Goal: Task Accomplishment & Management: Complete application form

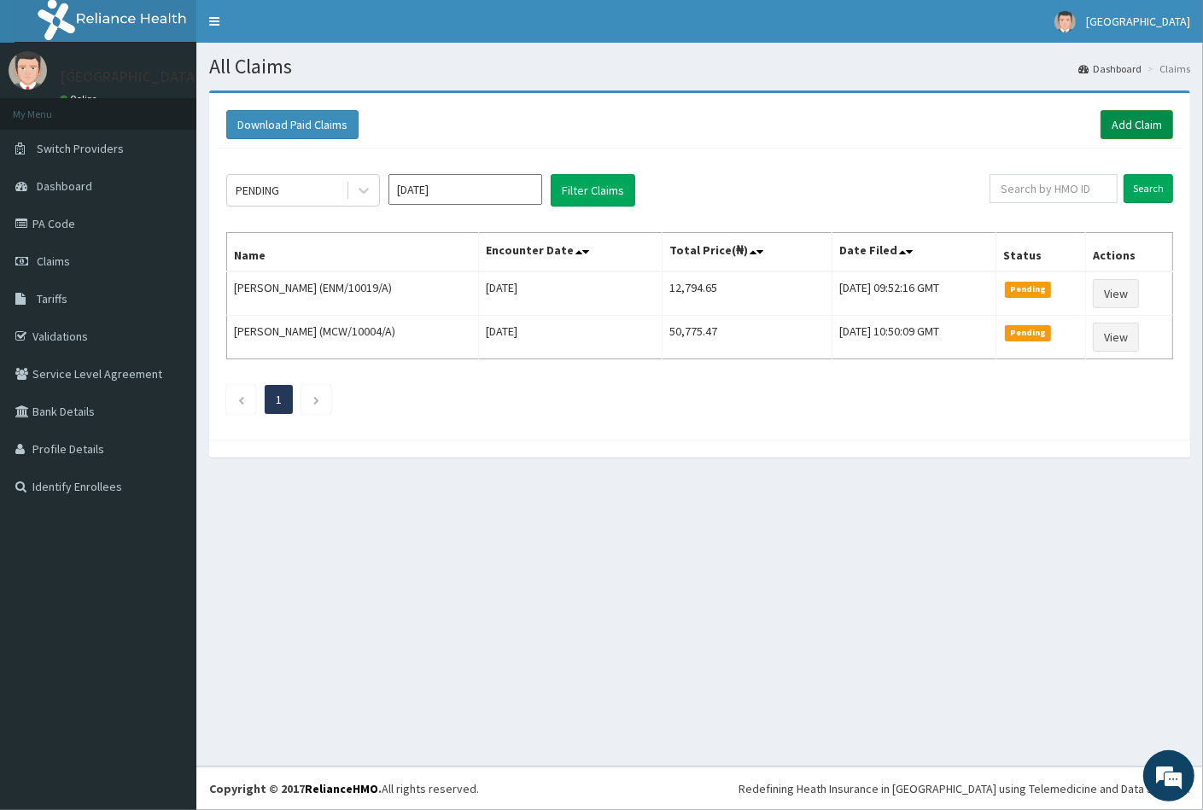
click at [1133, 119] on link "Add Claim" at bounding box center [1136, 124] width 73 height 29
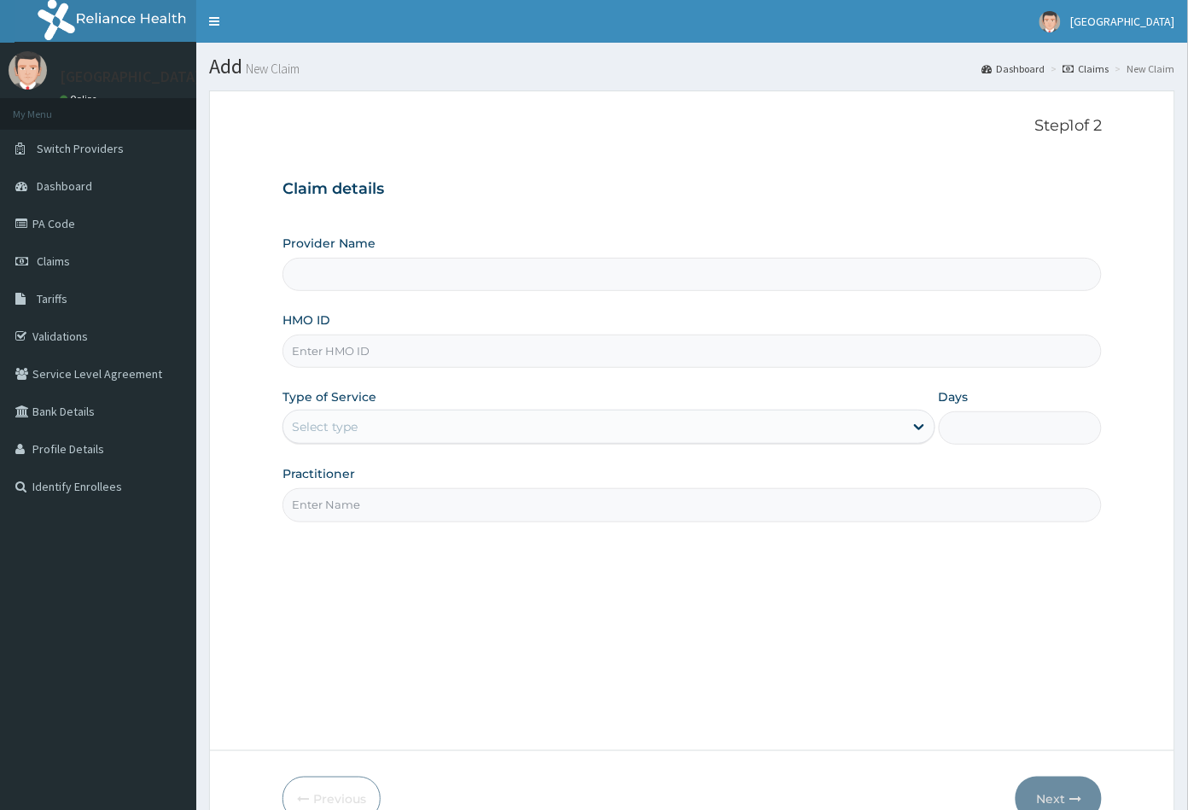
click at [293, 349] on input "HMO ID" at bounding box center [693, 351] width 820 height 33
paste input "JIO/10025/A"
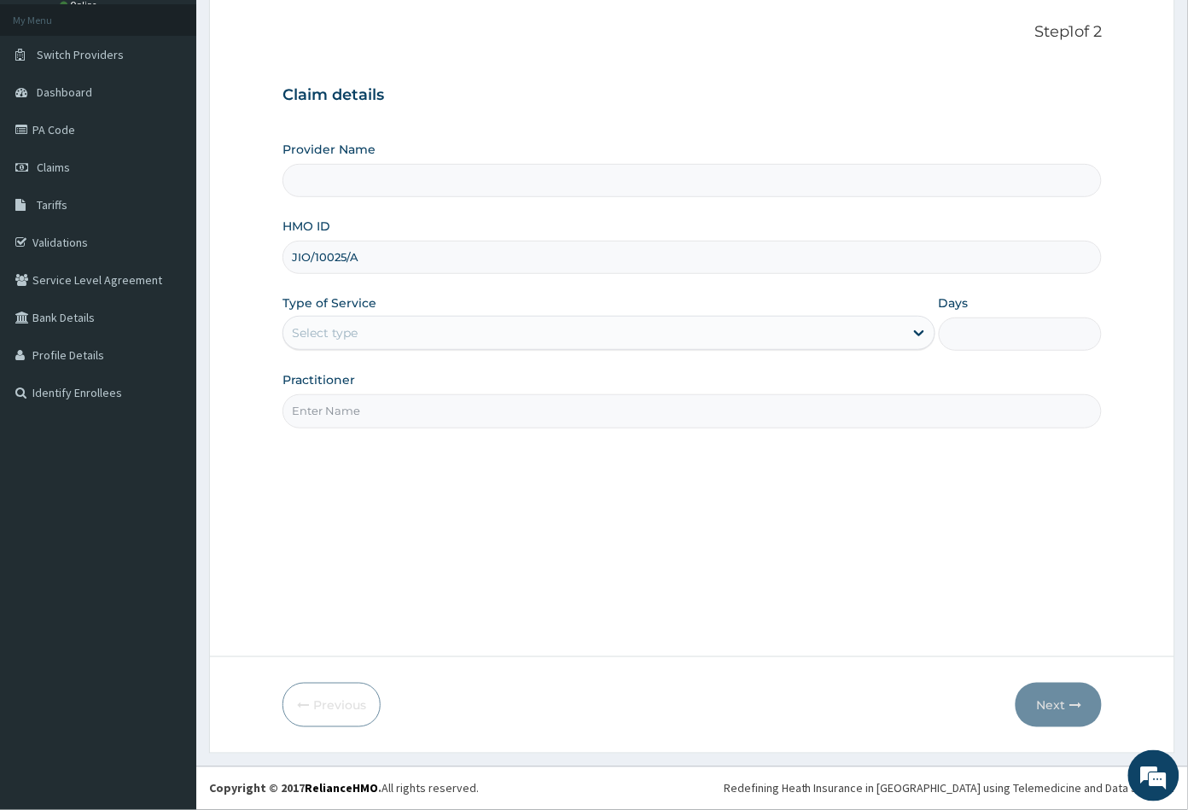
type input "JIO/10025/A"
click at [322, 329] on div "Select type" at bounding box center [325, 332] width 66 height 17
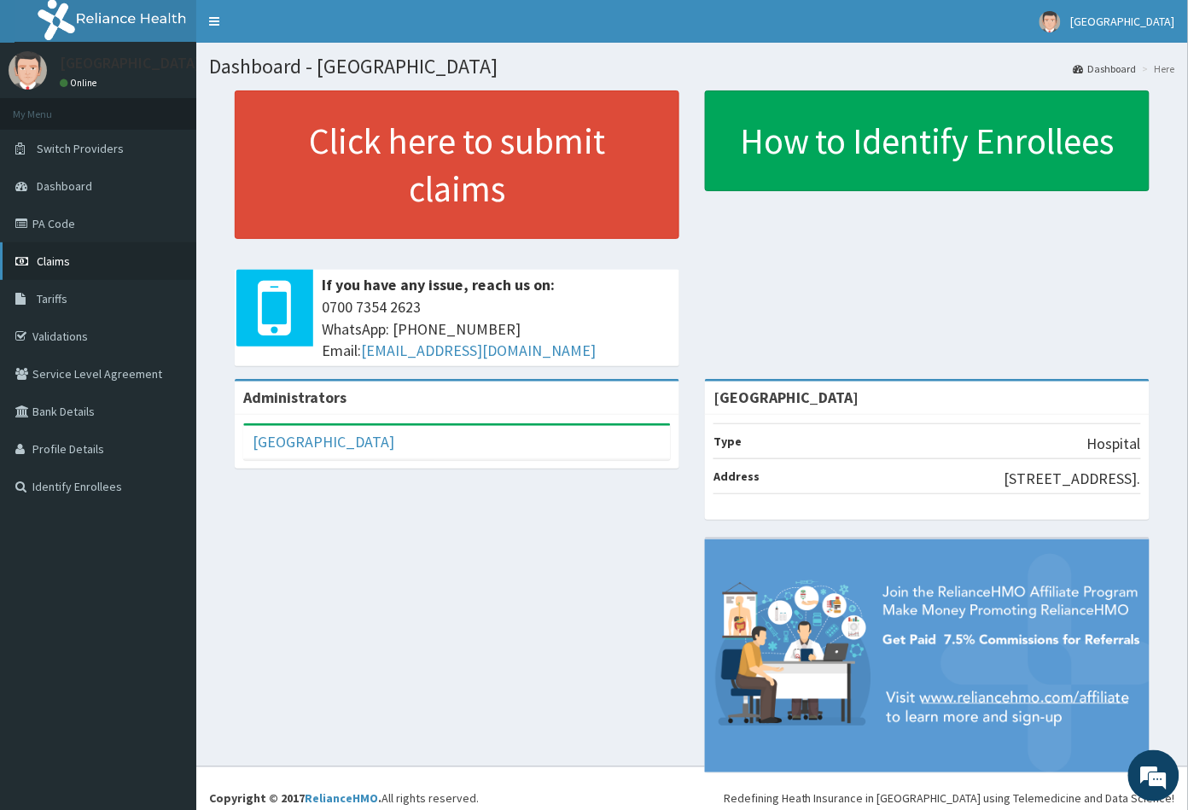
click at [60, 257] on span "Claims" at bounding box center [53, 261] width 33 height 15
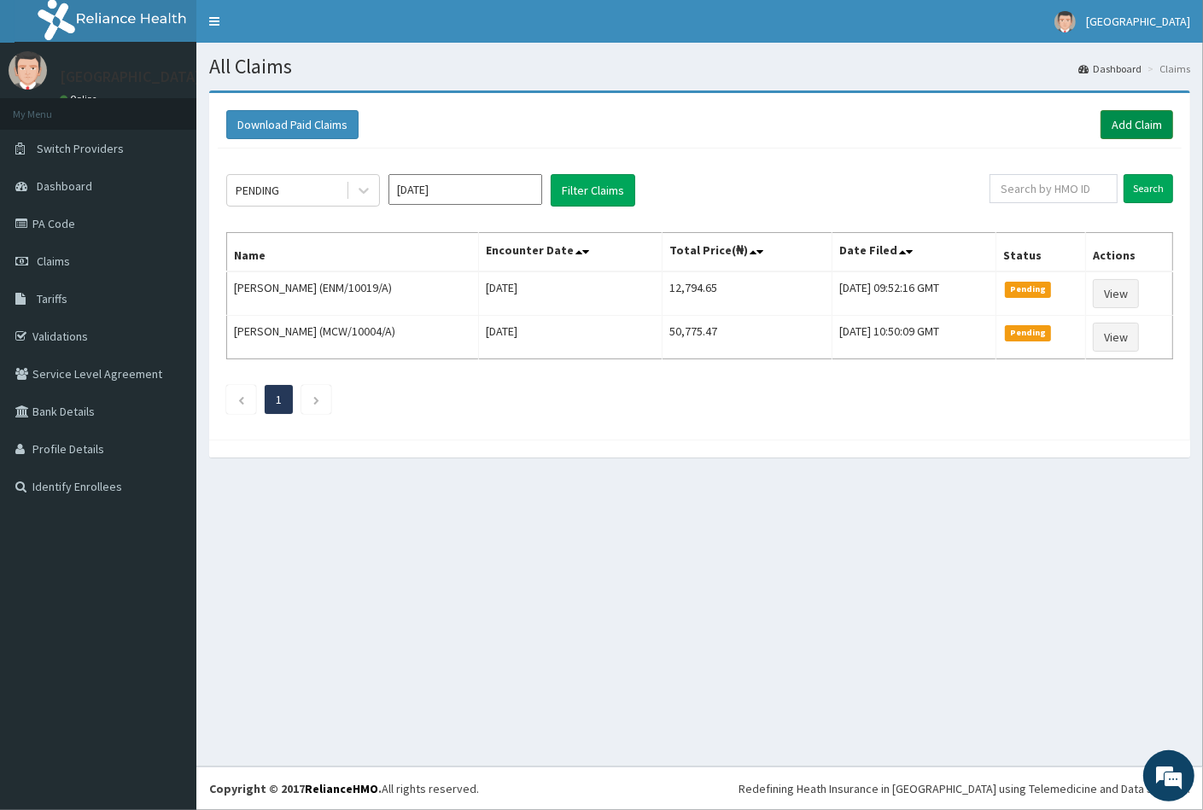
click at [1139, 131] on link "Add Claim" at bounding box center [1136, 124] width 73 height 29
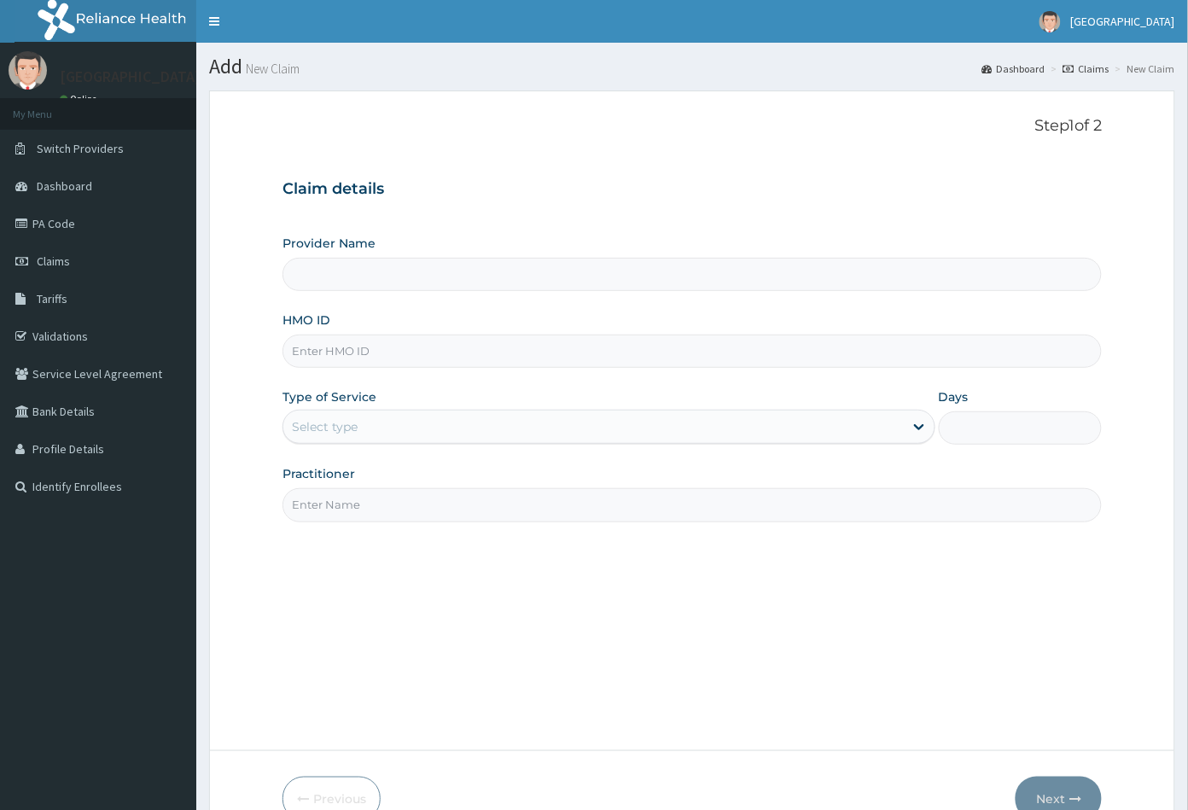
type input "[GEOGRAPHIC_DATA]"
click at [298, 345] on input "HMO ID" at bounding box center [693, 351] width 820 height 33
paste input "JIO/10025/A"
type input "JIO/10025/A"
click at [355, 424] on div "Select type" at bounding box center [325, 426] width 66 height 17
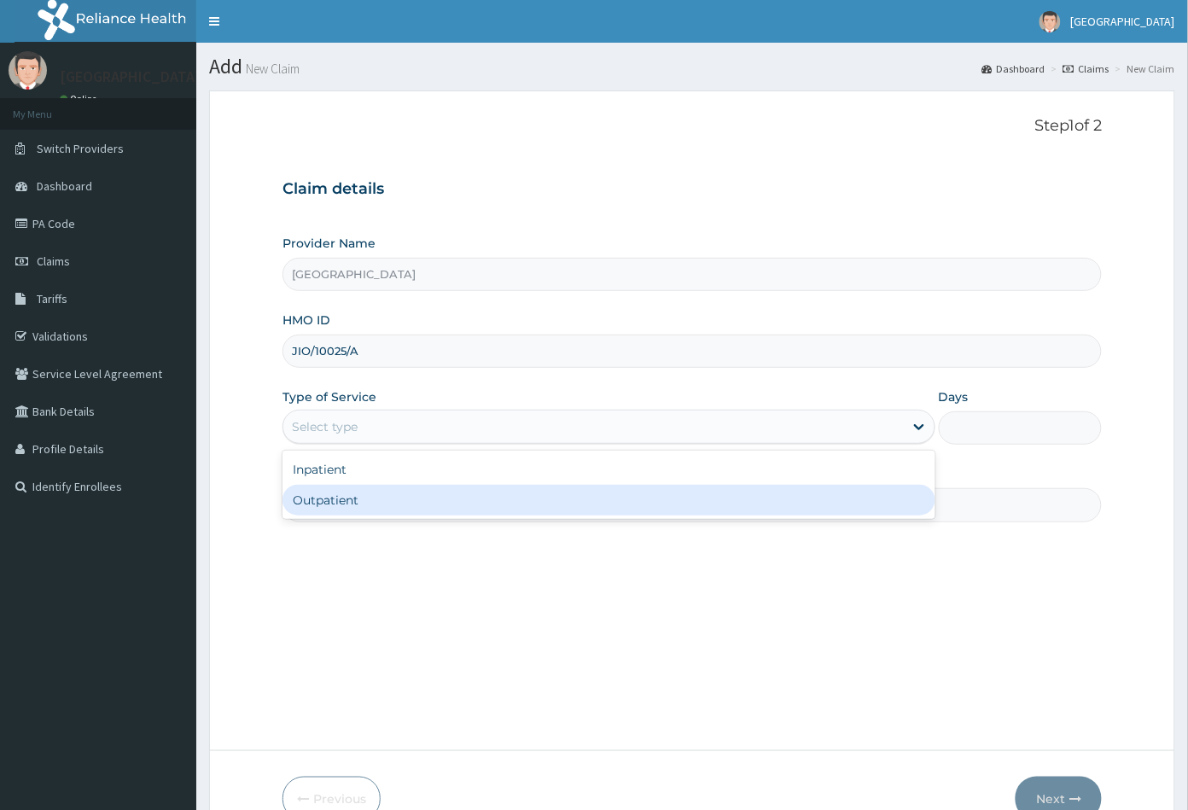
click at [353, 494] on div "Outpatient" at bounding box center [609, 500] width 653 height 31
type input "1"
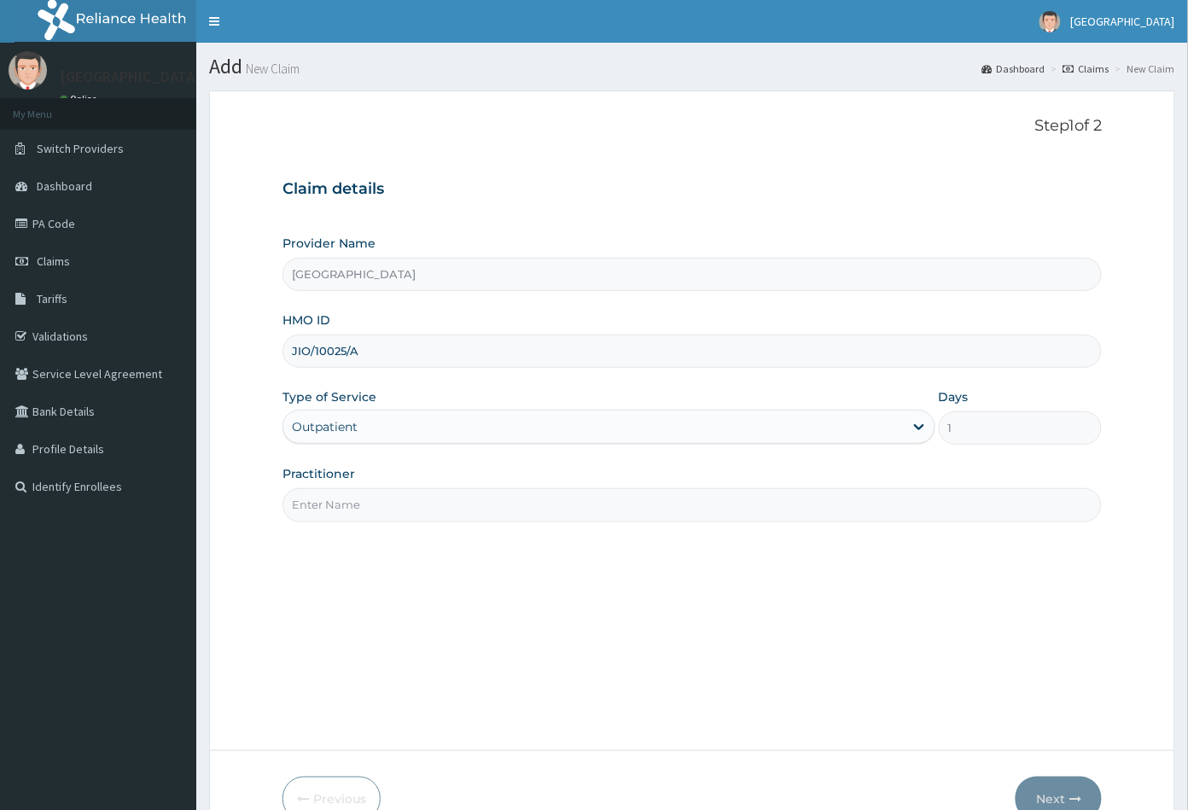
click at [359, 502] on input "Practitioner" at bounding box center [693, 504] width 820 height 33
type input "CON"
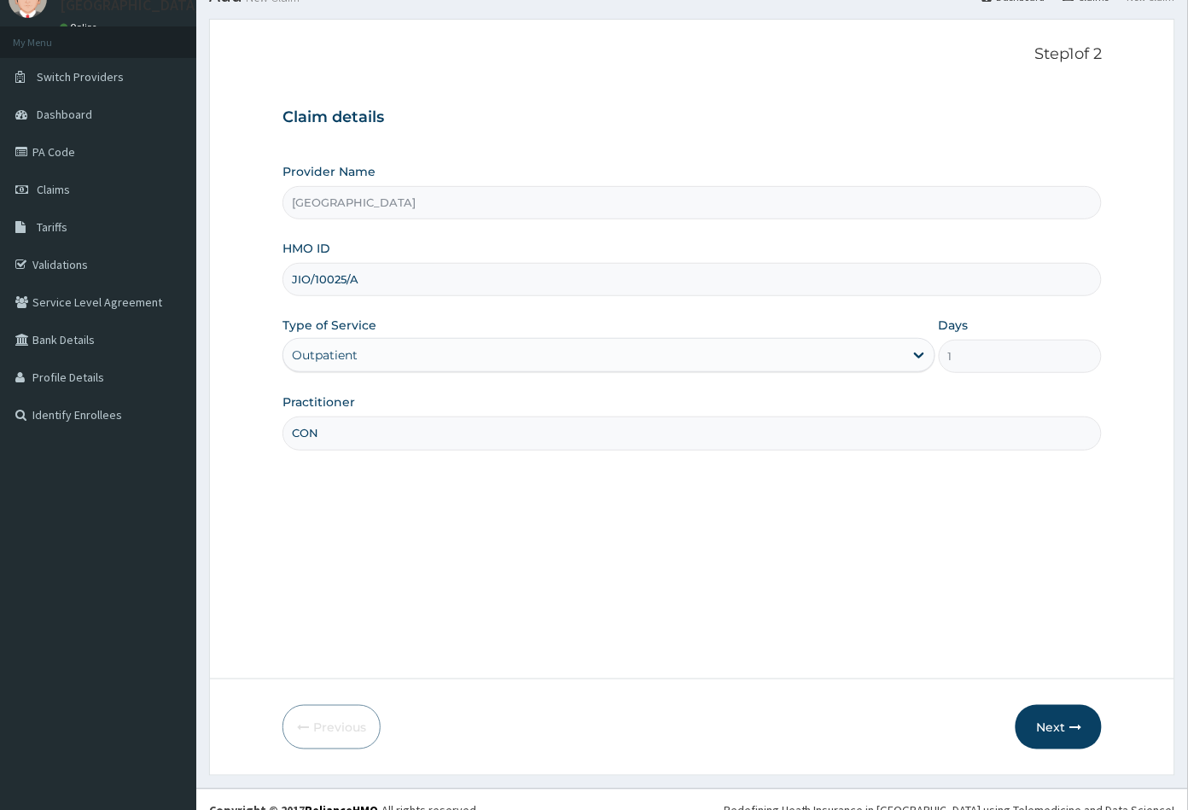
scroll to position [94, 0]
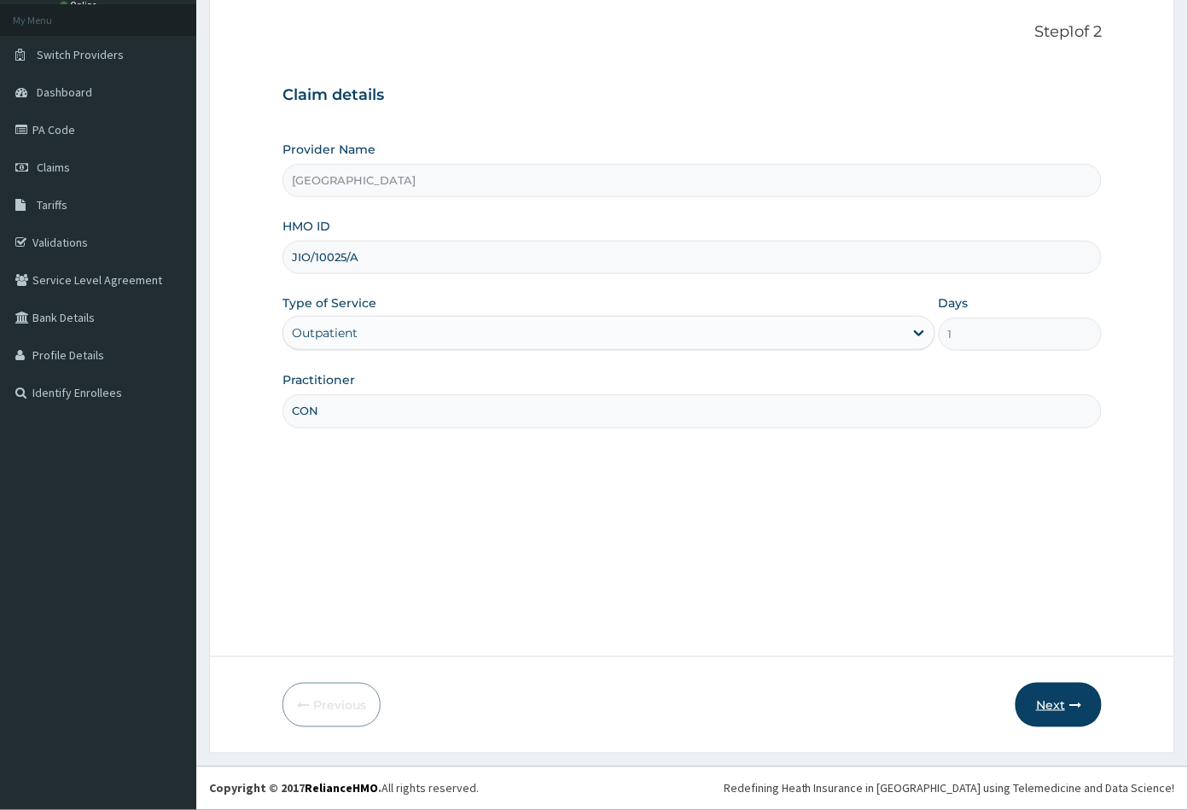
click at [1064, 700] on button "Next" at bounding box center [1059, 705] width 86 height 44
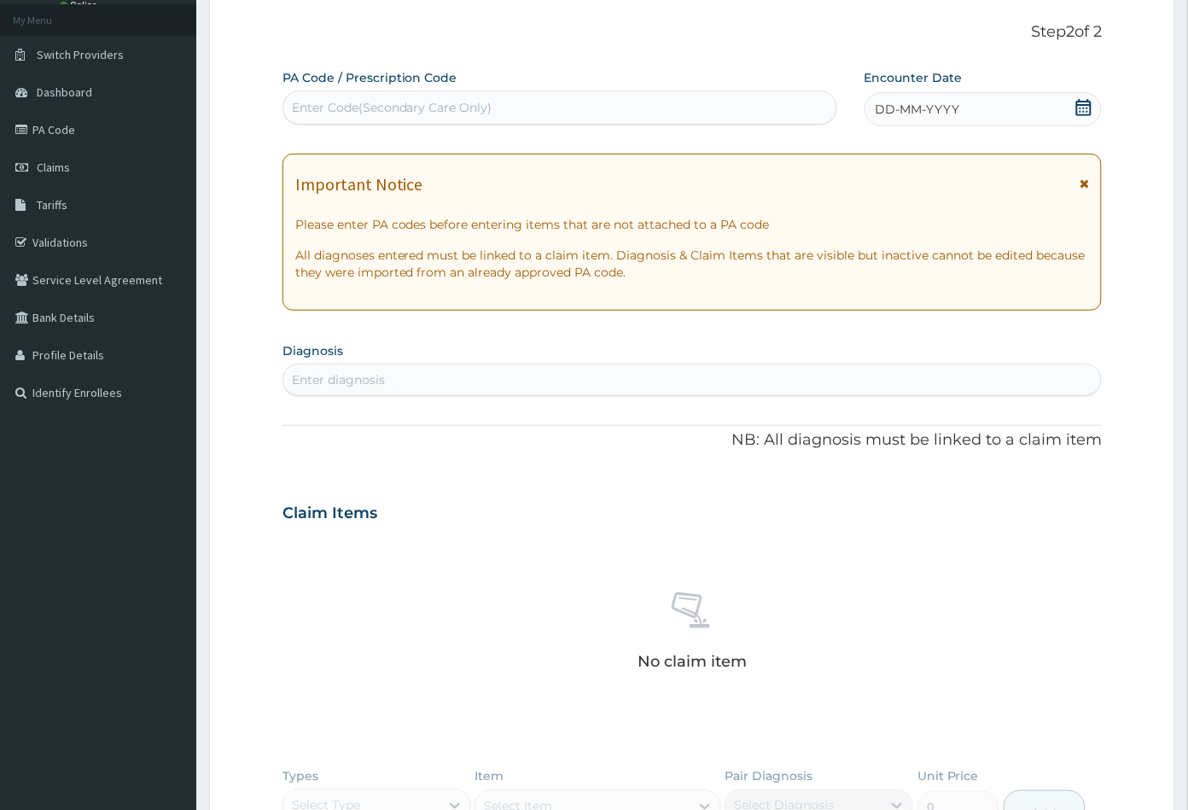
click at [1082, 106] on icon at bounding box center [1084, 107] width 17 height 17
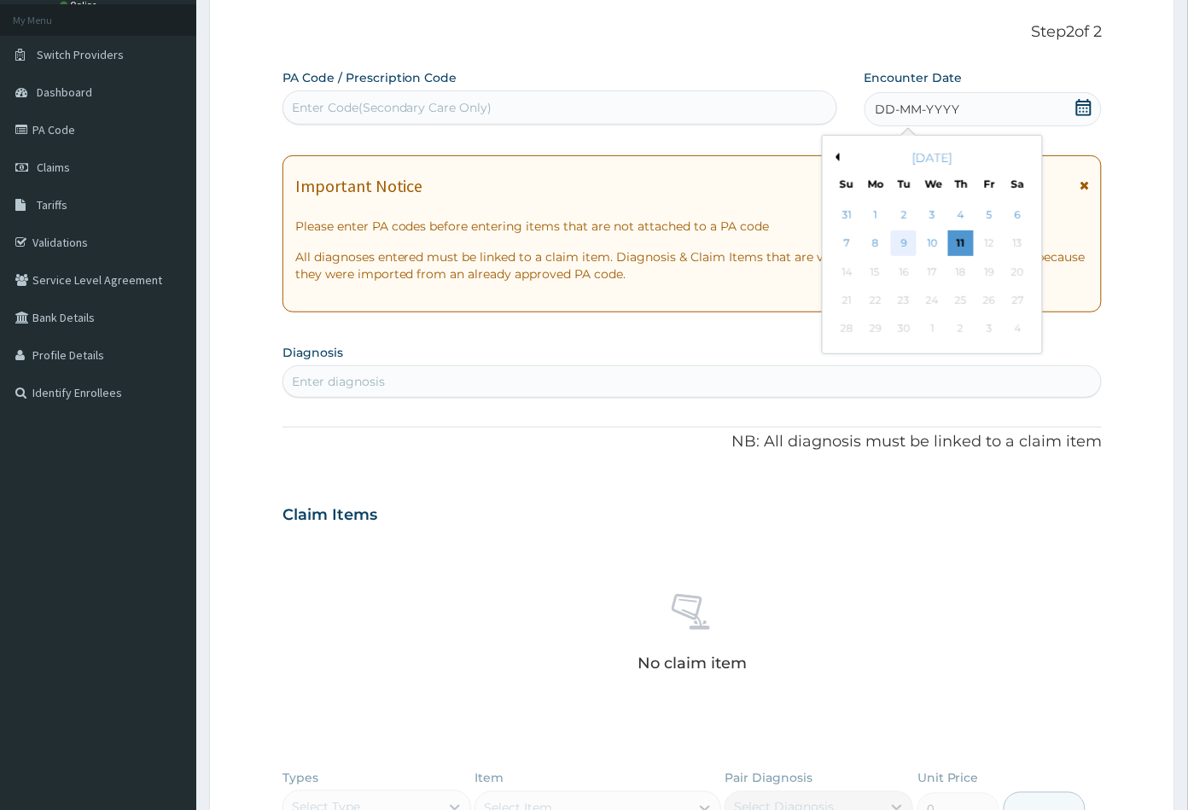
click at [901, 240] on div "9" at bounding box center [904, 244] width 26 height 26
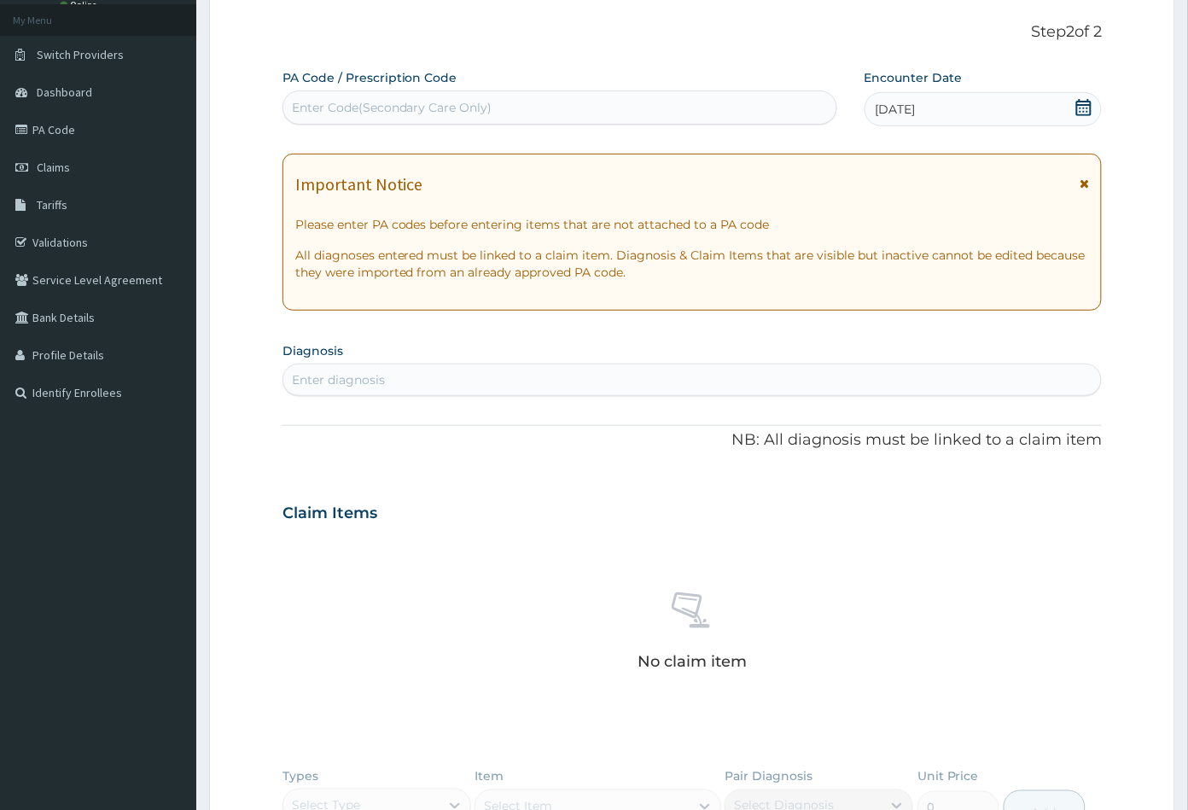
click at [425, 388] on div "Enter diagnosis" at bounding box center [692, 379] width 819 height 27
type input "MALA"
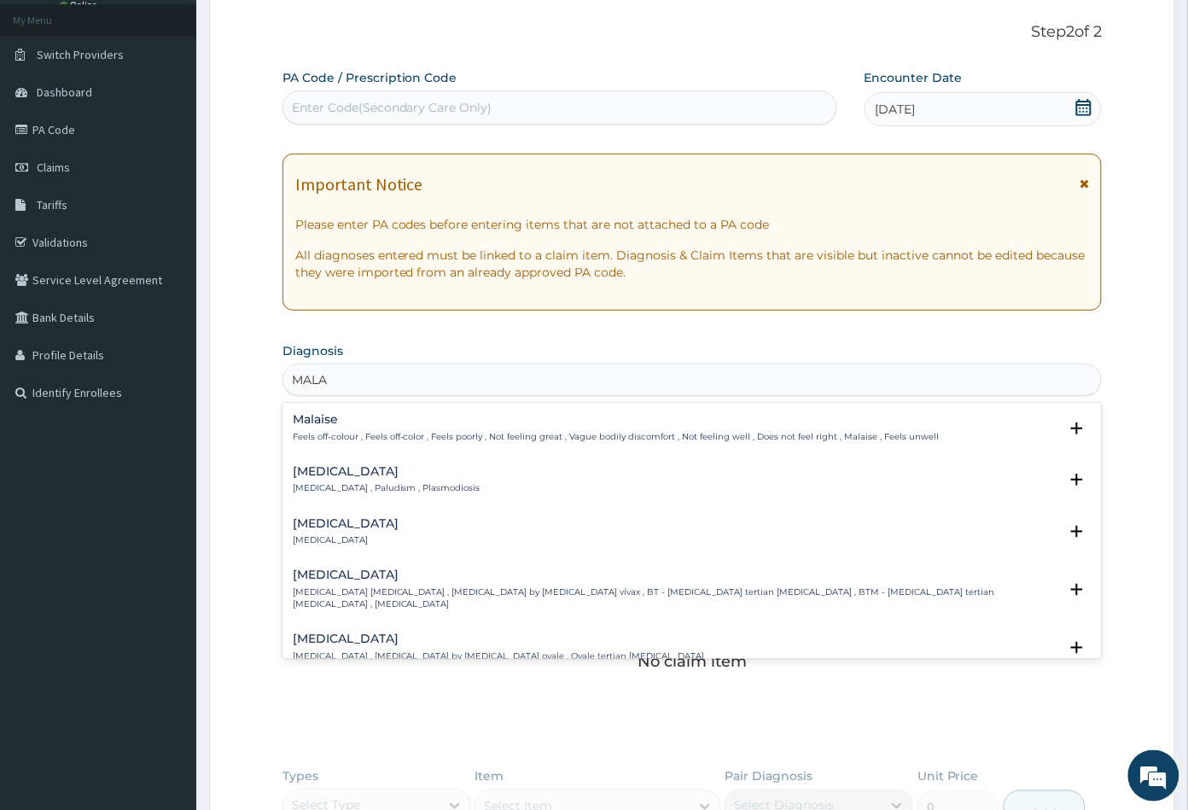
click at [339, 473] on h4 "Malaria" at bounding box center [387, 471] width 188 height 13
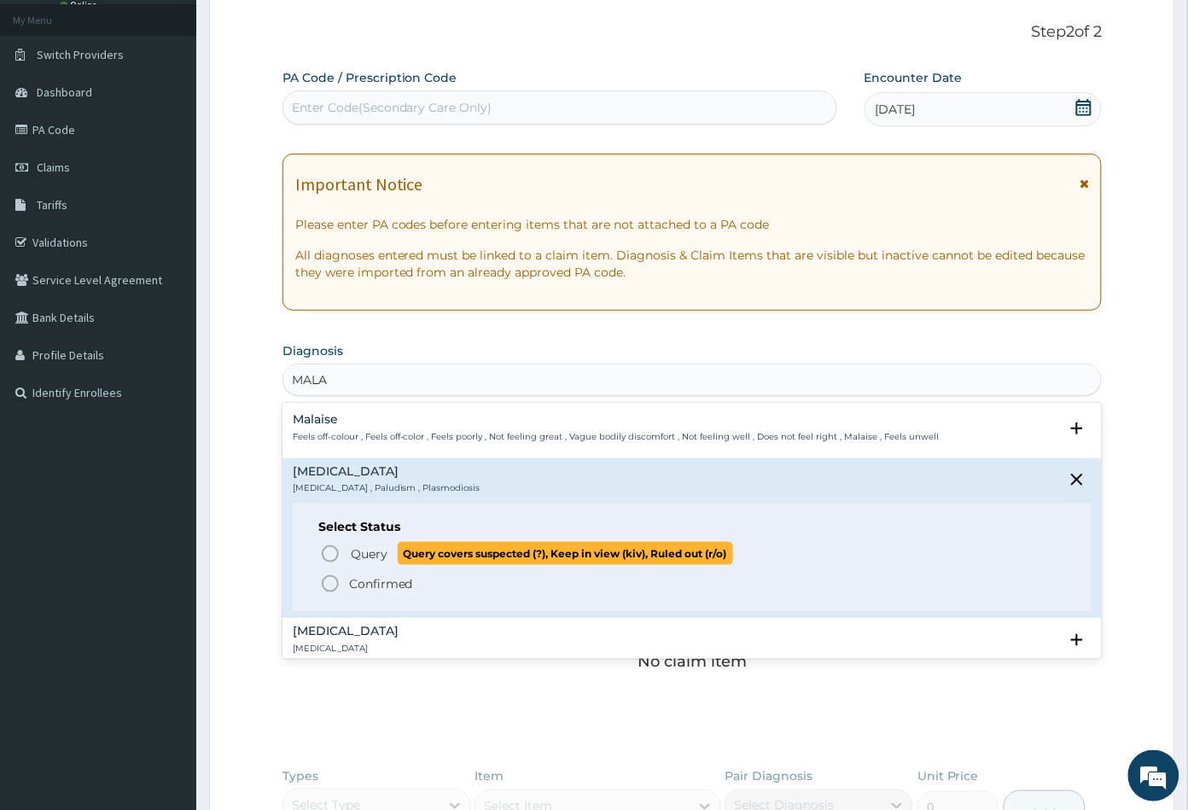
click at [331, 550] on icon "status option query" at bounding box center [330, 554] width 20 height 20
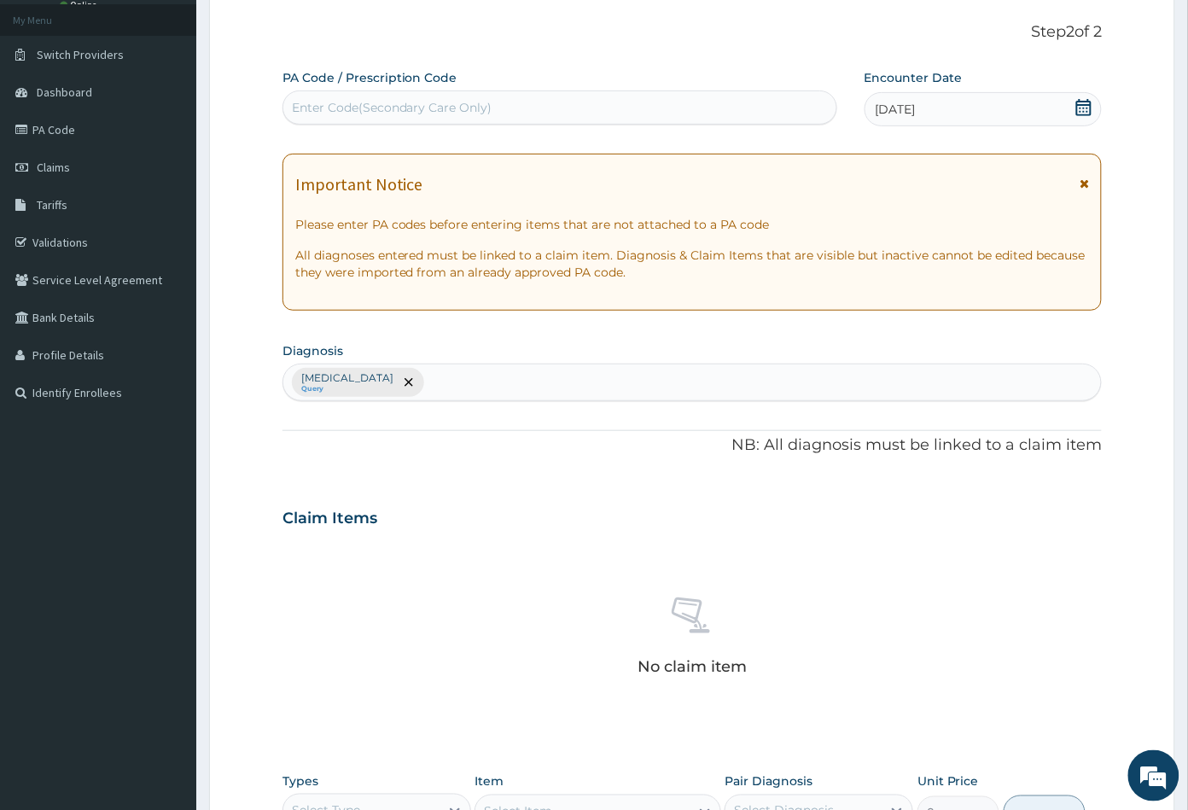
scroll to position [0, 0]
type input "UTI"
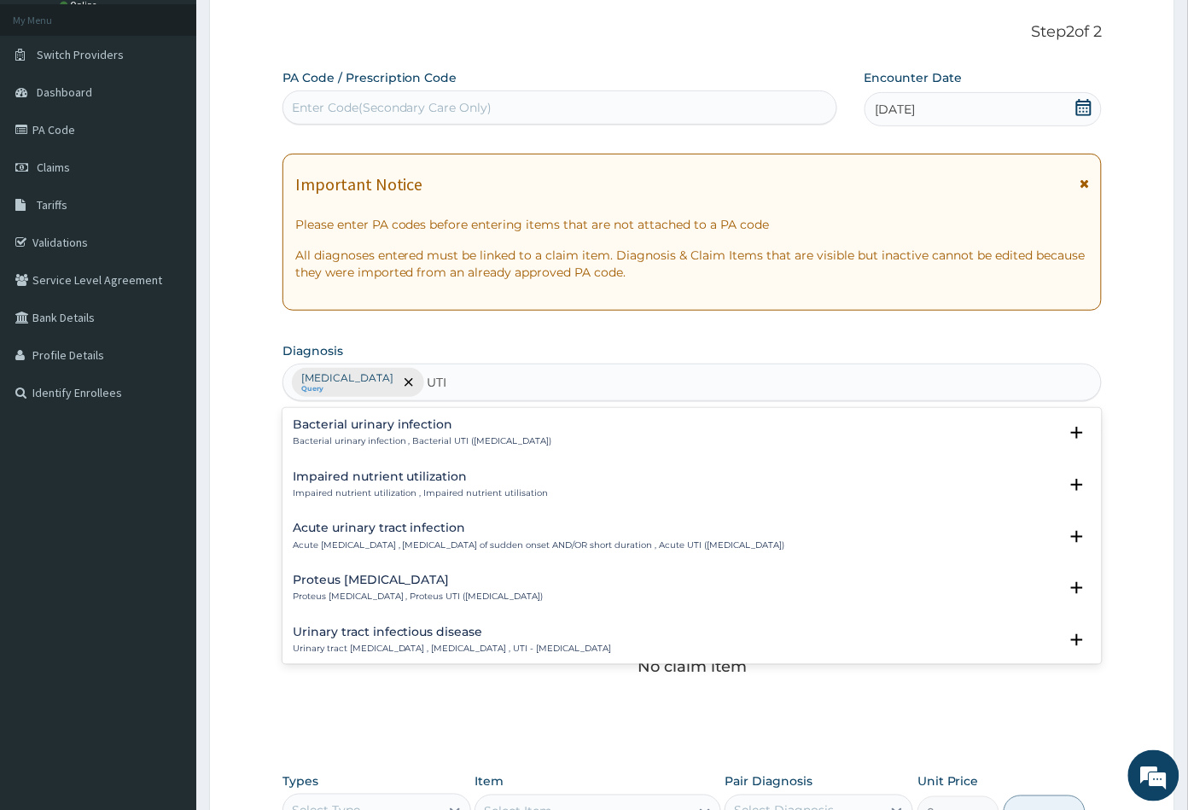
click at [368, 532] on h4 "Acute urinary tract infection" at bounding box center [539, 528] width 493 height 13
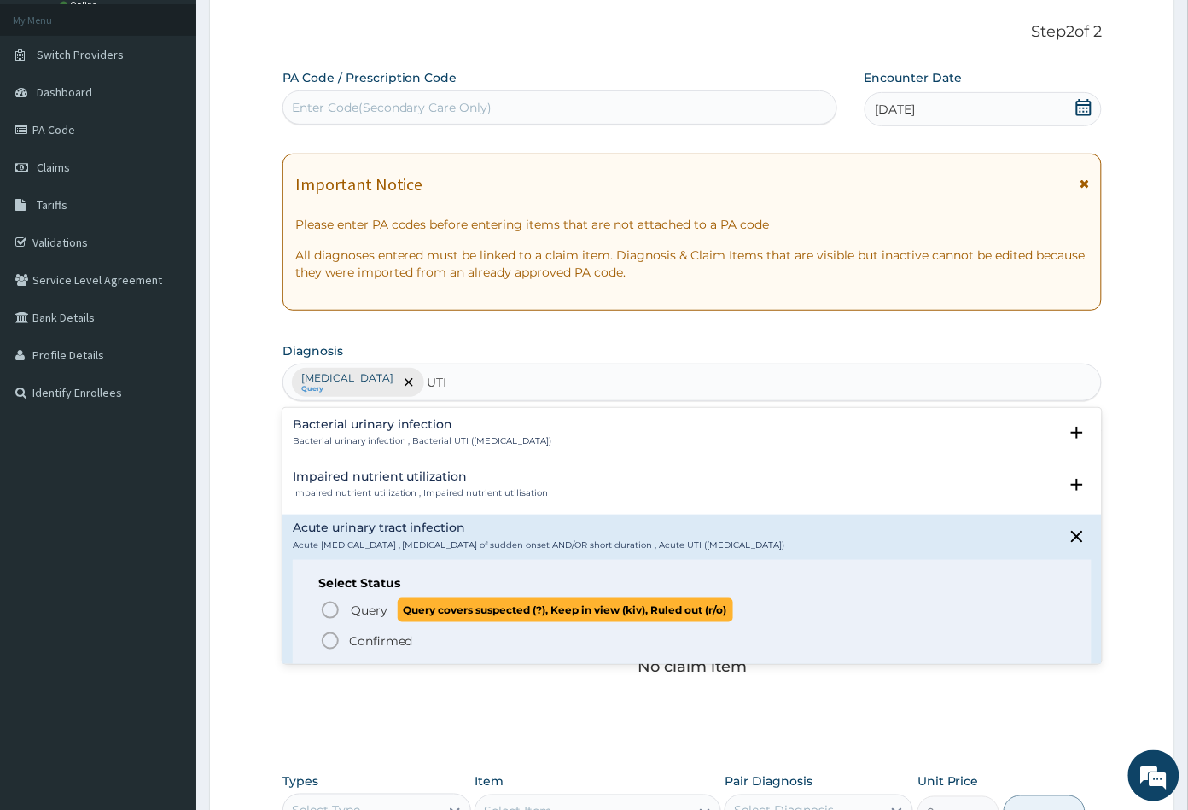
click at [329, 607] on icon "status option query" at bounding box center [330, 610] width 20 height 20
click at [329, 607] on div "No claim item" at bounding box center [693, 639] width 820 height 196
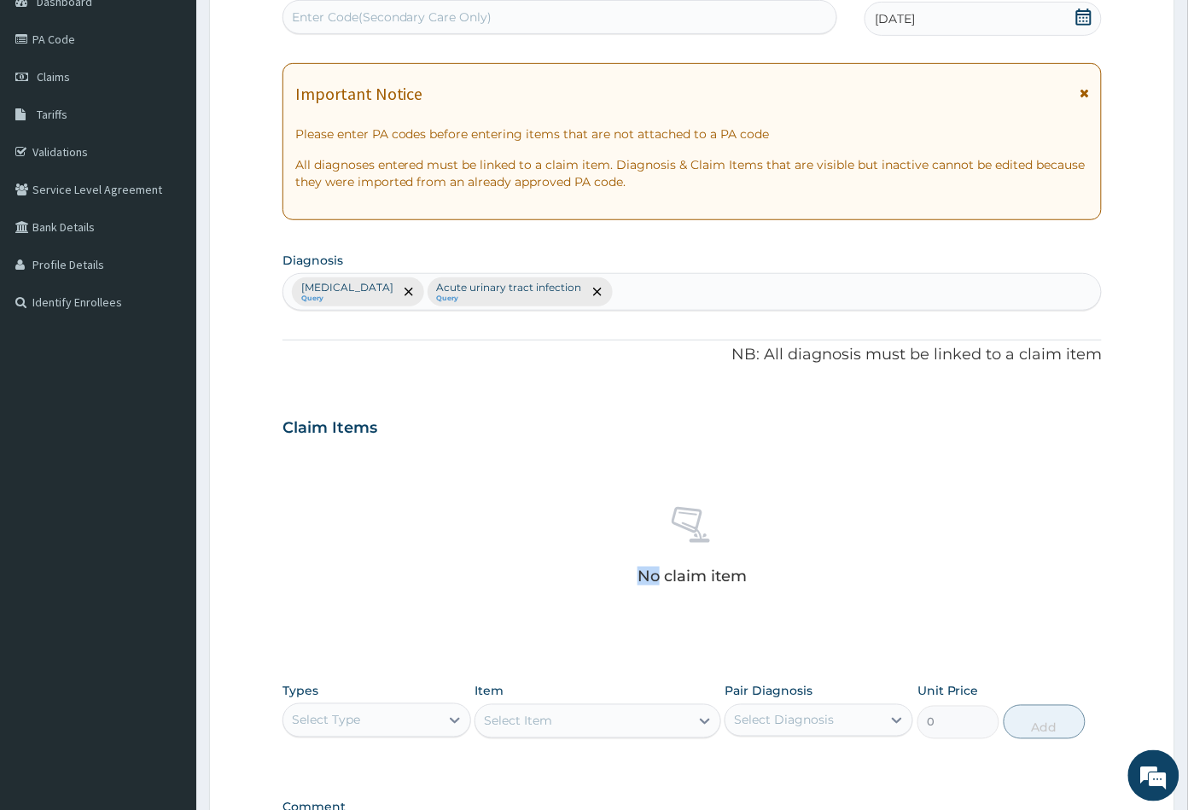
scroll to position [378, 0]
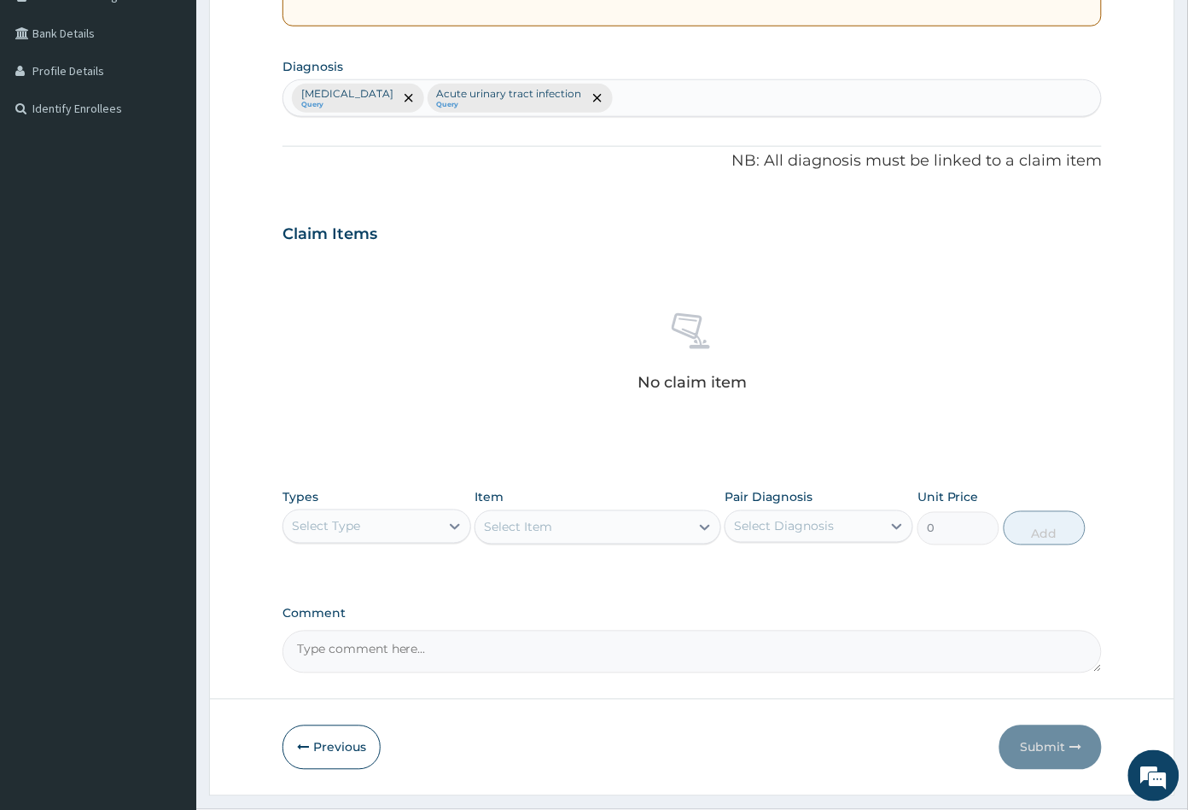
click at [397, 531] on div "Select Type" at bounding box center [361, 526] width 156 height 27
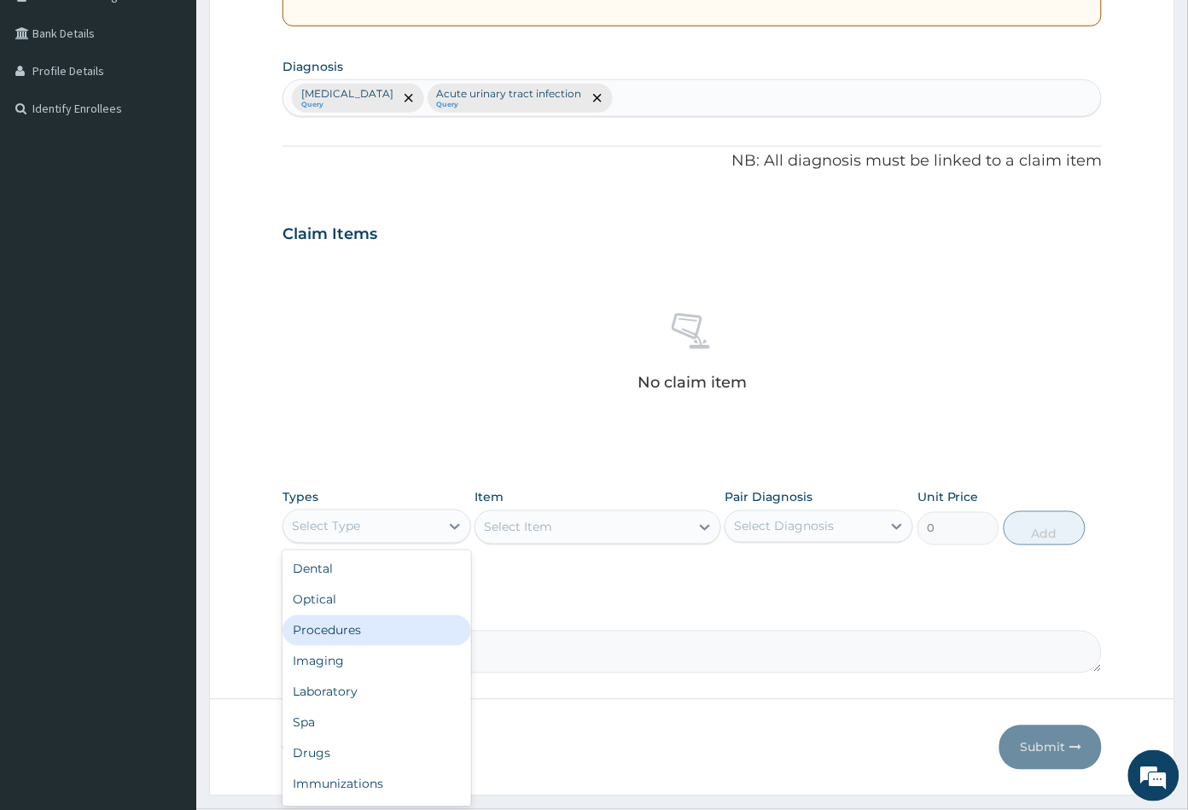
click at [383, 623] on div "Procedures" at bounding box center [377, 630] width 189 height 31
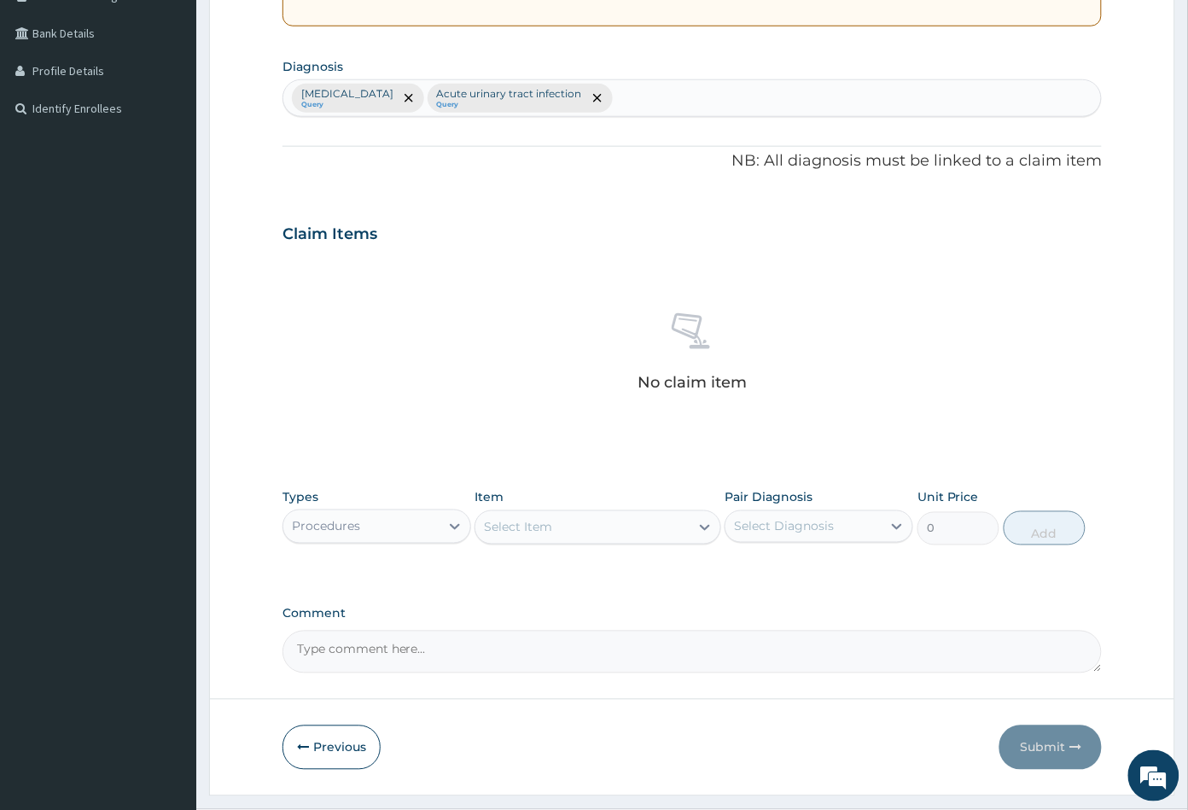
click at [629, 534] on div "Select Item" at bounding box center [581, 527] width 213 height 27
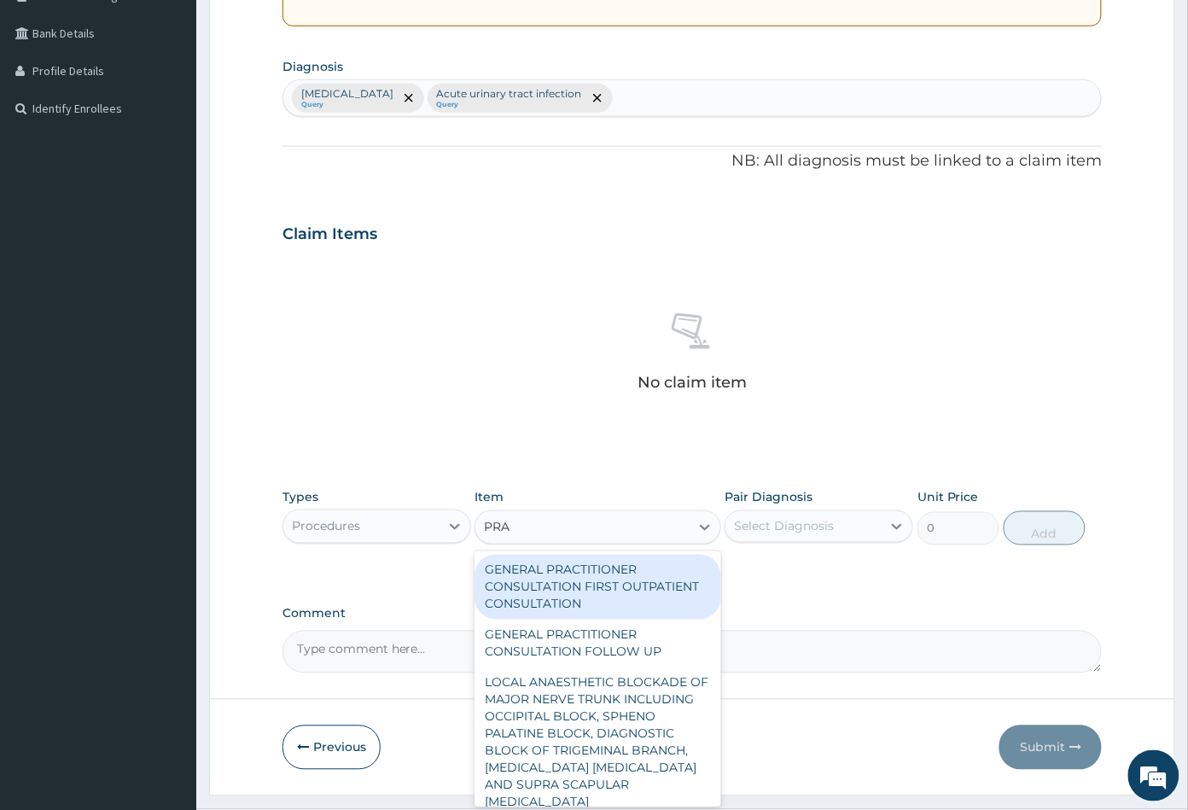
type input "PRAC"
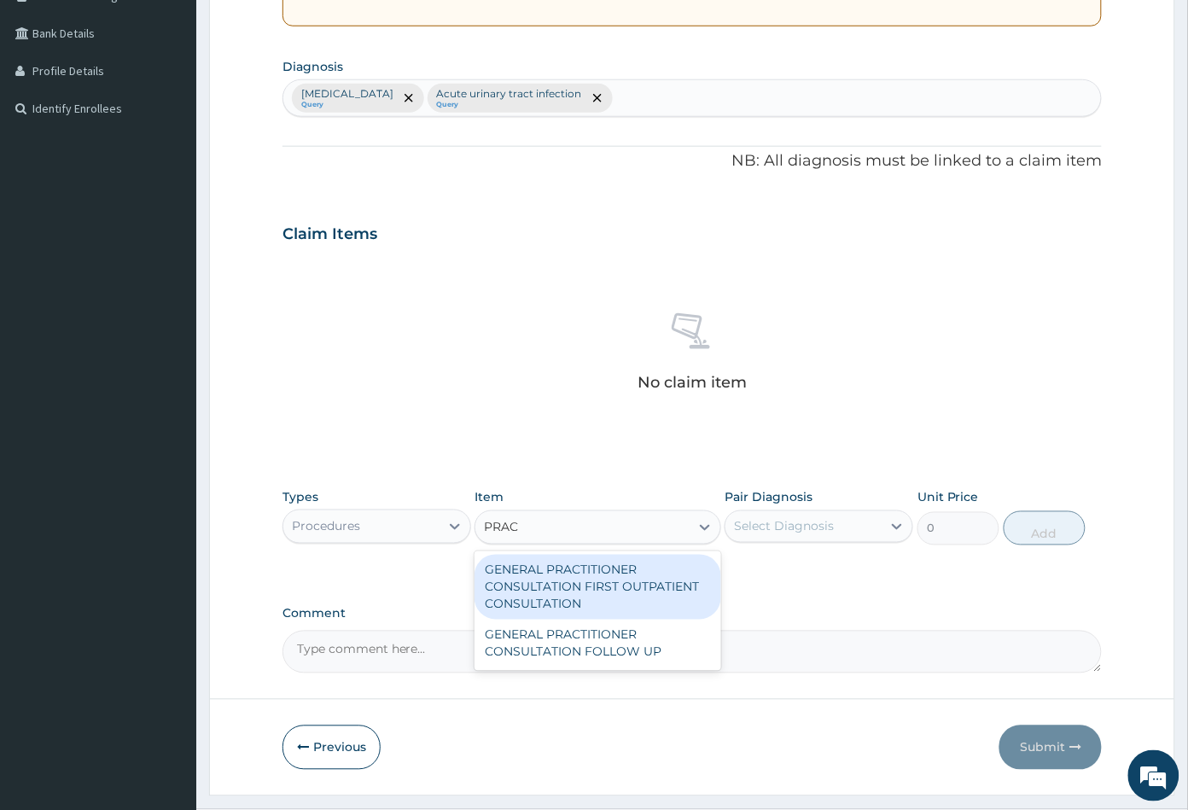
drag, startPoint x: 590, startPoint y: 594, endPoint x: 606, endPoint y: 589, distance: 17.0
click at [592, 594] on div "GENERAL PRACTITIONER CONSULTATION FIRST OUTPATIENT CONSULTATION" at bounding box center [598, 587] width 246 height 65
type input "3547.5"
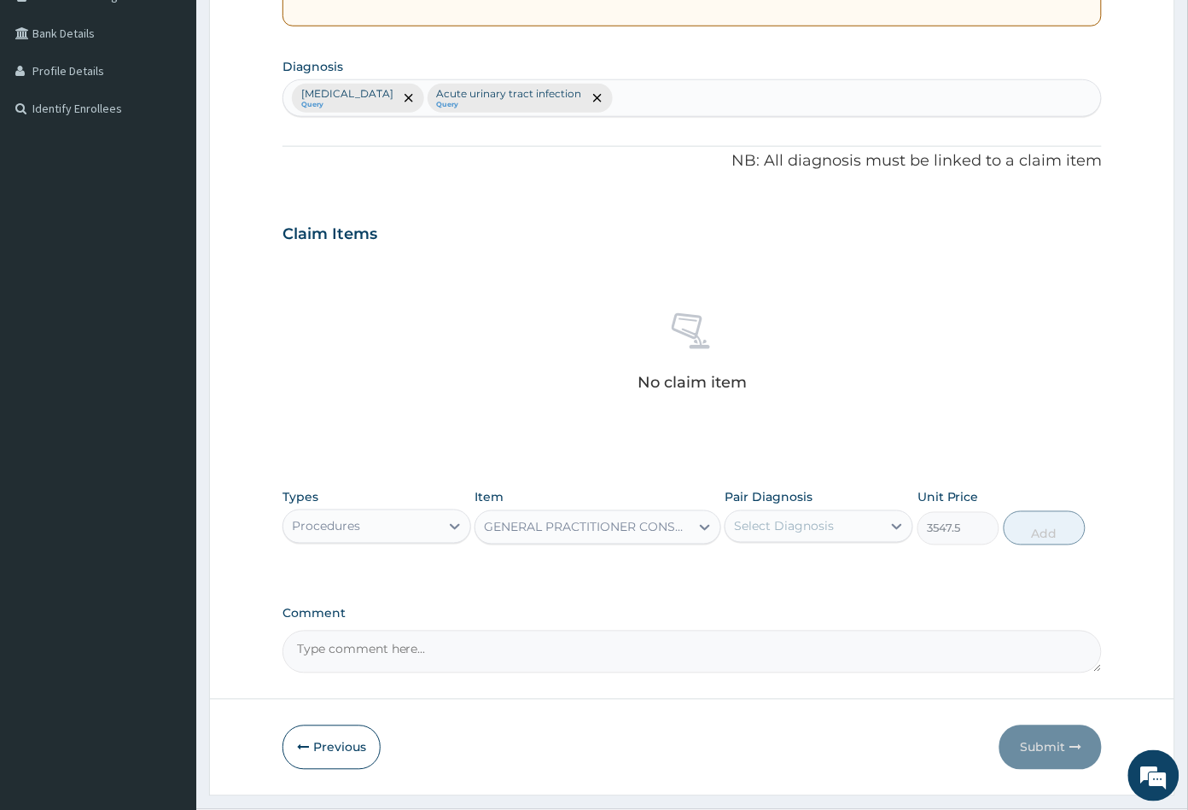
click at [767, 532] on div "Select Diagnosis" at bounding box center [784, 526] width 100 height 17
click at [766, 569] on label "Malaria" at bounding box center [806, 568] width 106 height 17
checkbox input "true"
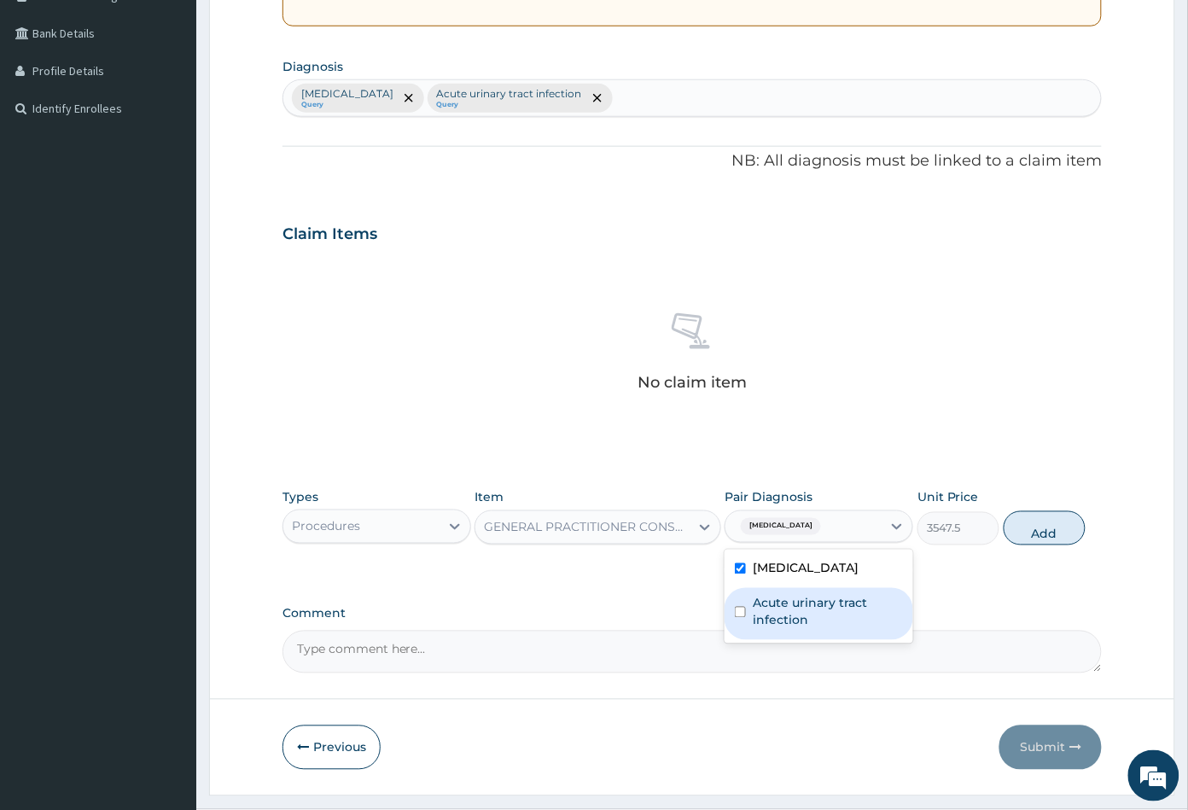
click at [780, 603] on label "Acute urinary tract infection" at bounding box center [828, 612] width 150 height 34
checkbox input "true"
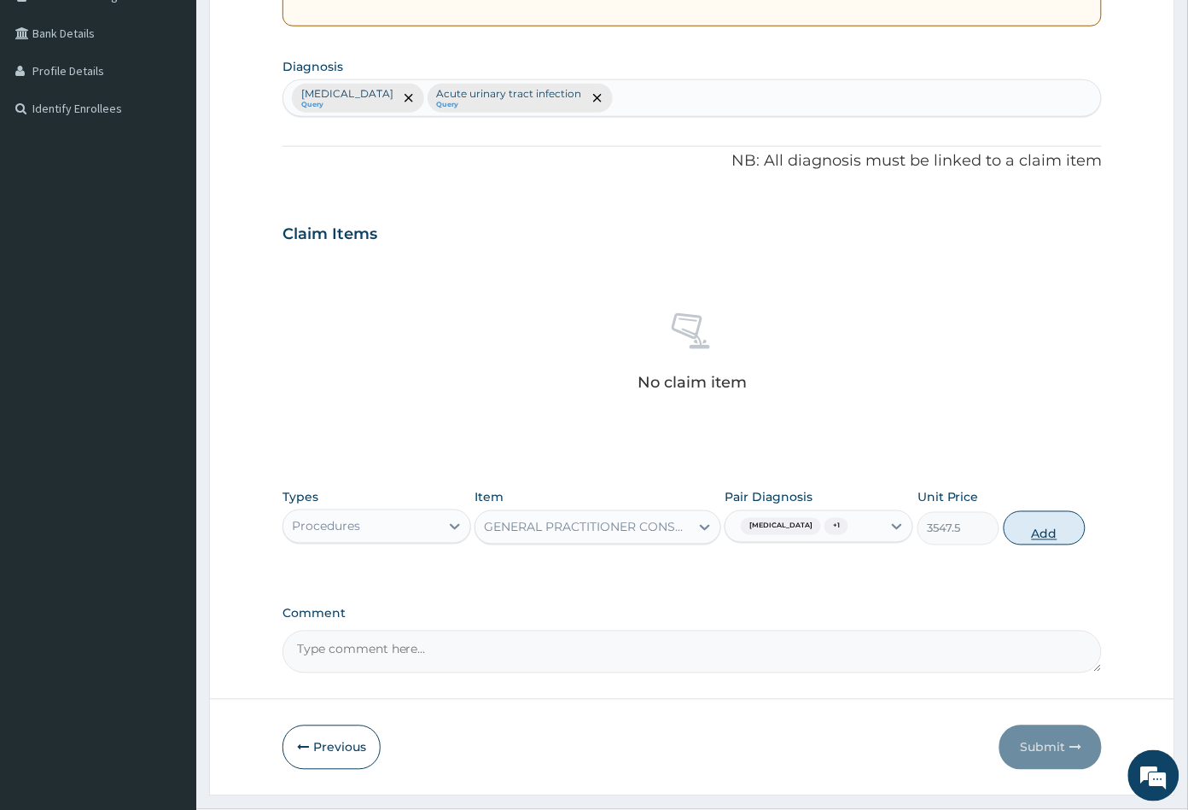
click at [1043, 529] on button "Add" at bounding box center [1045, 528] width 82 height 34
type input "0"
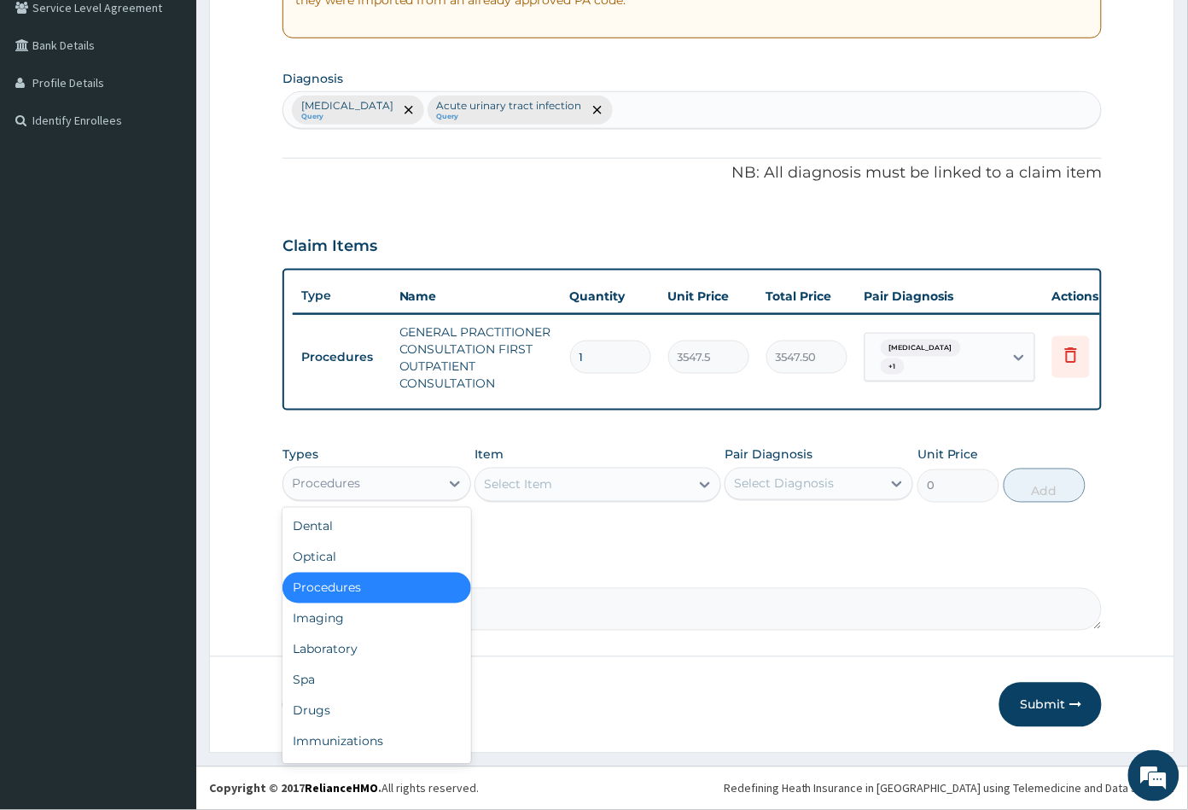
click at [390, 476] on div "Procedures" at bounding box center [361, 483] width 156 height 27
click at [362, 710] on div "Drugs" at bounding box center [377, 711] width 189 height 31
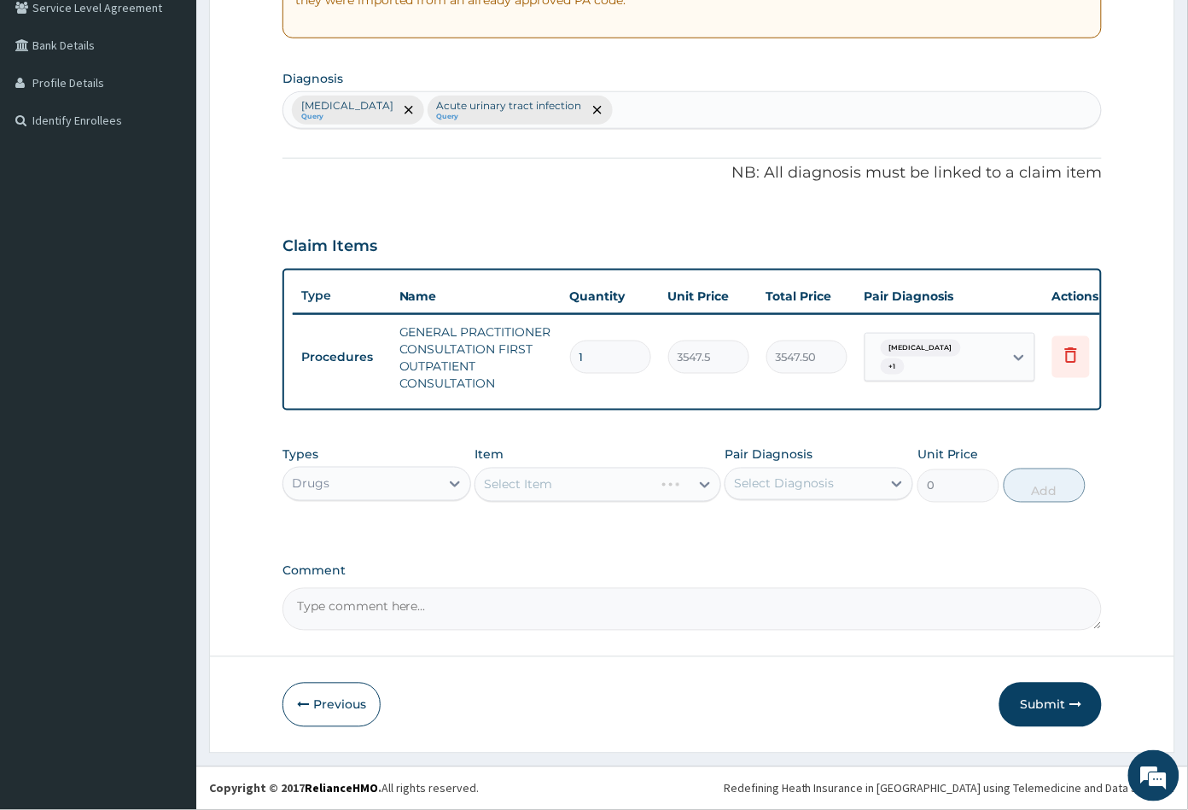
click at [597, 482] on div "Select Item" at bounding box center [564, 484] width 178 height 27
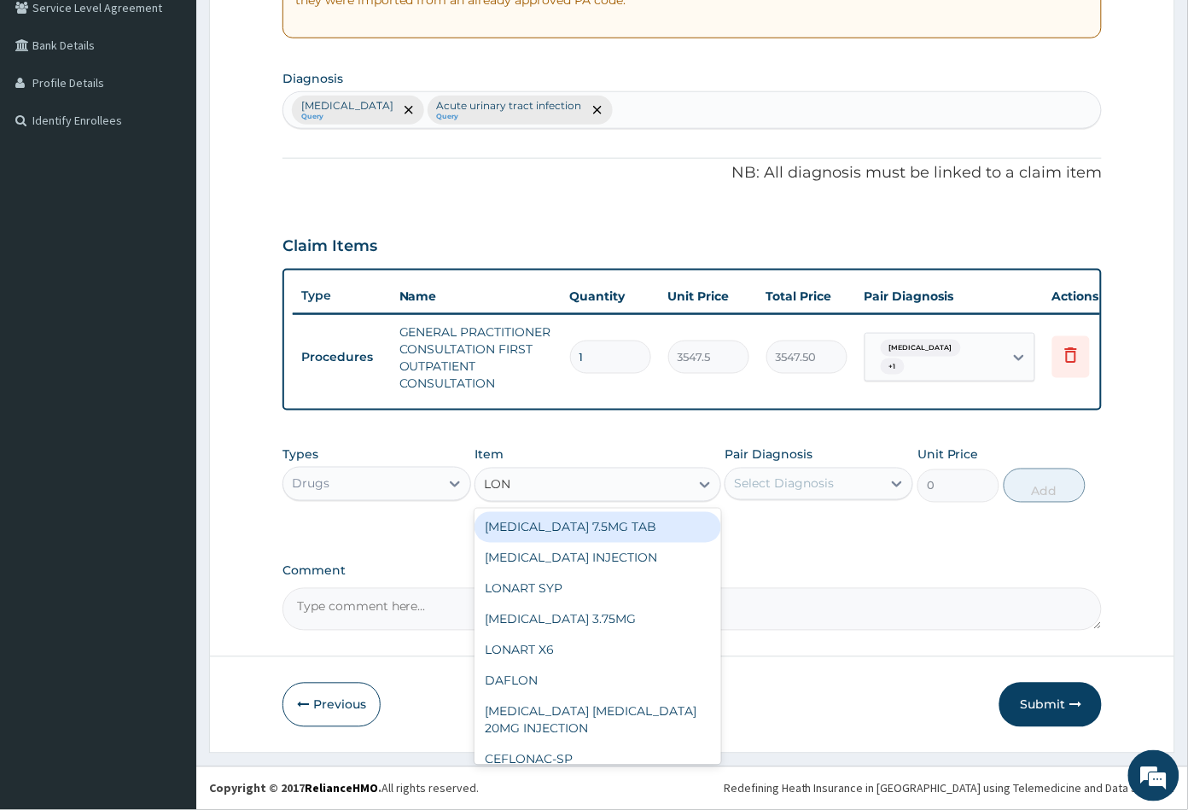
type input "LONA"
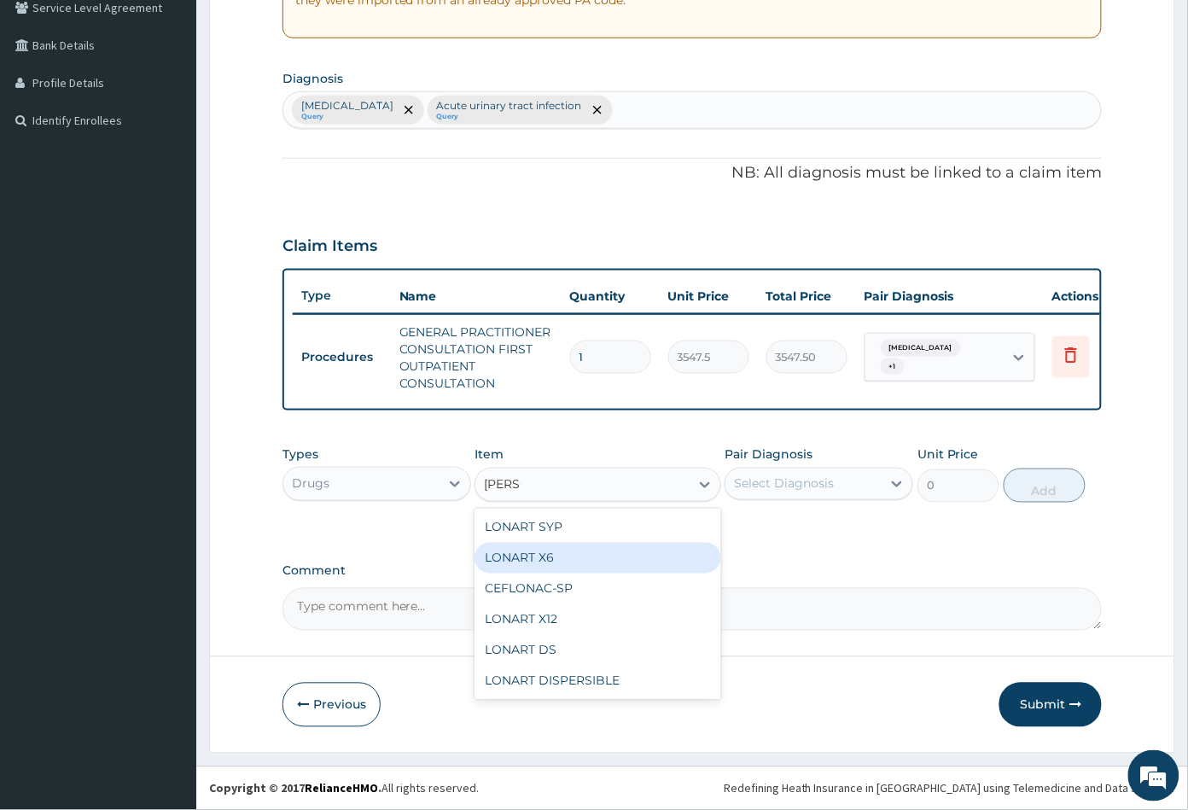
drag, startPoint x: 585, startPoint y: 558, endPoint x: 696, endPoint y: 519, distance: 117.7
click at [586, 558] on div "LONART X6" at bounding box center [598, 558] width 246 height 31
type input "473"
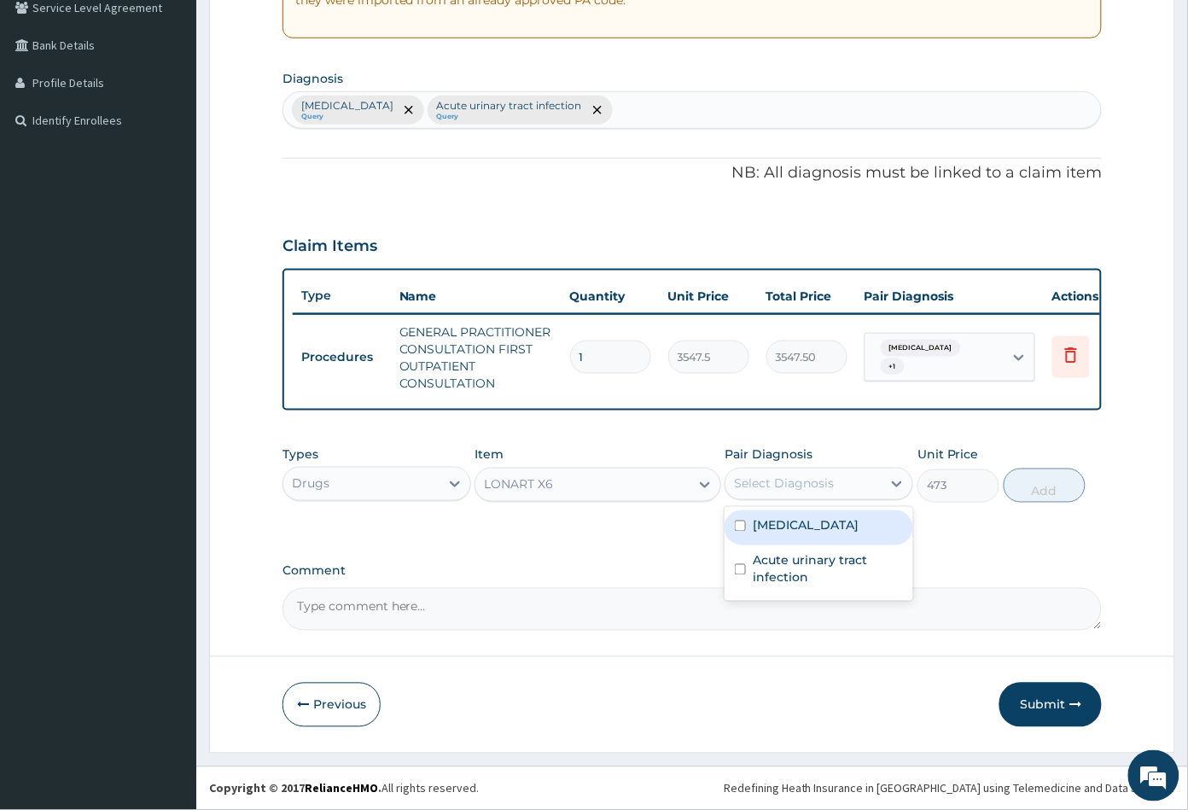
click at [824, 475] on div "Select Diagnosis" at bounding box center [784, 483] width 100 height 17
click at [812, 534] on div "Malaria" at bounding box center [819, 527] width 189 height 35
checkbox input "true"
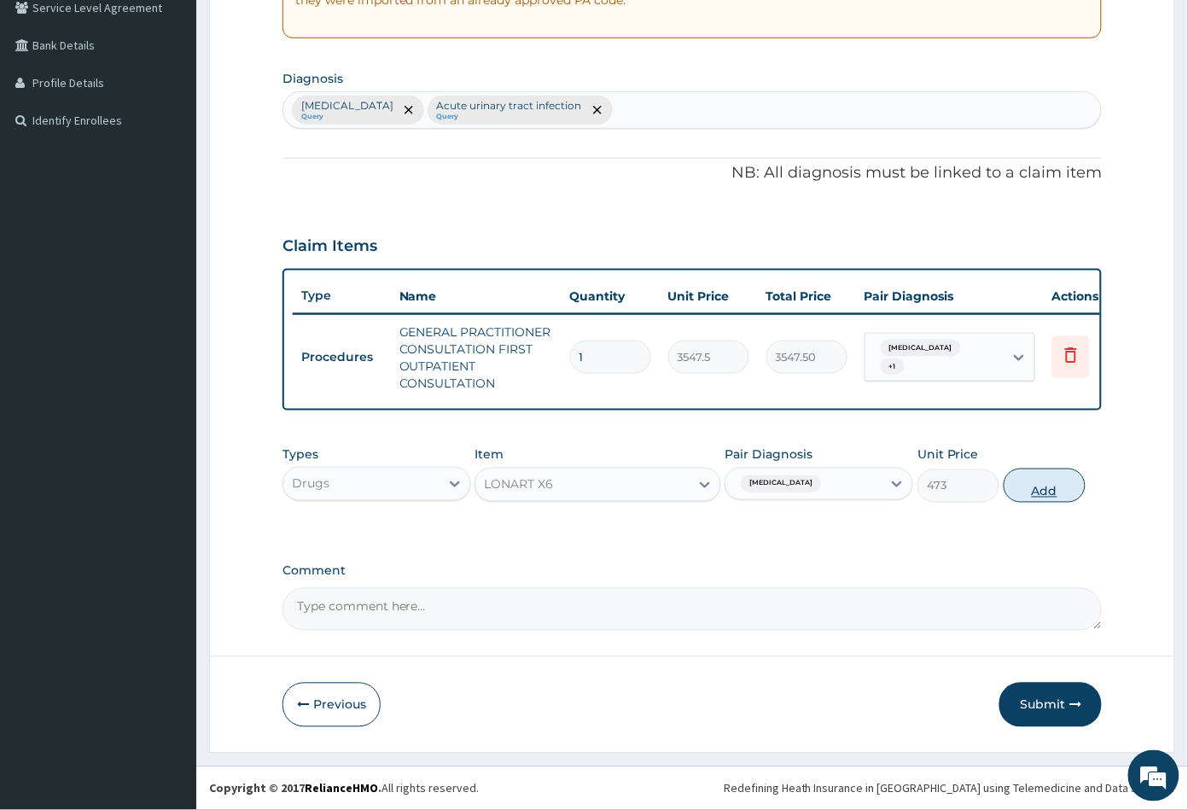
click at [1037, 495] on button "Add" at bounding box center [1045, 486] width 82 height 34
type input "0"
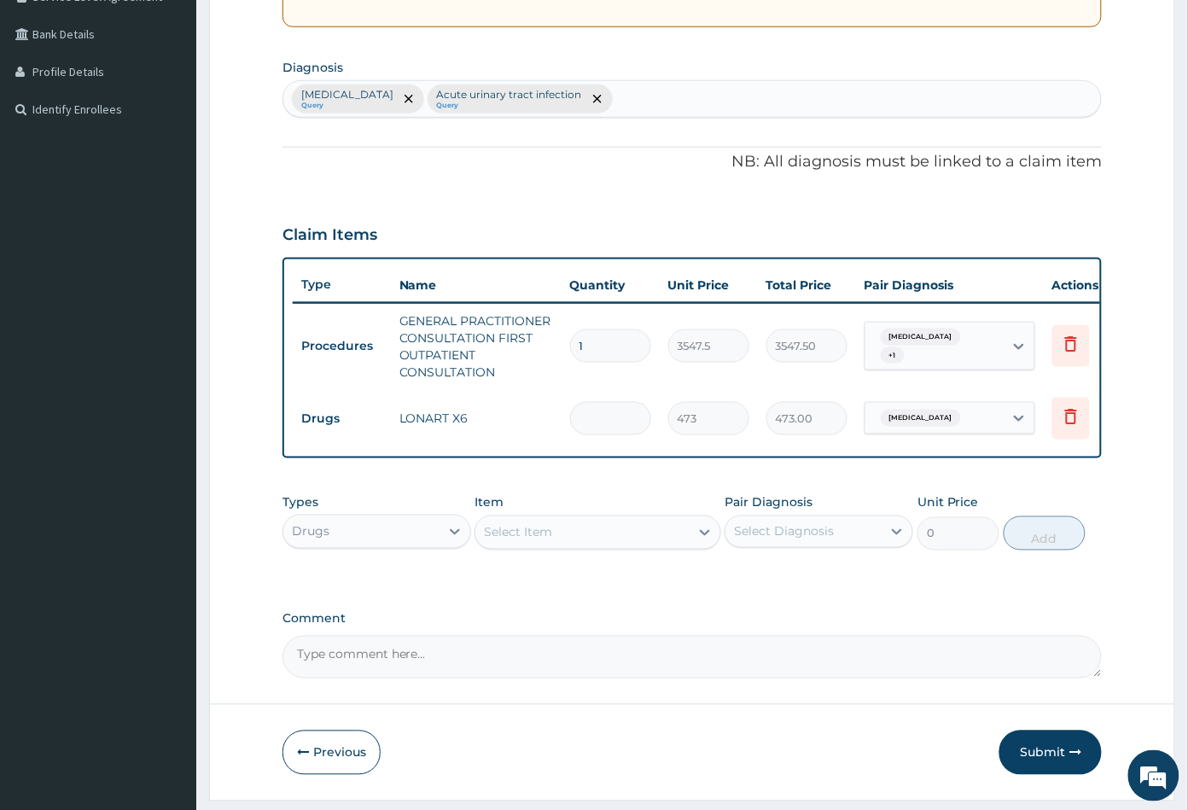
type input "0.00"
type input "6"
type input "2838.00"
type input "6"
click at [618, 540] on div "Select Item" at bounding box center [581, 532] width 213 height 27
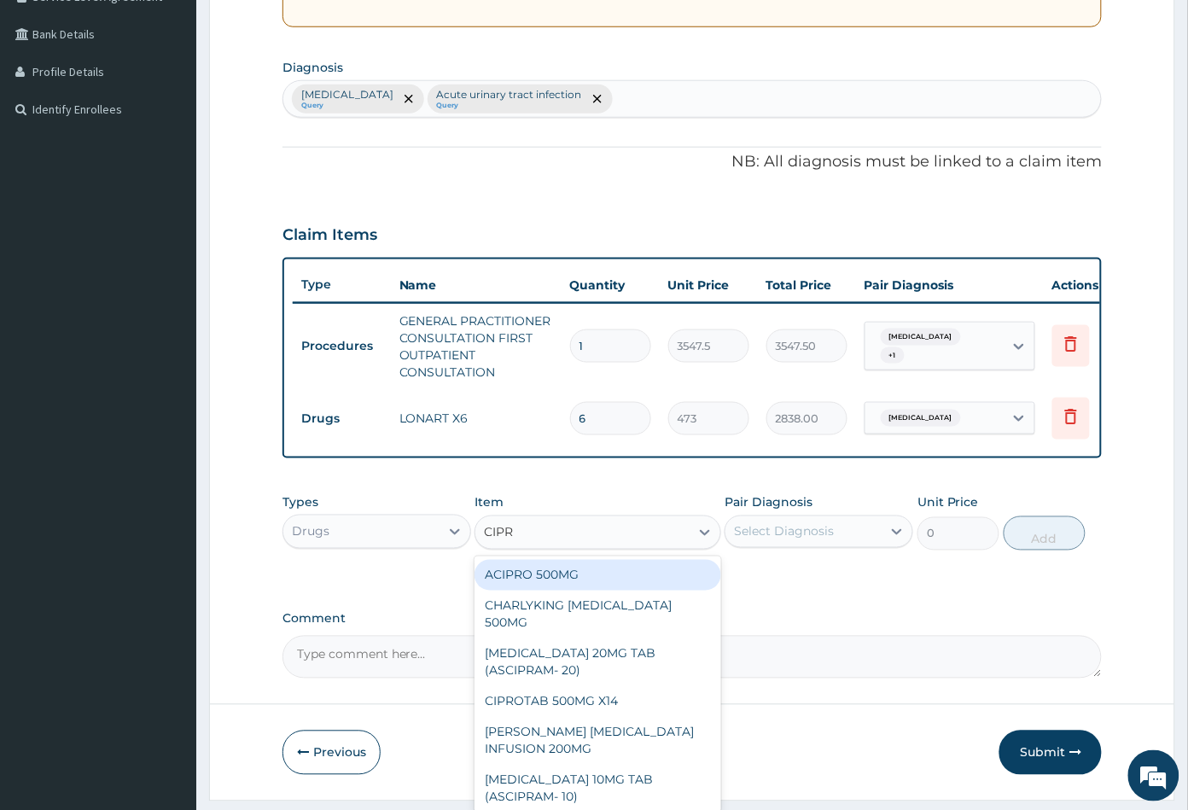
type input "CIPRO"
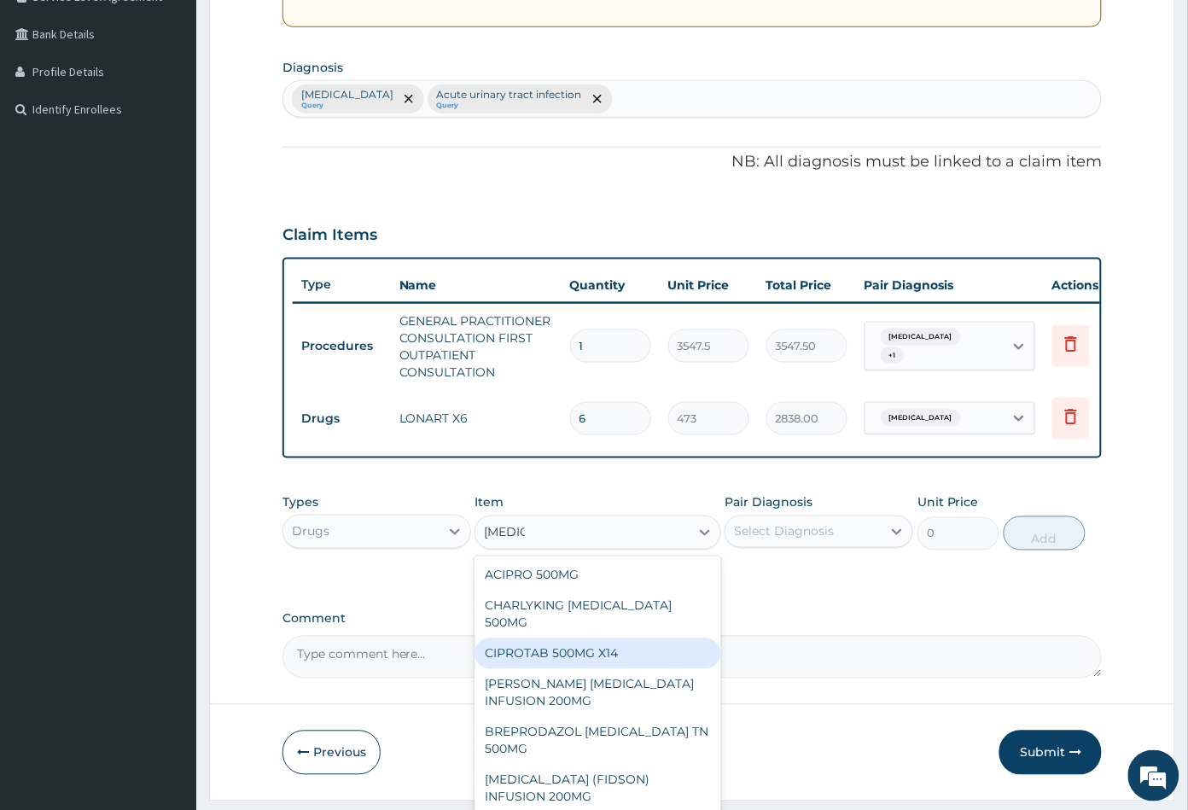
drag, startPoint x: 602, startPoint y: 656, endPoint x: 672, endPoint y: 646, distance: 70.7
click at [605, 656] on div "CIPROTAB 500MG X14" at bounding box center [598, 654] width 246 height 31
type input "319.2749938964844"
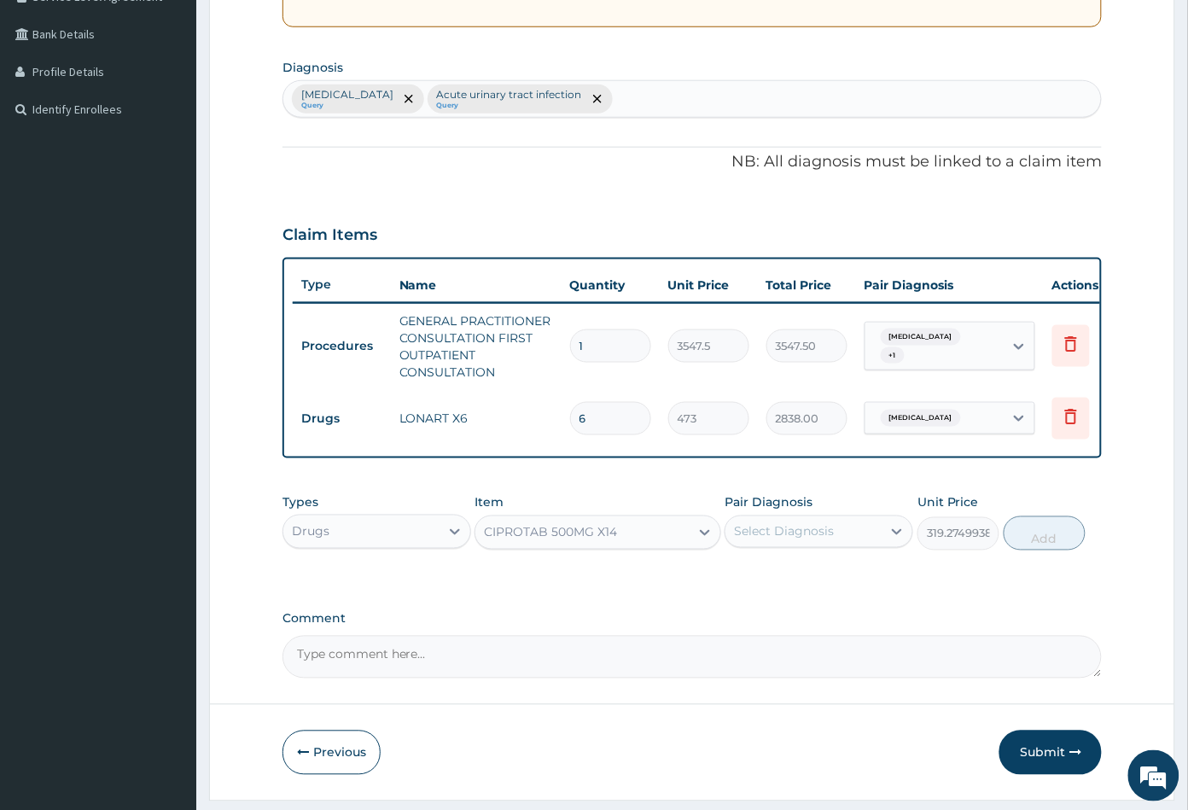
click at [841, 543] on div "Select Diagnosis" at bounding box center [804, 531] width 156 height 27
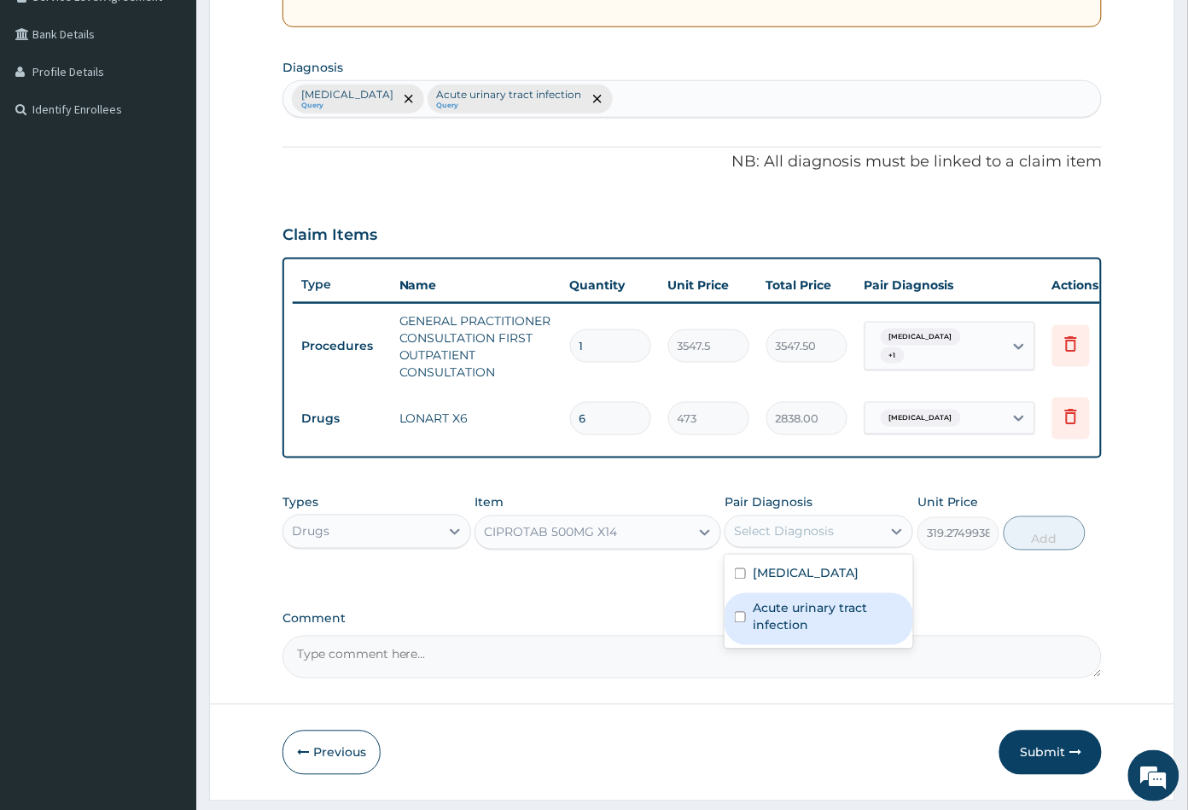
click at [818, 620] on label "Acute urinary tract infection" at bounding box center [828, 617] width 150 height 34
checkbox input "true"
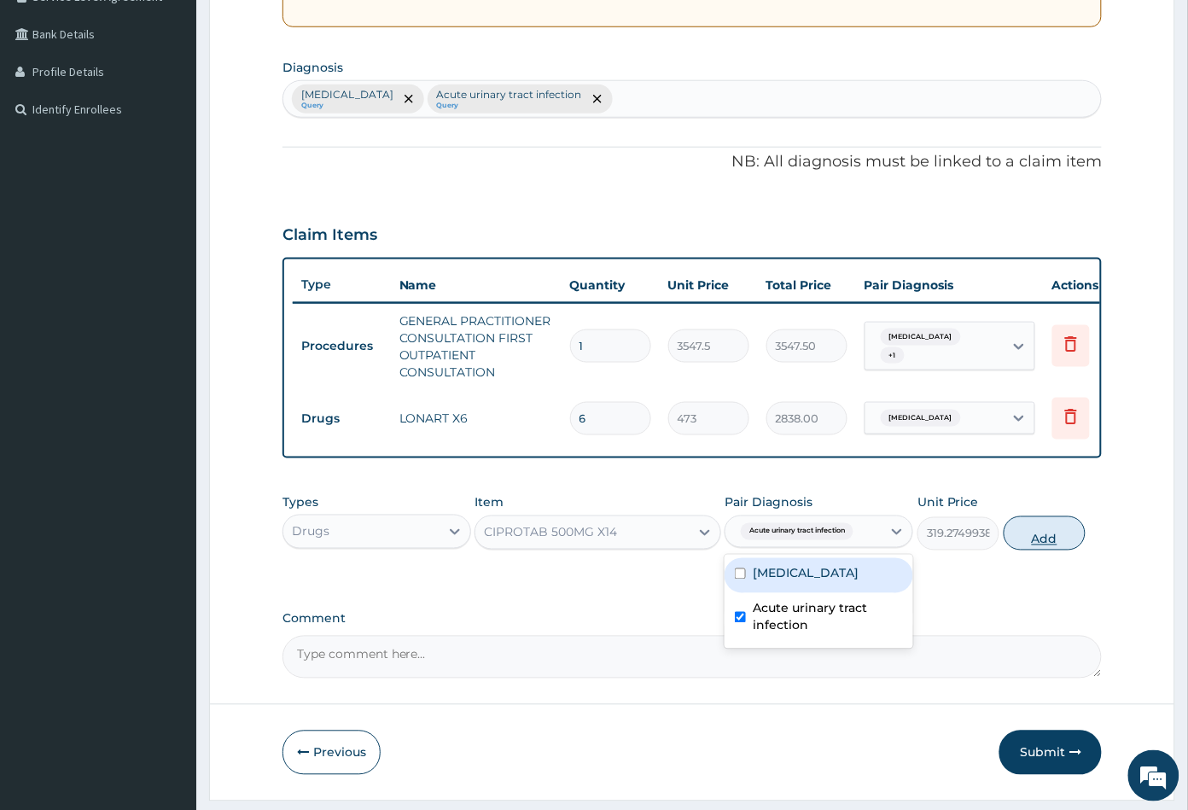
click at [1045, 551] on button "Add" at bounding box center [1045, 533] width 82 height 34
type input "0"
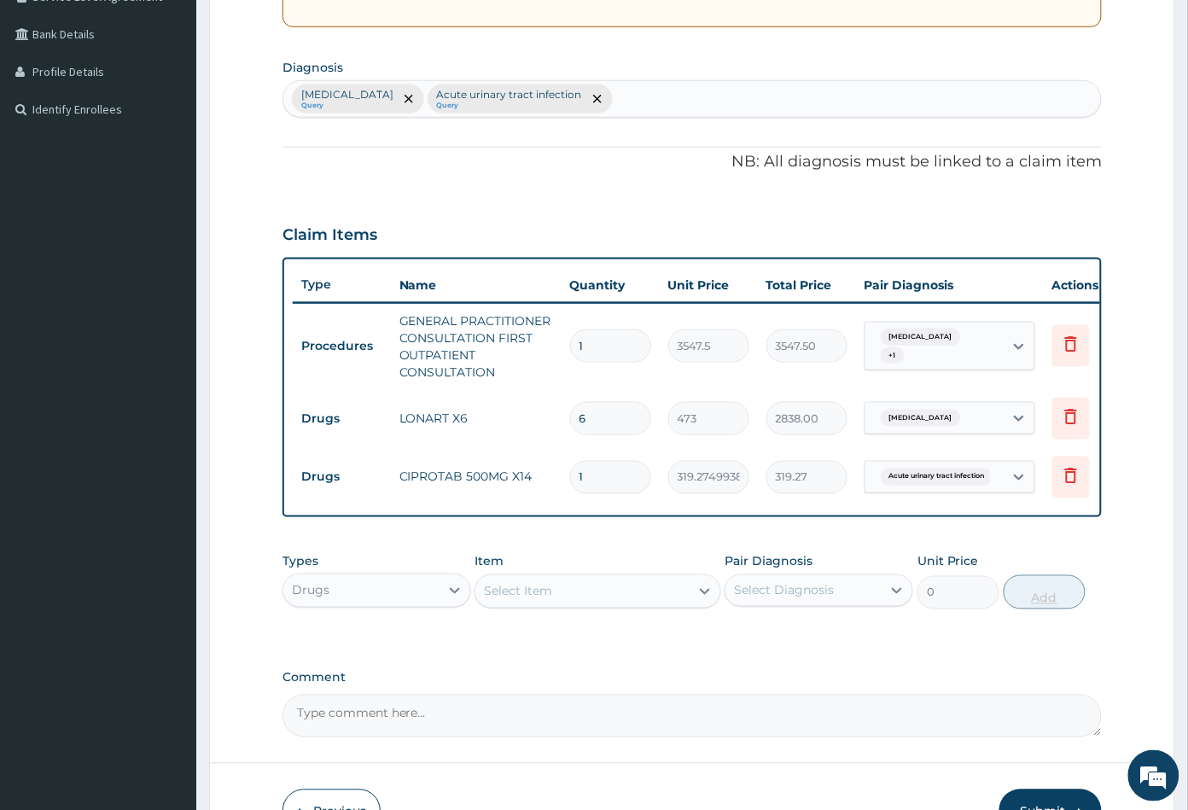
type input "10"
type input "3192.75"
type input "10"
click at [583, 601] on div "Select Item" at bounding box center [581, 591] width 213 height 27
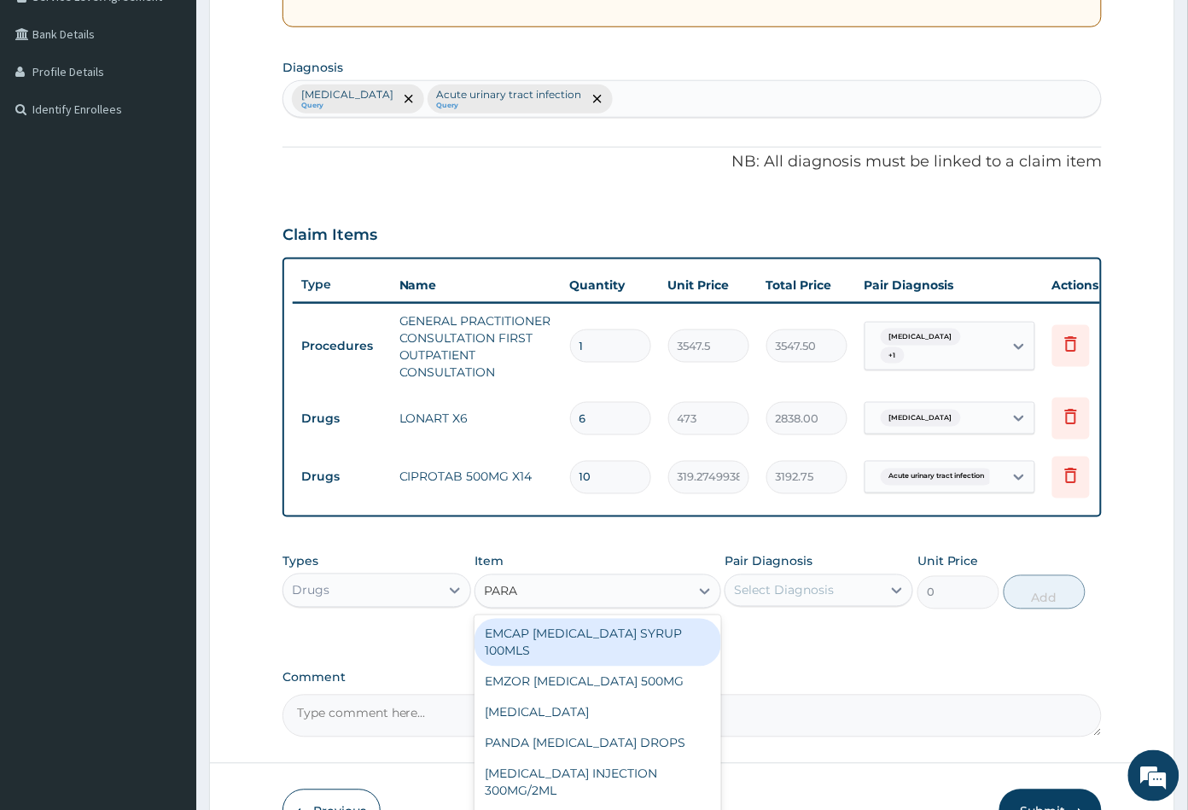
type input "PARAC"
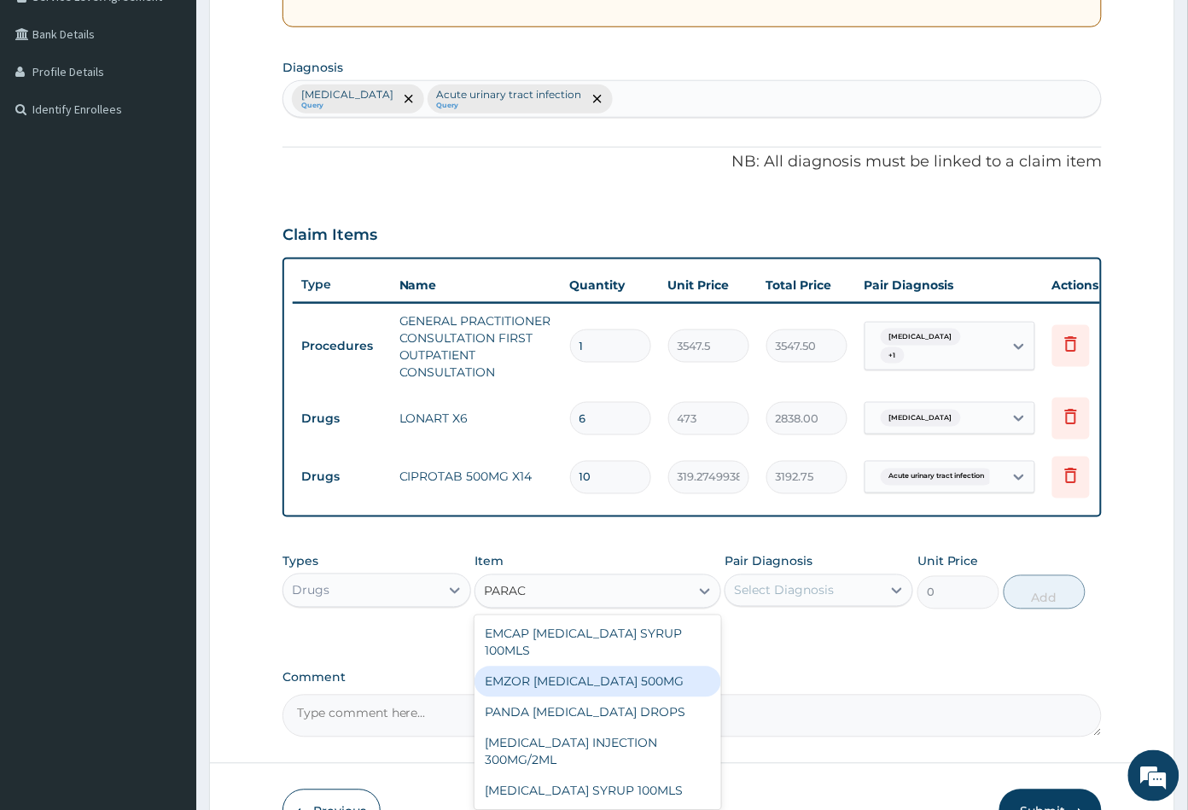
click at [637, 692] on div "EMZOR [MEDICAL_DATA] 500MG" at bounding box center [598, 682] width 246 height 31
type input "23.64999961853027"
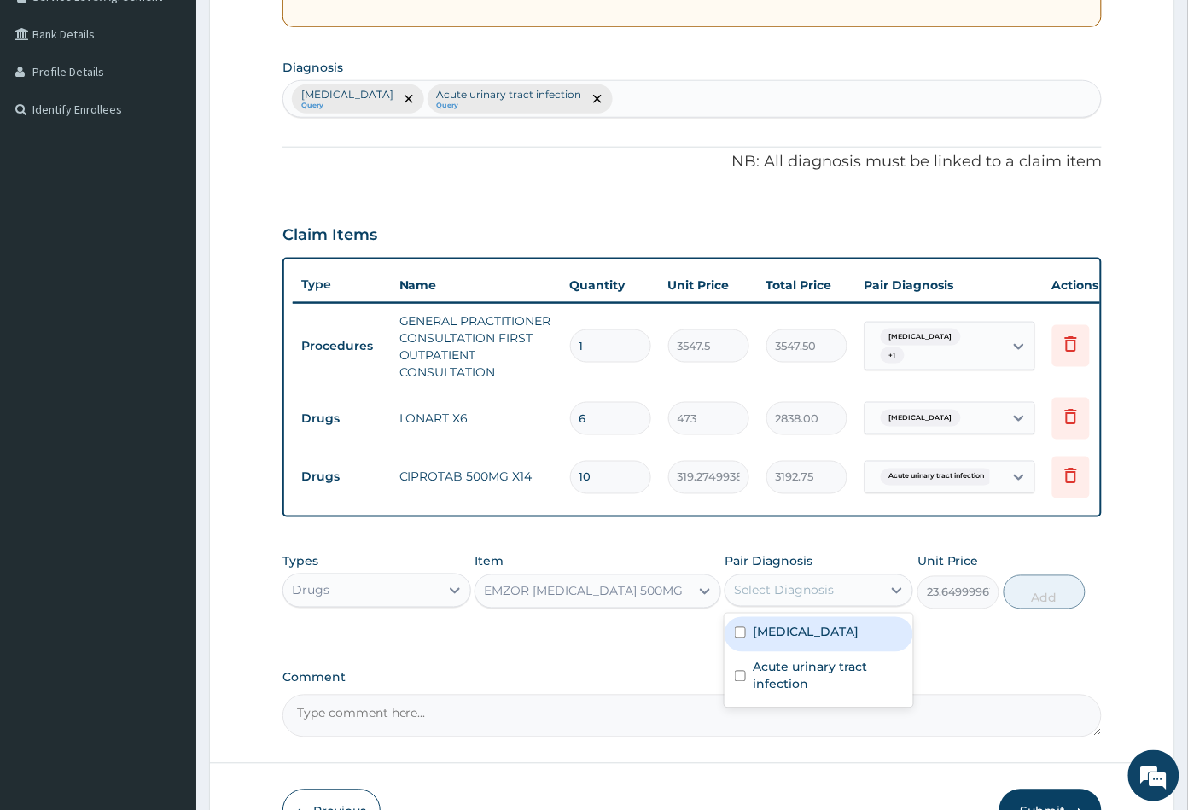
click at [826, 598] on div "Select Diagnosis" at bounding box center [784, 590] width 100 height 17
click at [804, 648] on div "Malaria" at bounding box center [819, 634] width 189 height 35
checkbox input "true"
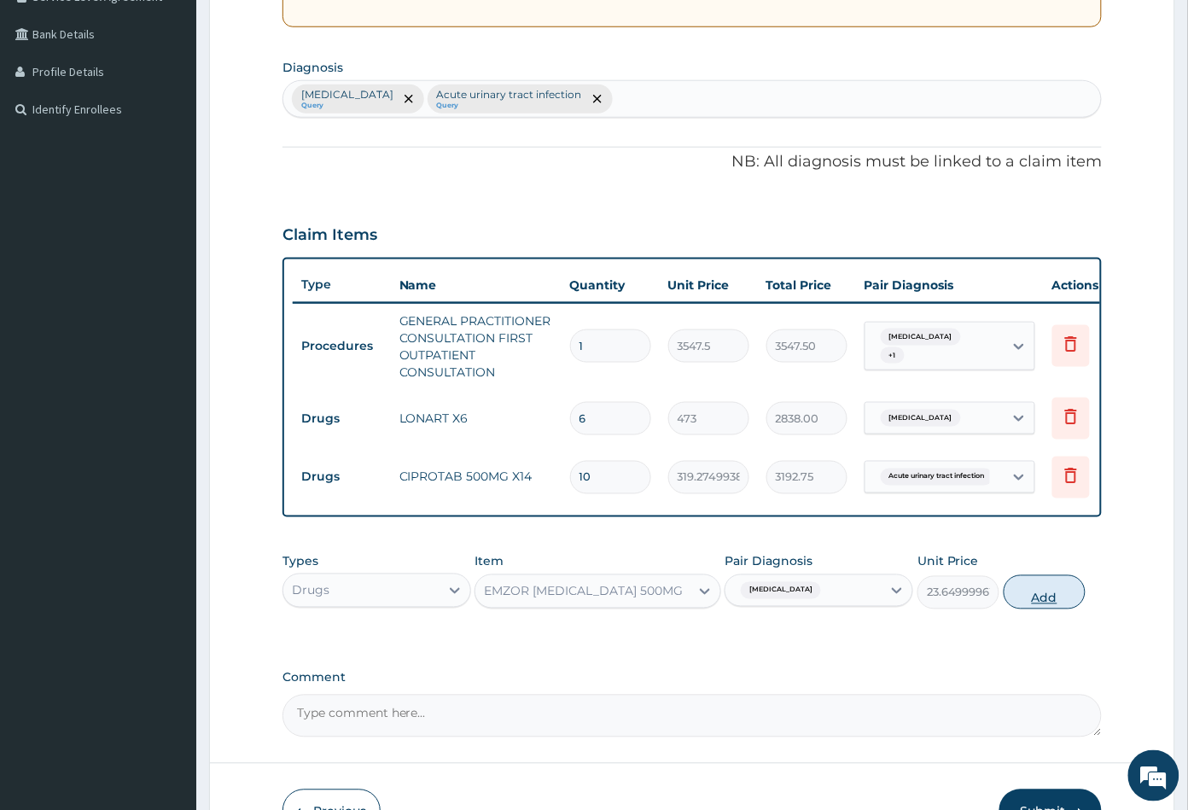
click at [1052, 608] on button "Add" at bounding box center [1045, 592] width 82 height 34
type input "0"
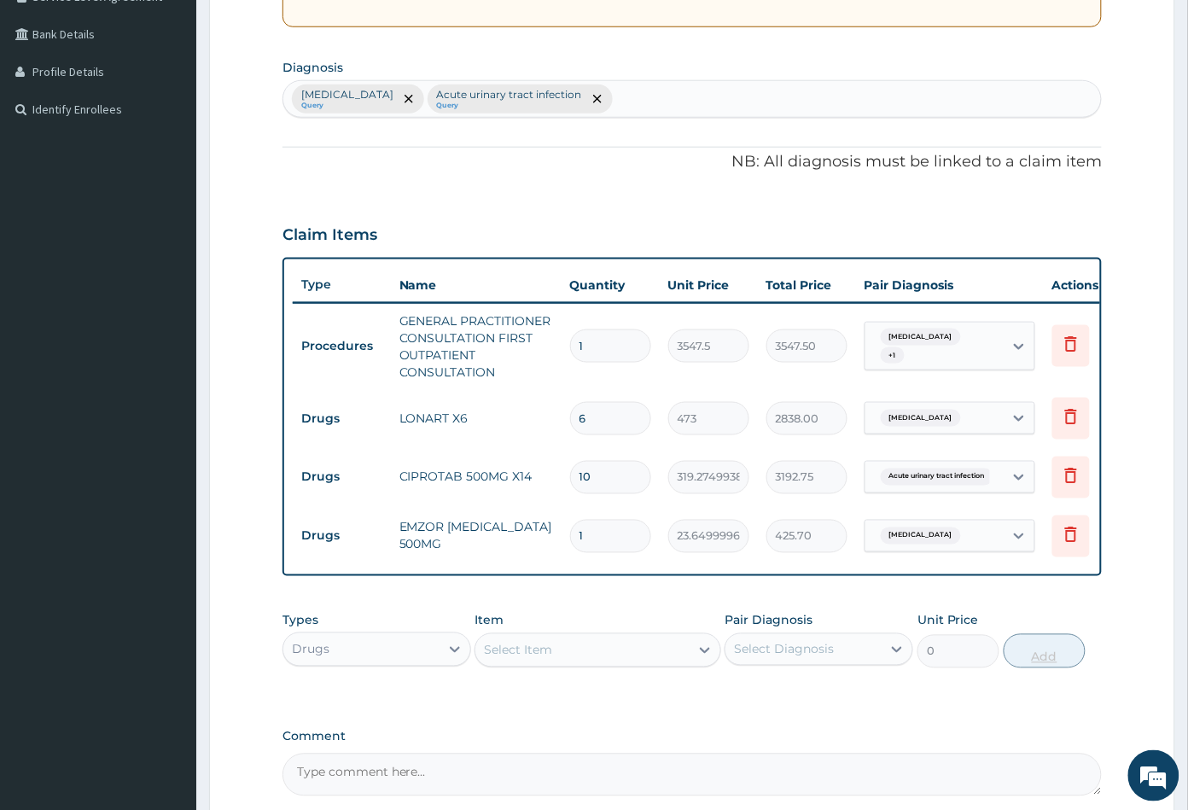
type input "18"
type input "425.70"
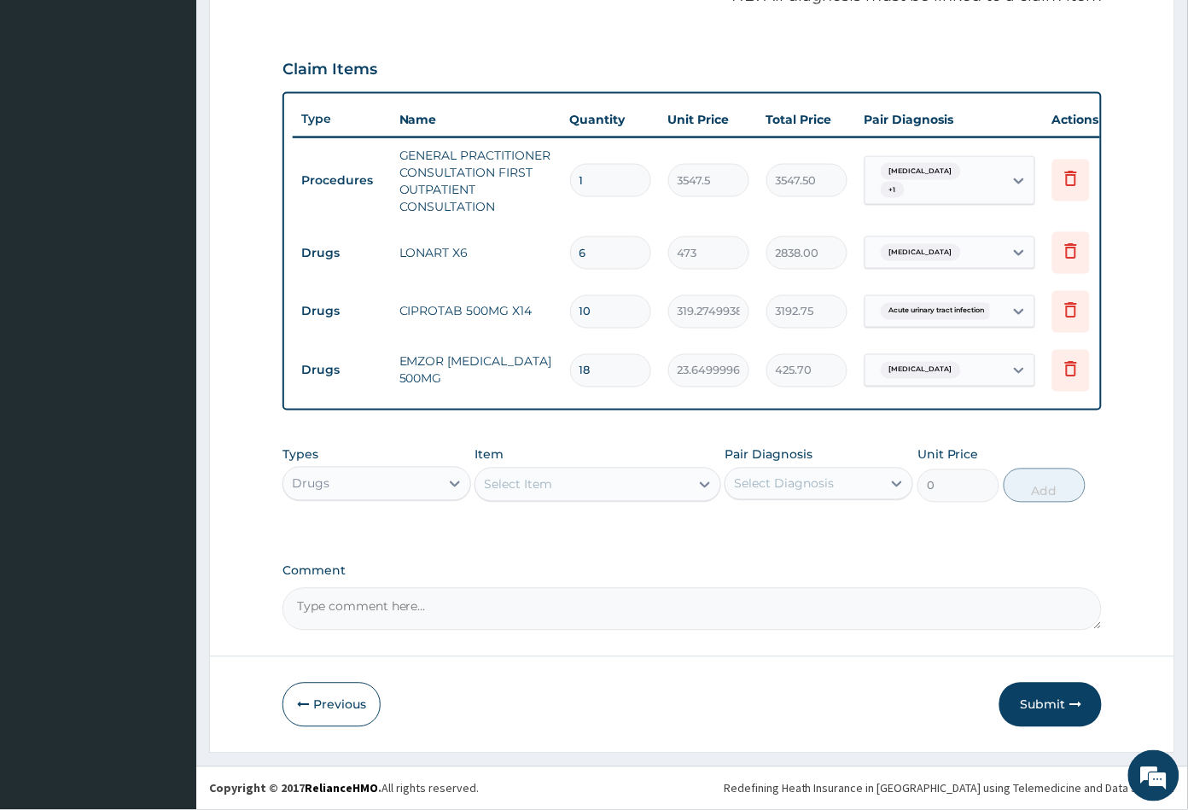
scroll to position [556, 0]
type input "18"
click at [1037, 706] on button "Submit" at bounding box center [1051, 705] width 102 height 44
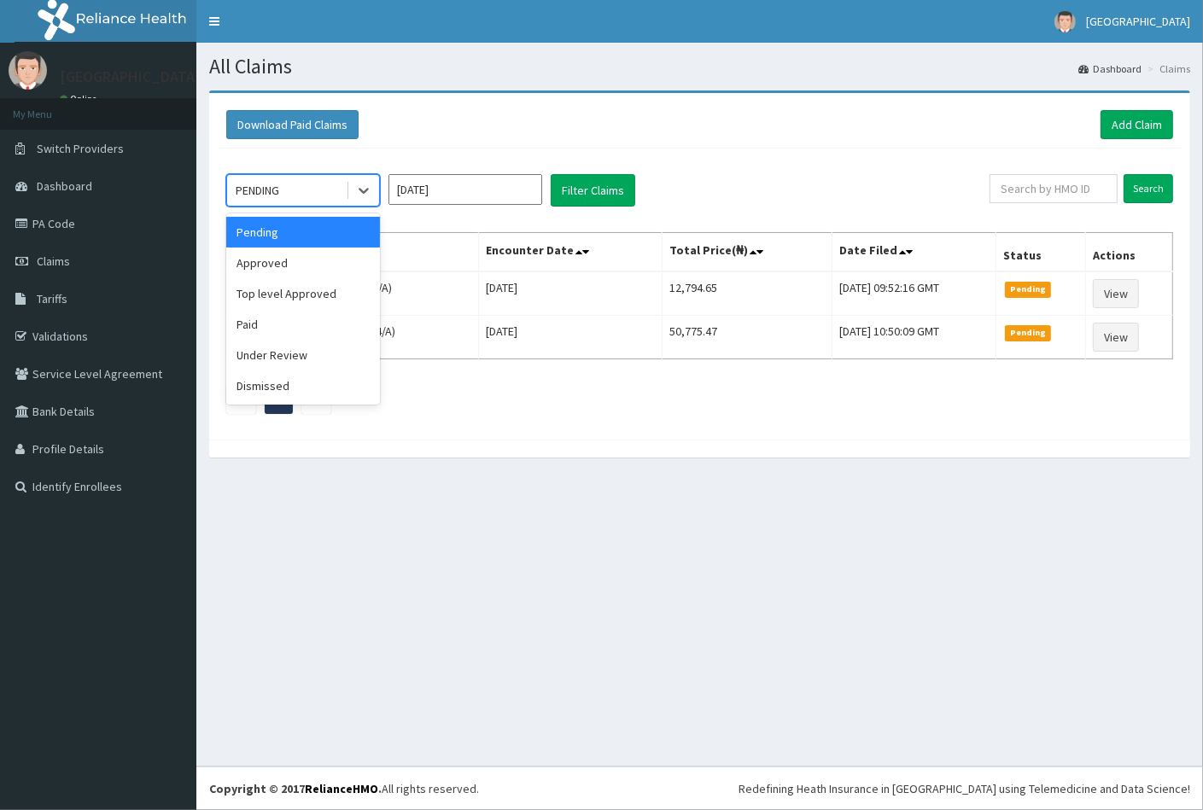
click at [275, 186] on div "PENDING" at bounding box center [258, 190] width 44 height 17
click at [269, 260] on div "Approved" at bounding box center [303, 263] width 154 height 31
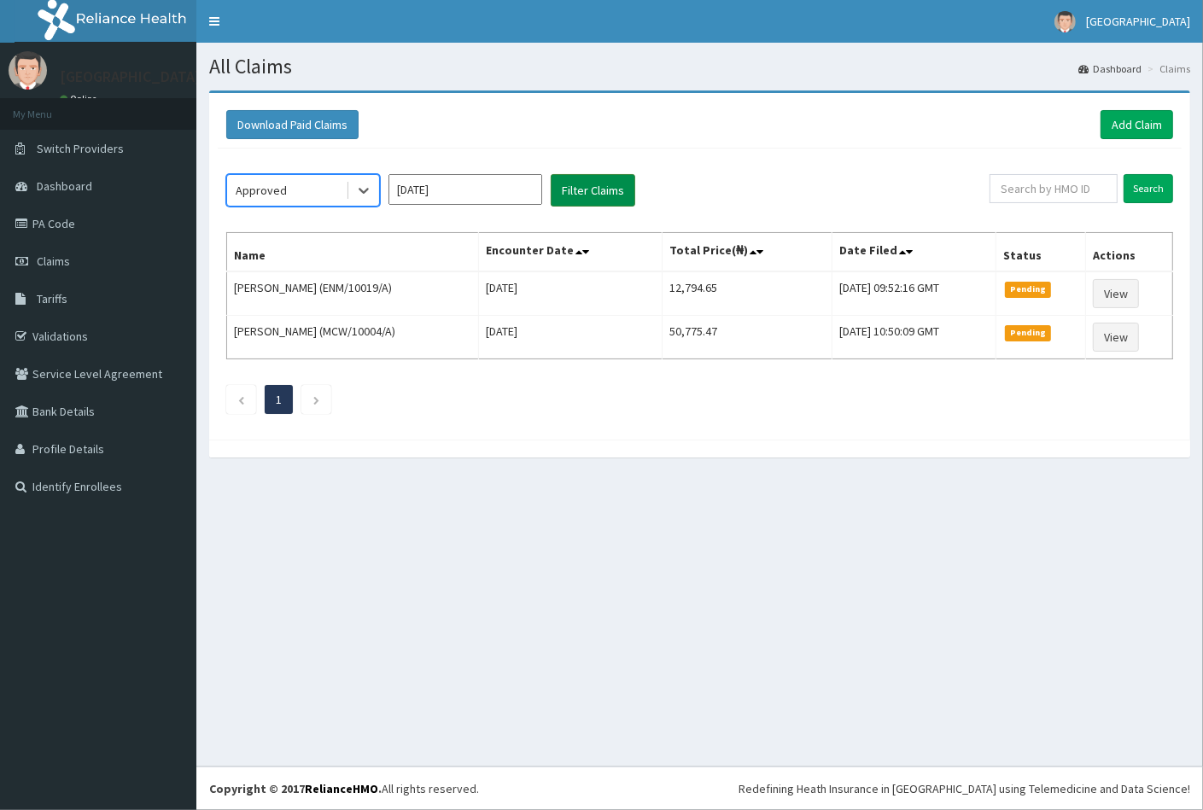
click at [582, 197] on button "Filter Claims" at bounding box center [593, 190] width 85 height 32
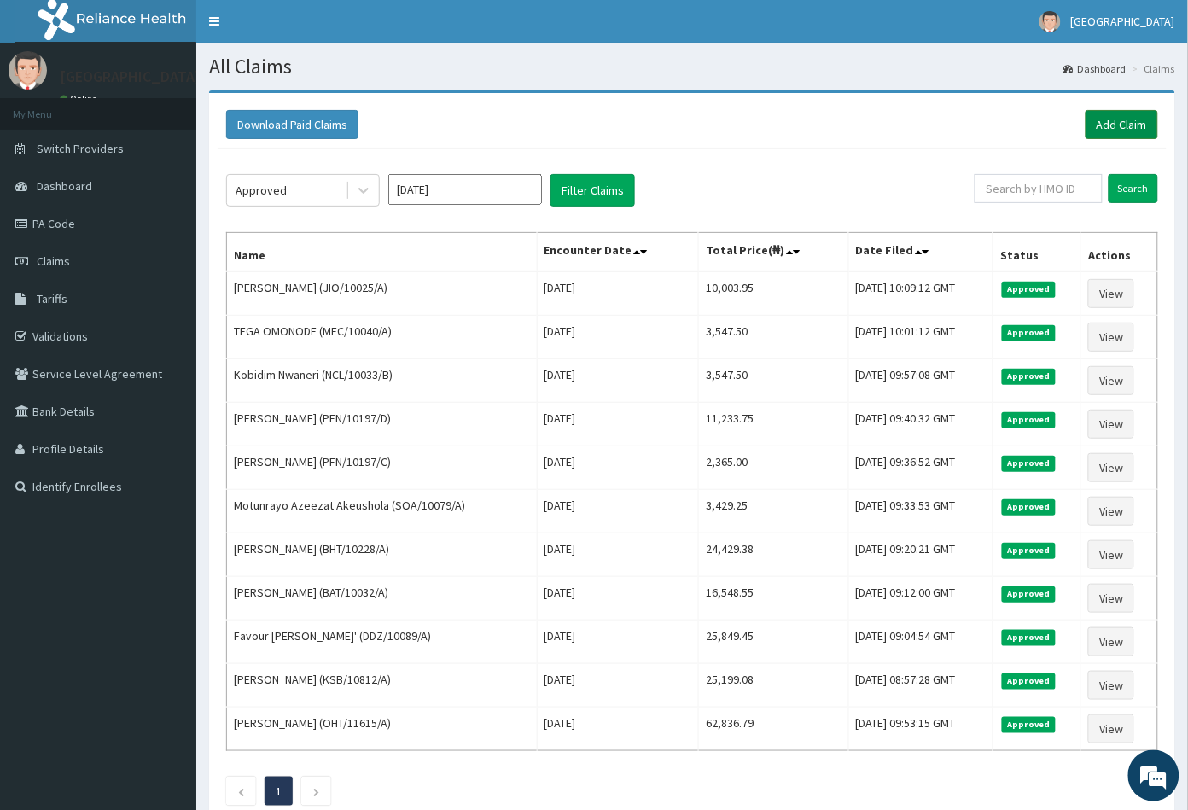
click at [1124, 125] on link "Add Claim" at bounding box center [1122, 124] width 73 height 29
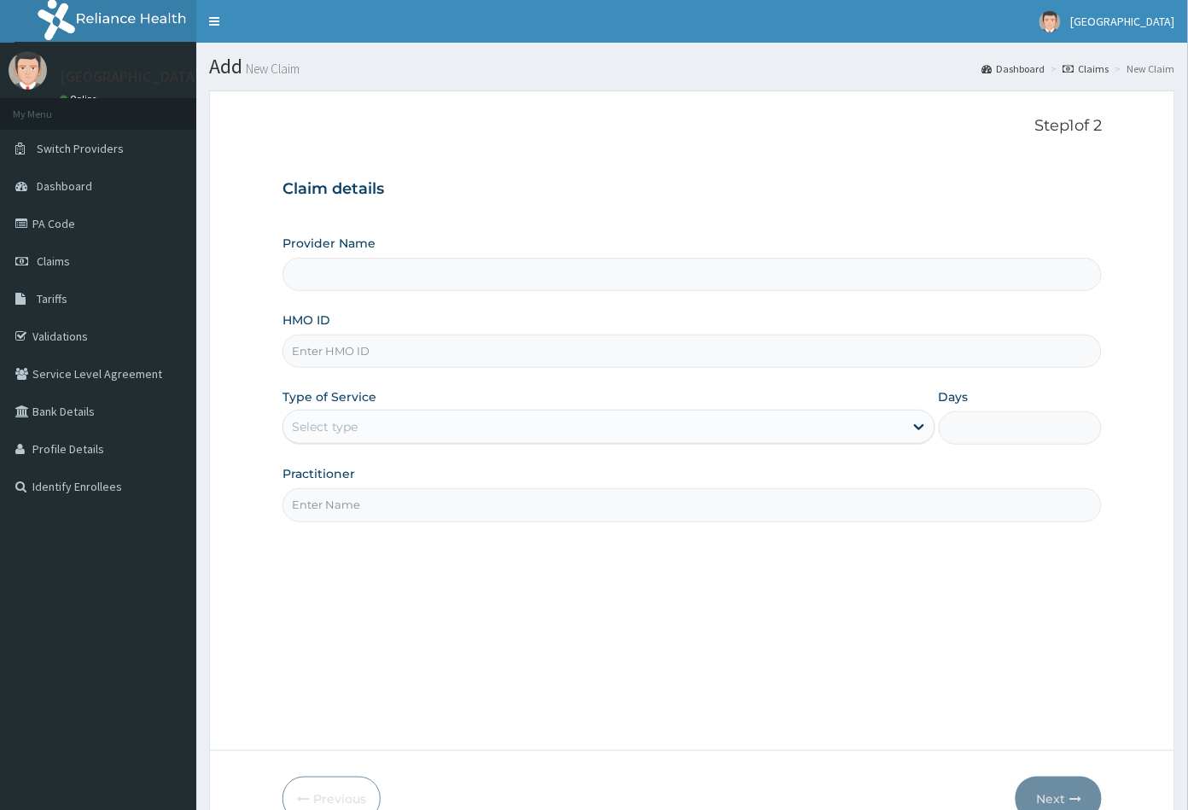
type input "Peachcare Medical Centre"
click at [313, 345] on input "HMO ID" at bounding box center [693, 351] width 820 height 33
paste input "CYU/10381/A"
type input "CYU/10381/A"
click at [346, 429] on div "Select type" at bounding box center [325, 426] width 66 height 17
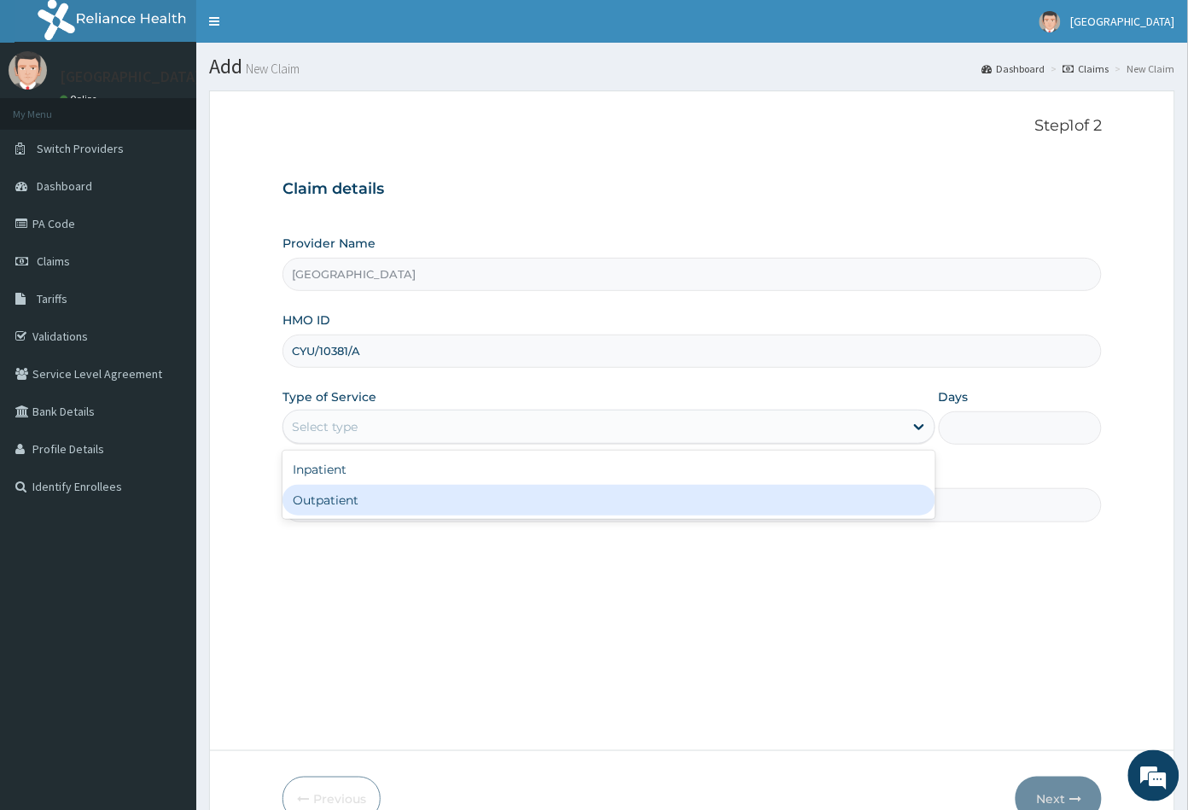
click at [345, 504] on div "Outpatient" at bounding box center [609, 500] width 653 height 31
type input "1"
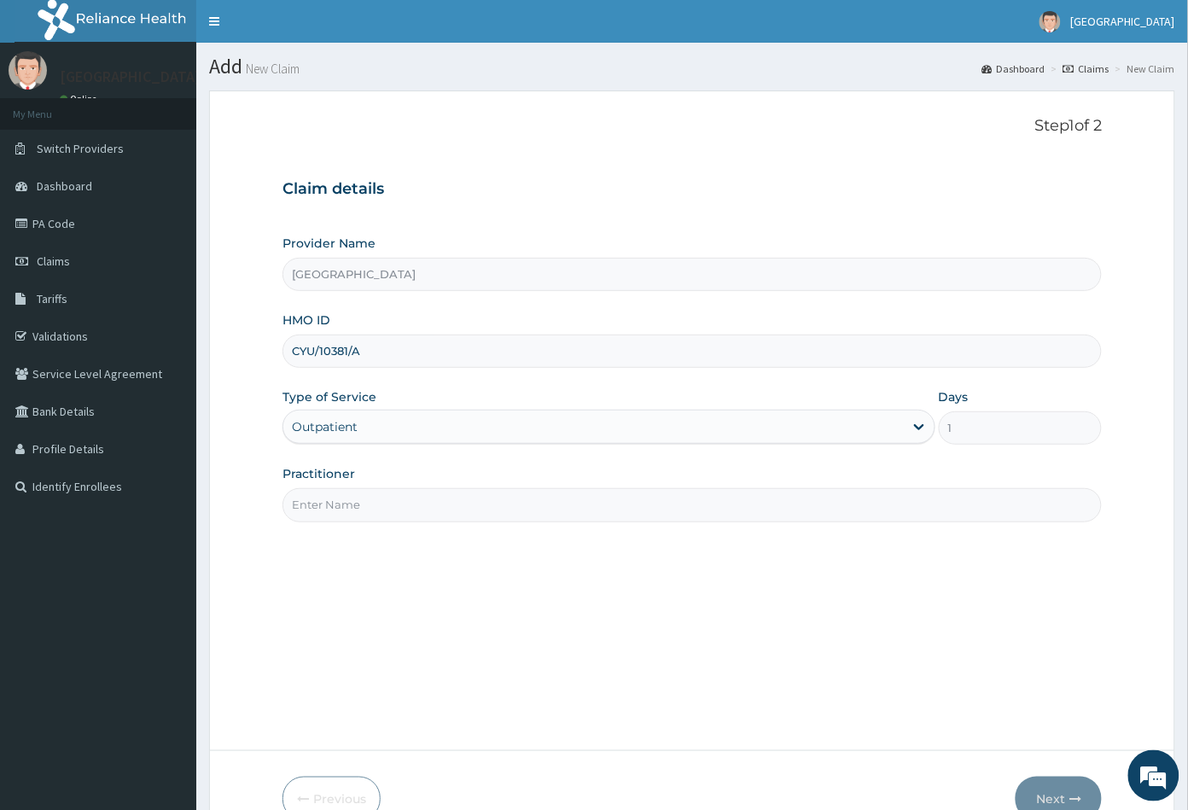
click at [345, 504] on input "Practitioner" at bounding box center [693, 504] width 820 height 33
type input "CON"
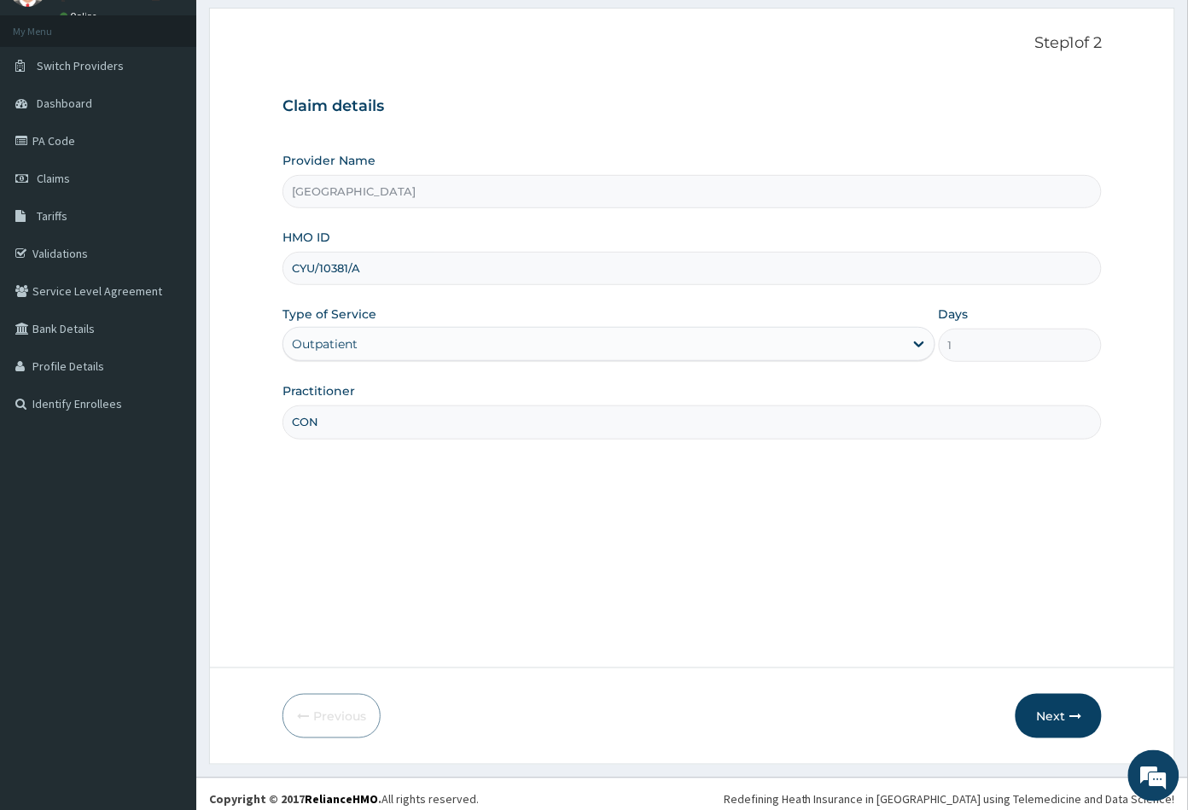
scroll to position [94, 0]
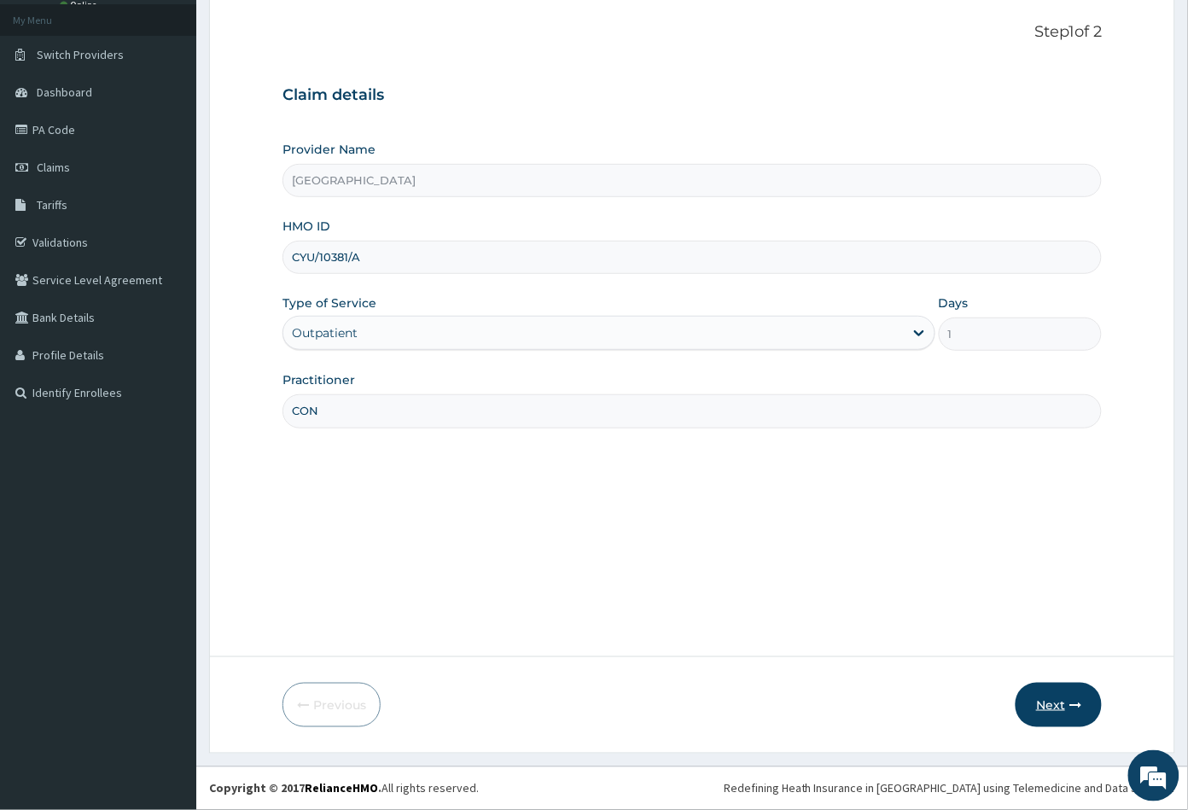
click at [1057, 706] on button "Next" at bounding box center [1059, 705] width 86 height 44
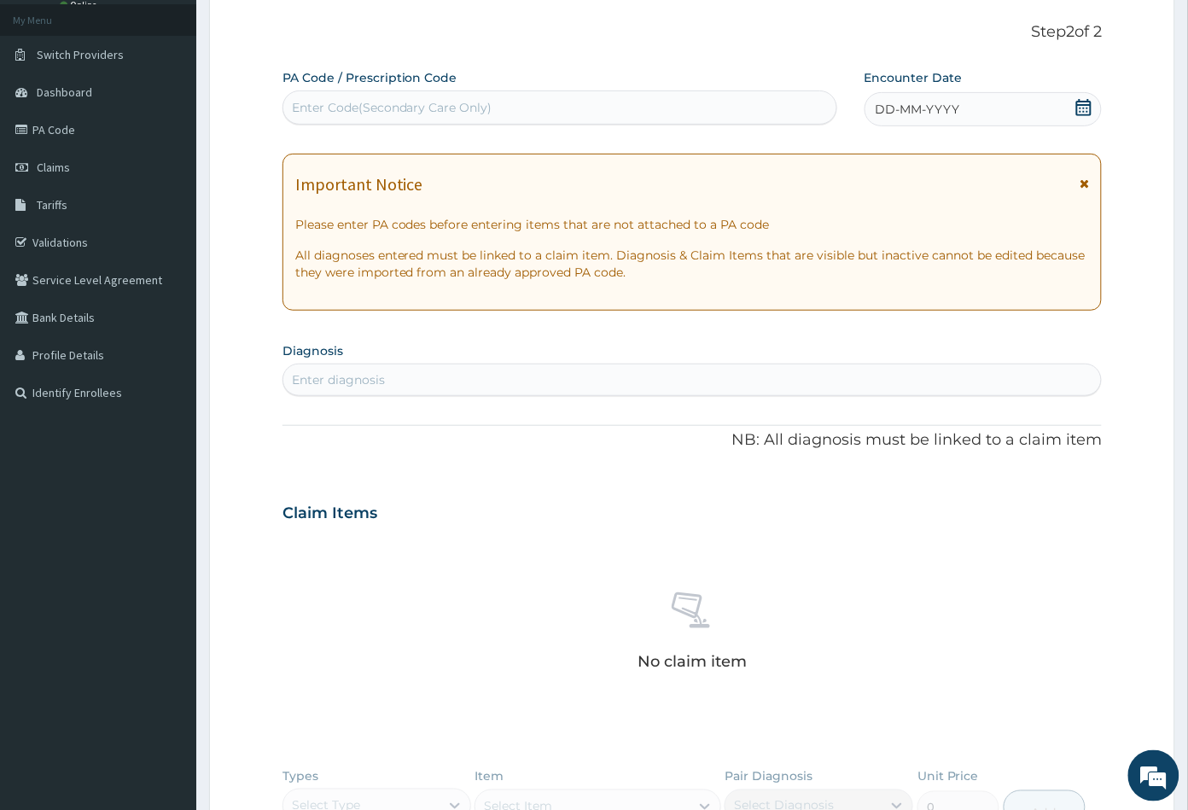
click at [1082, 106] on icon at bounding box center [1084, 107] width 17 height 17
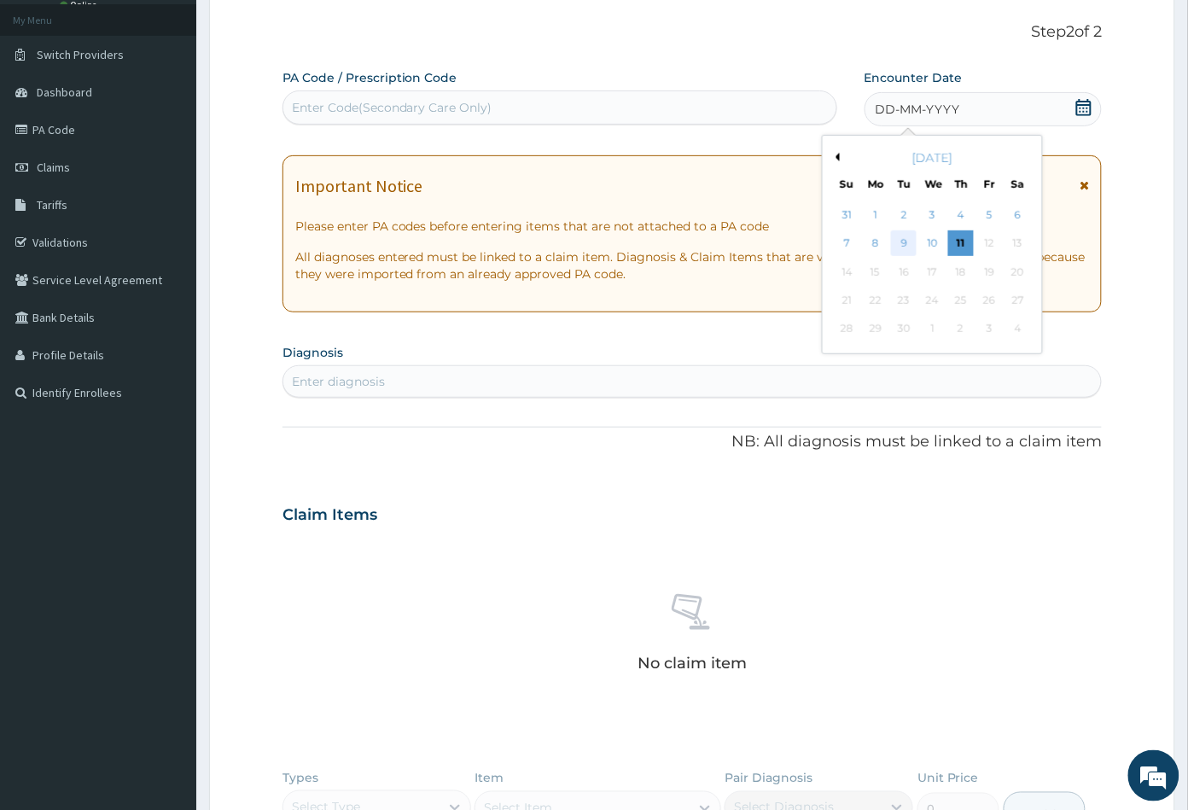
click at [902, 240] on div "9" at bounding box center [904, 244] width 26 height 26
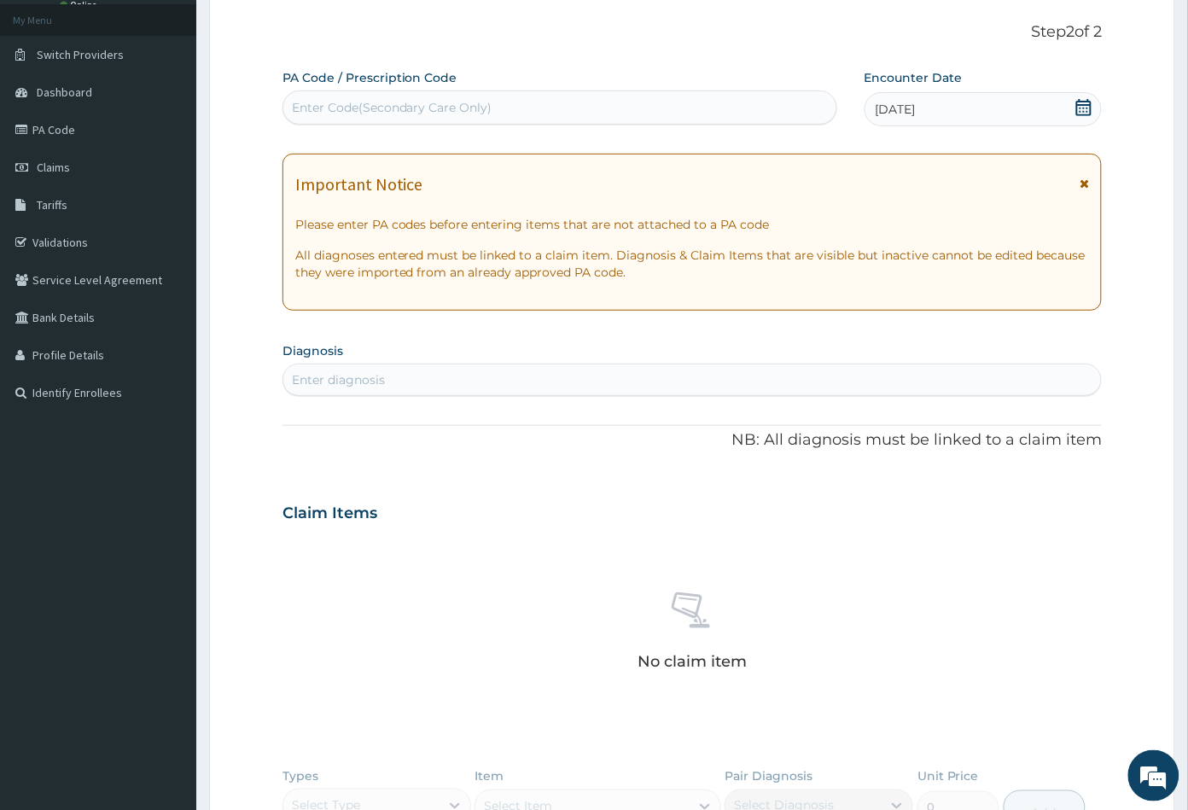
click at [364, 380] on div "Enter diagnosis" at bounding box center [338, 379] width 93 height 17
type input "MALA"
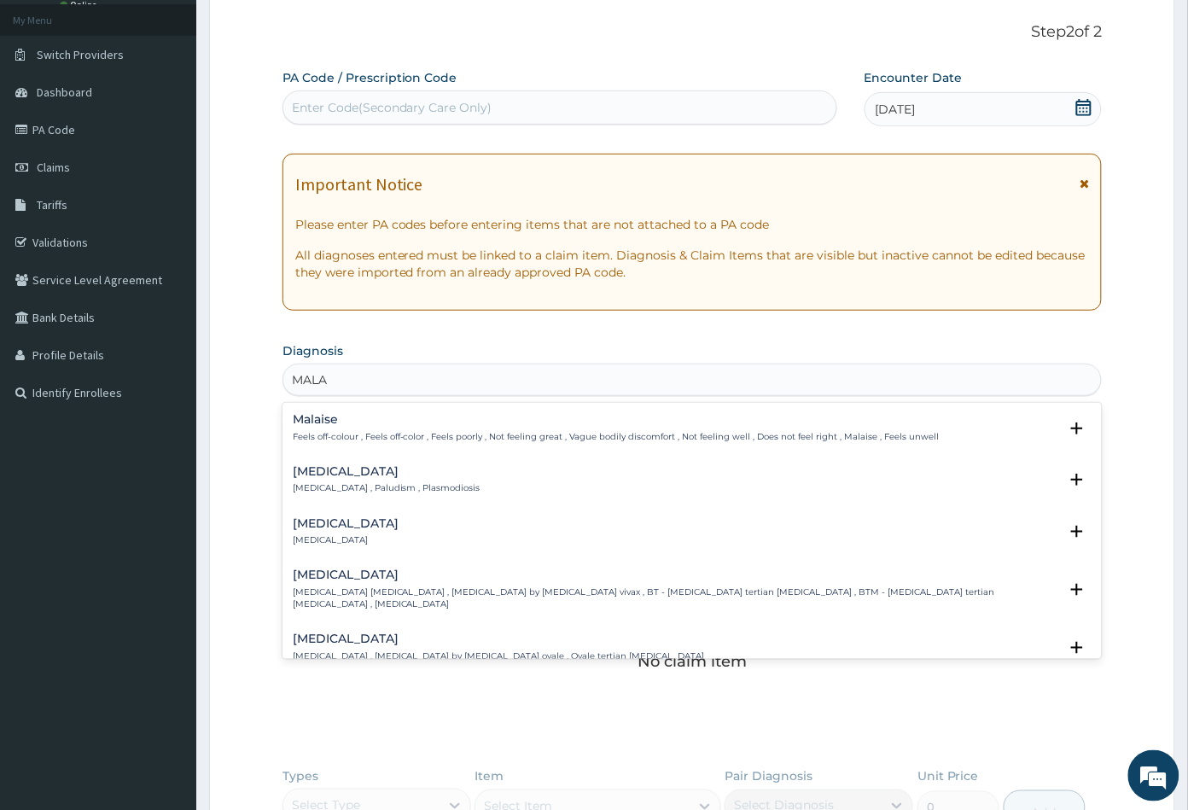
click at [324, 474] on h4 "Malaria" at bounding box center [387, 471] width 188 height 13
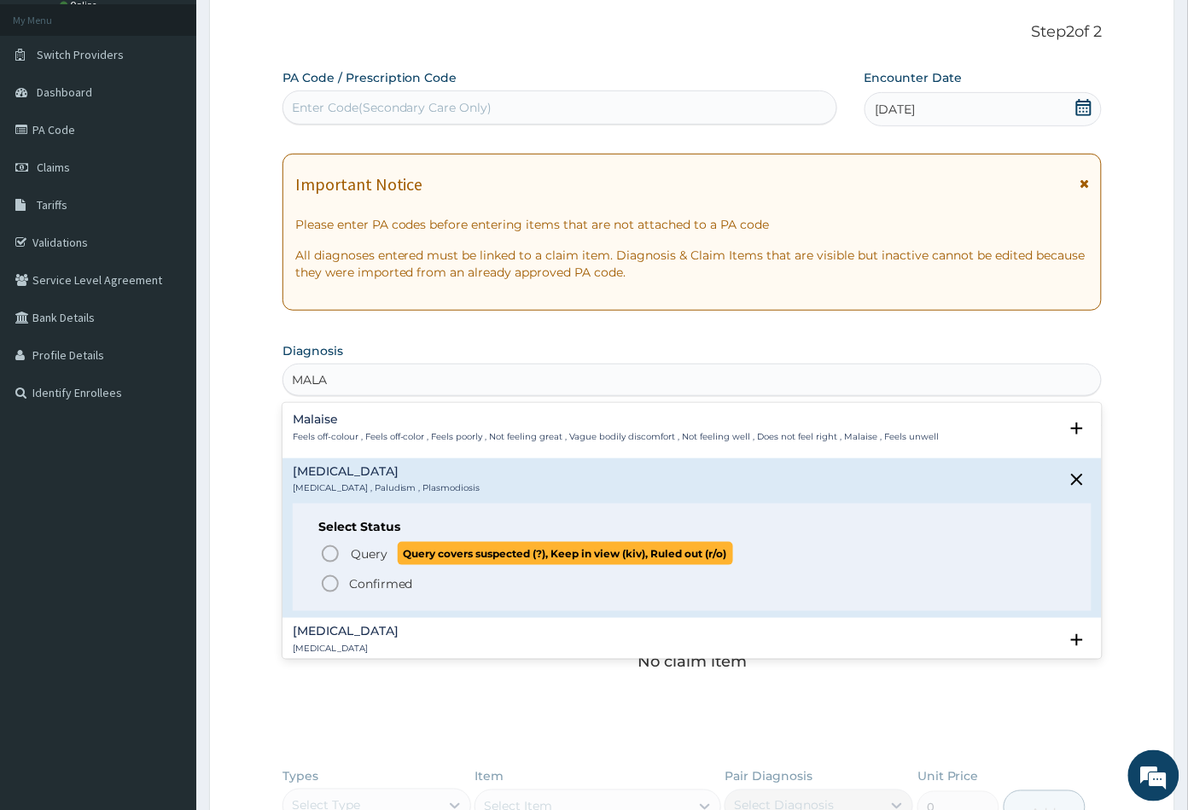
click at [326, 557] on icon "status option query" at bounding box center [330, 554] width 20 height 20
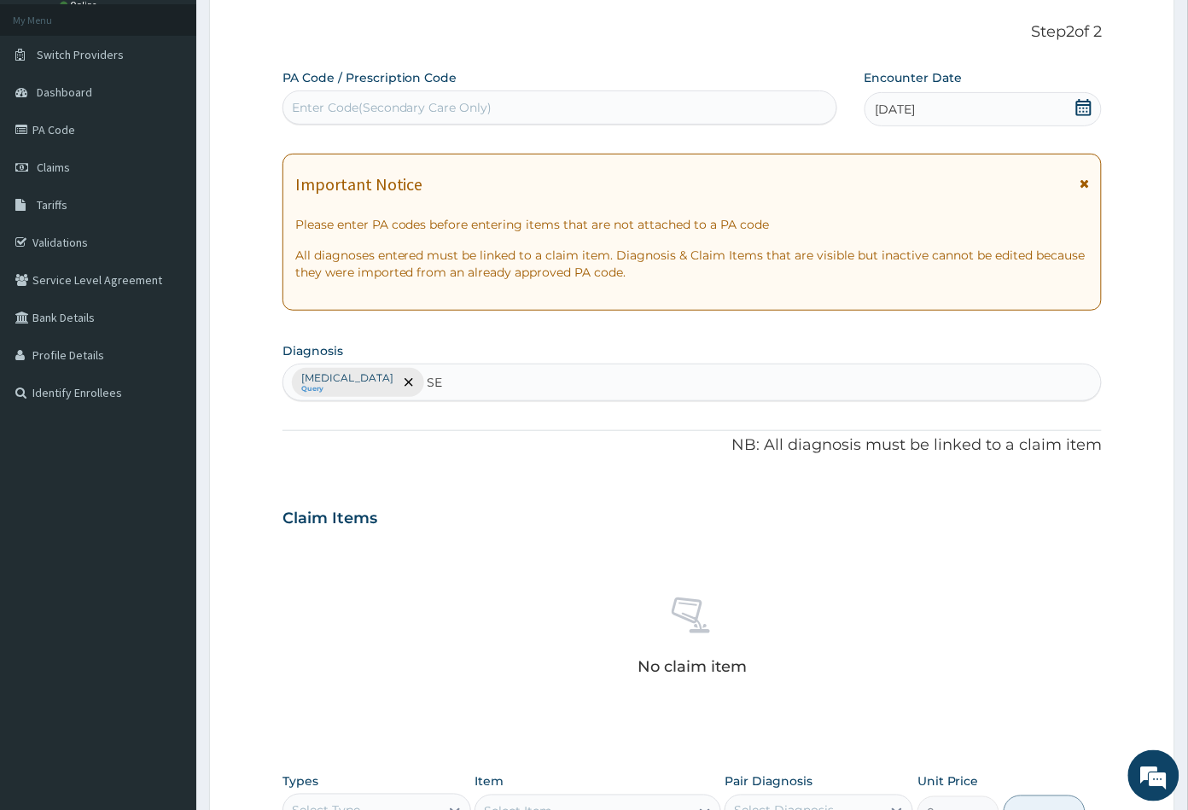
type input "SEP"
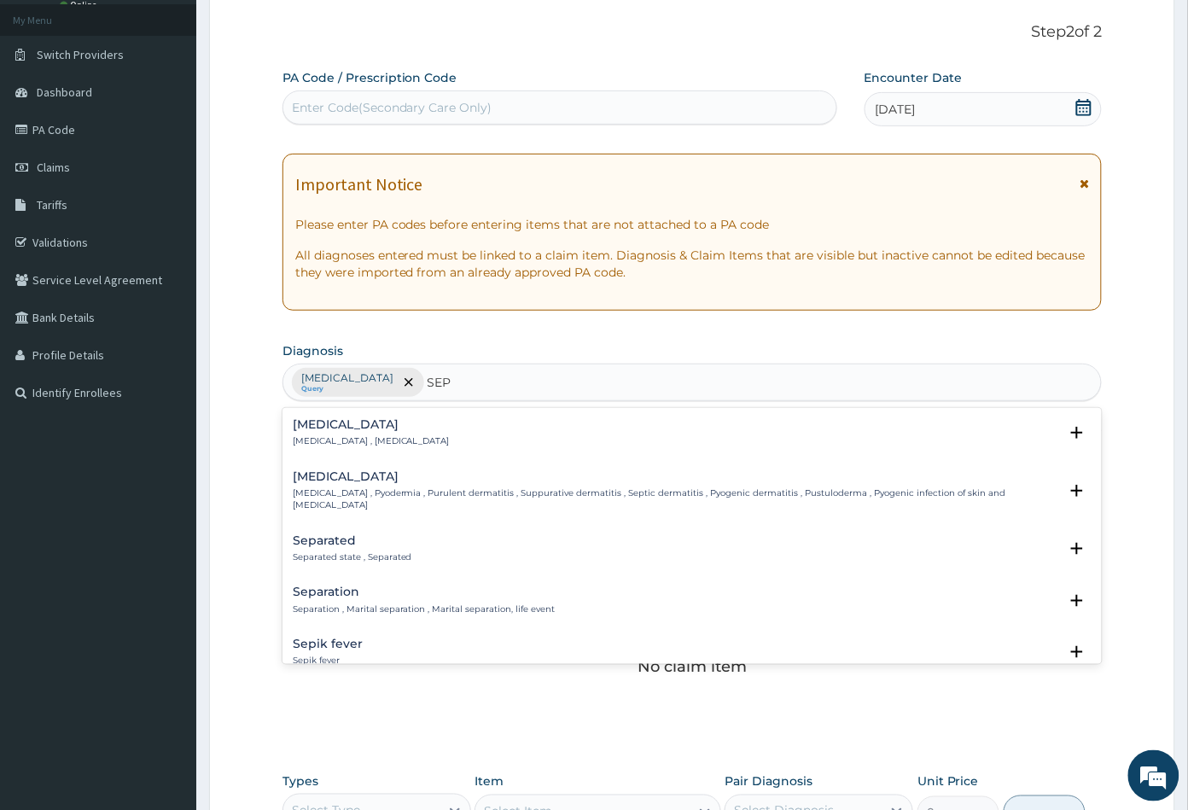
click at [316, 429] on h4 "[MEDICAL_DATA]" at bounding box center [371, 424] width 157 height 13
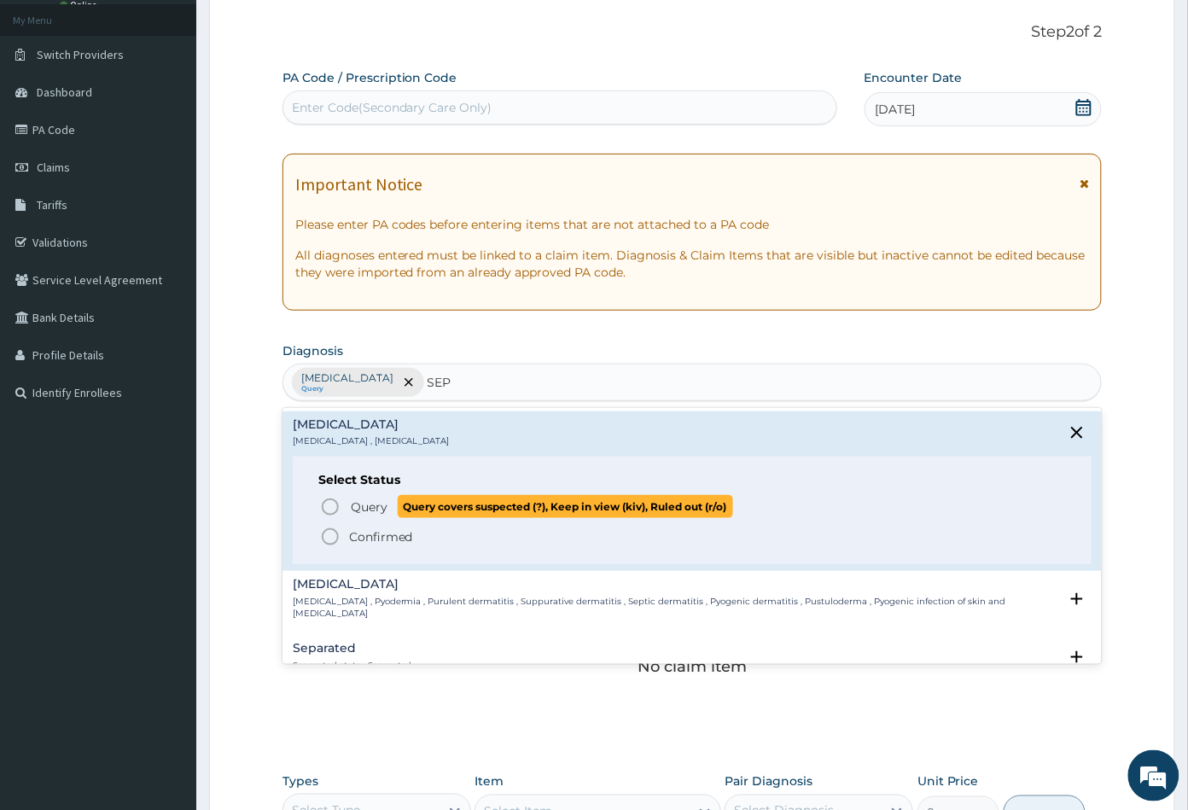
click at [331, 499] on circle "status option query" at bounding box center [330, 506] width 15 height 15
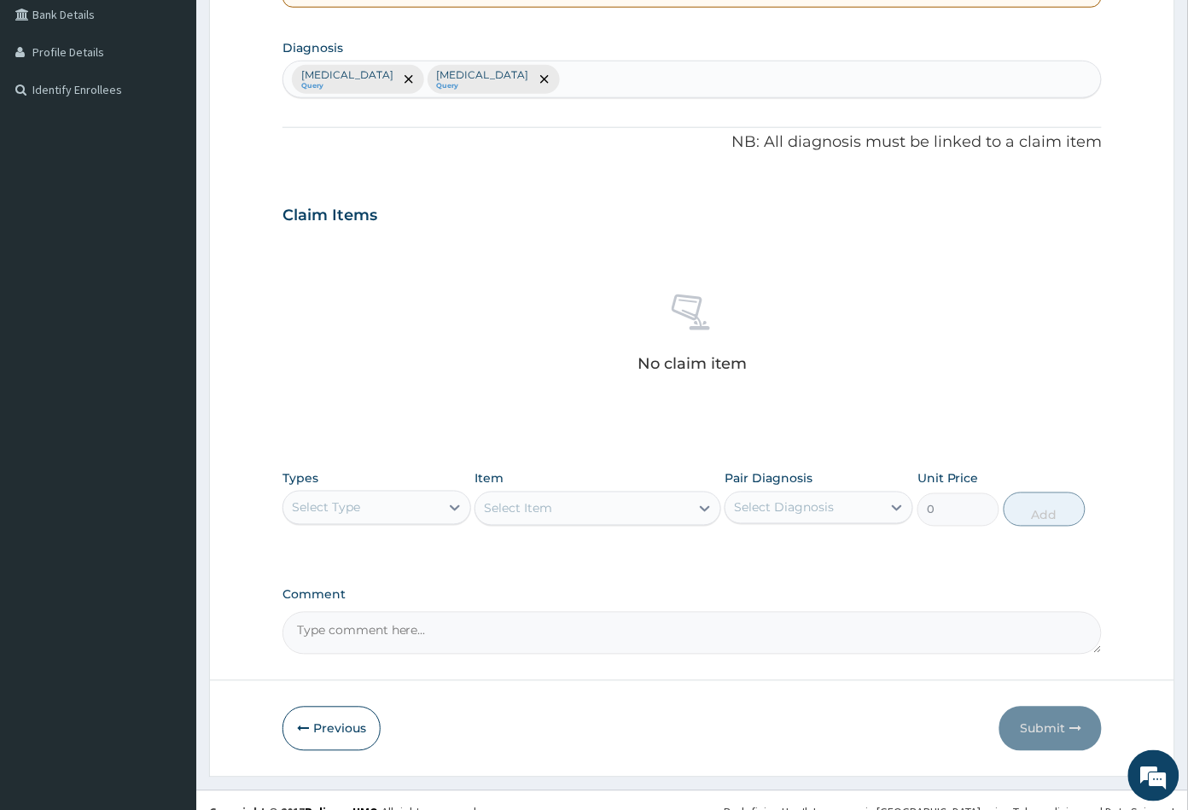
scroll to position [420, 0]
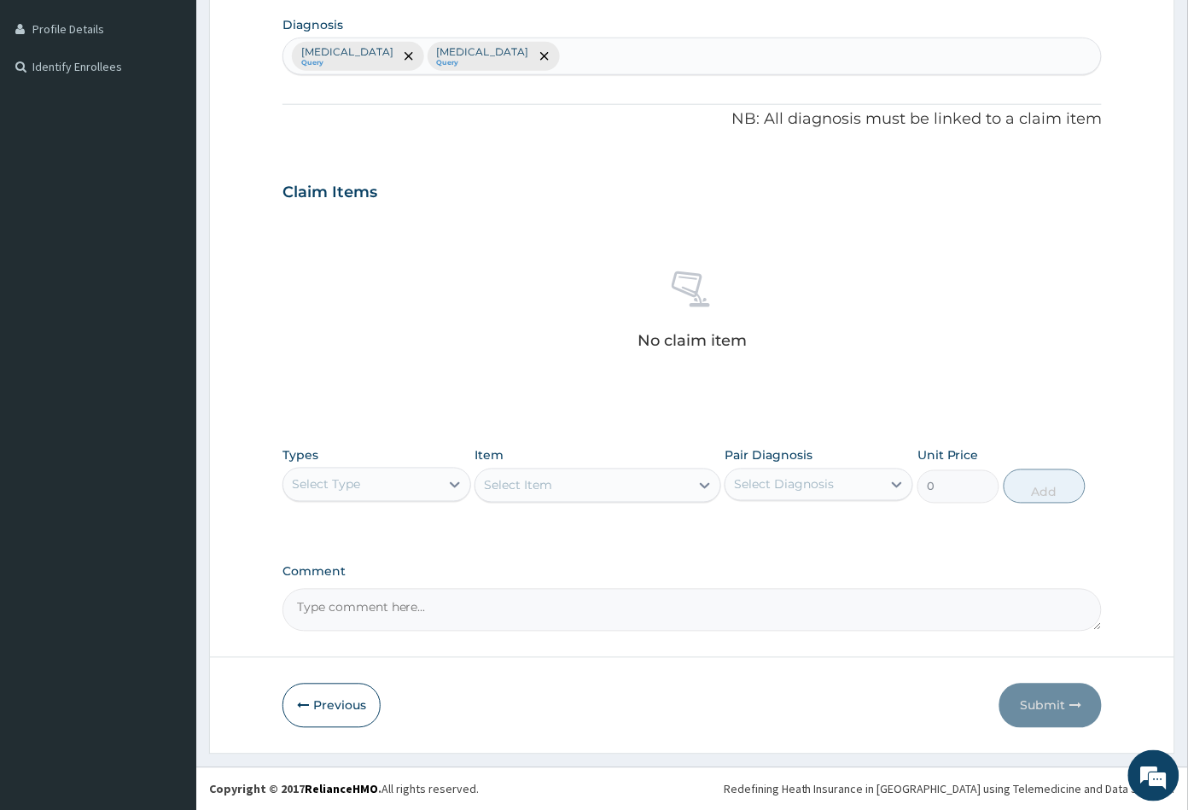
click at [397, 482] on div "Select Type" at bounding box center [361, 484] width 156 height 27
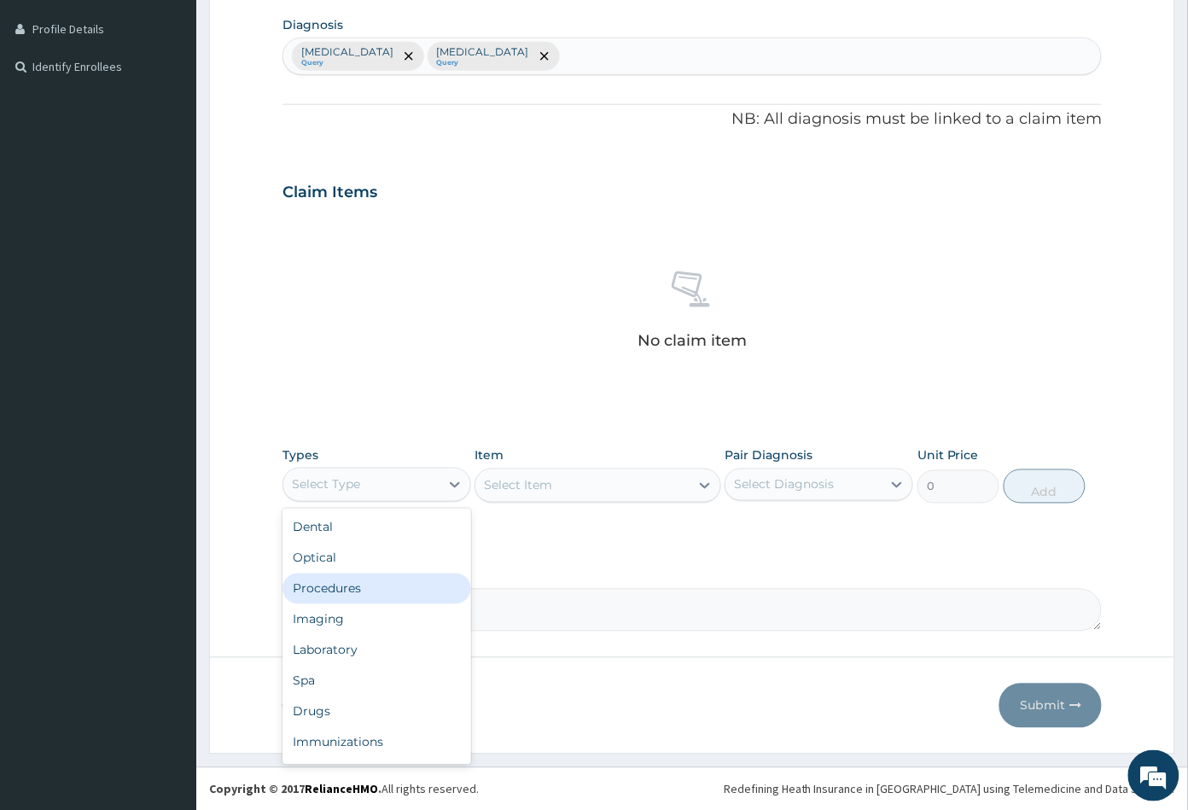
click at [330, 580] on div "Procedures" at bounding box center [377, 589] width 189 height 31
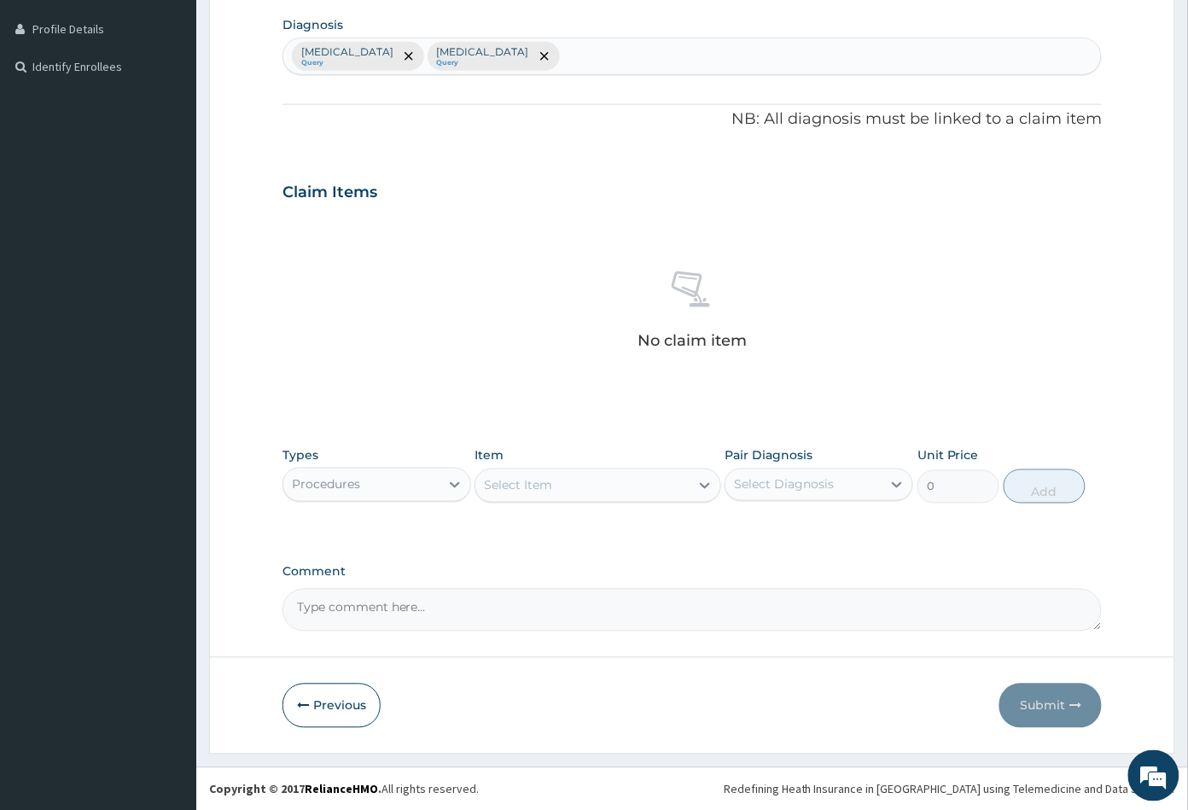
click at [568, 487] on div "Select Item" at bounding box center [581, 485] width 213 height 27
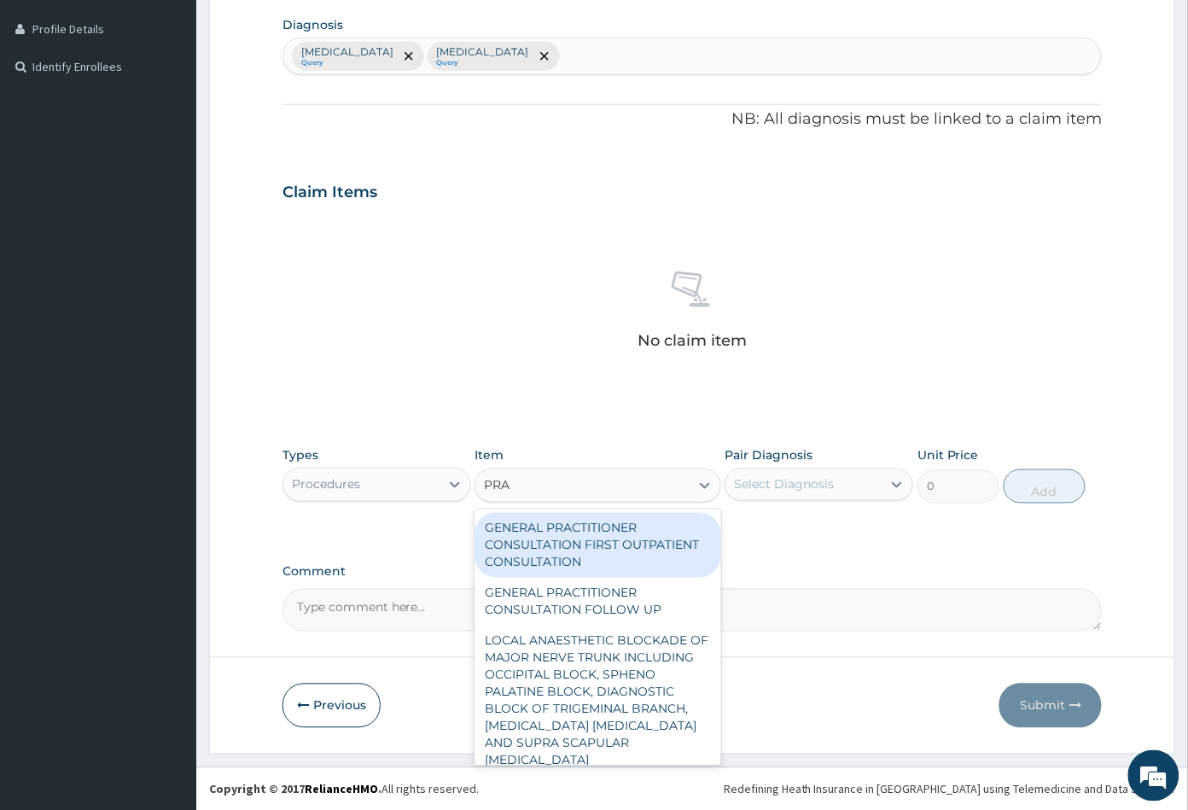
type input "PRAC"
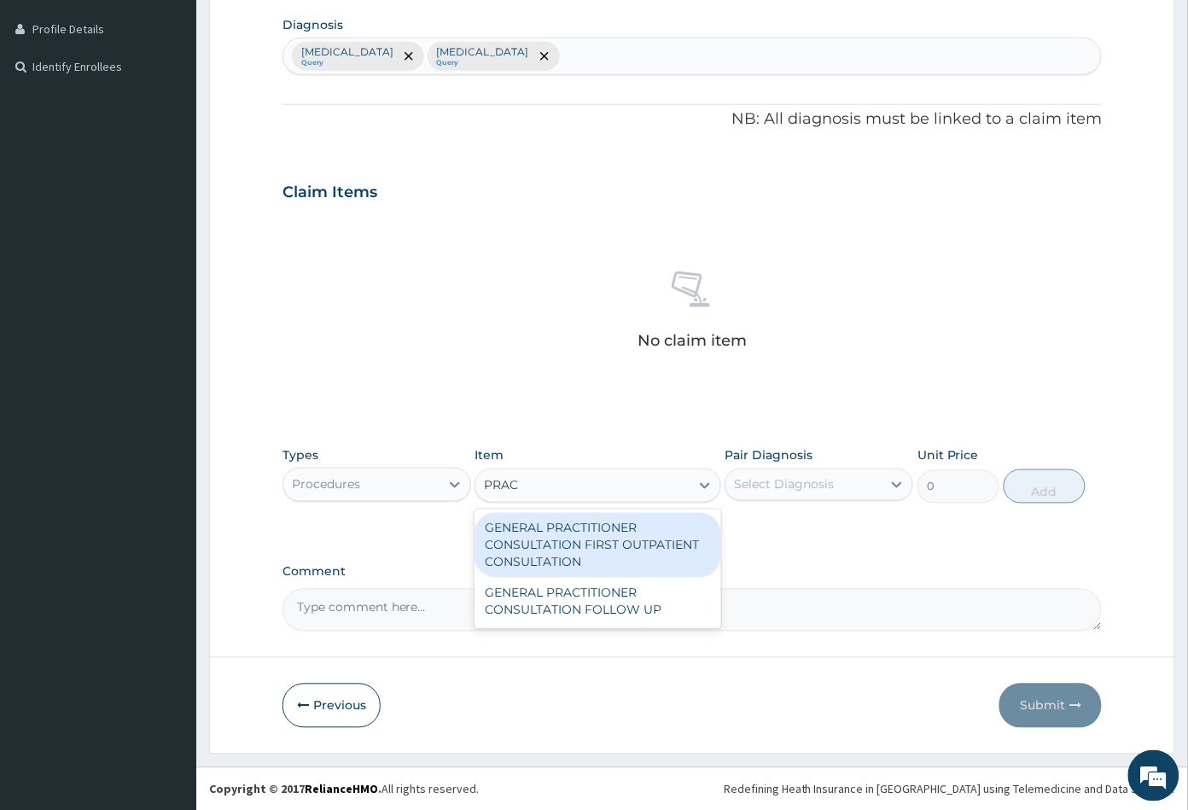
click at [568, 534] on div "GENERAL PRACTITIONER CONSULTATION FIRST OUTPATIENT CONSULTATION" at bounding box center [598, 545] width 246 height 65
type input "3547.5"
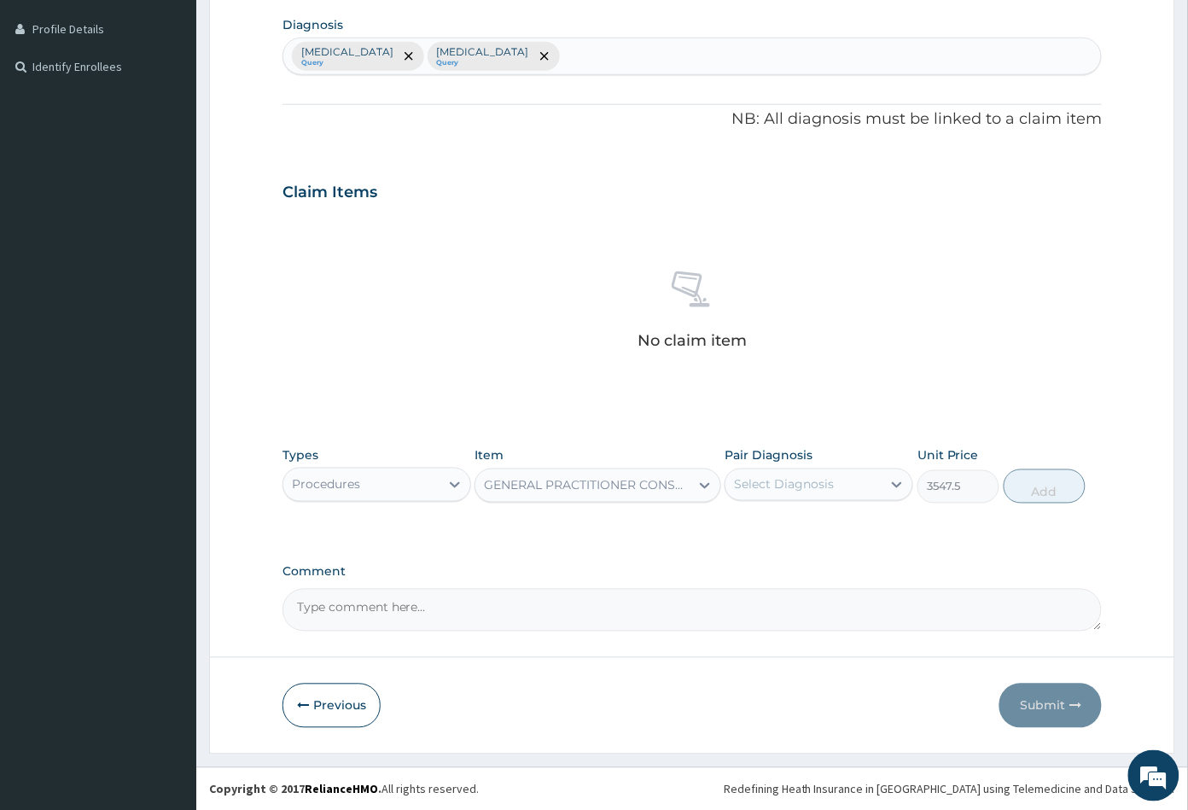
click at [781, 479] on div "Select Diagnosis" at bounding box center [784, 484] width 100 height 17
click at [782, 525] on label "Malaria" at bounding box center [806, 526] width 106 height 17
checkbox input "true"
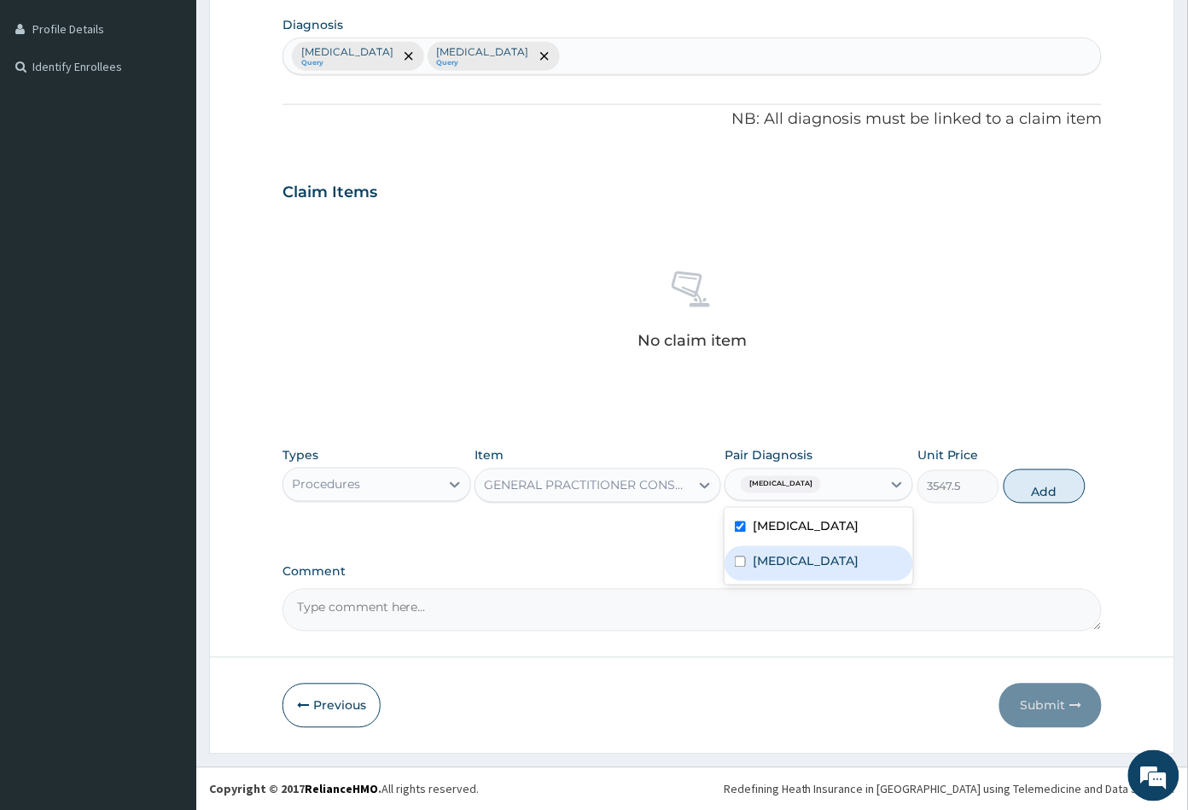
drag, startPoint x: 784, startPoint y: 558, endPoint x: 905, endPoint y: 534, distance: 122.9
click at [785, 558] on label "[MEDICAL_DATA]" at bounding box center [806, 561] width 106 height 17
checkbox input "true"
click at [1026, 491] on button "Add" at bounding box center [1045, 486] width 82 height 34
type input "0"
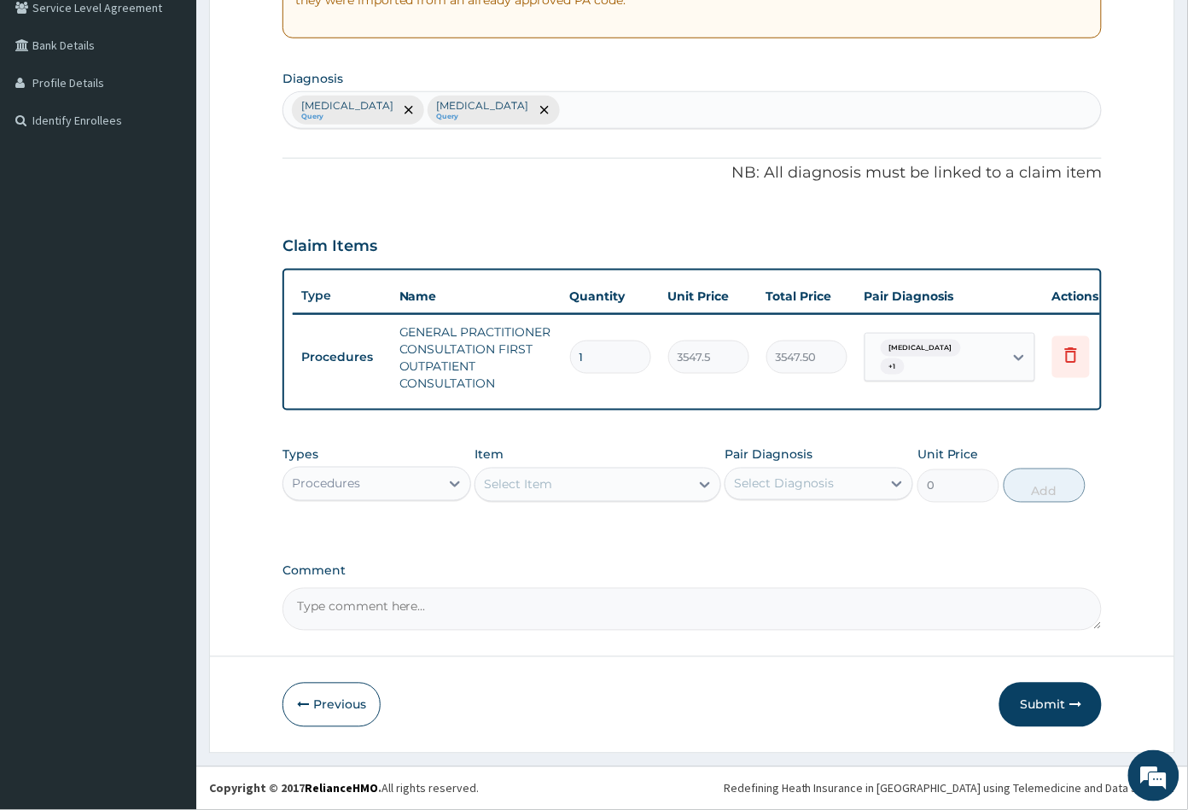
scroll to position [377, 0]
click at [519, 485] on div "Select Item" at bounding box center [518, 484] width 68 height 17
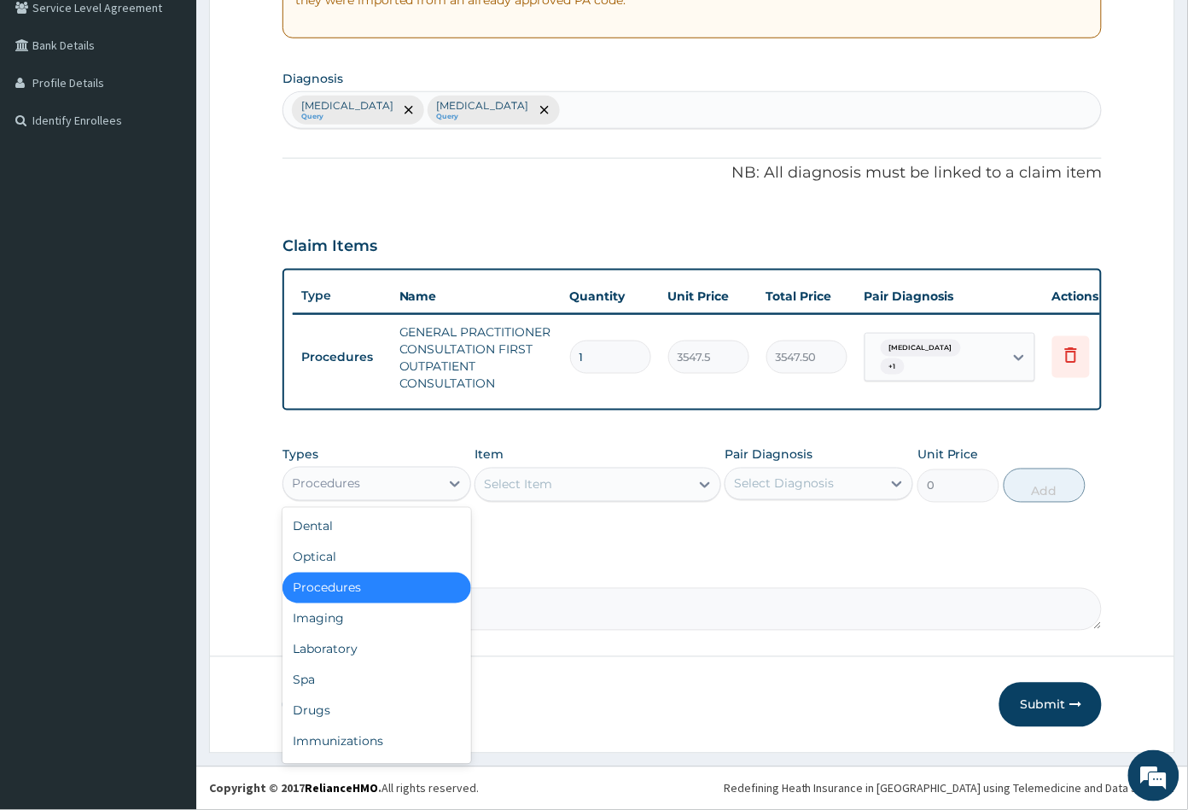
click at [381, 479] on div "Procedures" at bounding box center [361, 483] width 156 height 27
click at [359, 650] on div "Laboratory" at bounding box center [377, 649] width 189 height 31
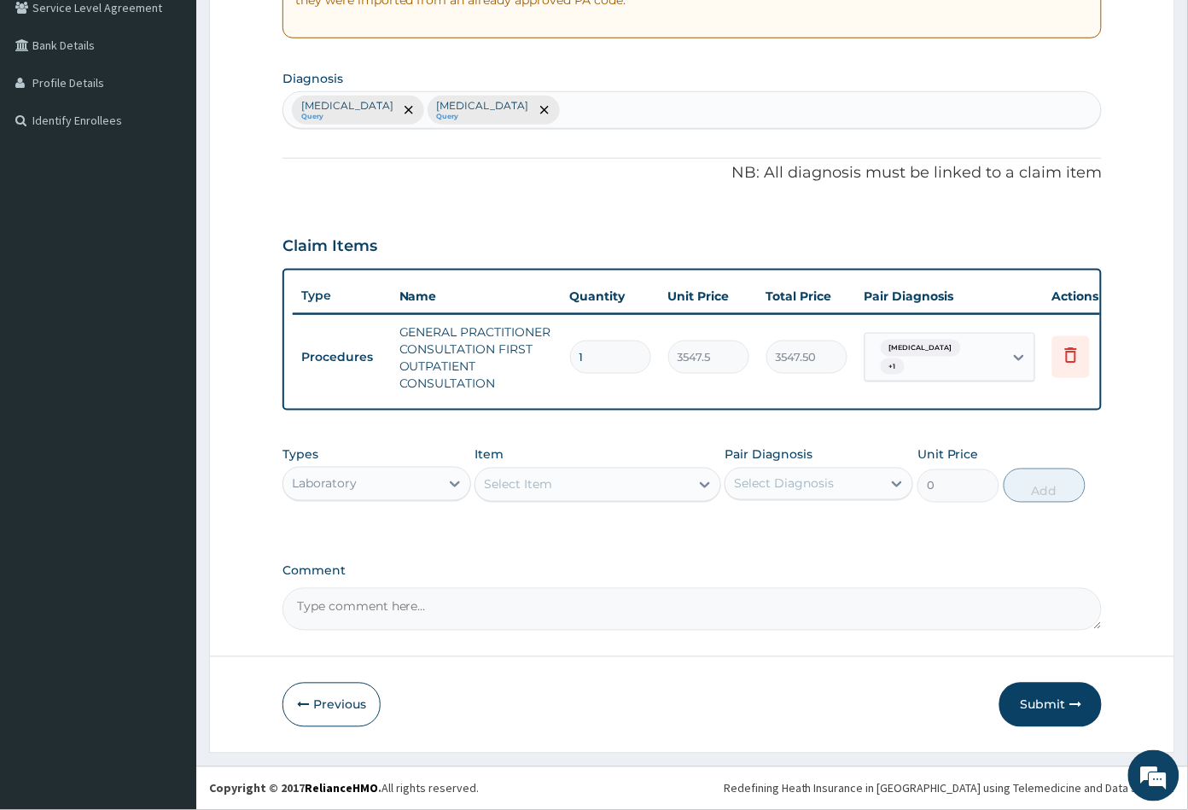
click at [589, 490] on div "Select Item" at bounding box center [581, 484] width 213 height 27
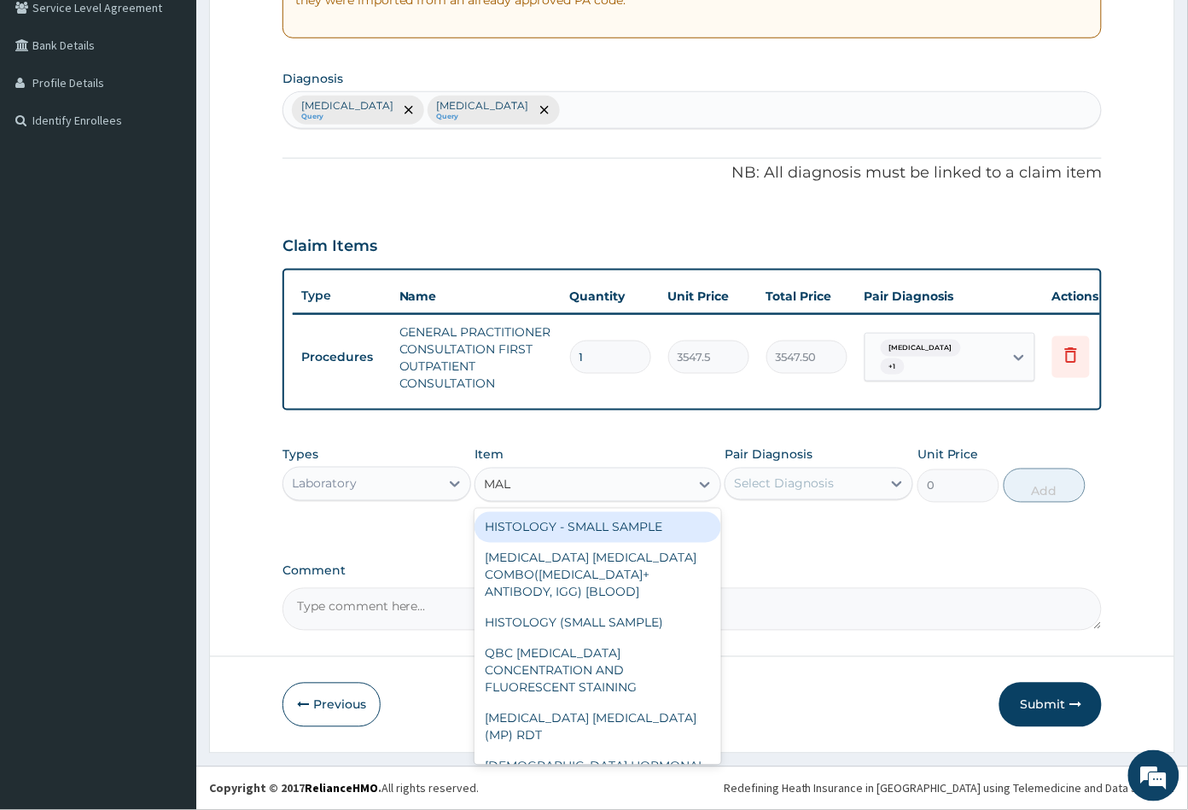
type input "MALA"
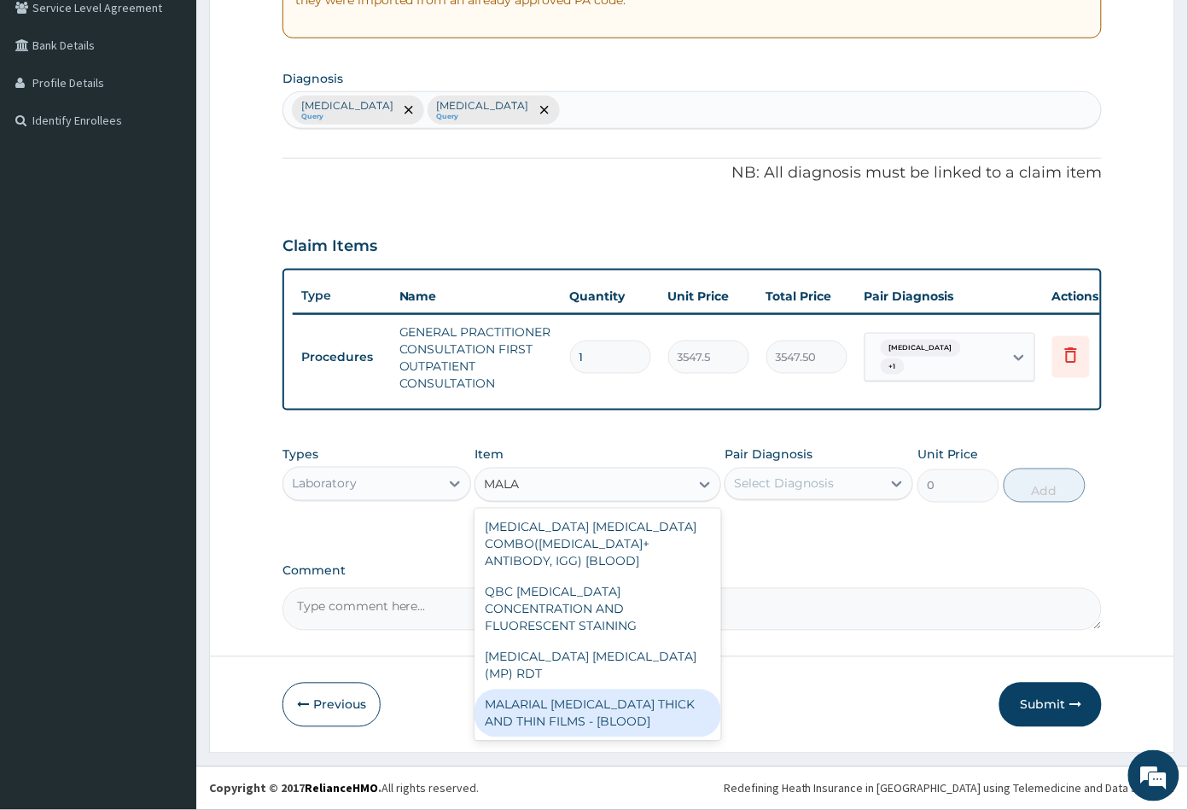
click at [569, 690] on div "MALARIAL PARASITE THICK AND THIN FILMS - [BLOOD]" at bounding box center [598, 714] width 246 height 48
type input "1612.5"
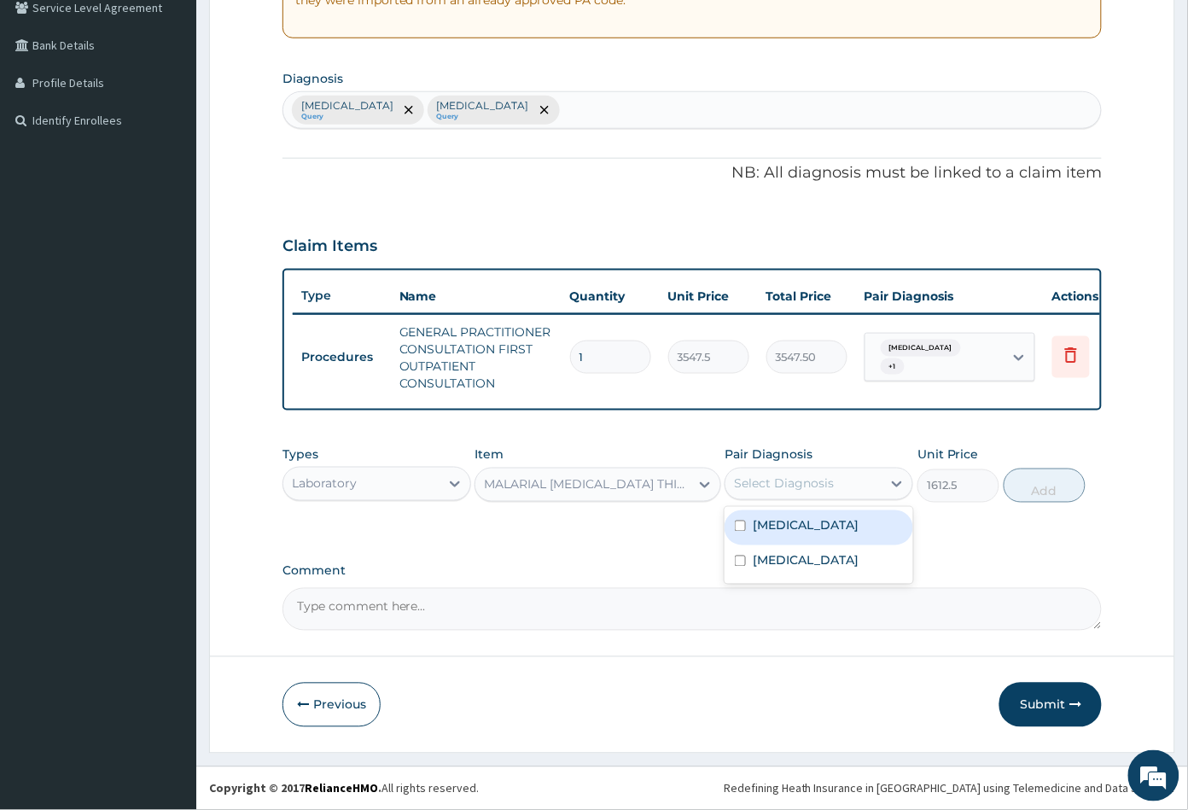
click at [808, 482] on div "Select Diagnosis" at bounding box center [784, 483] width 100 height 17
click at [796, 516] on div "Malaria" at bounding box center [819, 527] width 189 height 35
checkbox input "true"
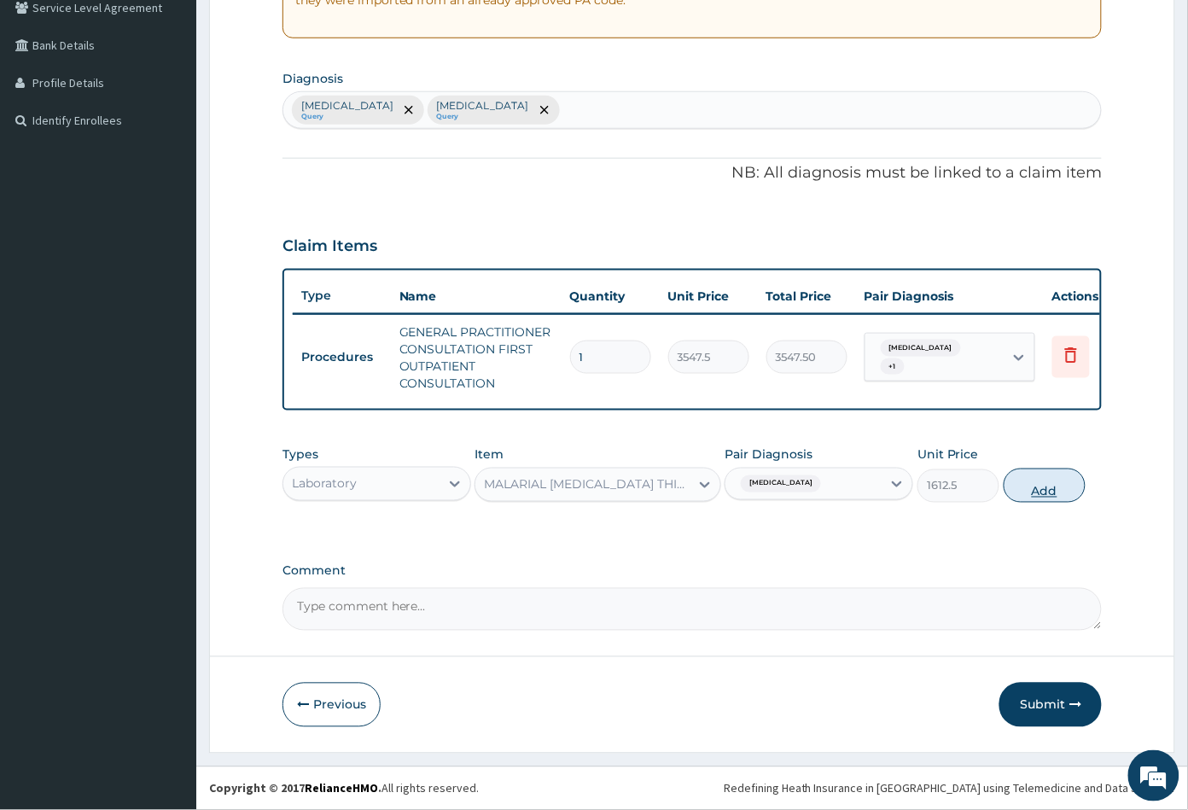
click at [1046, 481] on button "Add" at bounding box center [1045, 486] width 82 height 34
type input "0"
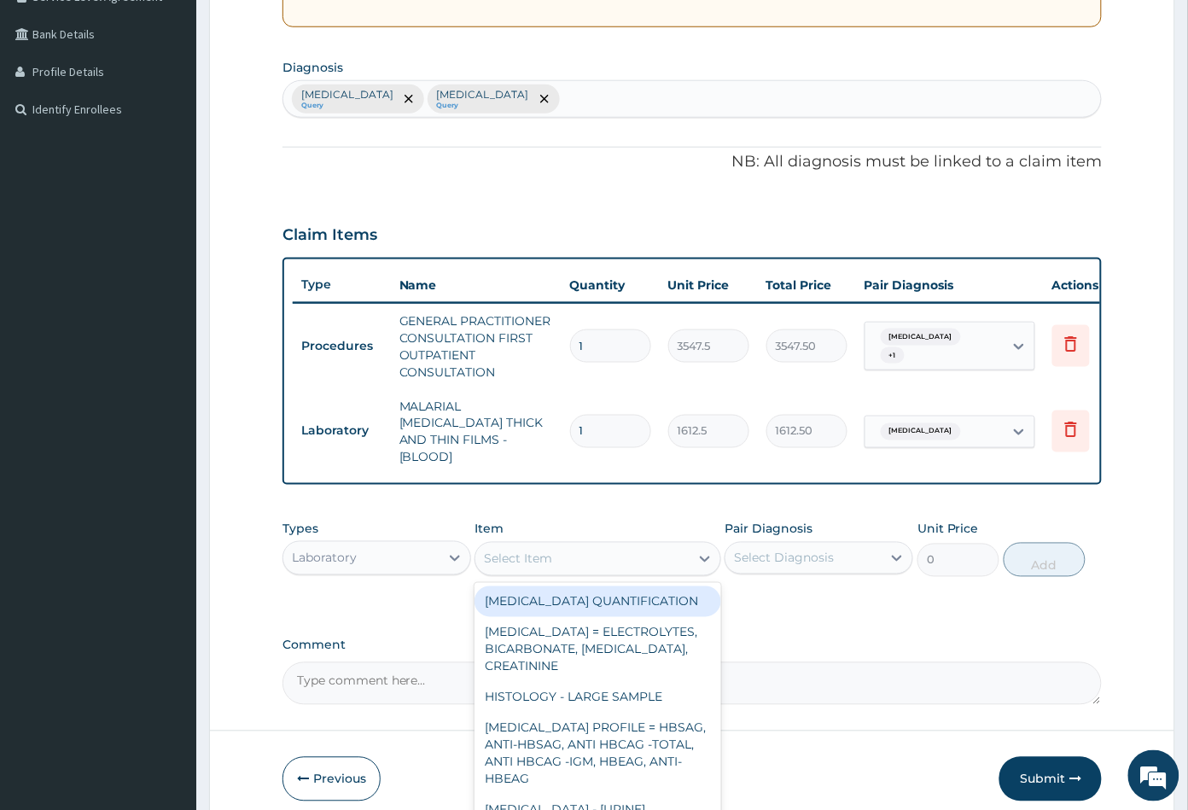
click at [592, 560] on div "Select Item" at bounding box center [581, 558] width 213 height 27
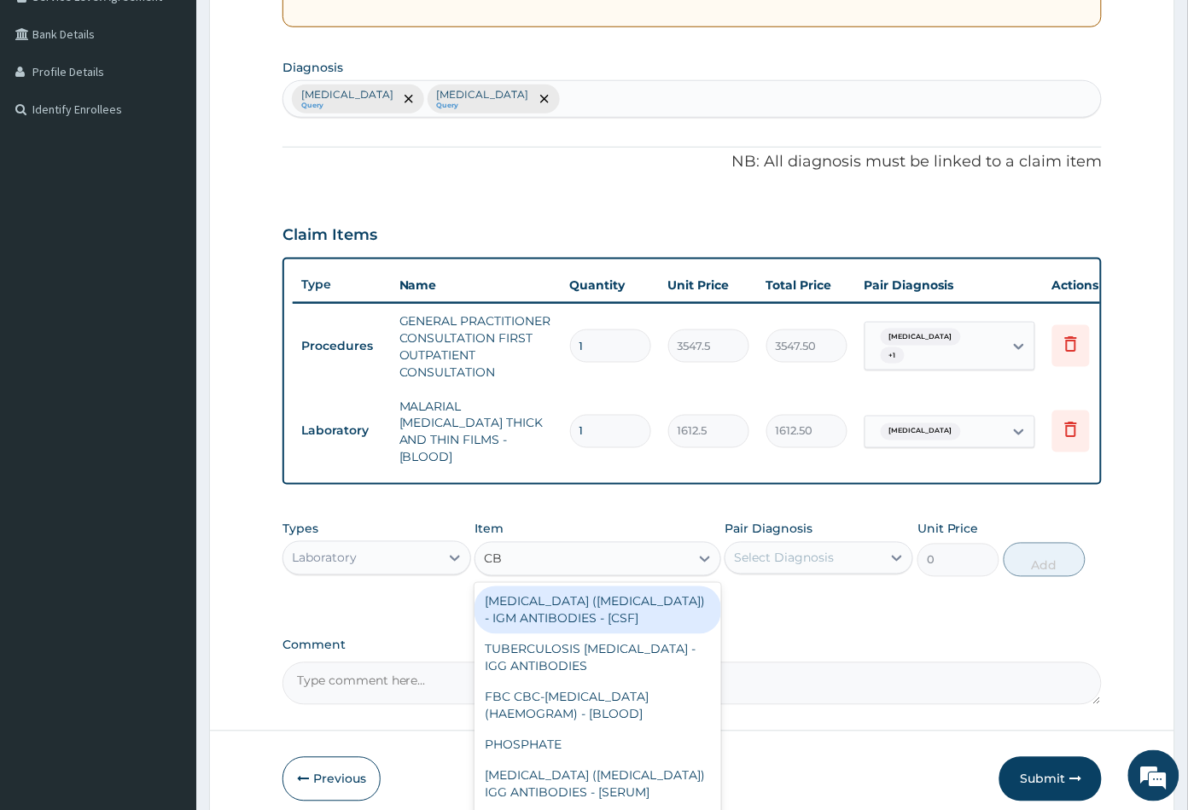
type input "CBC"
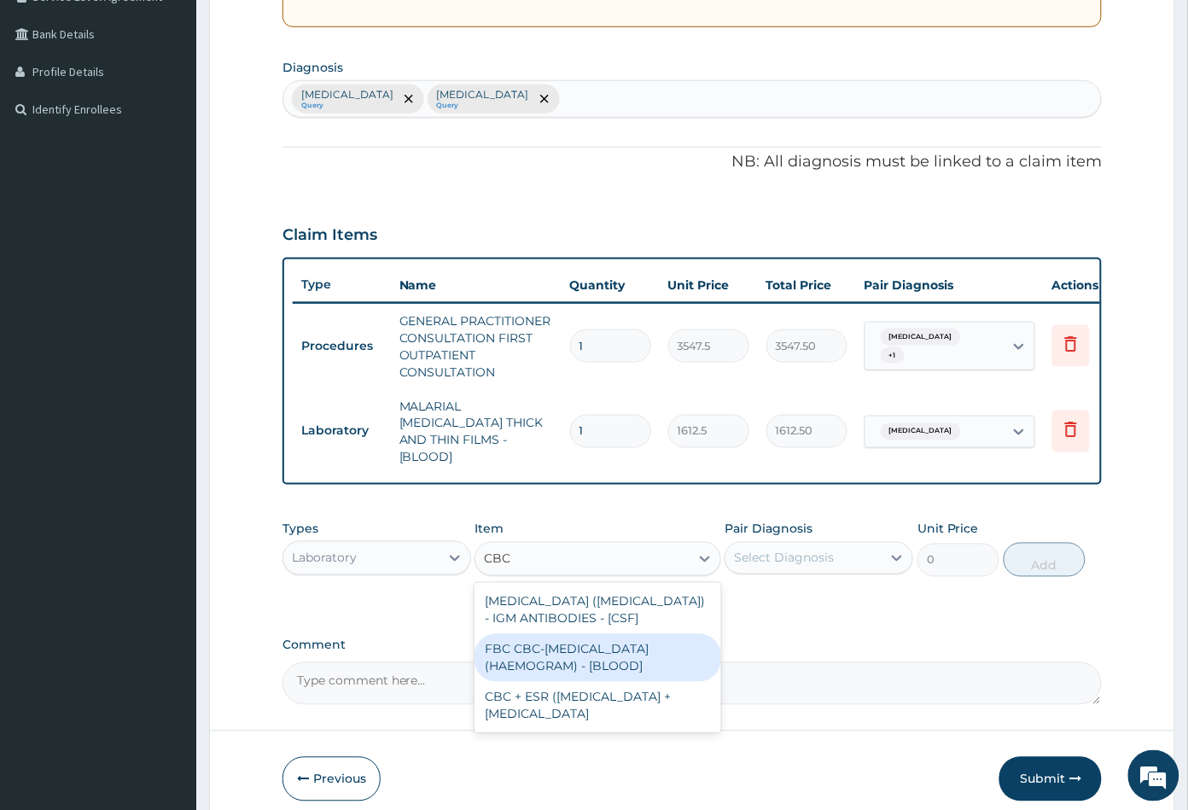
drag, startPoint x: 609, startPoint y: 650, endPoint x: 662, endPoint y: 632, distance: 55.9
click at [610, 650] on div "FBC CBC-COMPLETE BLOOD COUNT (HAEMOGRAM) - [BLOOD]" at bounding box center [598, 658] width 246 height 48
type input "4300"
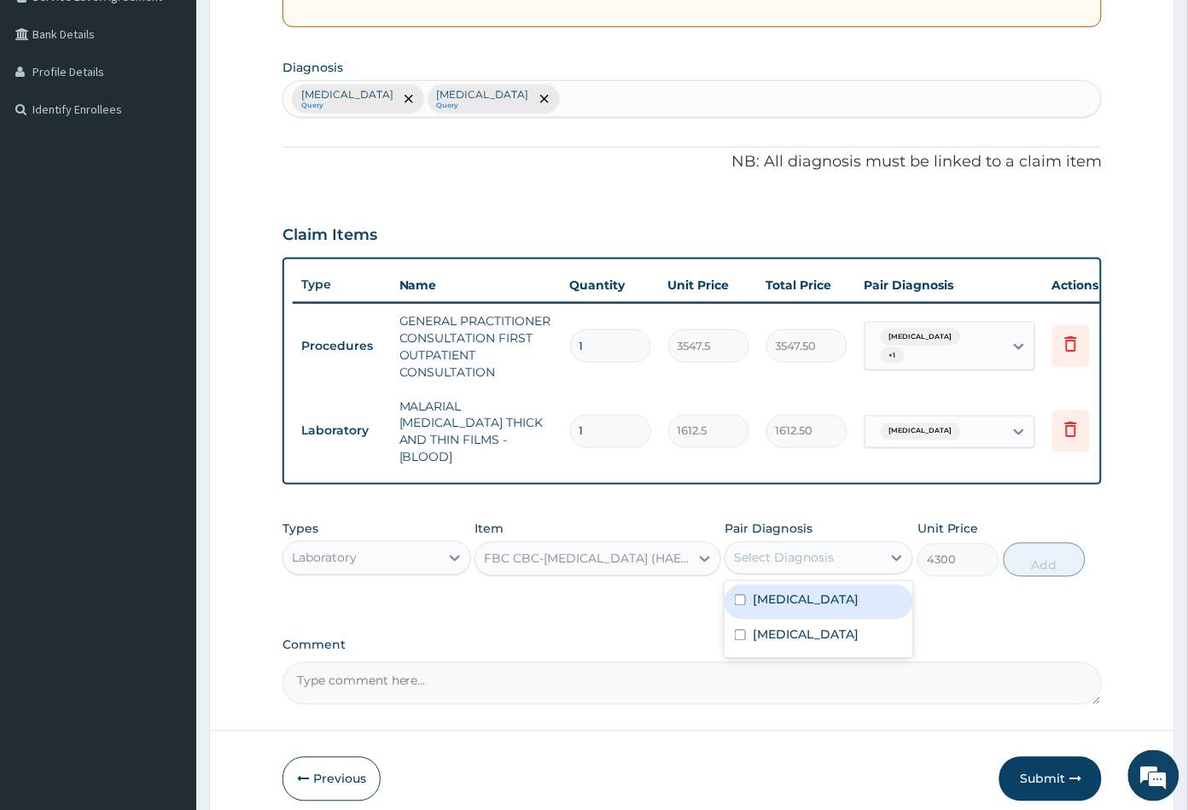
click at [817, 551] on div "Select Diagnosis" at bounding box center [784, 558] width 100 height 17
click at [793, 623] on div "[MEDICAL_DATA]" at bounding box center [819, 637] width 189 height 35
checkbox input "true"
click at [1036, 557] on button "Add" at bounding box center [1045, 560] width 82 height 34
type input "0"
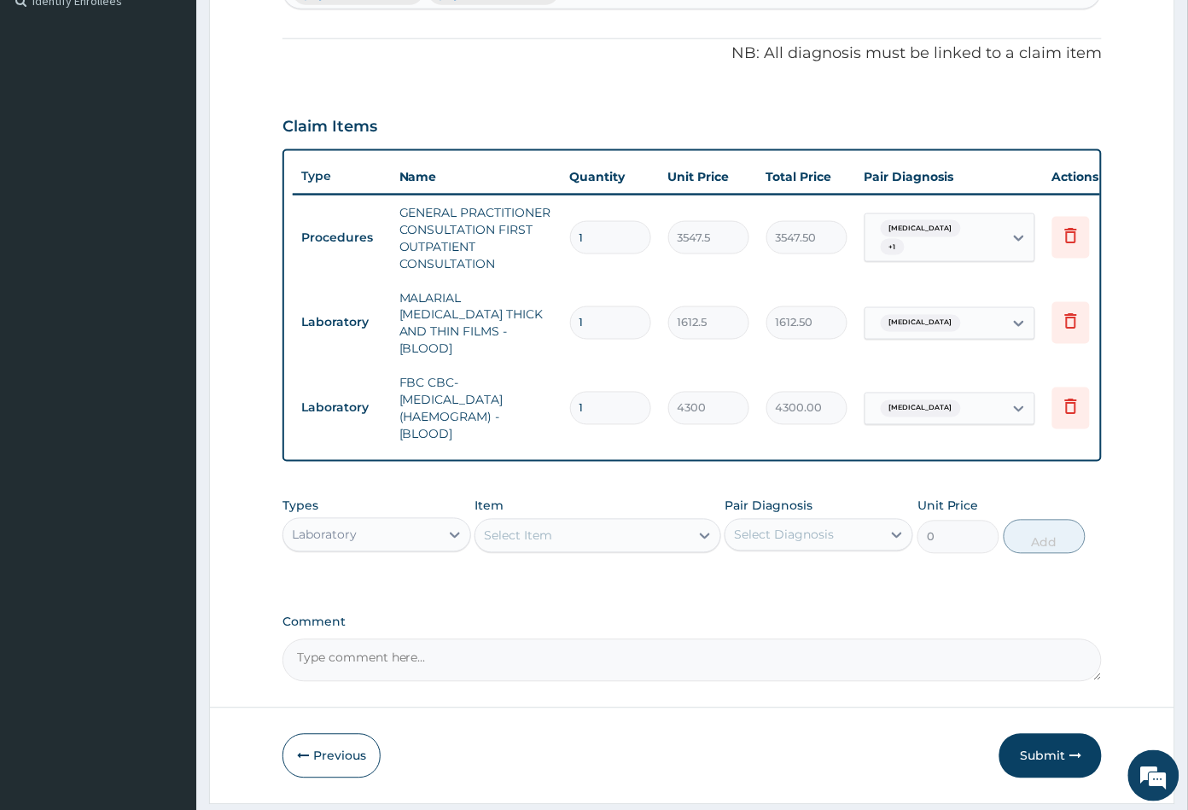
scroll to position [531, 0]
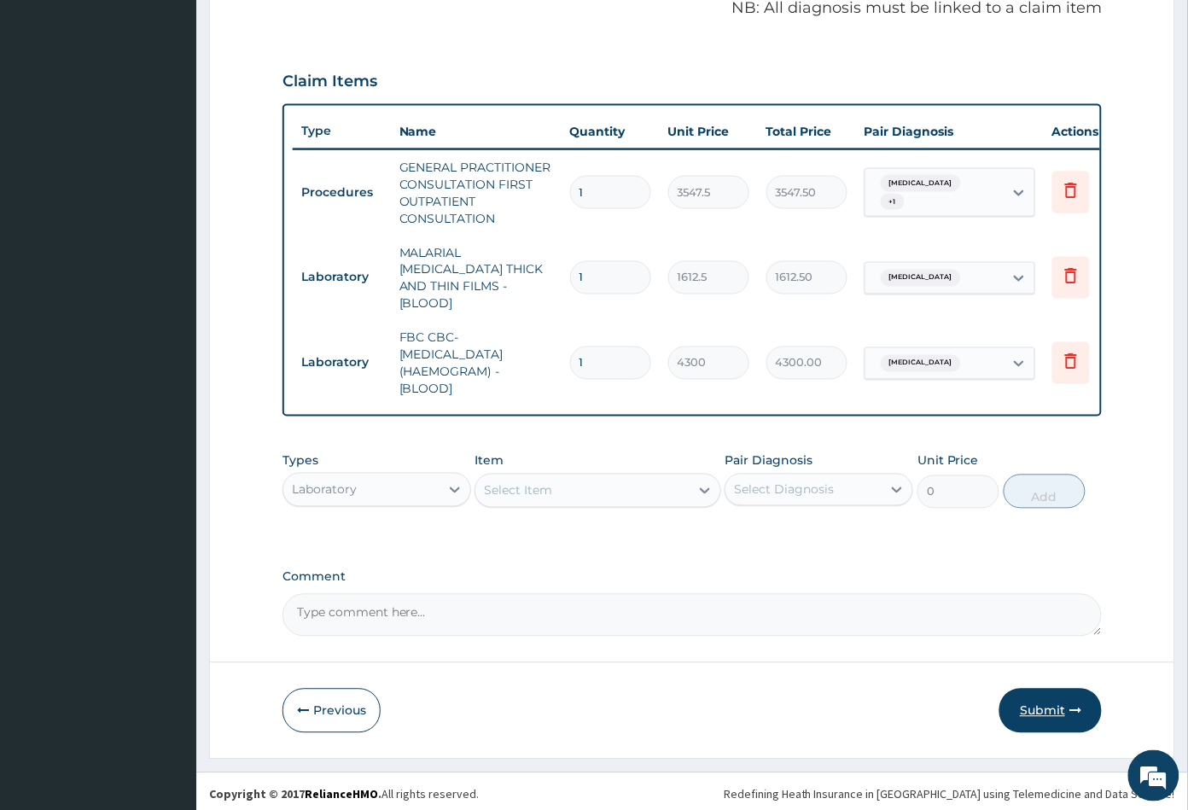
click at [1035, 711] on button "Submit" at bounding box center [1051, 711] width 102 height 44
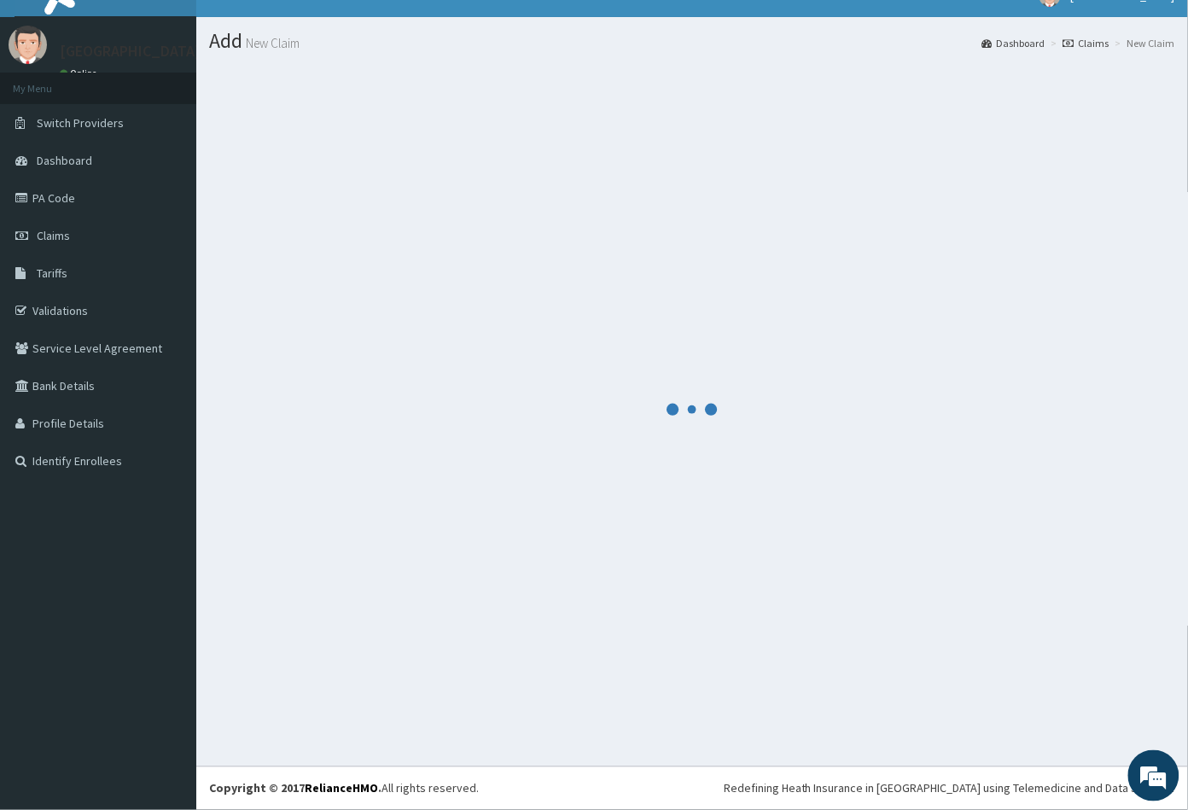
scroll to position [25, 0]
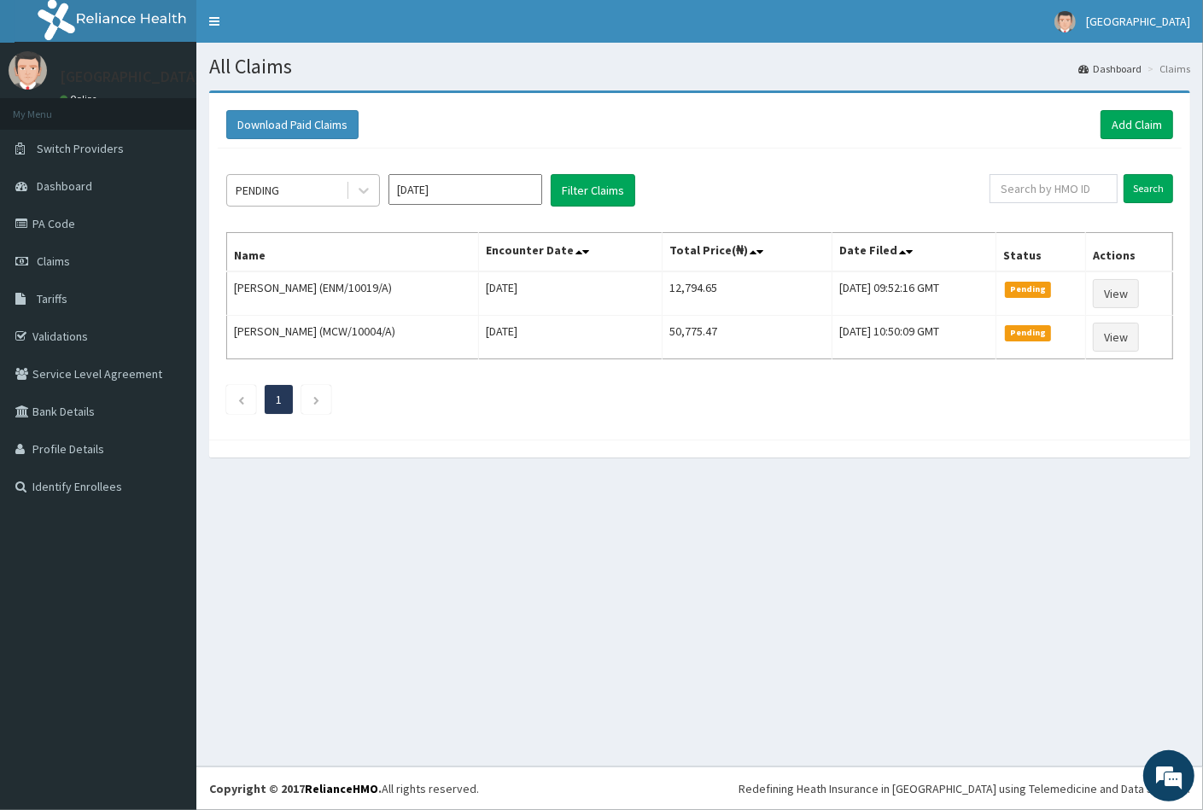
click at [271, 186] on div "PENDING" at bounding box center [258, 190] width 44 height 17
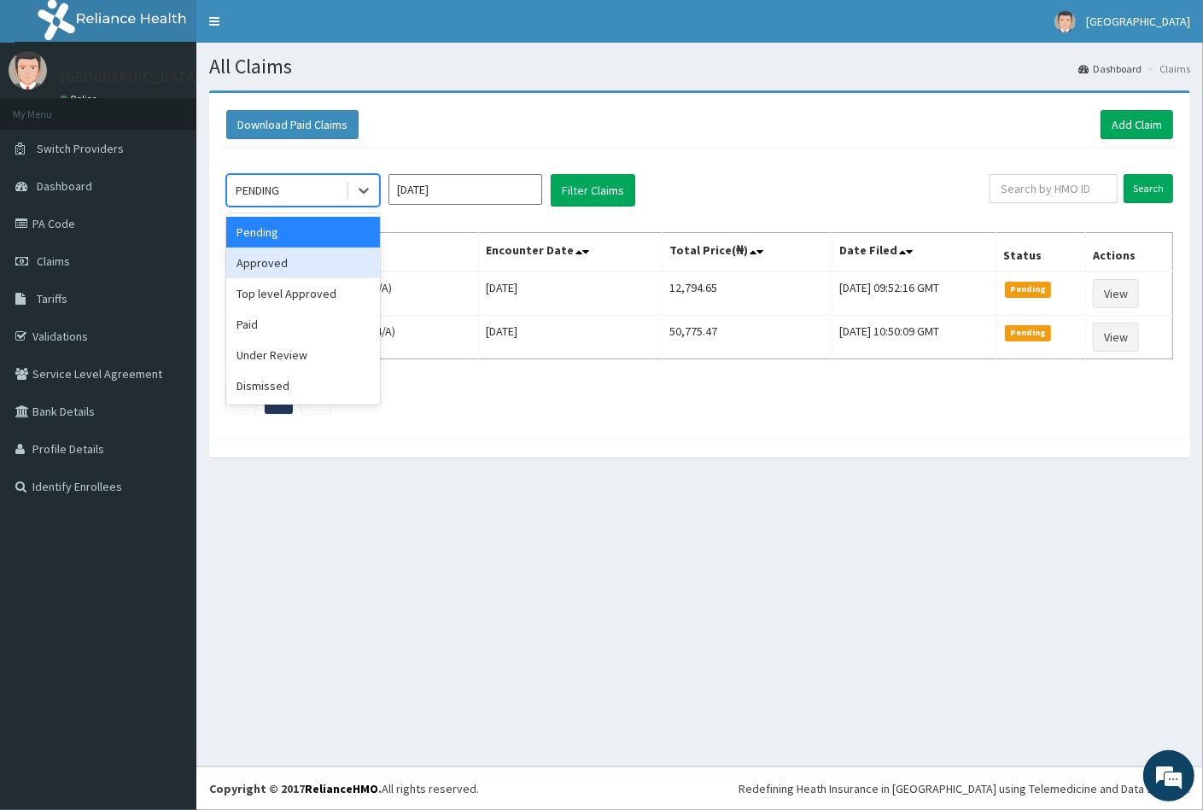
click at [289, 260] on div "Approved" at bounding box center [303, 263] width 154 height 31
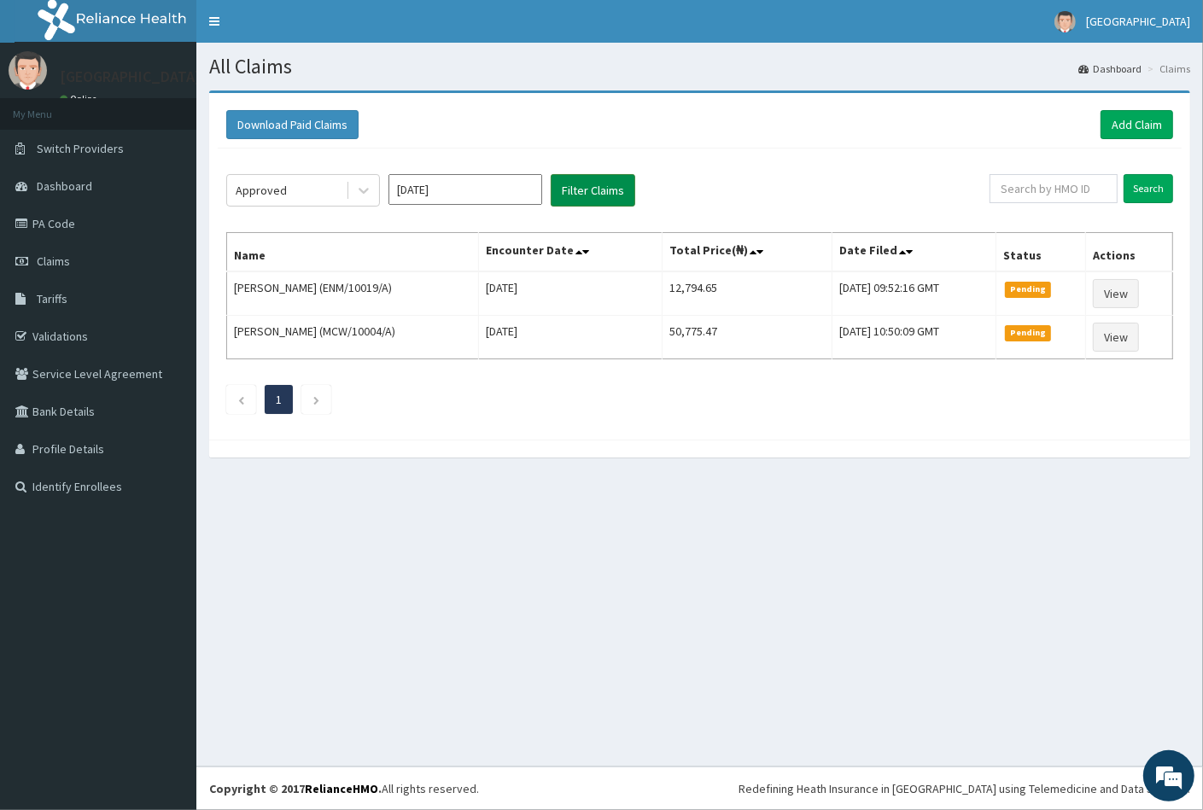
click at [582, 190] on button "Filter Claims" at bounding box center [593, 190] width 85 height 32
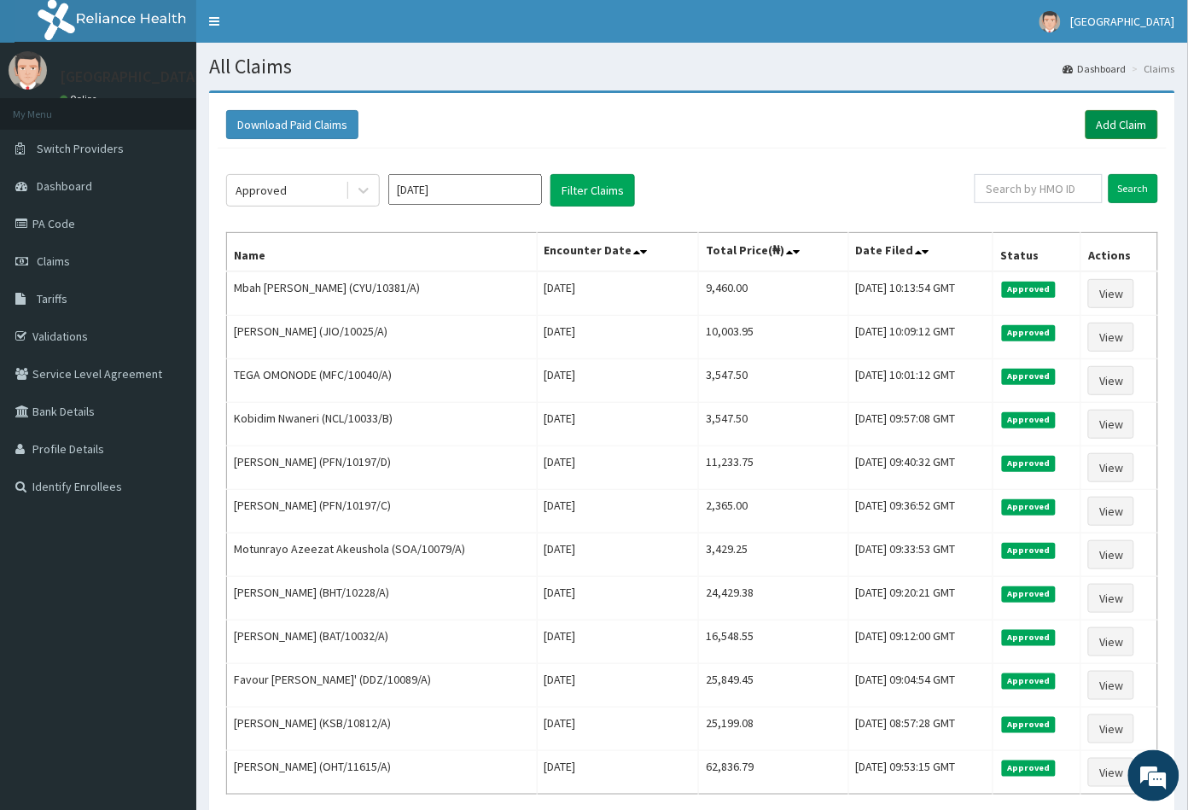
click at [1111, 123] on link "Add Claim" at bounding box center [1122, 124] width 73 height 29
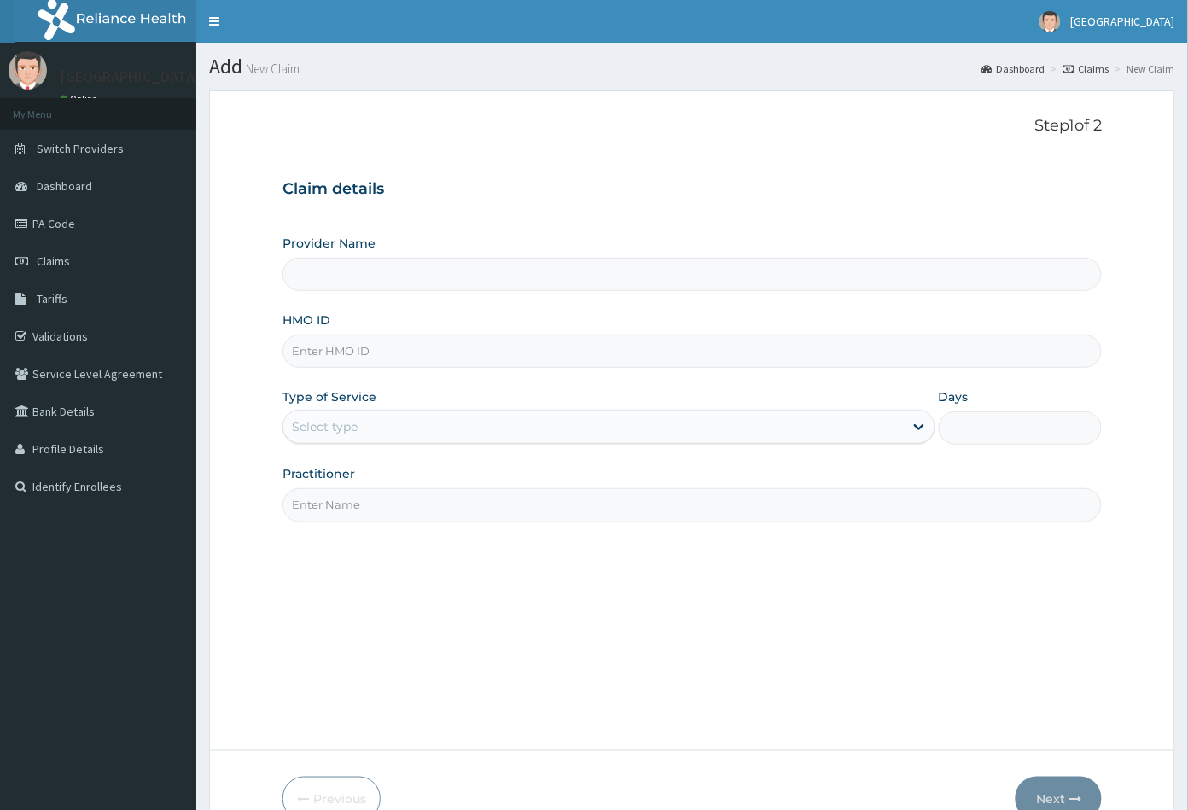
type input "[GEOGRAPHIC_DATA]"
click at [300, 350] on input "HMO ID" at bounding box center [693, 351] width 820 height 33
paste input "MHM/10025/A"
type input "MHM/10025/A"
click at [342, 420] on div "Select type" at bounding box center [325, 426] width 66 height 17
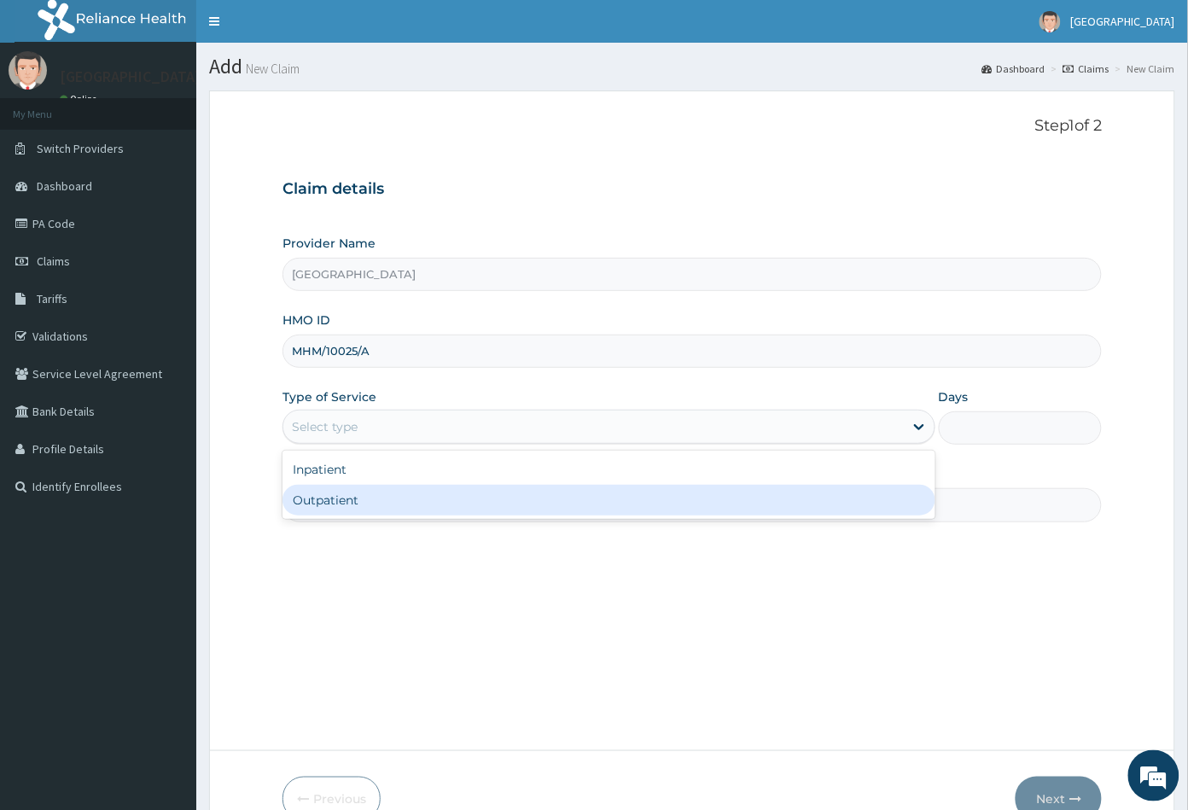
click at [333, 505] on div "Outpatient" at bounding box center [609, 500] width 653 height 31
type input "1"
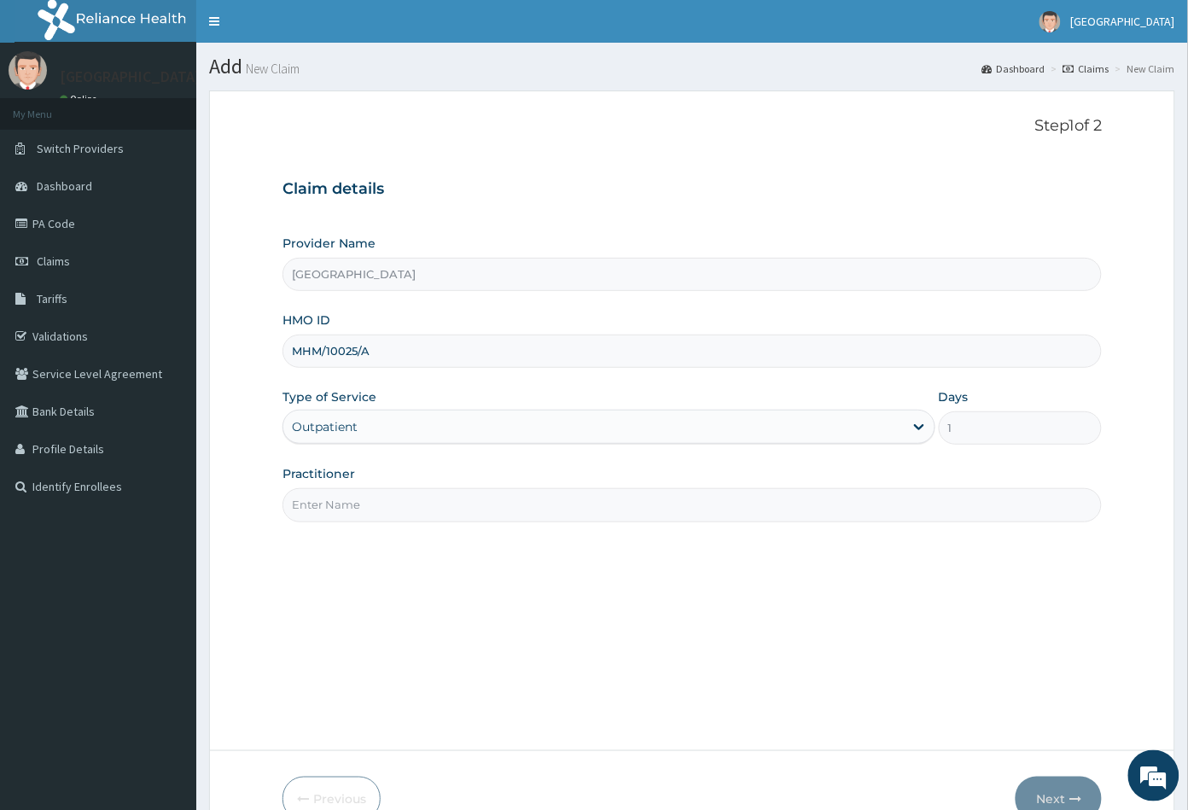
click at [333, 505] on input "Practitioner" at bounding box center [693, 504] width 820 height 33
type input "CON"
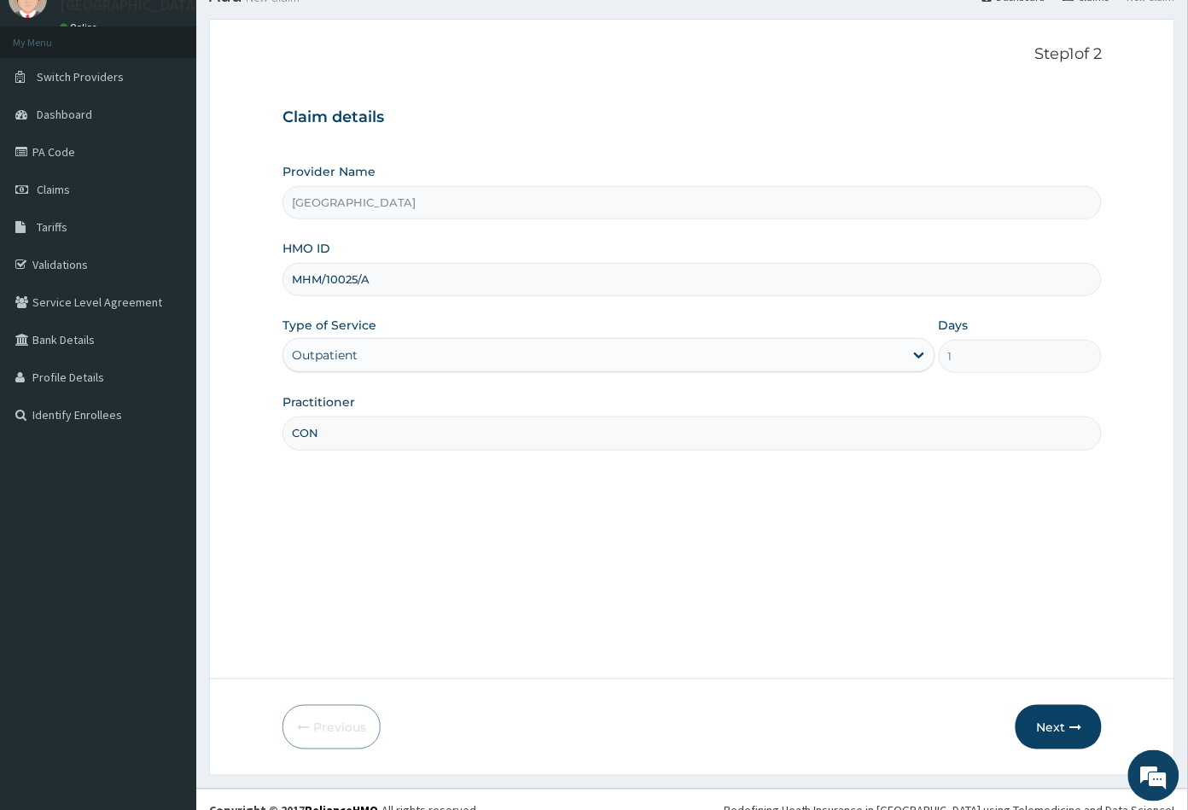
scroll to position [94, 0]
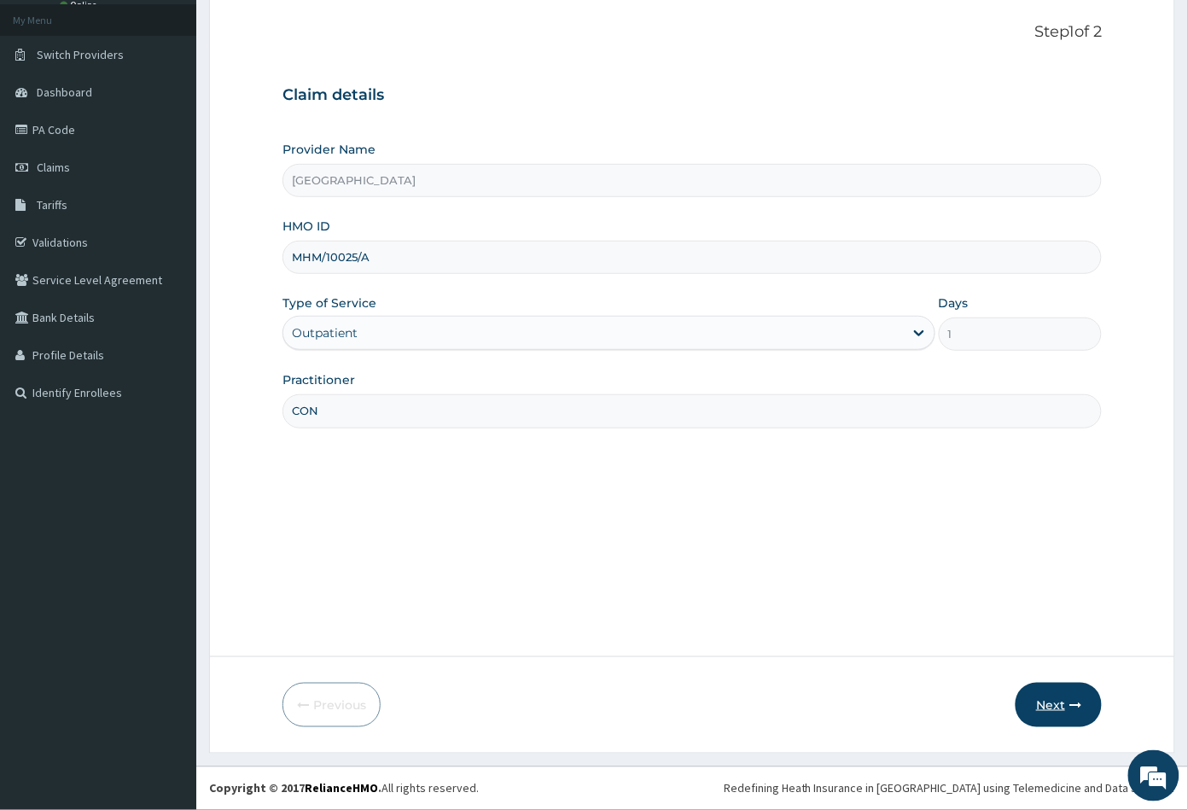
click at [1049, 704] on button "Next" at bounding box center [1059, 705] width 86 height 44
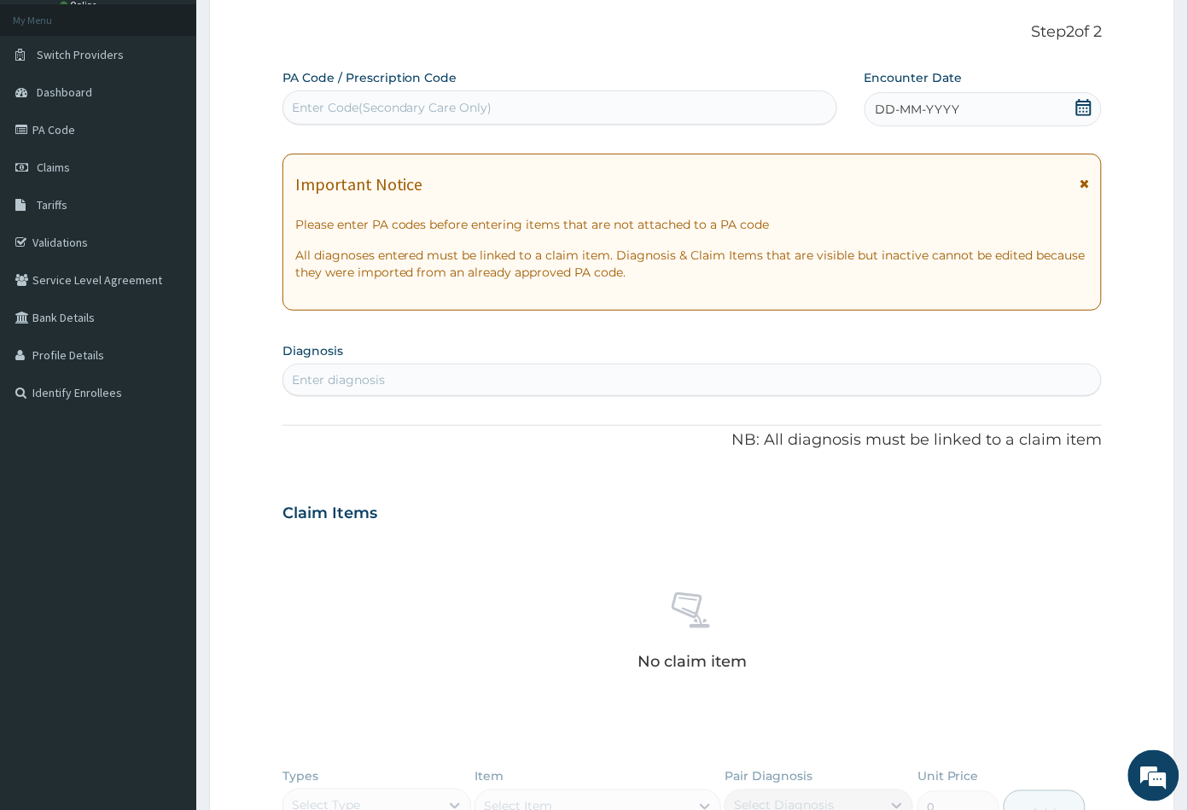
click at [402, 104] on div "Enter Code(Secondary Care Only)" at bounding box center [392, 107] width 201 height 17
paste input "PA/316782"
type input "PA/316782"
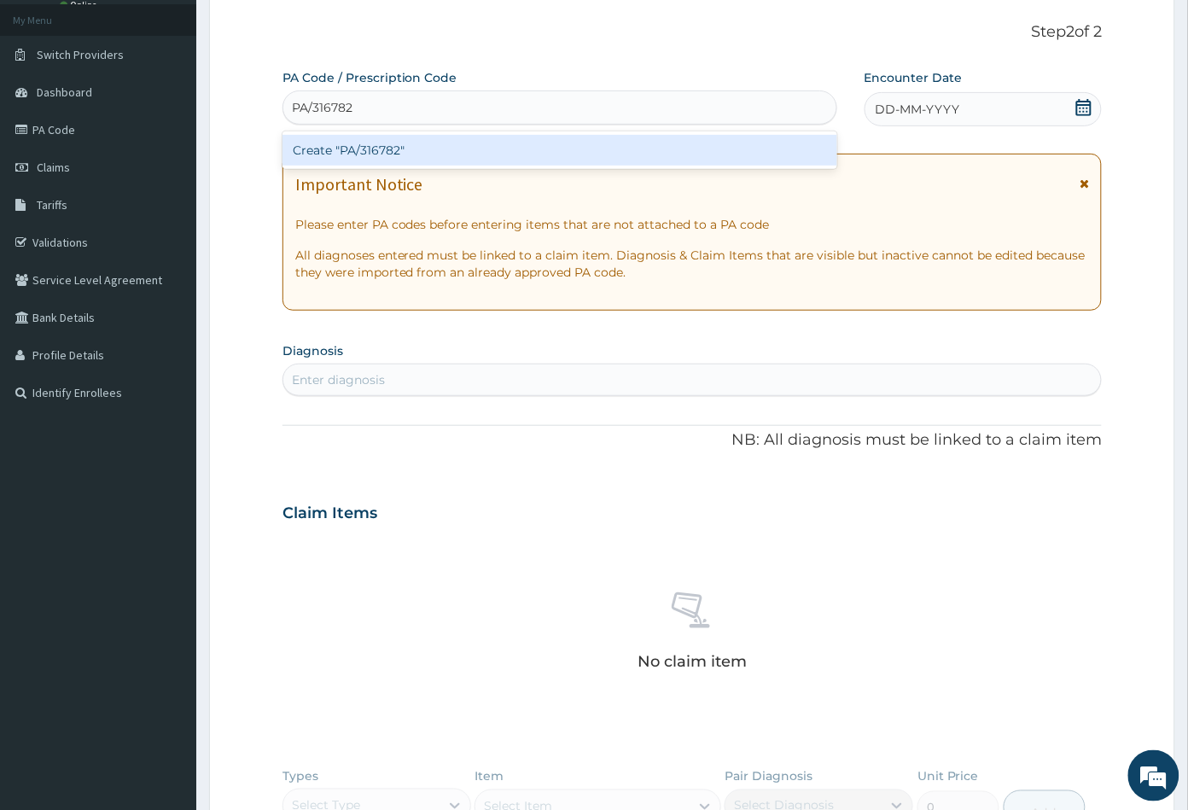
click at [413, 153] on div "Create "PA/316782"" at bounding box center [560, 150] width 555 height 31
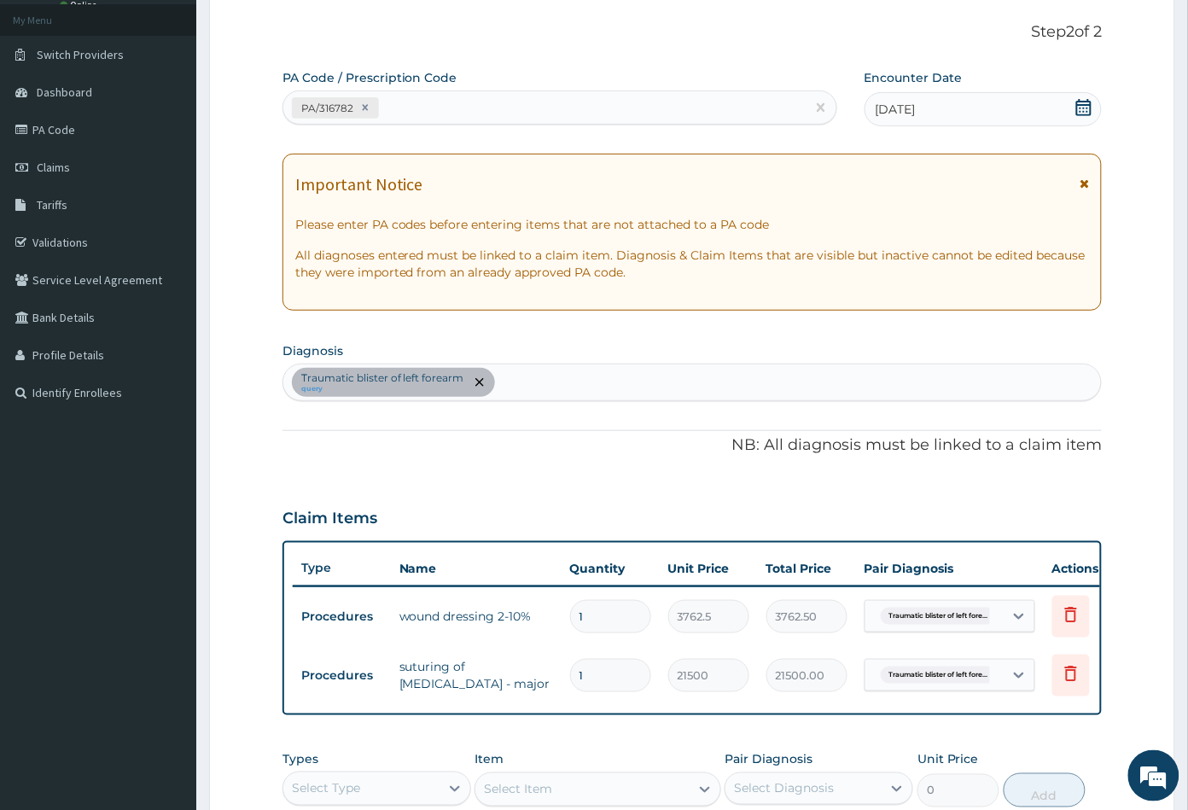
click at [522, 390] on div "Traumatic blister of left forearm query" at bounding box center [692, 383] width 819 height 36
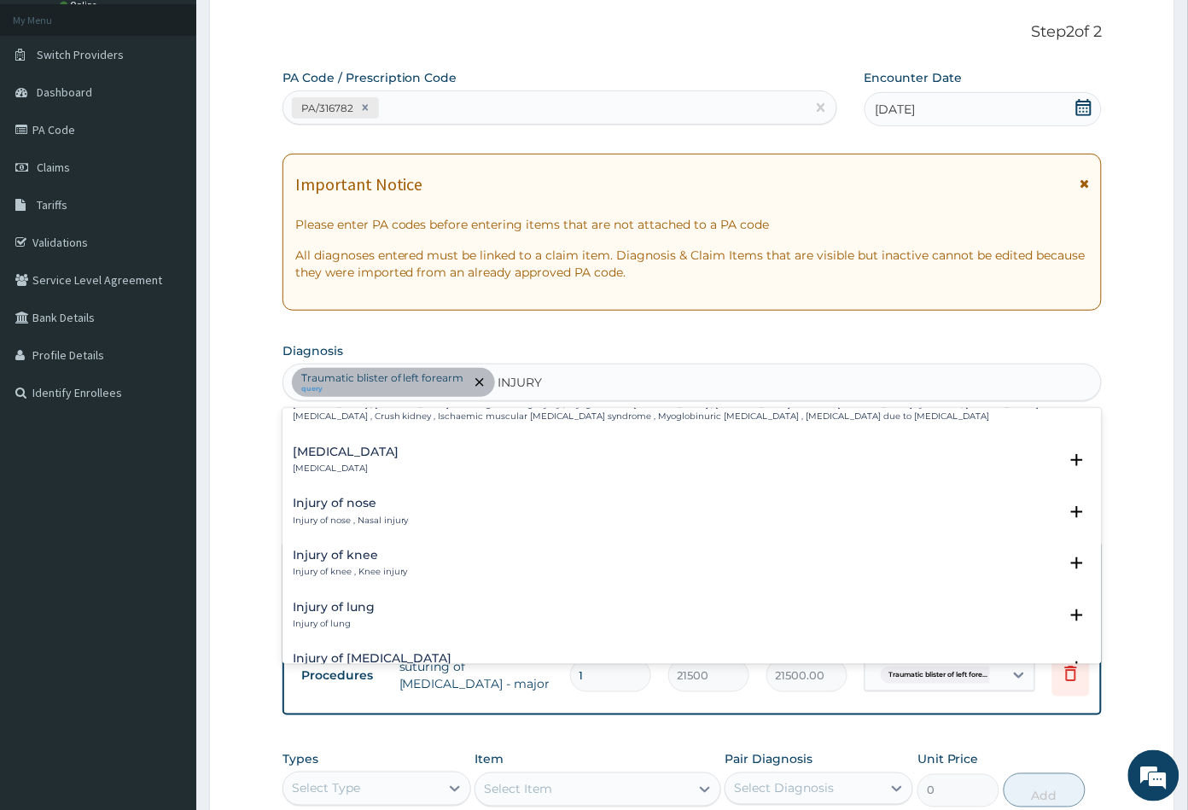
scroll to position [2066, 0]
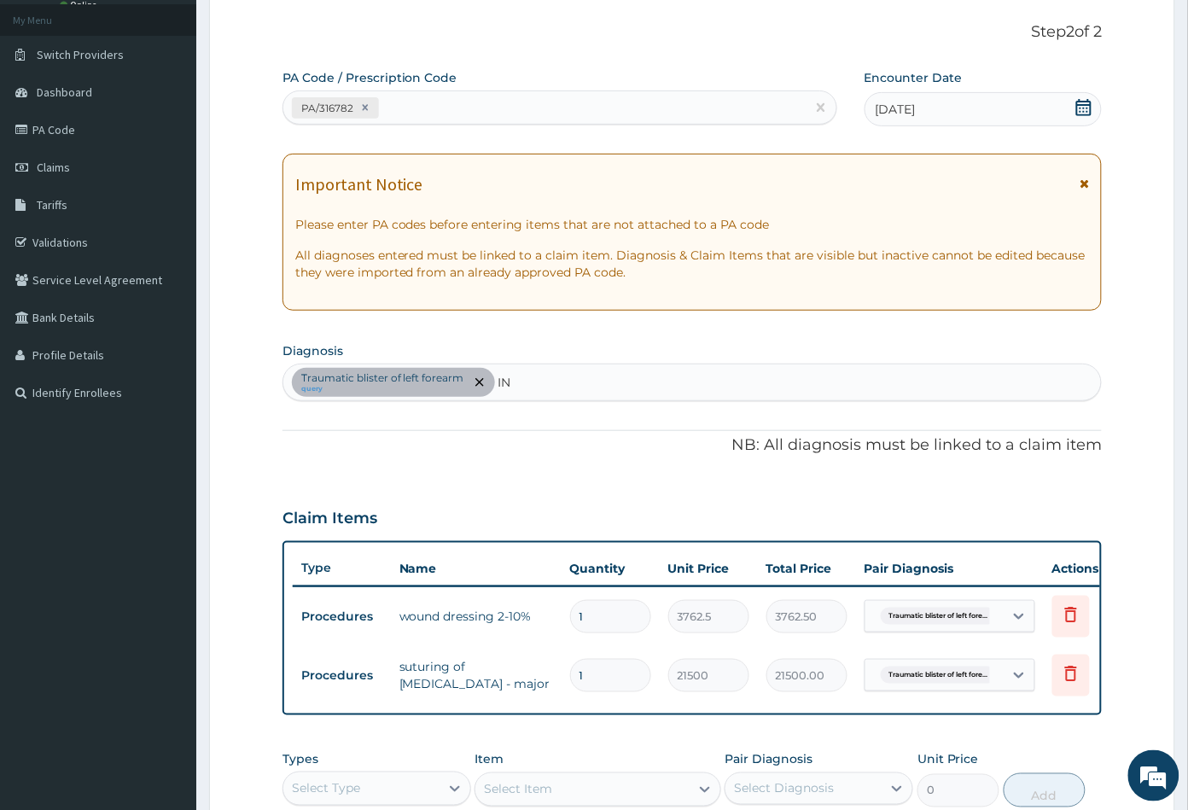
type input "I"
type input "WOUND"
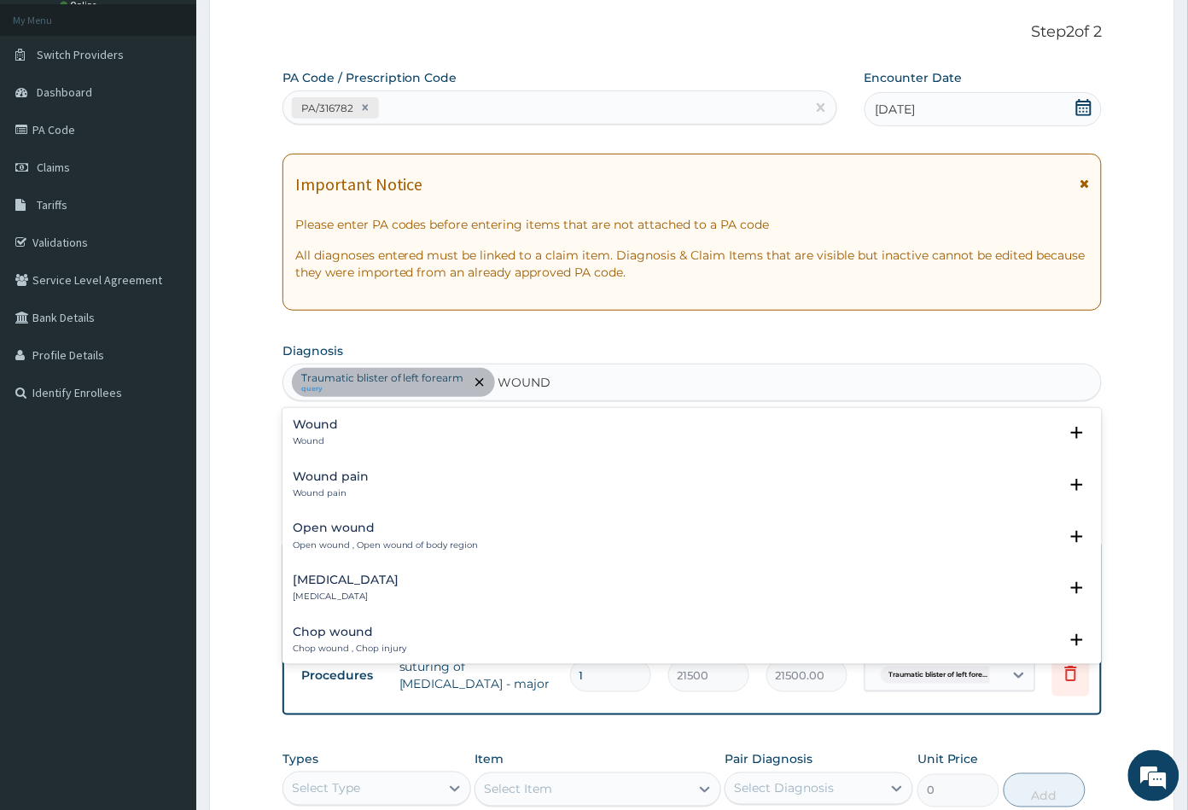
scroll to position [95, 0]
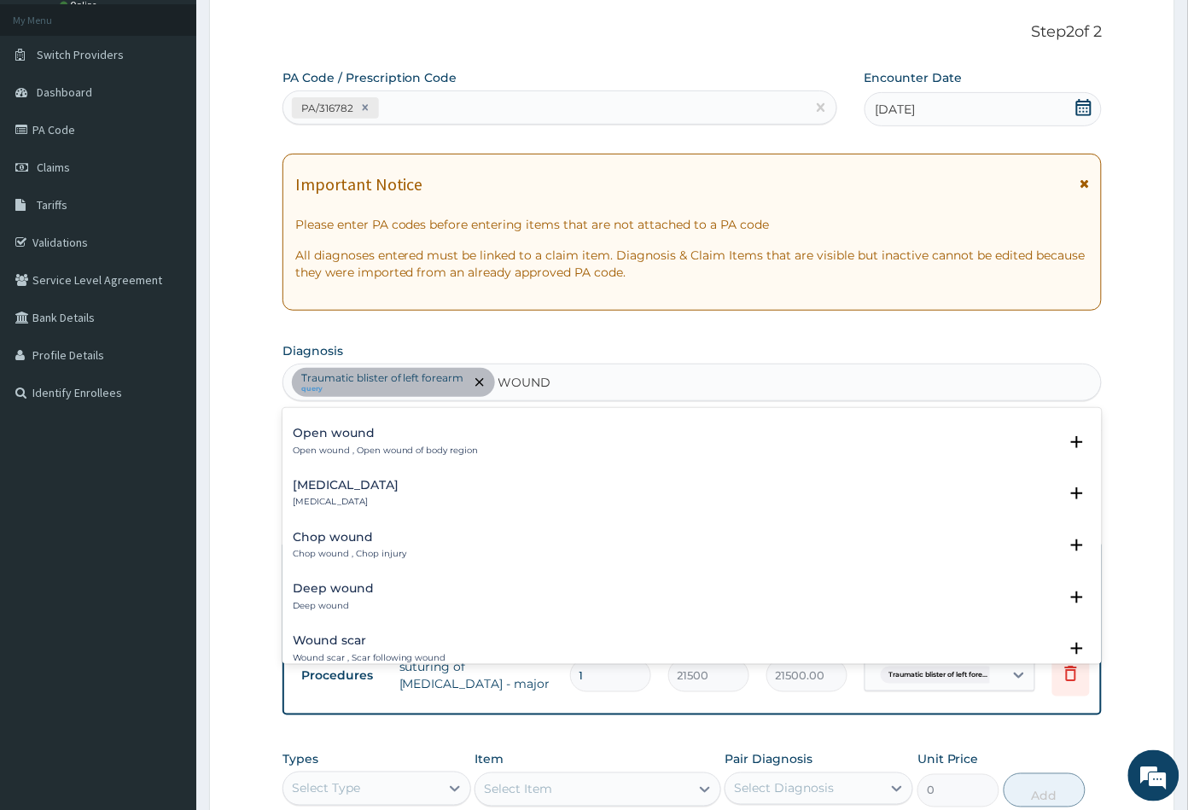
click at [339, 582] on h4 "Deep wound" at bounding box center [333, 588] width 81 height 13
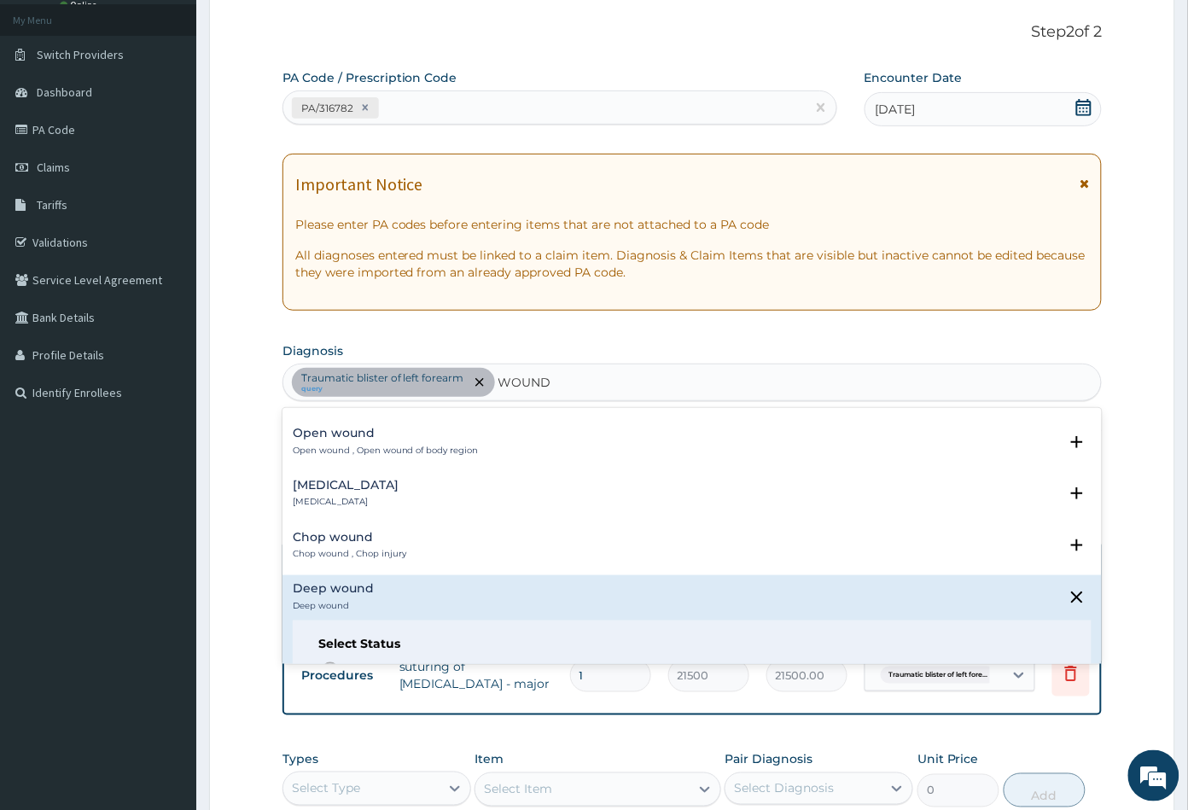
scroll to position [190, 0]
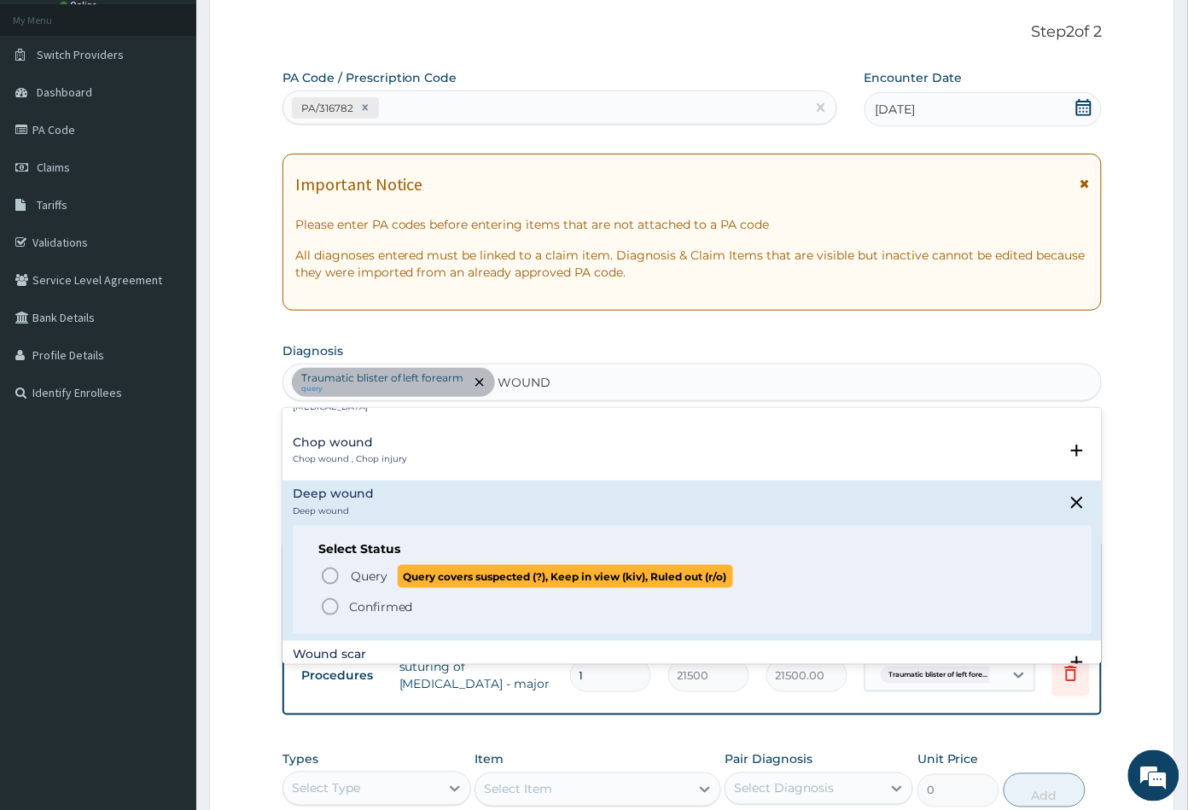
click at [332, 577] on icon "status option query" at bounding box center [330, 576] width 20 height 20
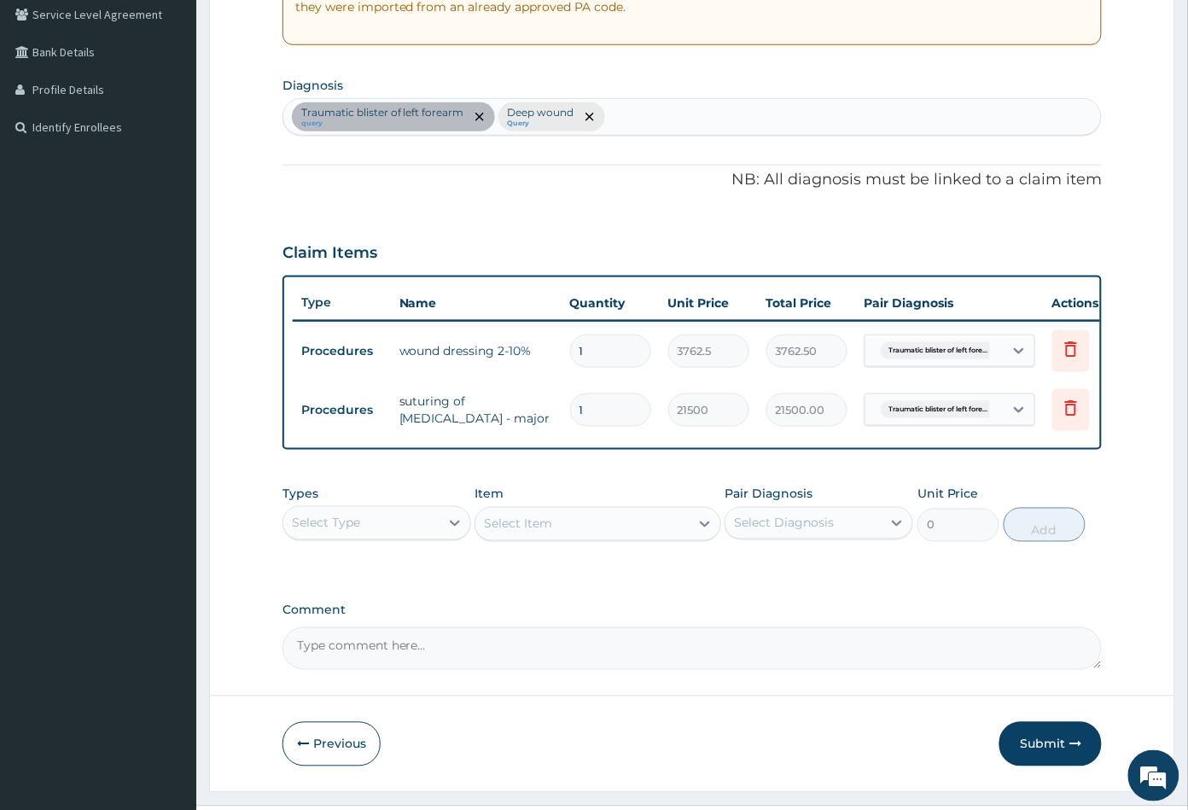
scroll to position [411, 0]
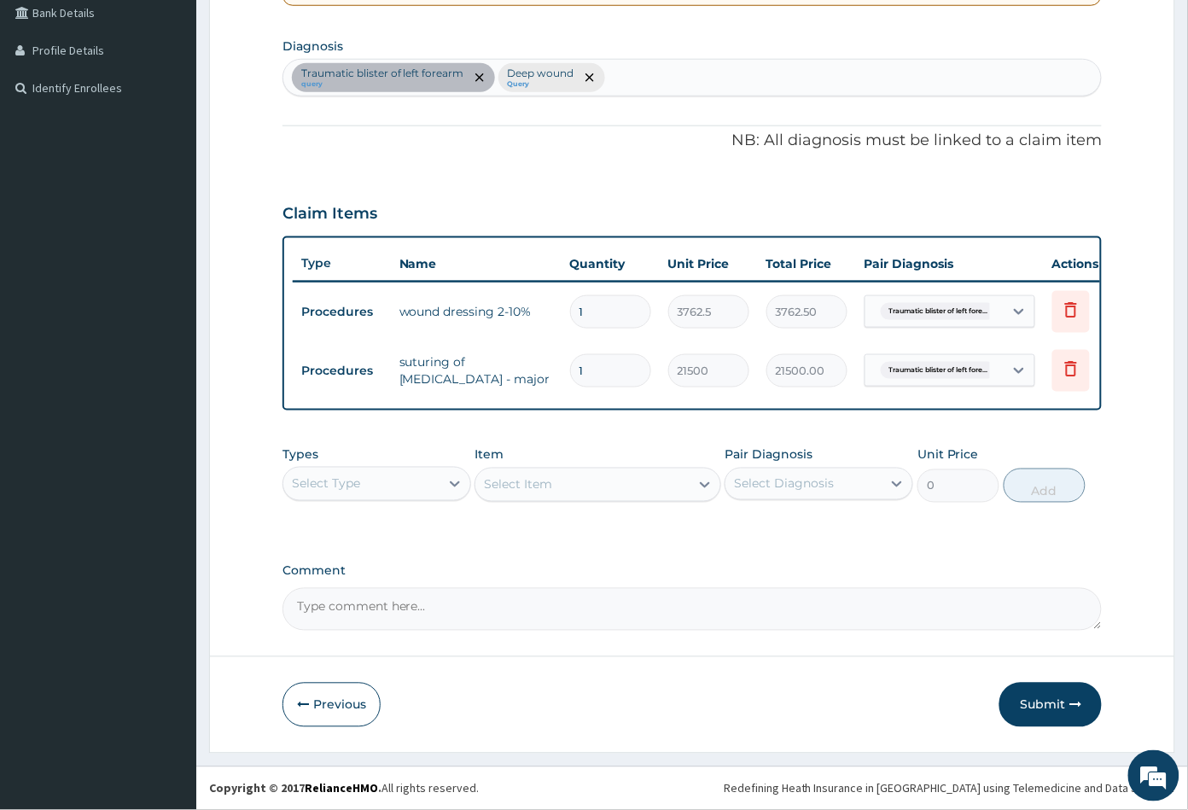
click at [351, 491] on div "Select Type" at bounding box center [326, 483] width 68 height 17
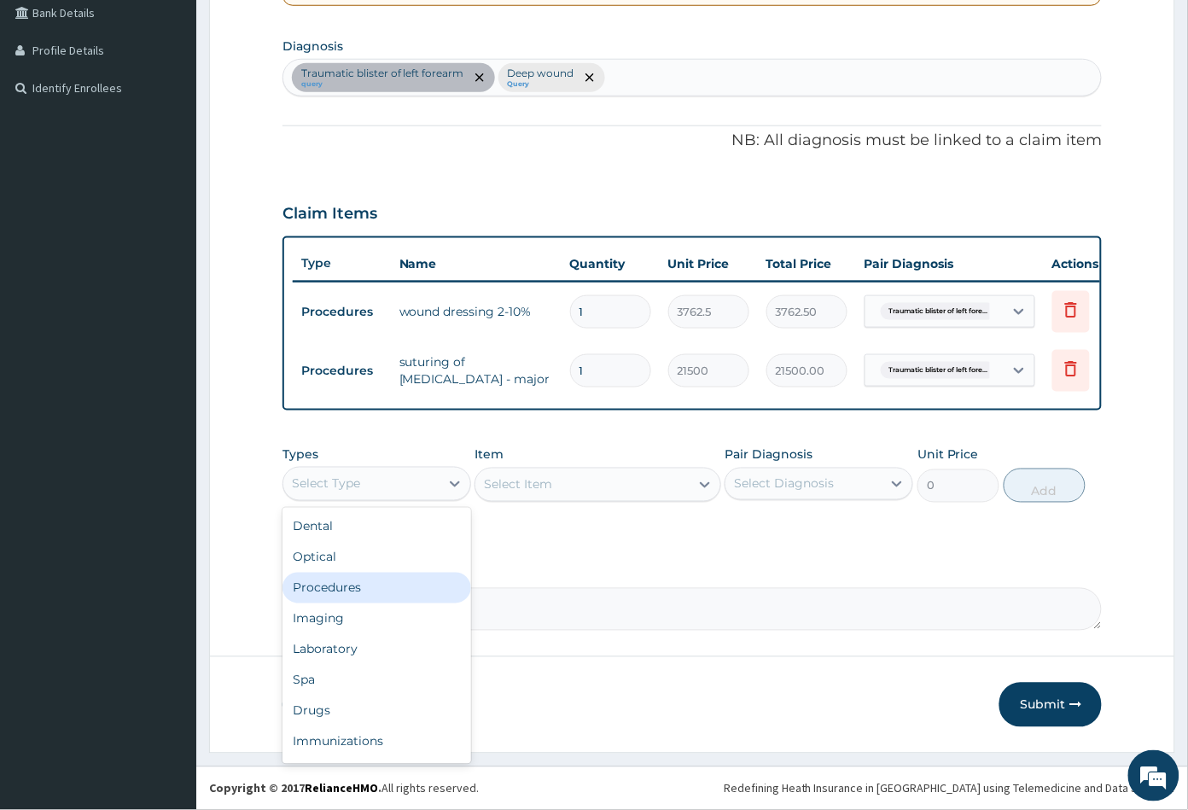
click at [346, 584] on div "Procedures" at bounding box center [377, 588] width 189 height 31
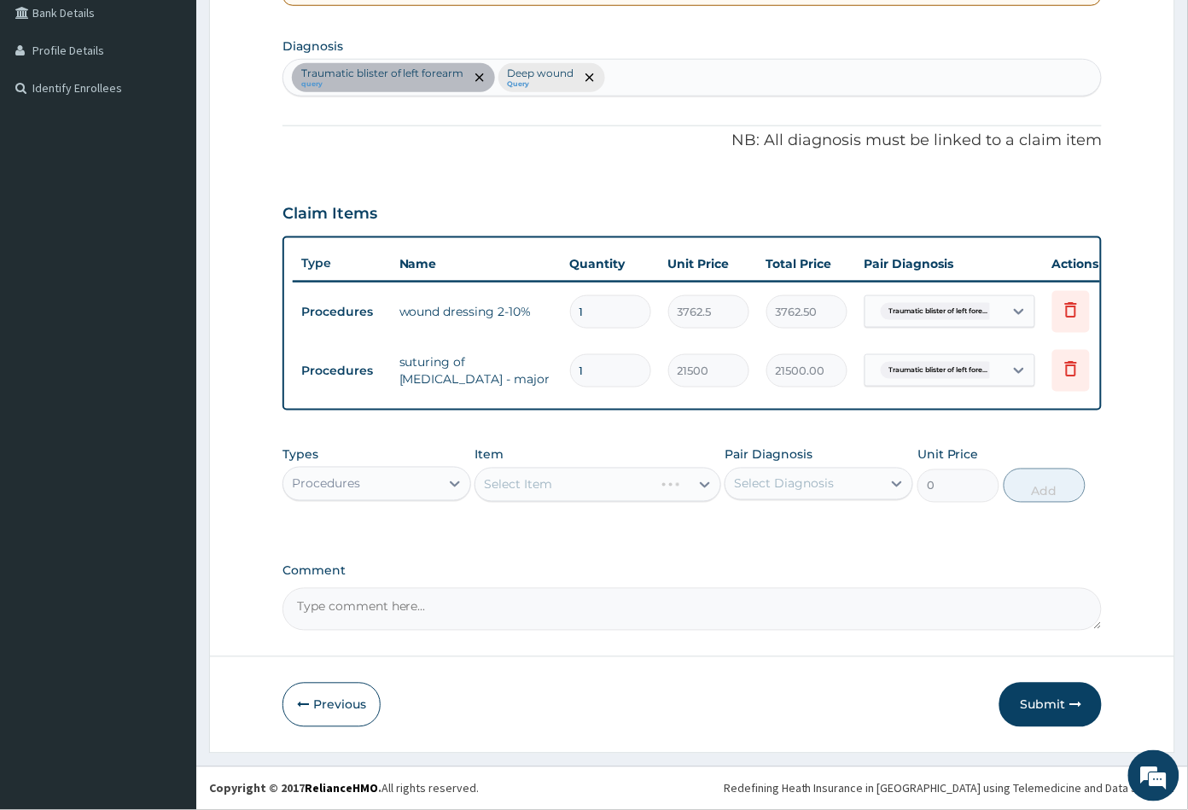
click at [599, 486] on div "Select Item" at bounding box center [598, 485] width 246 height 34
click at [599, 486] on div "Select Item" at bounding box center [581, 484] width 213 height 27
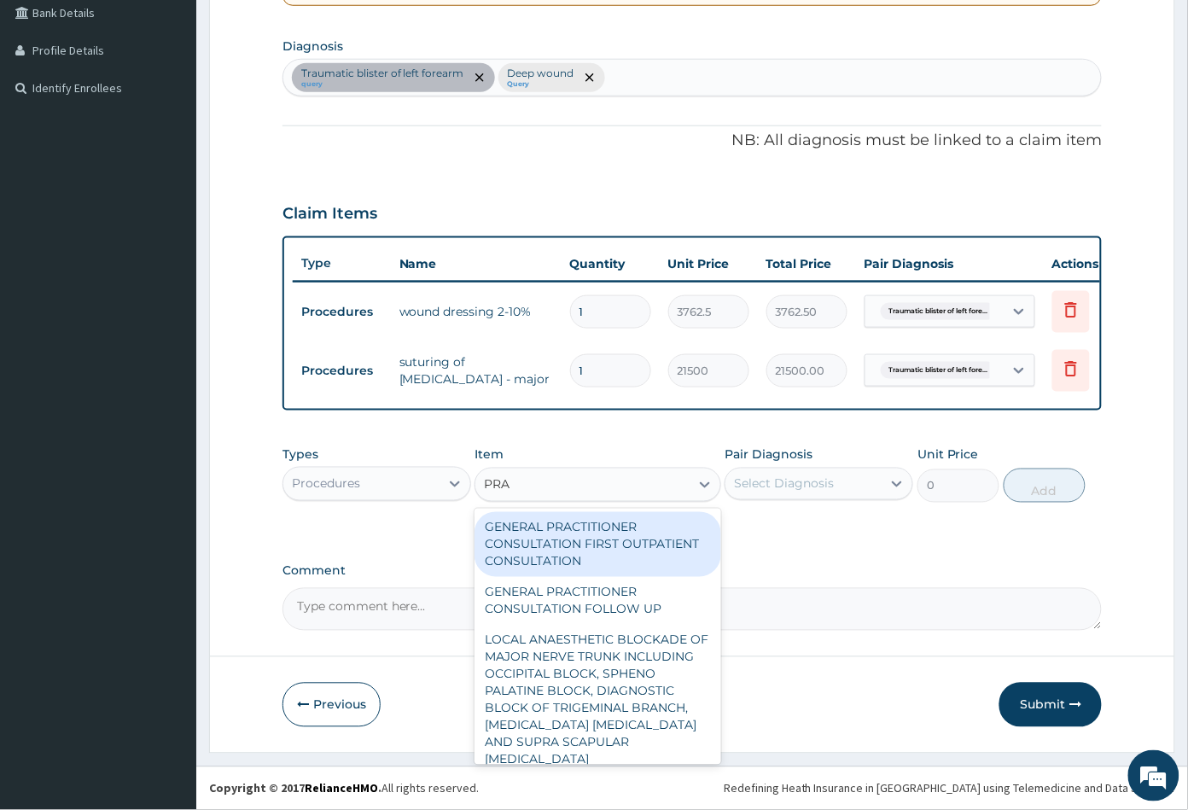
type input "PRAC"
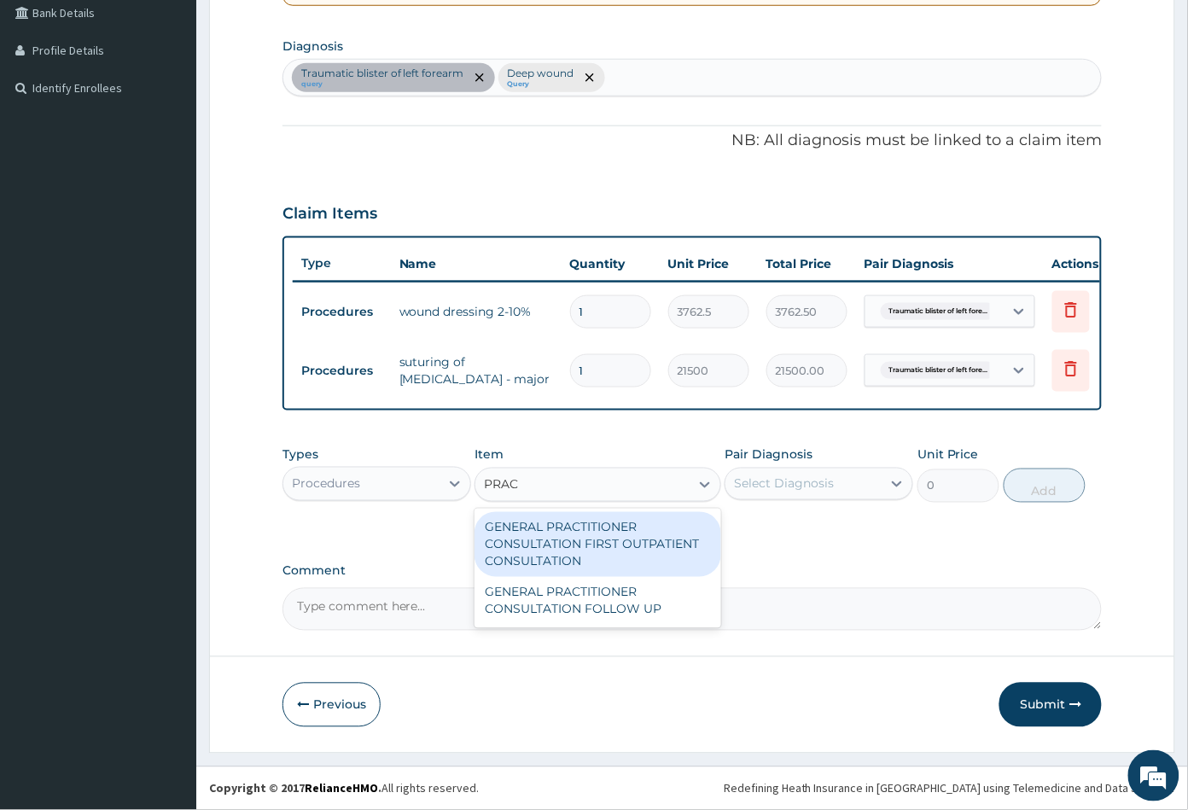
drag, startPoint x: 621, startPoint y: 548, endPoint x: 651, endPoint y: 532, distance: 34.7
click at [623, 547] on div "GENERAL PRACTITIONER CONSULTATION FIRST OUTPATIENT CONSULTATION" at bounding box center [598, 544] width 246 height 65
type input "3547.5"
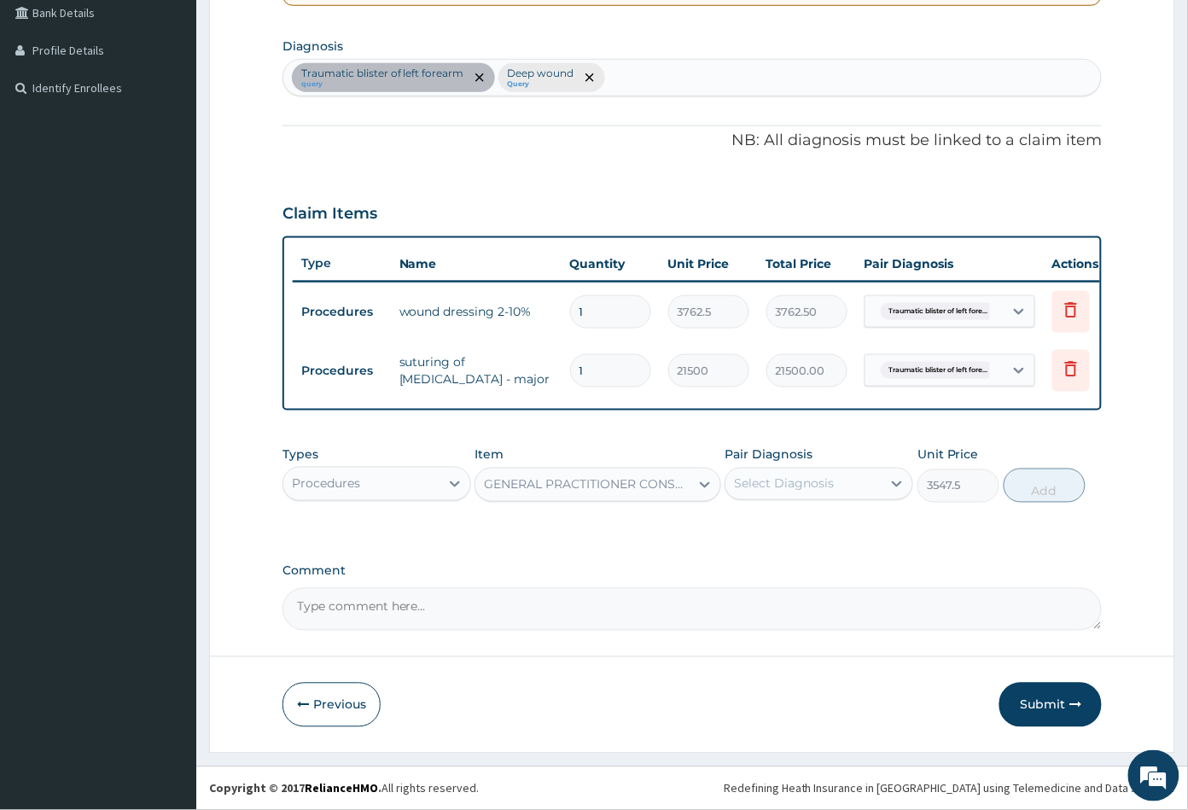
click at [794, 485] on div "Select Diagnosis" at bounding box center [784, 483] width 100 height 17
drag, startPoint x: 790, startPoint y: 524, endPoint x: 787, endPoint y: 534, distance: 10.6
click at [790, 528] on label "Traumatic blister of left forearm" at bounding box center [828, 534] width 150 height 34
checkbox input "true"
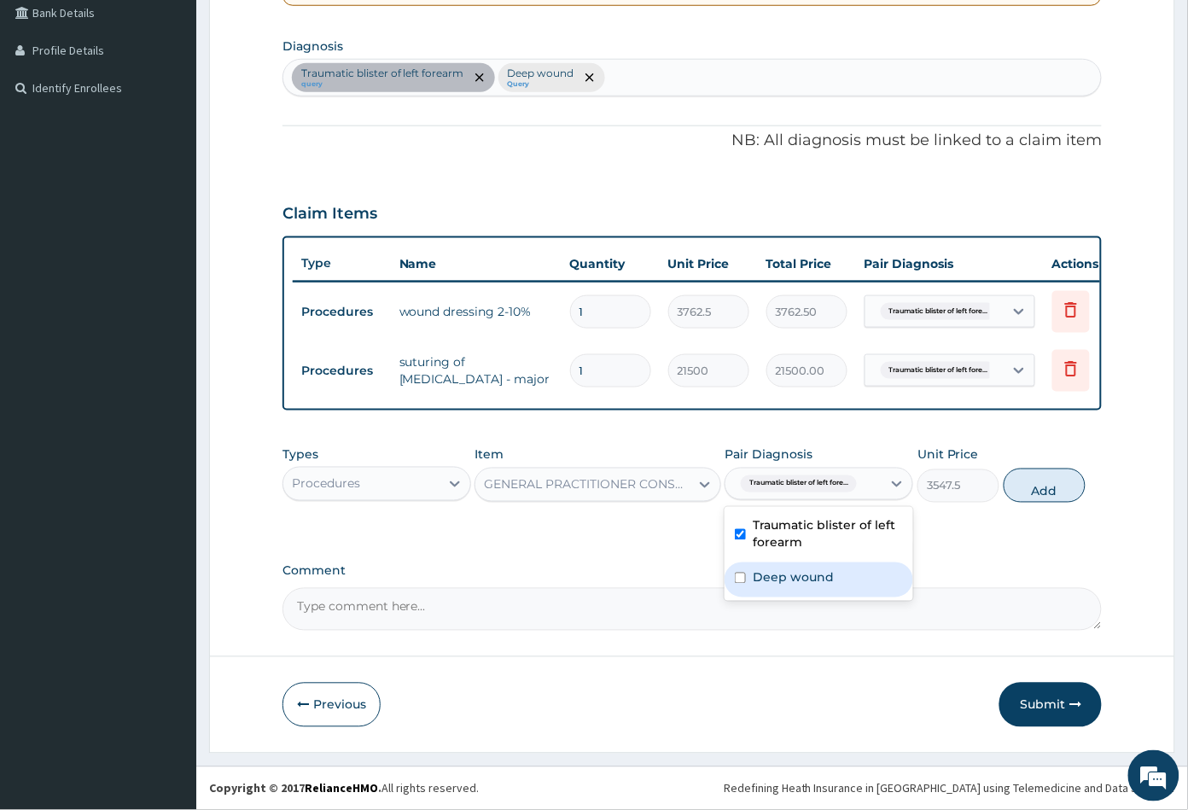
click at [781, 574] on label "Deep wound" at bounding box center [793, 577] width 81 height 17
checkbox input "true"
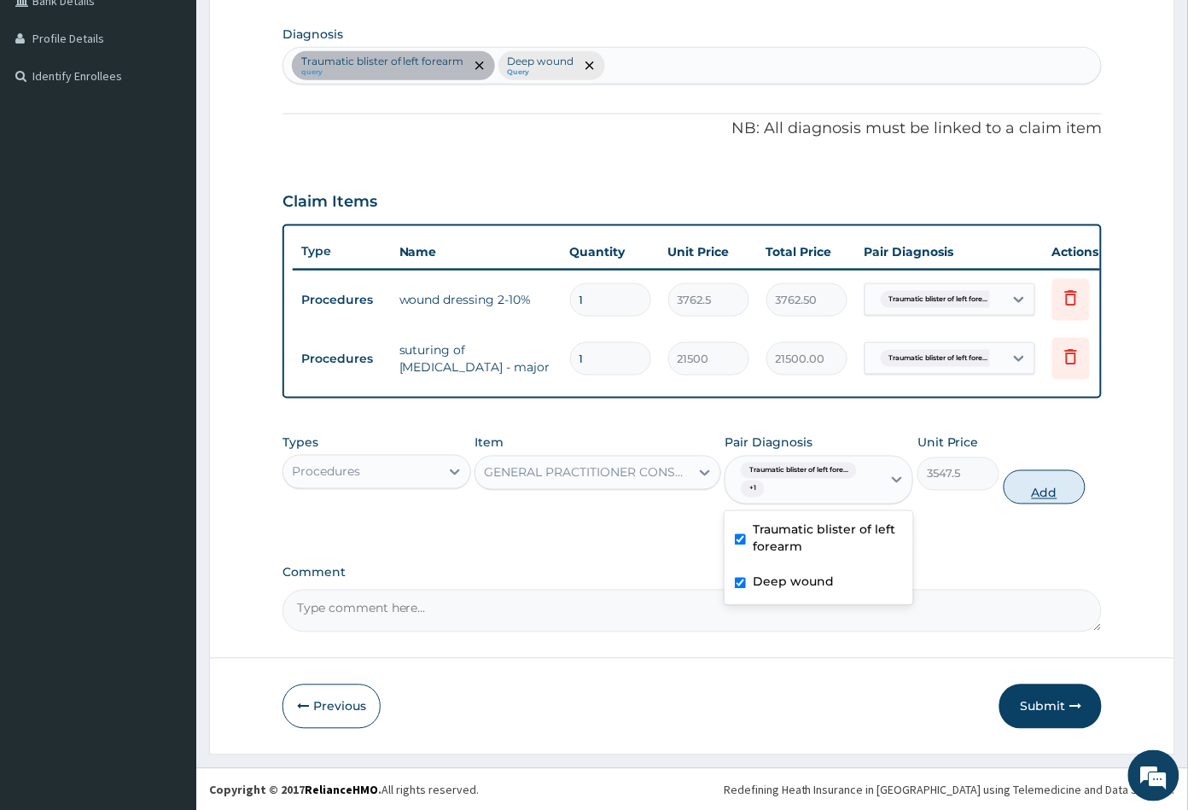
click at [1047, 504] on button "Add" at bounding box center [1045, 487] width 82 height 34
type input "0"
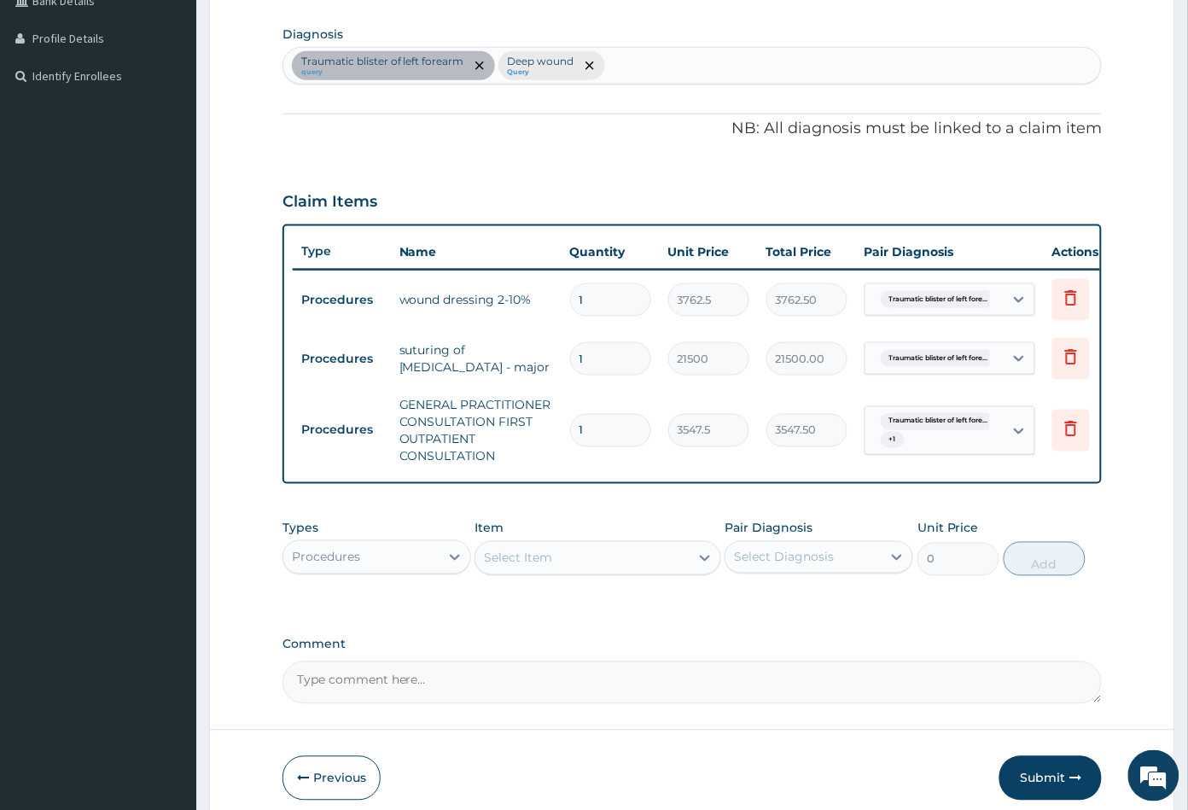
click at [569, 572] on div "Select Item" at bounding box center [581, 558] width 213 height 27
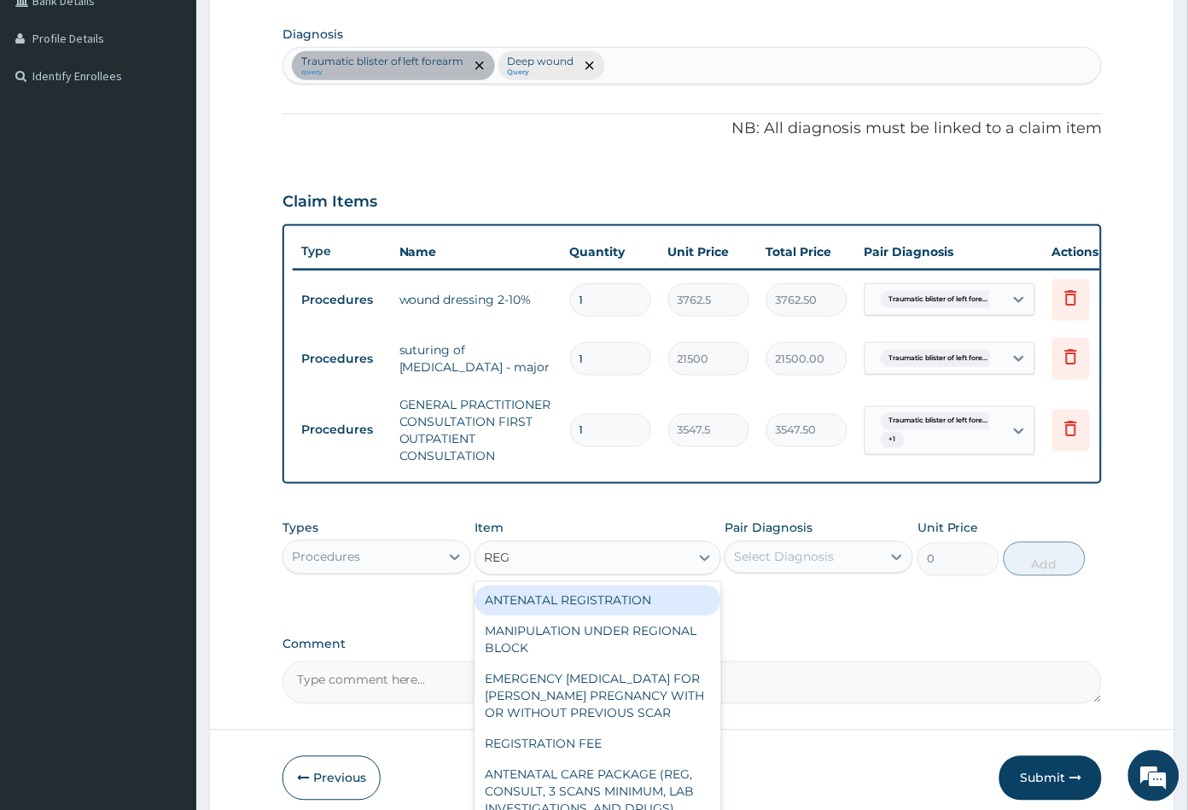
type input "REGI"
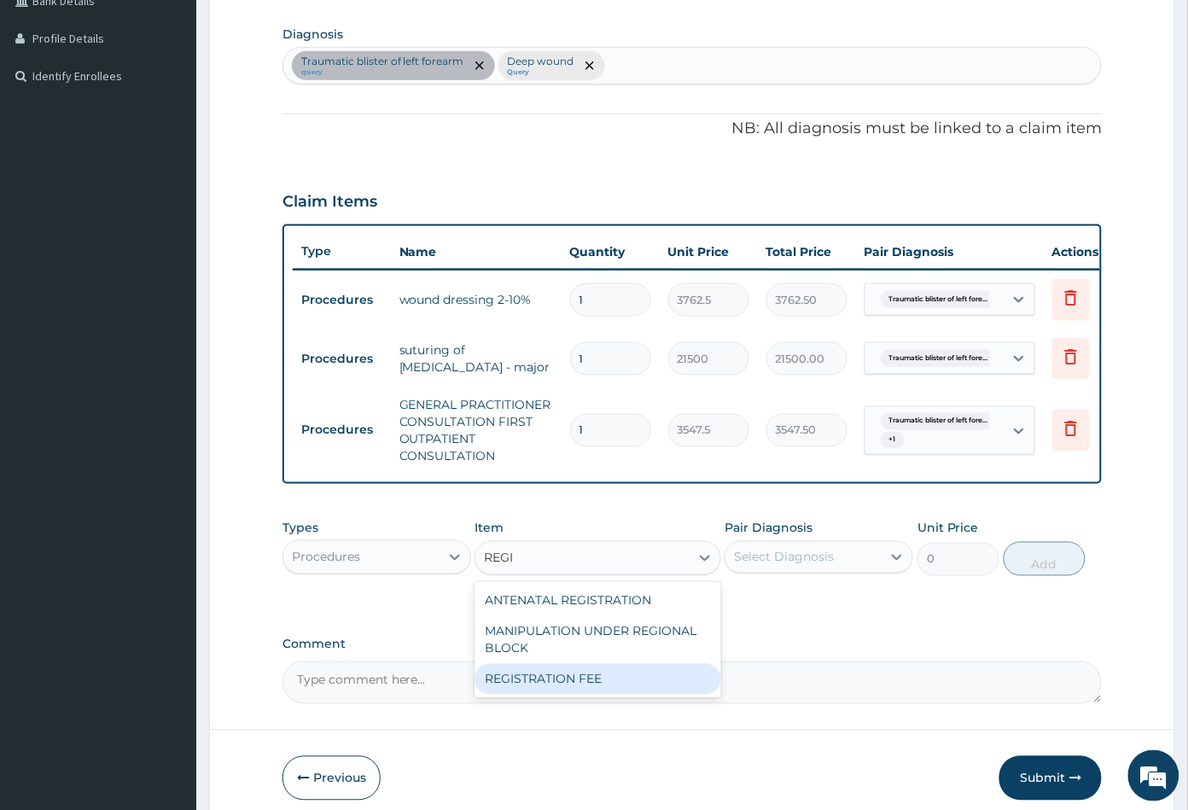
click at [573, 692] on div "REGISTRATION FEE" at bounding box center [598, 679] width 246 height 31
type input "2150"
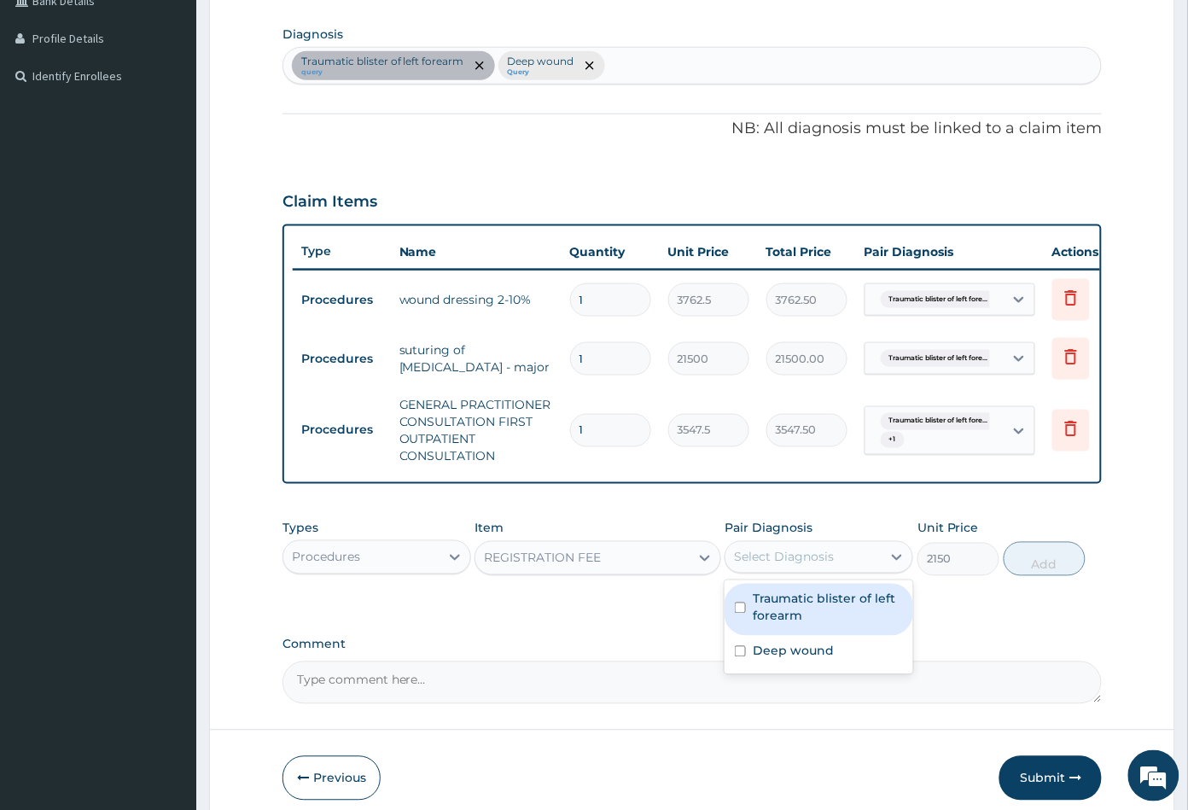
click at [779, 566] on div "Select Diagnosis" at bounding box center [784, 557] width 100 height 17
click at [772, 622] on label "Traumatic blister of left forearm" at bounding box center [828, 608] width 150 height 34
checkbox input "true"
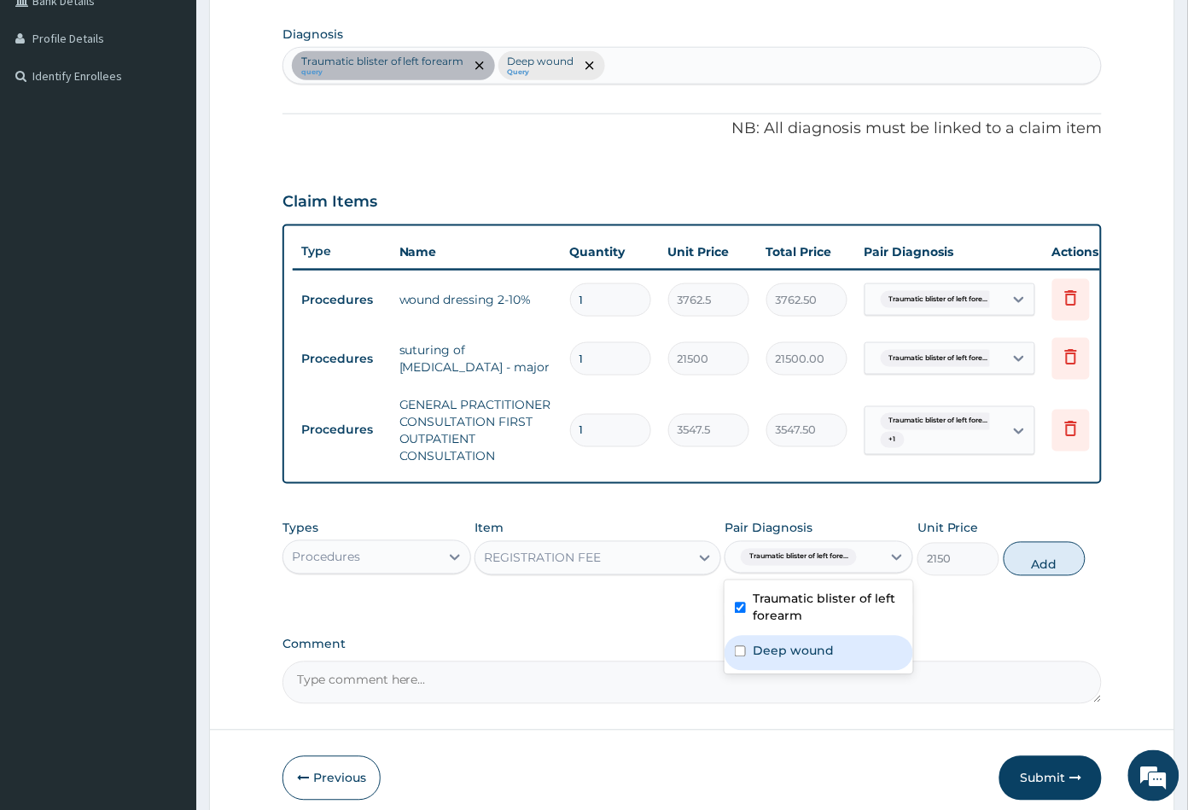
click at [774, 660] on label "Deep wound" at bounding box center [793, 651] width 81 height 17
checkbox input "true"
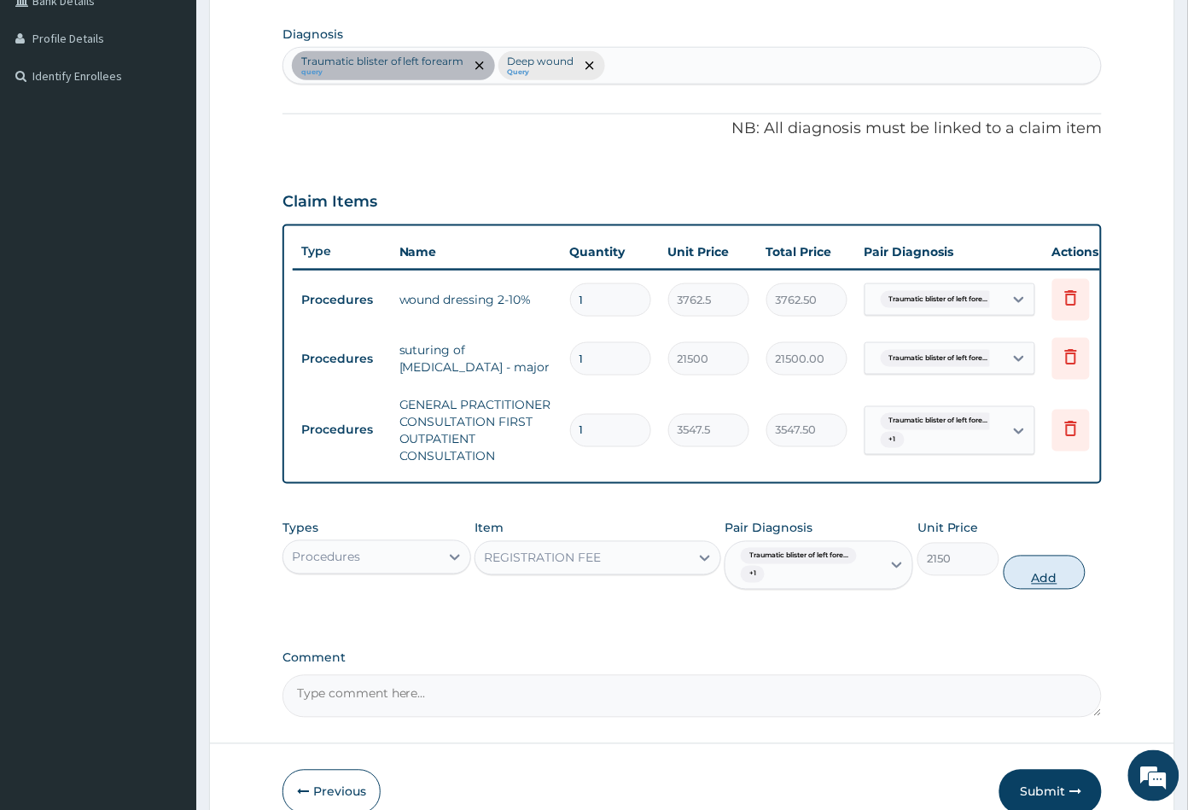
click at [1029, 588] on button "Add" at bounding box center [1045, 573] width 82 height 34
type input "0"
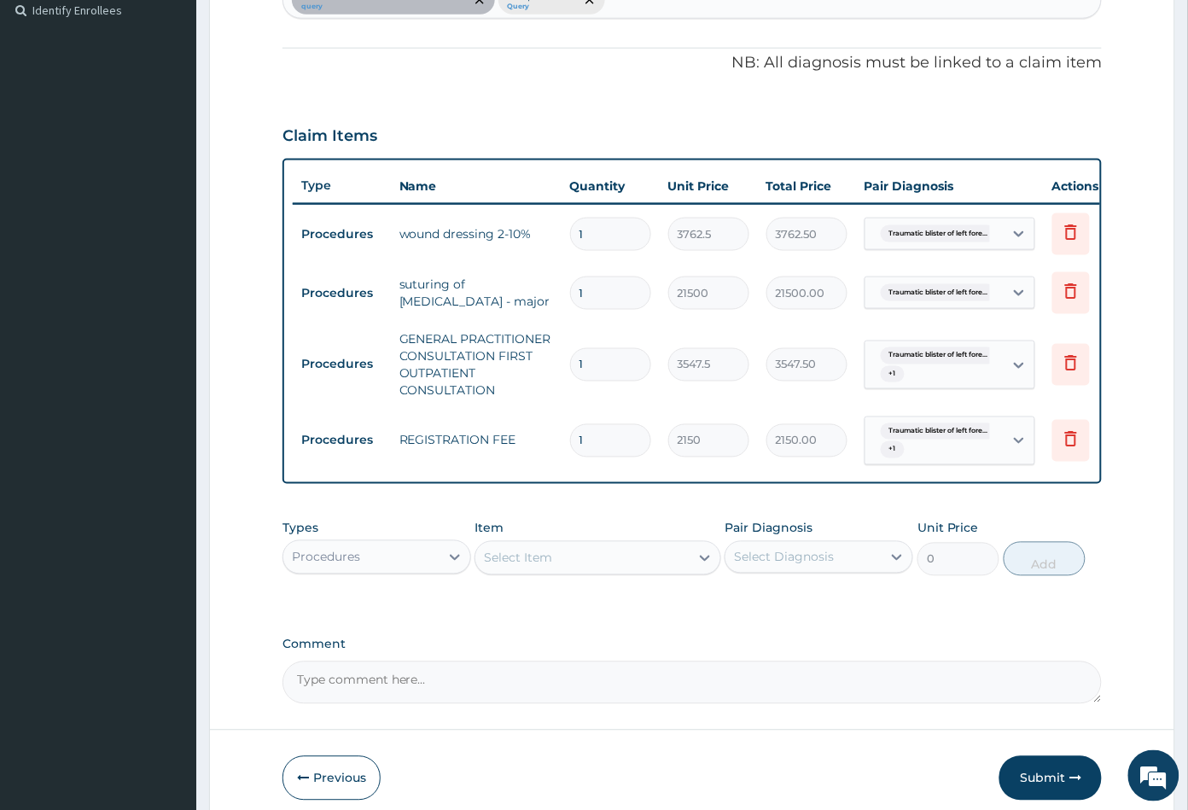
scroll to position [562, 0]
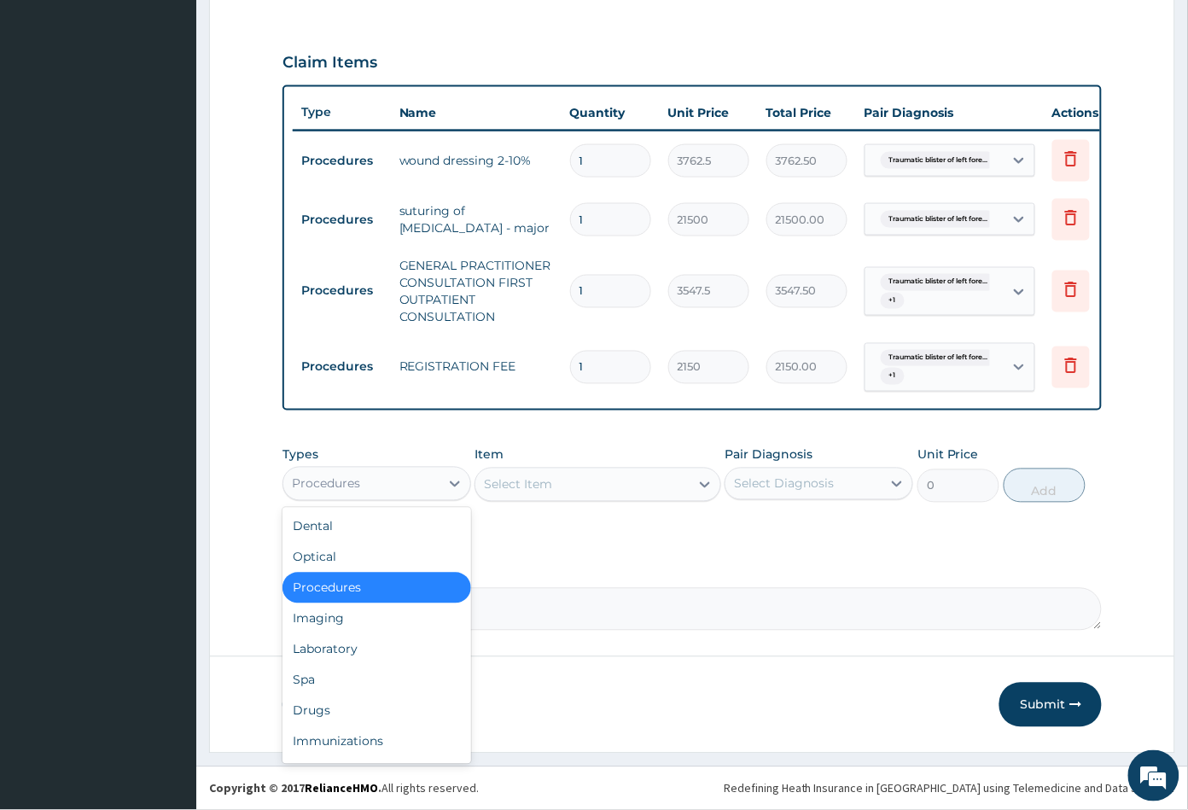
click at [352, 482] on div "Procedures" at bounding box center [326, 483] width 68 height 17
click at [335, 716] on div "Drugs" at bounding box center [377, 711] width 189 height 31
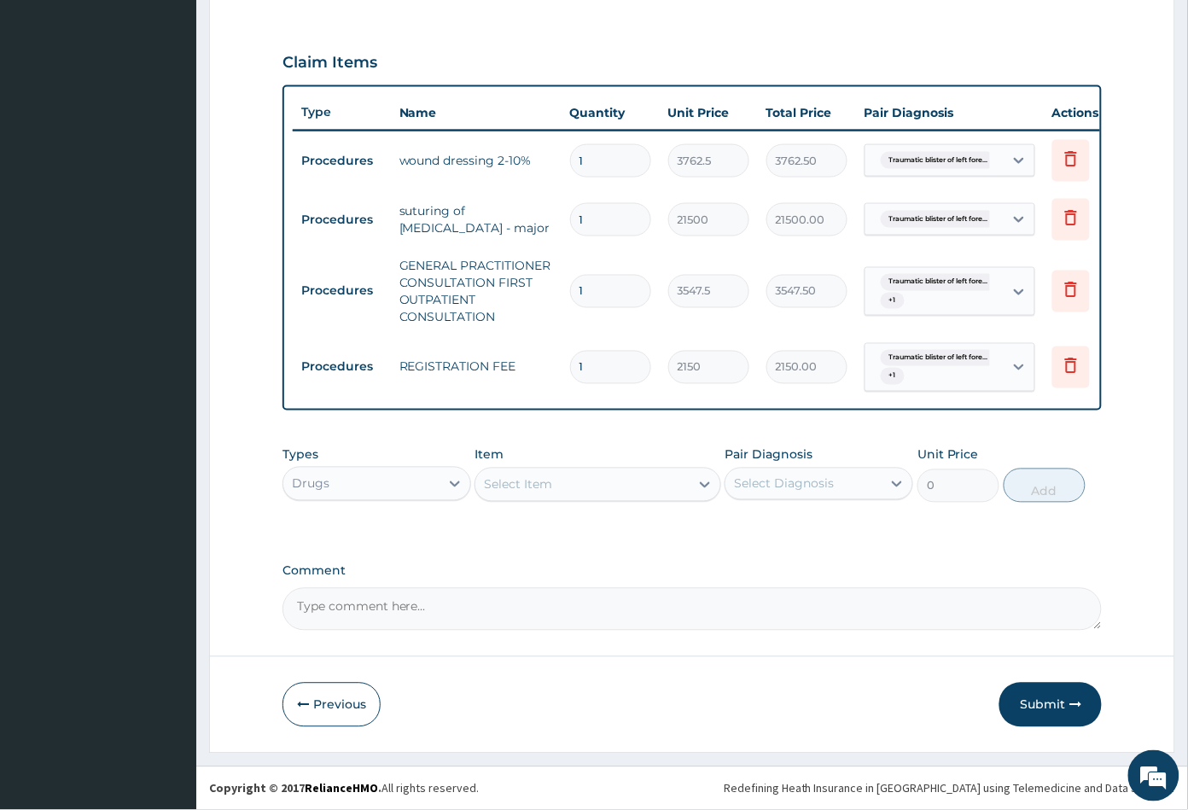
click at [608, 496] on div "Select Item" at bounding box center [581, 484] width 213 height 27
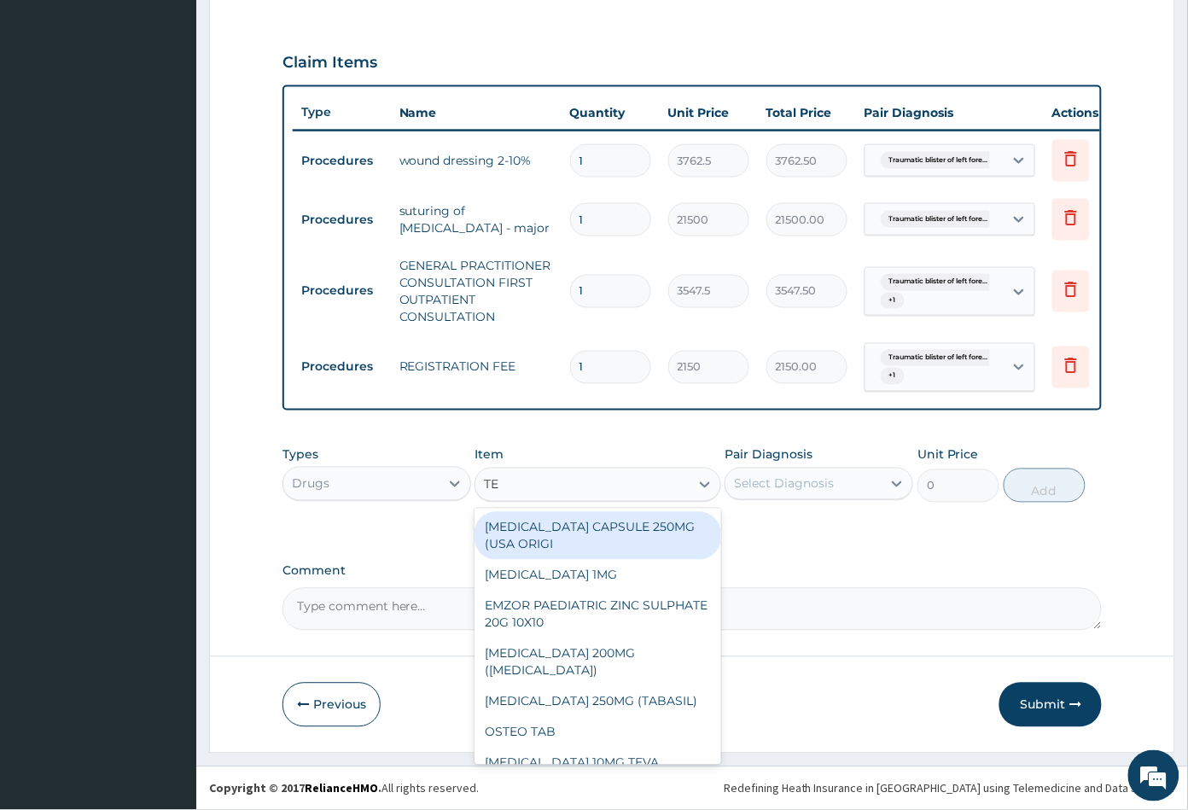
type input "TET"
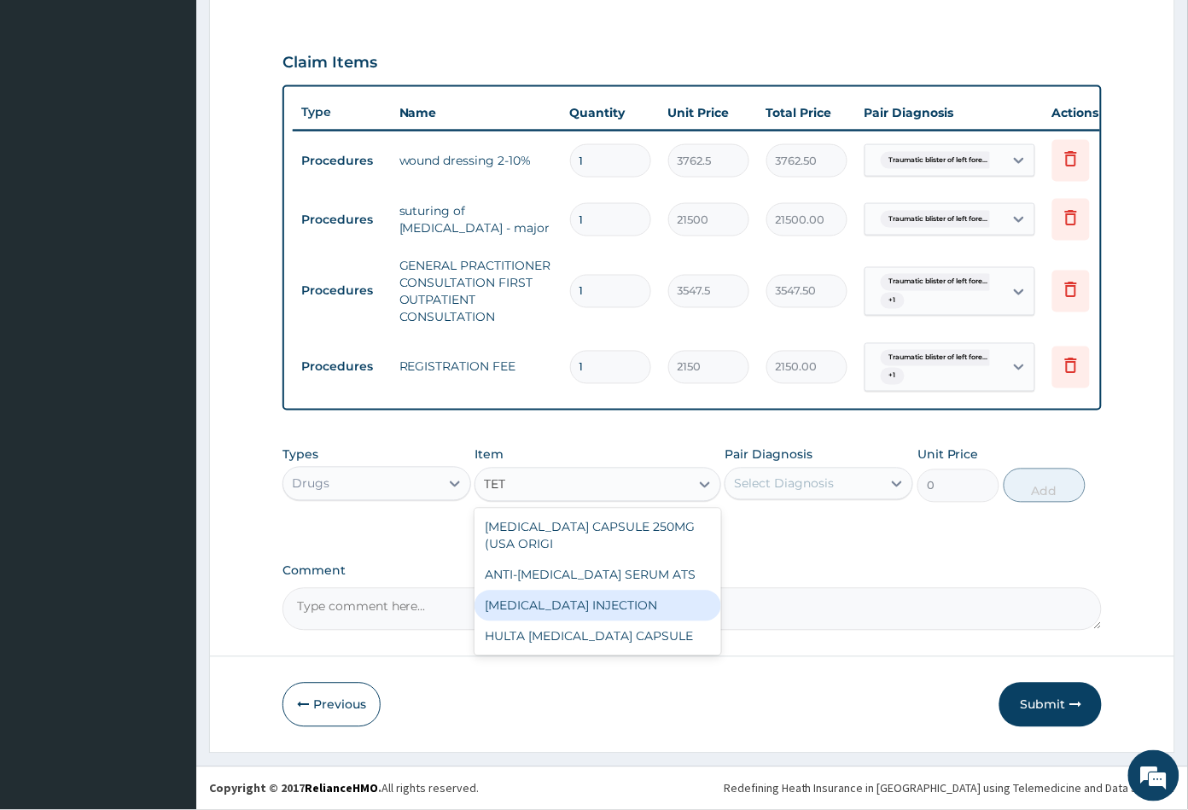
click at [599, 605] on div "TETANUS INJECTION" at bounding box center [598, 606] width 246 height 31
type input "1182.5"
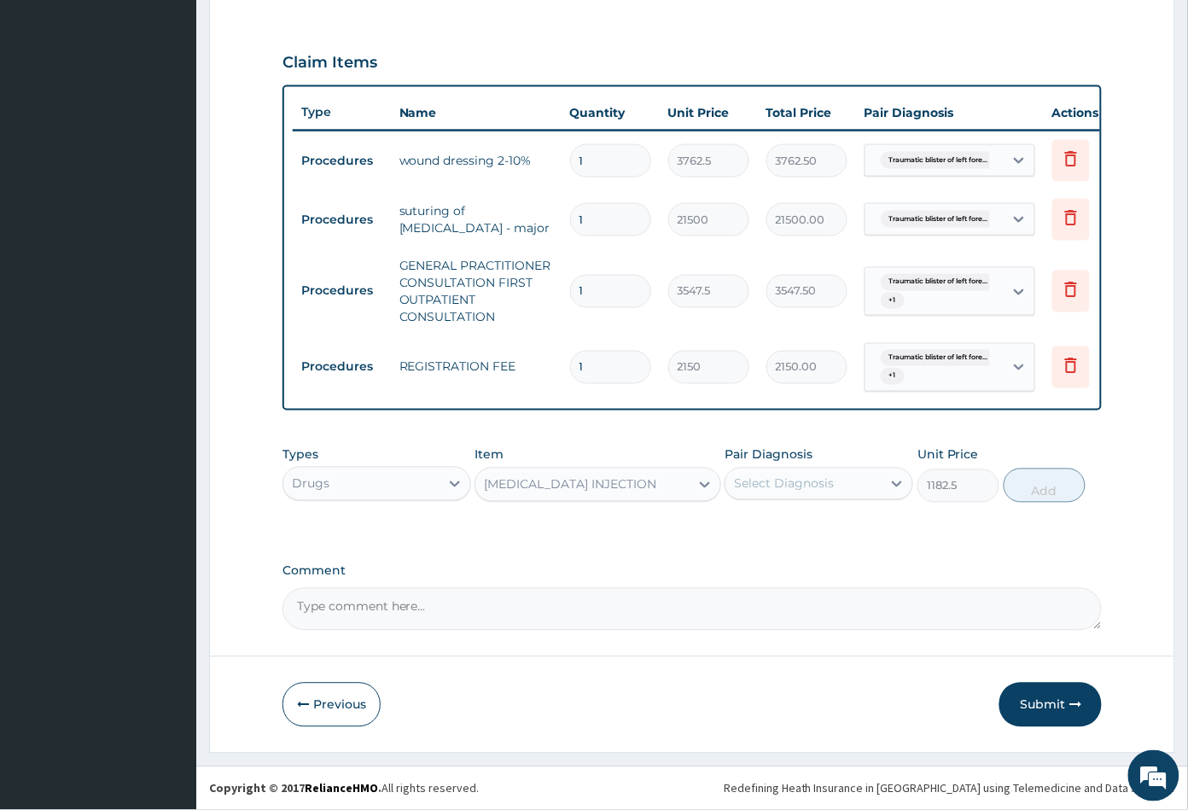
click at [812, 488] on div "Select Diagnosis" at bounding box center [784, 483] width 100 height 17
click at [814, 537] on label "Traumatic blister of left forearm" at bounding box center [828, 534] width 150 height 34
checkbox input "true"
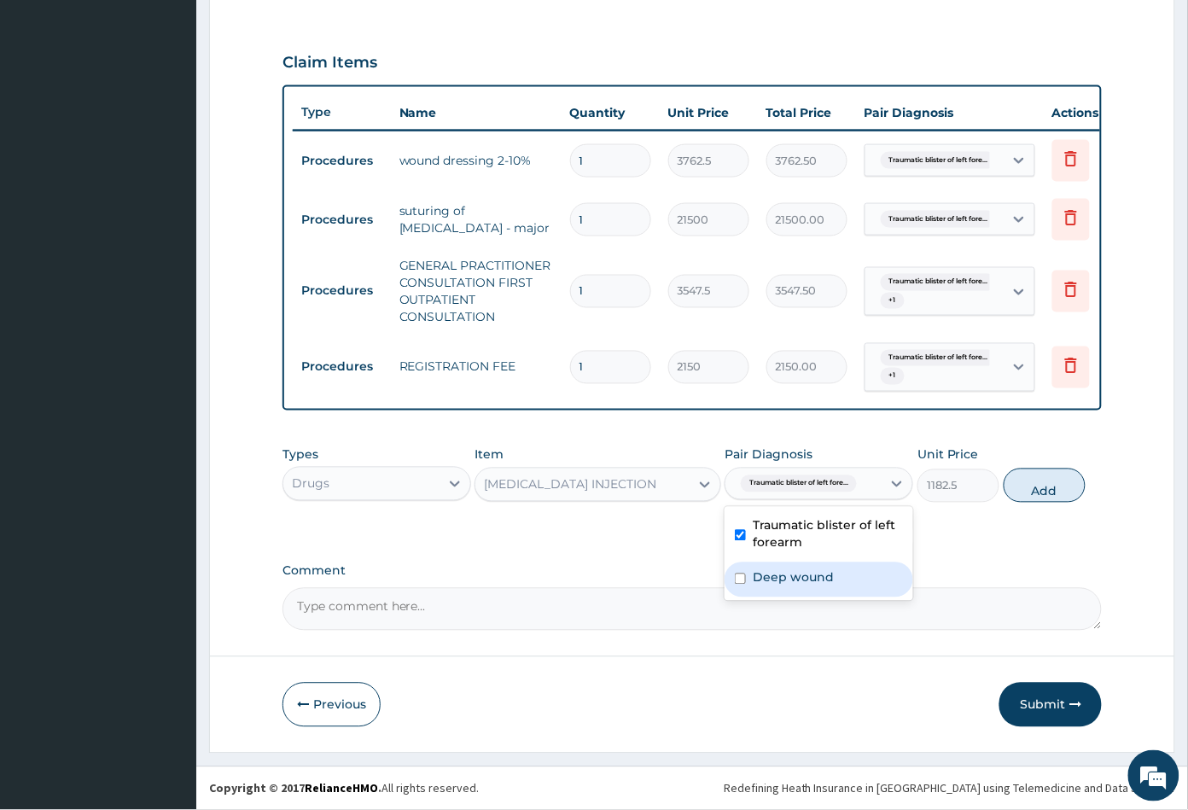
click at [812, 577] on label "Deep wound" at bounding box center [793, 577] width 81 height 17
checkbox input "true"
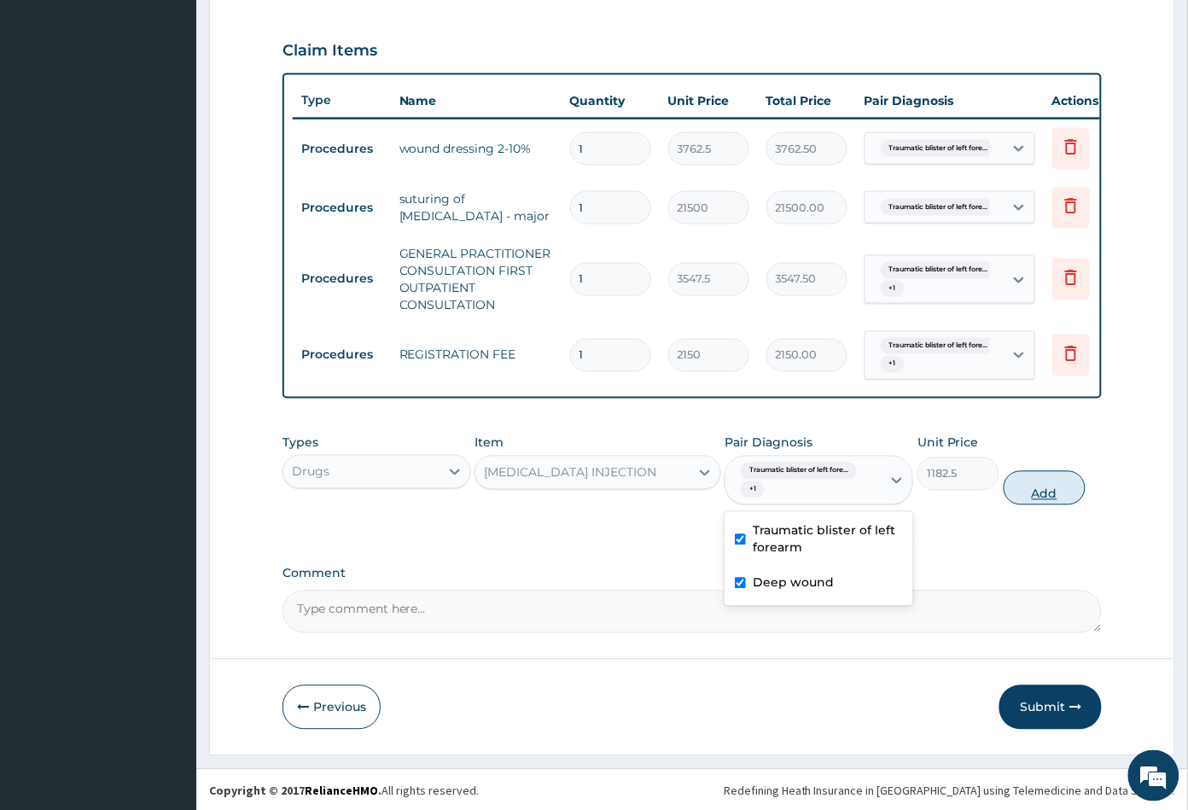
click at [1044, 505] on button "Add" at bounding box center [1045, 488] width 82 height 34
type input "0"
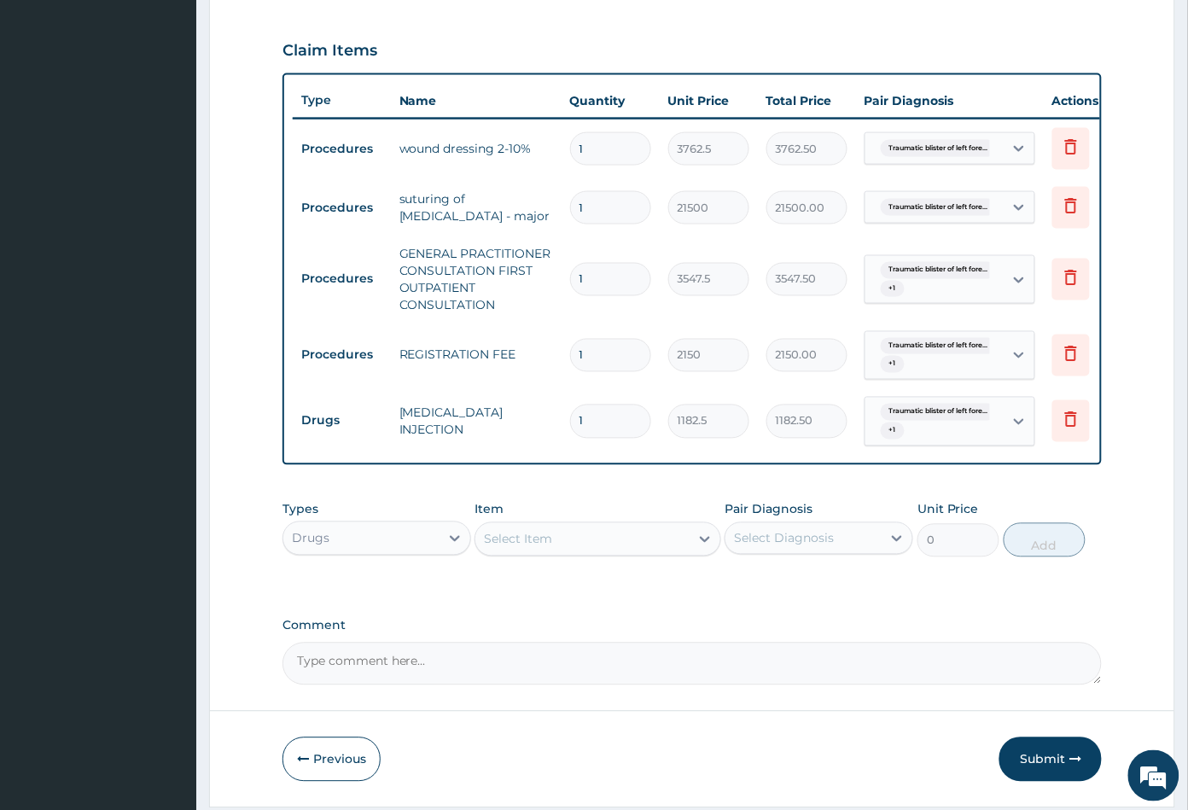
click at [564, 553] on div "Select Item" at bounding box center [581, 539] width 213 height 27
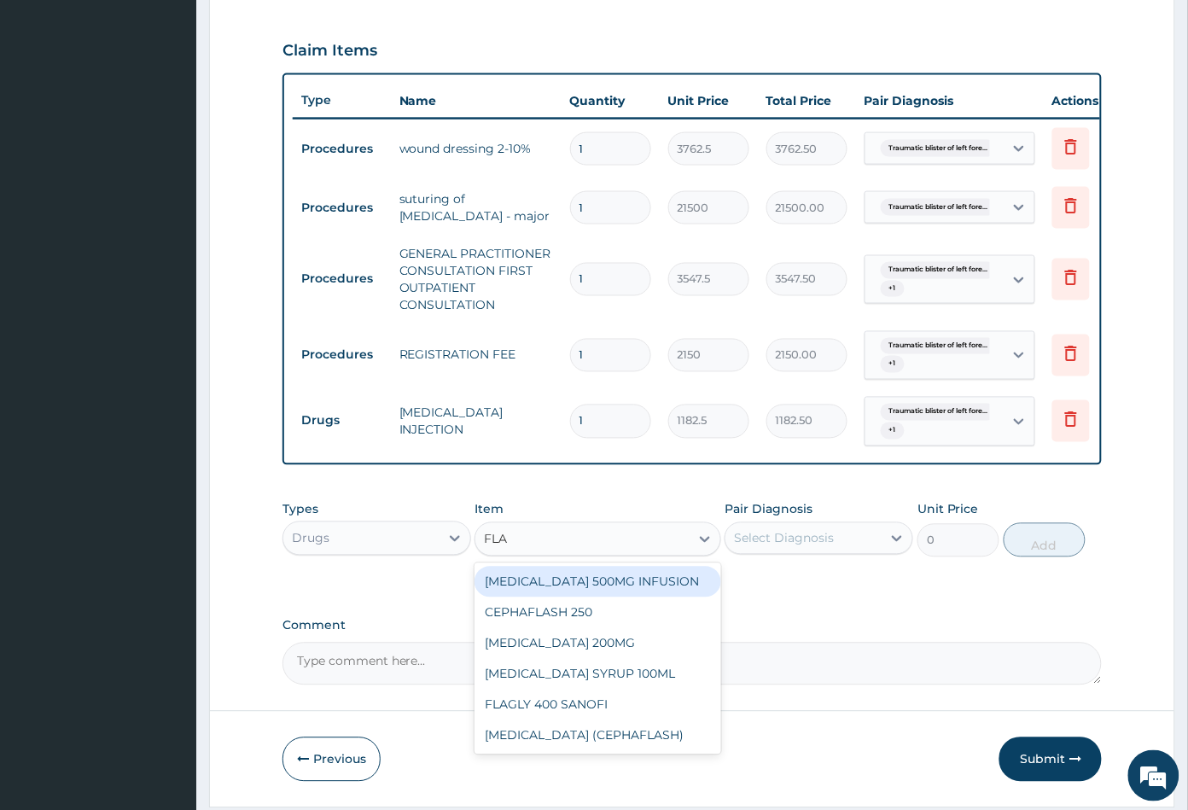
type input "FLAG"
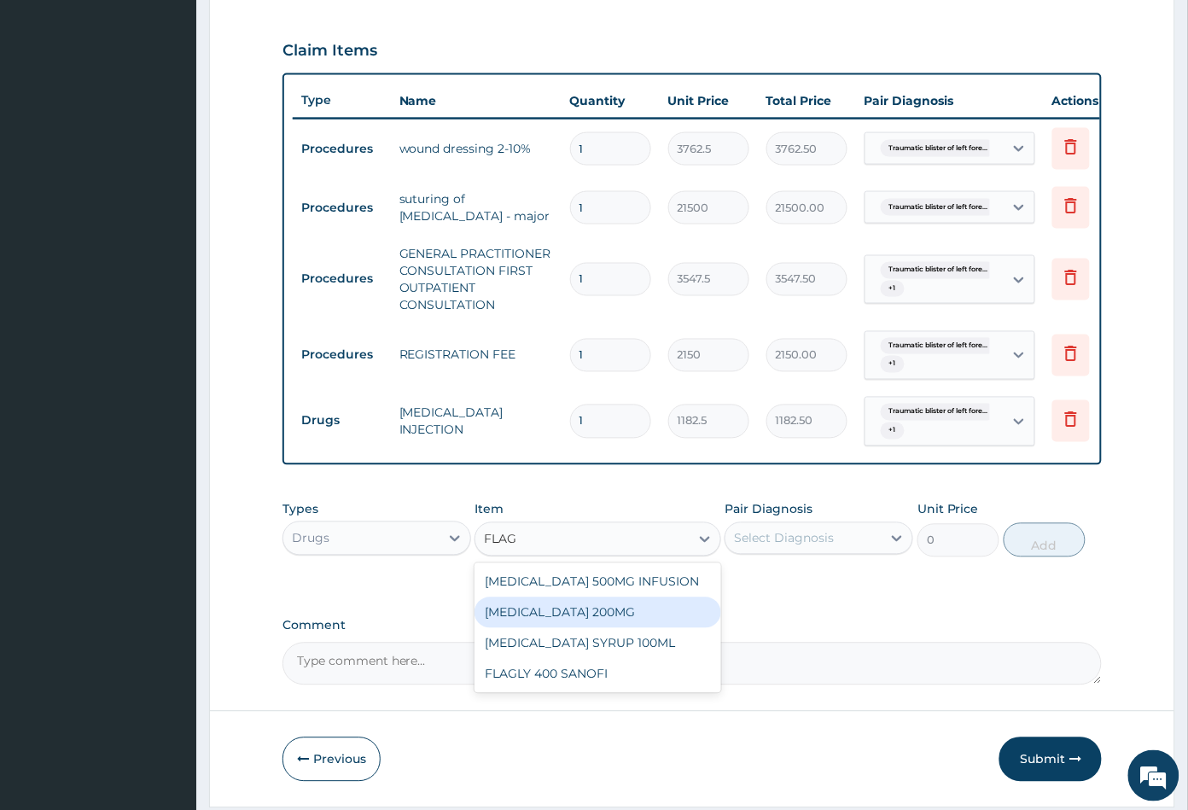
click at [560, 619] on div "FLAGYL 200MG" at bounding box center [598, 613] width 246 height 31
type input "47.29999923706055"
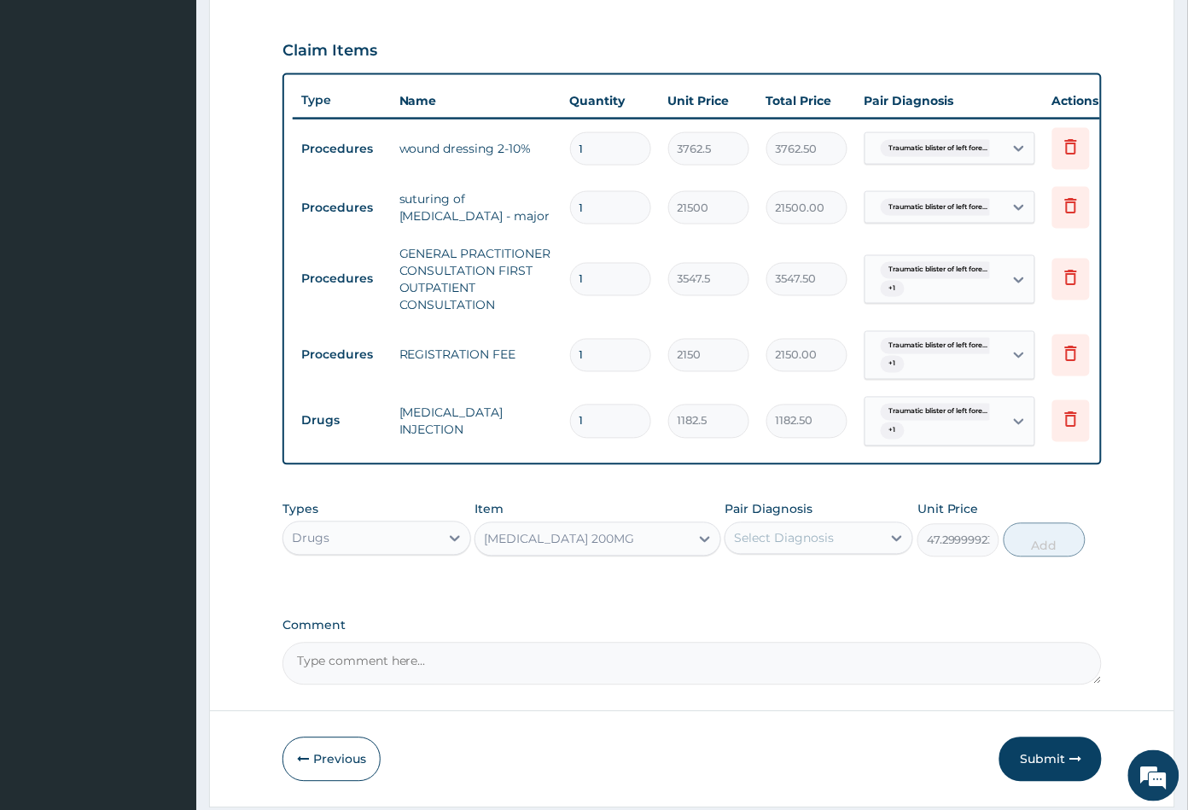
click at [781, 547] on div "Select Diagnosis" at bounding box center [784, 538] width 100 height 17
click at [776, 590] on label "Traumatic blister of left forearm" at bounding box center [828, 589] width 150 height 34
checkbox input "true"
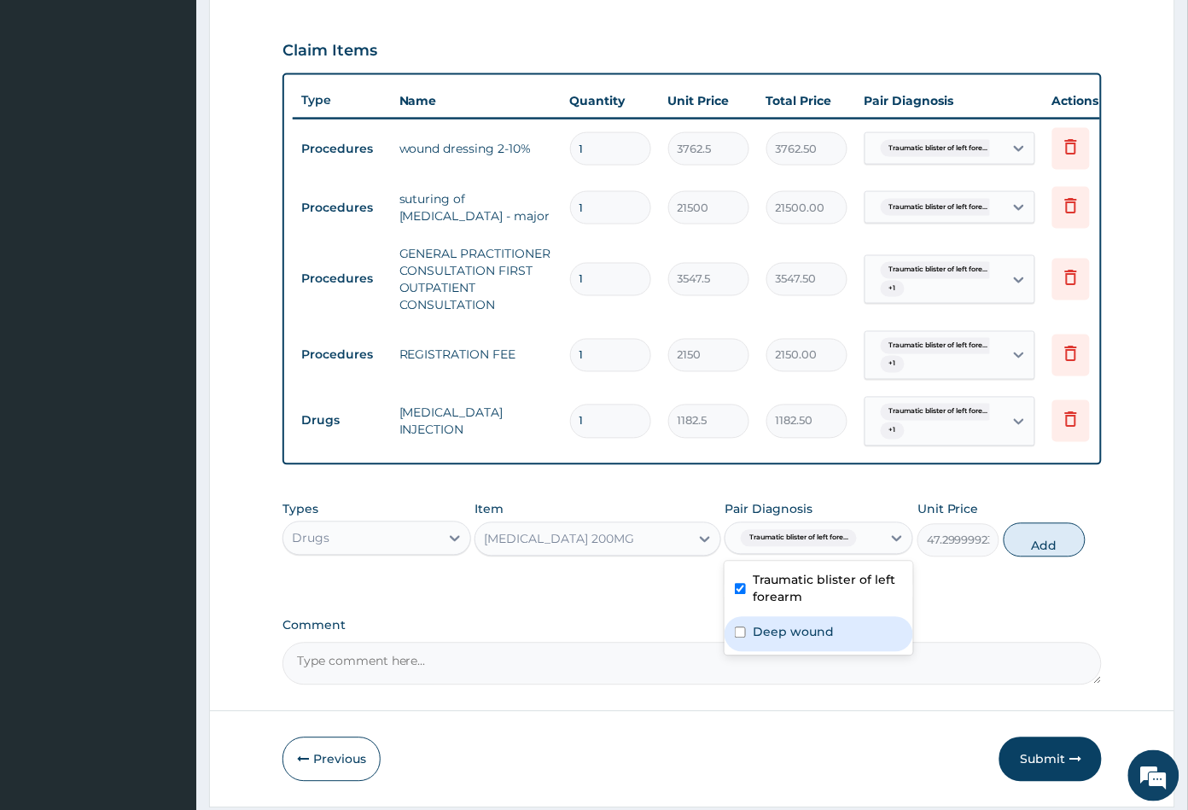
click at [791, 638] on label "Deep wound" at bounding box center [793, 632] width 81 height 17
checkbox input "true"
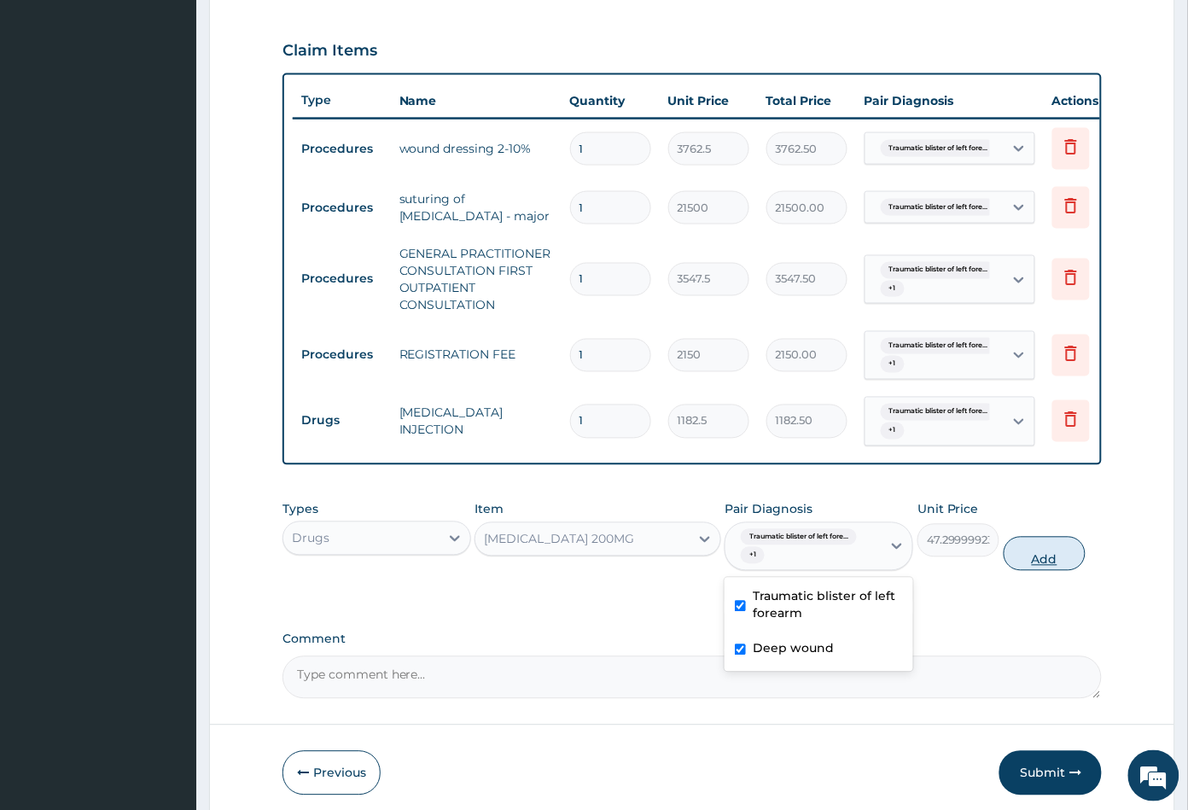
click at [1038, 569] on button "Add" at bounding box center [1045, 554] width 82 height 34
type input "0"
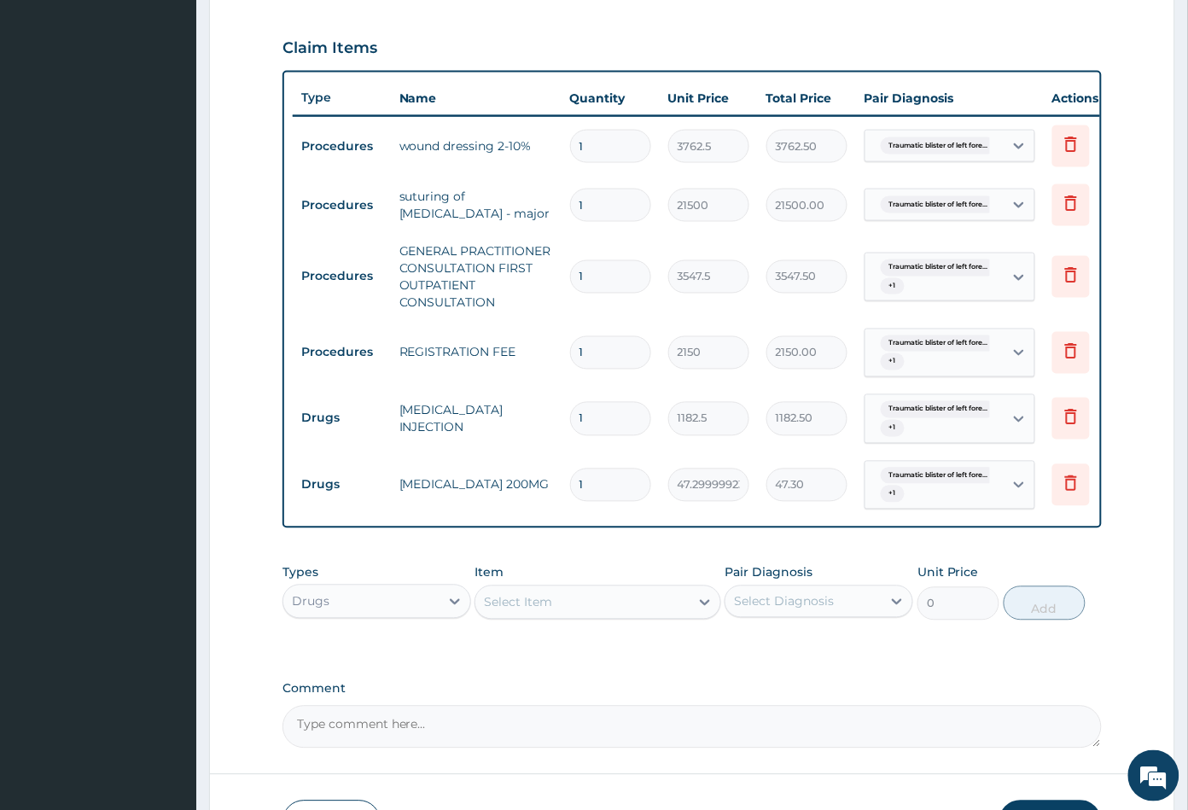
scroll to position [657, 0]
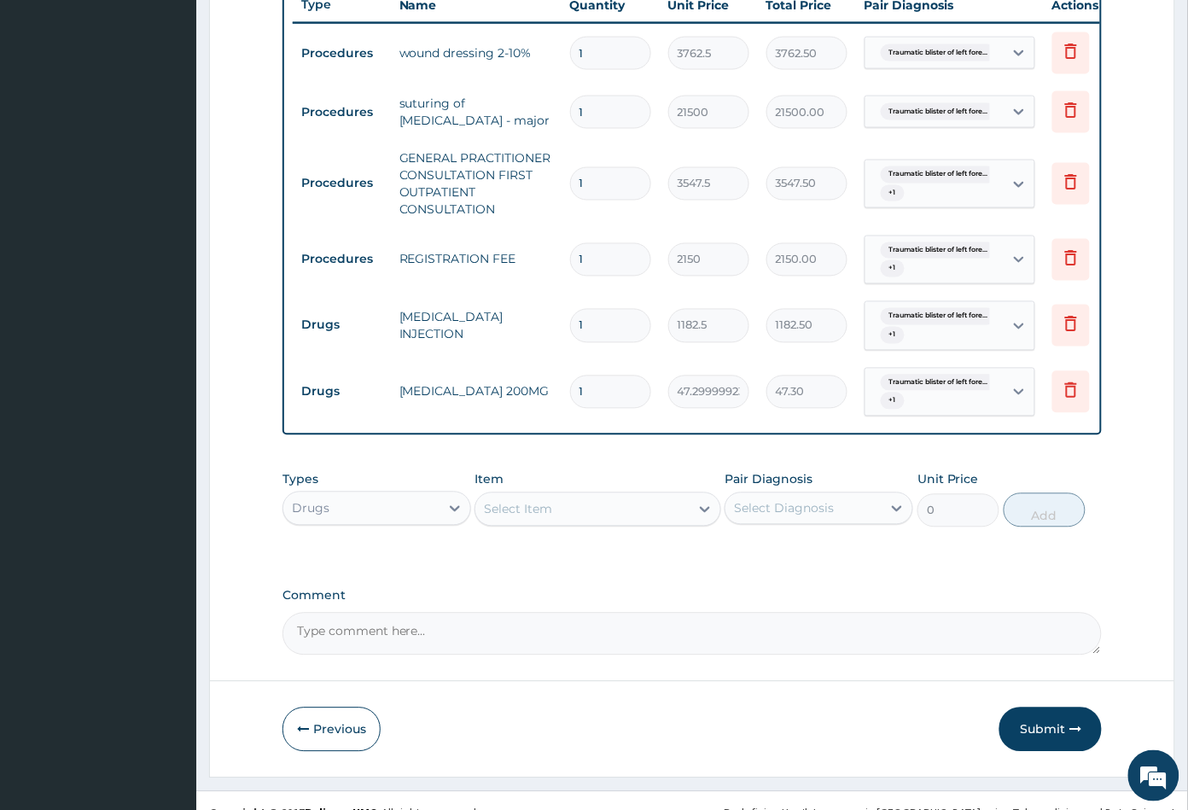
click at [632, 523] on div "Select Item" at bounding box center [581, 509] width 213 height 27
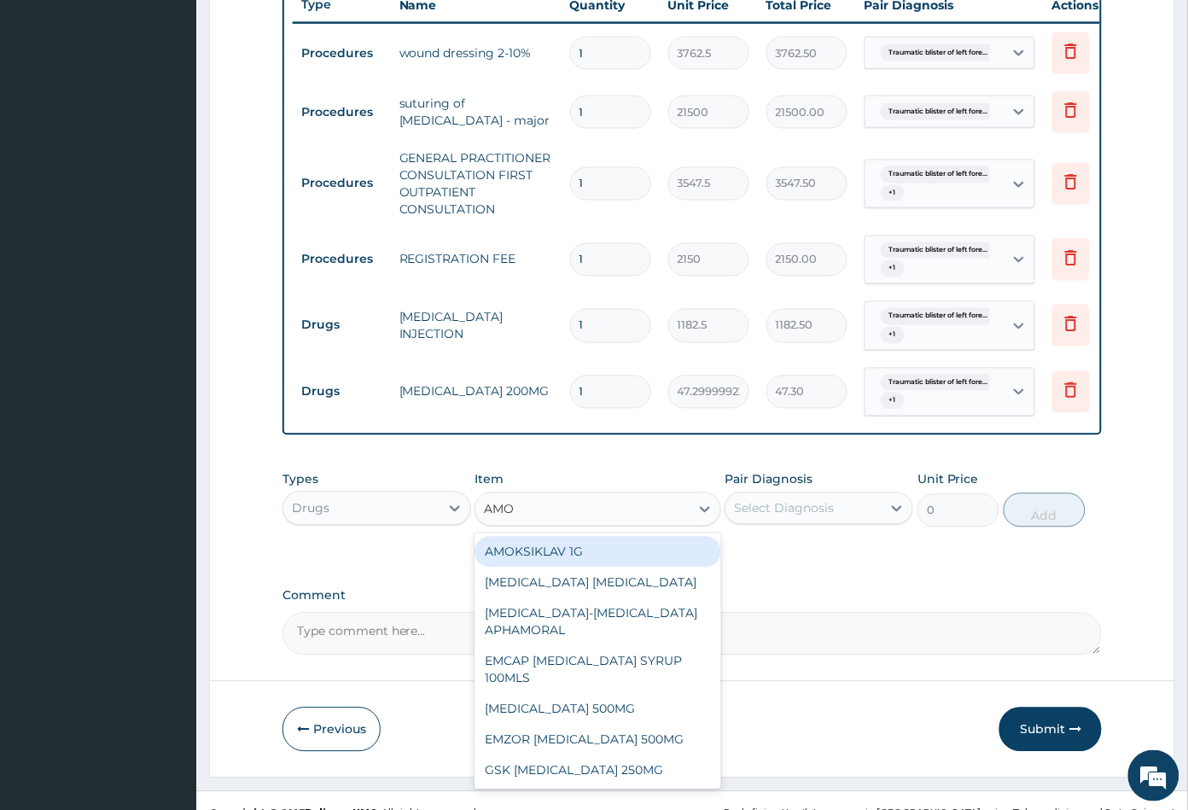
type input "AMOX"
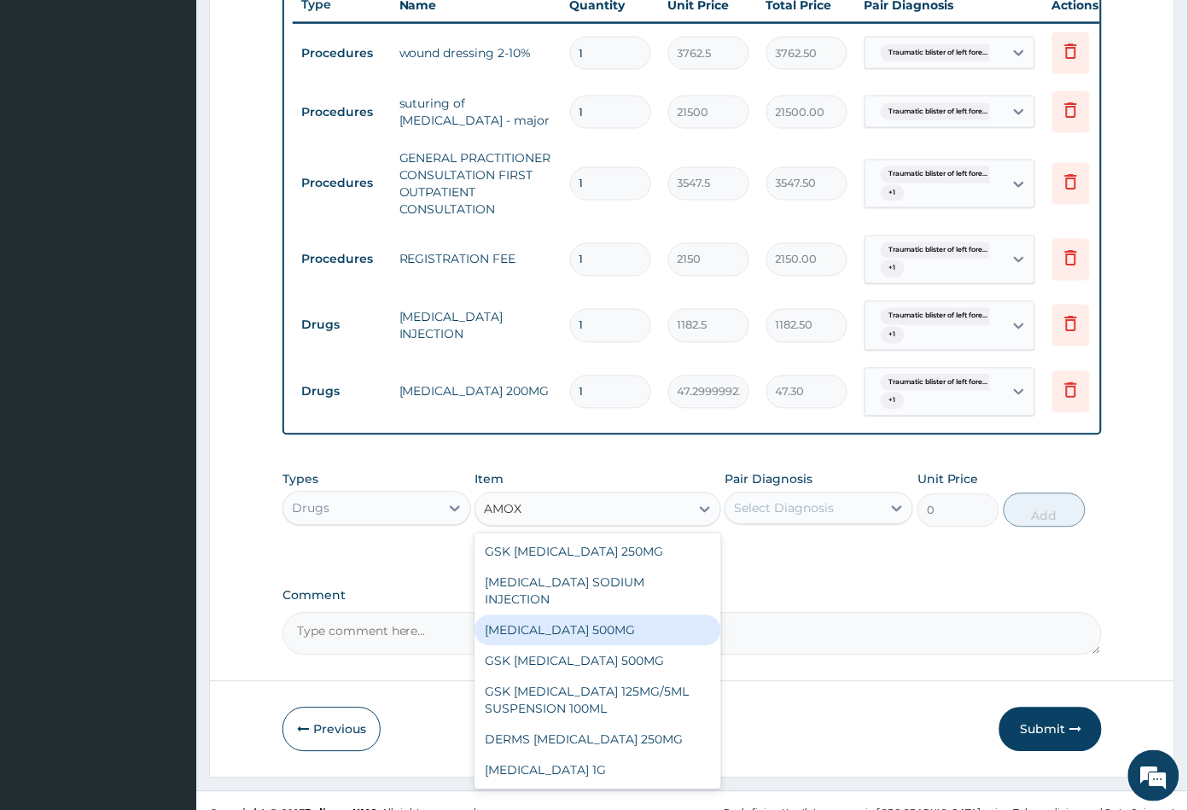
click at [605, 625] on div "AMOXICILLIN 500MG" at bounding box center [598, 630] width 246 height 31
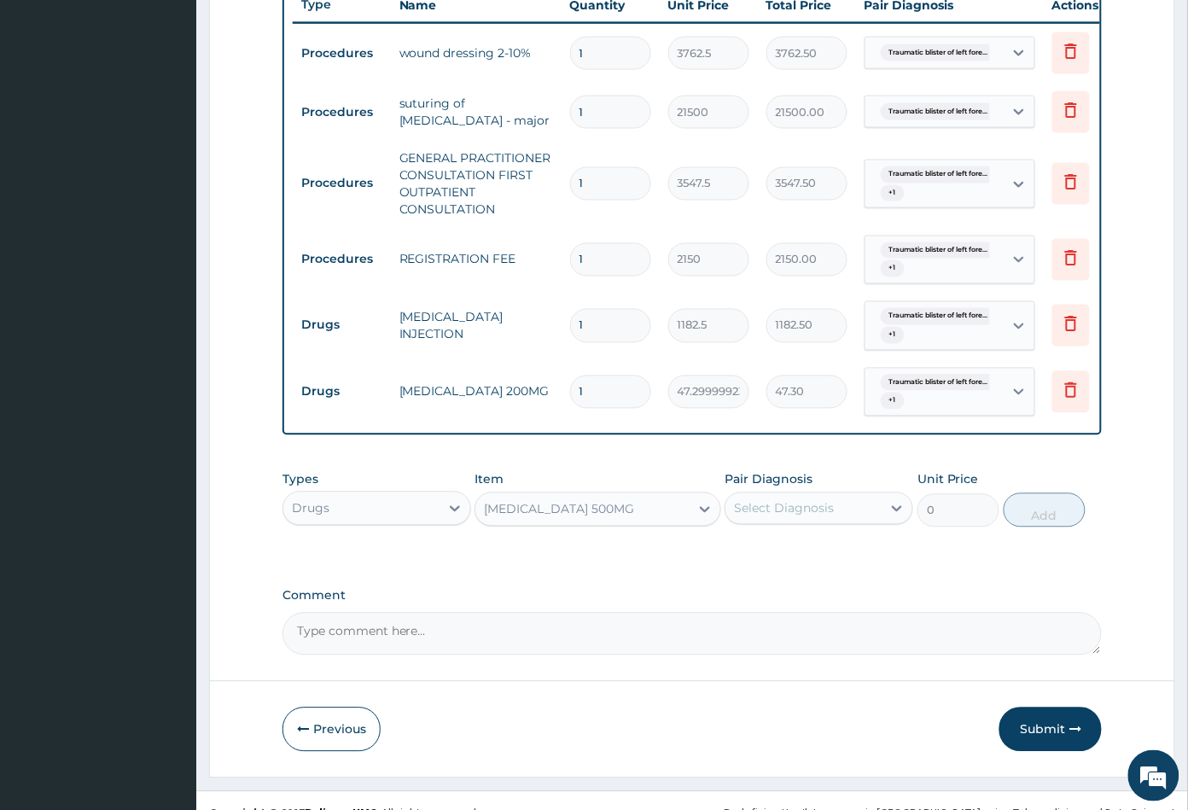
type input "70.94999694824219"
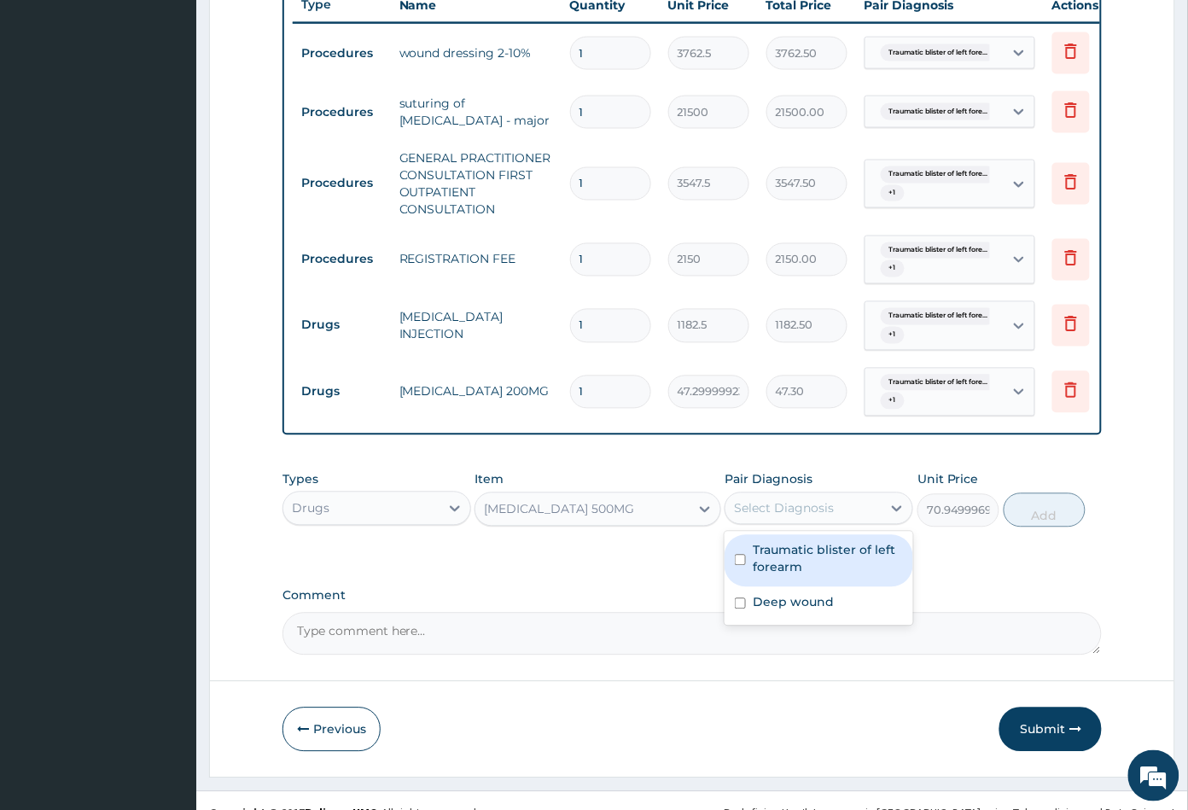
click at [830, 517] on div "Select Diagnosis" at bounding box center [784, 508] width 100 height 17
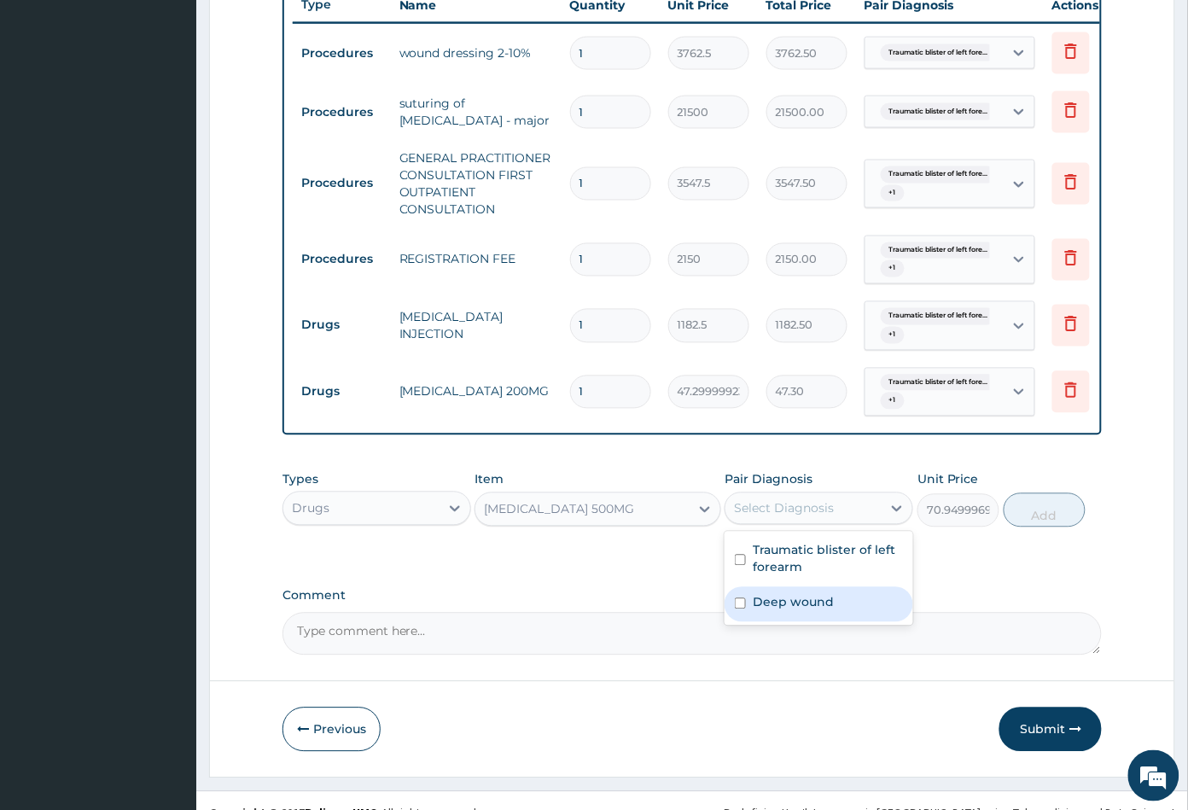
click at [811, 607] on label "Deep wound" at bounding box center [793, 602] width 81 height 17
checkbox input "true"
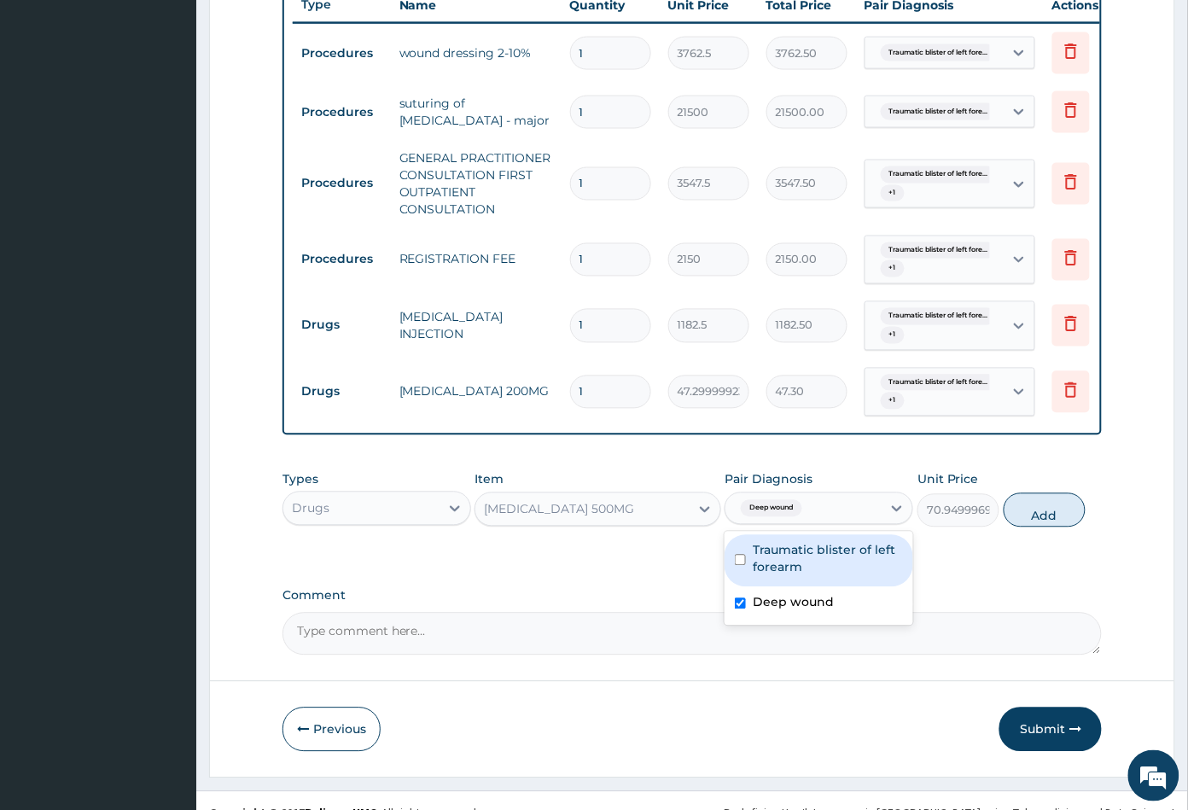
drag, startPoint x: 841, startPoint y: 558, endPoint x: 985, endPoint y: 539, distance: 145.6
click at [845, 557] on label "Traumatic blister of left forearm" at bounding box center [828, 559] width 150 height 34
checkbox input "true"
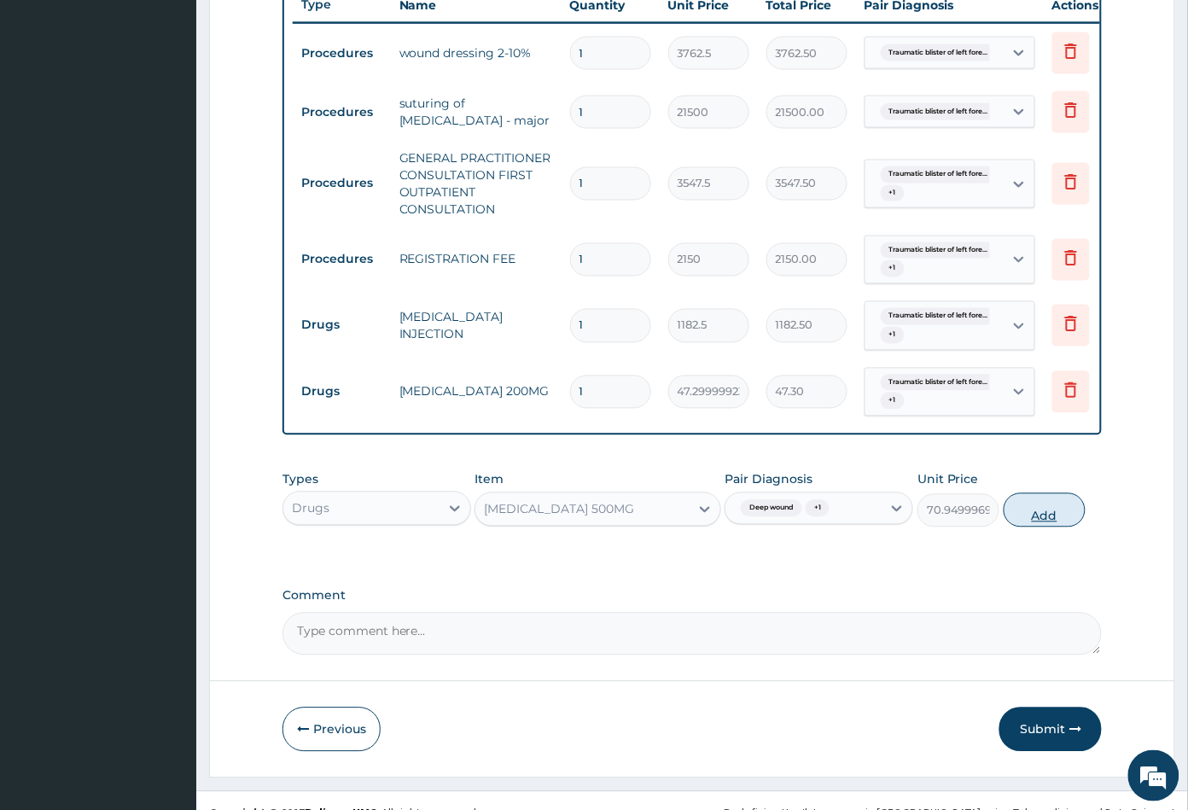
click at [1035, 528] on button "Add" at bounding box center [1045, 510] width 82 height 34
type input "0"
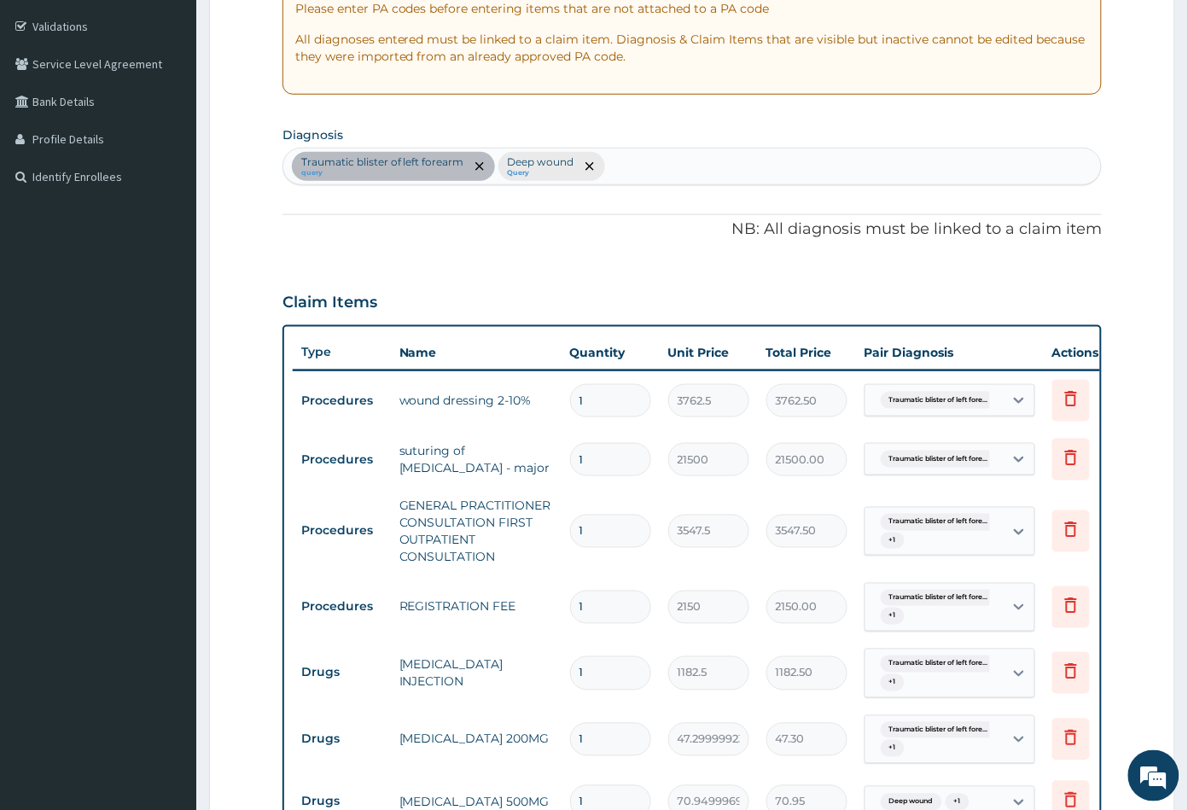
scroll to position [183, 0]
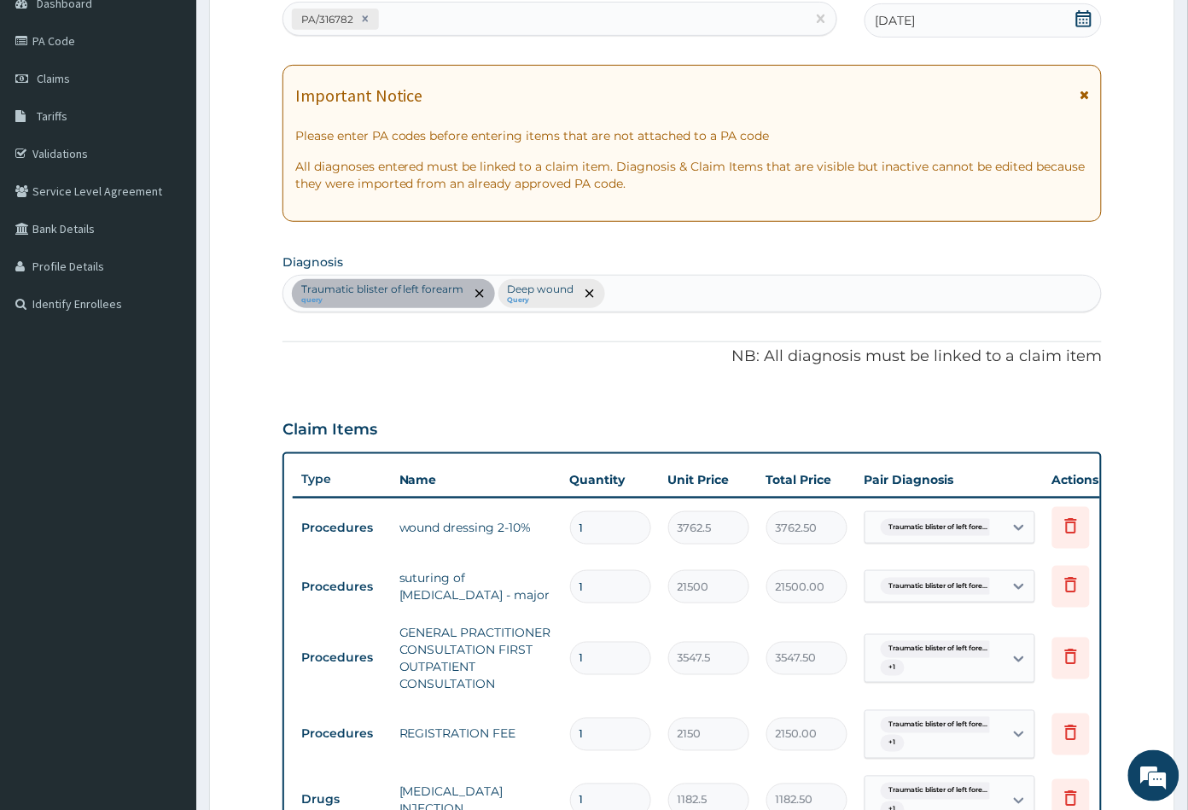
click at [625, 299] on div "Traumatic blister of left forearm query Deep wound Query" at bounding box center [692, 294] width 819 height 36
type input "SEP"
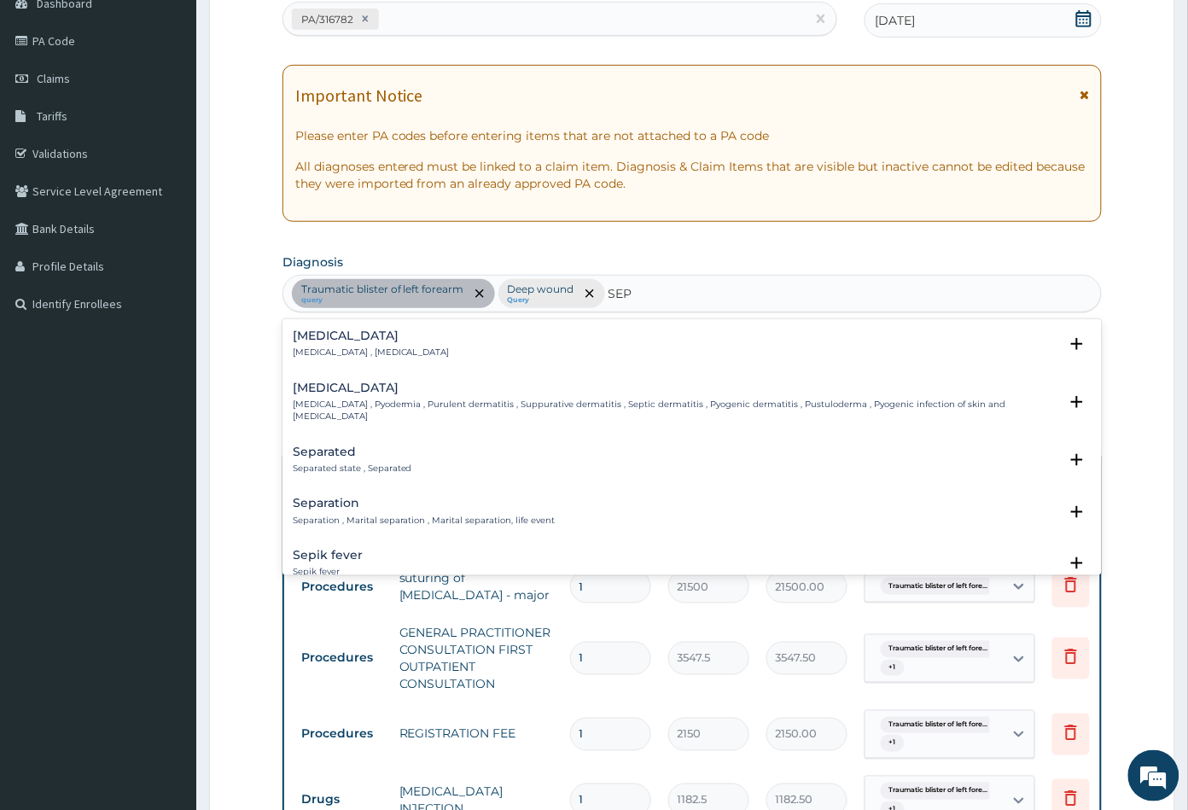
click at [332, 347] on p "Systemic infection , Sepsis" at bounding box center [371, 353] width 157 height 12
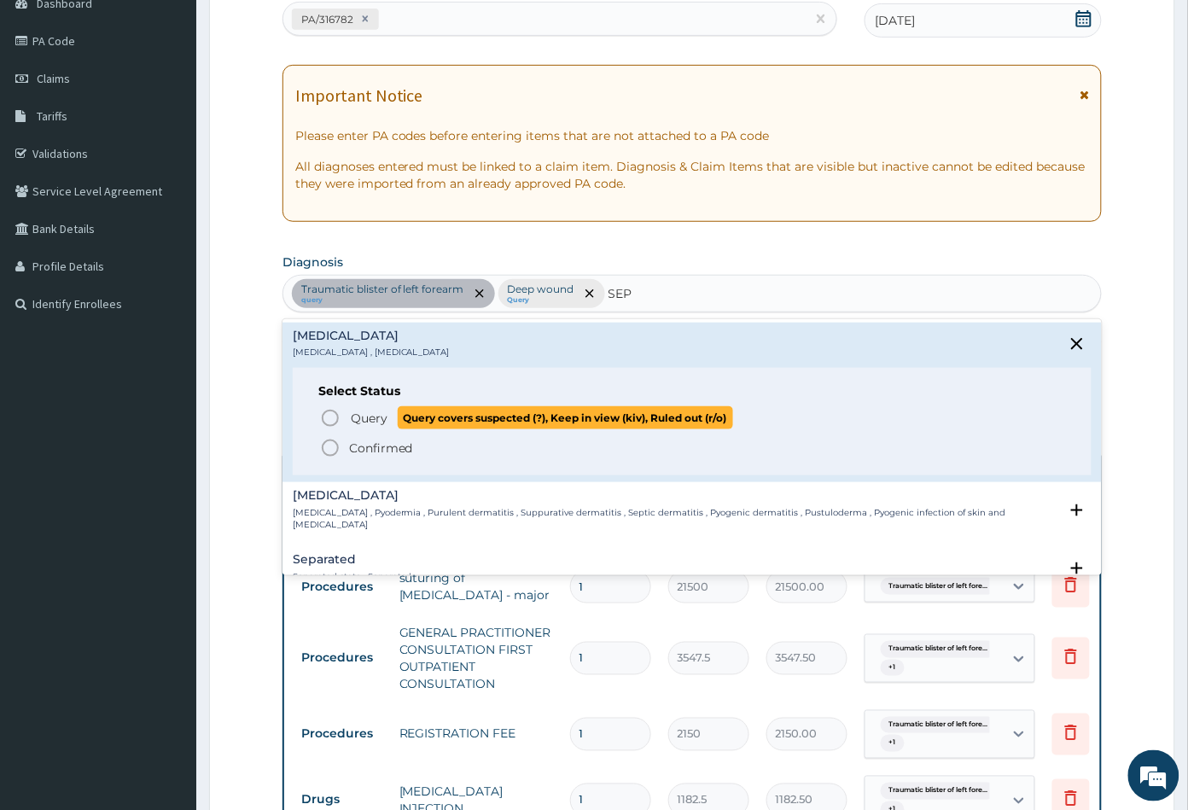
click at [332, 413] on icon "status option query" at bounding box center [330, 418] width 20 height 20
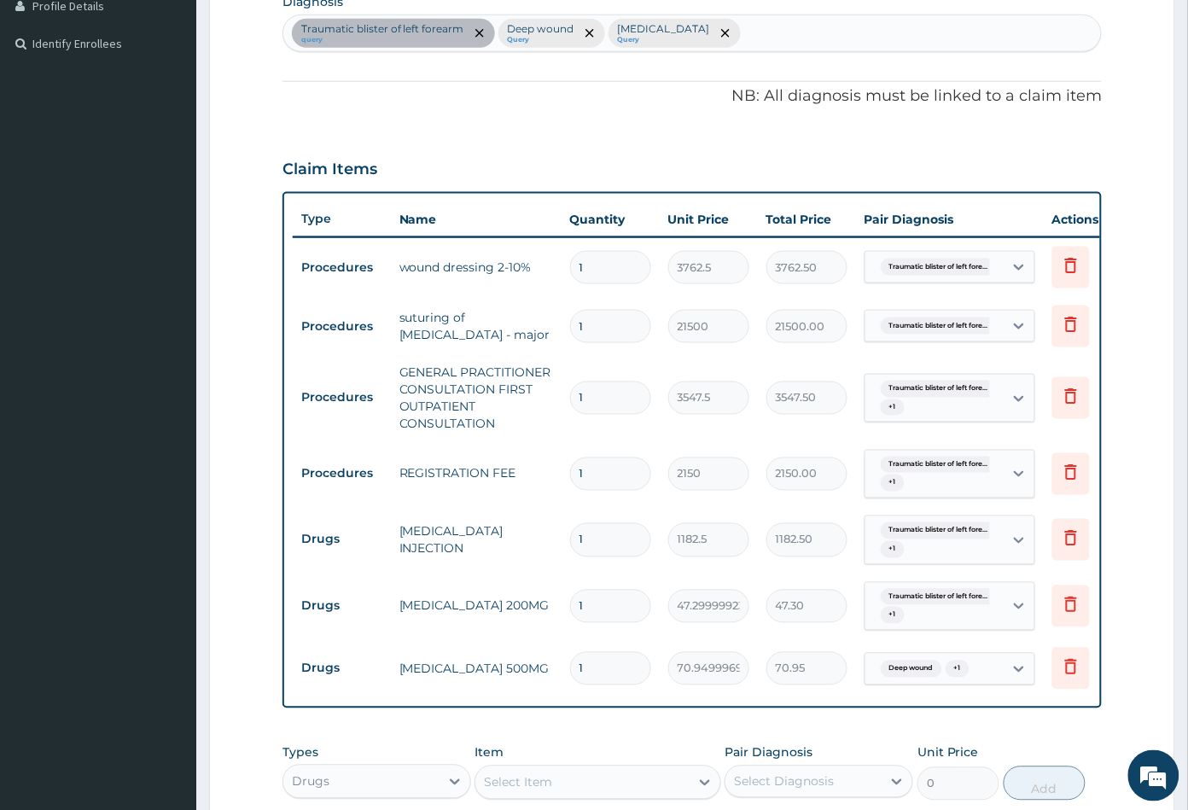
scroll to position [467, 0]
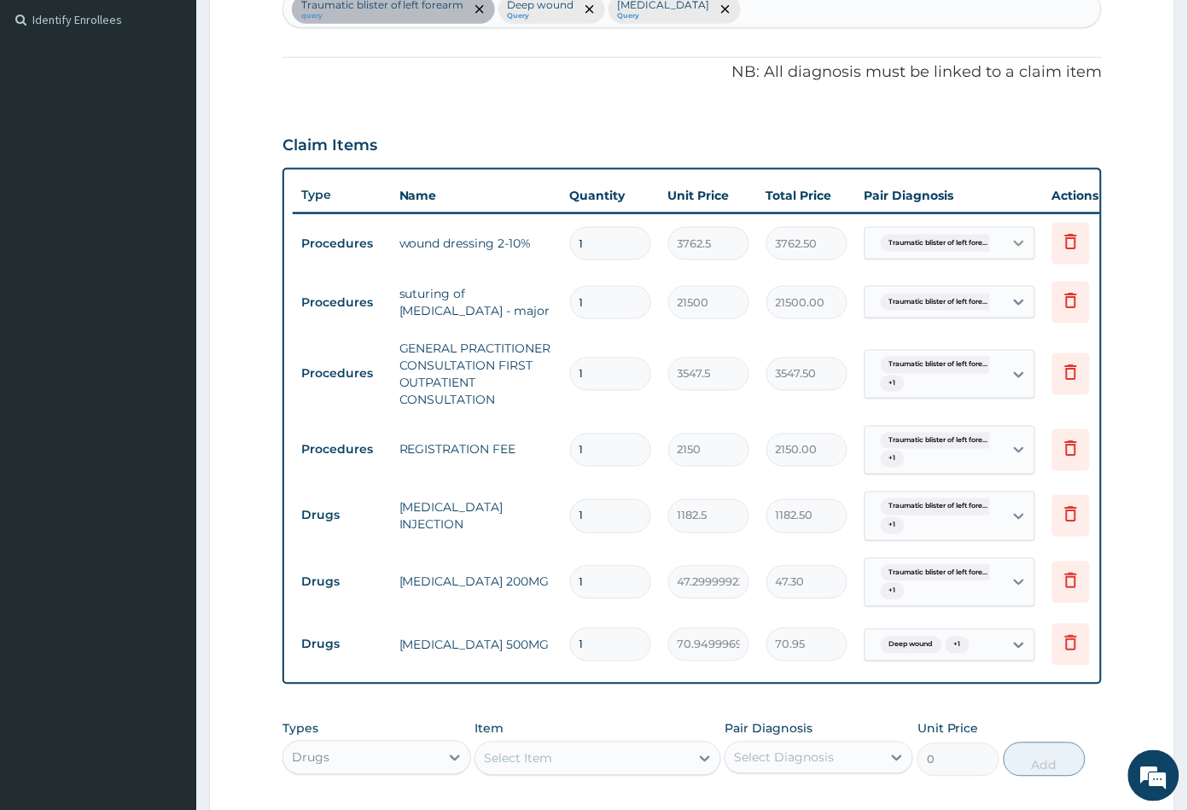
click at [1005, 241] on div at bounding box center [1019, 243] width 31 height 31
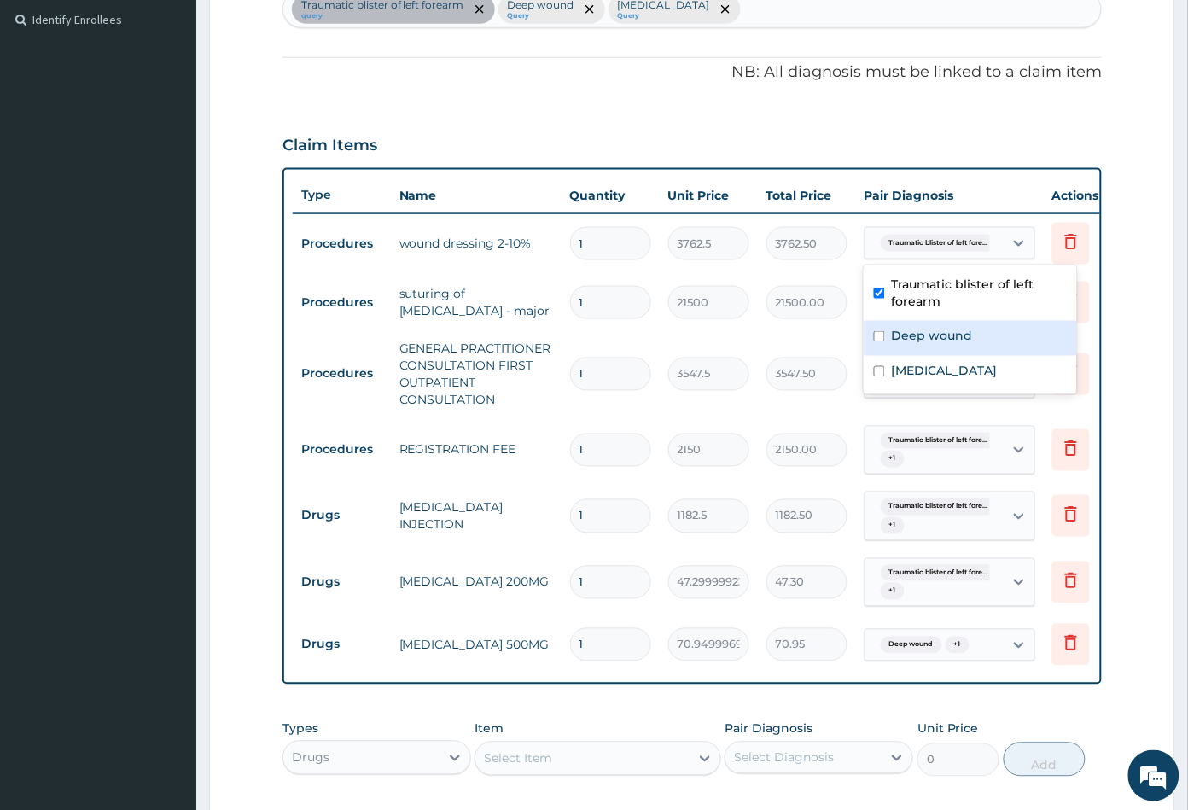
click at [931, 328] on label "Deep wound" at bounding box center [932, 336] width 81 height 17
checkbox input "true"
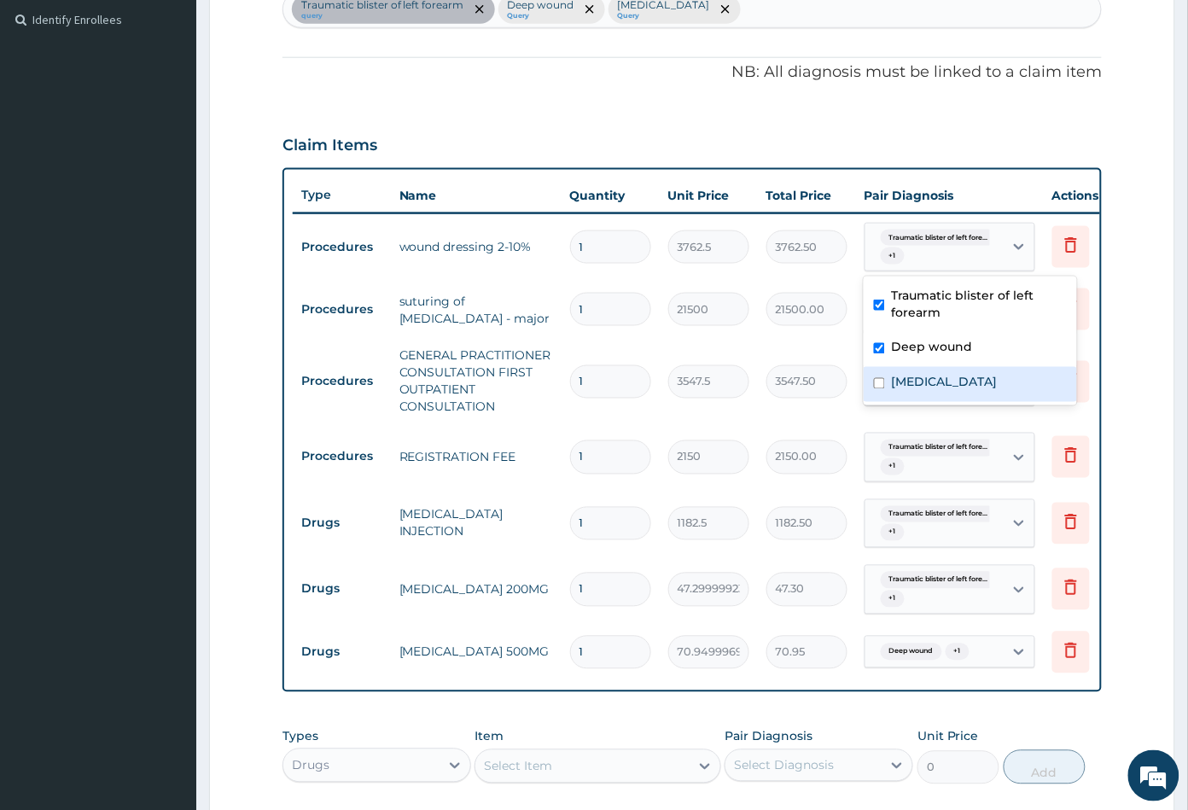
click at [920, 378] on label "Sepsis" at bounding box center [945, 382] width 106 height 17
checkbox input "true"
click at [1121, 370] on form "Step 2 of 2 PA Code / Prescription Code PA/316782 Encounter Date 09-09-2025 Imp…" at bounding box center [692, 329] width 966 height 1411
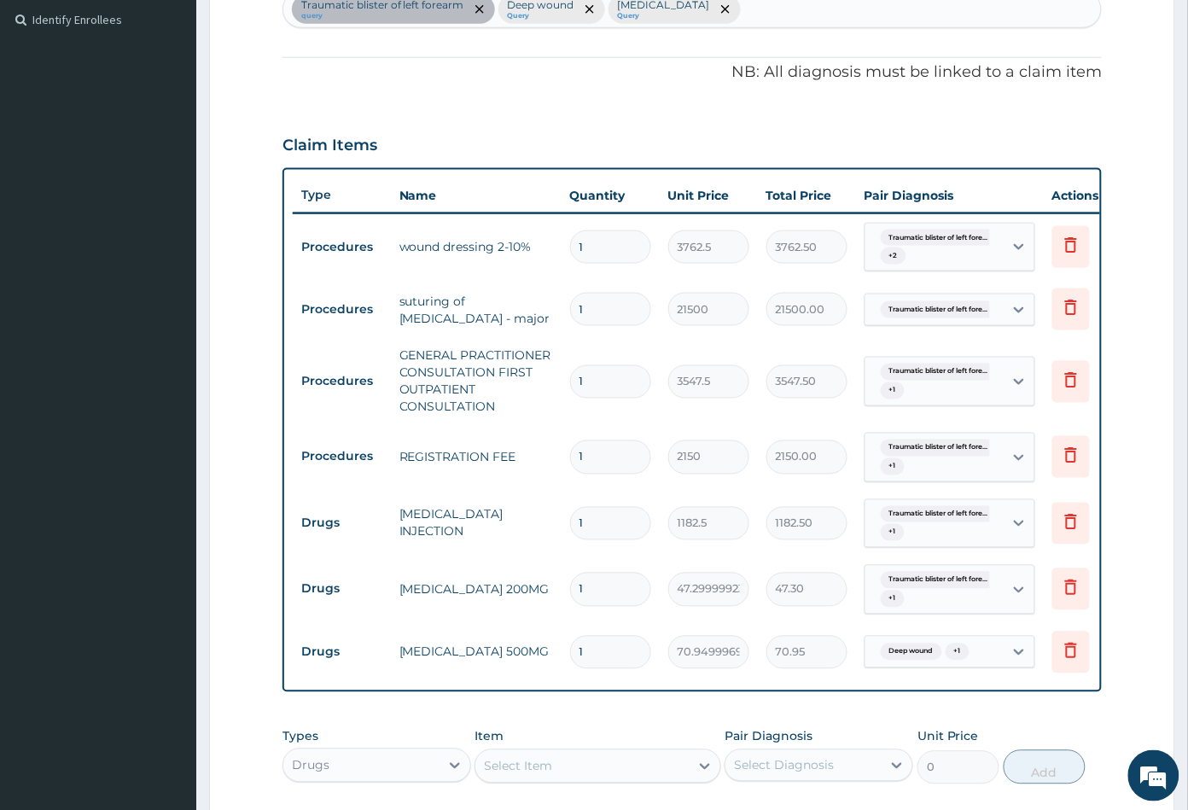
click at [942, 388] on div "Traumatic blister of left fore... + 1" at bounding box center [932, 381] width 116 height 41
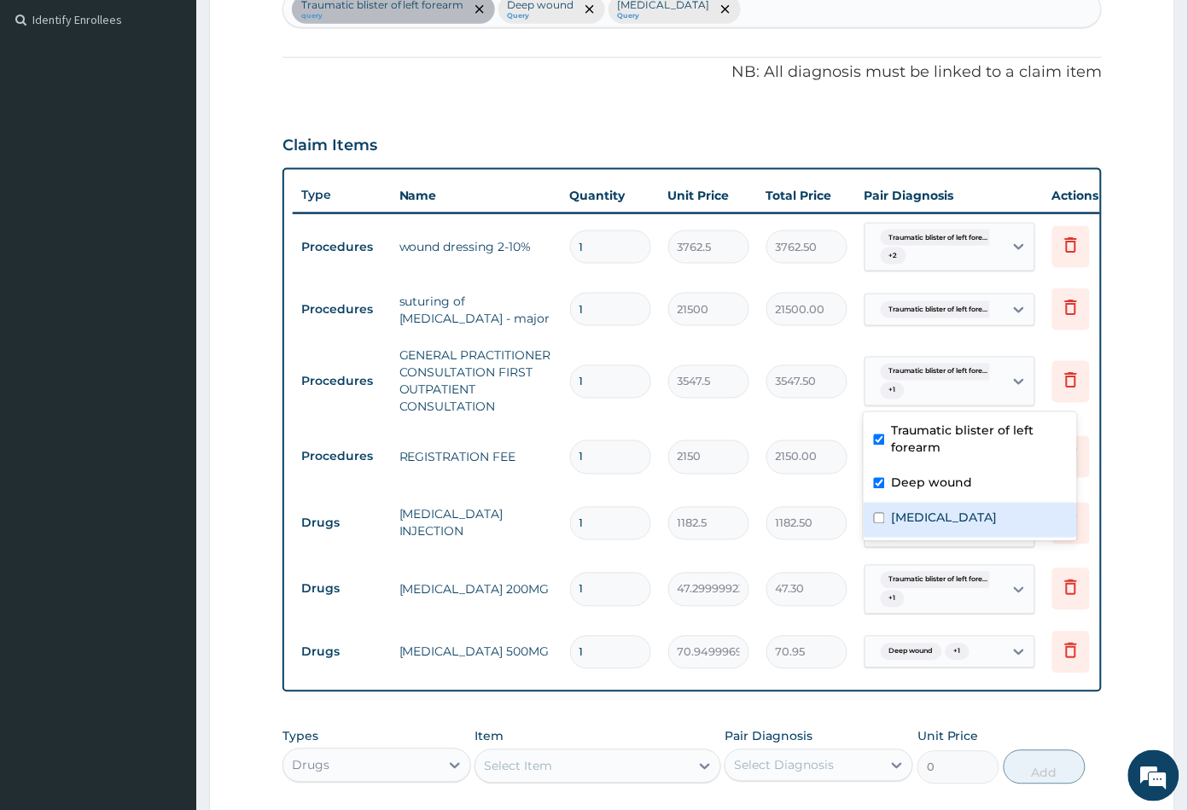
click at [914, 516] on label "Sepsis" at bounding box center [945, 518] width 106 height 17
checkbox input "true"
click at [1123, 446] on form "Step 2 of 2 PA Code / Prescription Code PA/316782 Encounter Date 09-09-2025 Imp…" at bounding box center [692, 329] width 966 height 1411
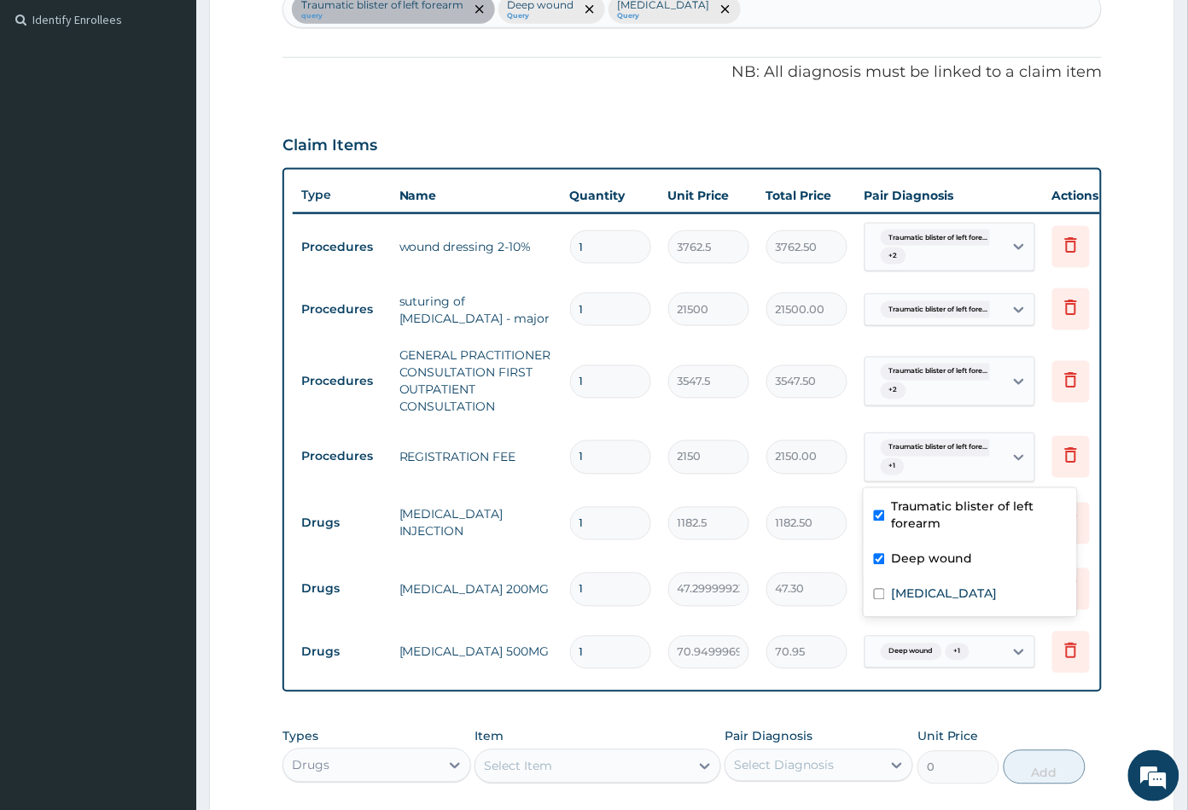
click at [943, 469] on div "Traumatic blister of left fore... + 1" at bounding box center [932, 457] width 116 height 41
click at [929, 598] on label "Sepsis" at bounding box center [945, 594] width 106 height 17
checkbox input "true"
click at [1129, 500] on form "Step 2 of 2 PA Code / Prescription Code PA/316782 Encounter Date 09-09-2025 Imp…" at bounding box center [692, 329] width 966 height 1411
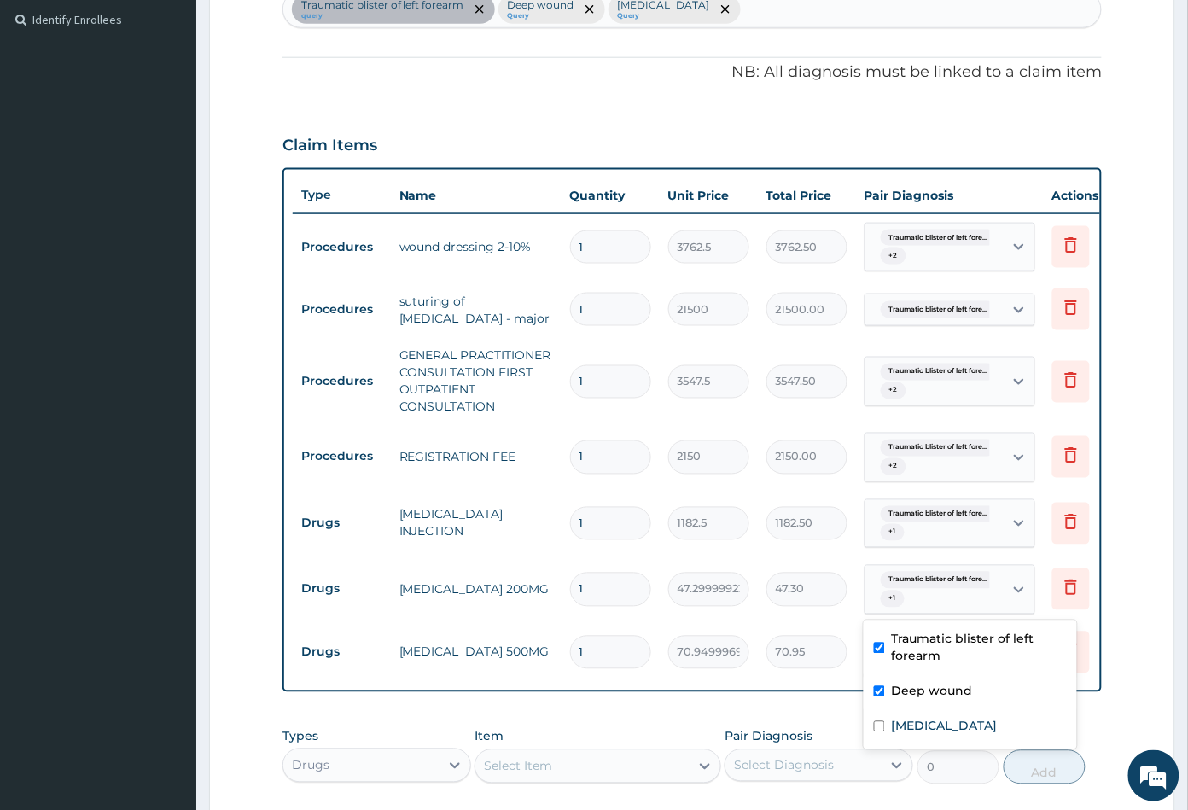
click at [946, 599] on div "Traumatic blister of left fore... + 1" at bounding box center [932, 589] width 116 height 41
click at [925, 720] on label "Sepsis" at bounding box center [945, 726] width 106 height 17
checkbox input "true"
click at [1152, 587] on form "Step 2 of 2 PA Code / Prescription Code PA/316782 Encounter Date 09-09-2025 Imp…" at bounding box center [692, 329] width 966 height 1411
click at [967, 646] on span "+ 1" at bounding box center [958, 652] width 24 height 17
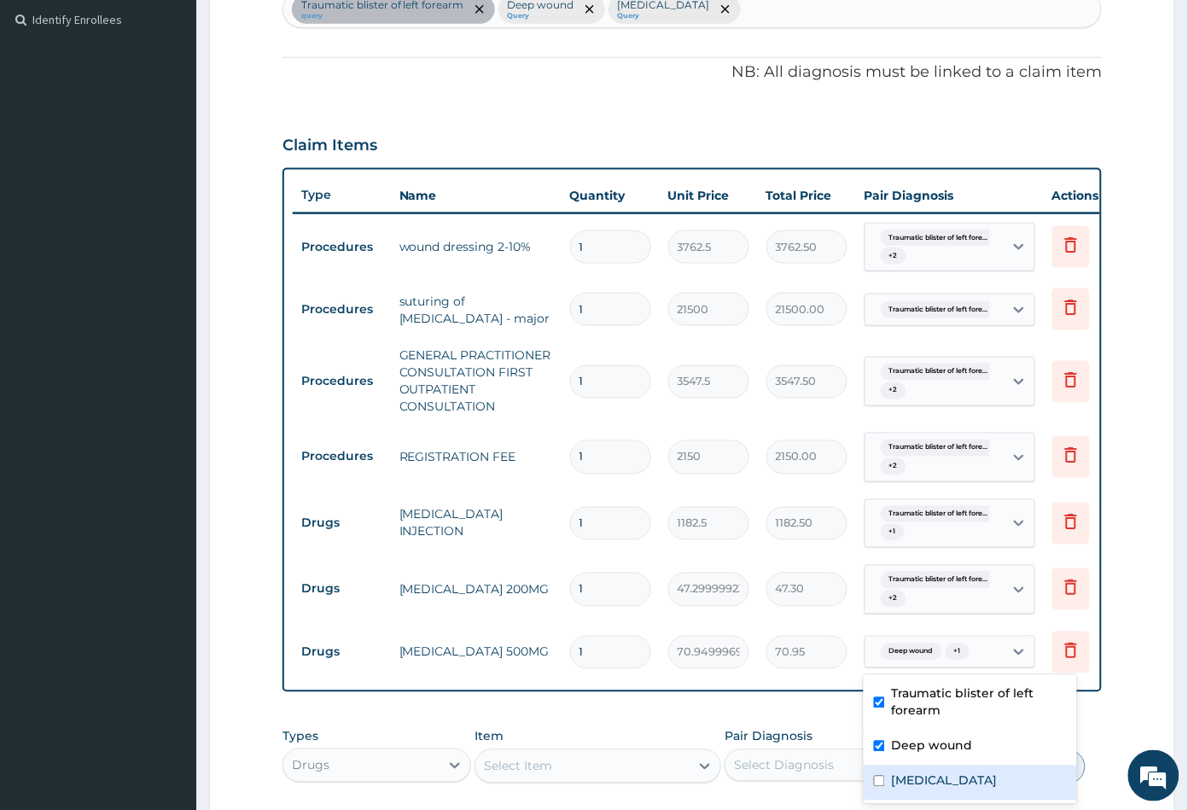
click at [934, 776] on div "Sepsis" at bounding box center [970, 783] width 213 height 35
checkbox input "true"
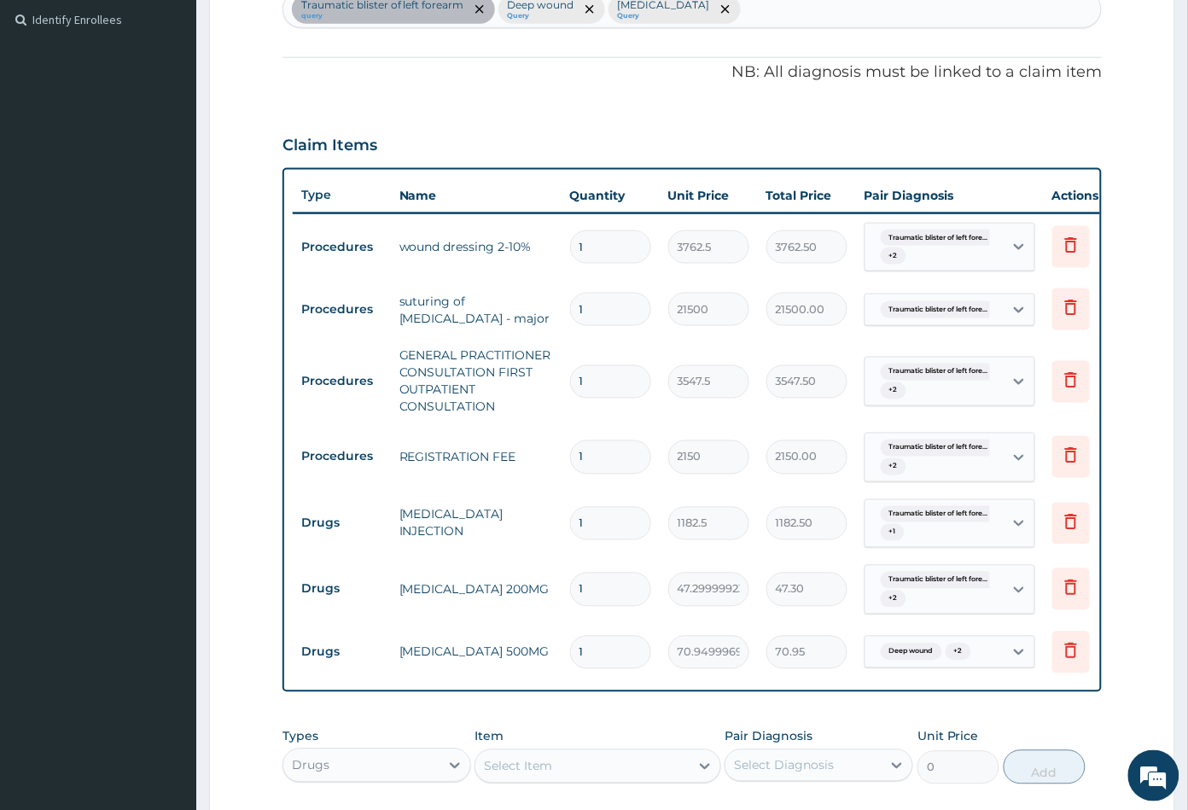
click at [1127, 626] on form "Step 2 of 2 PA Code / Prescription Code PA/316782 Encounter Date 09-09-2025 Imp…" at bounding box center [692, 329] width 966 height 1411
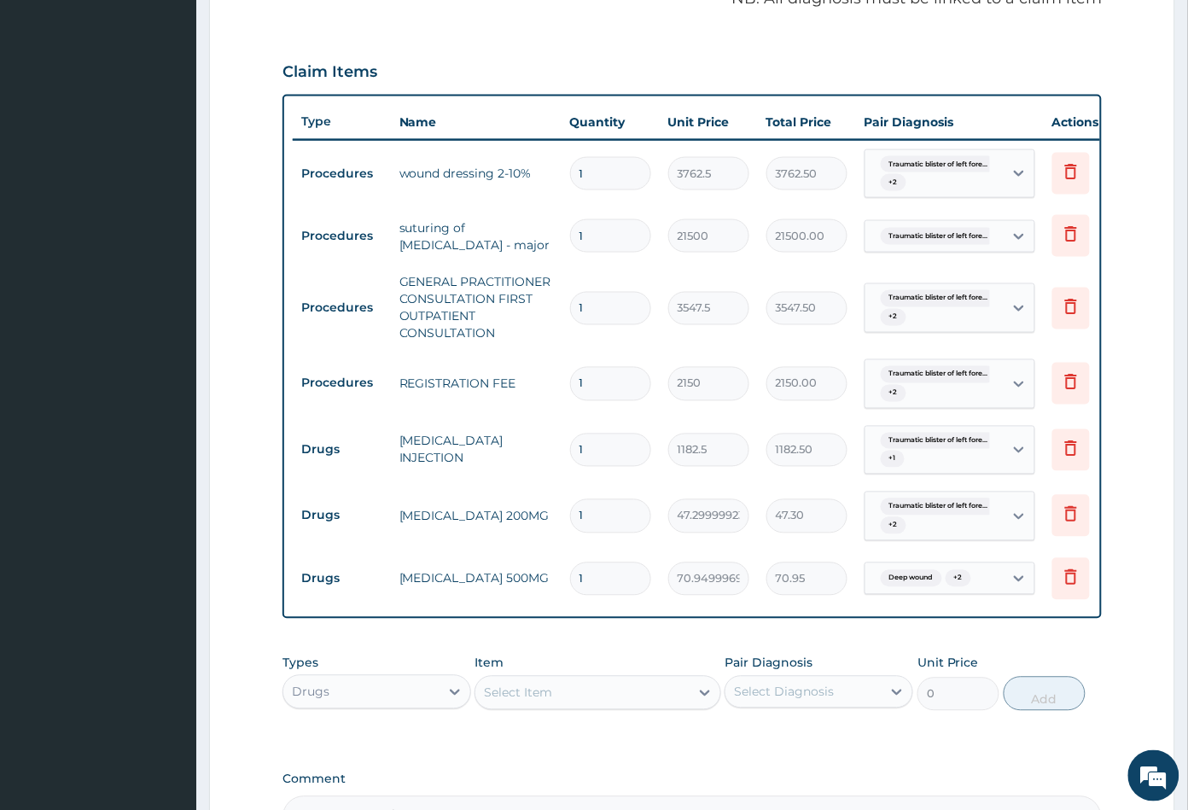
scroll to position [657, 0]
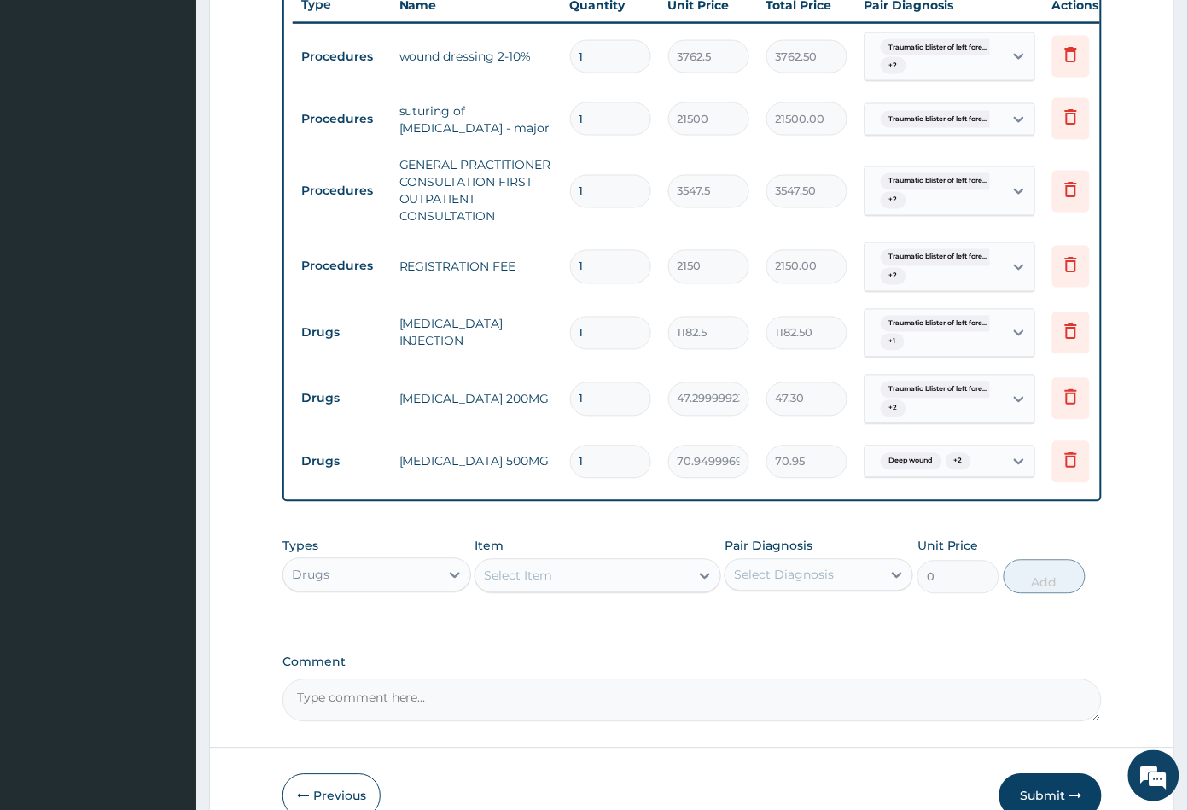
click at [578, 466] on input "1" at bounding box center [610, 462] width 81 height 33
click at [593, 472] on input "1" at bounding box center [610, 462] width 81 height 33
type input "15"
type input "1064.25"
type input "15"
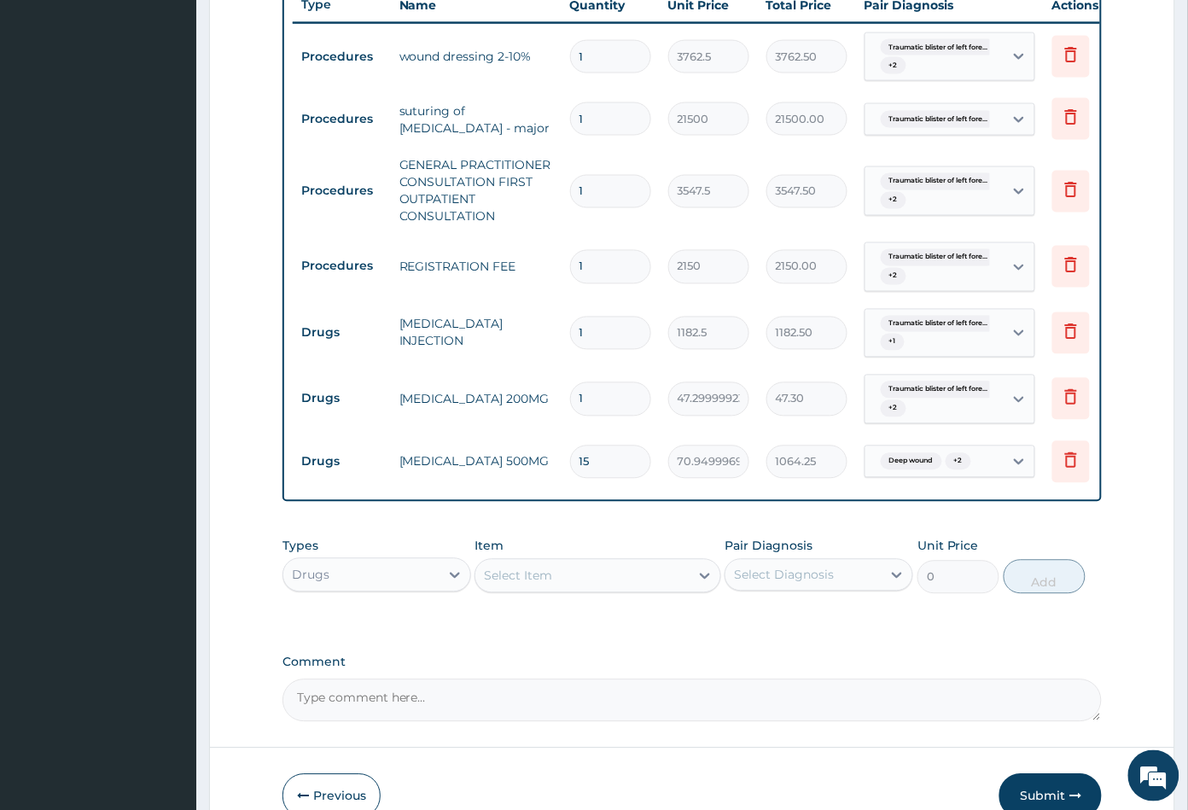
click at [595, 398] on input "1" at bounding box center [610, 398] width 81 height 33
type input "0.00"
type input "3"
type input "141.90"
type input "30"
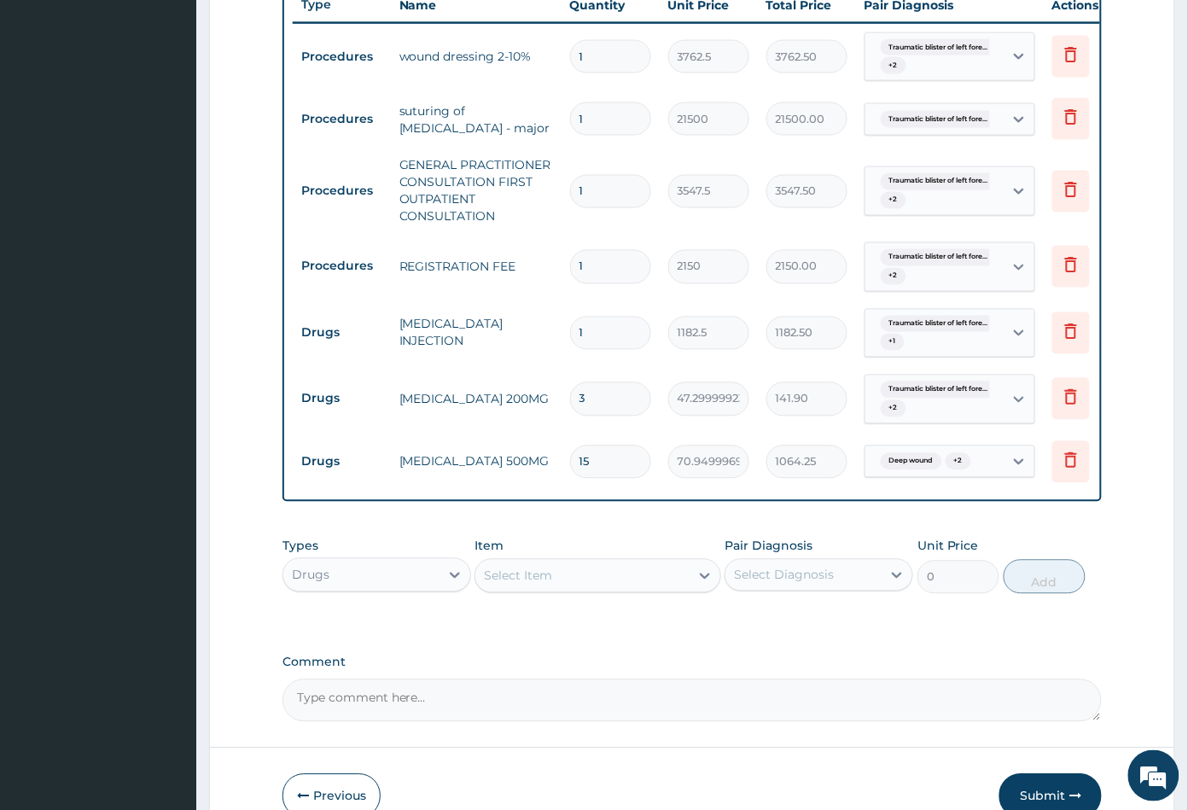
type input "1419.00"
type input "30"
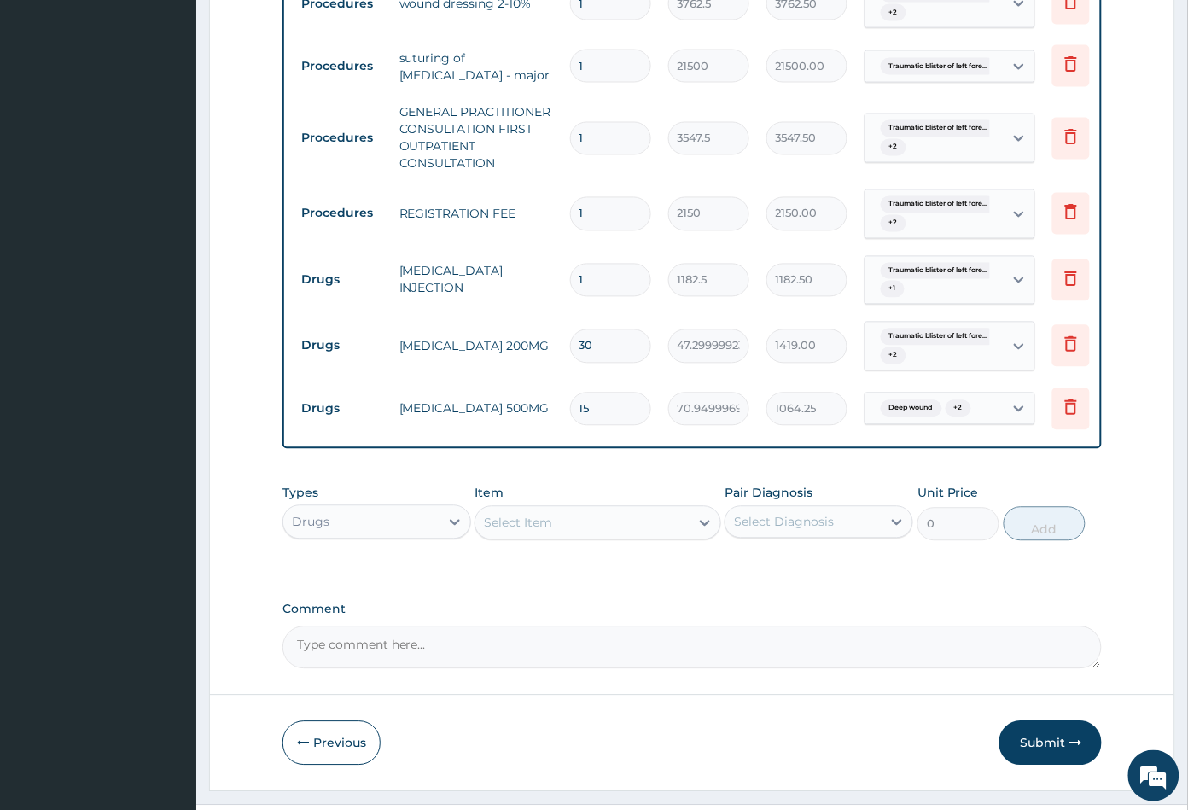
scroll to position [761, 0]
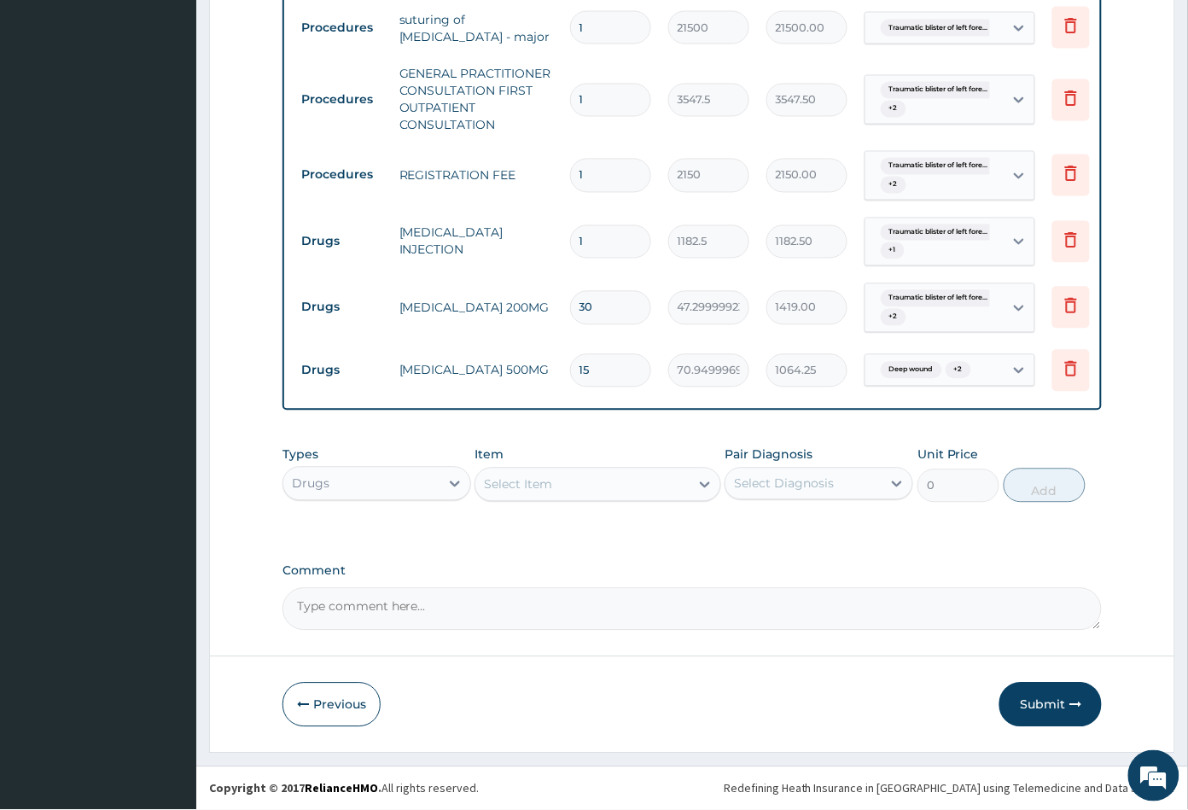
click at [574, 487] on div "Select Item" at bounding box center [581, 484] width 213 height 27
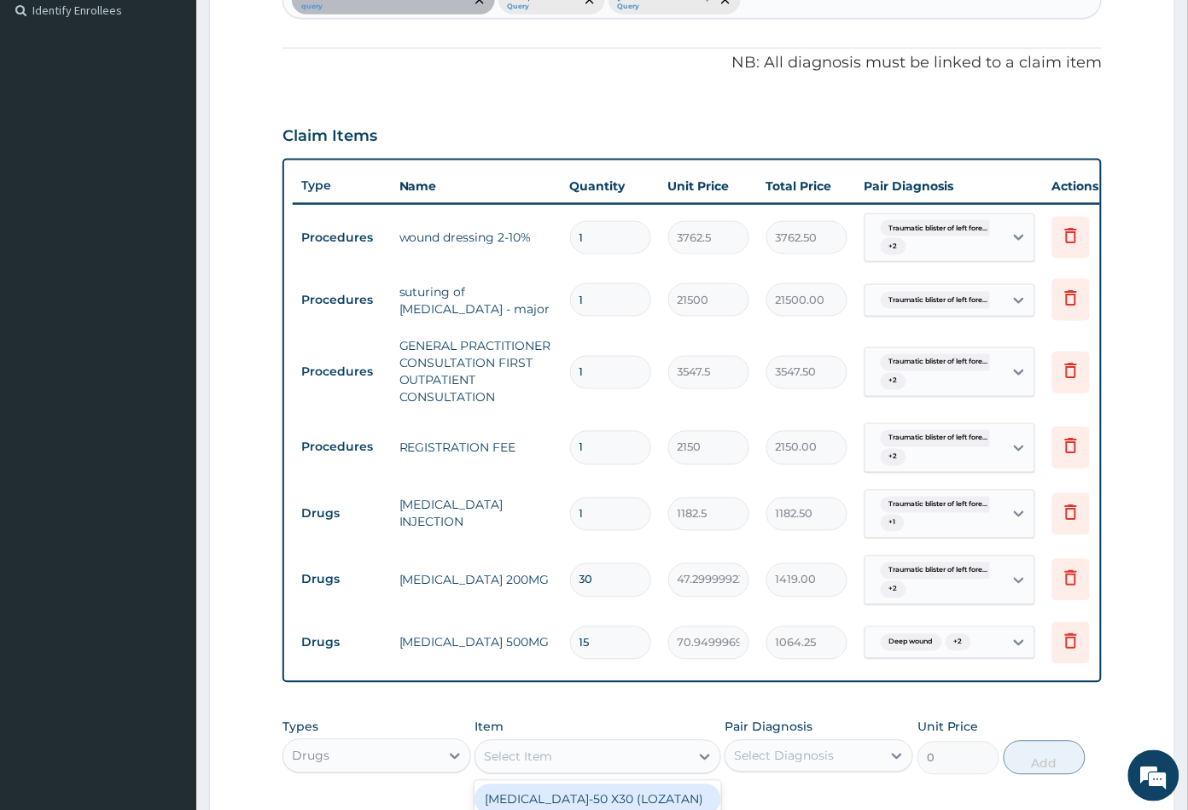
scroll to position [287, 0]
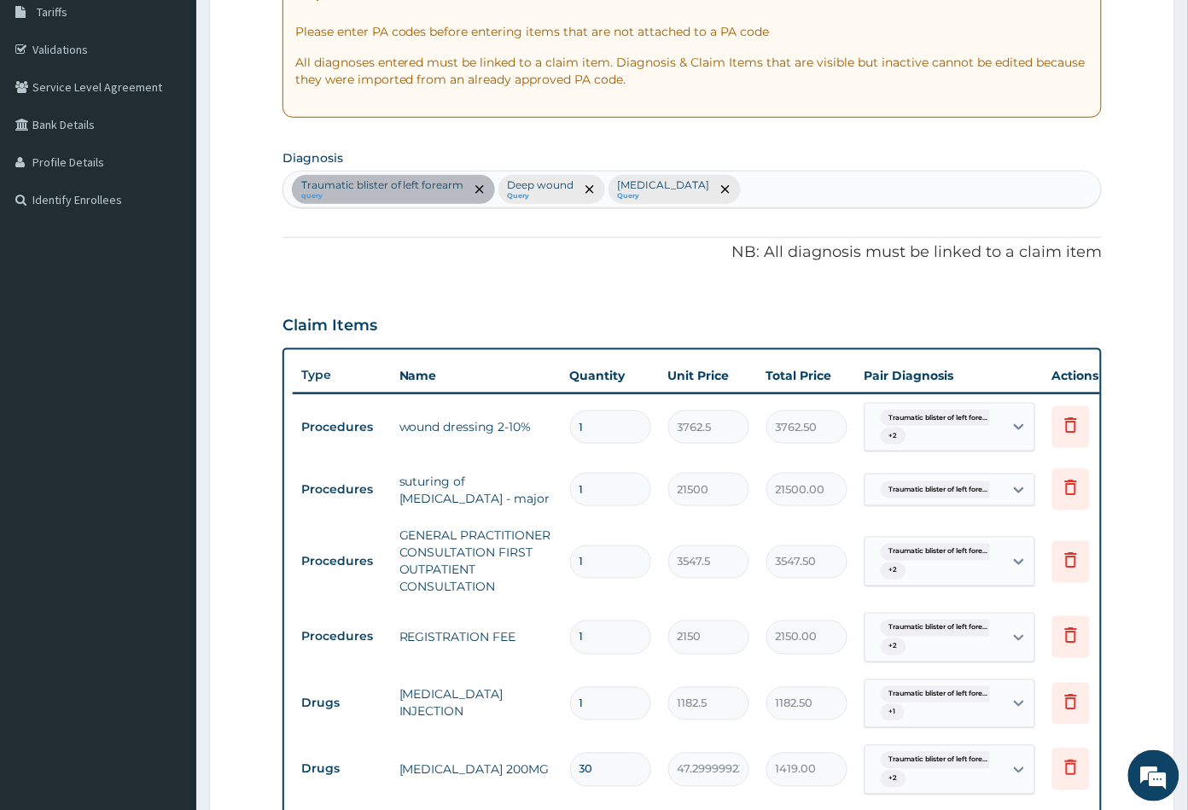
click at [708, 186] on div "Traumatic blister of left forearm query Deep wound Query Sepsis Query" at bounding box center [692, 190] width 819 height 36
type input "WOUND"
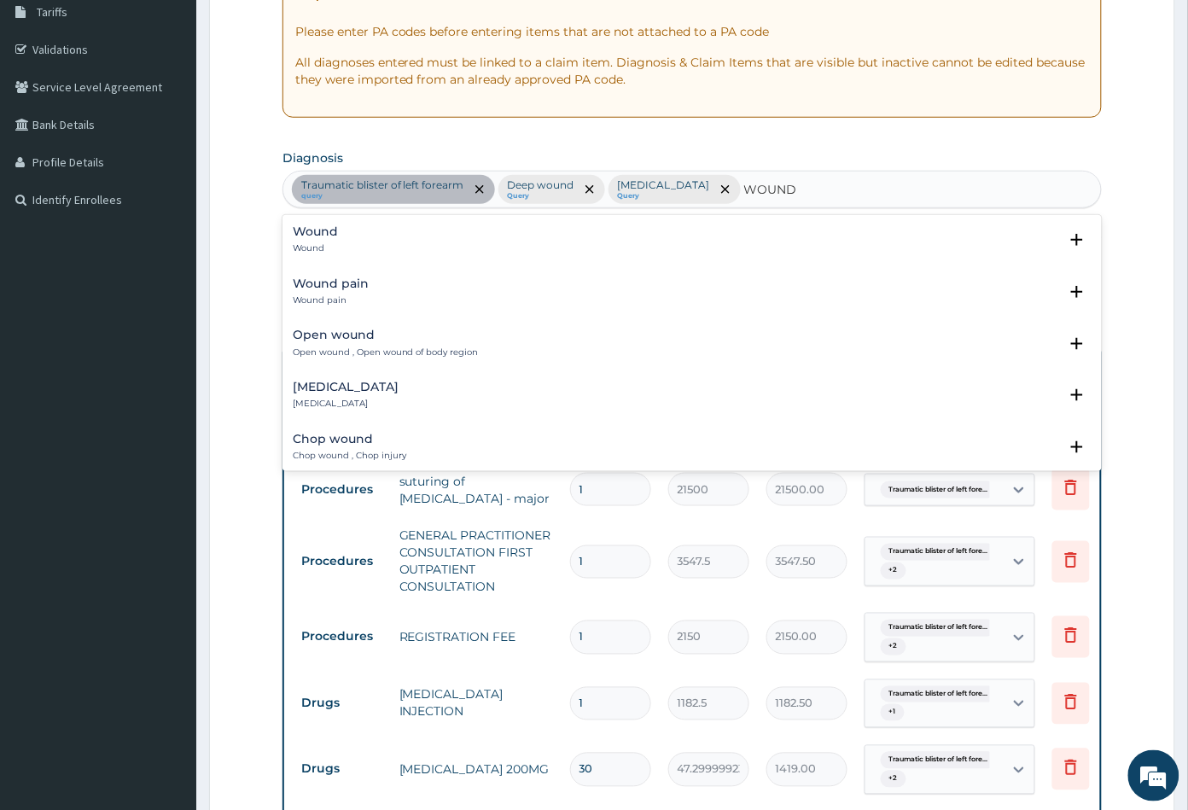
click at [319, 288] on h4 "Wound pain" at bounding box center [331, 283] width 76 height 13
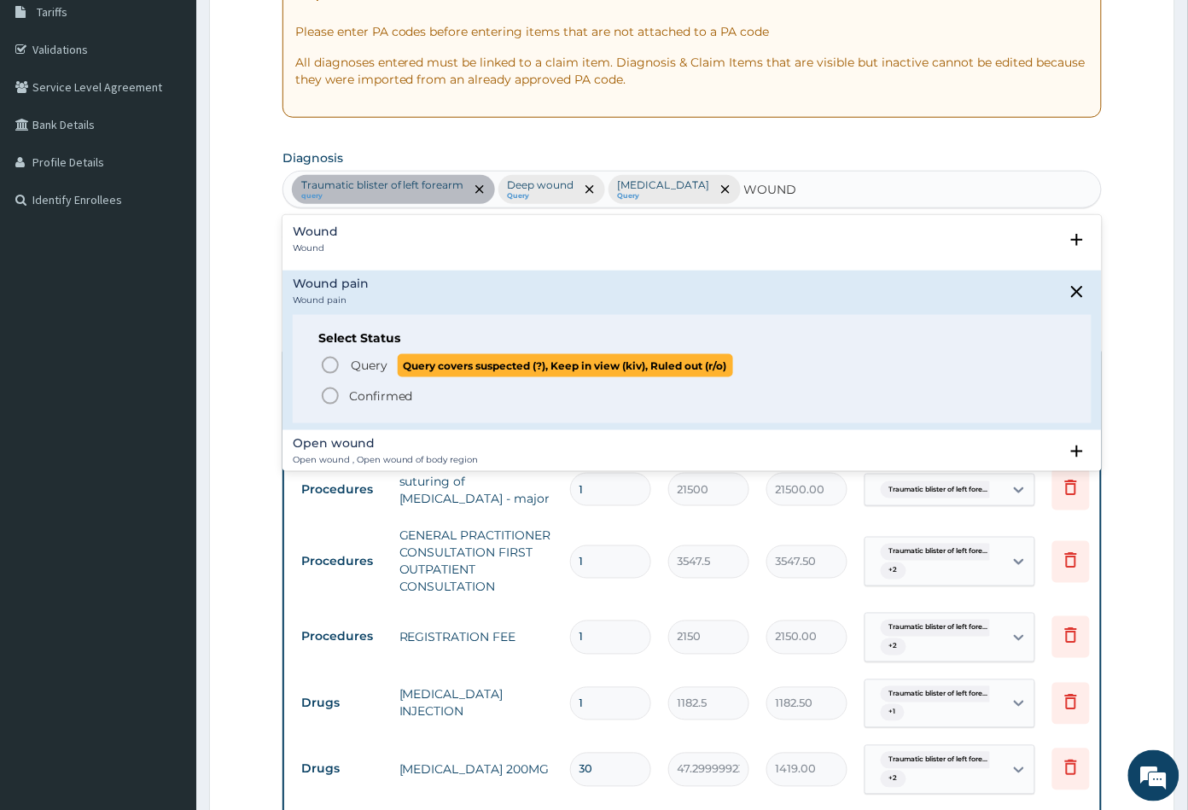
click at [330, 359] on icon "status option query" at bounding box center [330, 365] width 20 height 20
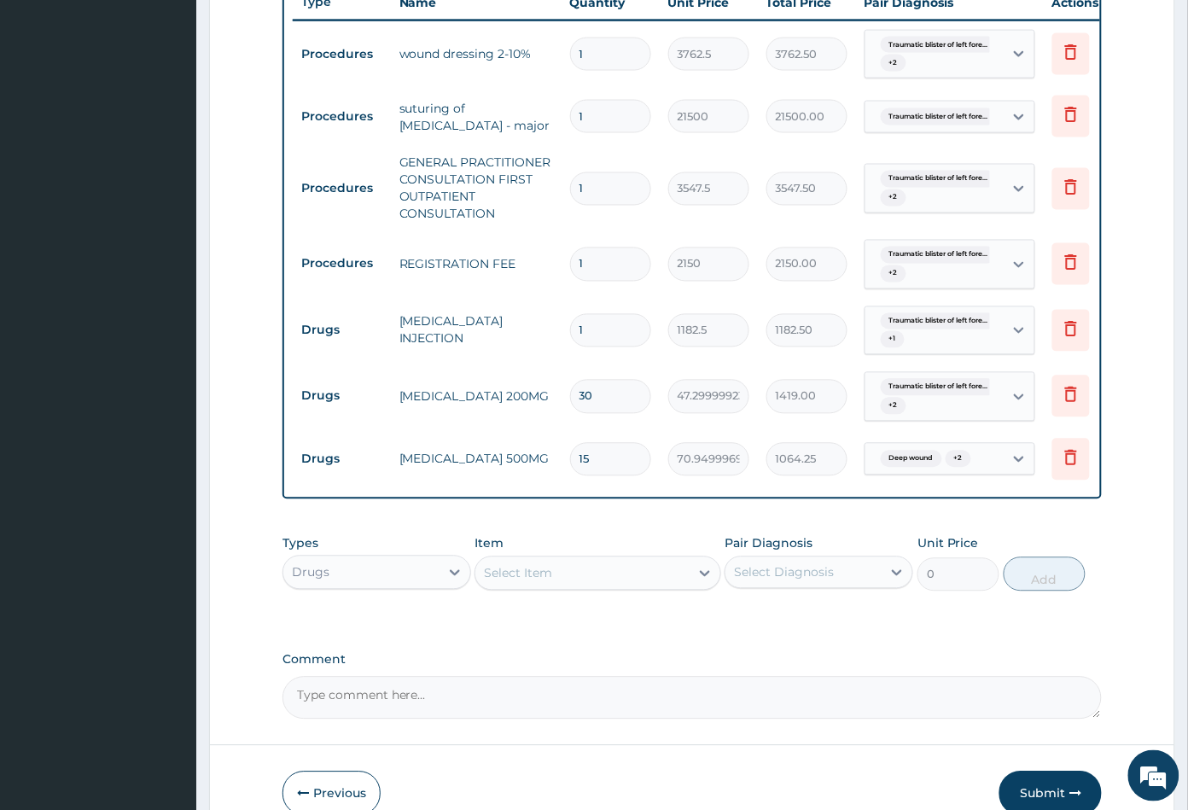
scroll to position [761, 0]
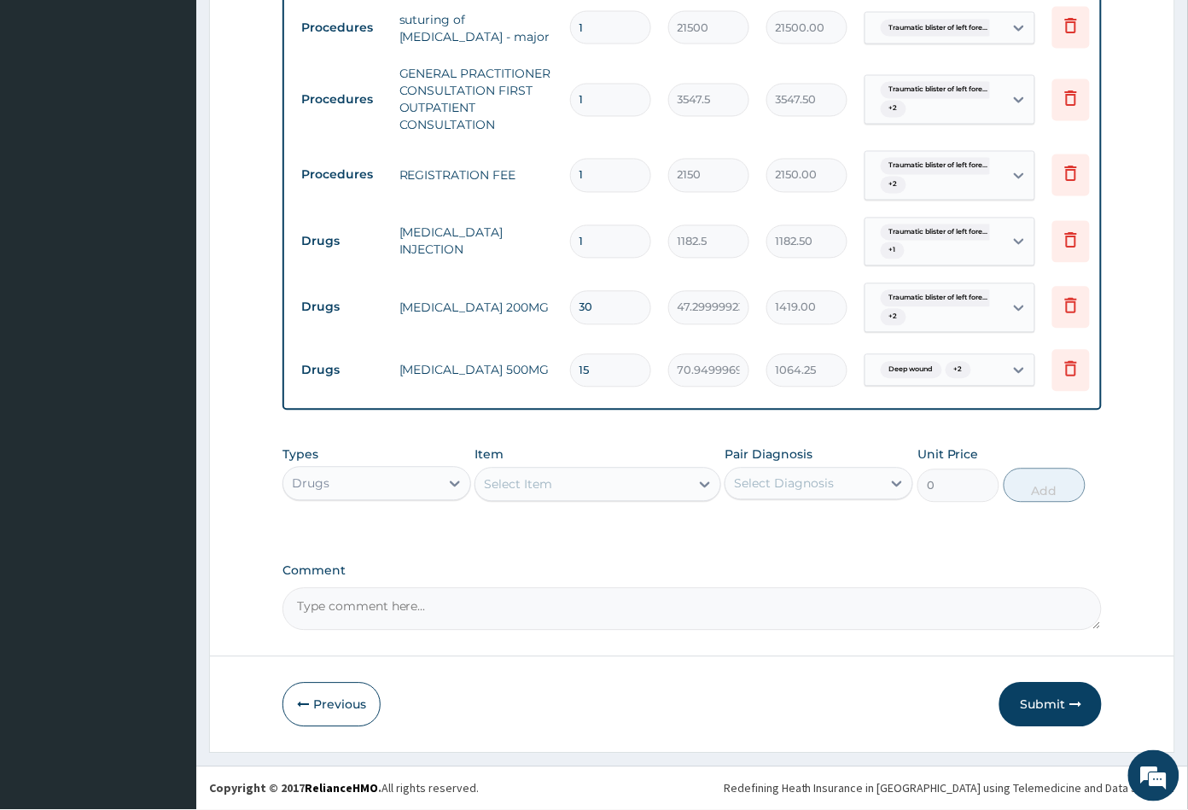
click at [605, 487] on div "Select Item" at bounding box center [581, 484] width 213 height 27
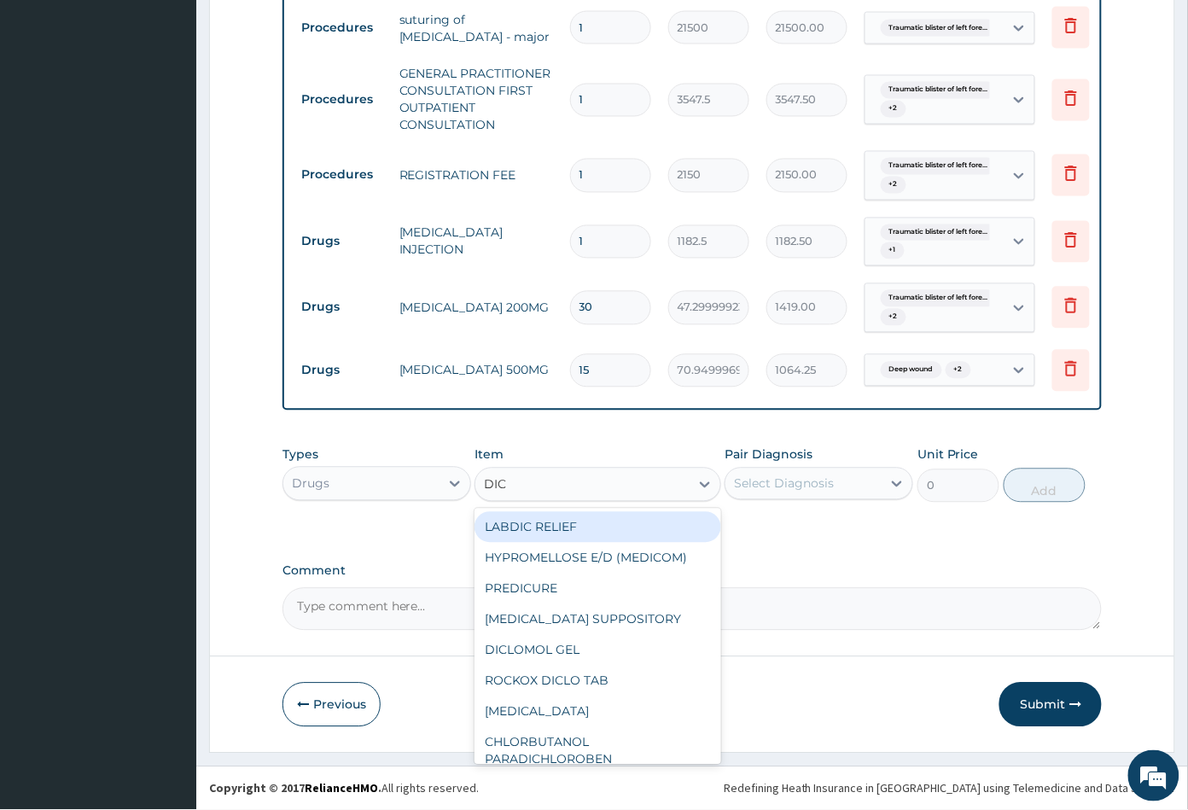
type input "DICL"
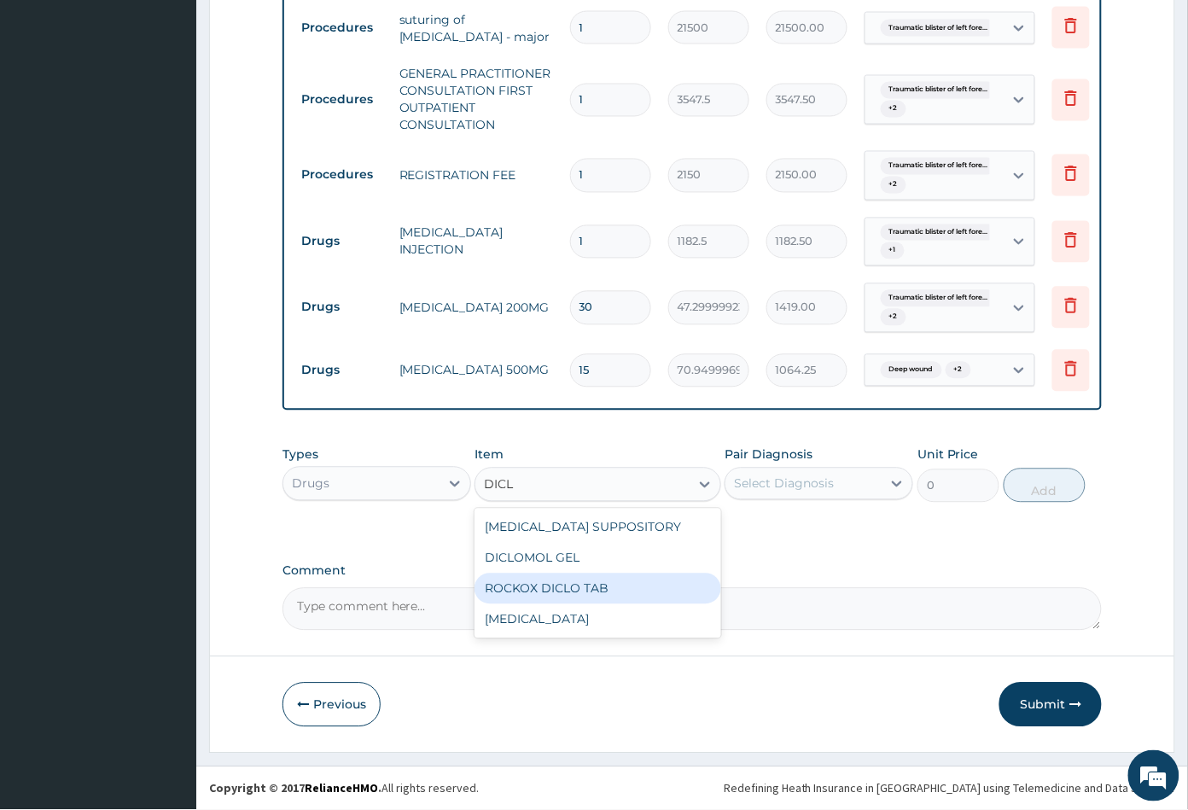
click at [597, 592] on div "ROCKOX DICLO TAB" at bounding box center [598, 589] width 246 height 31
type input "82.7750015258789"
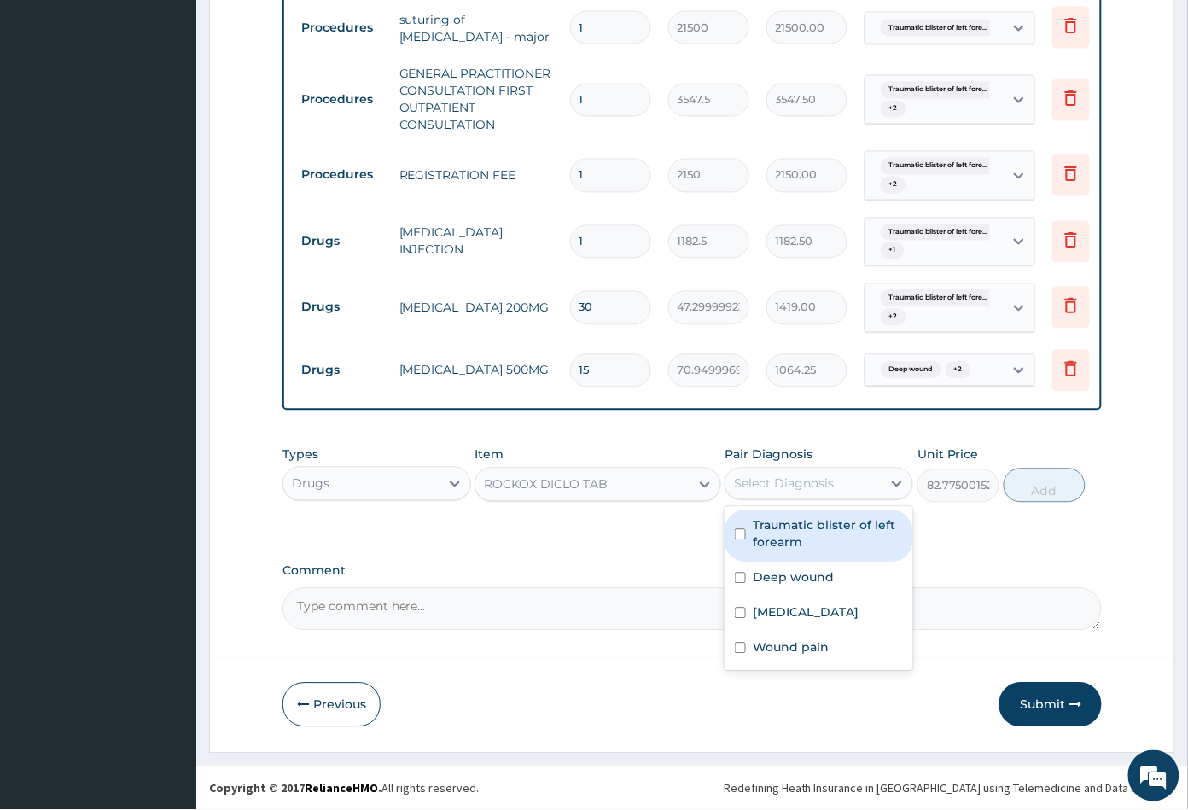
click at [831, 481] on div "Select Diagnosis" at bounding box center [784, 483] width 100 height 17
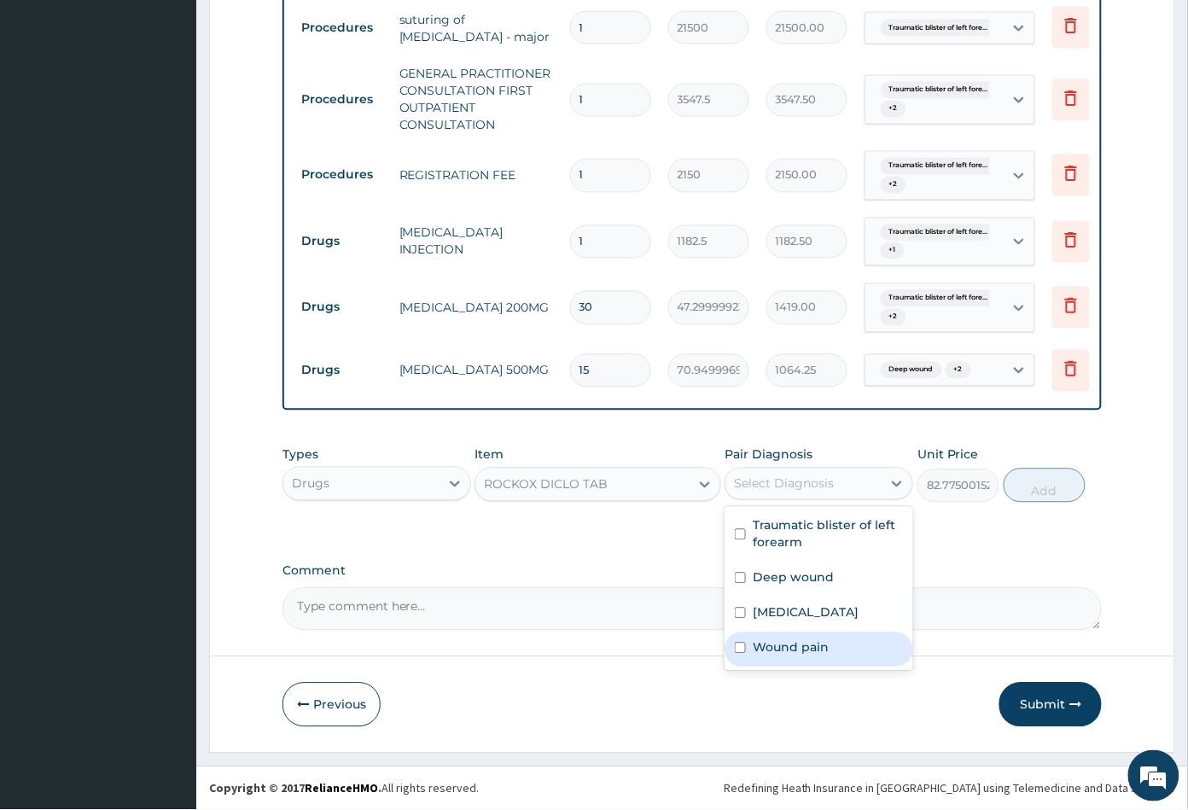
click at [809, 647] on label "Wound pain" at bounding box center [791, 647] width 76 height 17
checkbox input "true"
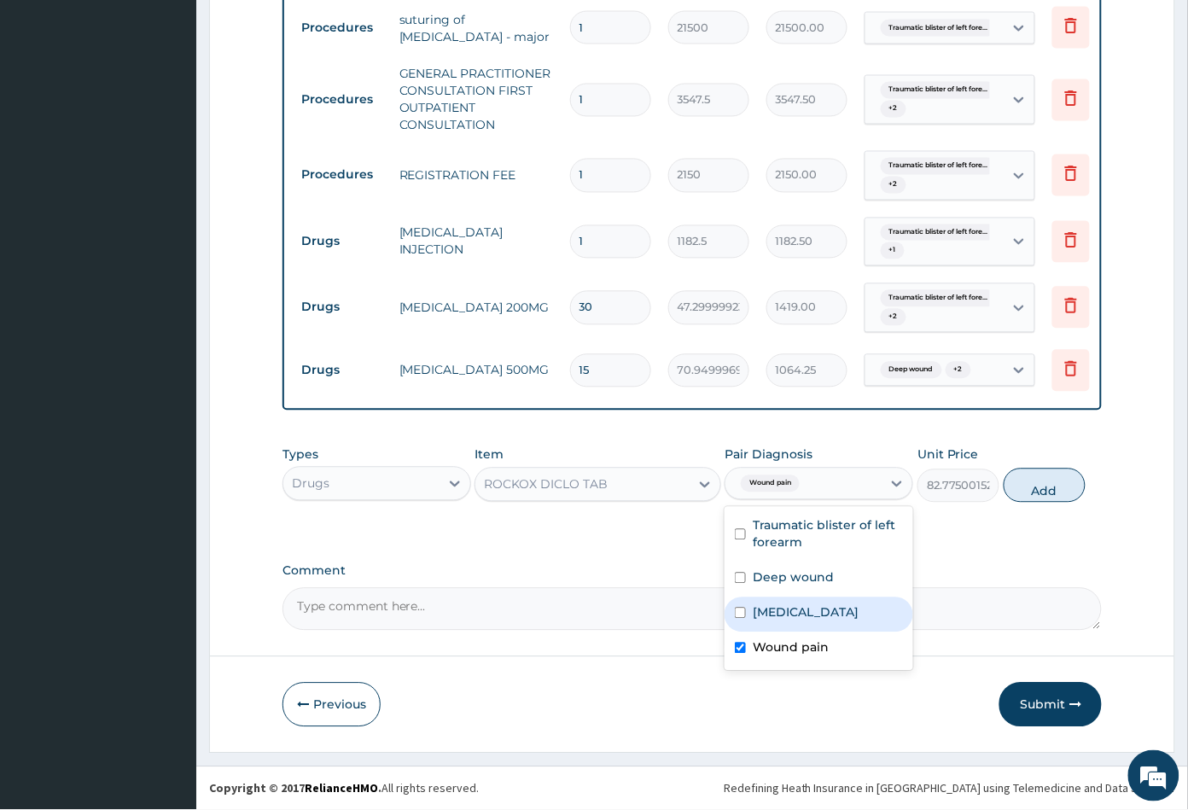
click at [808, 609] on div "[MEDICAL_DATA]" at bounding box center [819, 615] width 189 height 35
checkbox input "true"
click at [833, 584] on div "Deep wound" at bounding box center [819, 580] width 189 height 35
checkbox input "true"
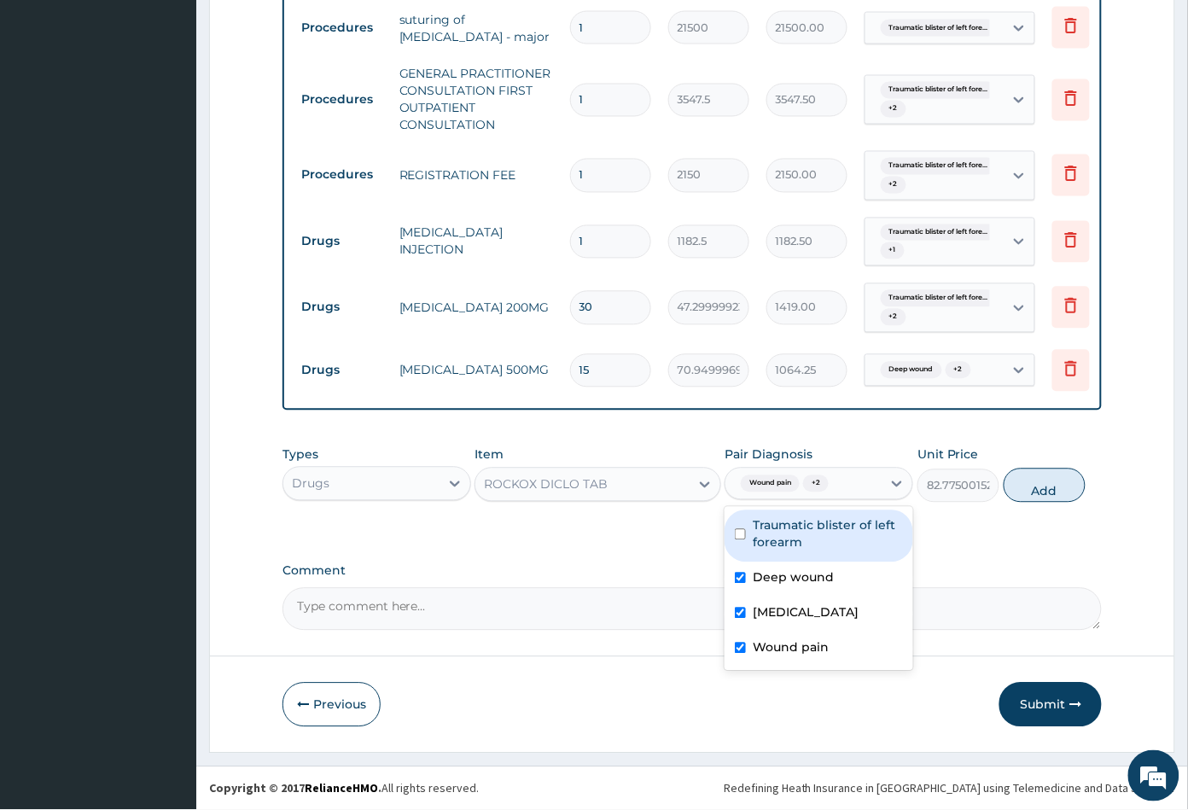
click at [850, 546] on label "Traumatic blister of left forearm" at bounding box center [828, 534] width 150 height 34
checkbox input "true"
click at [1028, 490] on button "Add" at bounding box center [1045, 486] width 82 height 34
type input "0"
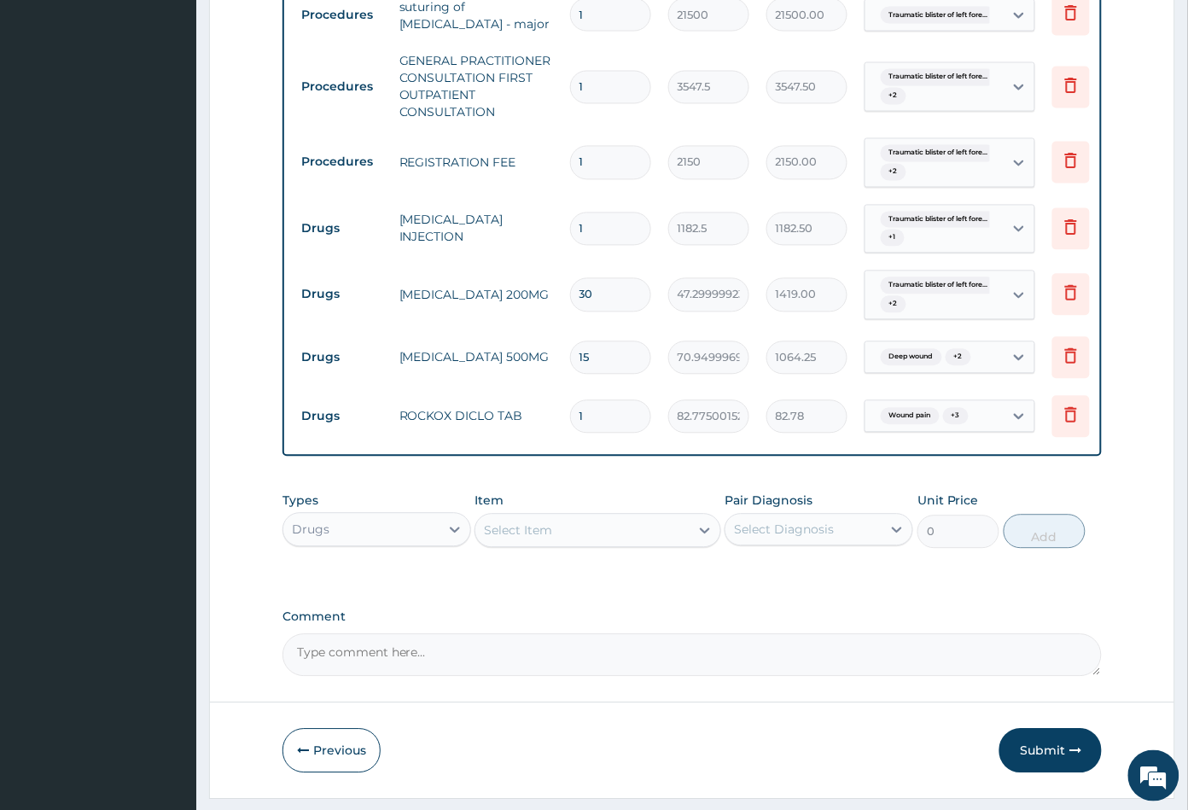
type input "10"
type input "827.75"
type input "10"
click at [597, 545] on div "Select Item" at bounding box center [581, 530] width 213 height 27
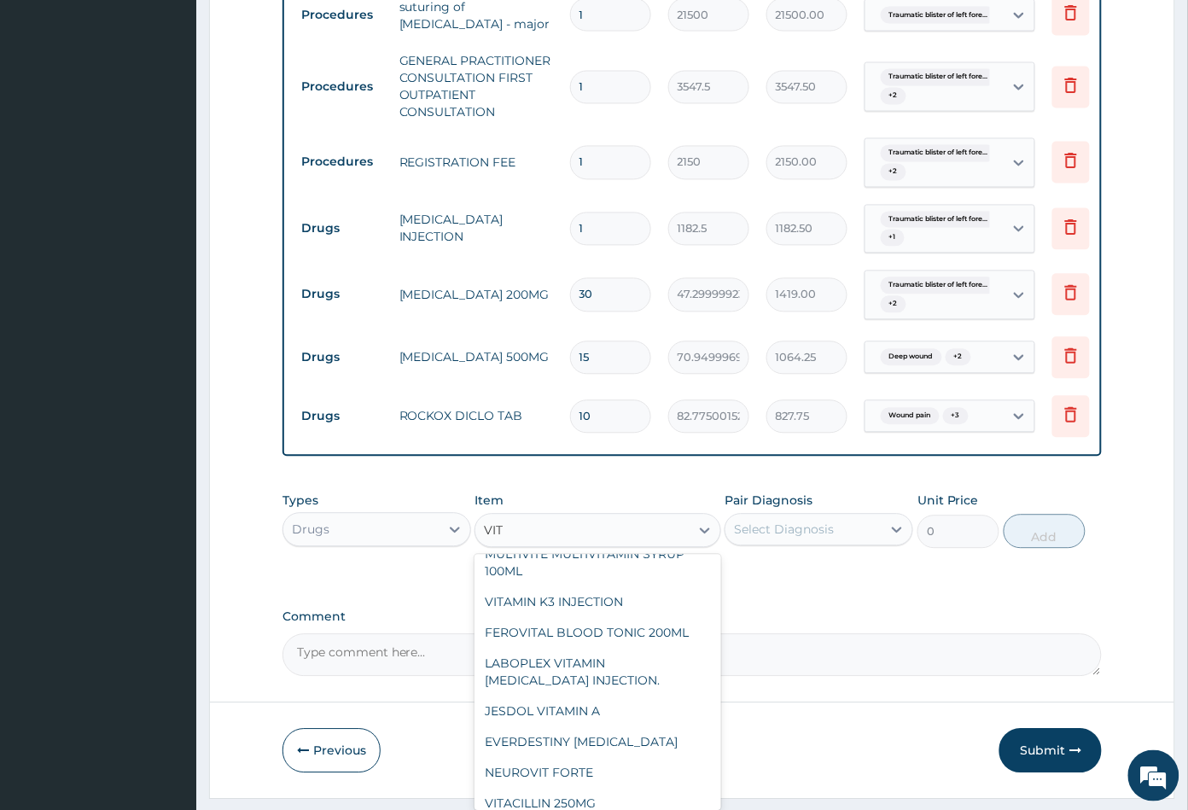
scroll to position [284, 0]
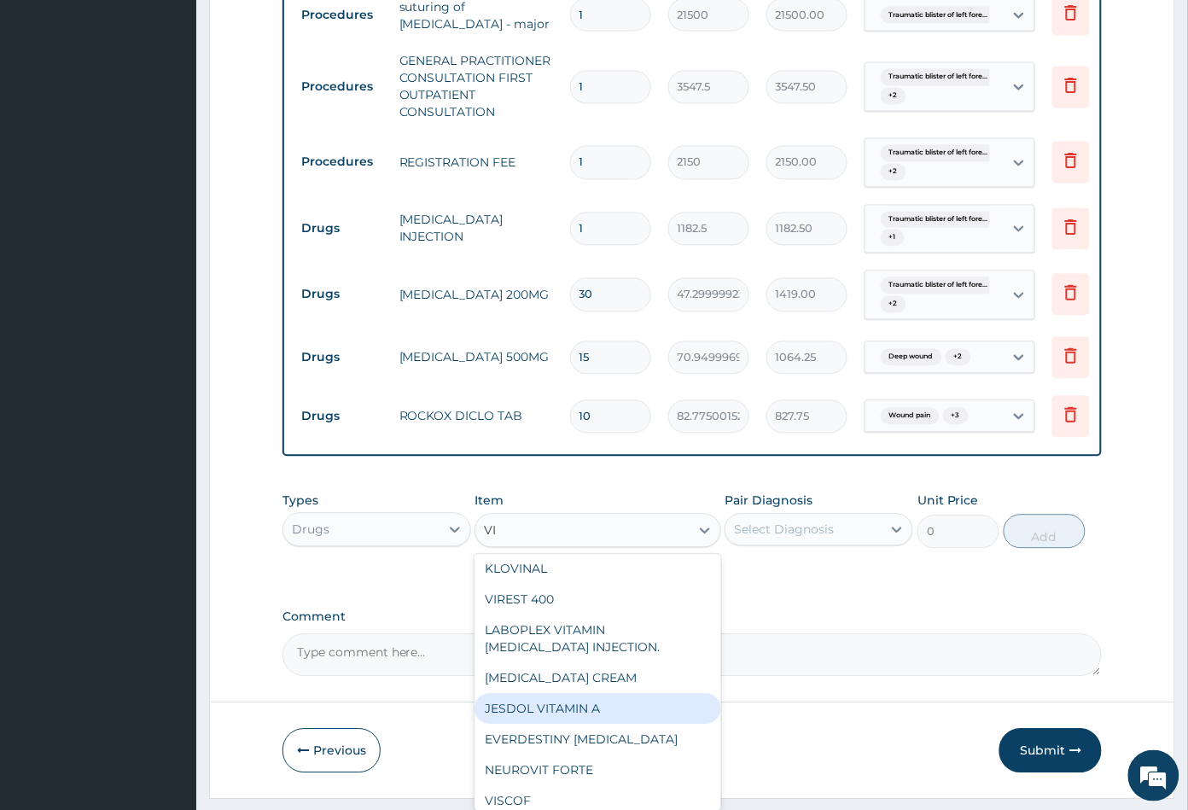
type input "V"
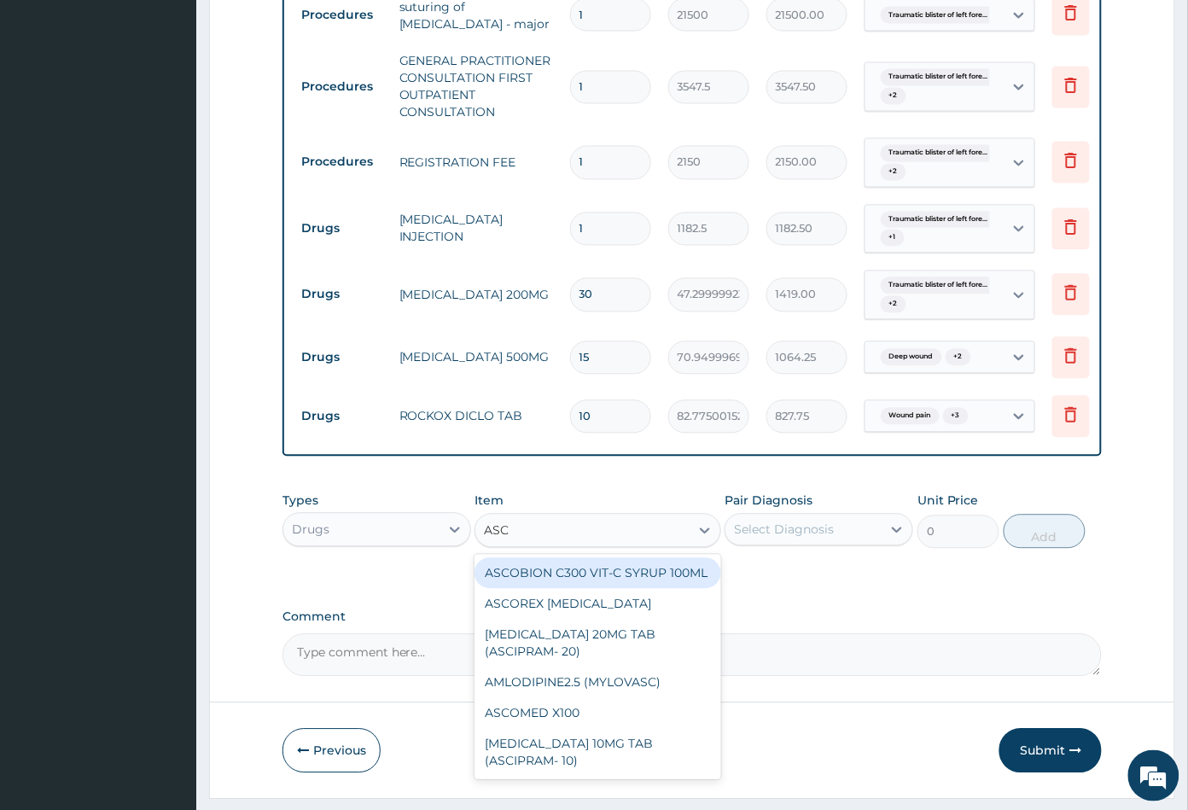
scroll to position [0, 0]
type input "ASCO"
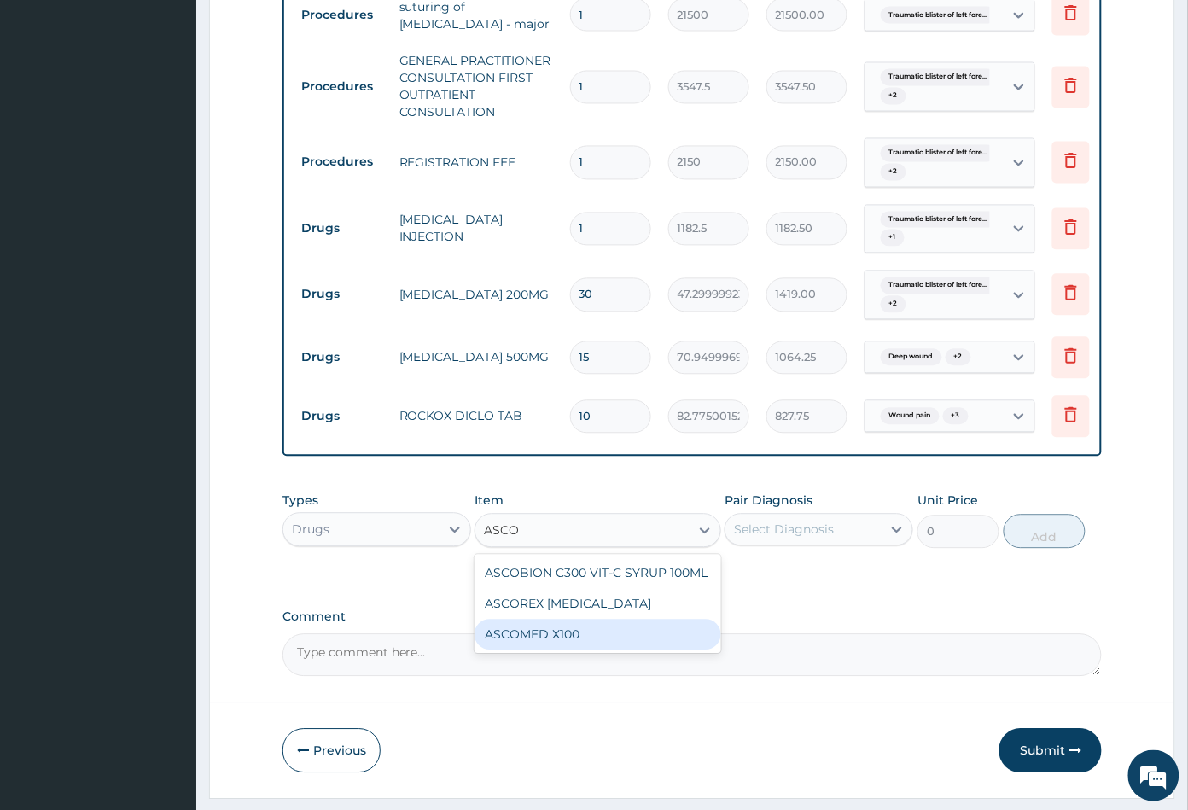
click at [596, 650] on div "ASCOMED X100" at bounding box center [598, 635] width 246 height 31
type input "23.64999961853027"
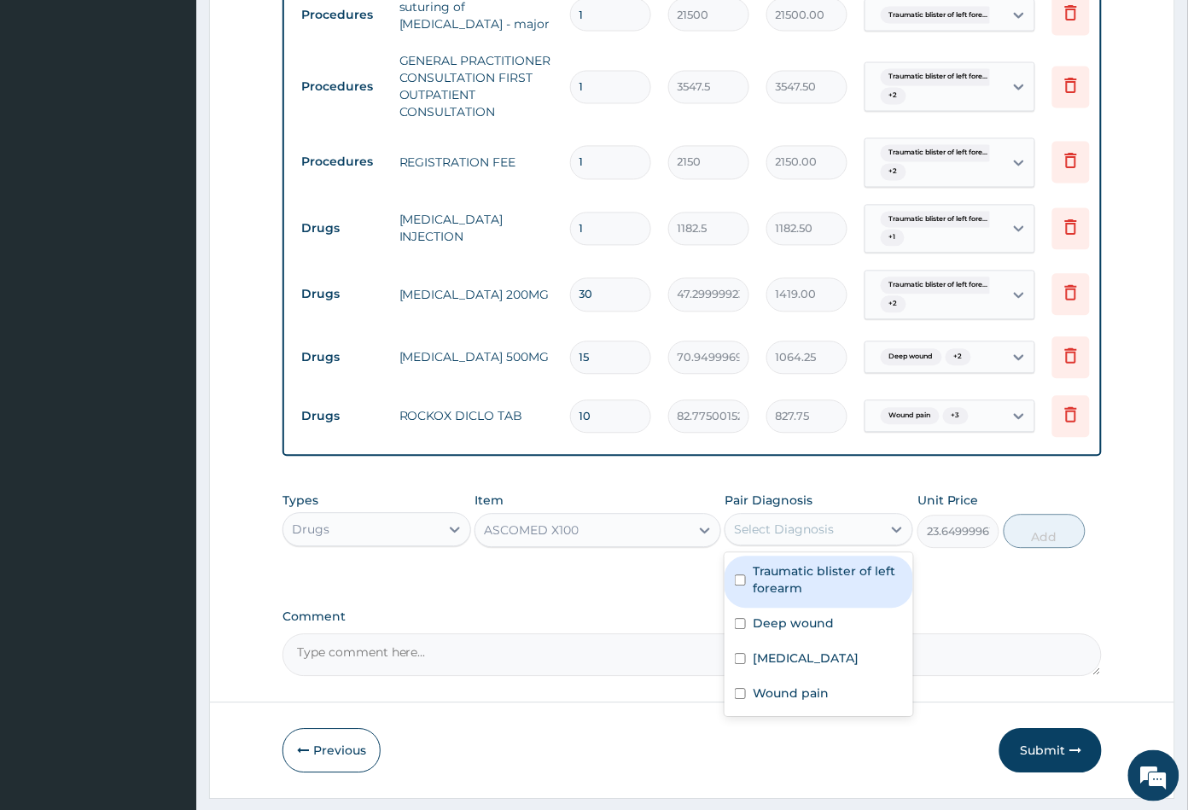
click at [803, 539] on div "Select Diagnosis" at bounding box center [784, 530] width 100 height 17
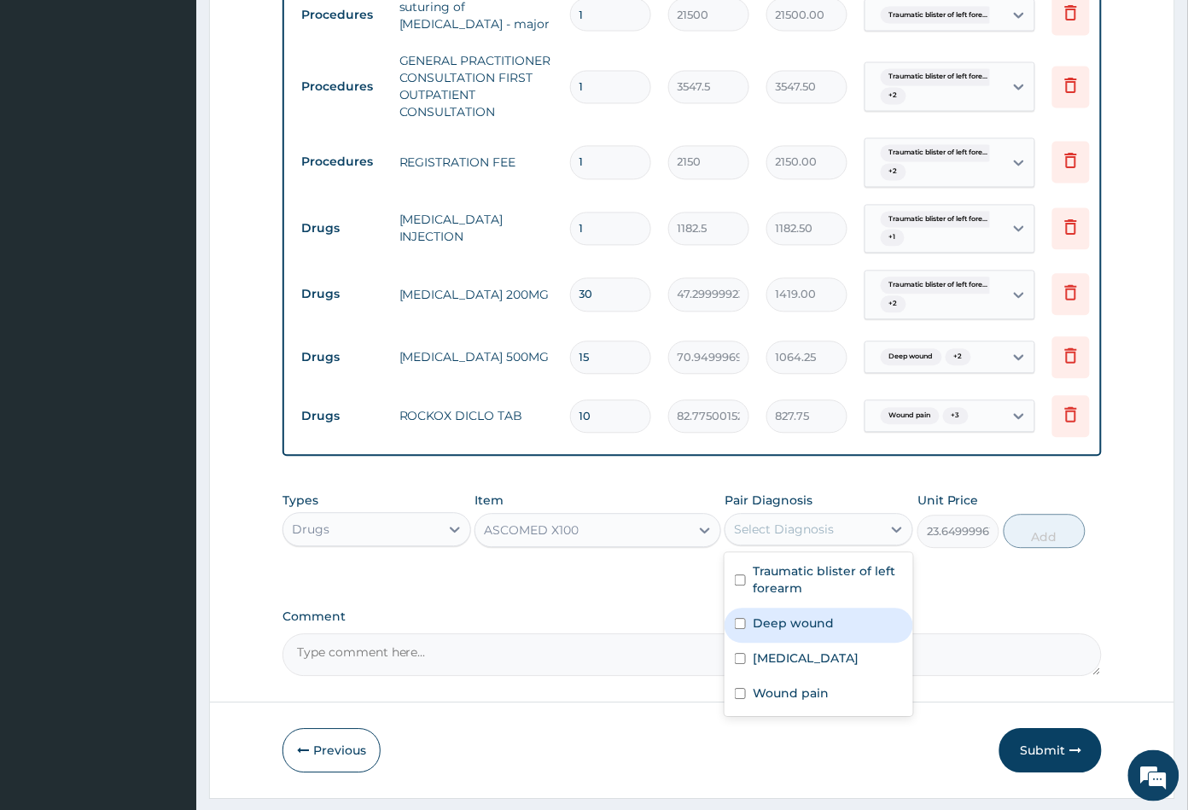
click at [805, 633] on label "Deep wound" at bounding box center [793, 623] width 81 height 17
checkbox input "true"
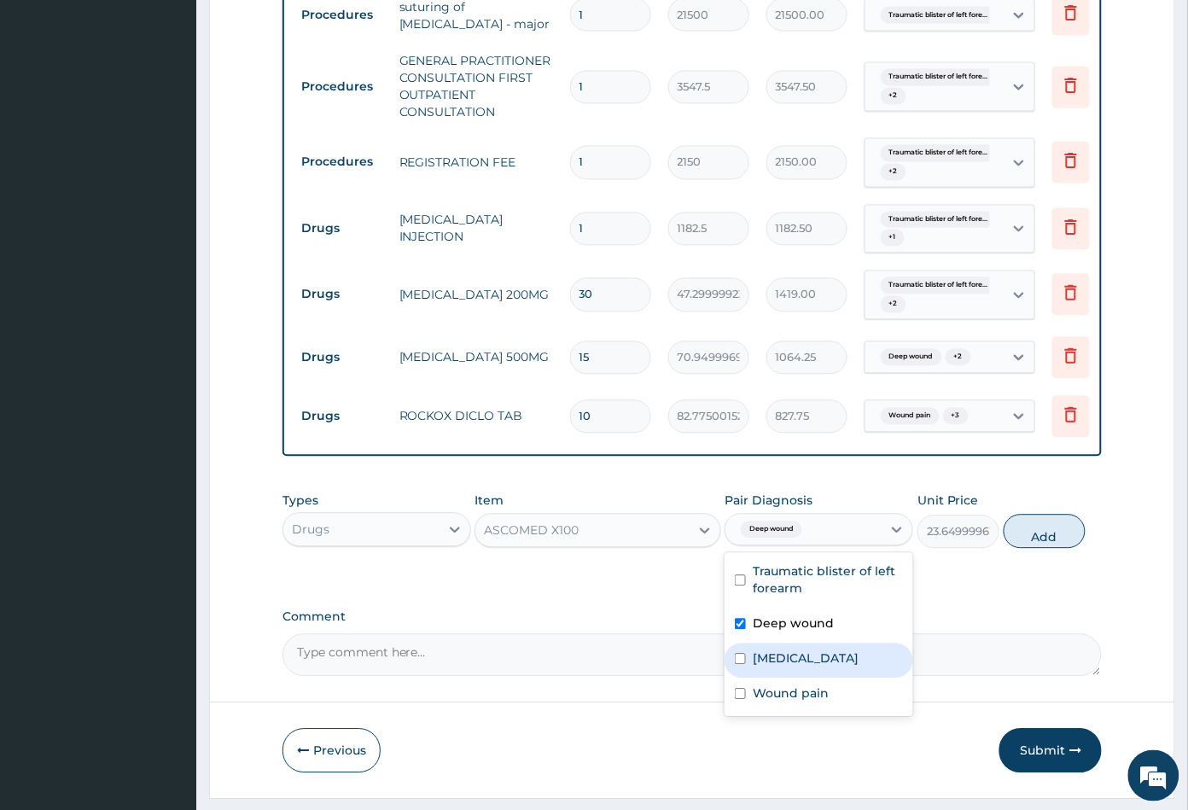
click at [810, 669] on div "[MEDICAL_DATA]" at bounding box center [819, 661] width 189 height 35
checkbox input "true"
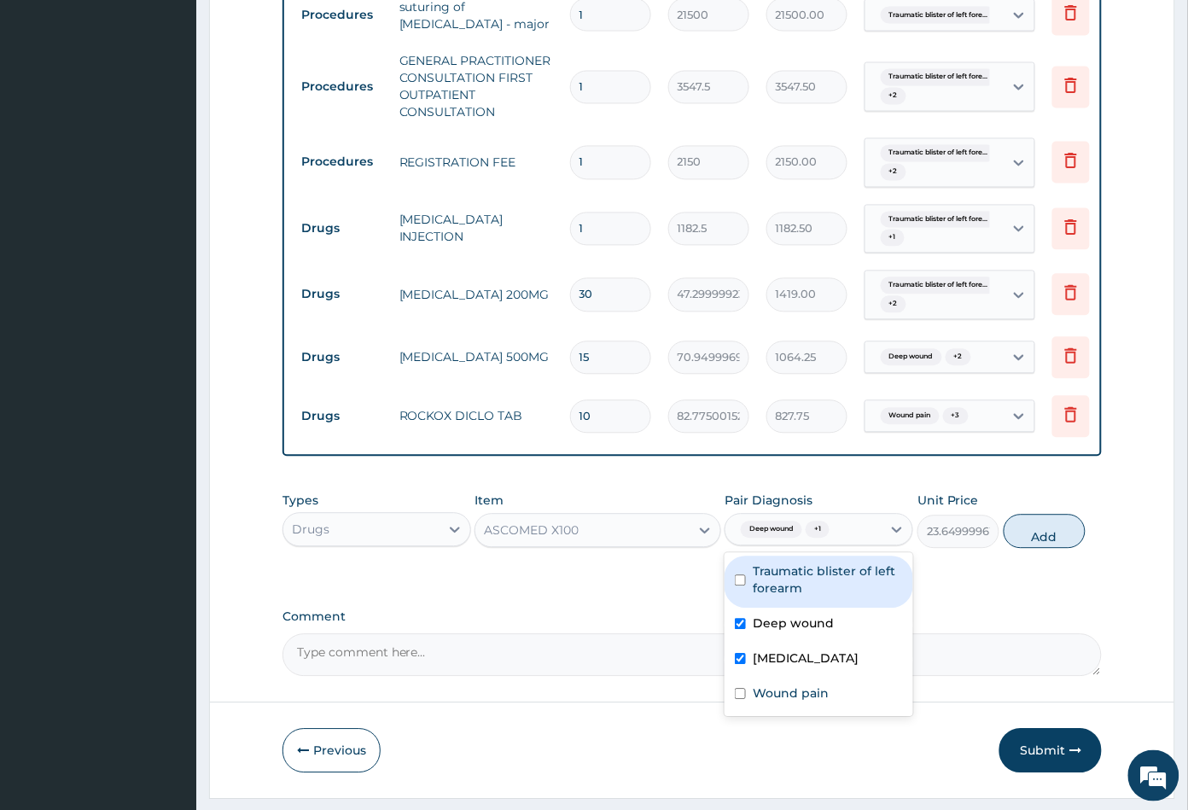
click at [829, 598] on label "Traumatic blister of left forearm" at bounding box center [828, 580] width 150 height 34
checkbox input "true"
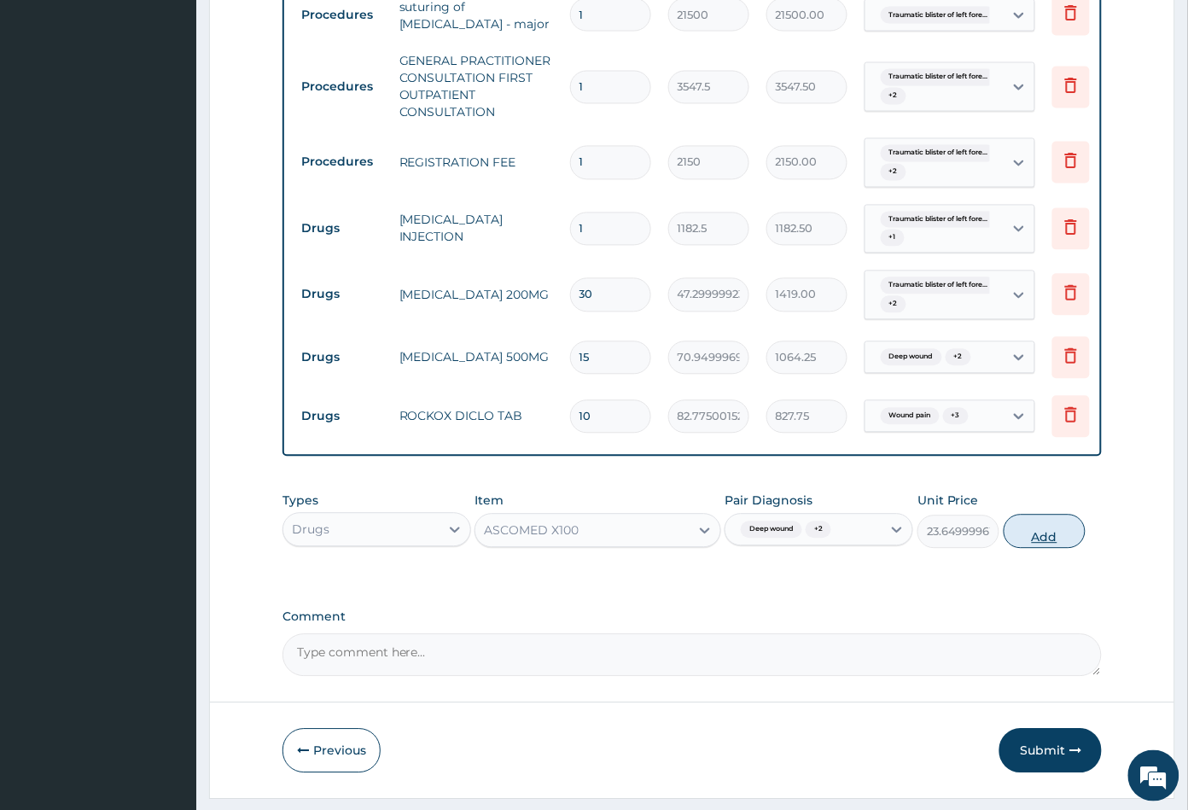
click at [1042, 549] on button "Add" at bounding box center [1045, 532] width 82 height 34
type input "0"
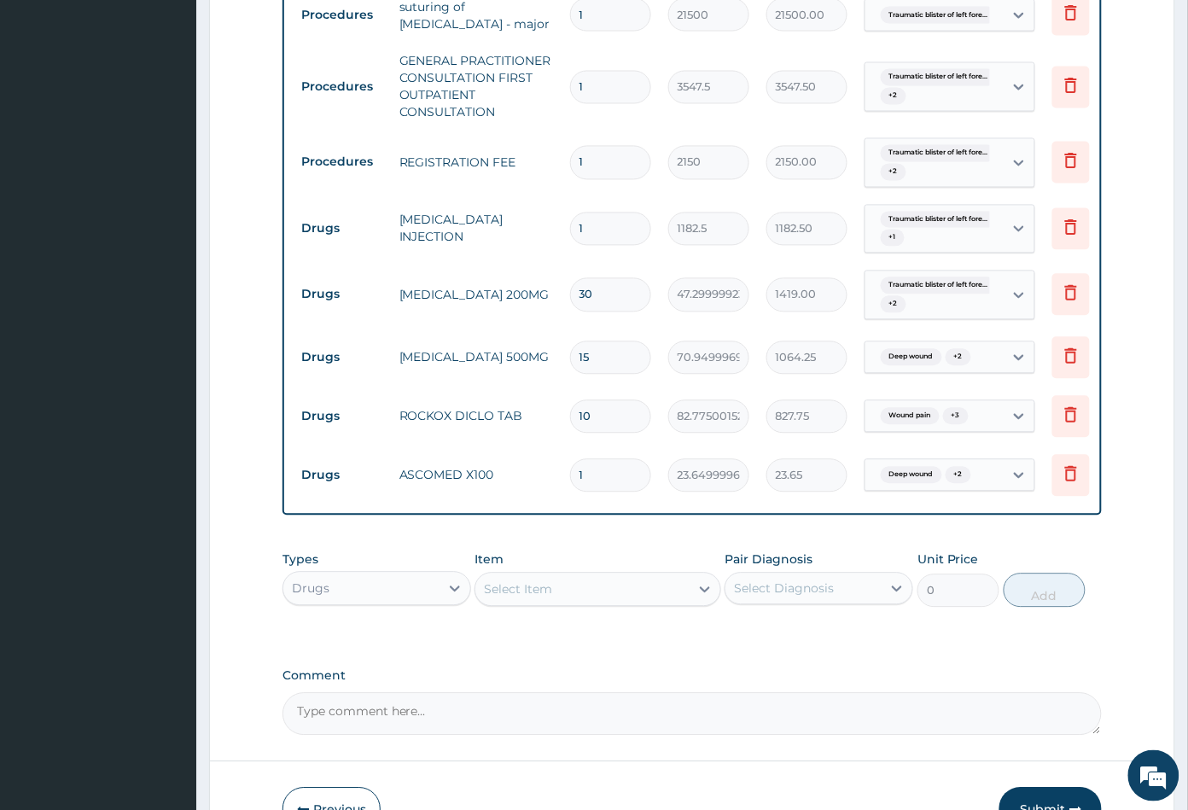
type input "0.00"
type input "3"
type input "70.95"
type input "30"
type input "709.50"
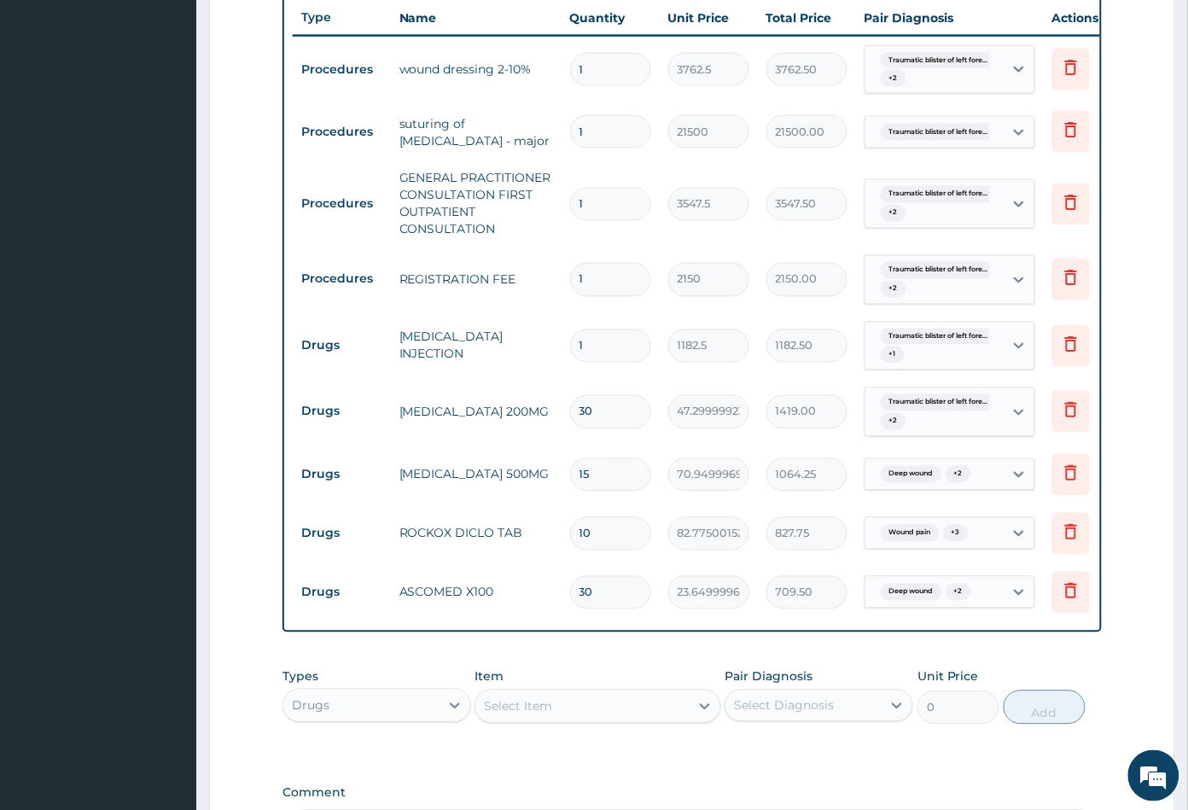
scroll to position [667, 0]
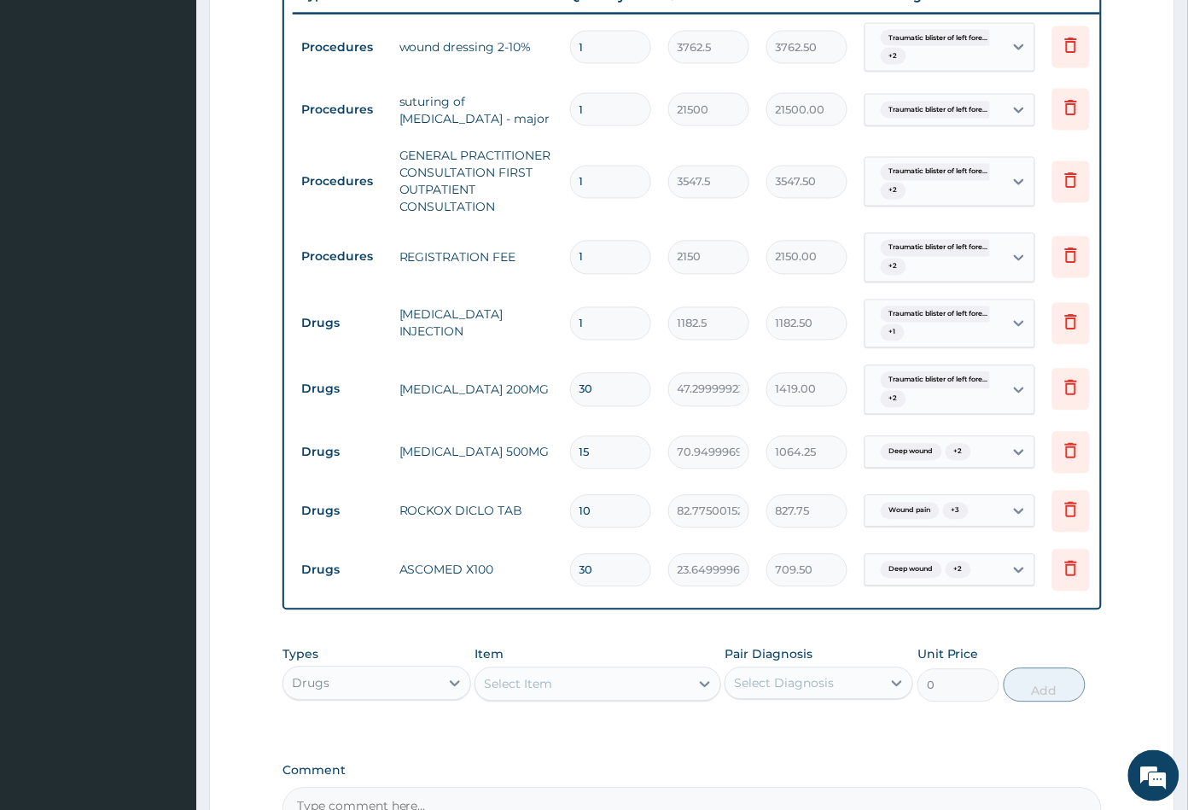
type input "30"
click at [388, 697] on div "Drugs" at bounding box center [361, 683] width 156 height 27
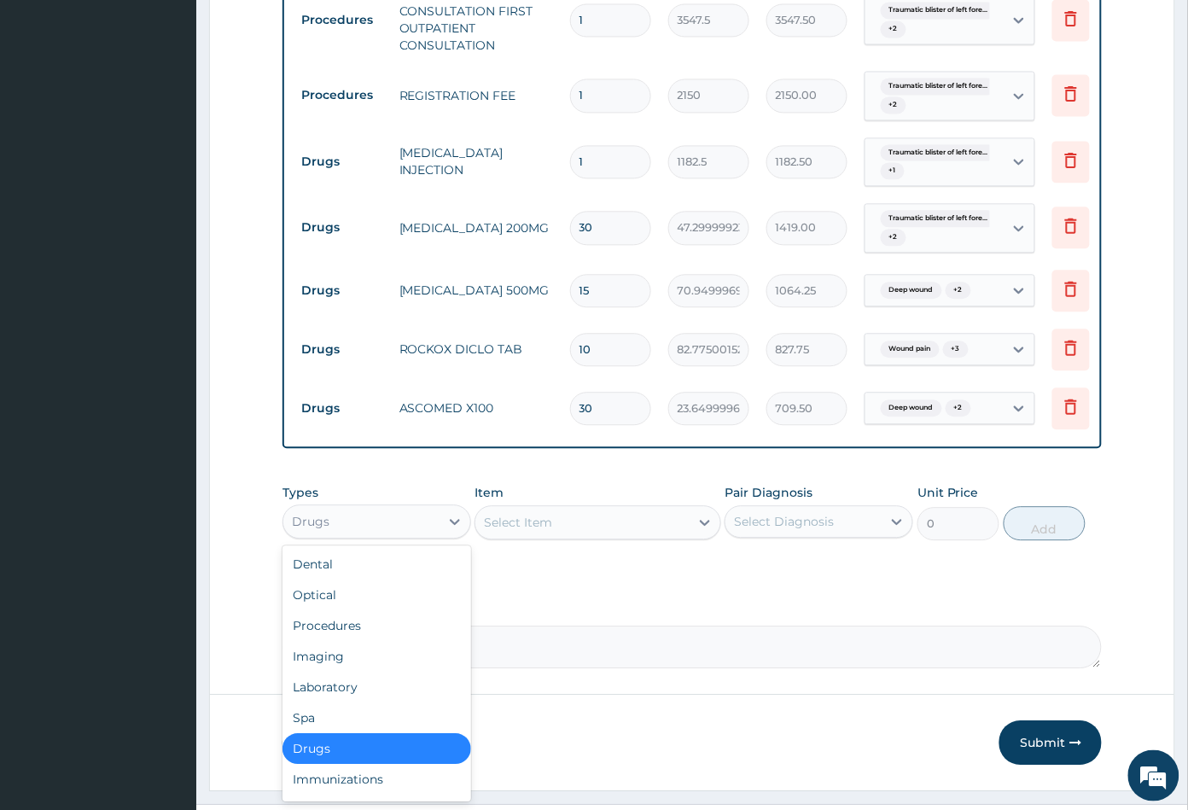
scroll to position [856, 0]
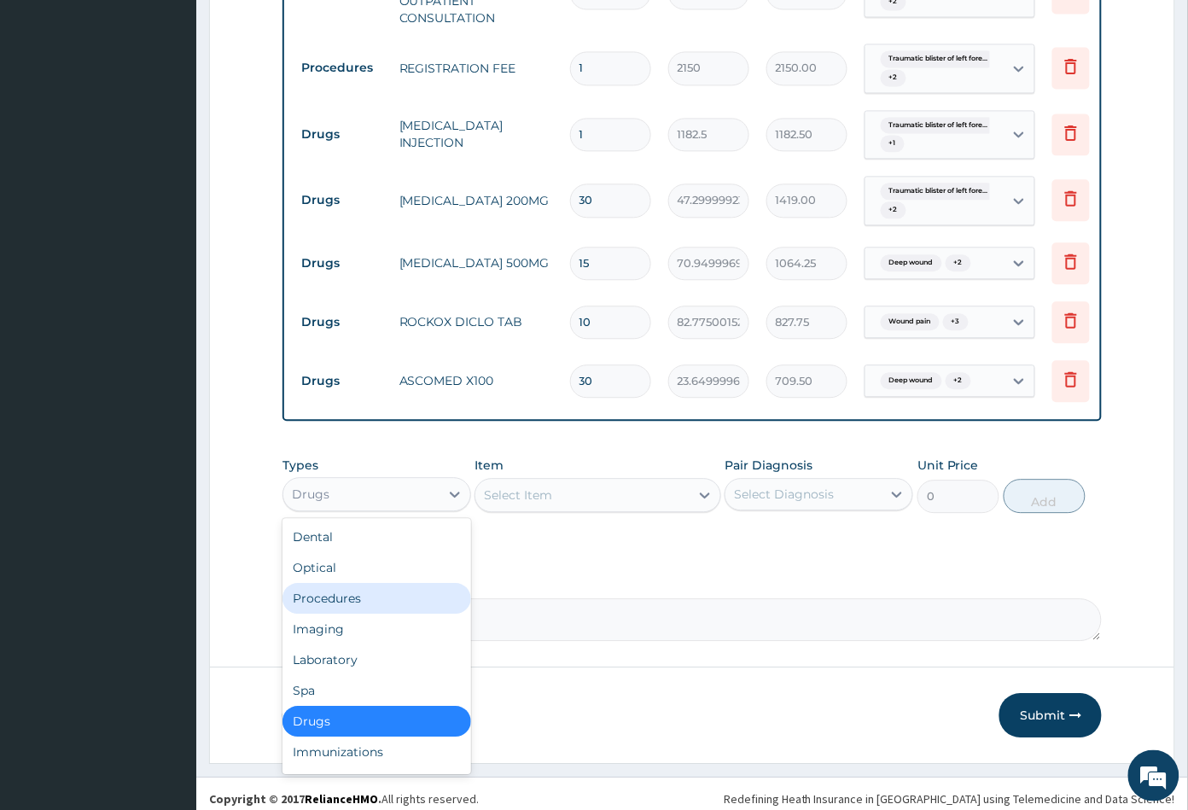
click at [351, 614] on div "Procedures" at bounding box center [377, 598] width 189 height 31
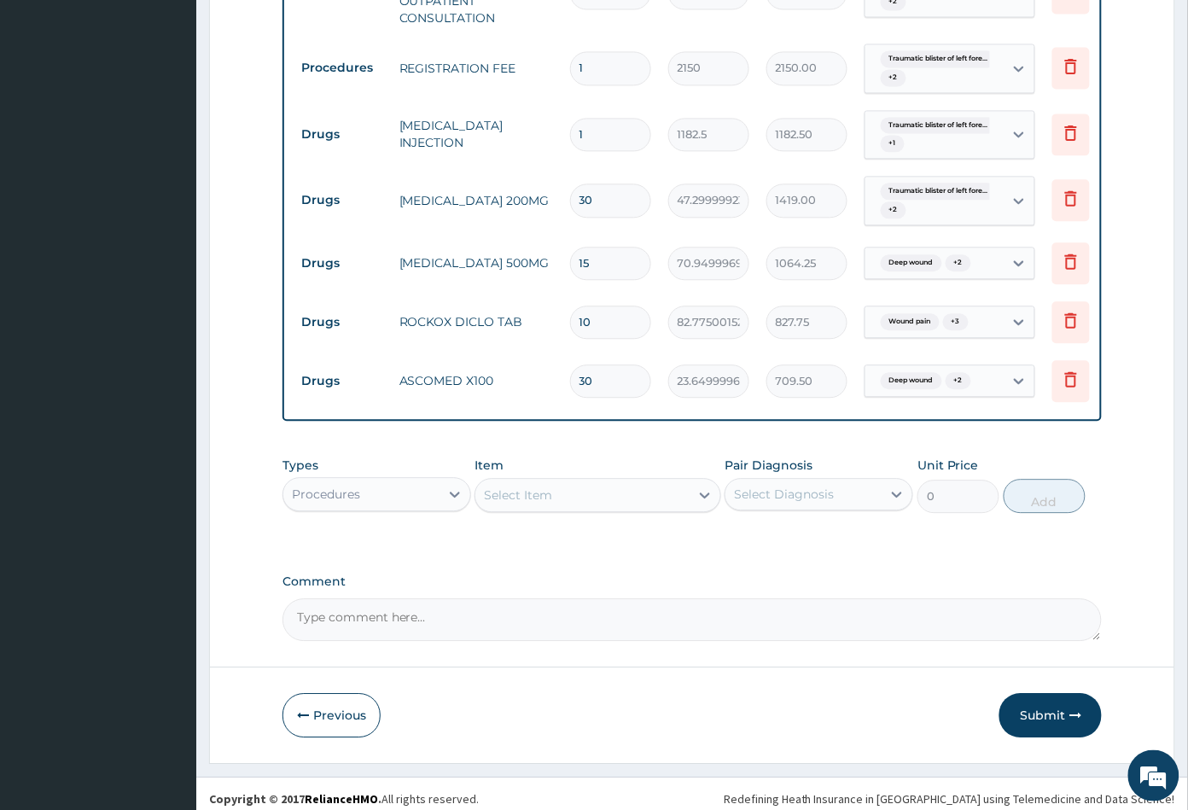
click at [563, 512] on div "Select Item" at bounding box center [598, 495] width 246 height 34
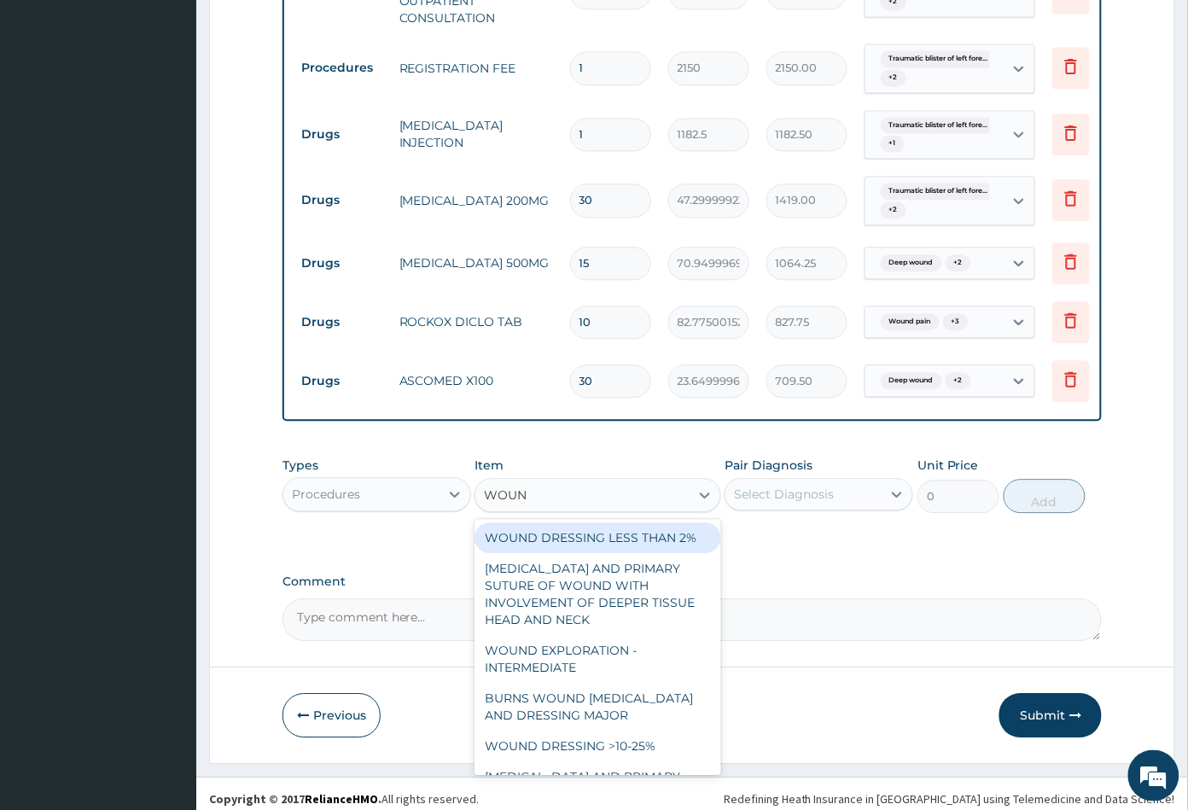
type input "WOUND"
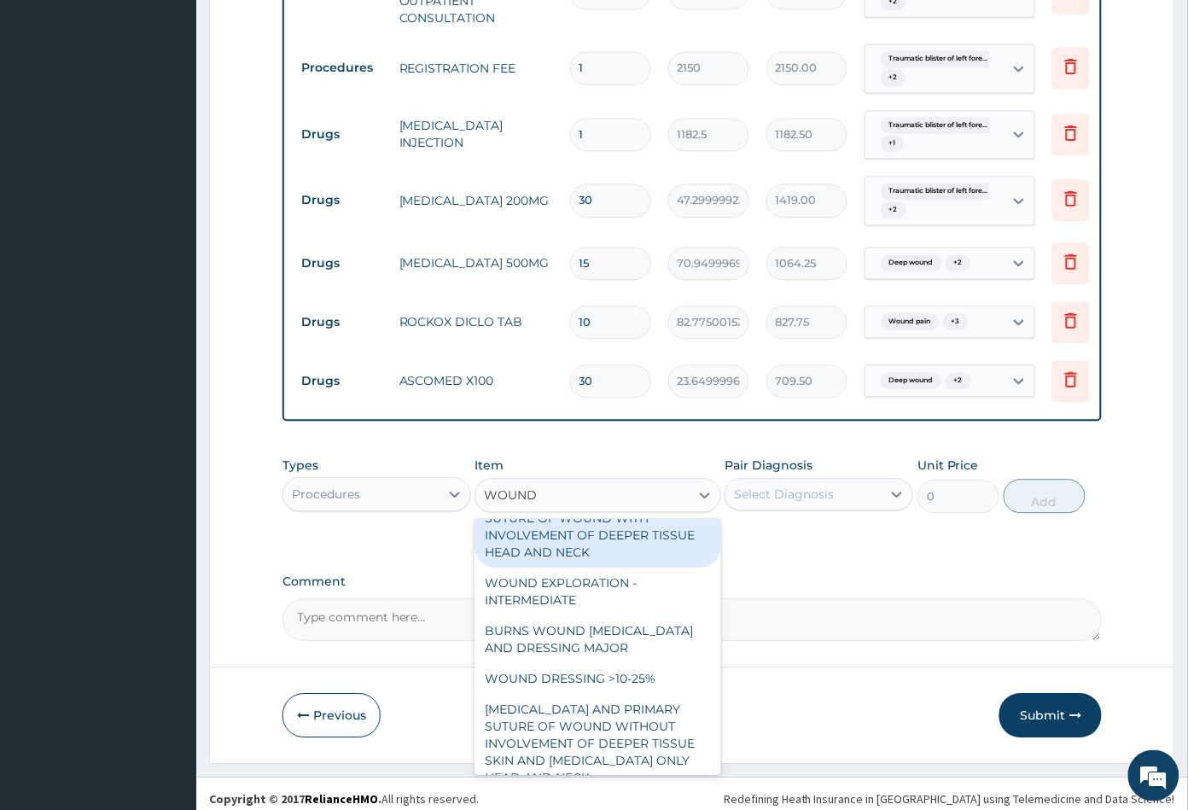
scroll to position [95, 0]
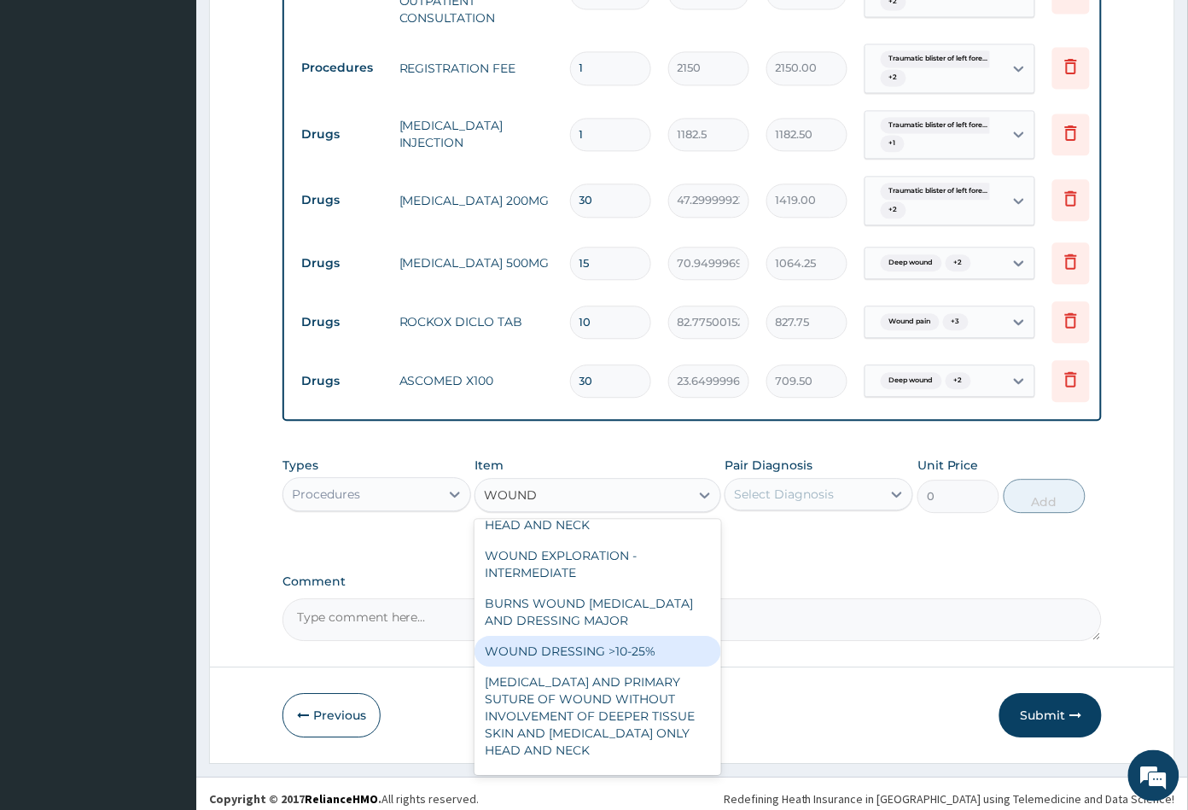
click at [595, 661] on div "WOUND DRESSING >10-25%" at bounding box center [598, 651] width 246 height 31
type input "5375"
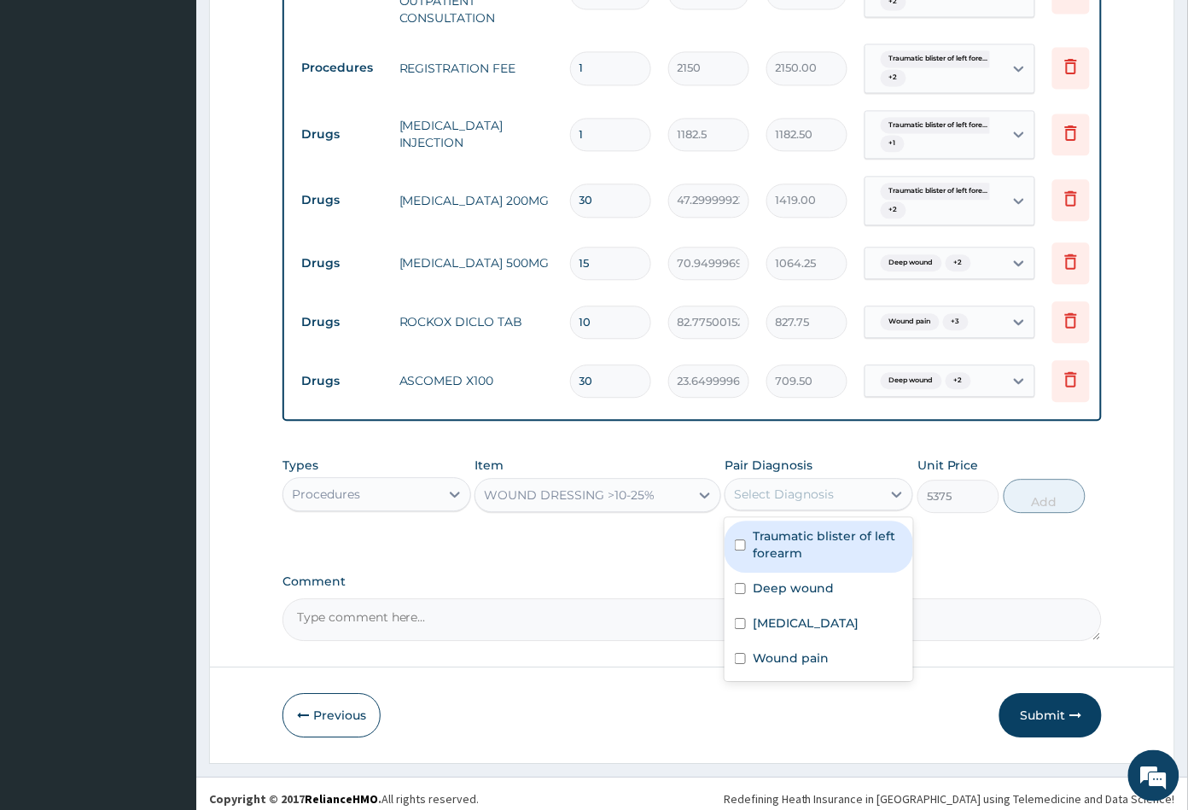
click at [833, 508] on div "Select Diagnosis" at bounding box center [804, 494] width 156 height 27
click at [814, 554] on label "Traumatic blister of left forearm" at bounding box center [828, 545] width 150 height 34
checkbox input "true"
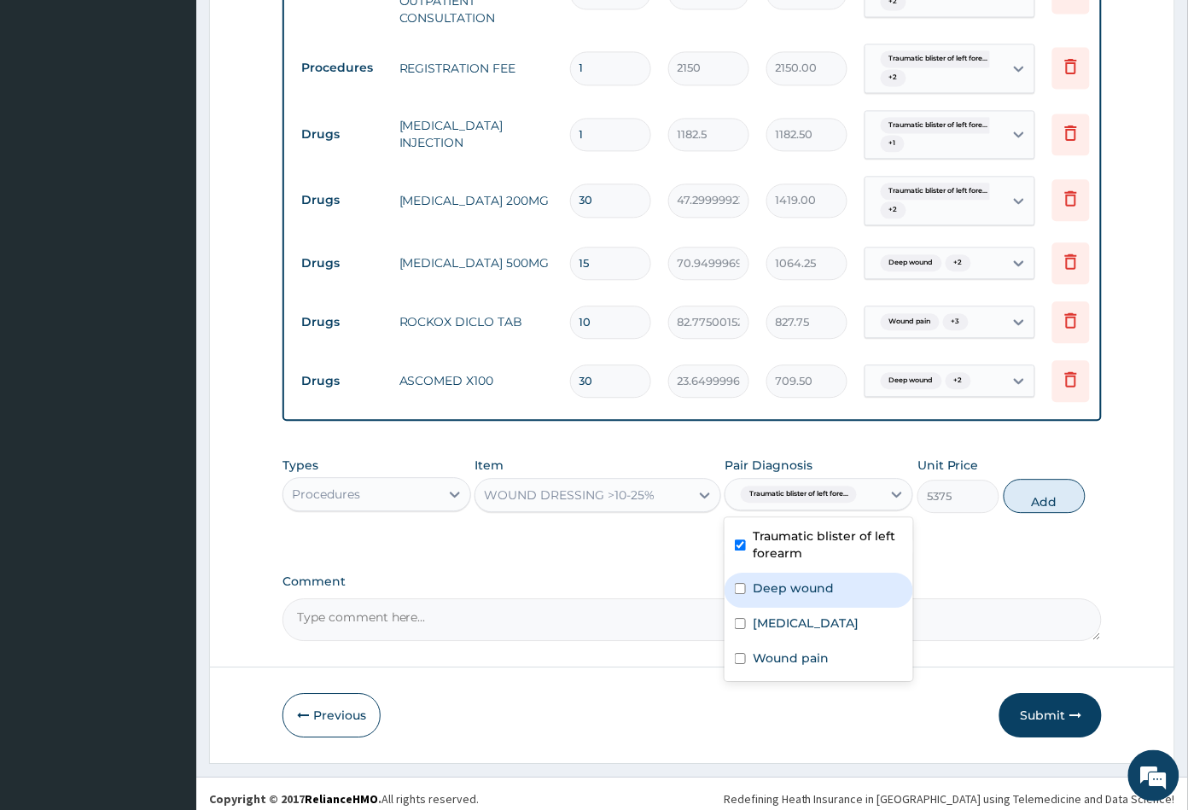
click at [799, 595] on label "Deep wound" at bounding box center [793, 588] width 81 height 17
checkbox input "true"
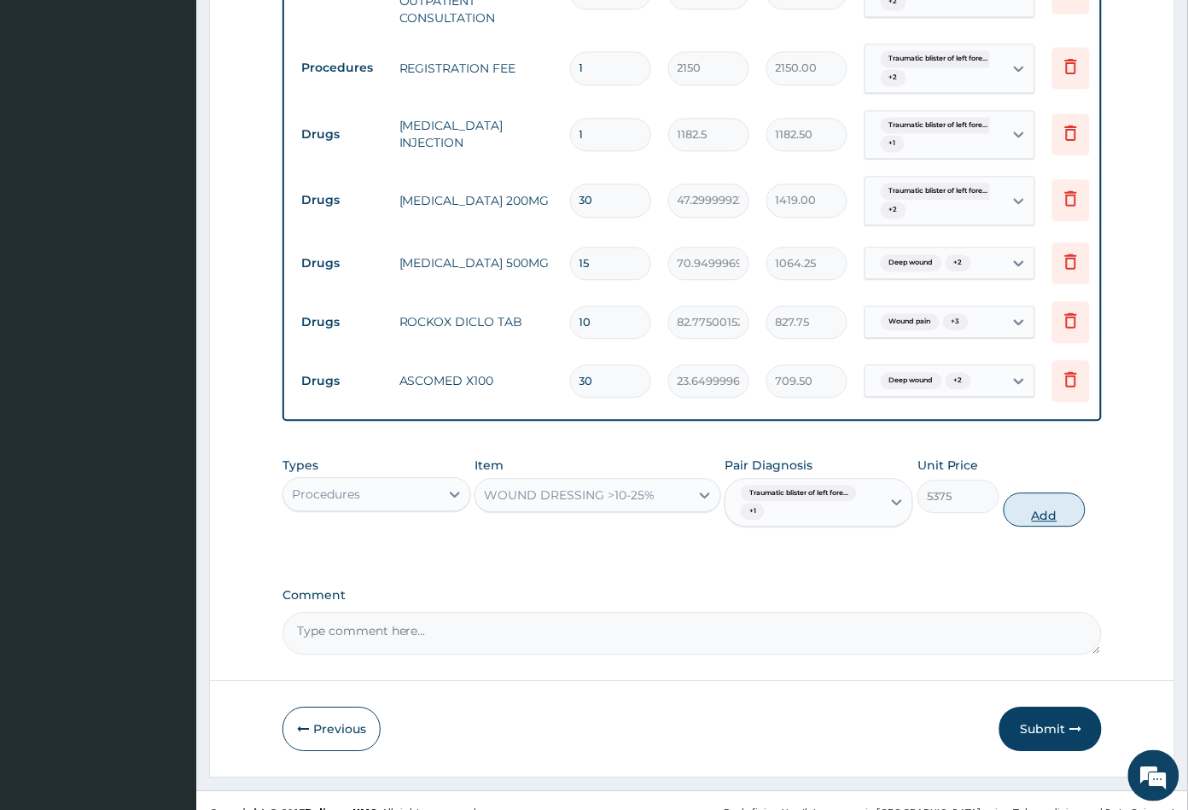
click at [1032, 526] on button "Add" at bounding box center [1045, 510] width 82 height 34
type input "0"
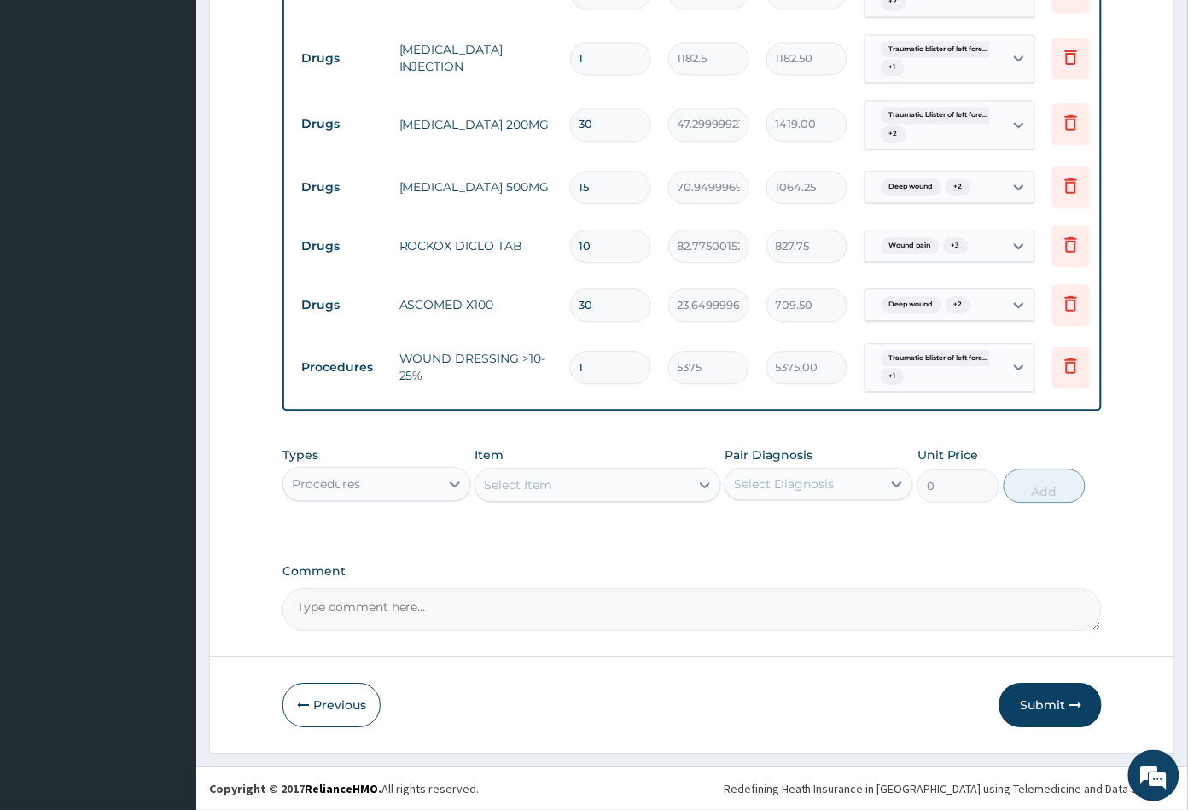
scroll to position [946, 0]
click at [1035, 704] on button "Submit" at bounding box center [1051, 705] width 102 height 44
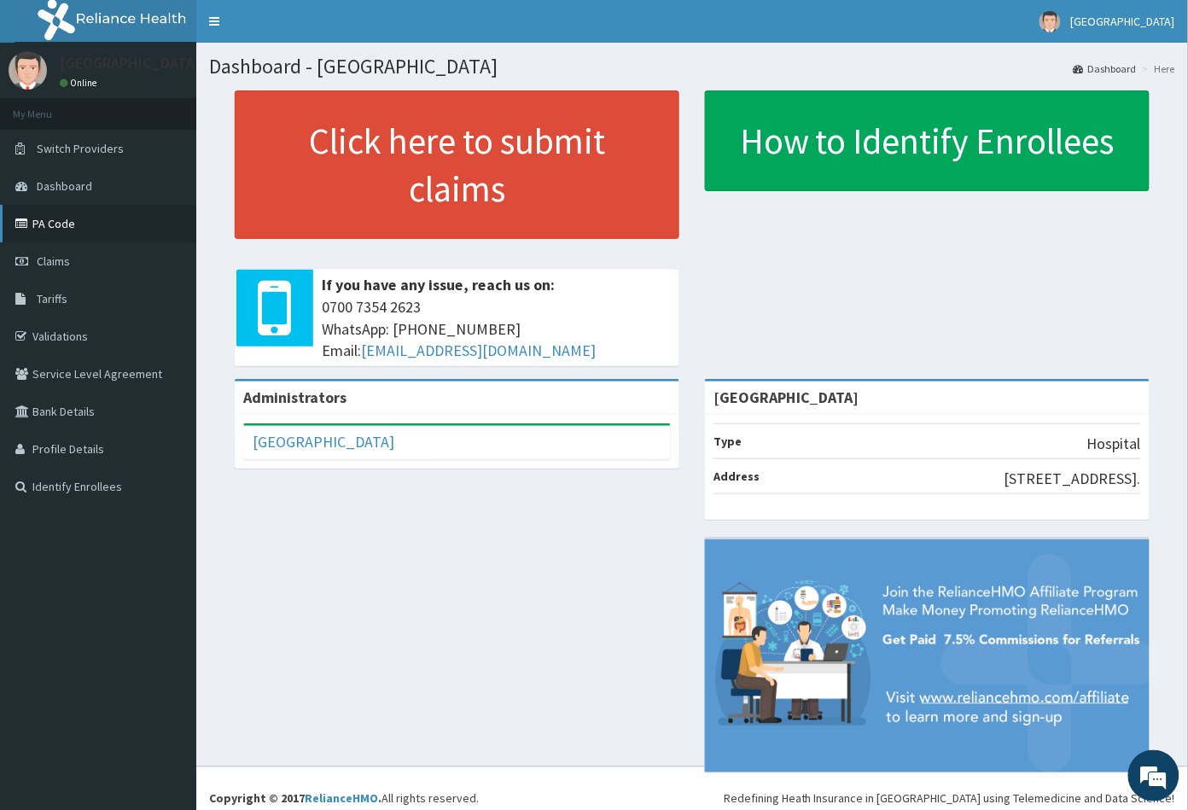
click at [66, 222] on link "PA Code" at bounding box center [98, 224] width 196 height 38
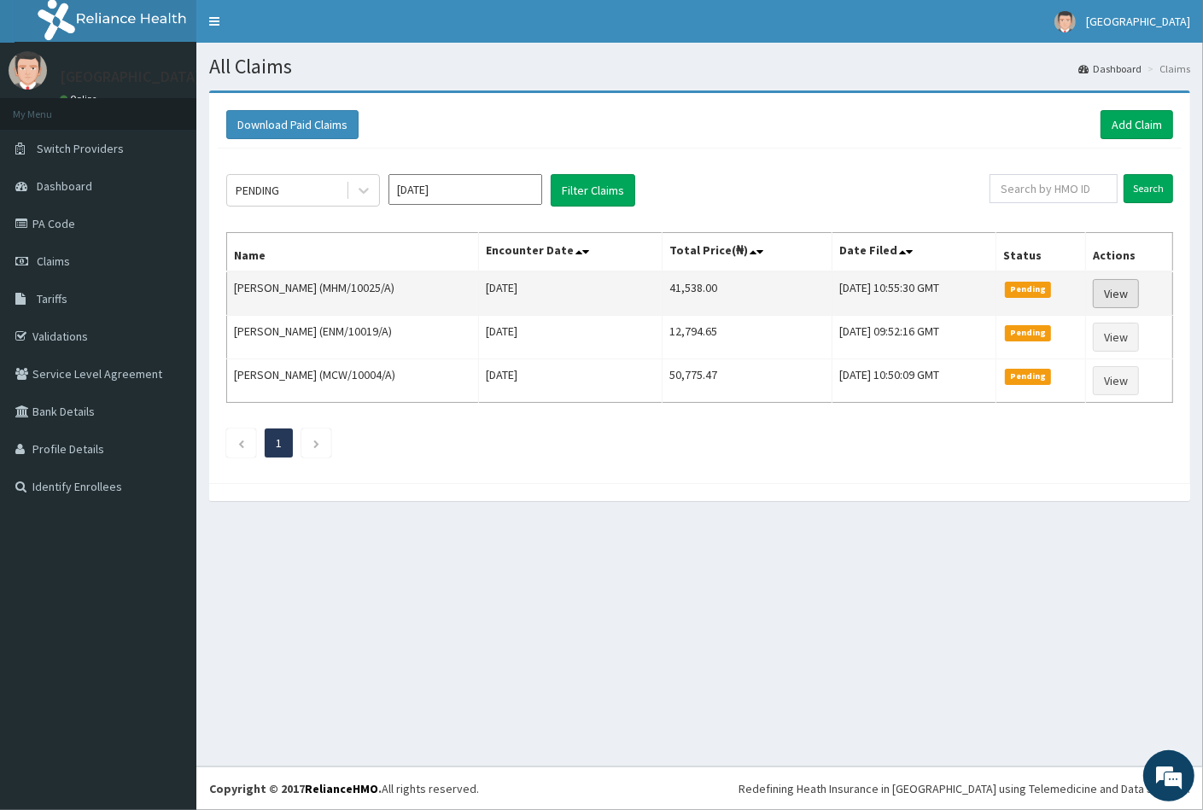
click at [1120, 286] on link "View" at bounding box center [1116, 293] width 46 height 29
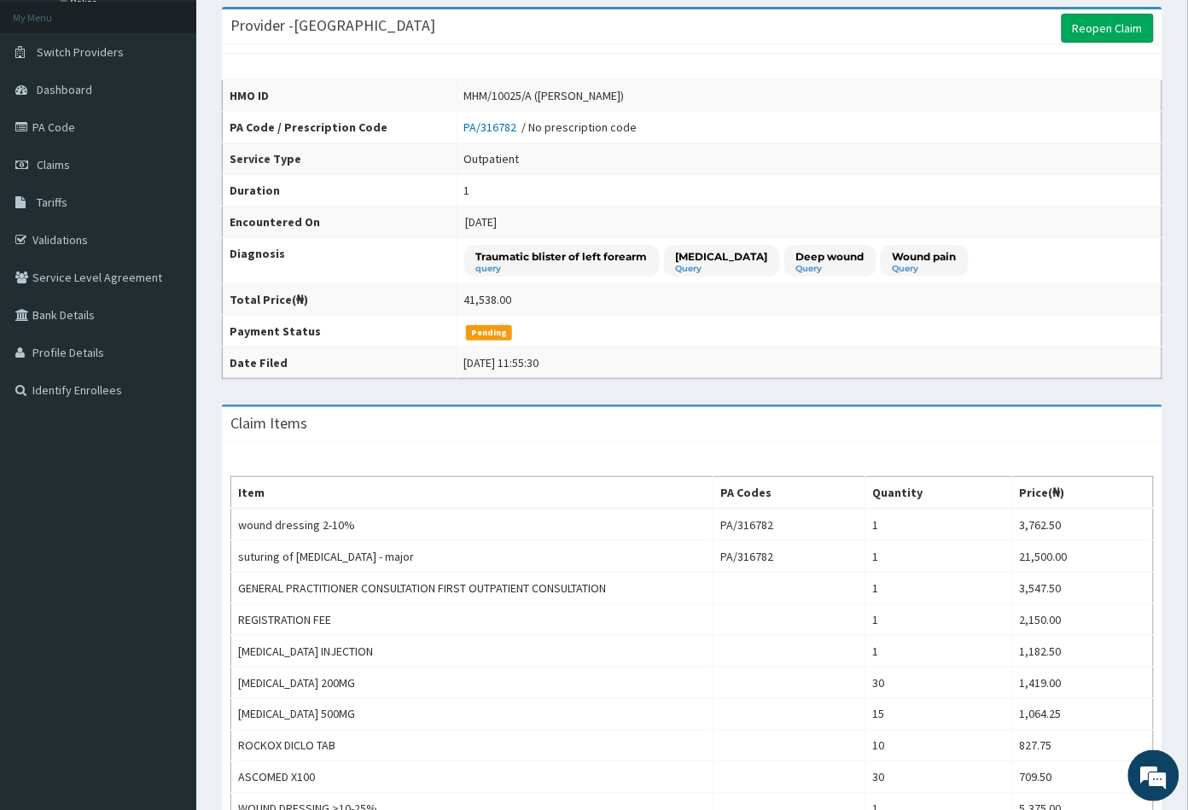
scroll to position [95, 0]
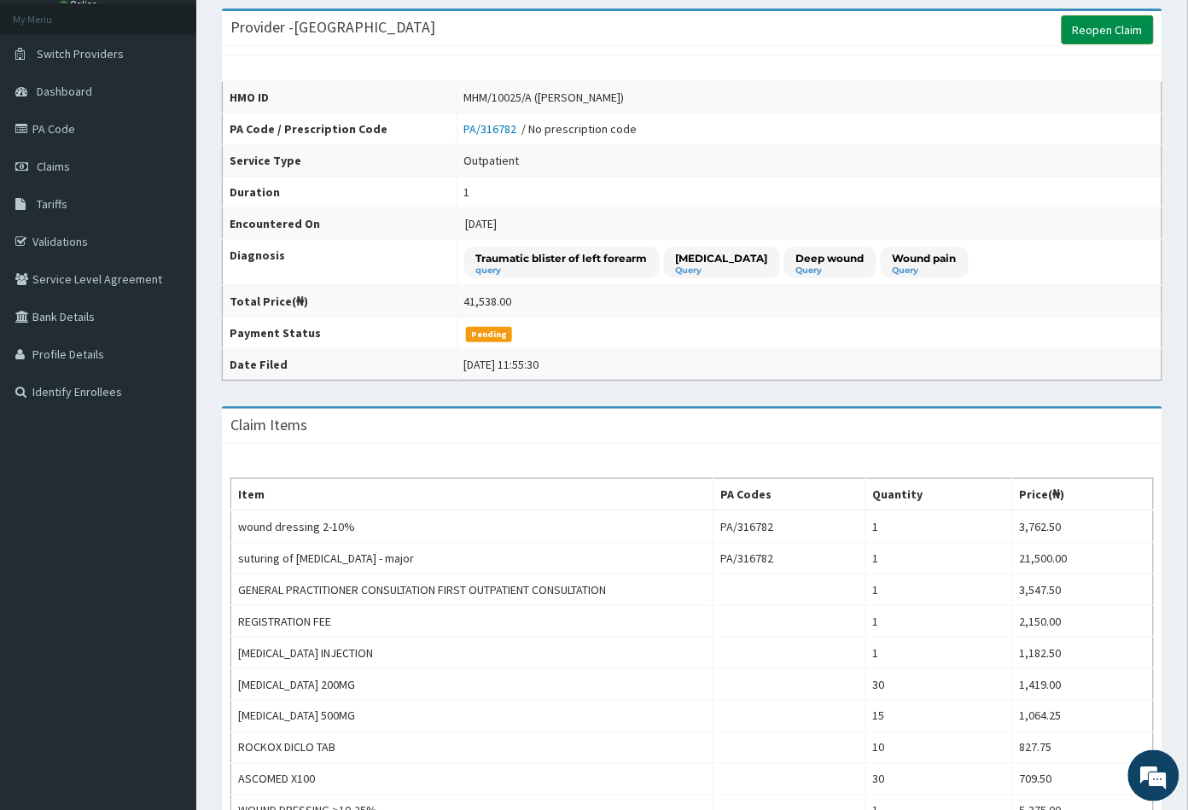
click at [1087, 29] on link "Reopen Claim" at bounding box center [1108, 29] width 92 height 29
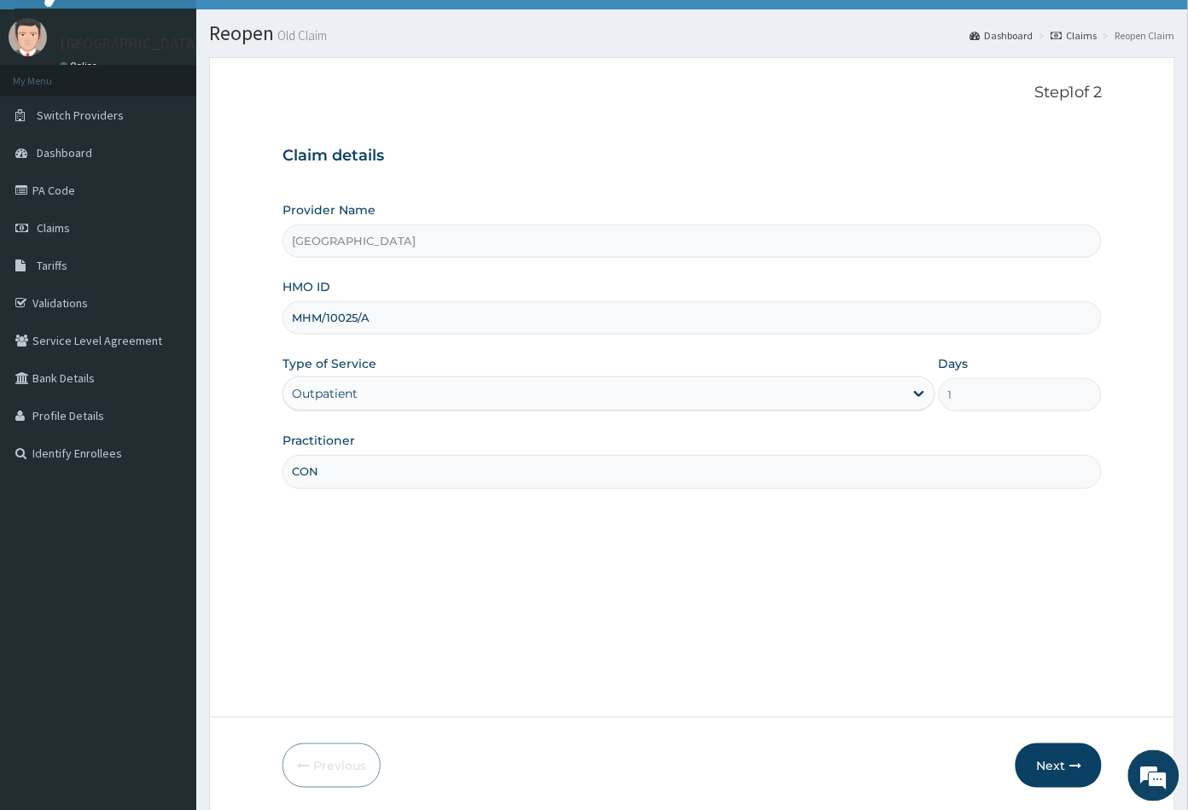
scroll to position [94, 0]
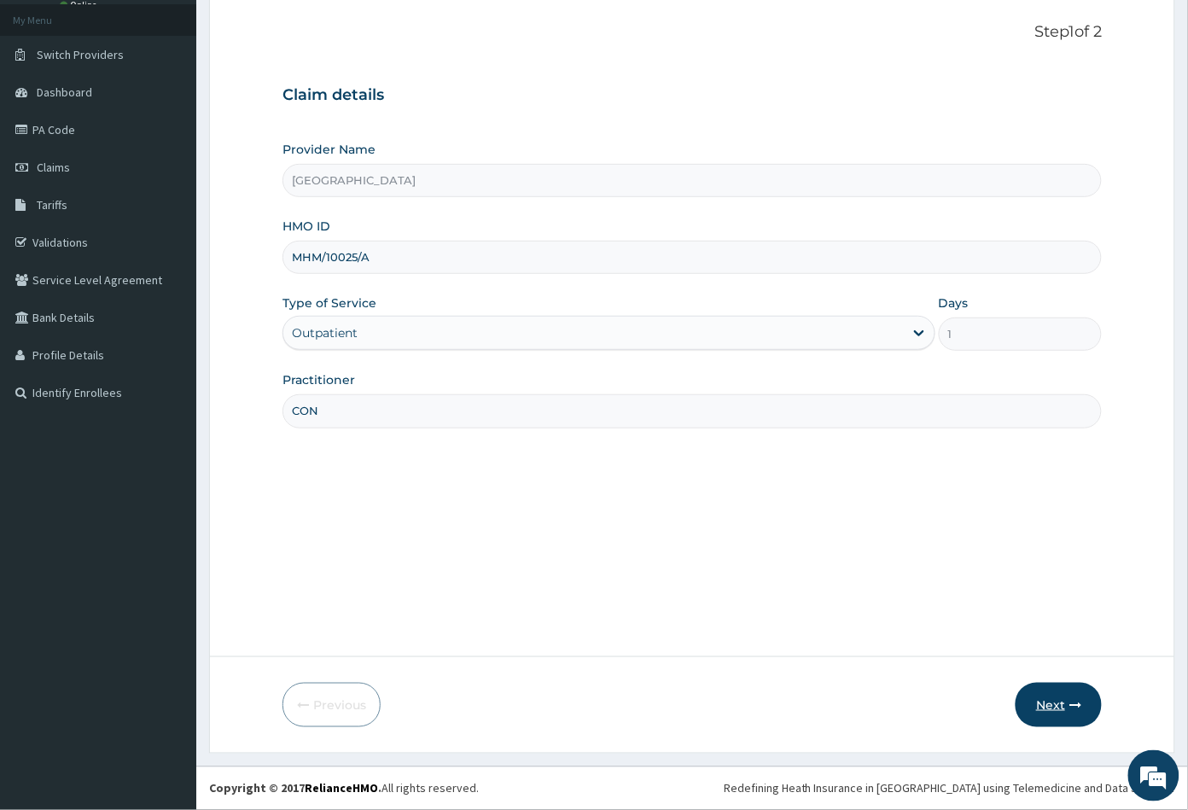
click at [1055, 704] on button "Next" at bounding box center [1059, 705] width 86 height 44
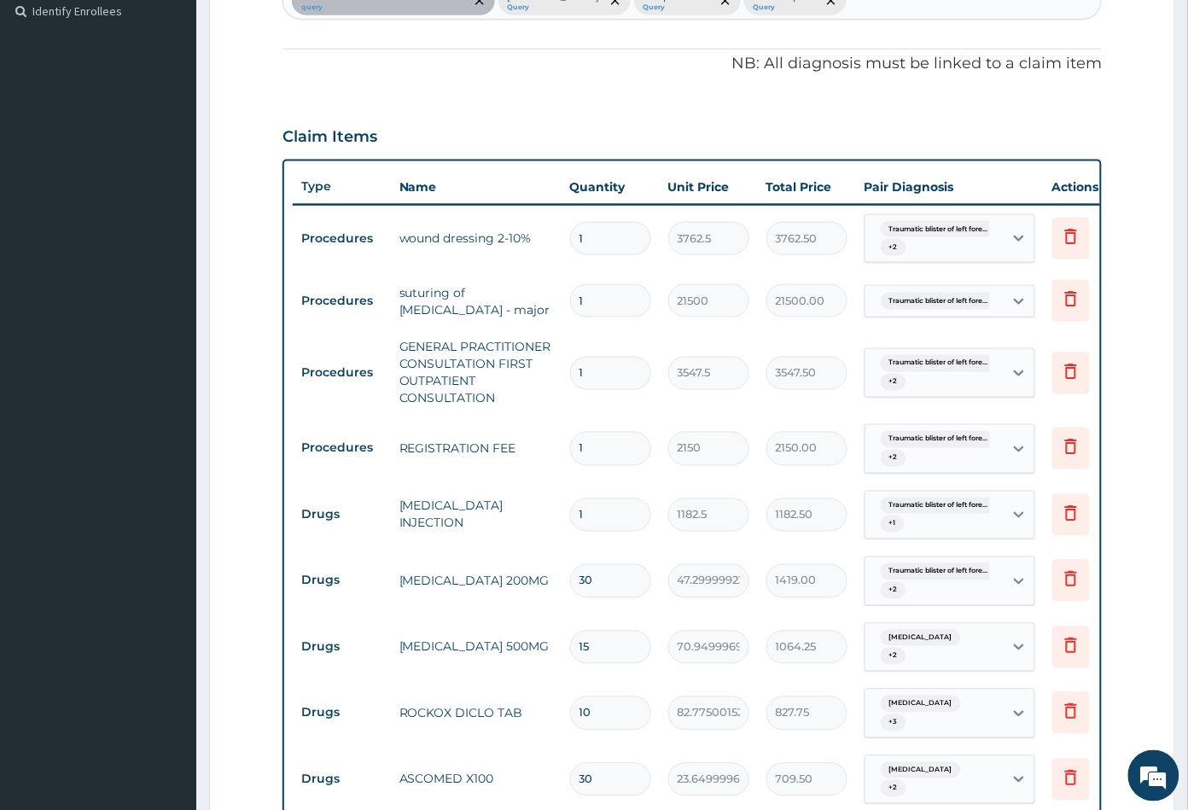
scroll to position [473, 0]
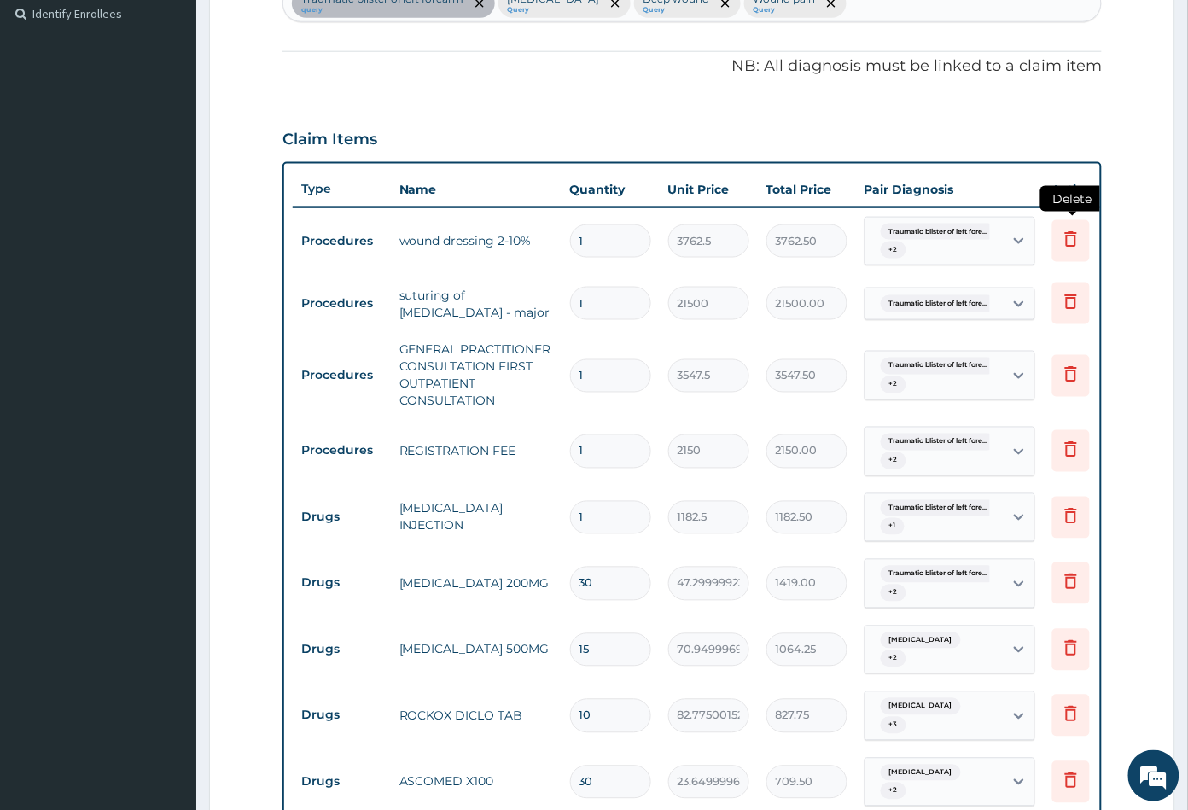
click at [1068, 233] on icon at bounding box center [1071, 238] width 12 height 15
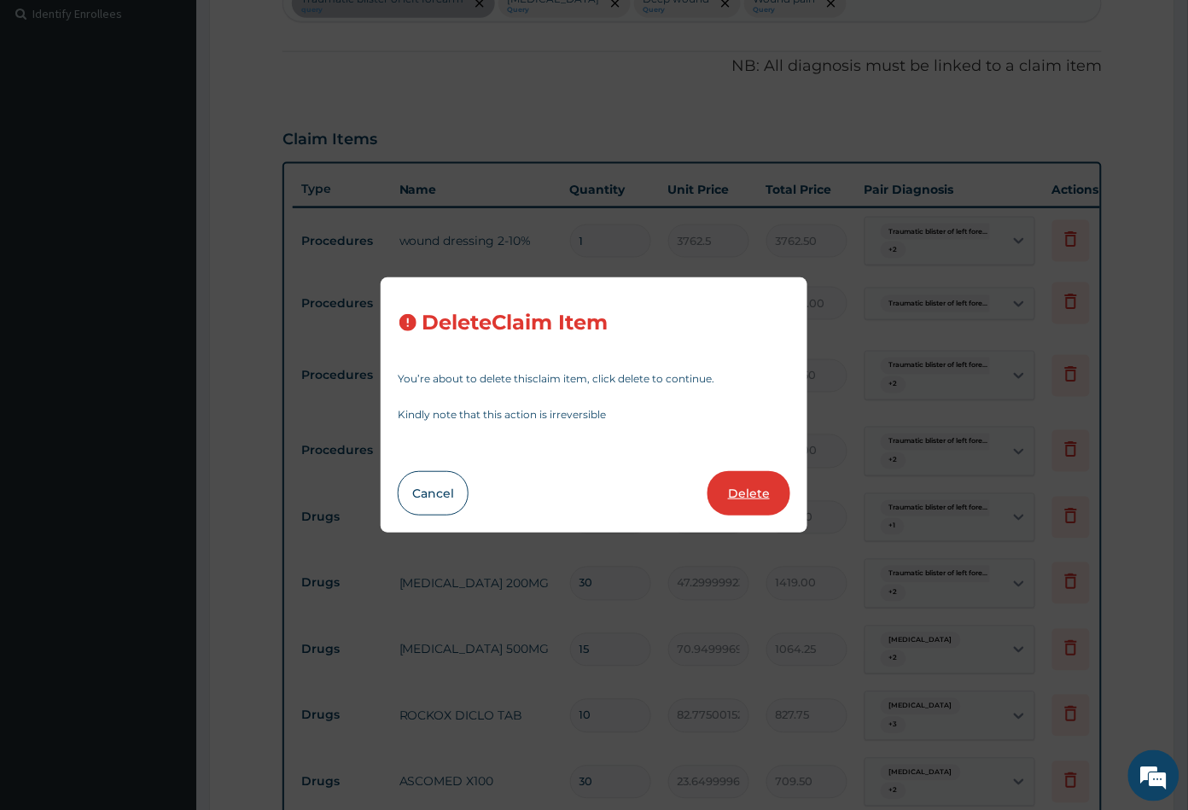
click at [735, 494] on button "Delete" at bounding box center [749, 493] width 83 height 44
type input "21500"
type input "21500.00"
type input "3547.5"
type input "3547.50"
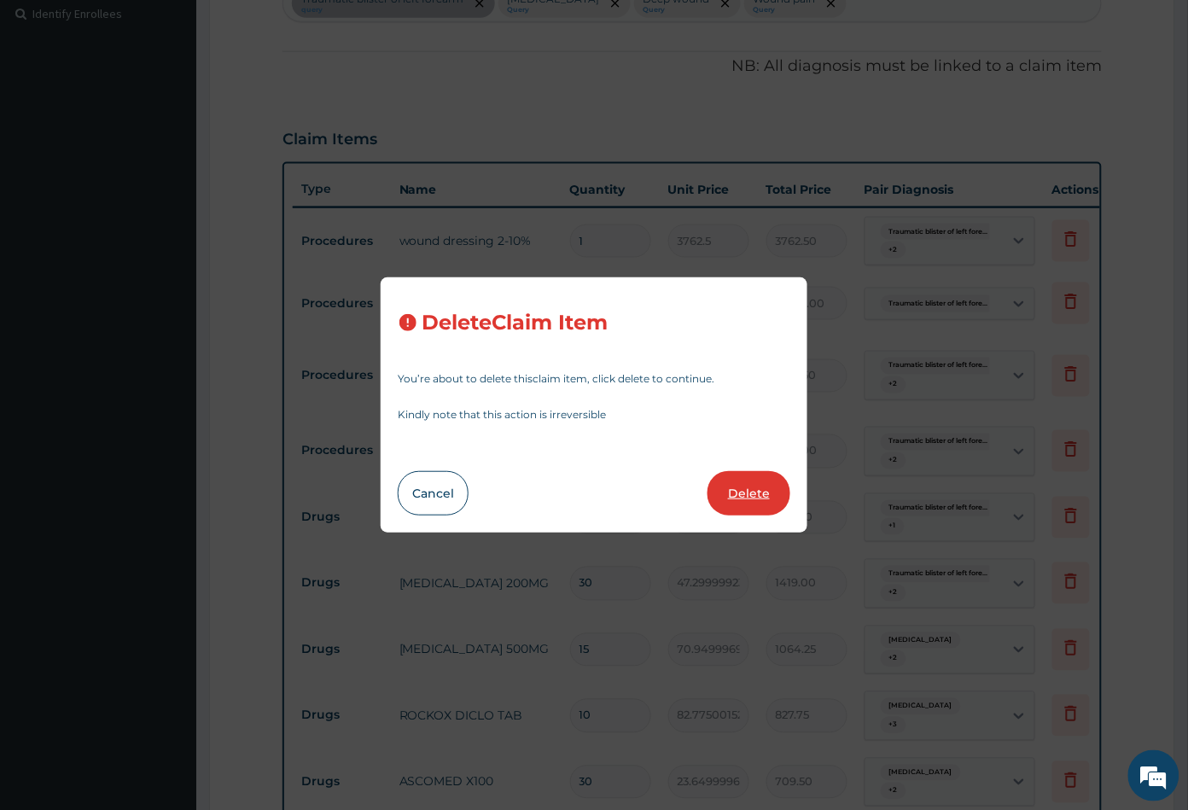
type input "2150"
type input "2150.00"
type input "1182.5"
type input "1182.50"
type input "30"
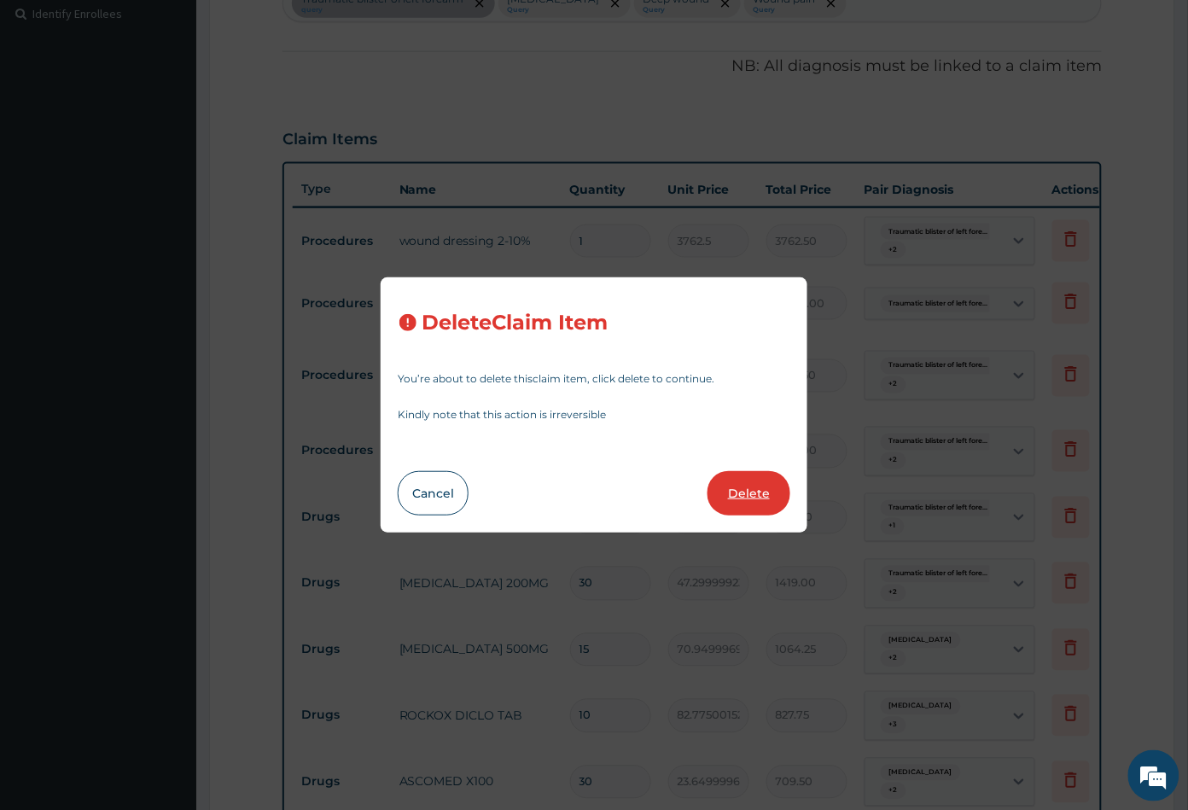
type input "47.29999923706055"
type input "1419.00"
type input "15"
type input "70.94999694824219"
type input "1064.25"
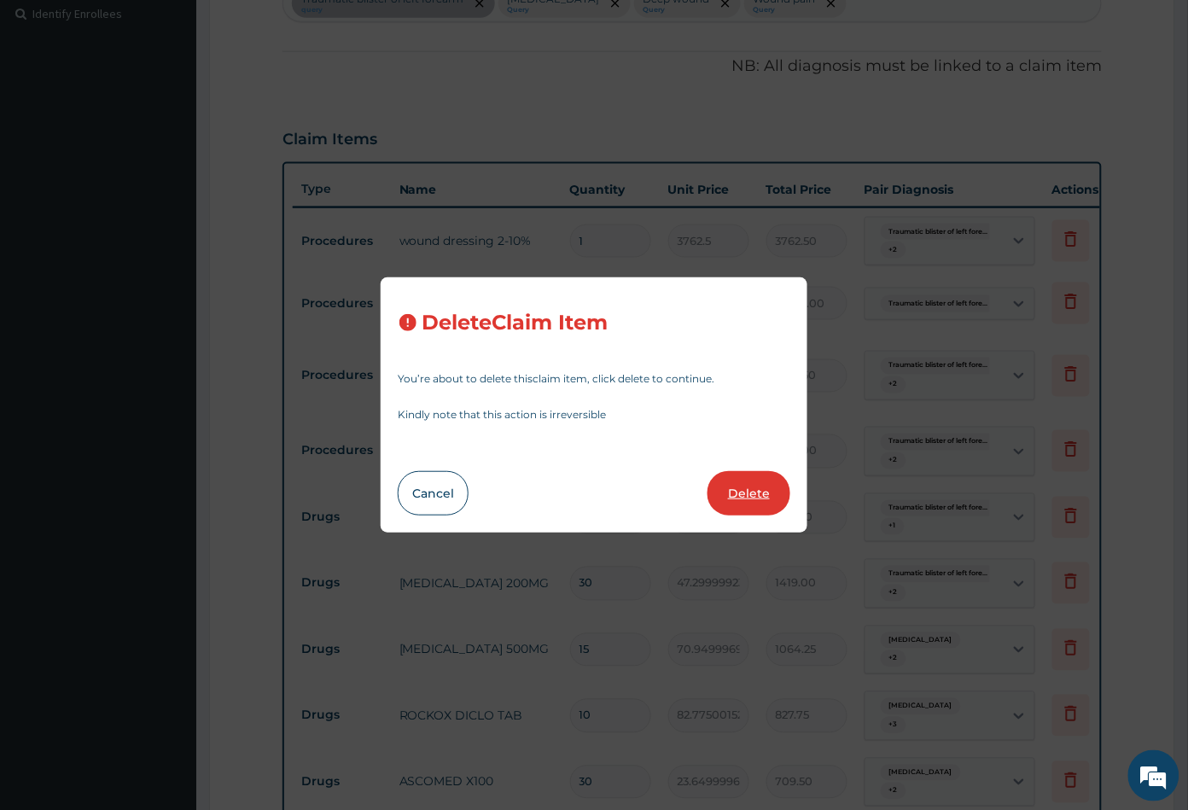
type input "10"
type input "82.7750015258789"
type input "827.75"
type input "30"
type input "23.64999961853027"
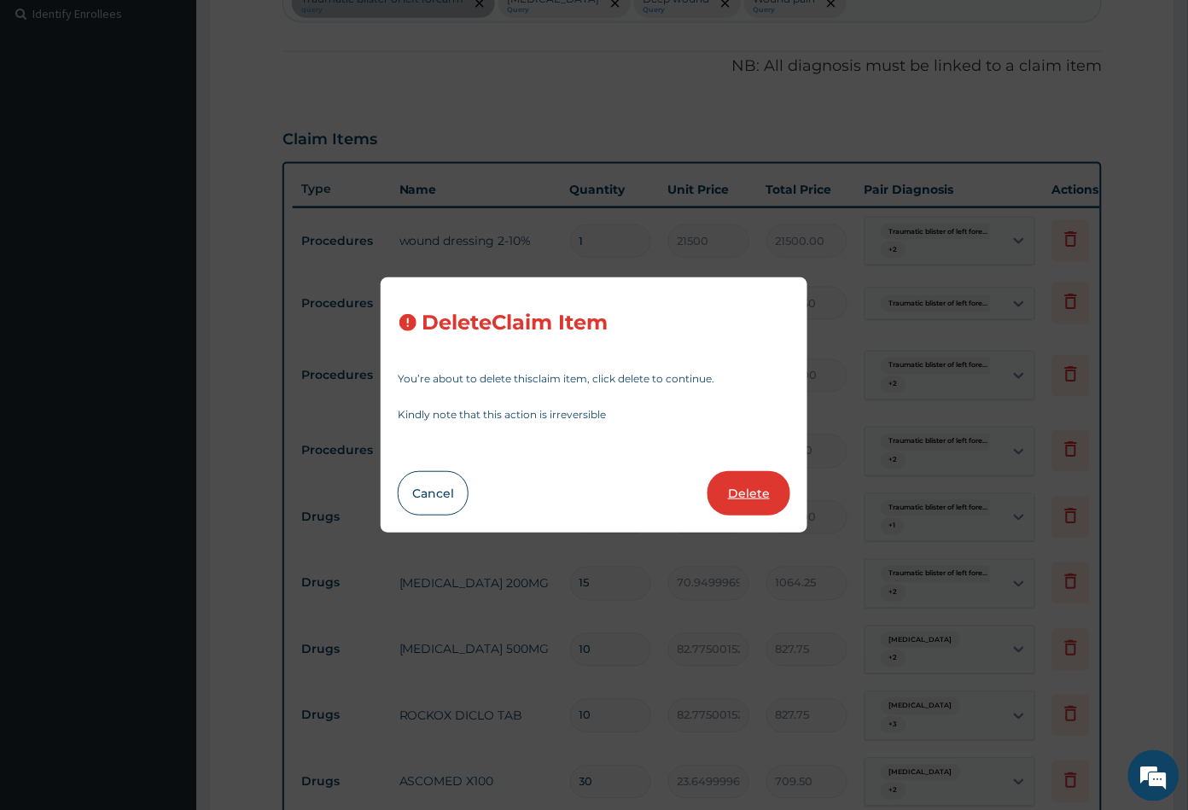
type input "709.50"
type input "1"
type input "5375"
type input "5375.00"
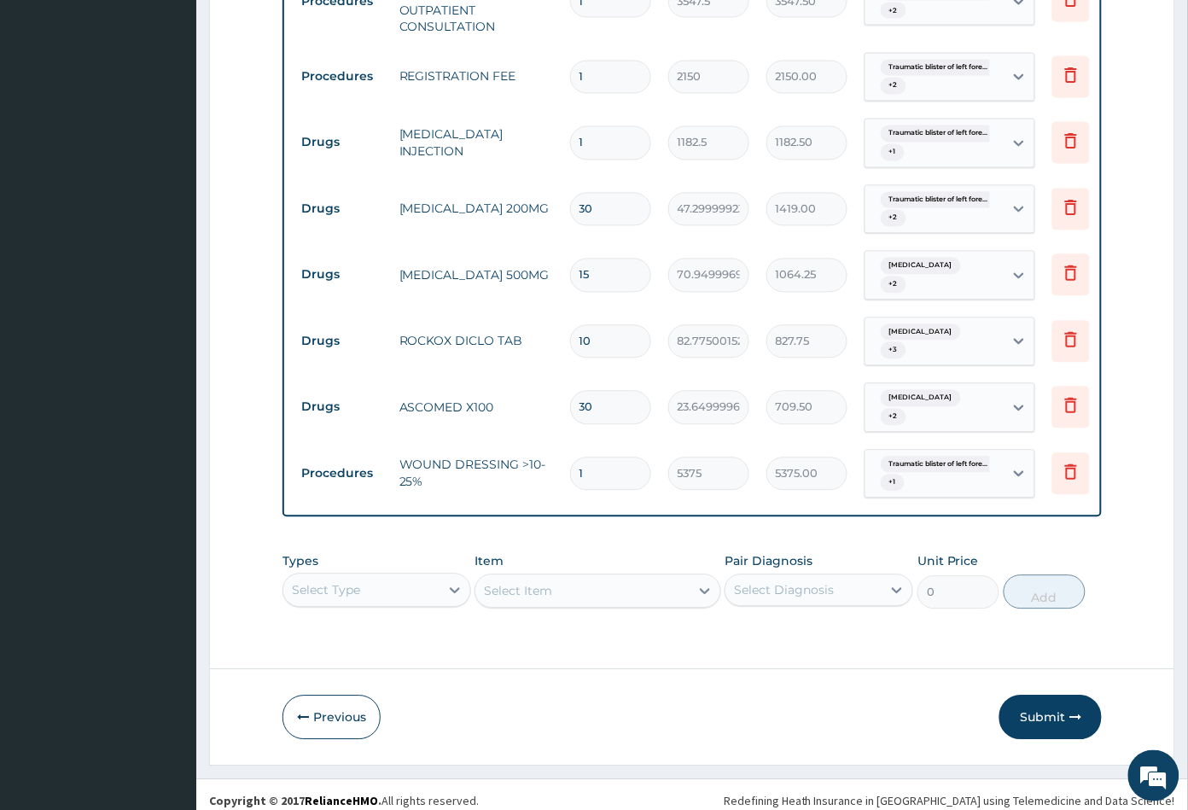
scroll to position [785, 0]
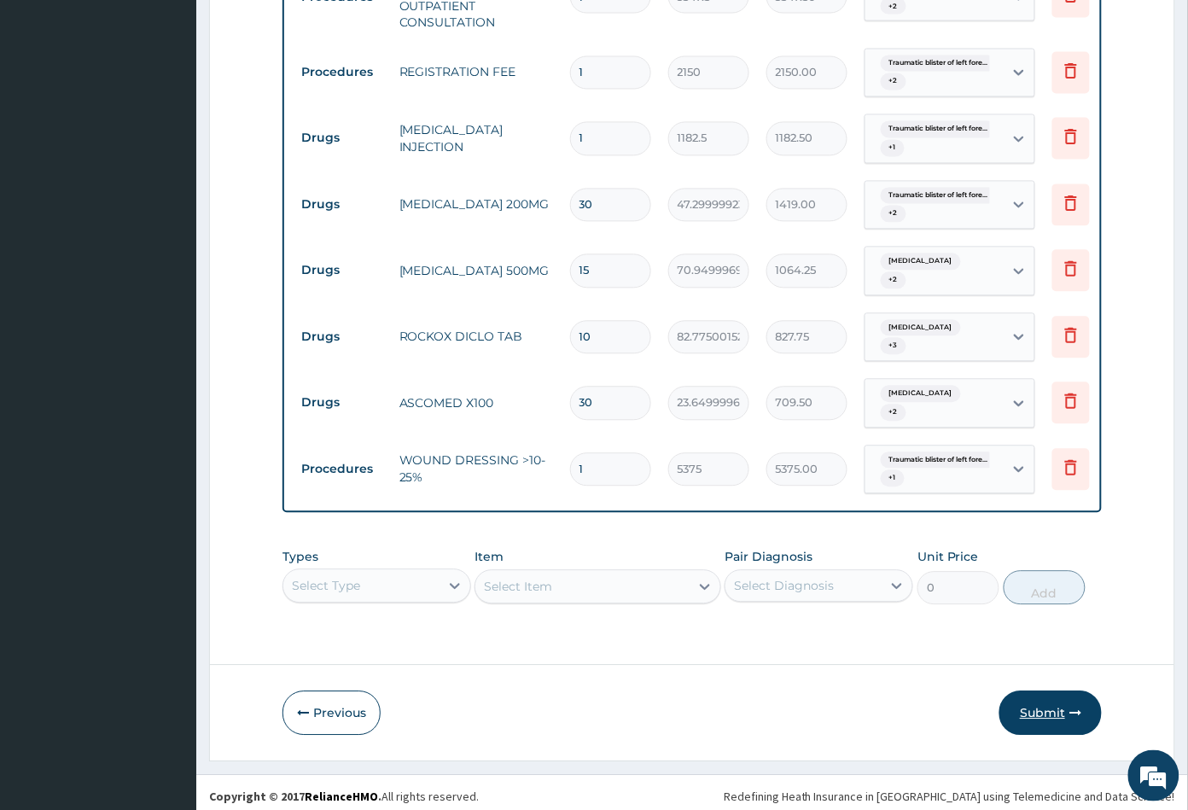
click at [1039, 709] on button "Submit" at bounding box center [1051, 713] width 102 height 44
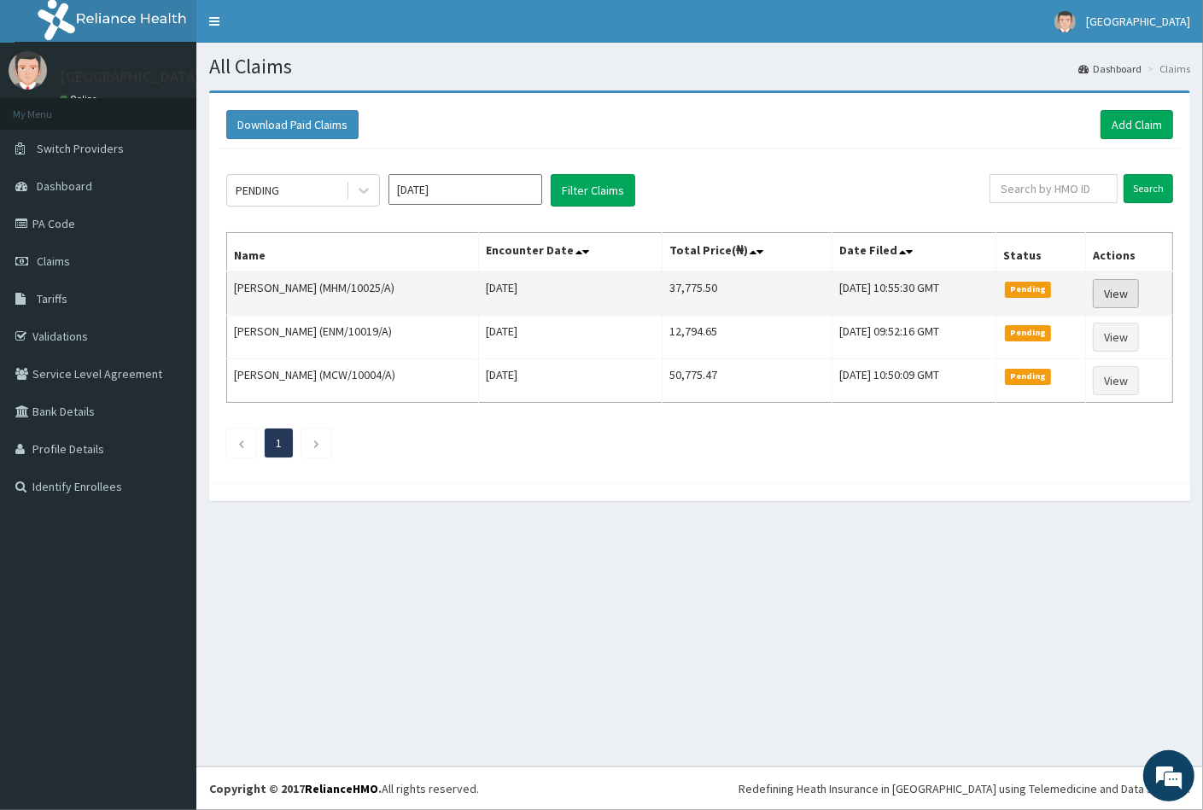
click at [1118, 290] on link "View" at bounding box center [1116, 293] width 46 height 29
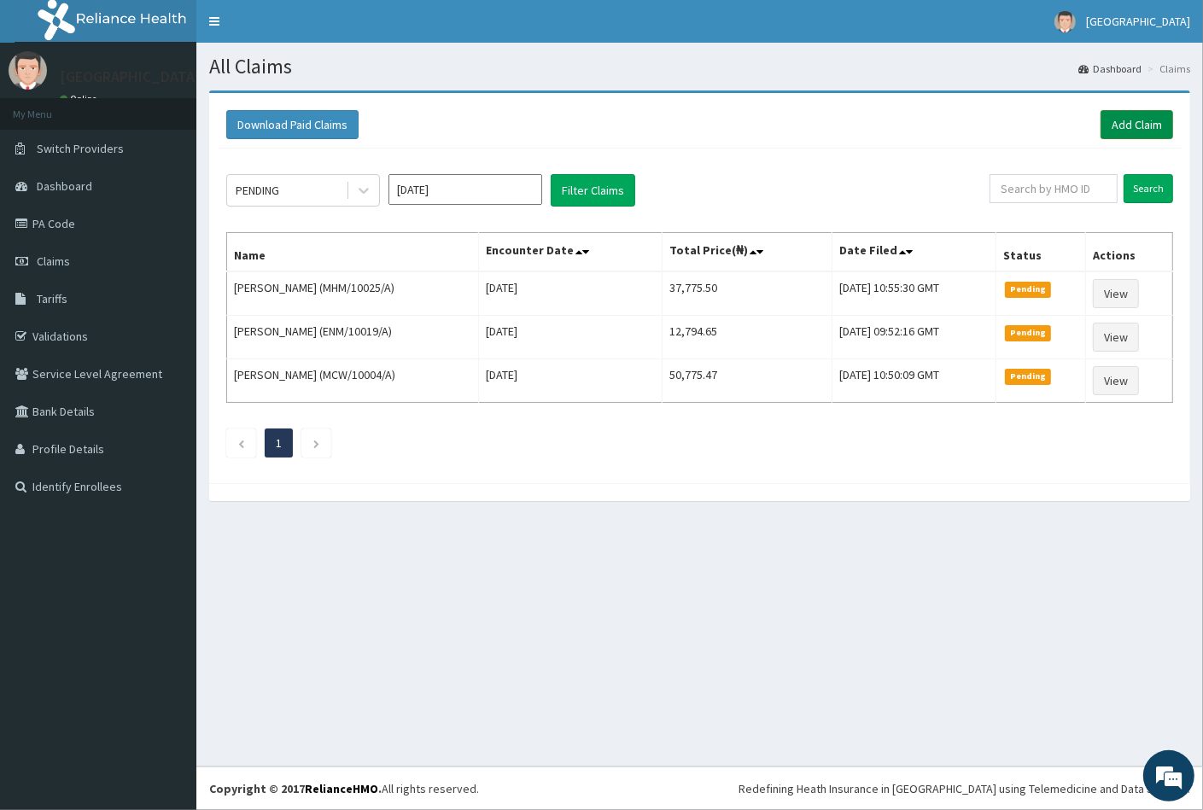
click at [1133, 126] on link "Add Claim" at bounding box center [1136, 124] width 73 height 29
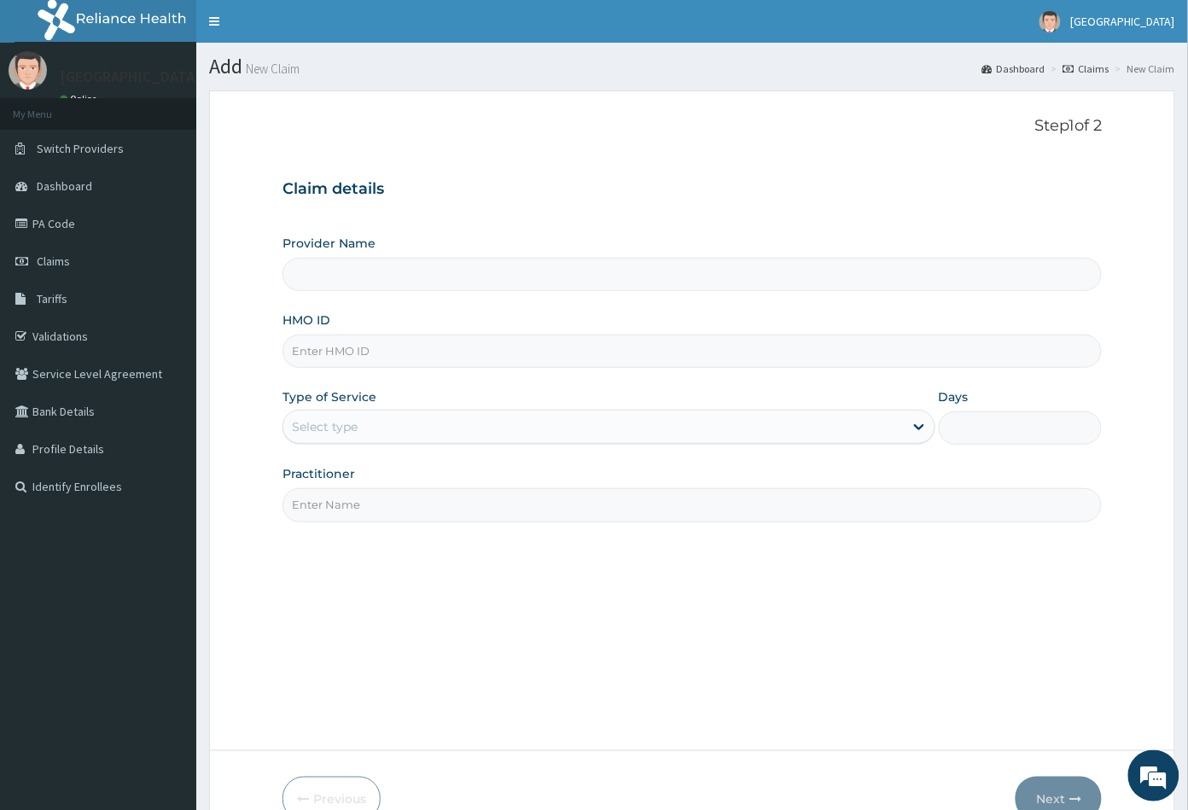
type input "[GEOGRAPHIC_DATA]"
click at [300, 345] on input "HMO ID" at bounding box center [693, 351] width 820 height 33
paste input "ABP/10119/A"
click at [316, 350] on input "ABP/10119/A" at bounding box center [693, 351] width 820 height 33
type input "ABP/10119/A"
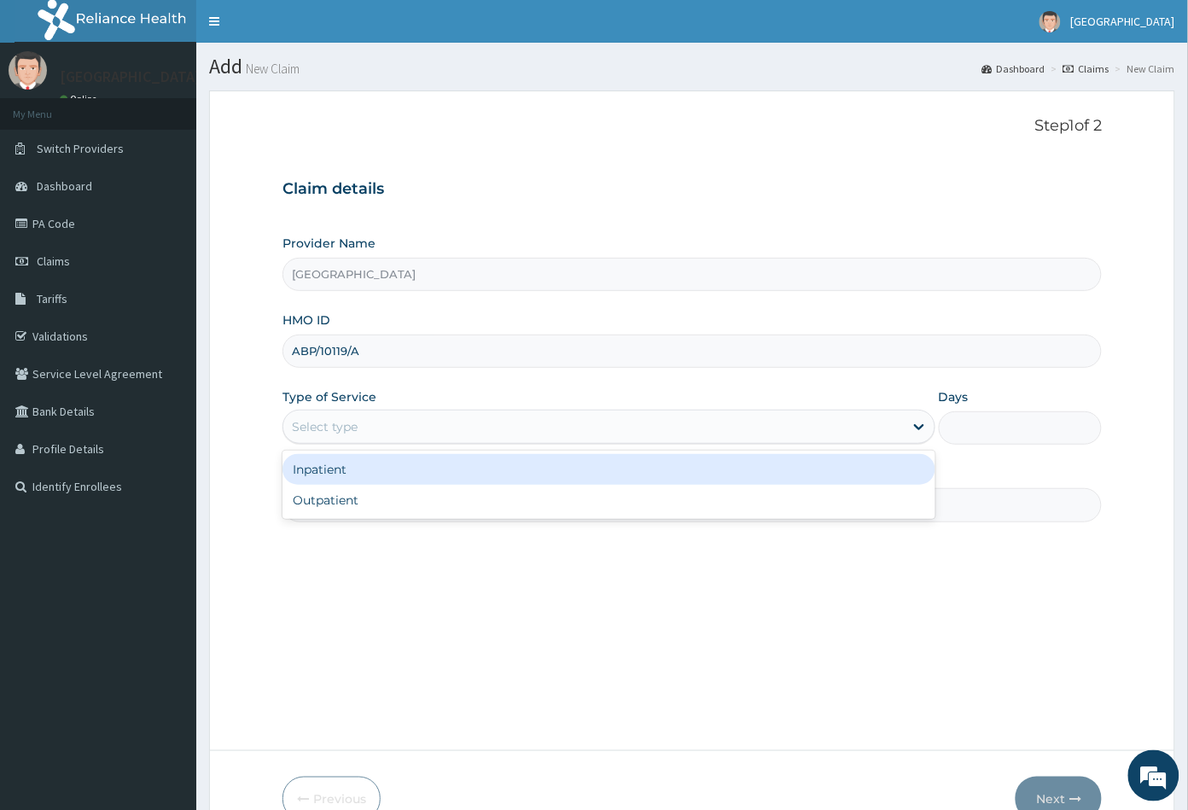
click at [353, 422] on div "Select type" at bounding box center [325, 426] width 66 height 17
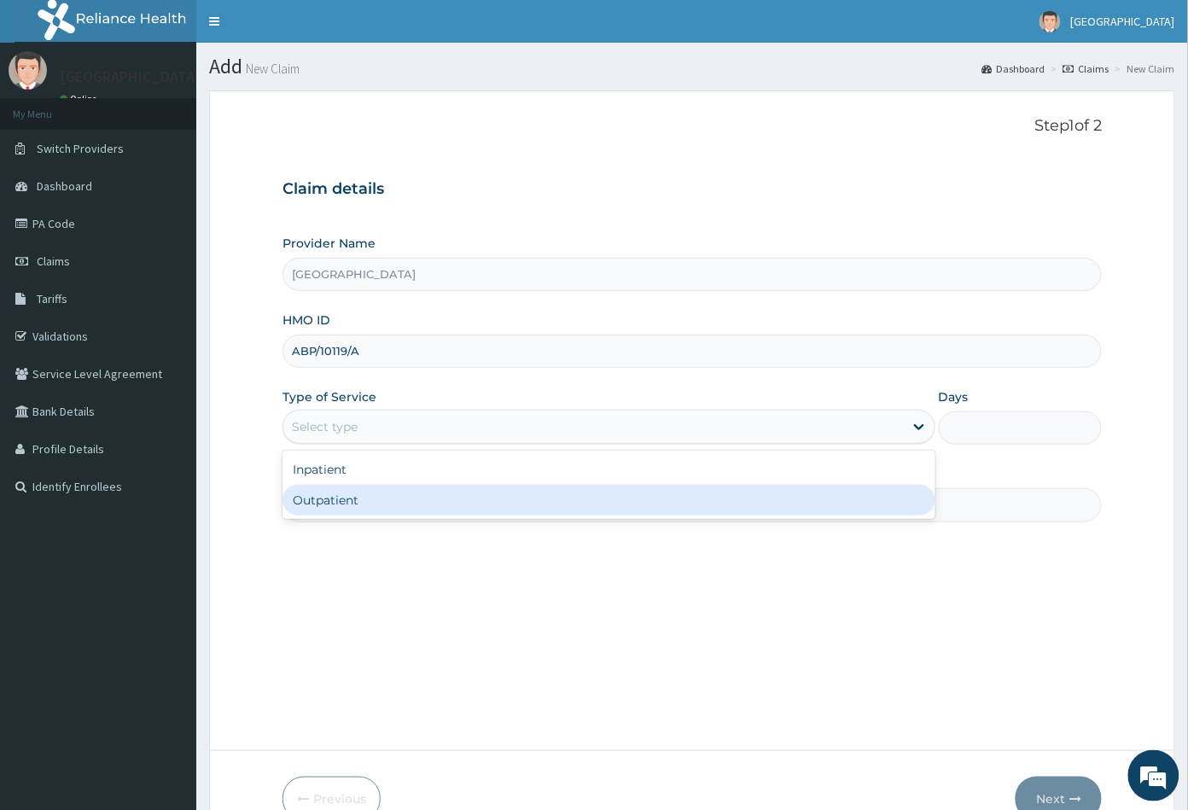
click at [348, 495] on div "Outpatient" at bounding box center [609, 500] width 653 height 31
type input "1"
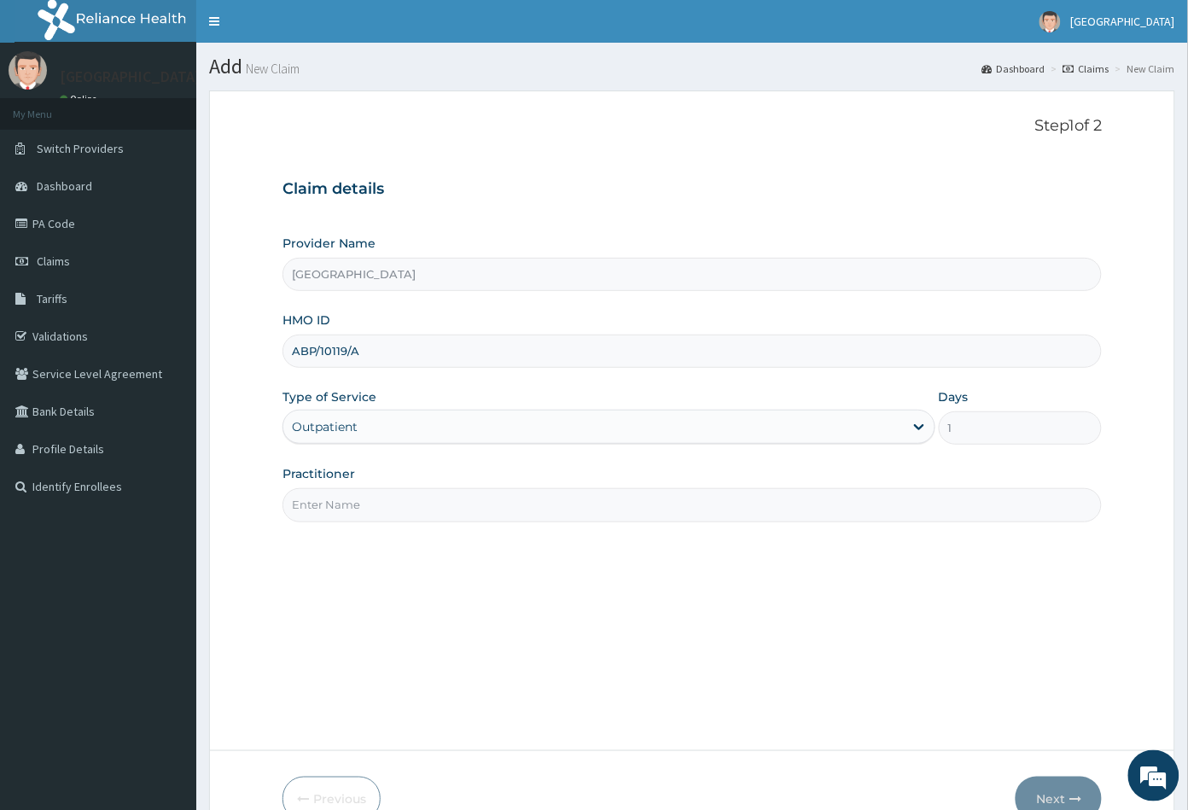
click at [348, 509] on input "Practitioner" at bounding box center [693, 504] width 820 height 33
type input "CON"
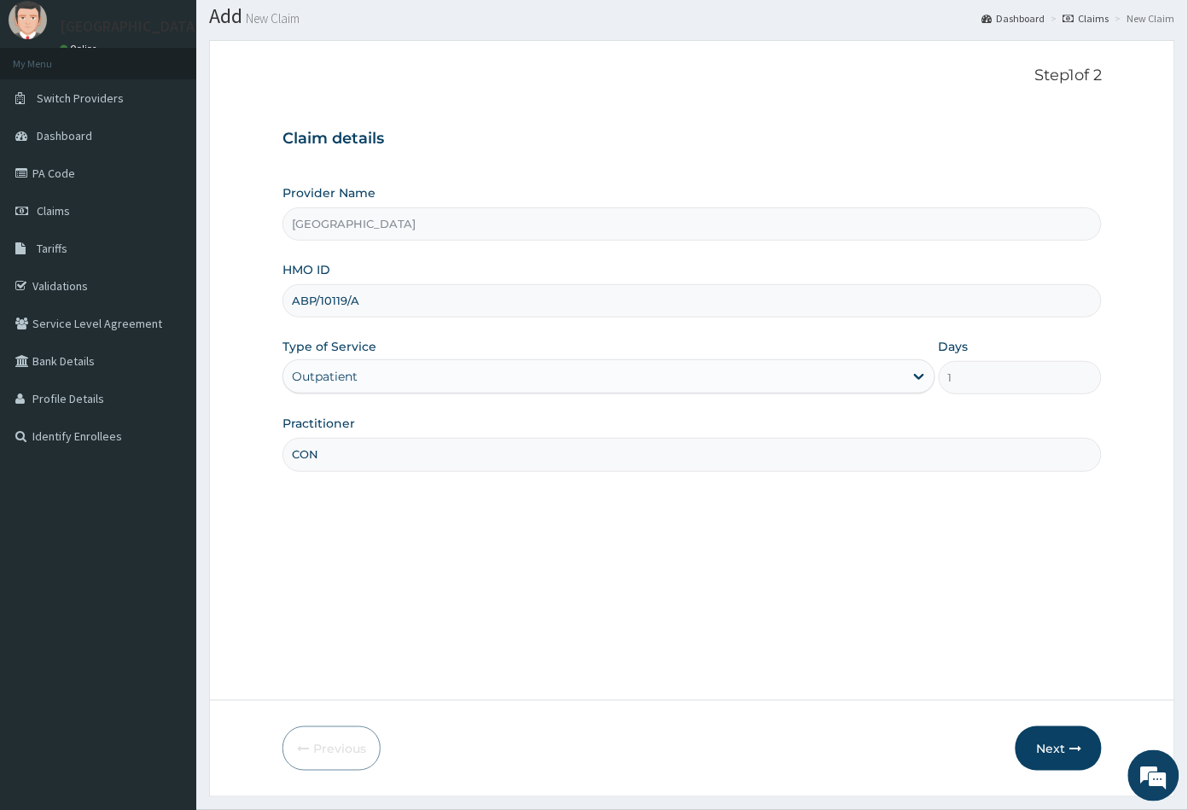
scroll to position [94, 0]
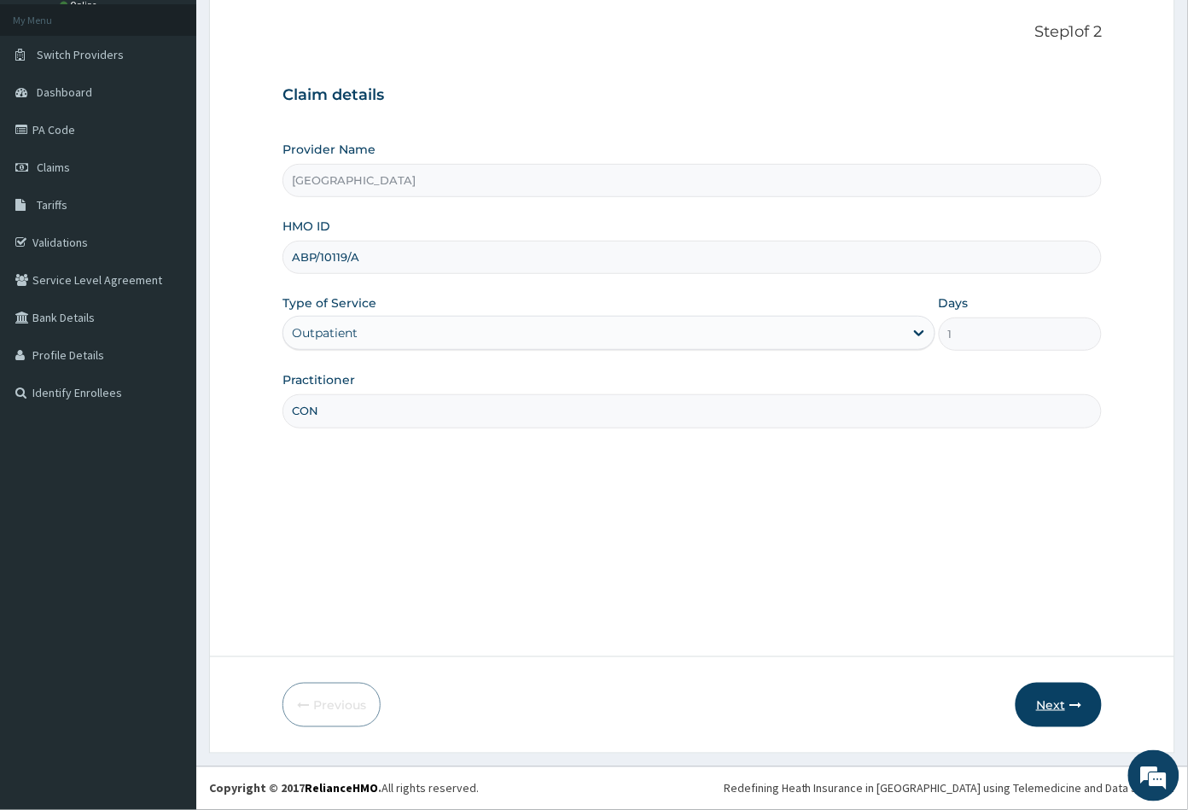
click at [1049, 703] on button "Next" at bounding box center [1059, 705] width 86 height 44
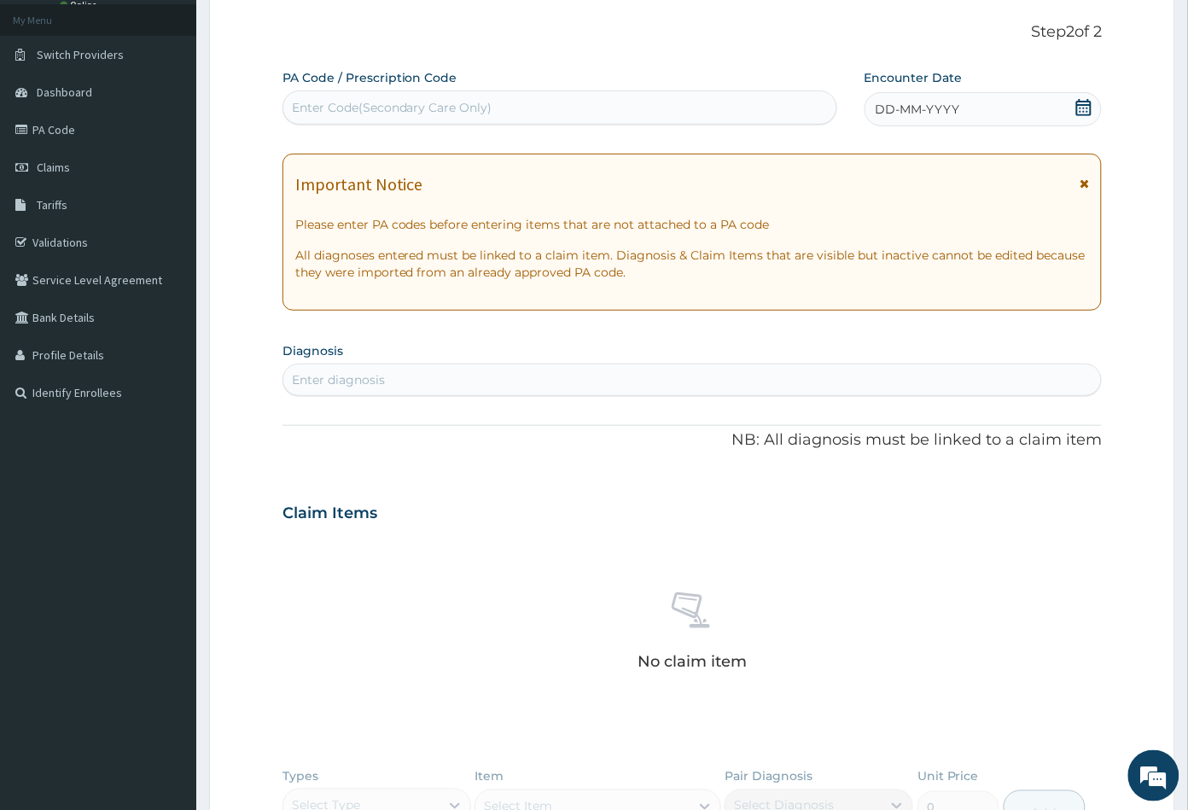
click at [1082, 112] on icon at bounding box center [1084, 107] width 17 height 17
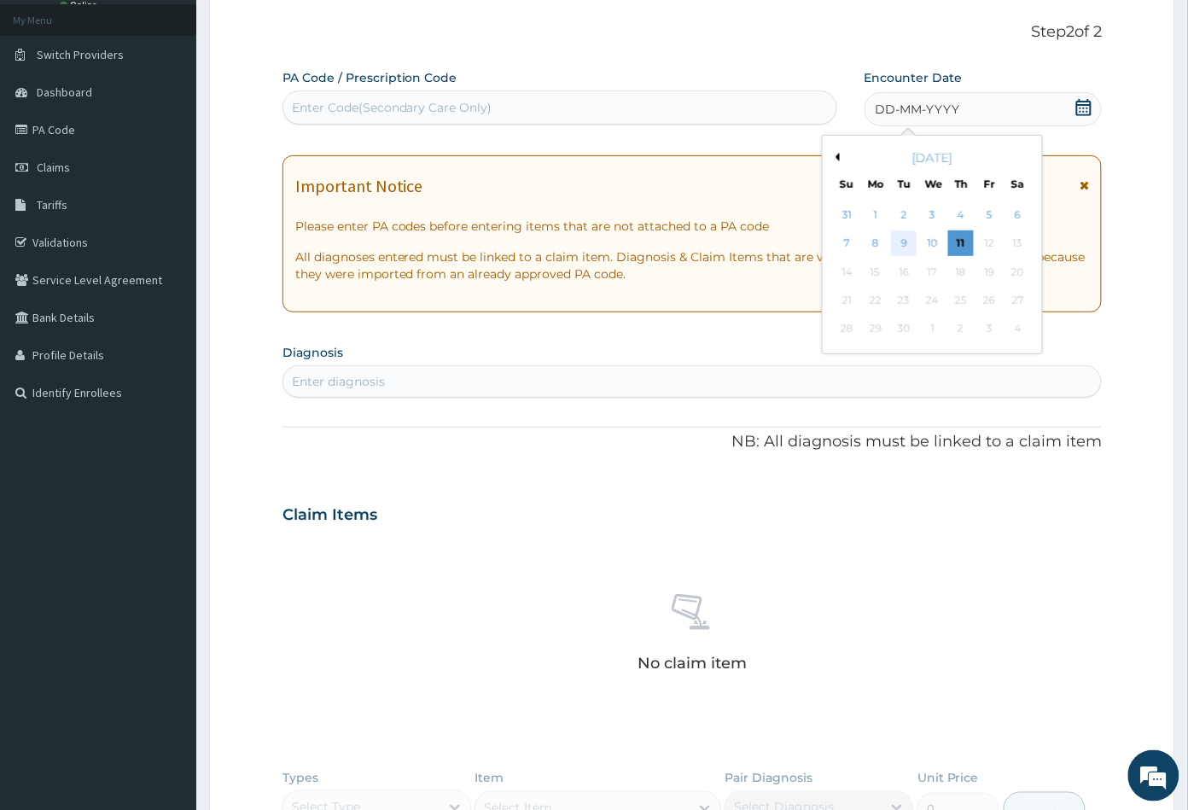
click at [907, 239] on div "9" at bounding box center [904, 244] width 26 height 26
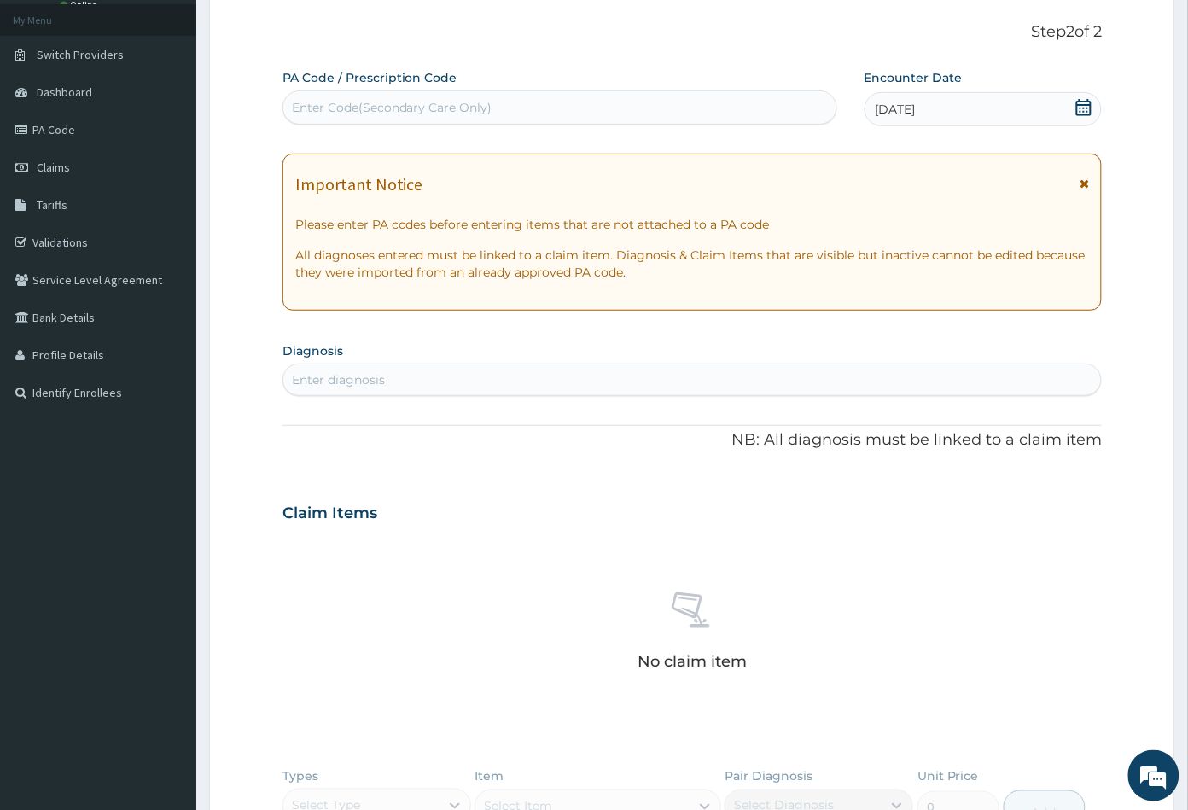
click at [419, 380] on div "Enter diagnosis" at bounding box center [692, 379] width 819 height 27
type input "MALA"
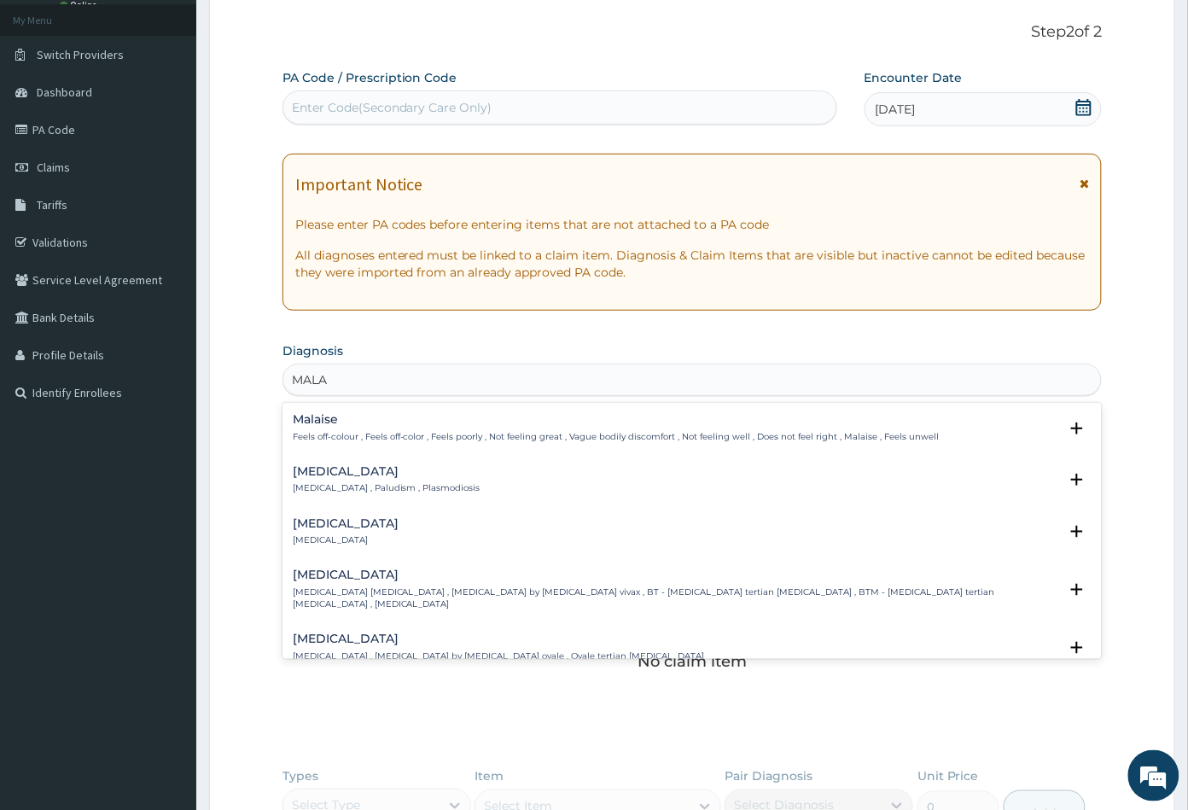
click at [339, 468] on h4 "Malaria" at bounding box center [387, 471] width 188 height 13
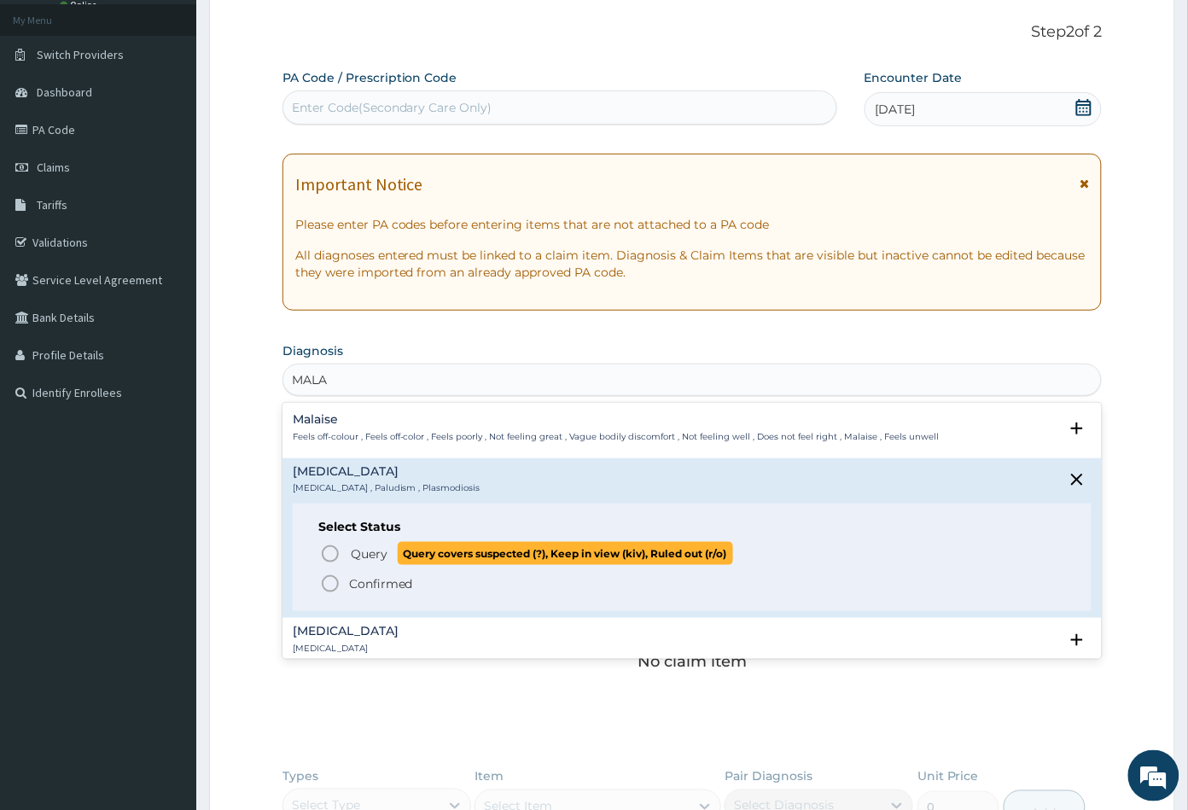
click at [332, 558] on icon "status option query" at bounding box center [330, 554] width 20 height 20
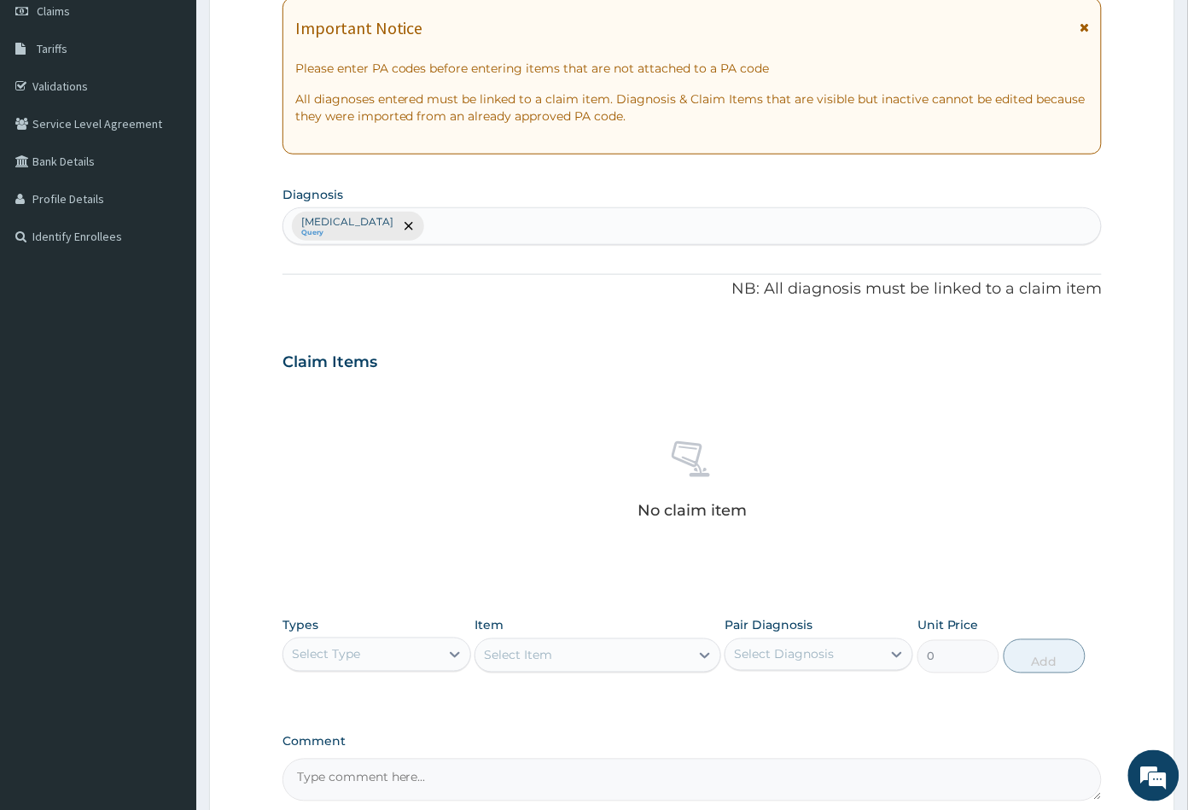
scroll to position [420, 0]
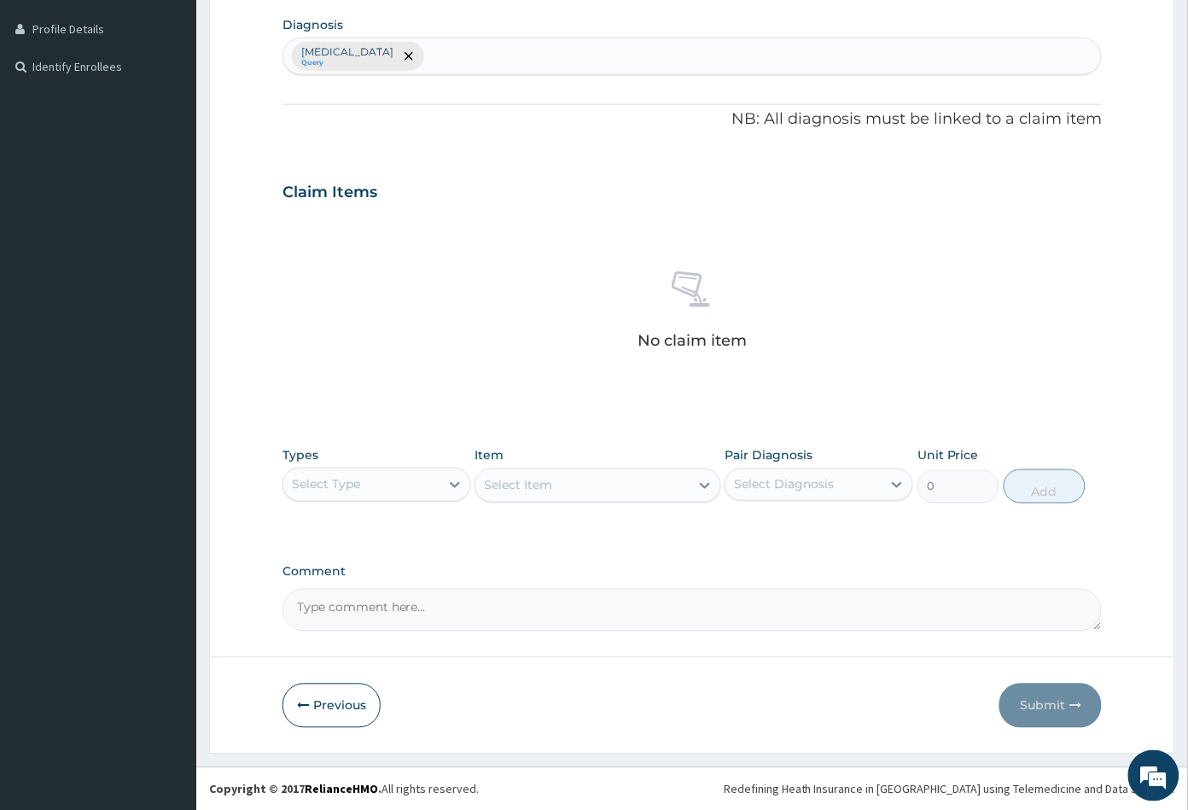
click at [407, 471] on div "Select Type" at bounding box center [361, 484] width 156 height 27
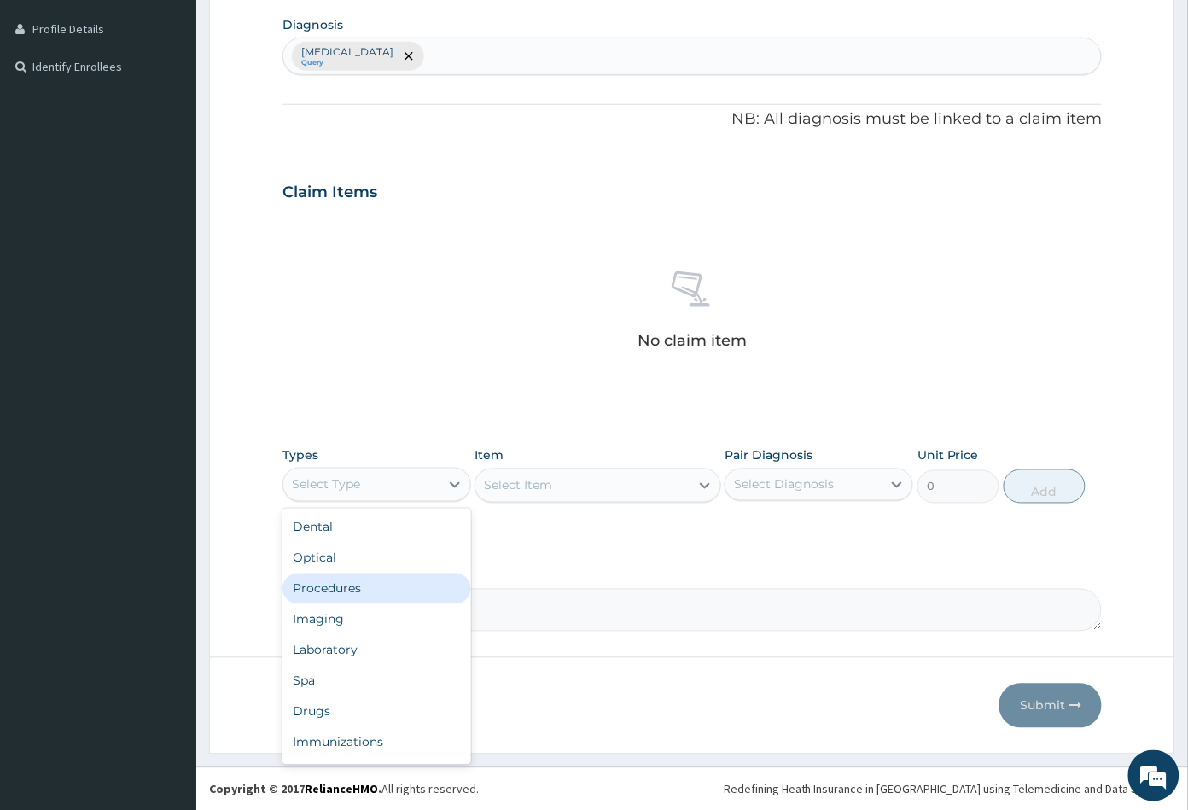
click at [371, 584] on div "Procedures" at bounding box center [377, 589] width 189 height 31
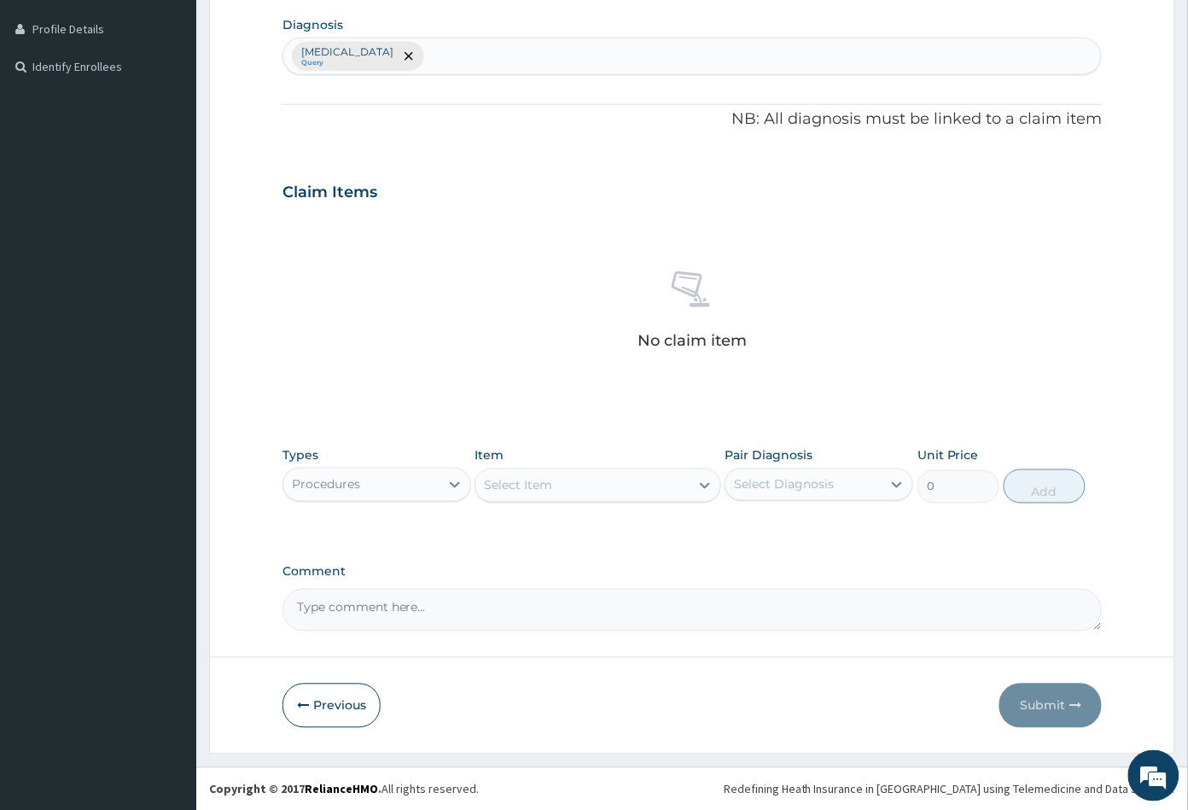
click at [637, 491] on div "Select Item" at bounding box center [581, 485] width 213 height 27
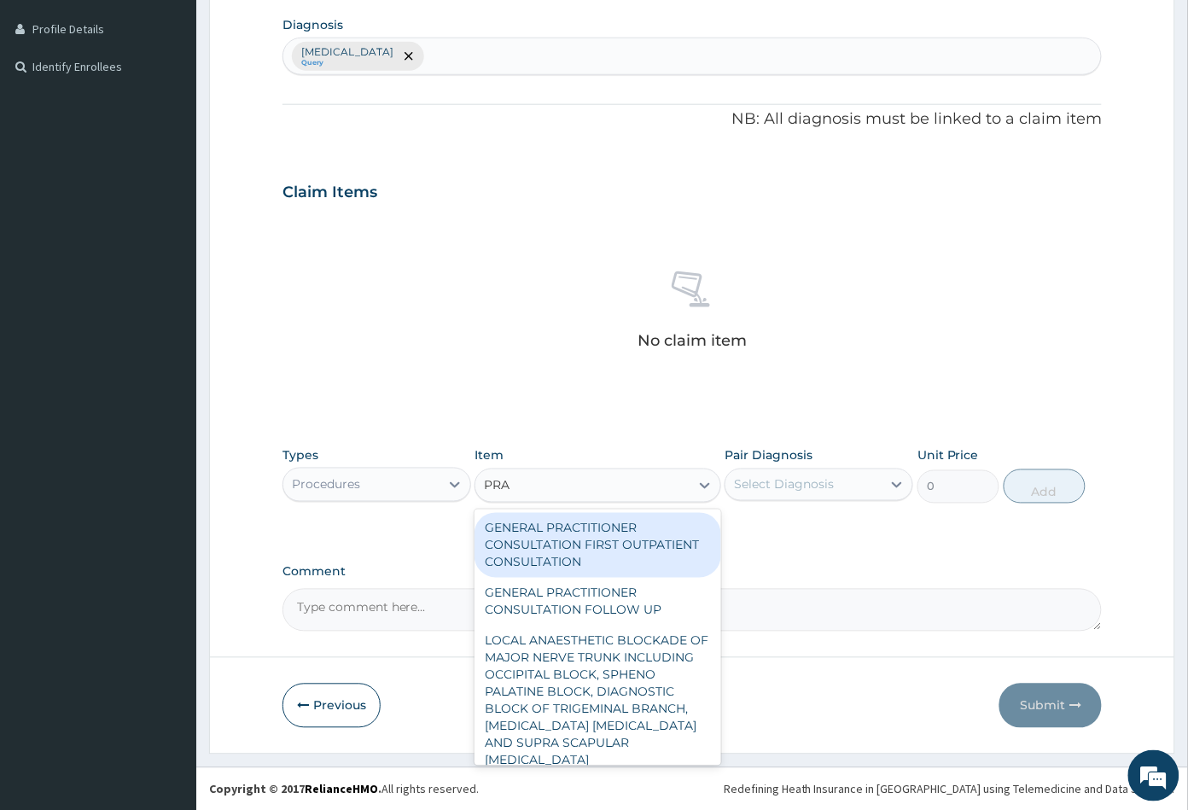
type input "PRAC"
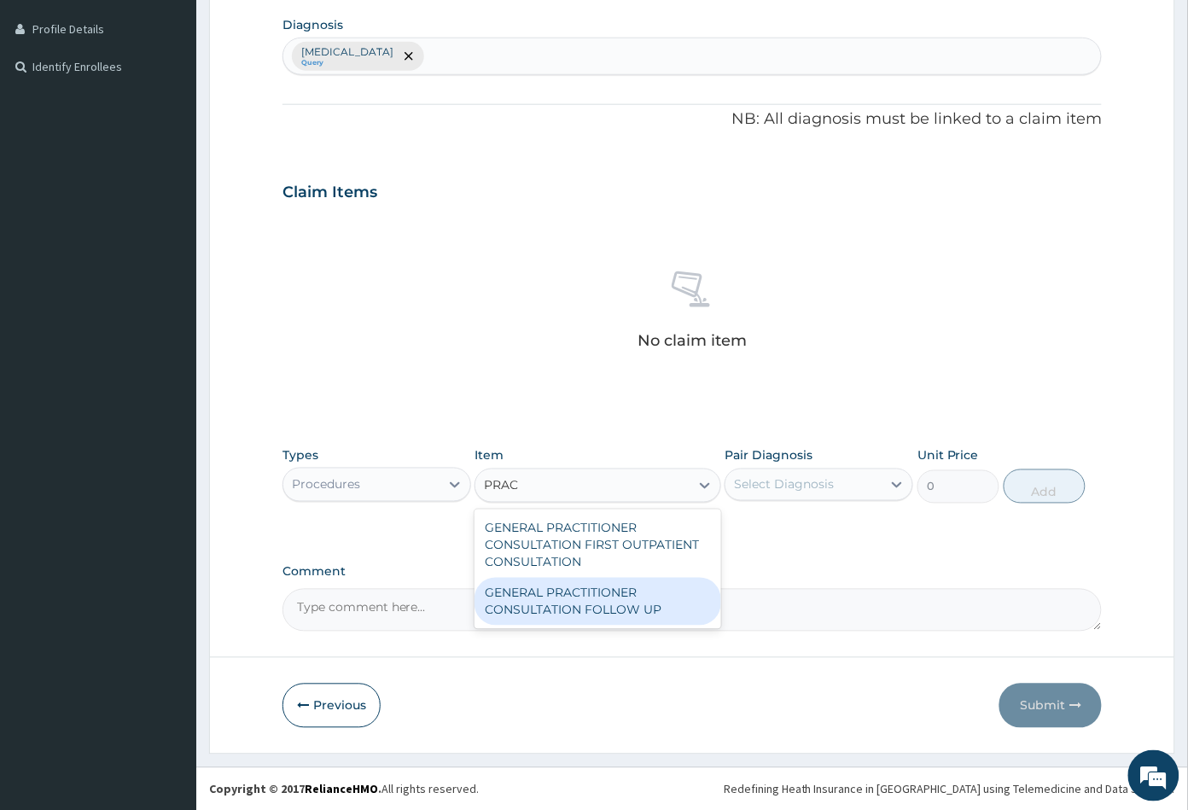
drag, startPoint x: 642, startPoint y: 590, endPoint x: 661, endPoint y: 585, distance: 19.5
click at [643, 590] on div "GENERAL PRACTITIONER CONSULTATION FOLLOW UP" at bounding box center [598, 602] width 246 height 48
type input "2365"
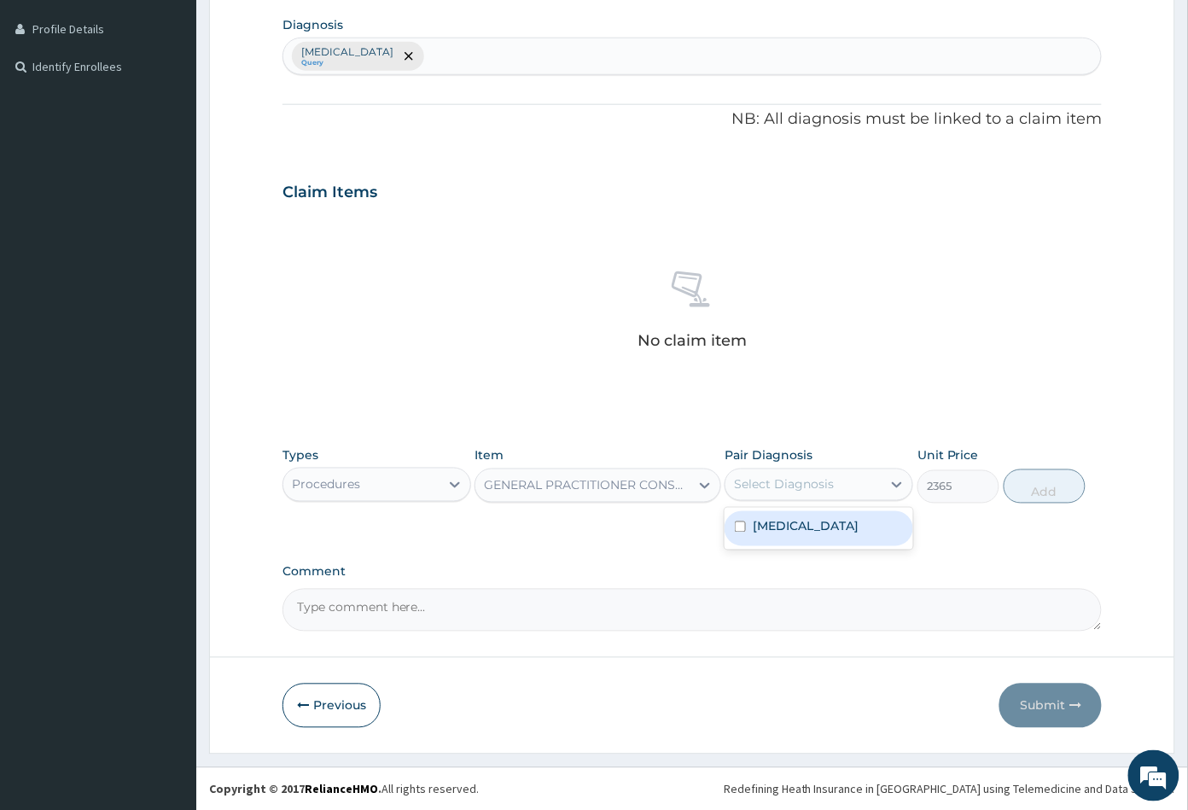
click at [791, 487] on div "Select Diagnosis" at bounding box center [784, 484] width 100 height 17
click at [801, 525] on div "[MEDICAL_DATA]" at bounding box center [819, 528] width 189 height 35
checkbox input "true"
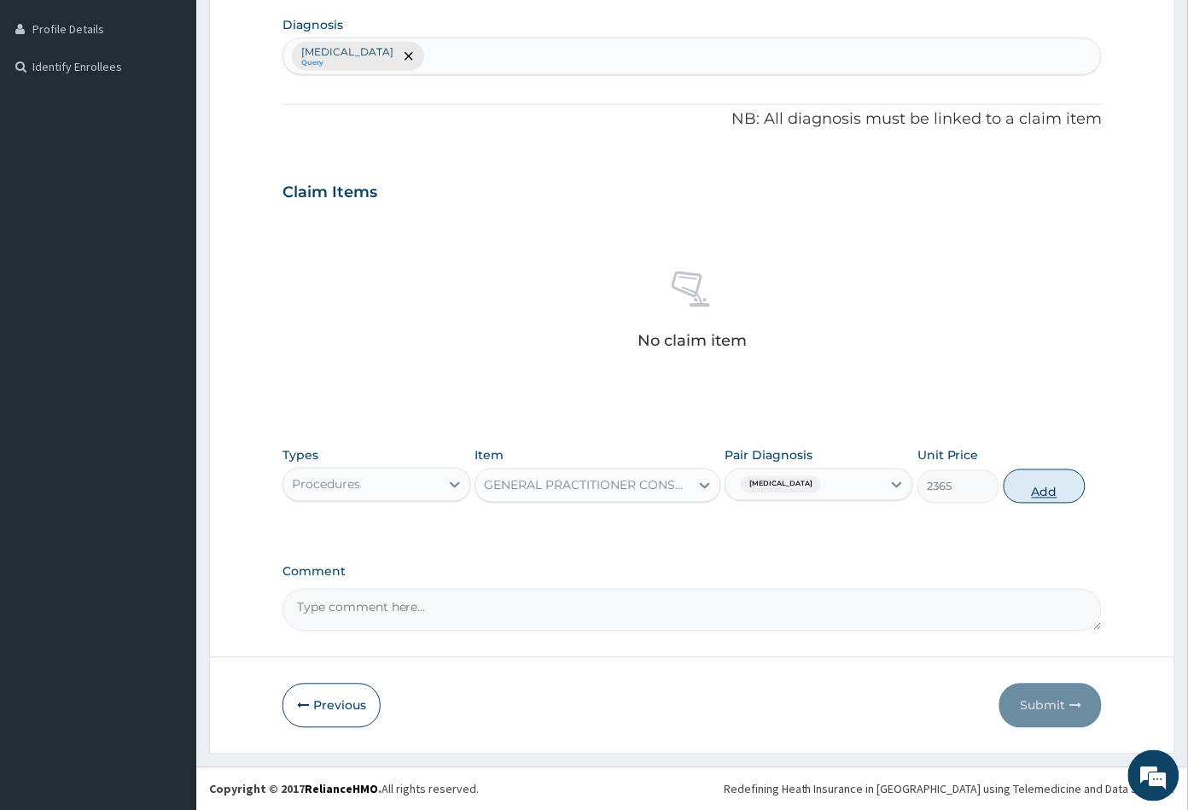
click at [1054, 492] on button "Add" at bounding box center [1045, 486] width 82 height 34
type input "0"
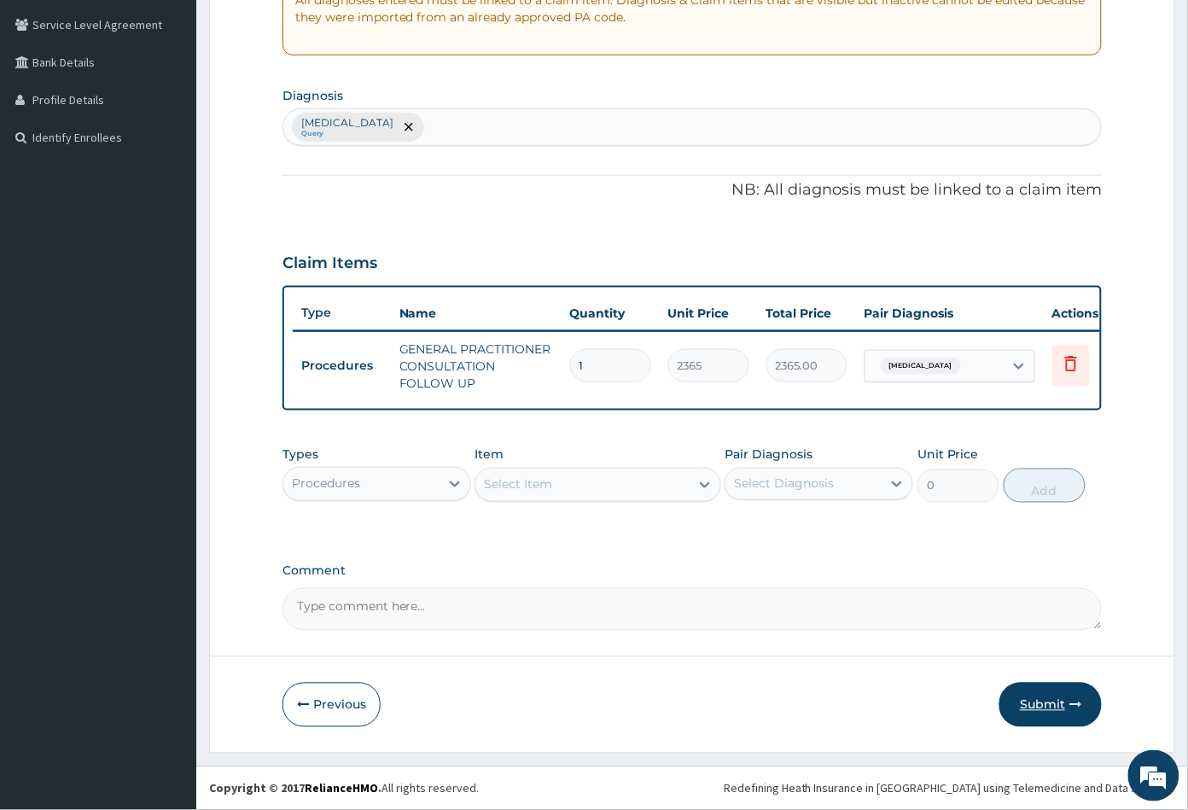
click at [1044, 706] on button "Submit" at bounding box center [1051, 705] width 102 height 44
click at [1044, 706] on div "Step 2 of 2 PA Code / Prescription Code Enter Code(Secondary Care Only) Encount…" at bounding box center [692, 247] width 966 height 1012
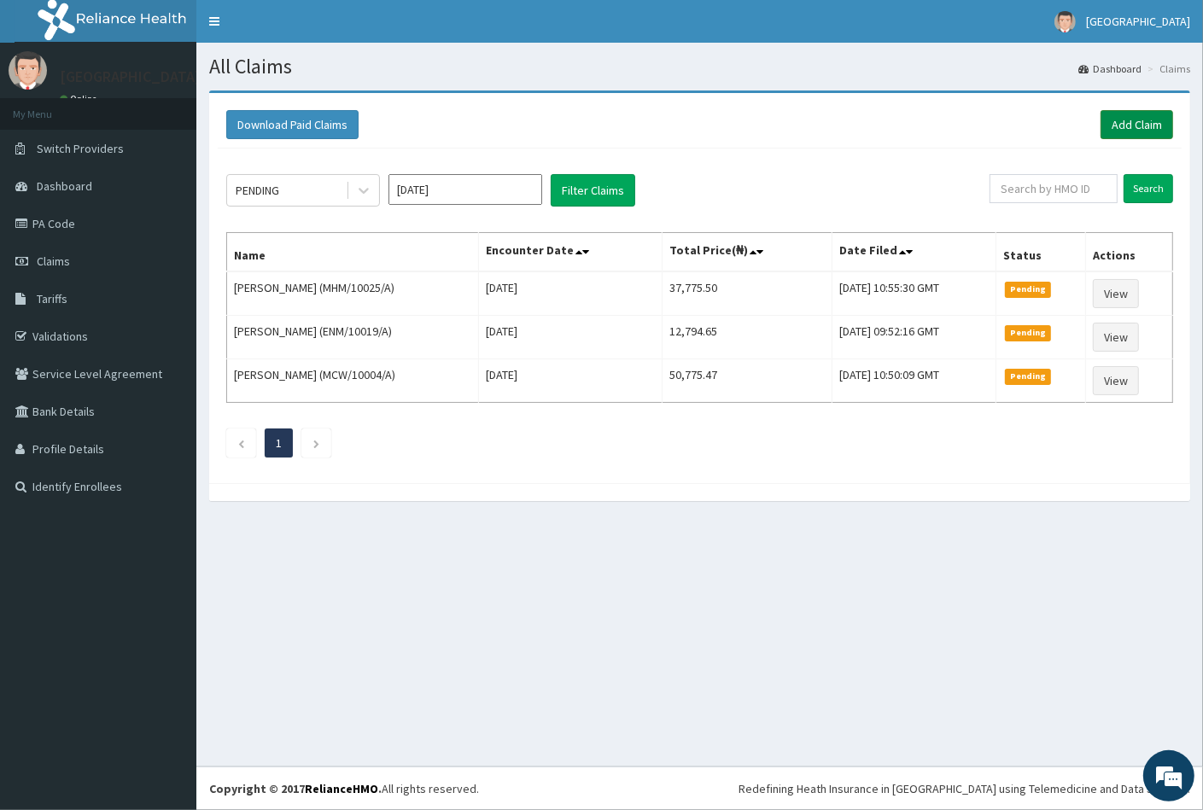
click at [1130, 116] on link "Add Claim" at bounding box center [1136, 124] width 73 height 29
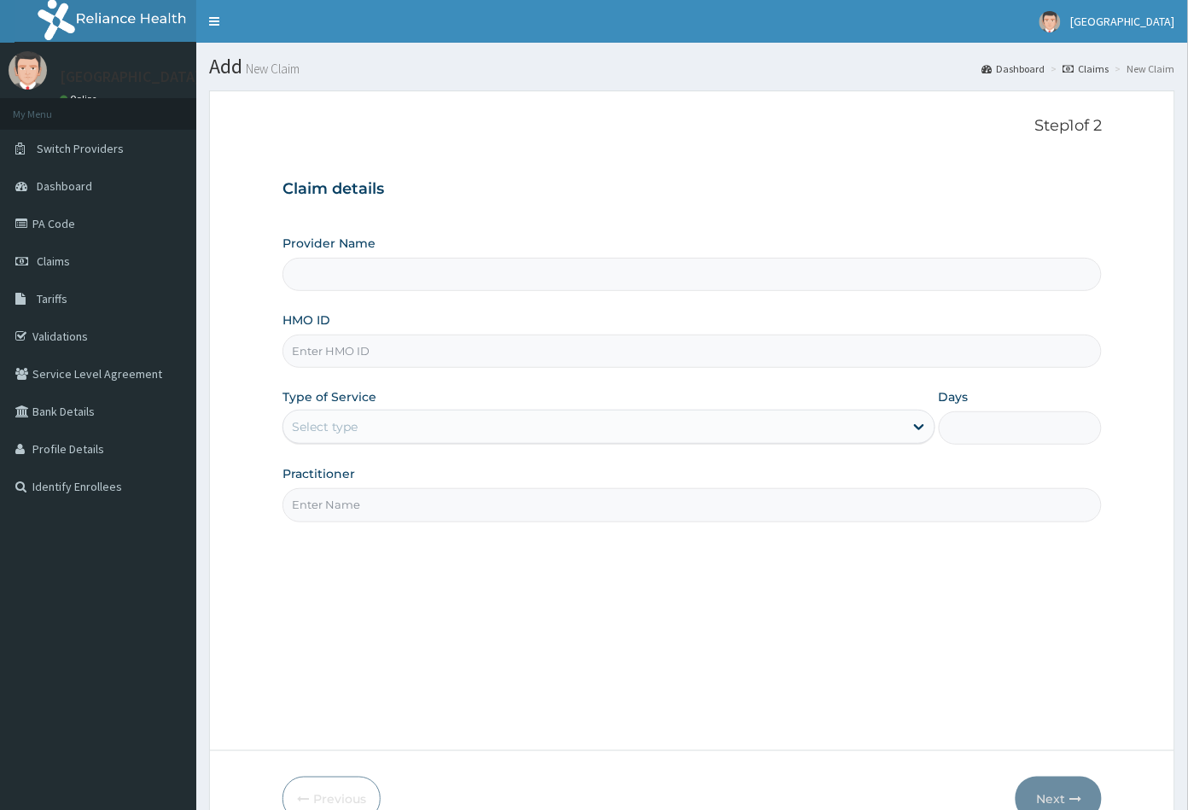
drag, startPoint x: 0, startPoint y: 0, endPoint x: 298, endPoint y: 349, distance: 459.0
click at [298, 349] on input "HMO ID" at bounding box center [693, 351] width 820 height 33
paste input "CSH/10042/A"
type input "CSH/10042/A"
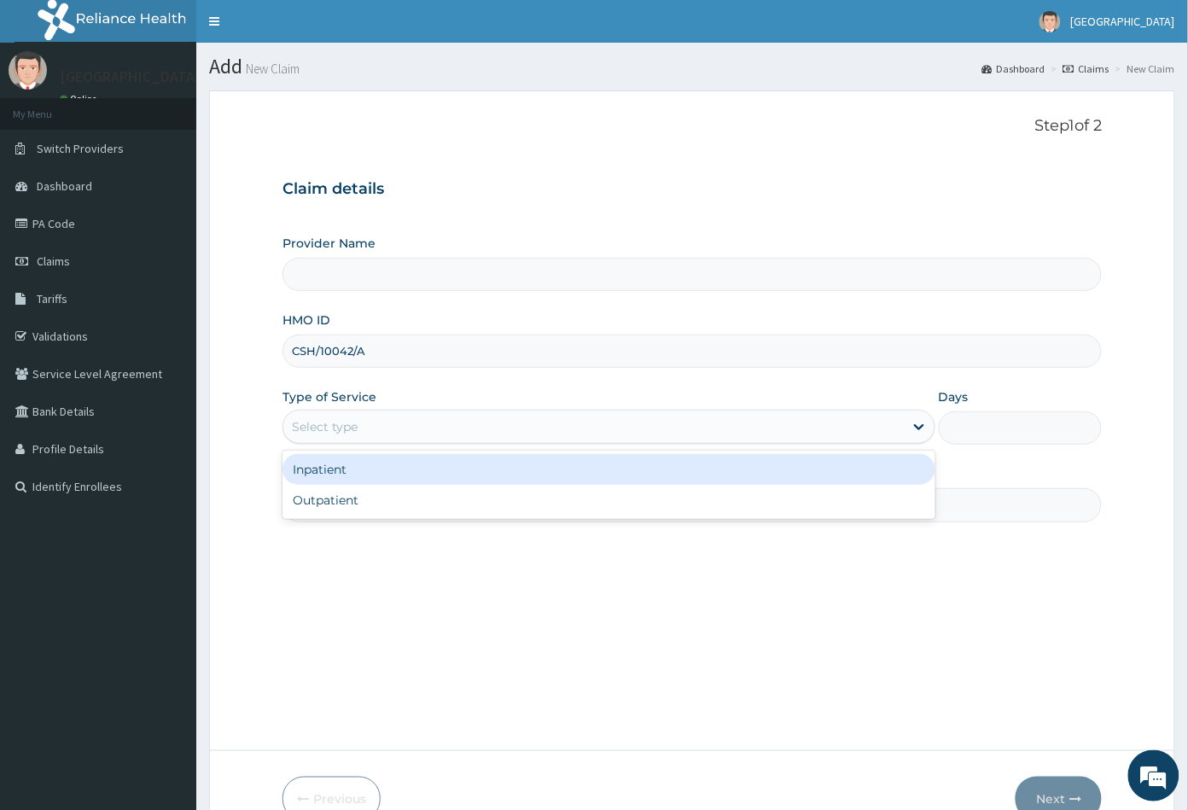
click at [338, 422] on div "Select type" at bounding box center [325, 426] width 66 height 17
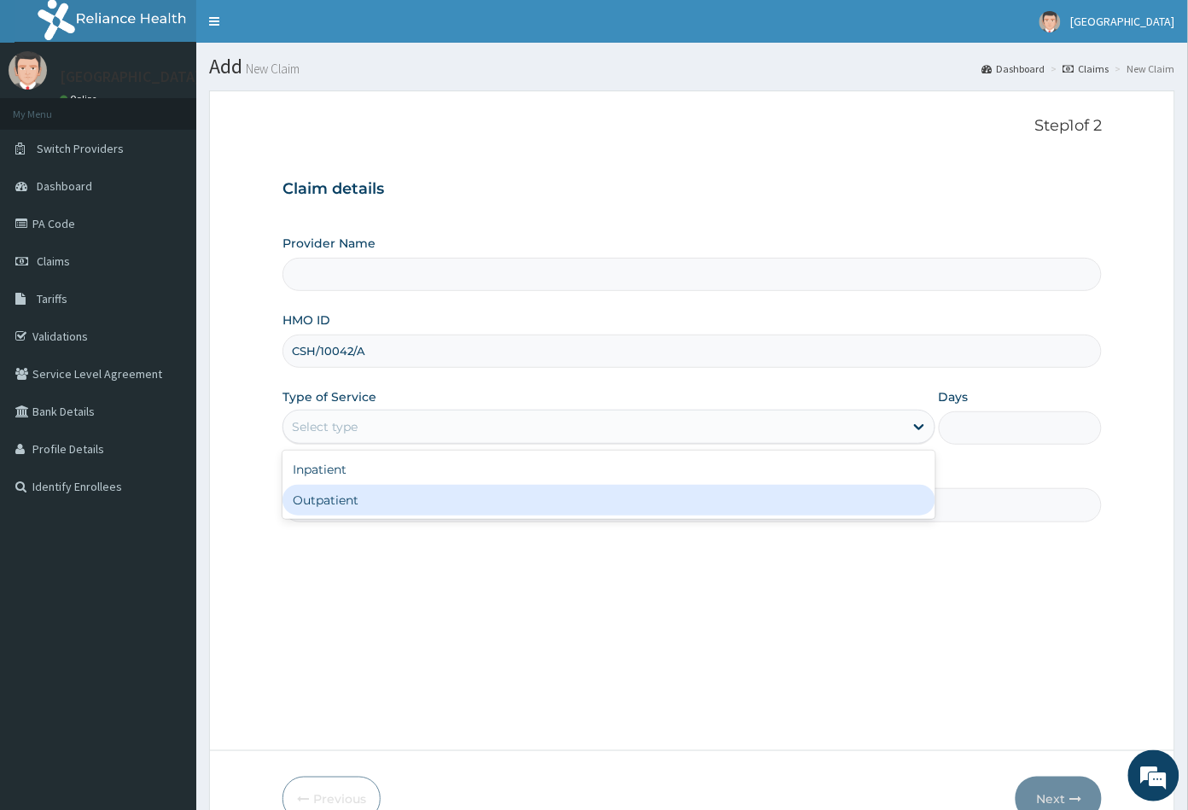
click at [334, 498] on div "Outpatient" at bounding box center [609, 500] width 653 height 31
type input "1"
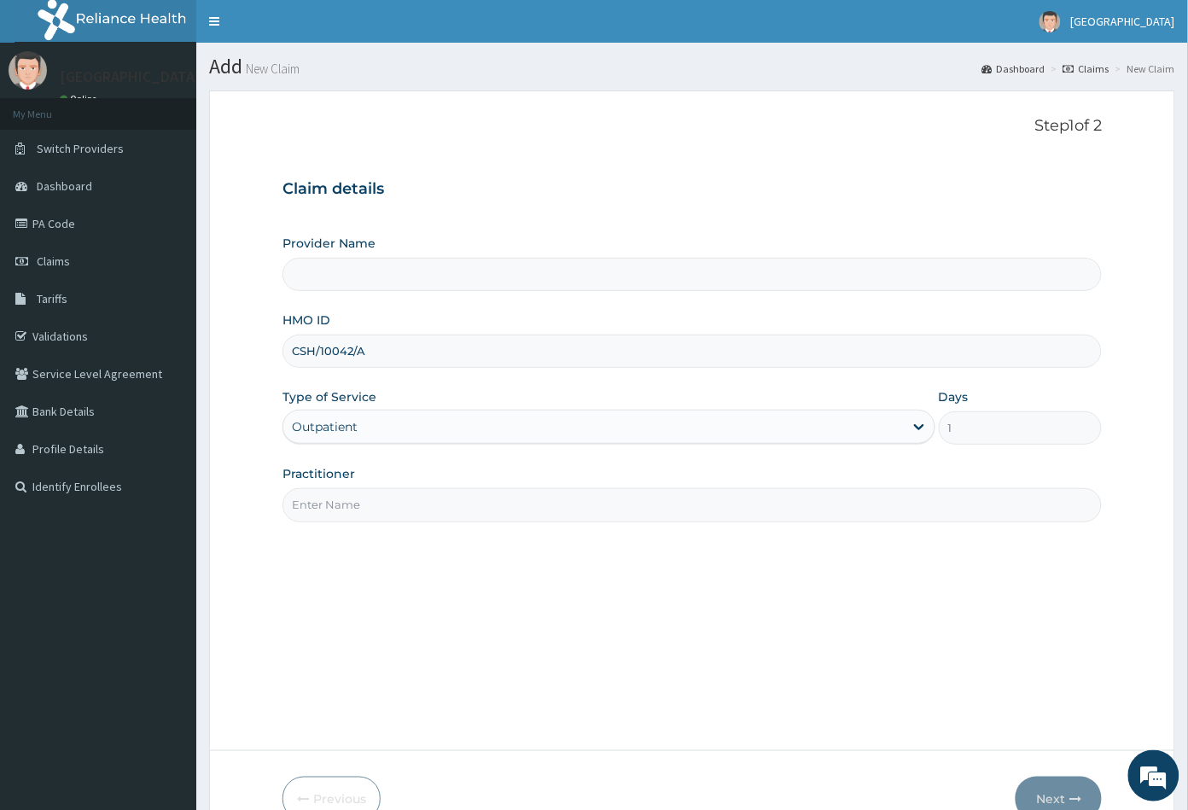
click at [334, 498] on input "Practitioner" at bounding box center [693, 504] width 820 height 33
type input "CON"
type input "[GEOGRAPHIC_DATA]"
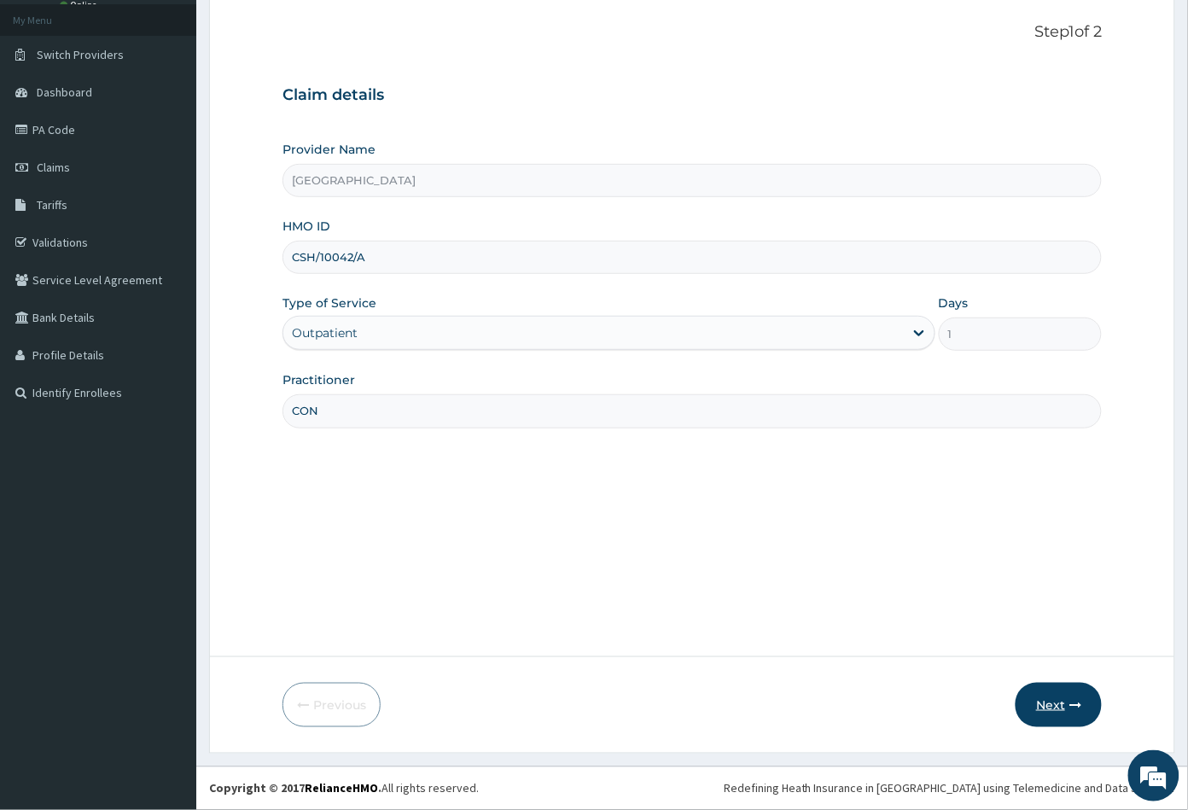
click at [1047, 703] on button "Next" at bounding box center [1059, 705] width 86 height 44
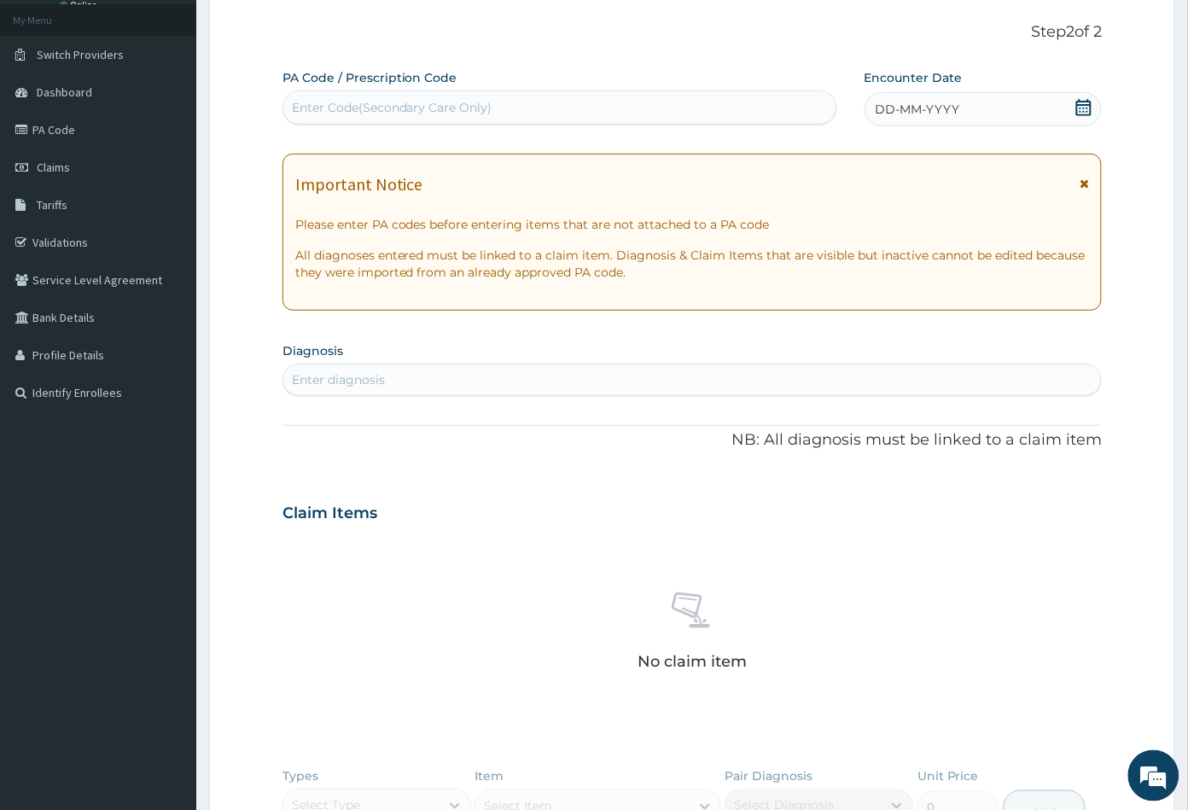
scroll to position [0, 0]
click at [418, 109] on div "Enter Code(Secondary Care Only)" at bounding box center [392, 107] width 201 height 17
paste input "PA/FF85E1"
type input "PA/FF85E1"
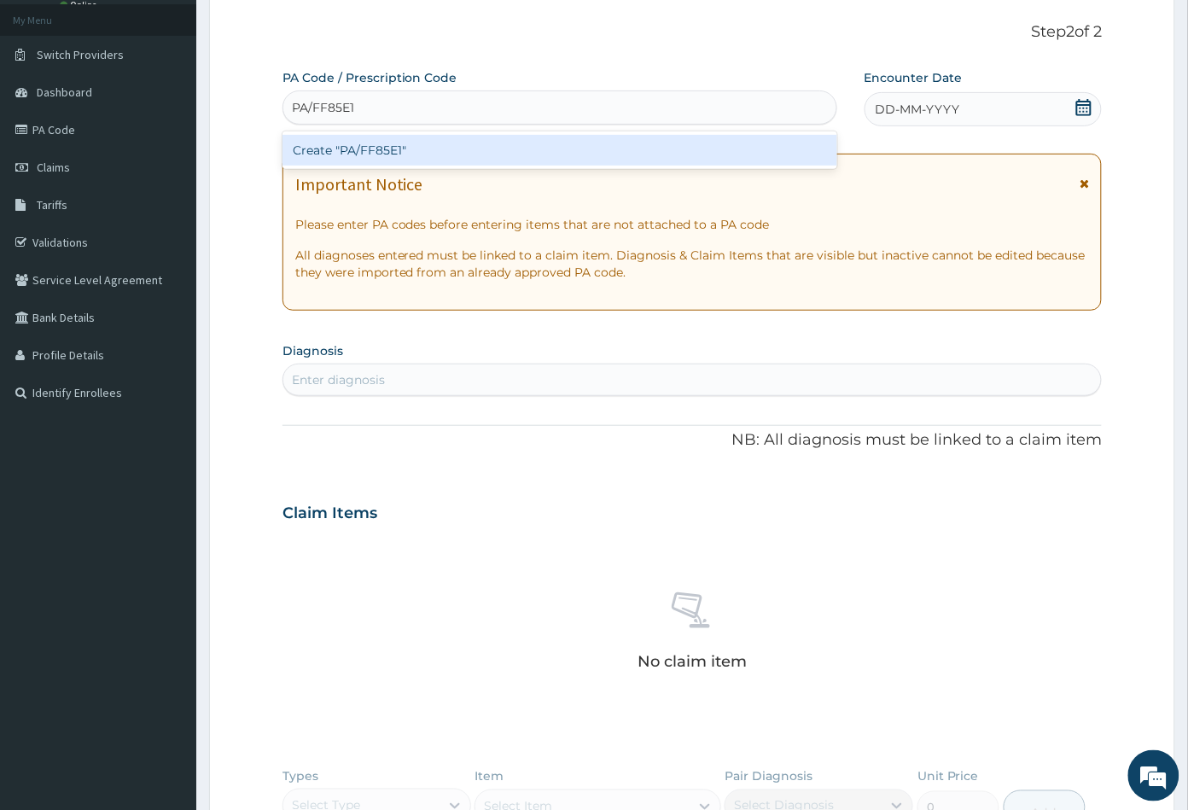
click at [391, 149] on div "Create "PA/FF85E1"" at bounding box center [560, 150] width 555 height 31
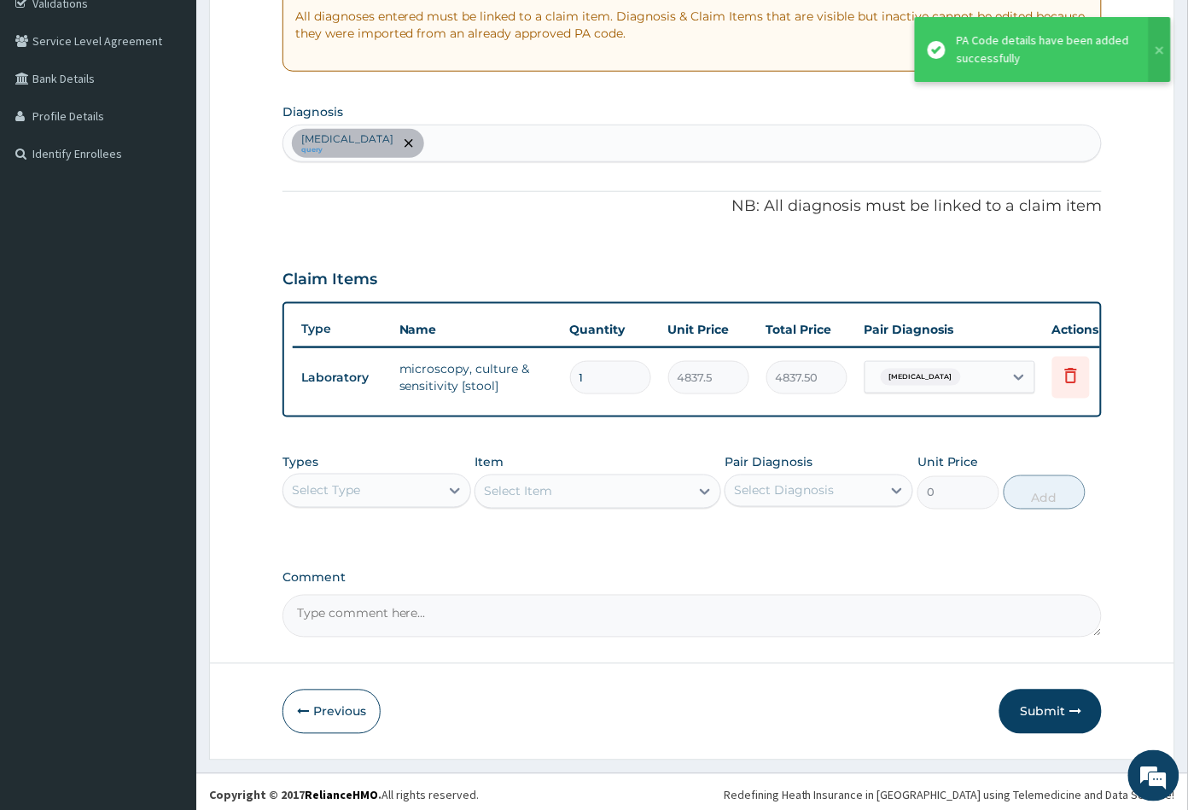
scroll to position [352, 0]
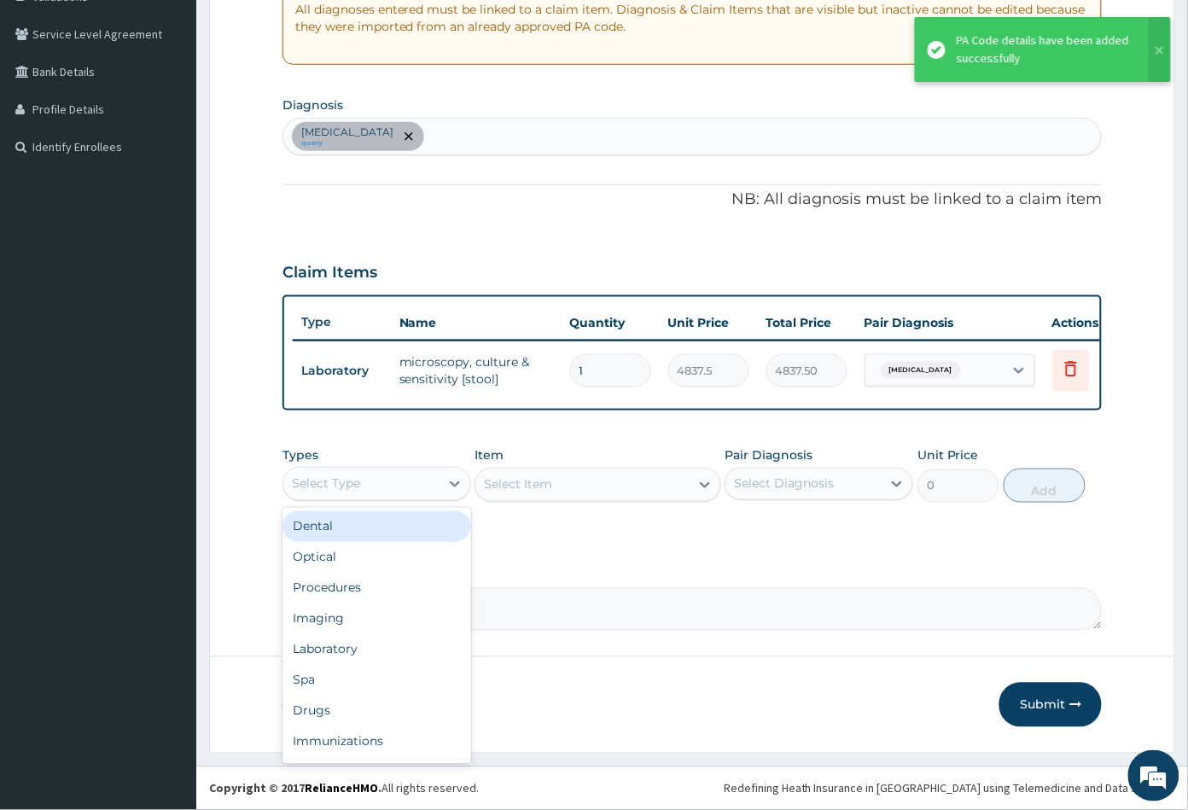
click at [382, 487] on div "Select Type" at bounding box center [361, 483] width 156 height 27
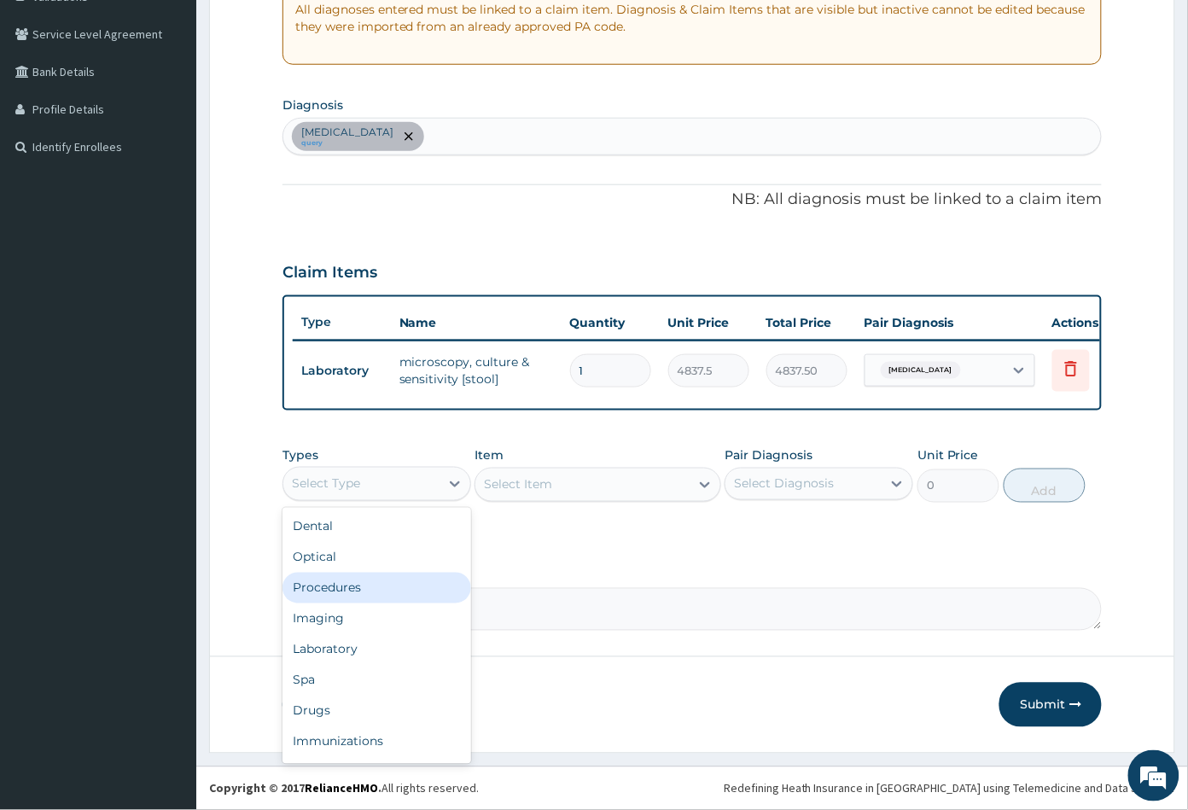
click at [354, 593] on div "Procedures" at bounding box center [377, 588] width 189 height 31
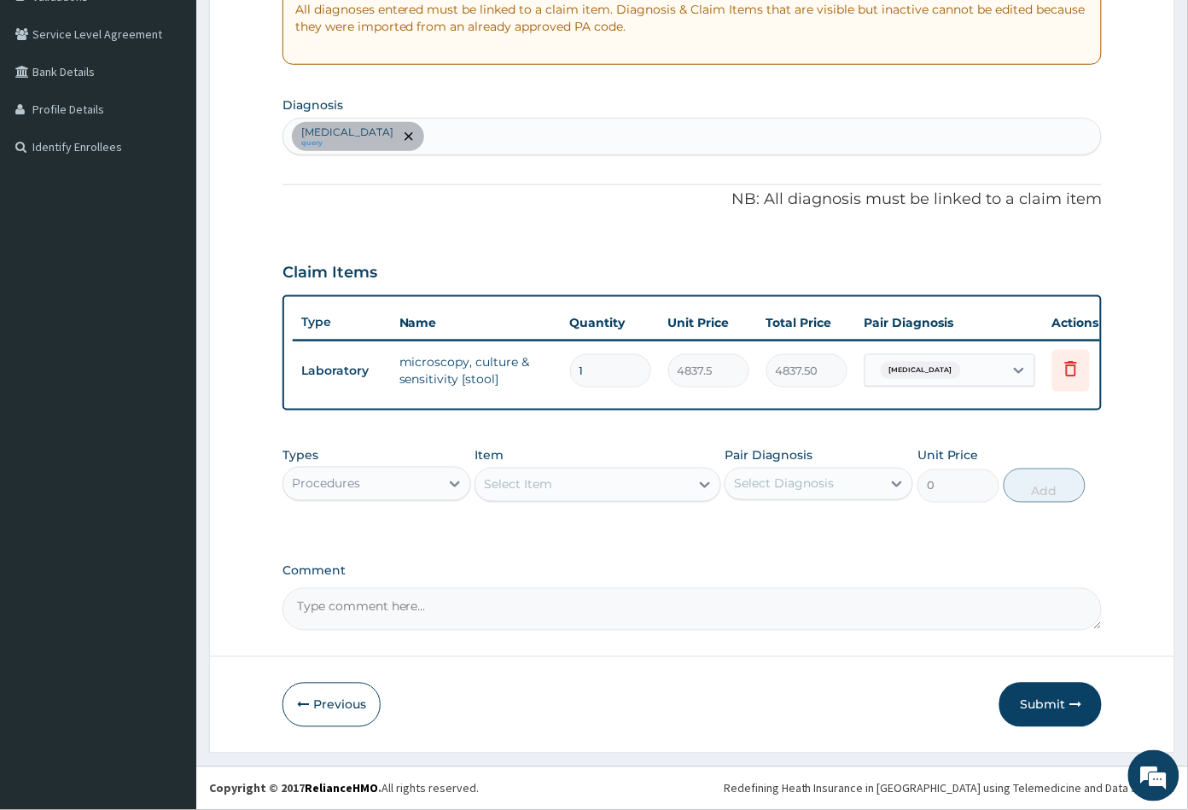
click at [577, 486] on div "Select Item" at bounding box center [581, 484] width 213 height 27
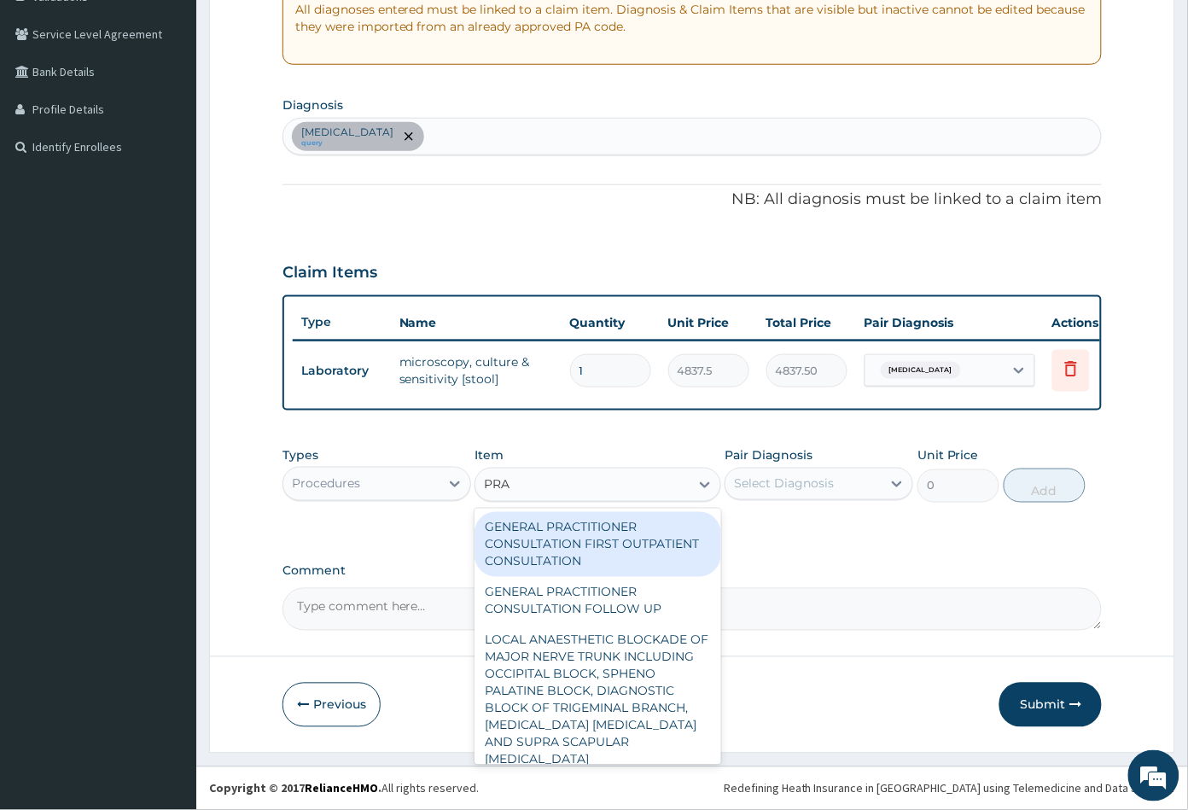
type input "PRAC"
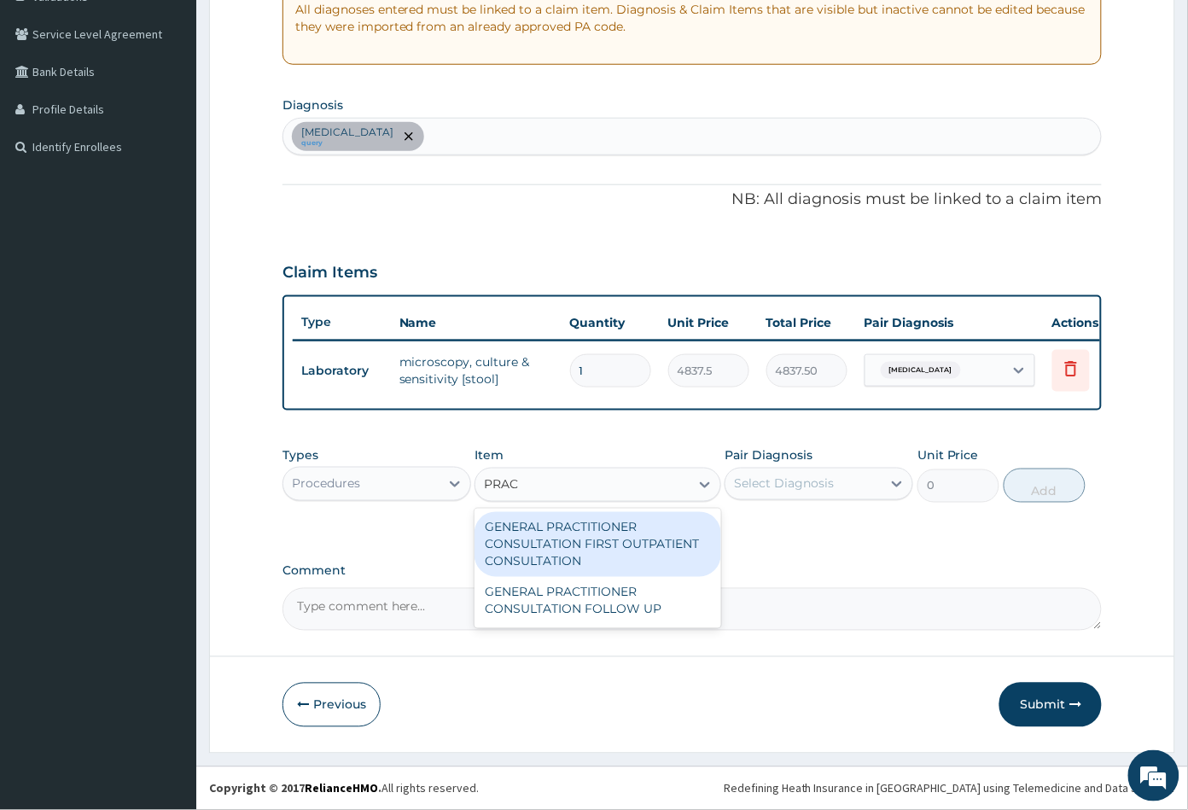
click at [578, 535] on div "GENERAL PRACTITIONER CONSULTATION FIRST OUTPATIENT CONSULTATION" at bounding box center [598, 544] width 246 height 65
type input "3547.5"
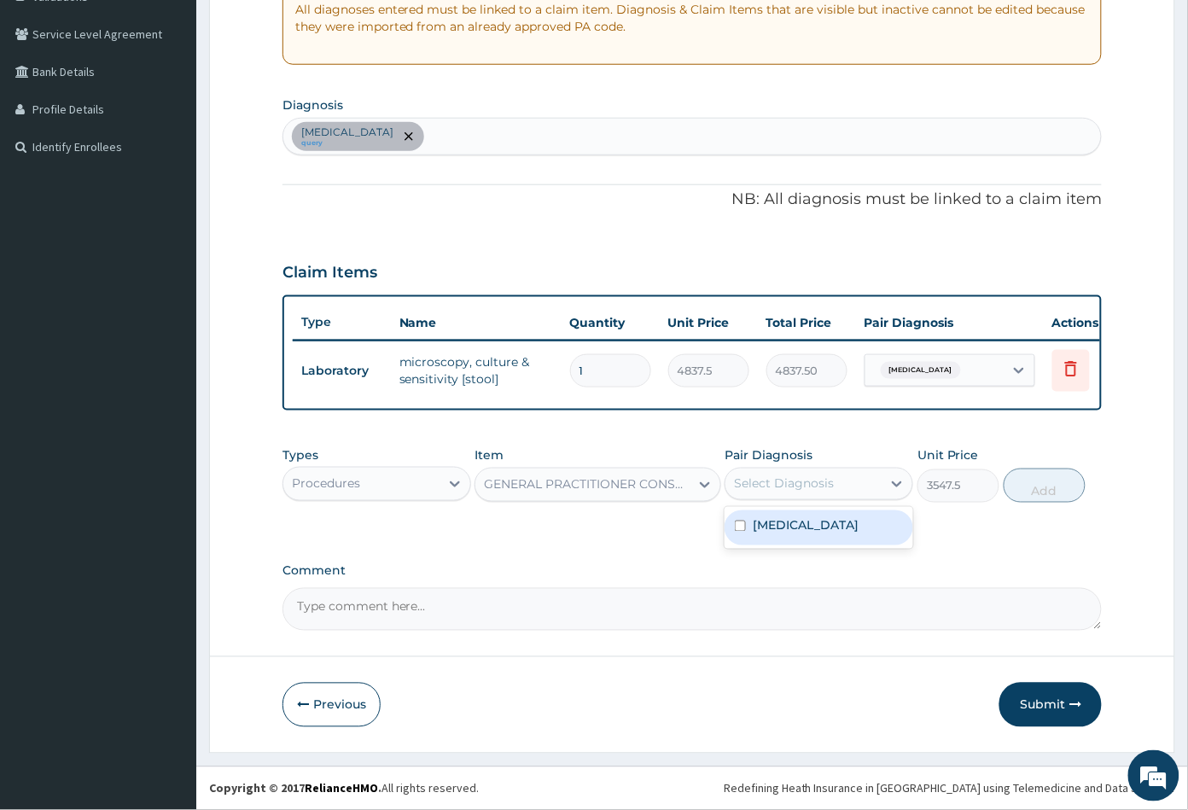
click at [764, 482] on div "Select Diagnosis" at bounding box center [784, 483] width 100 height 17
click at [766, 517] on label "Diarrhea" at bounding box center [806, 525] width 106 height 17
checkbox input "true"
click at [1035, 487] on button "Add" at bounding box center [1045, 486] width 82 height 34
type input "0"
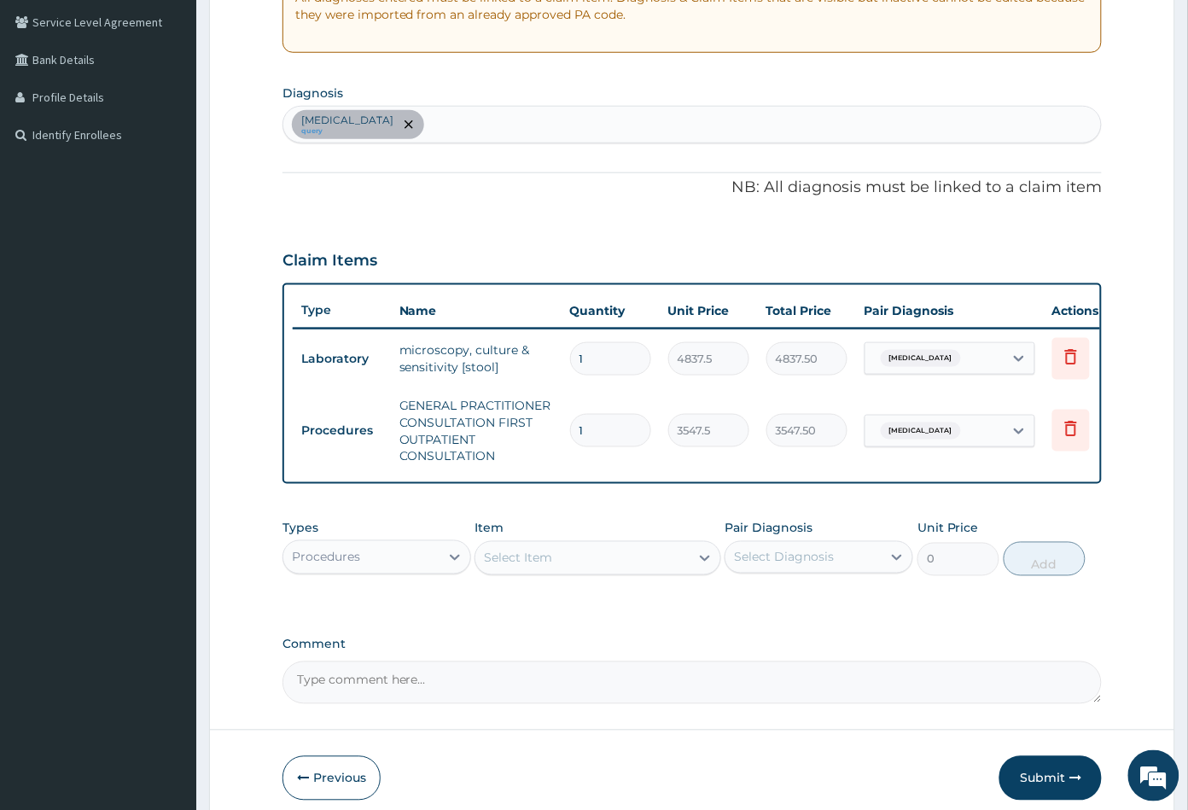
click at [580, 572] on div "Select Item" at bounding box center [581, 558] width 213 height 27
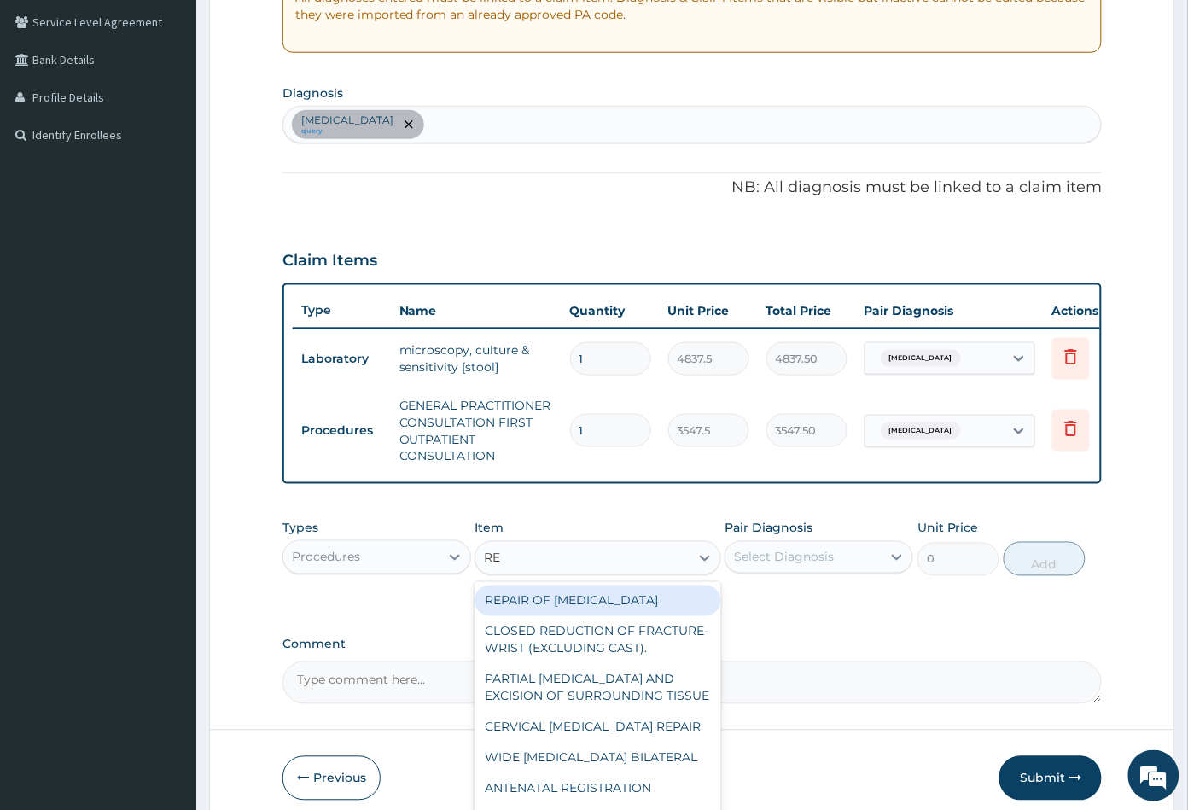
type input "REG"
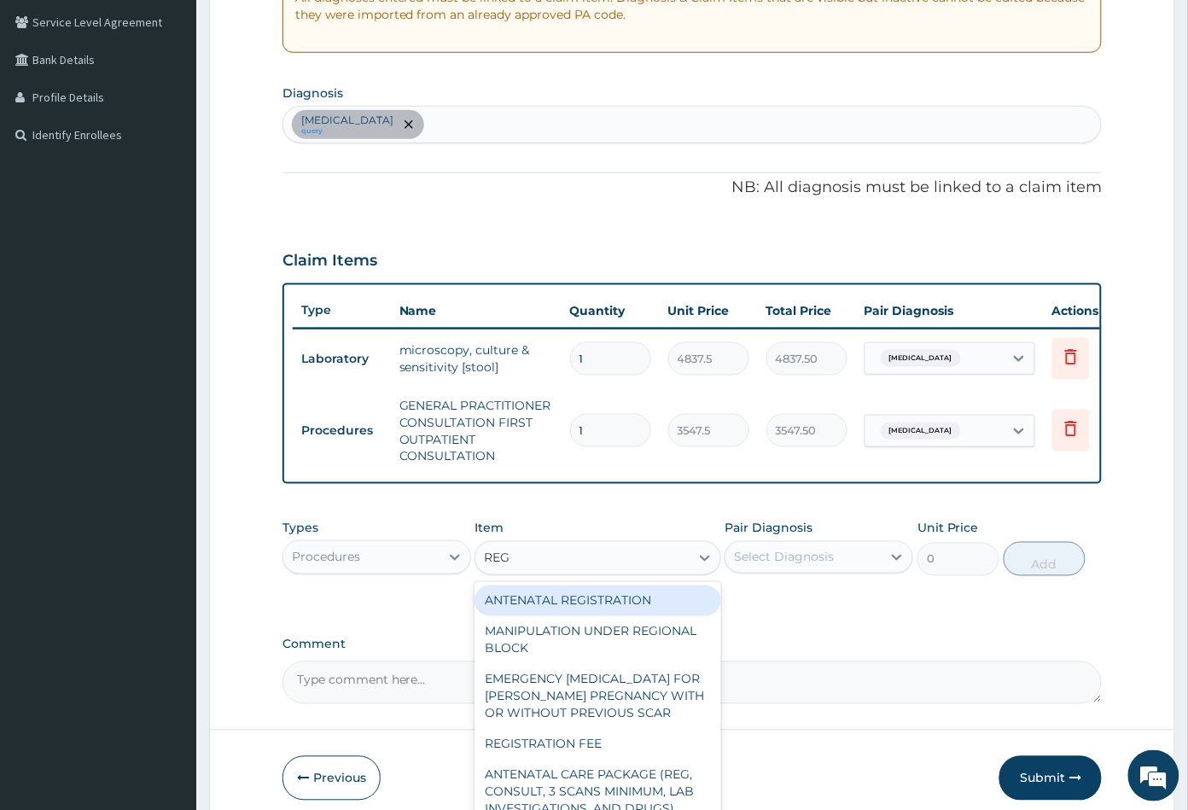
scroll to position [436, 0]
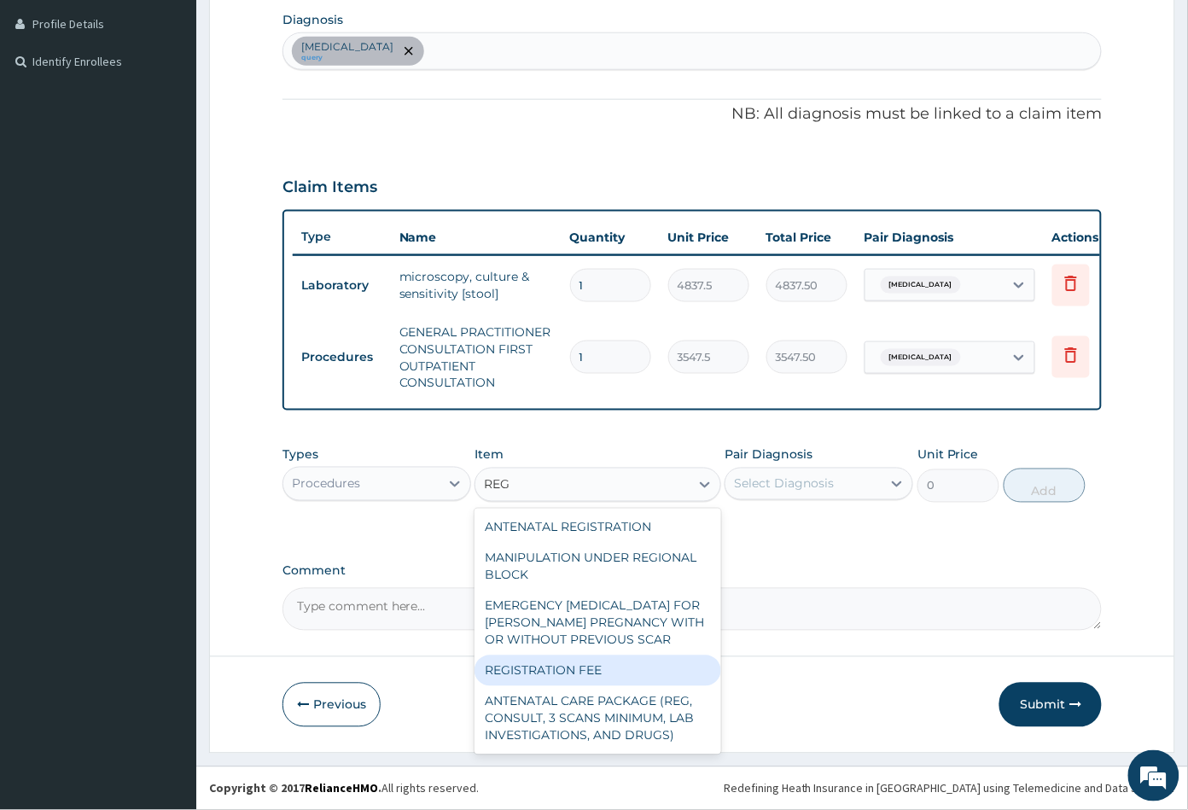
drag, startPoint x: 599, startPoint y: 684, endPoint x: 662, endPoint y: 639, distance: 77.0
click at [601, 684] on div "REGISTRATION FEE" at bounding box center [598, 671] width 246 height 31
type input "2150"
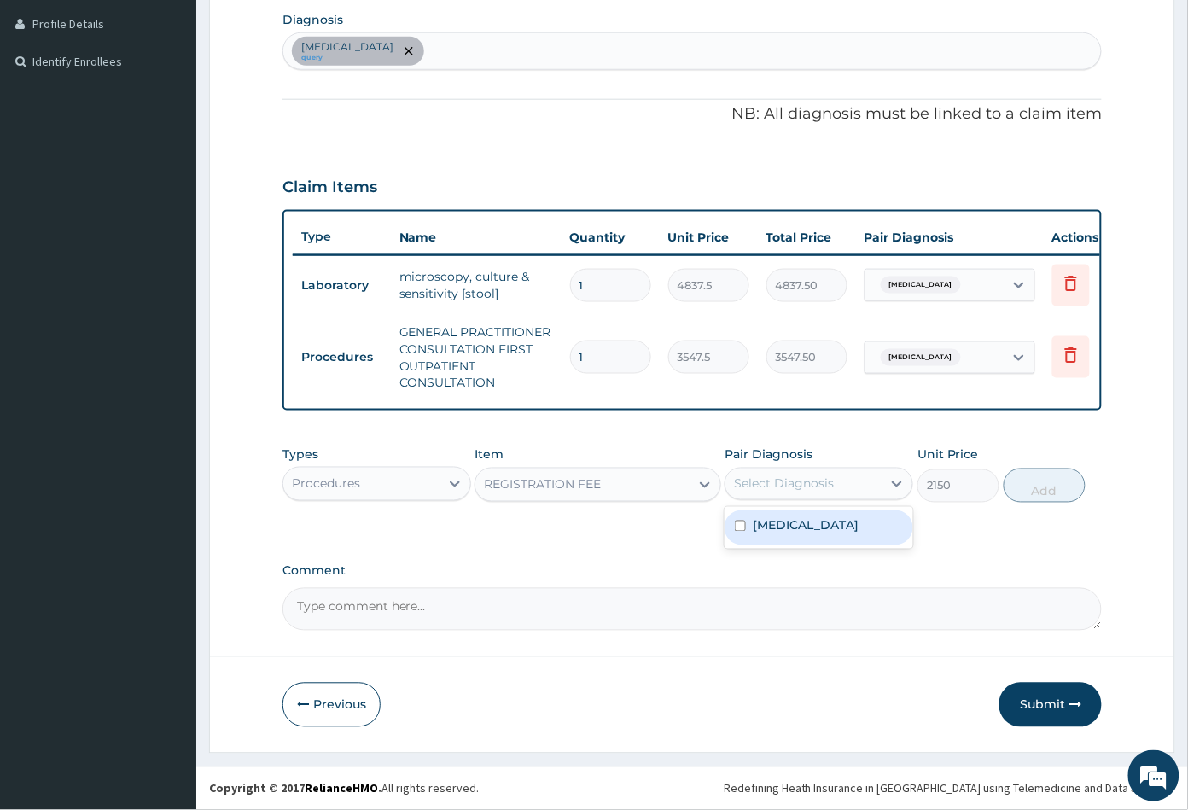
click at [815, 481] on div "Select Diagnosis" at bounding box center [784, 483] width 100 height 17
click at [806, 526] on div "Diarrhea" at bounding box center [819, 527] width 189 height 35
checkbox input "true"
click at [1041, 493] on button "Add" at bounding box center [1045, 486] width 82 height 34
type input "0"
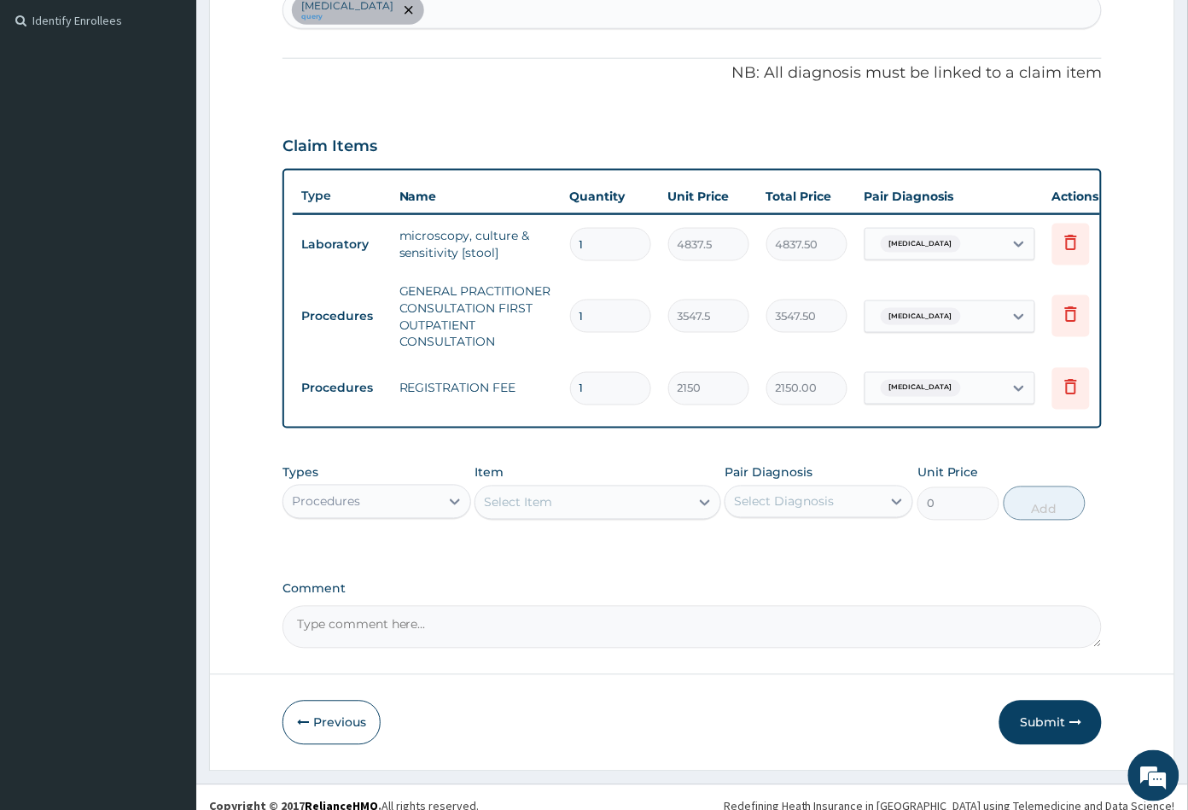
scroll to position [496, 0]
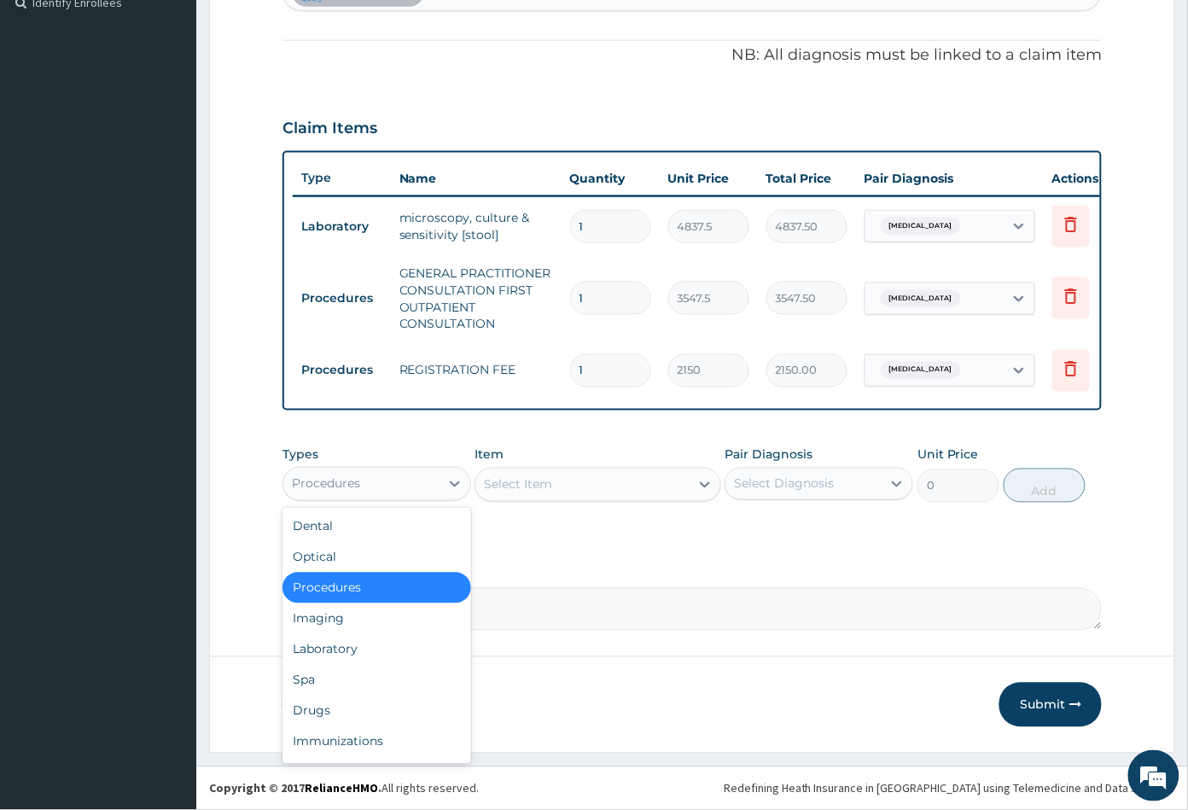
click at [362, 488] on div "Procedures" at bounding box center [361, 483] width 156 height 27
click at [370, 644] on div "Laboratory" at bounding box center [377, 649] width 189 height 31
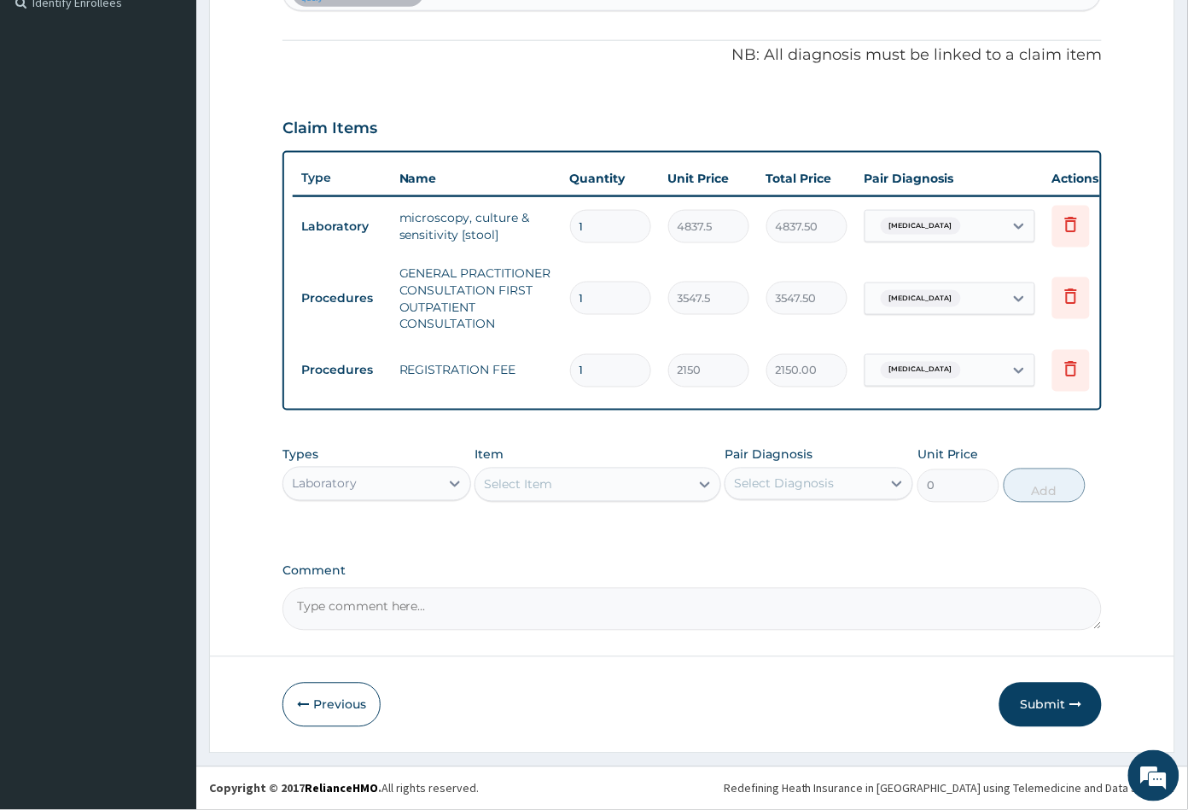
click at [563, 486] on div "Select Item" at bounding box center [581, 484] width 213 height 27
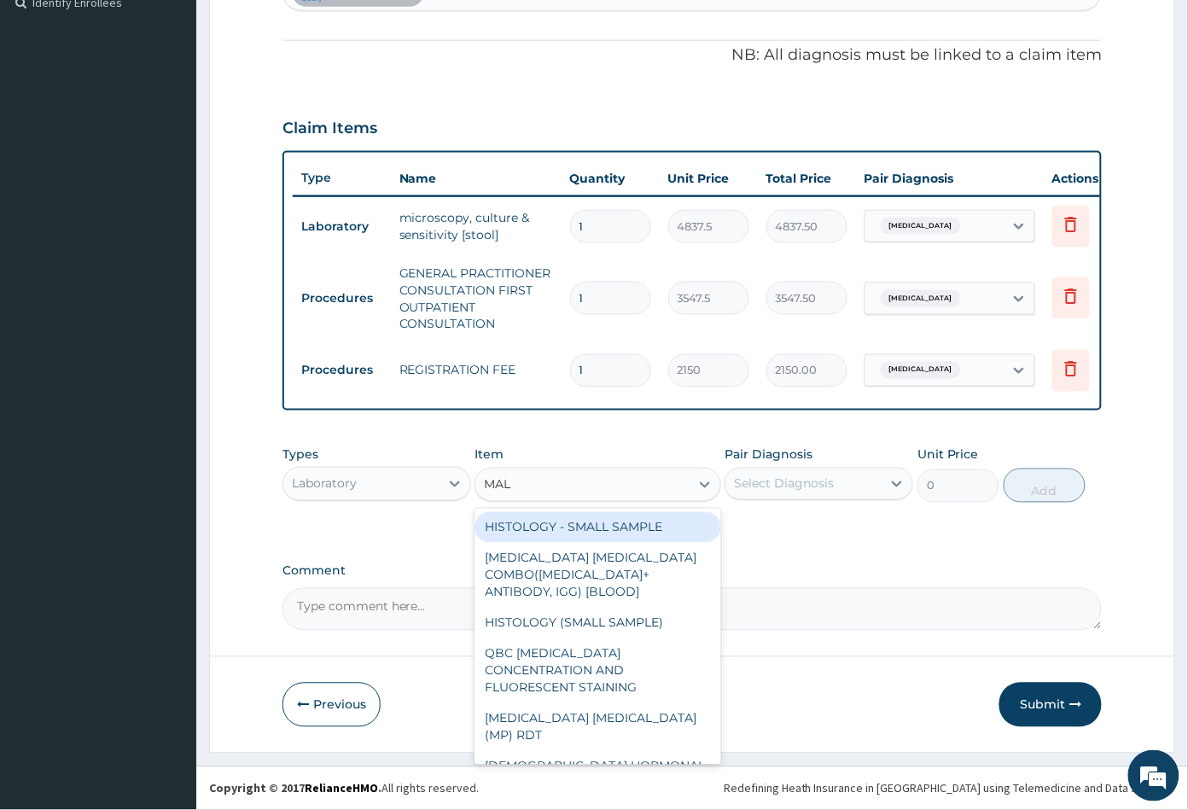
type input "MALA"
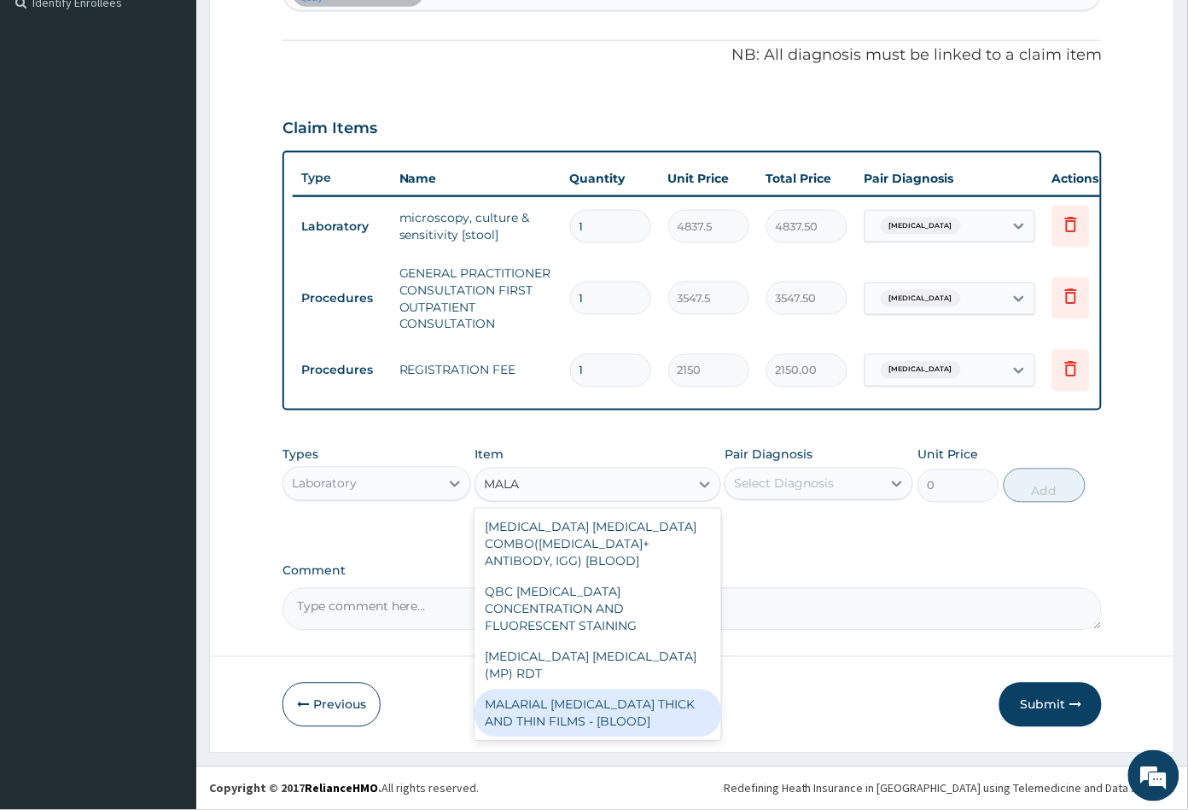
click at [595, 690] on div "MALARIAL PARASITE THICK AND THIN FILMS - [BLOOD]" at bounding box center [598, 714] width 246 height 48
type input "1612.5"
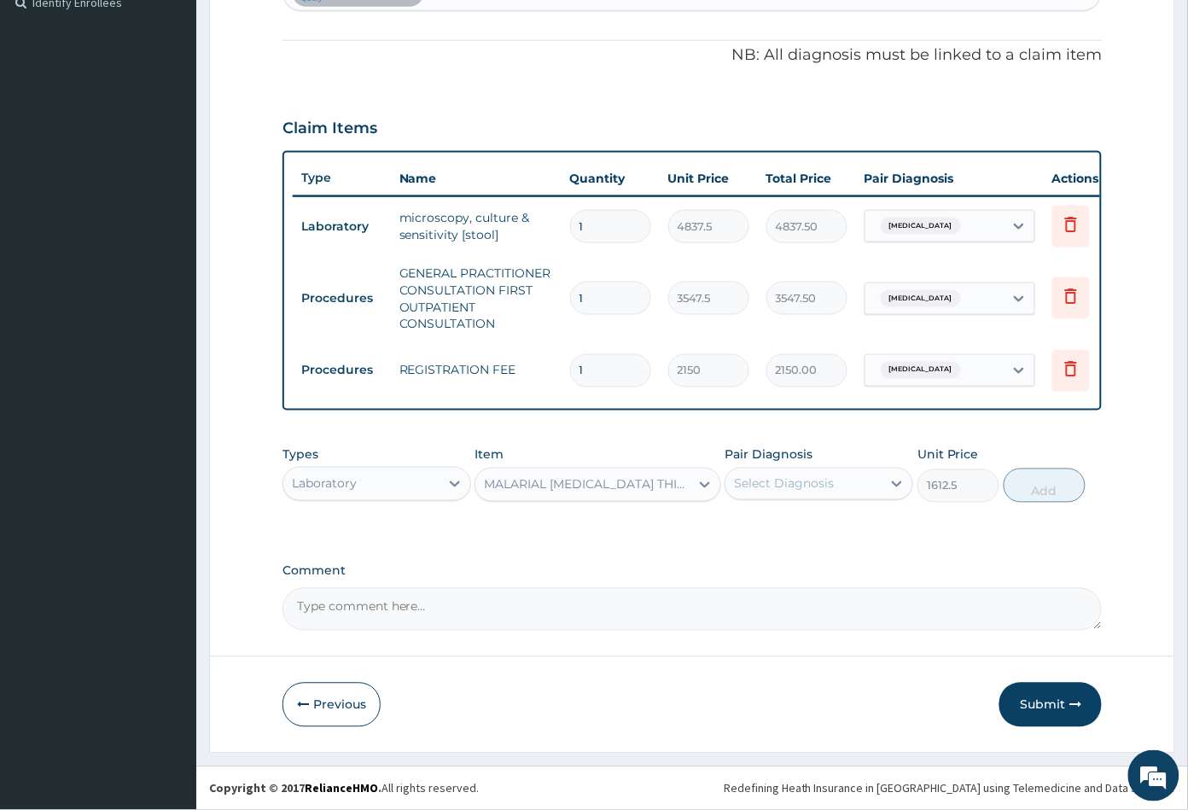
click at [813, 486] on div "Select Diagnosis" at bounding box center [784, 483] width 100 height 17
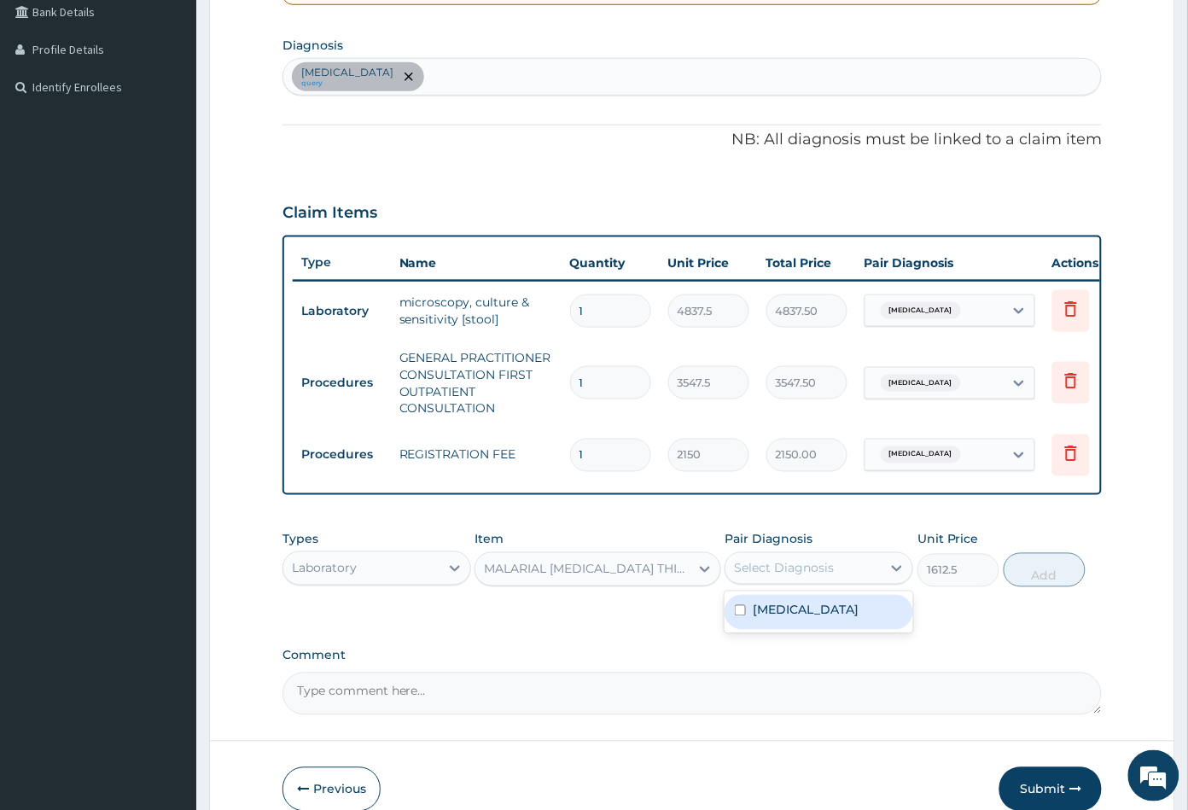
scroll to position [306, 0]
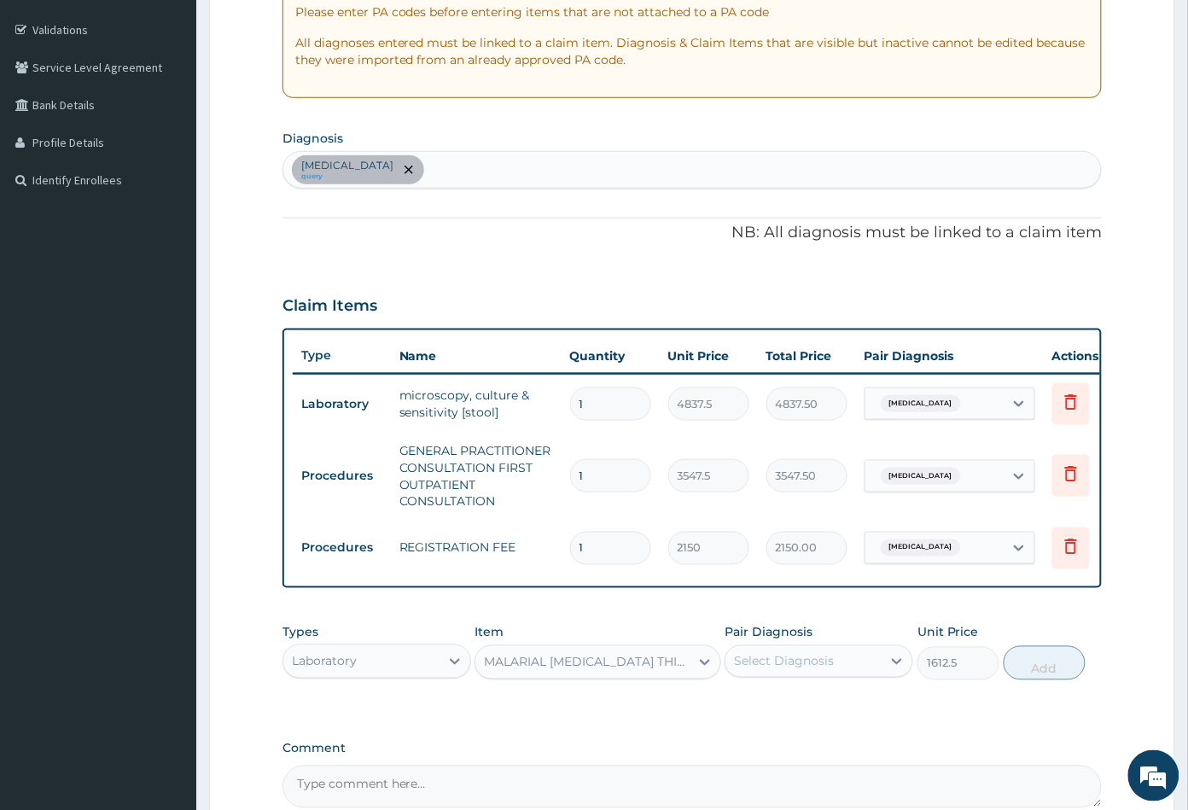
click at [424, 174] on div "Diarrhea query" at bounding box center [692, 170] width 819 height 36
type input "MALA"
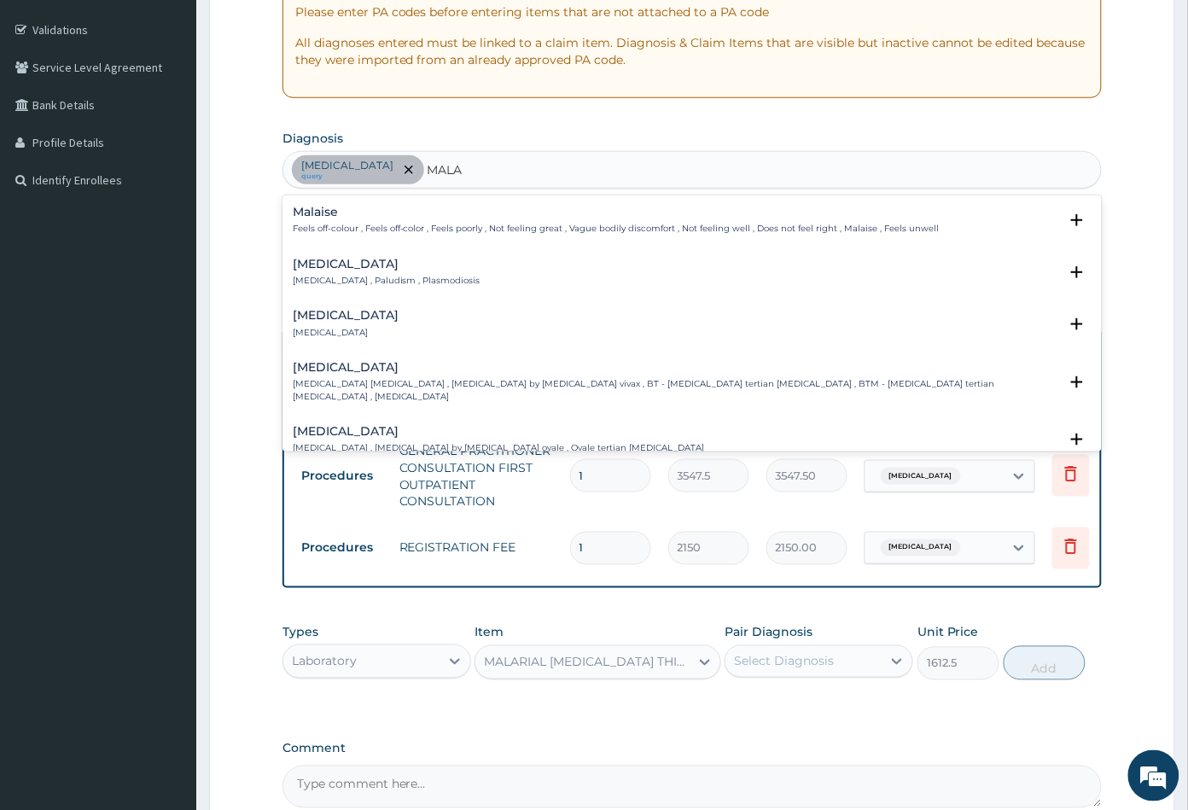
click at [326, 281] on p "Malaria , Paludism , Plasmodiosis" at bounding box center [387, 281] width 188 height 12
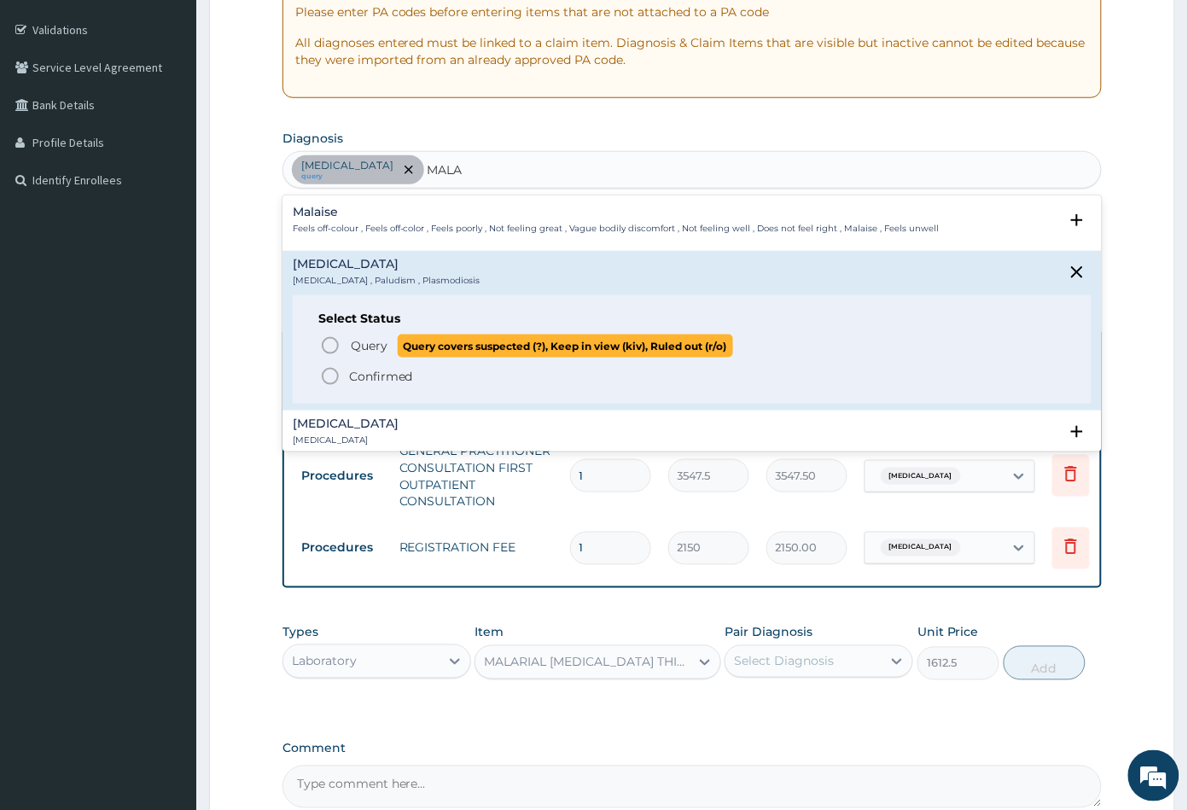
click at [329, 347] on icon "status option query" at bounding box center [330, 345] width 20 height 20
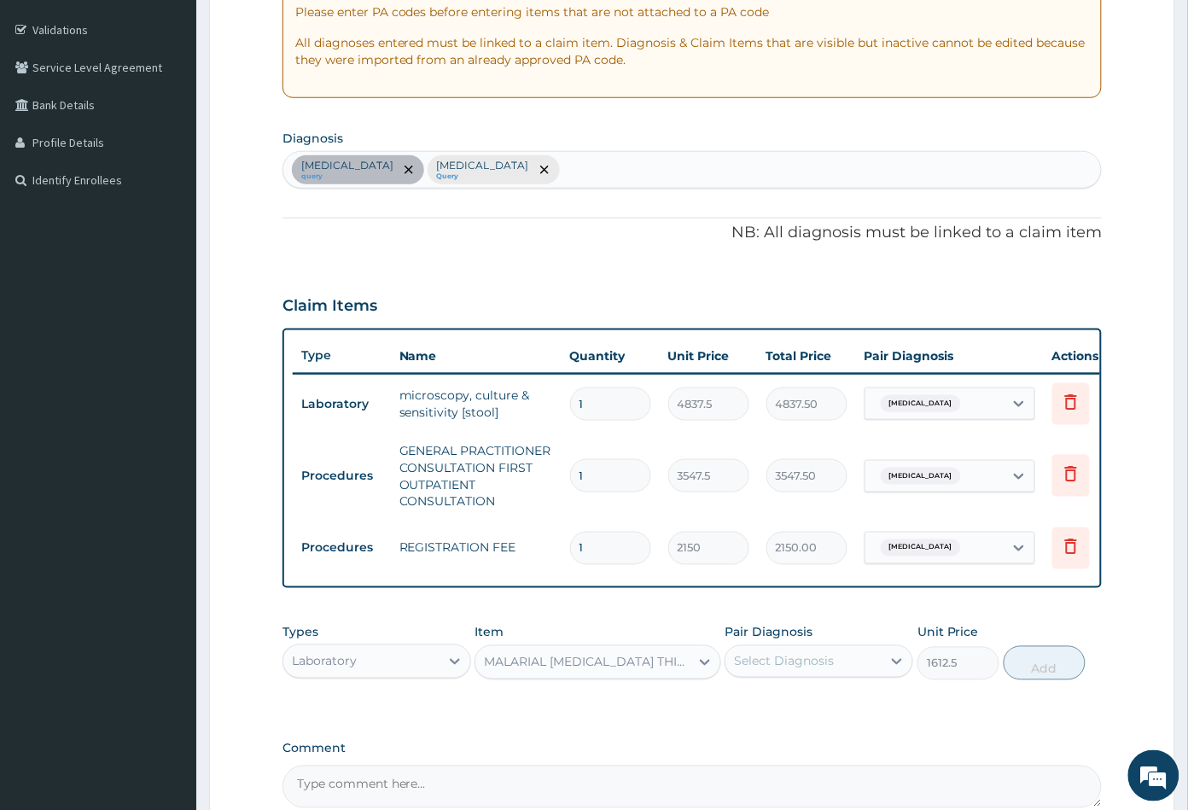
click at [504, 175] on div "Diarrhea query Malaria Query" at bounding box center [692, 170] width 819 height 36
type input "SEP"
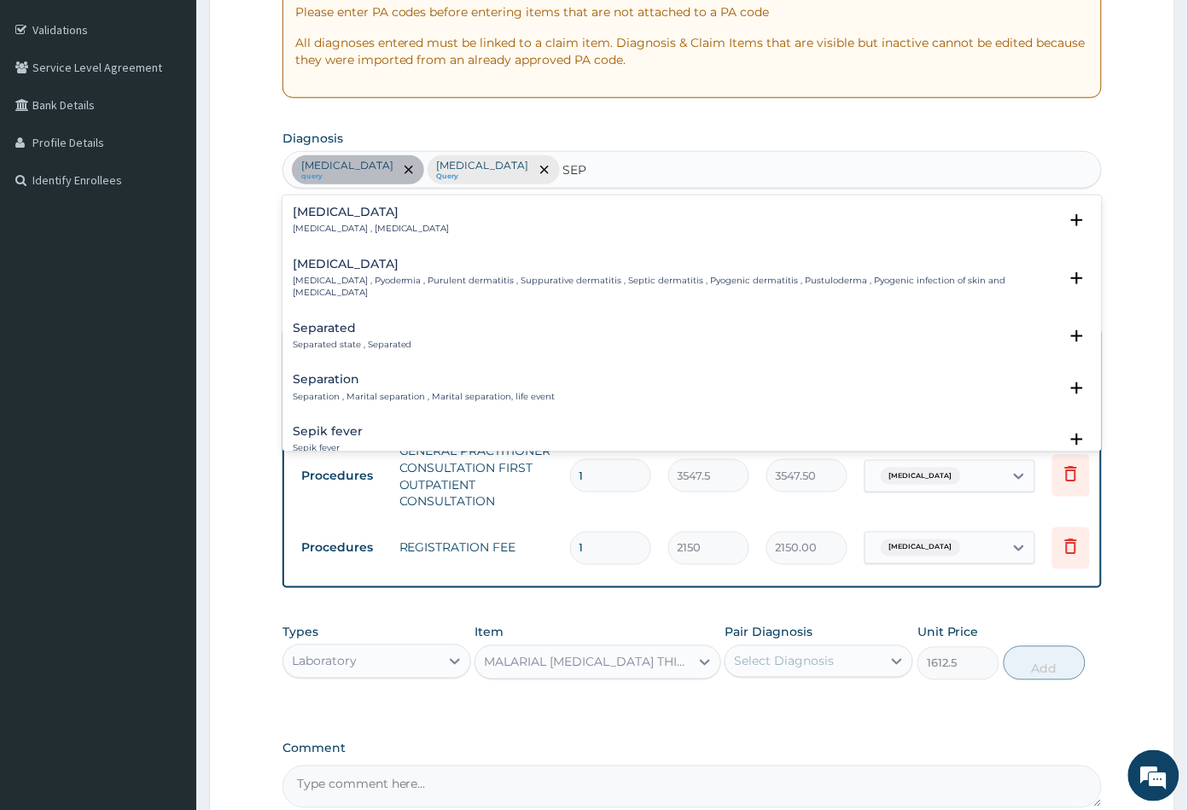
click at [327, 223] on p "Systemic infection , Sepsis" at bounding box center [371, 229] width 157 height 12
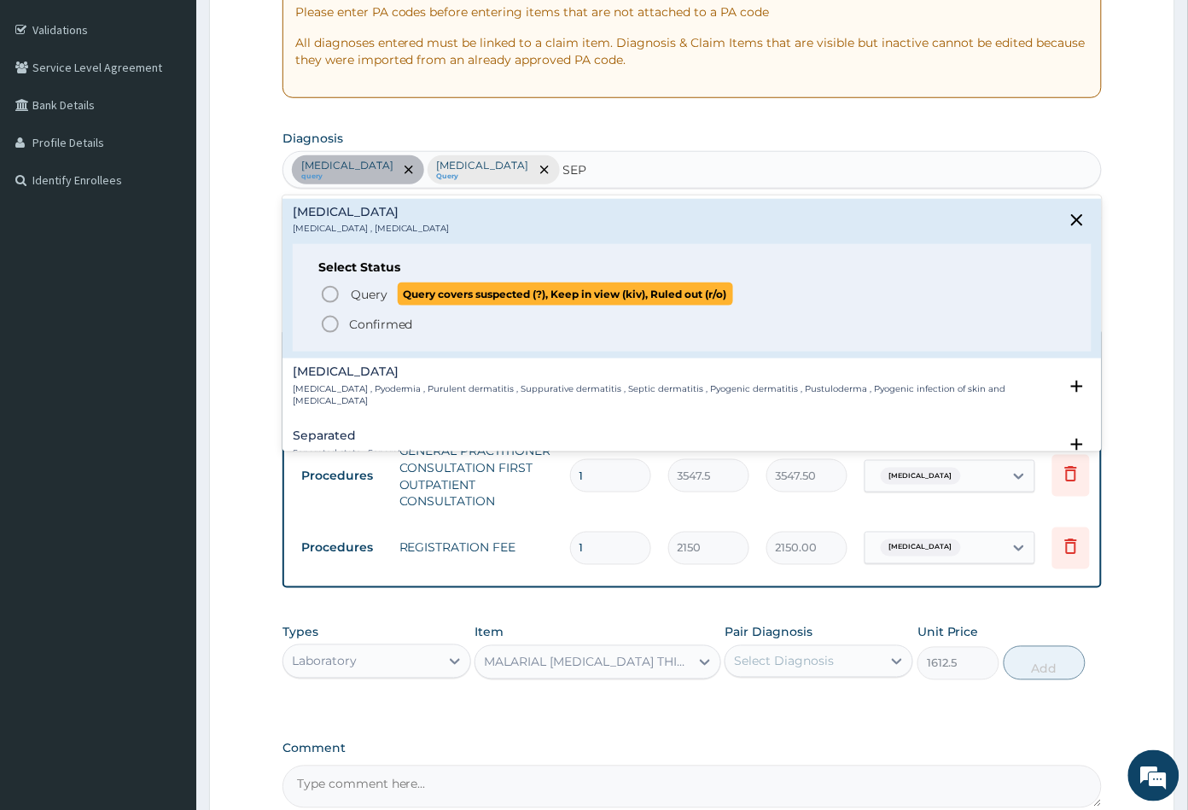
click at [331, 289] on icon "status option query" at bounding box center [330, 294] width 20 height 20
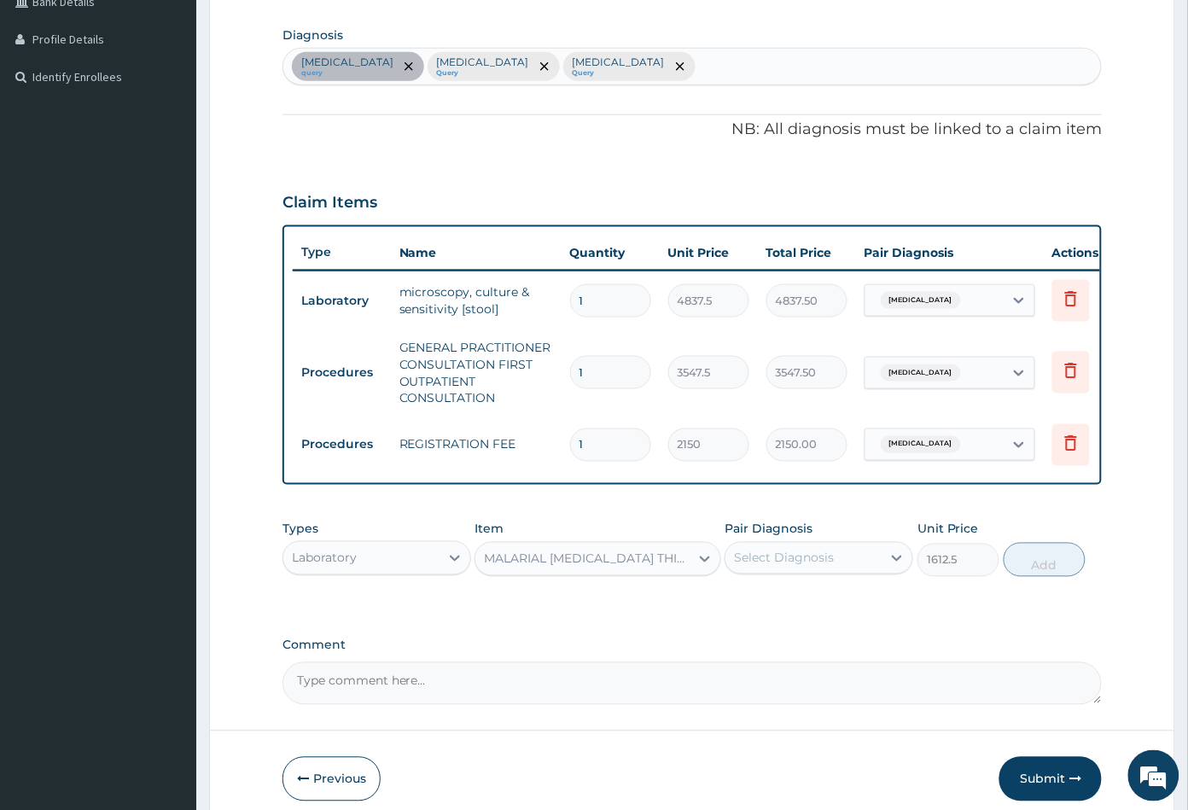
scroll to position [496, 0]
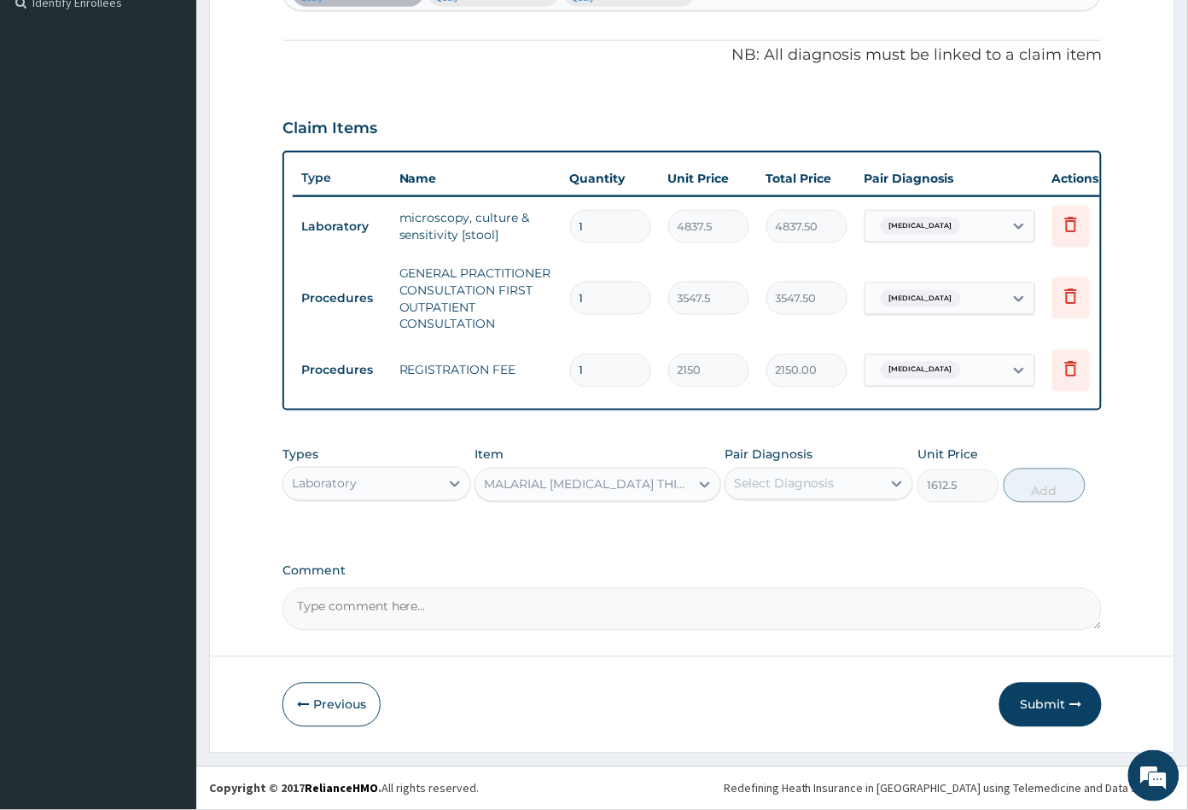
click at [823, 486] on div "Select Diagnosis" at bounding box center [784, 483] width 100 height 17
click at [810, 569] on div "Malaria" at bounding box center [819, 562] width 189 height 35
checkbox input "true"
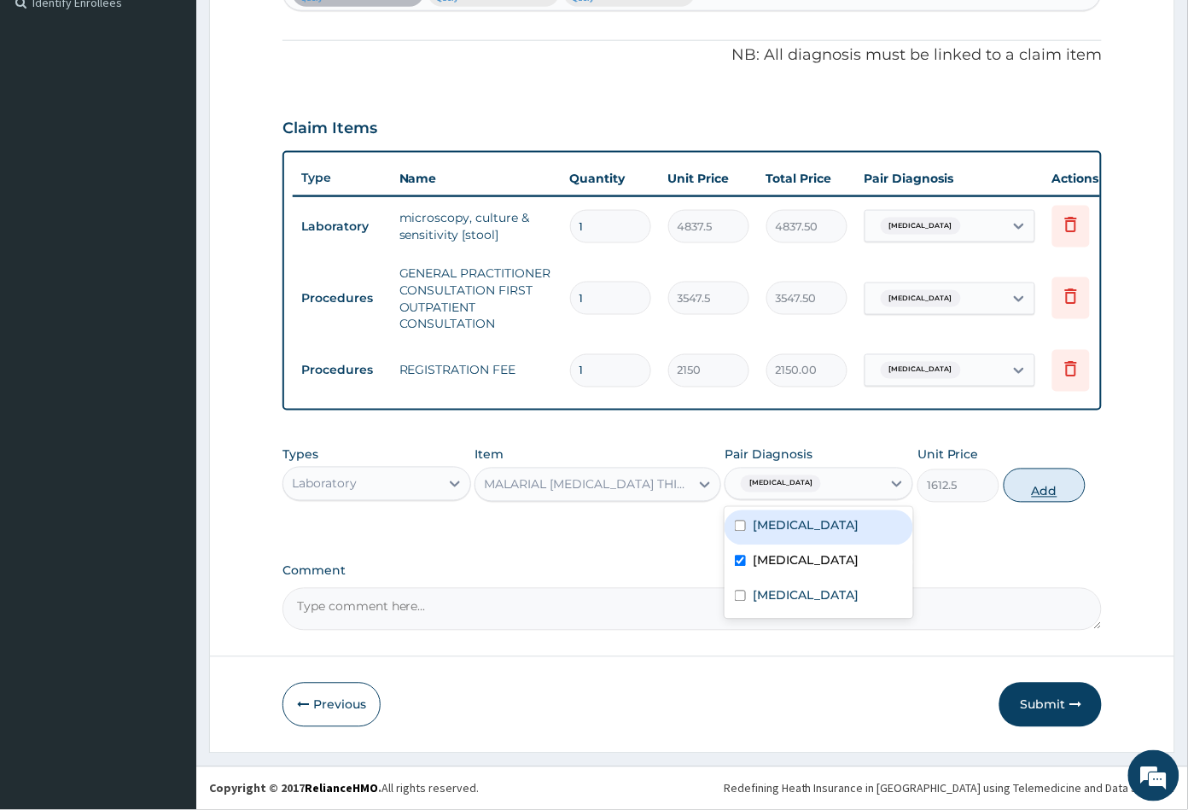
click at [1043, 487] on button "Add" at bounding box center [1045, 486] width 82 height 34
type input "0"
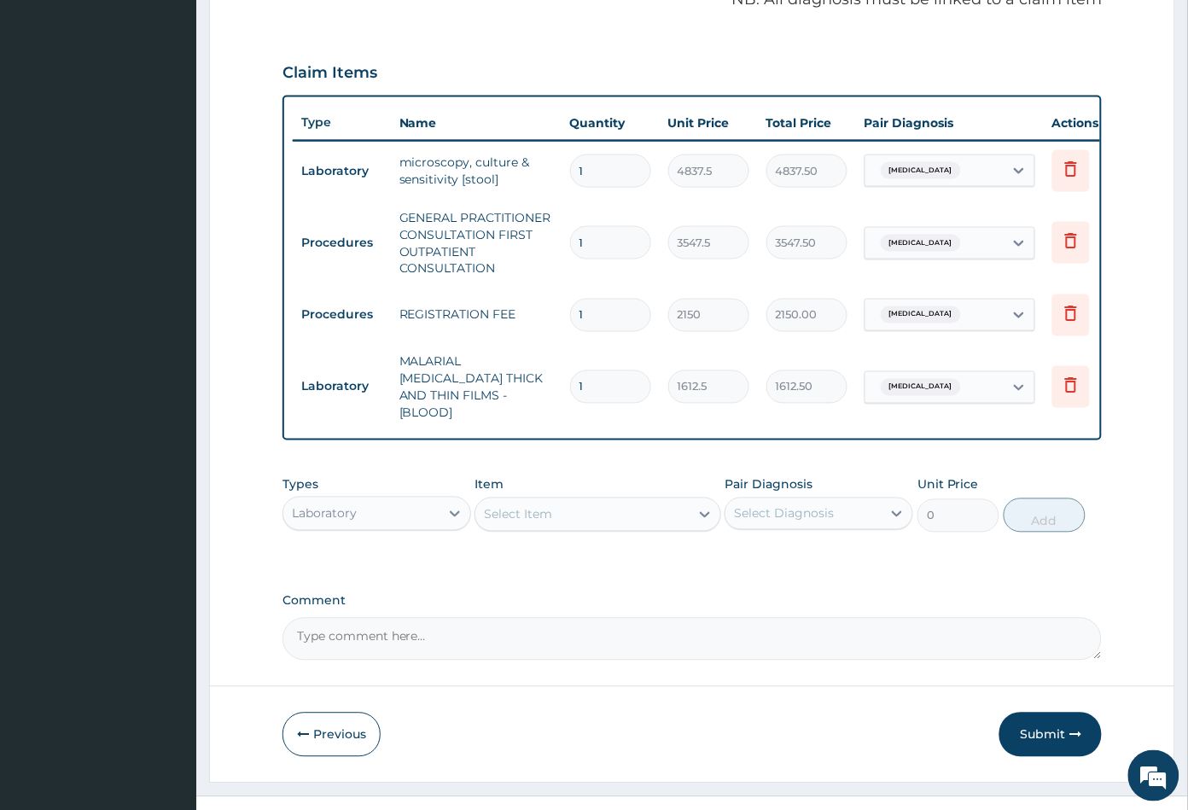
scroll to position [564, 0]
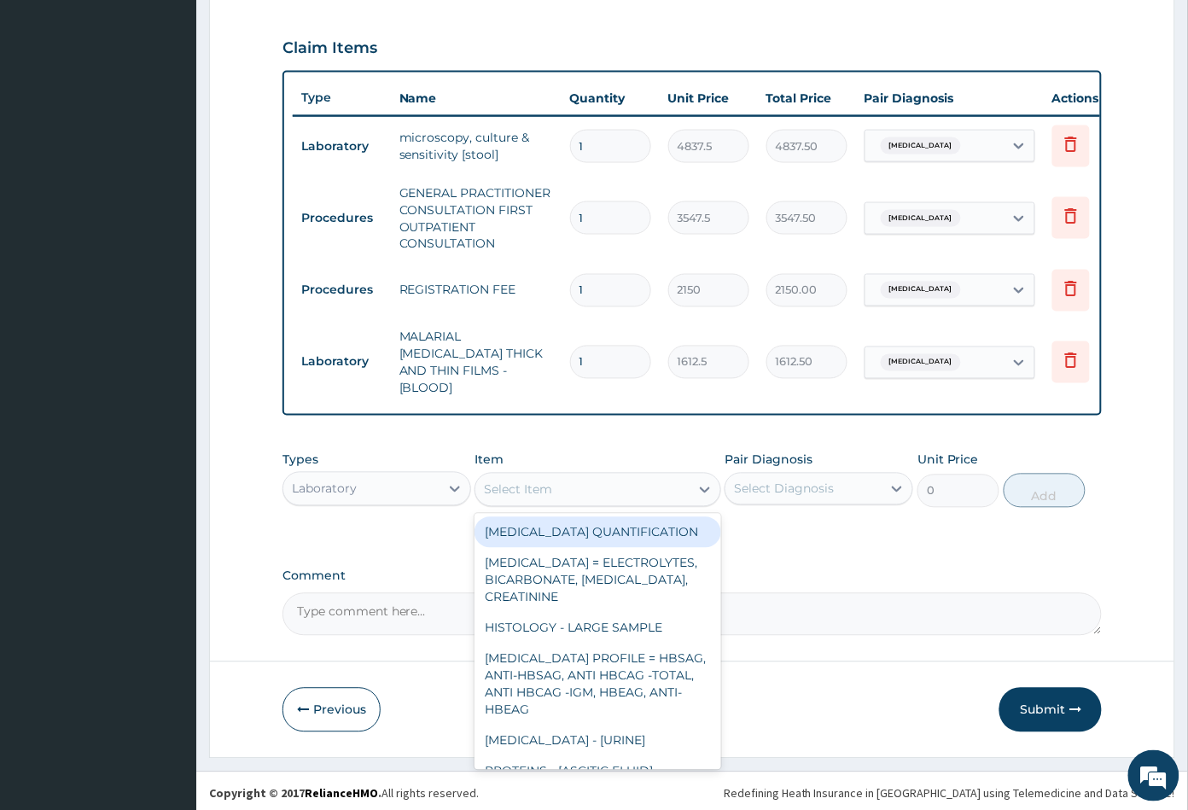
click at [585, 486] on div "Select Item" at bounding box center [581, 489] width 213 height 27
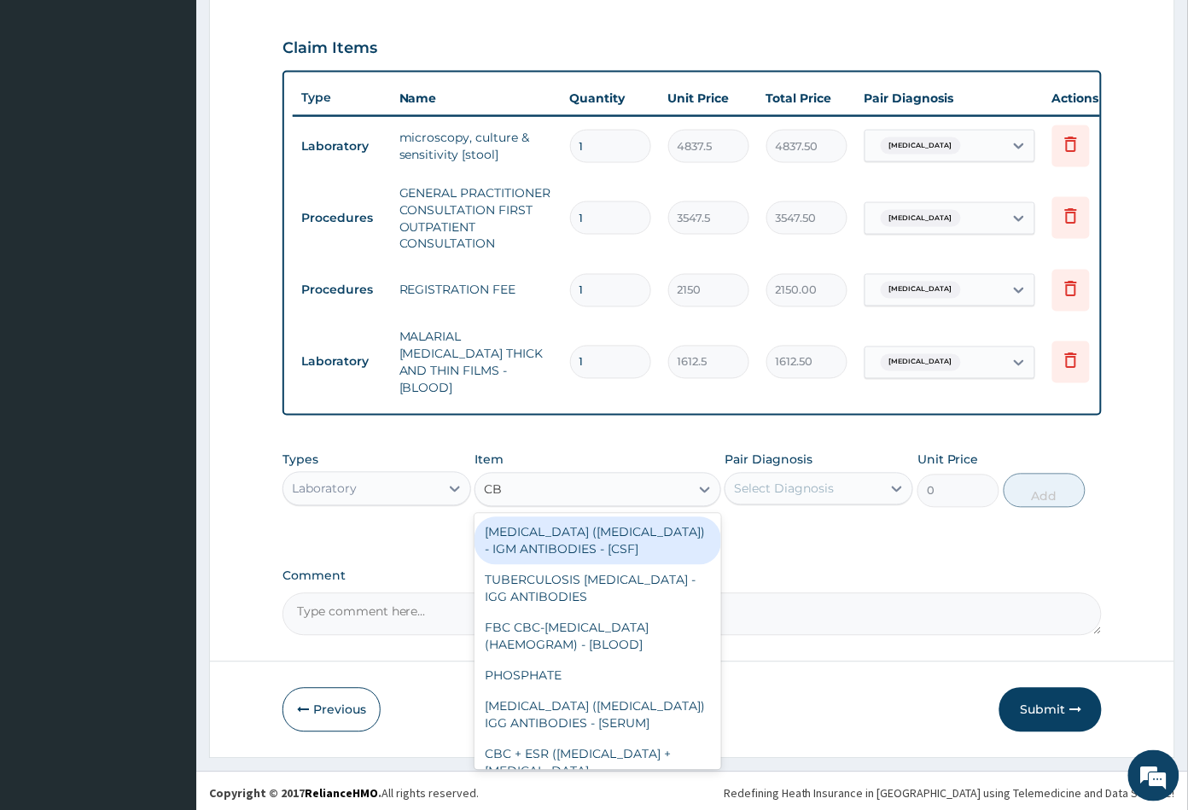
type input "CBC"
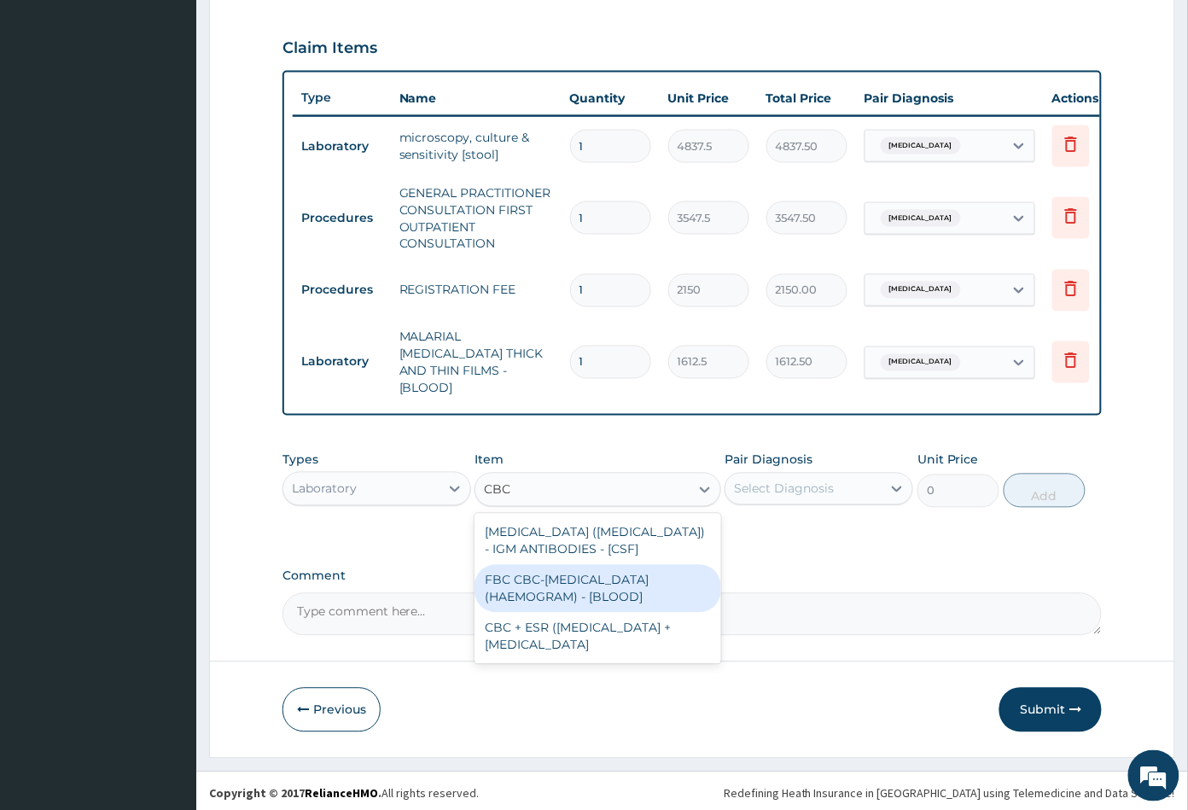
click at [580, 582] on div "FBC CBC-COMPLETE BLOOD COUNT (HAEMOGRAM) - [BLOOD]" at bounding box center [598, 589] width 246 height 48
type input "4300"
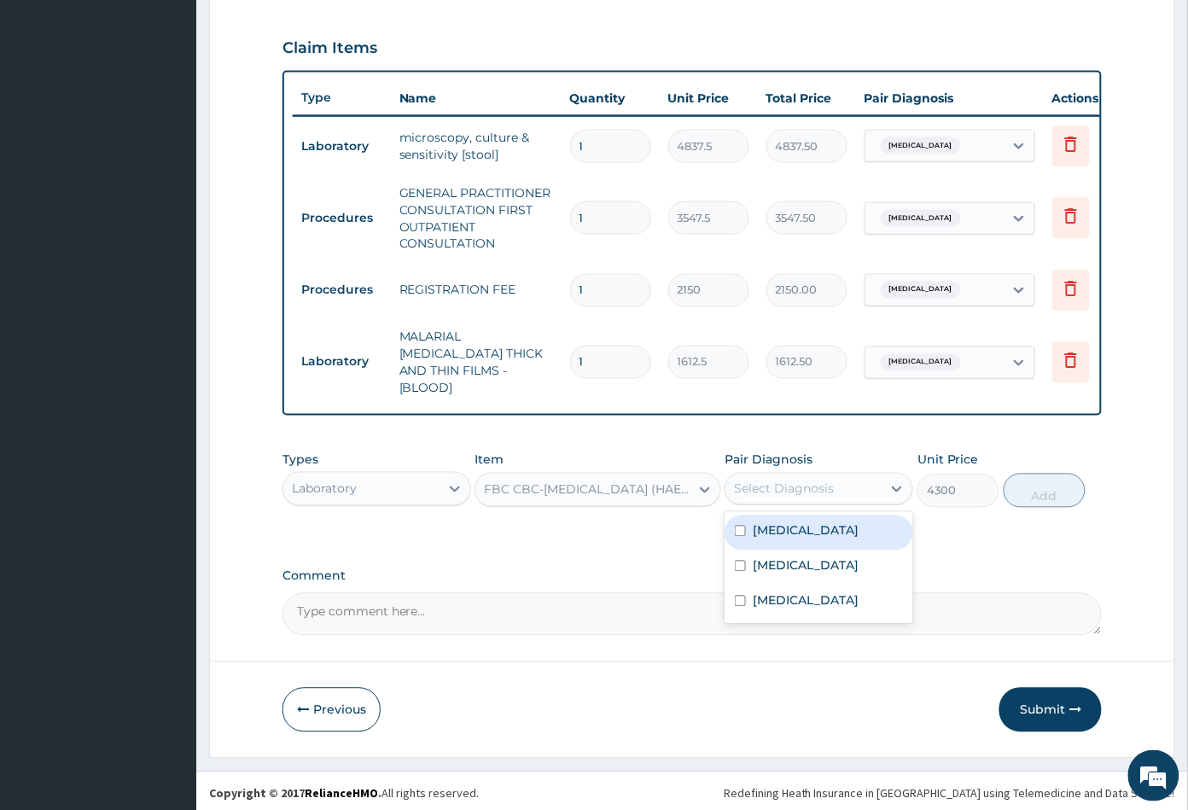
click at [836, 486] on div "Select Diagnosis" at bounding box center [804, 488] width 156 height 27
click at [808, 596] on div "Sepsis" at bounding box center [819, 603] width 189 height 35
checkbox input "true"
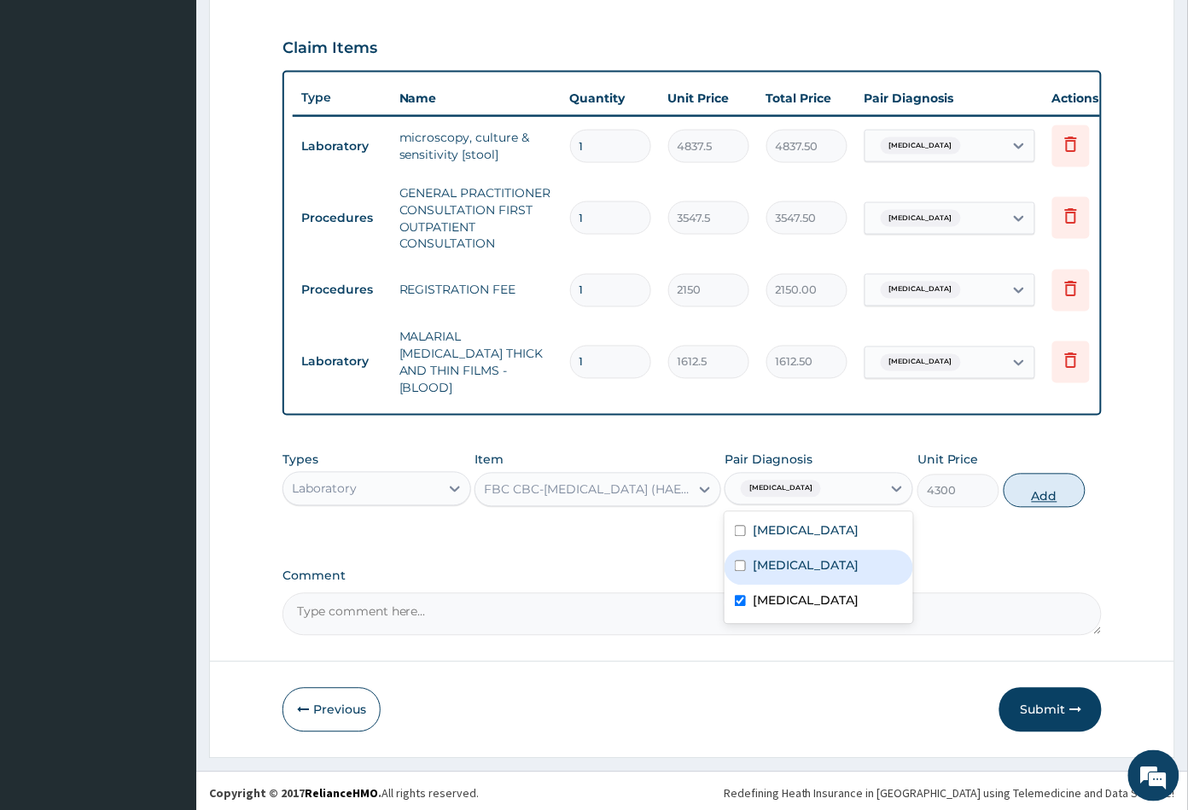
click at [1041, 491] on button "Add" at bounding box center [1045, 491] width 82 height 34
type input "0"
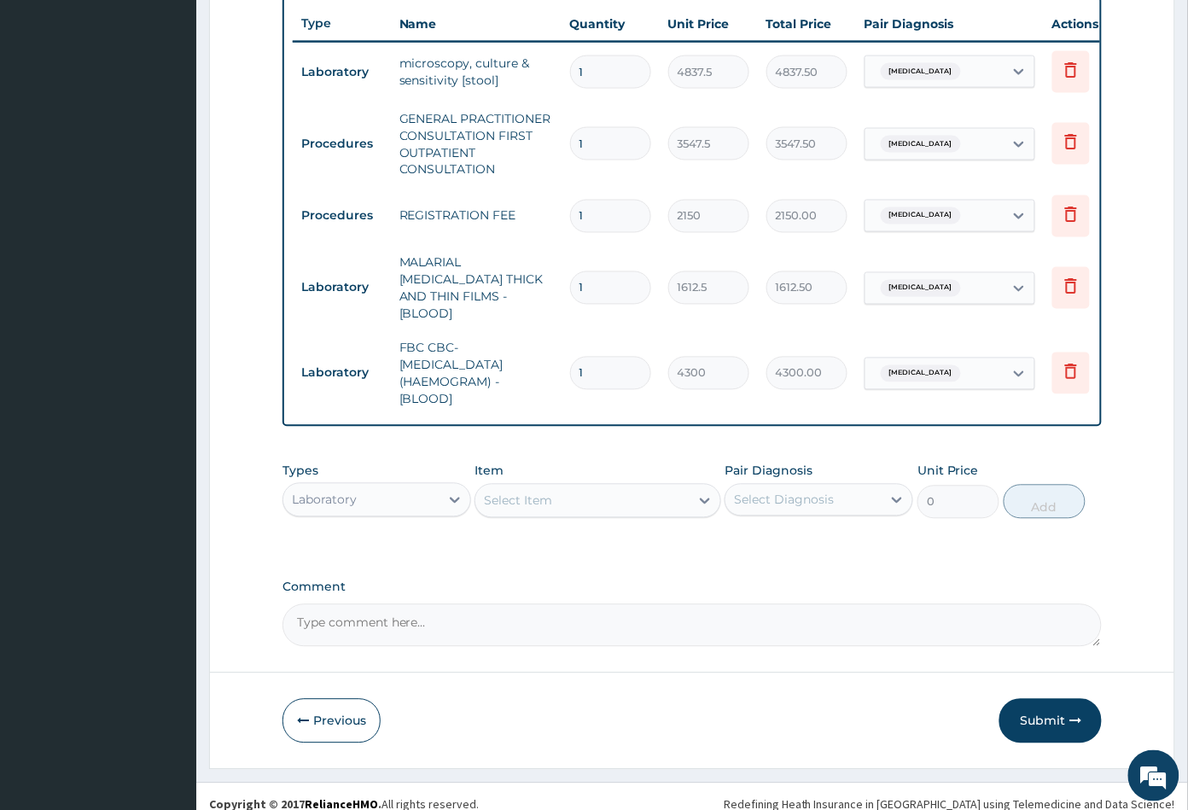
scroll to position [650, 0]
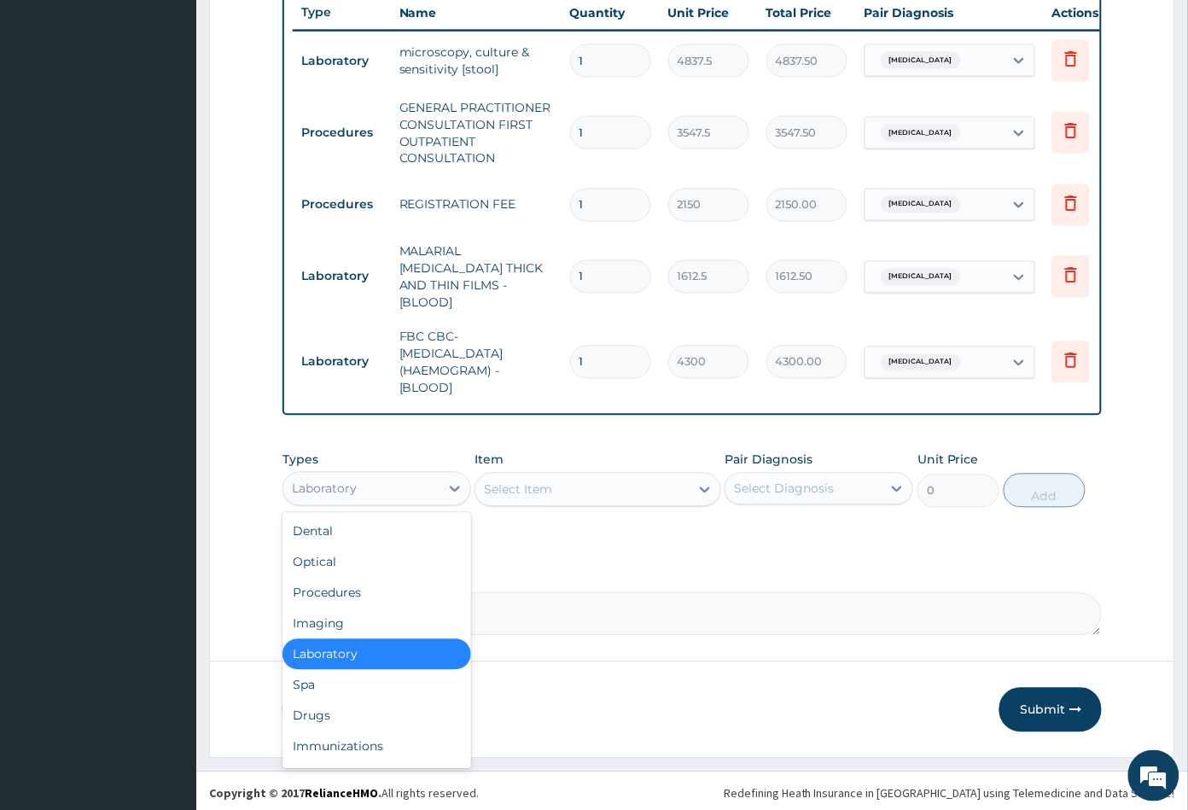
click at [417, 484] on div "Laboratory" at bounding box center [361, 488] width 156 height 27
click at [358, 703] on div "Drugs" at bounding box center [377, 716] width 189 height 31
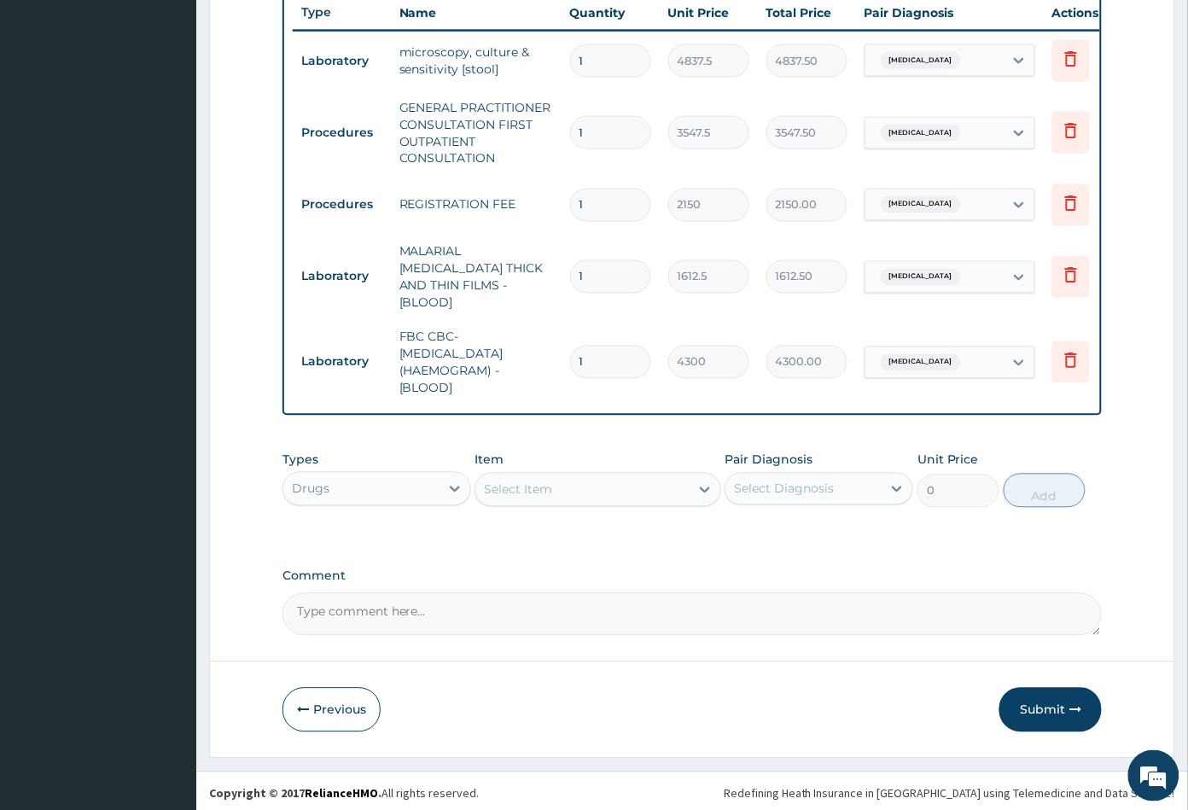
click at [610, 477] on div "Select Item" at bounding box center [581, 489] width 213 height 27
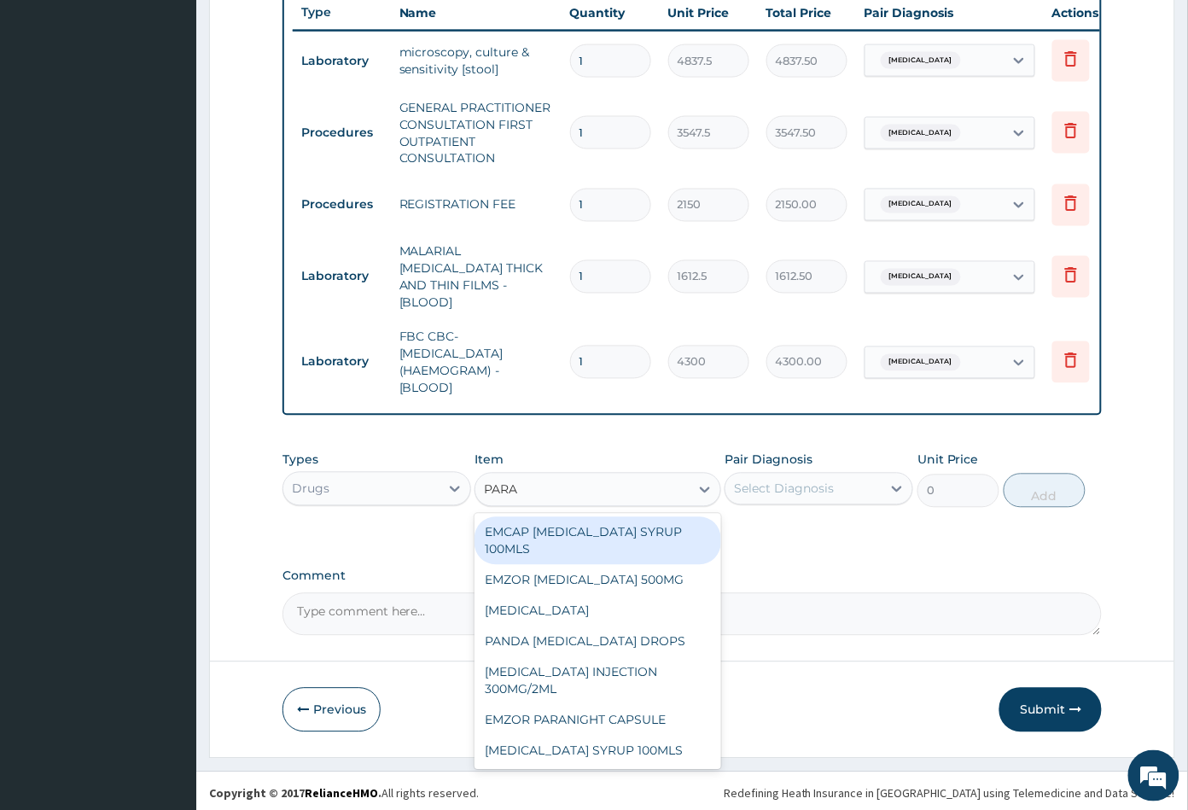
type input "PARAC"
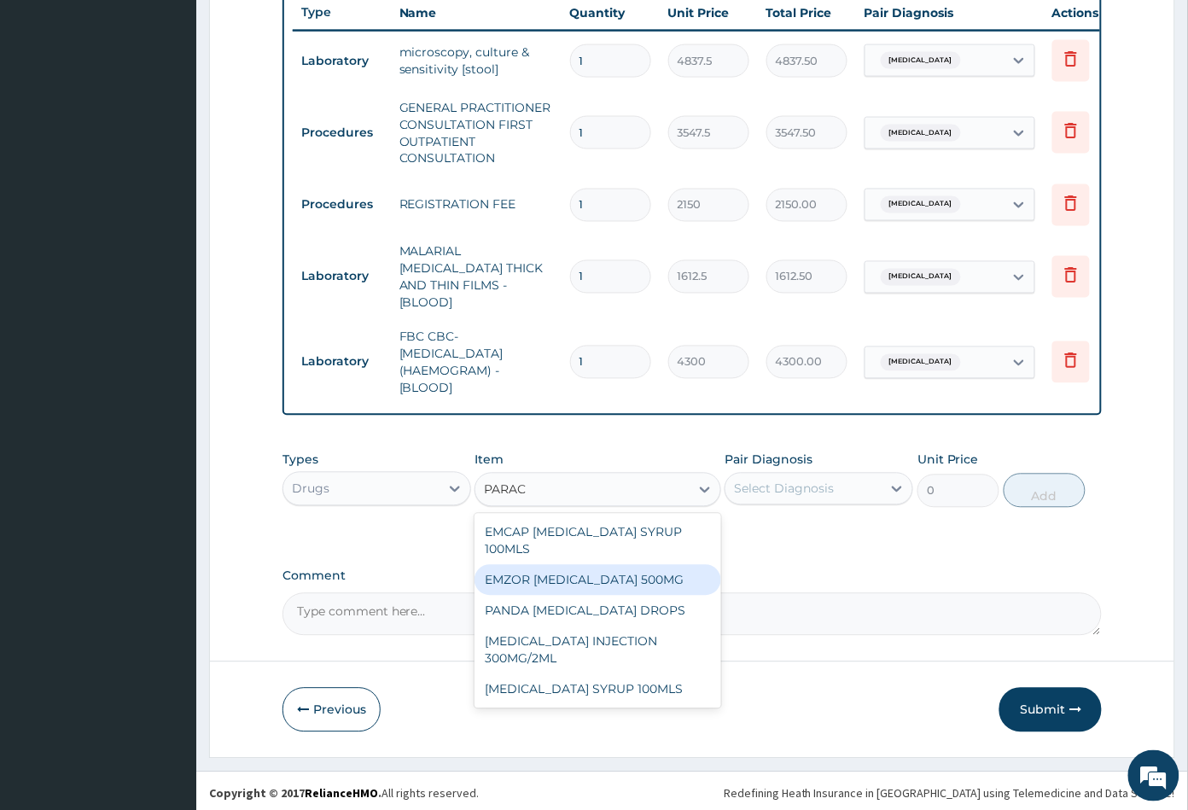
click at [610, 567] on div "EMZOR PARACETAMOL 500MG" at bounding box center [598, 580] width 246 height 31
type input "23.64999961853027"
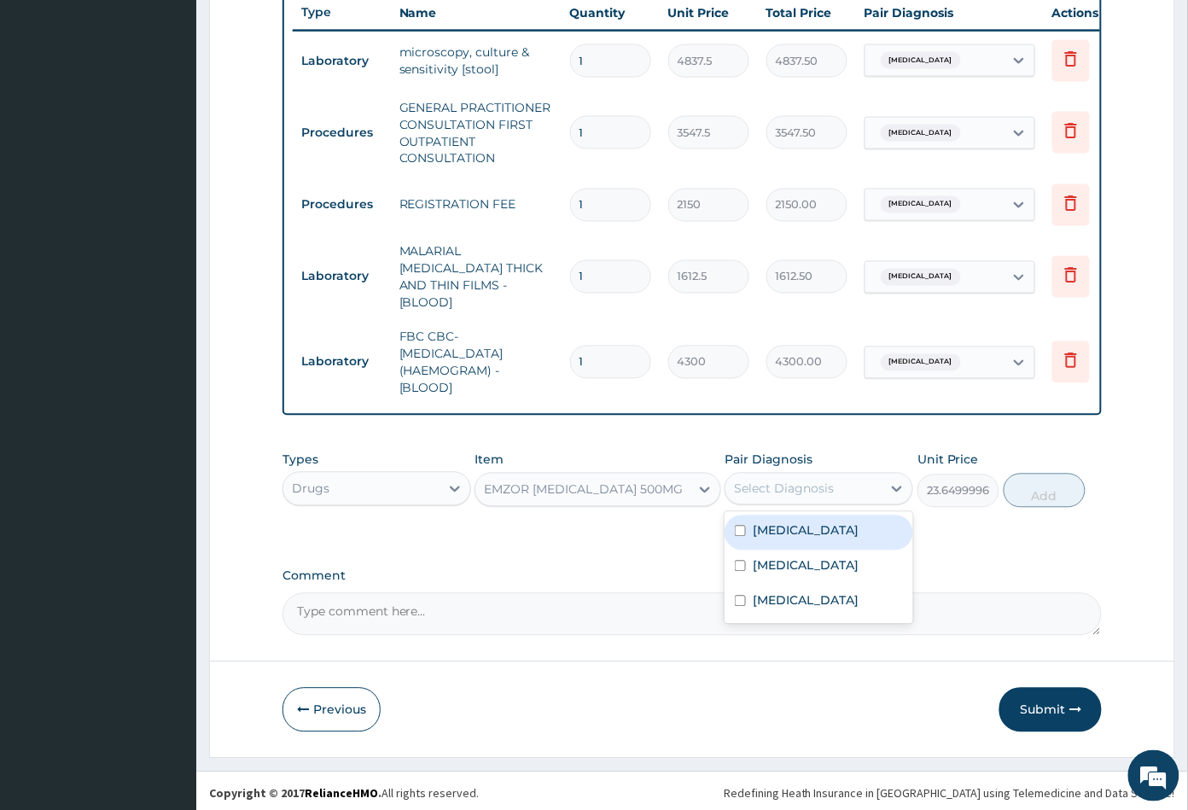
click at [796, 487] on div "Select Diagnosis" at bounding box center [784, 489] width 100 height 17
click at [799, 554] on div "Malaria" at bounding box center [819, 568] width 189 height 35
checkbox input "true"
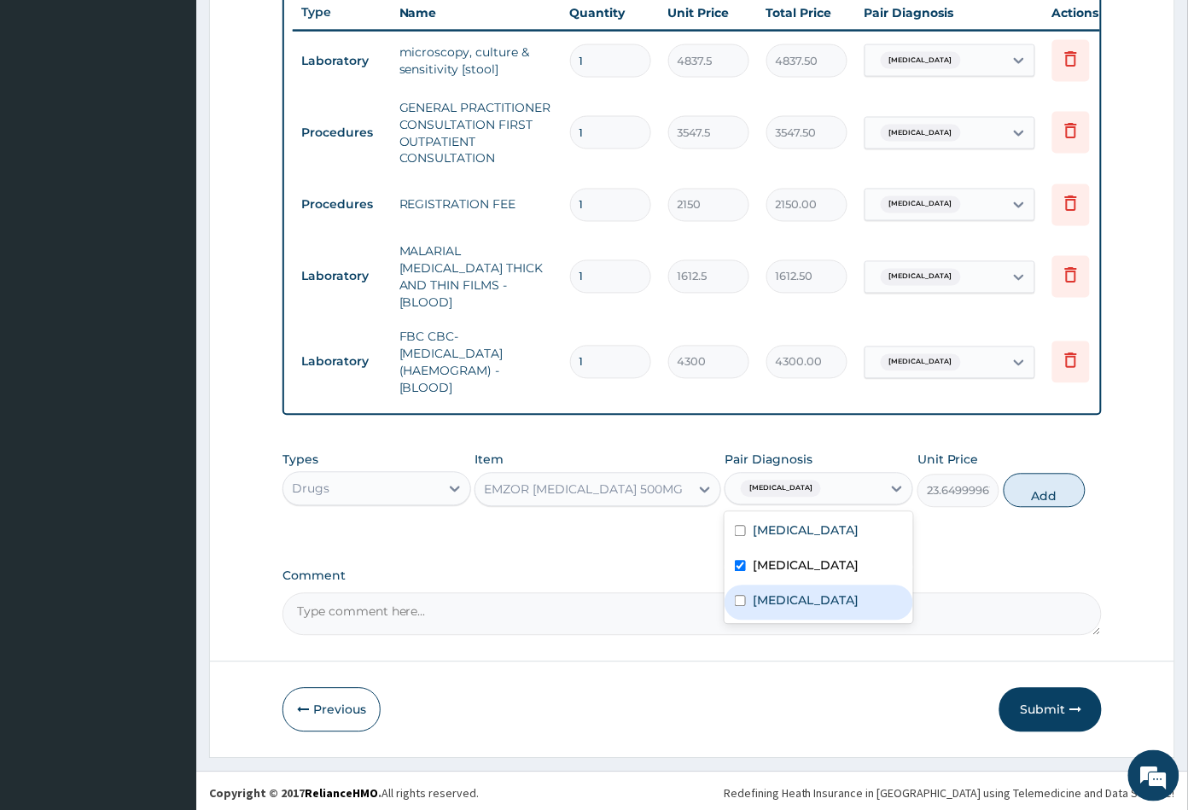
click at [803, 586] on div "Sepsis" at bounding box center [819, 603] width 189 height 35
checkbox input "true"
click at [1028, 494] on button "Add" at bounding box center [1045, 491] width 82 height 34
type input "0"
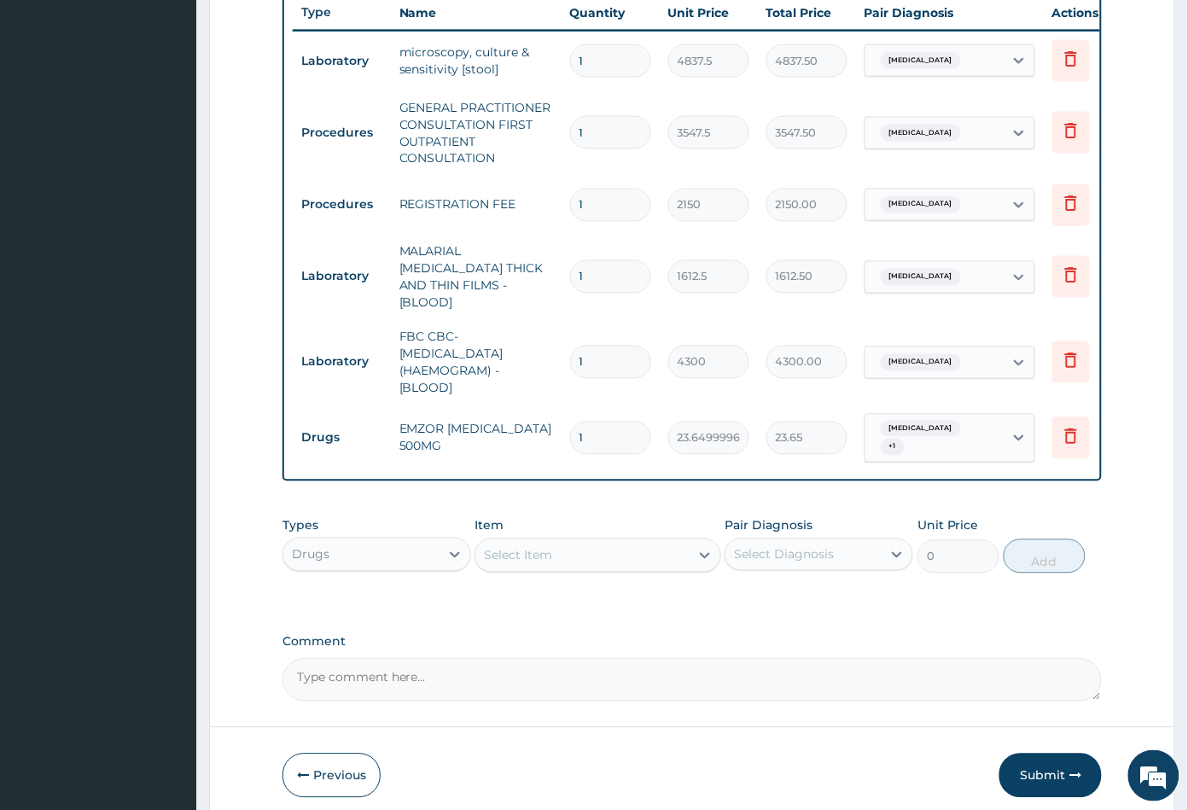
click at [594, 547] on div "Select Item" at bounding box center [581, 555] width 213 height 27
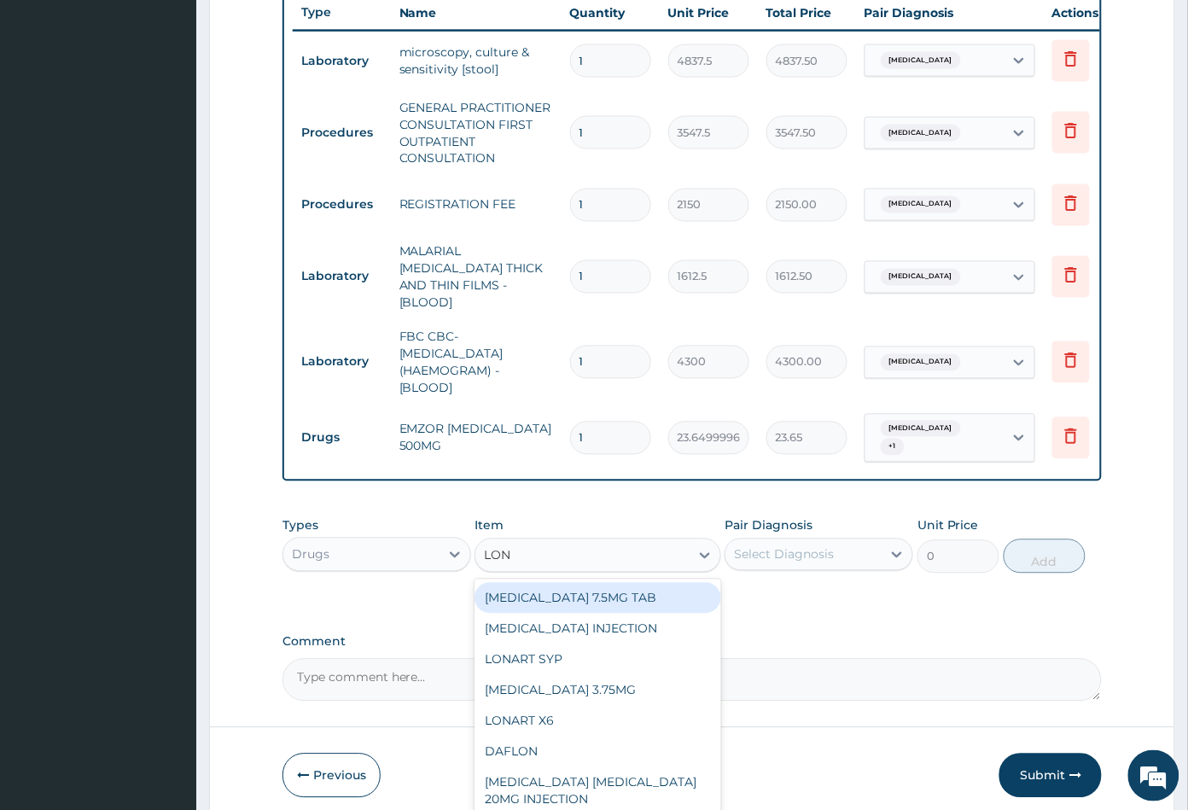
type input "LONA"
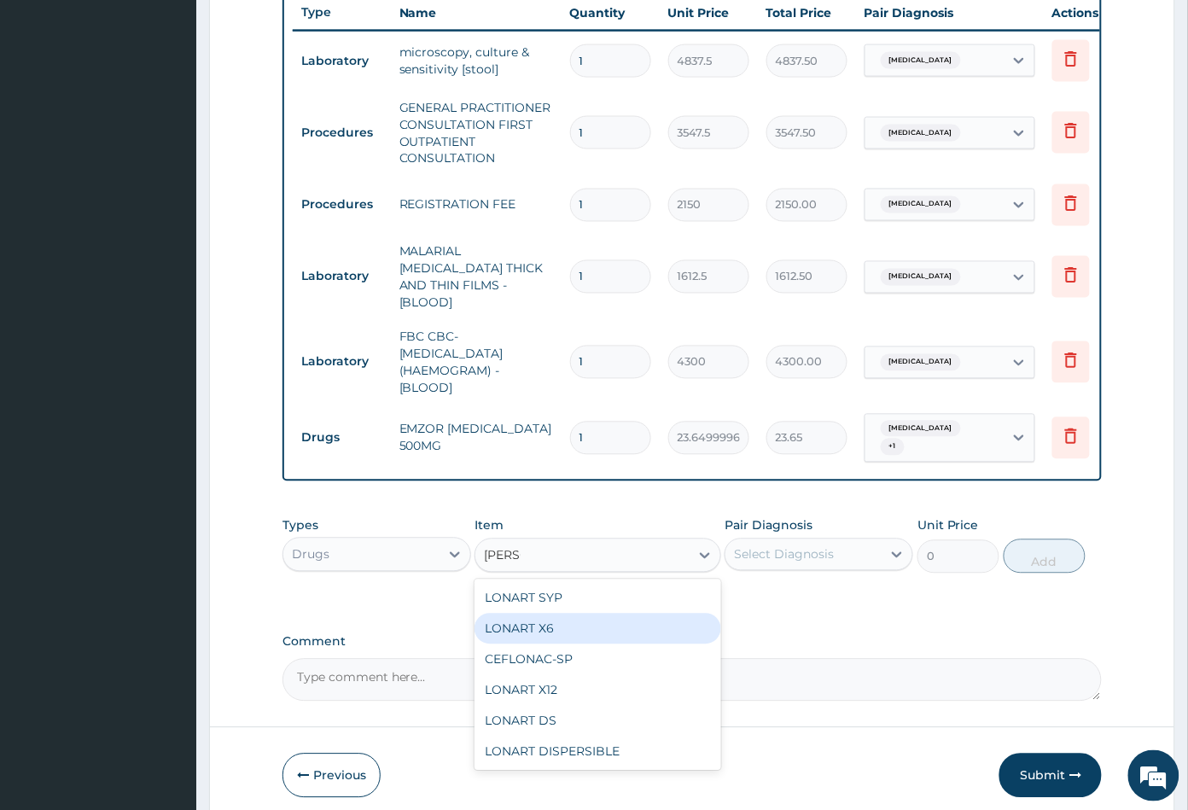
click at [588, 620] on div "LONART X6" at bounding box center [598, 629] width 246 height 31
type input "473"
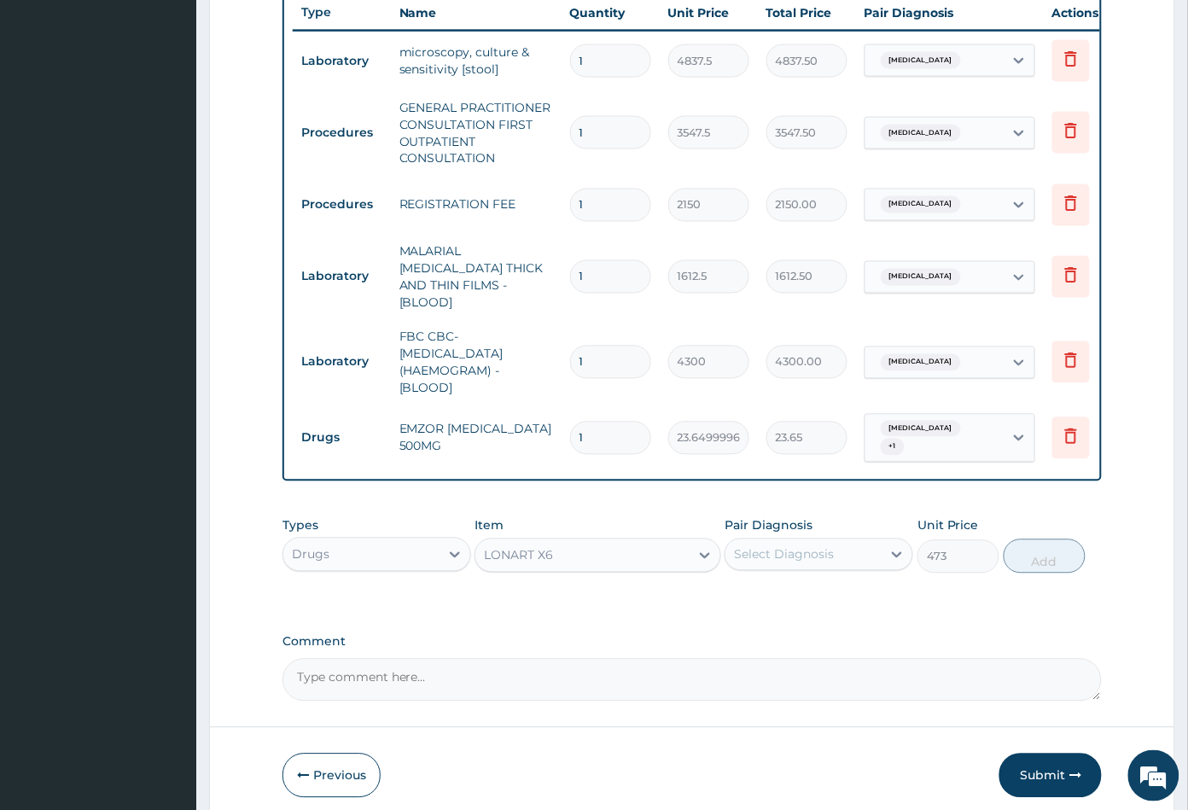
click at [799, 546] on div "Select Diagnosis" at bounding box center [784, 554] width 100 height 17
click at [799, 616] on div "Malaria" at bounding box center [819, 633] width 189 height 35
checkbox input "true"
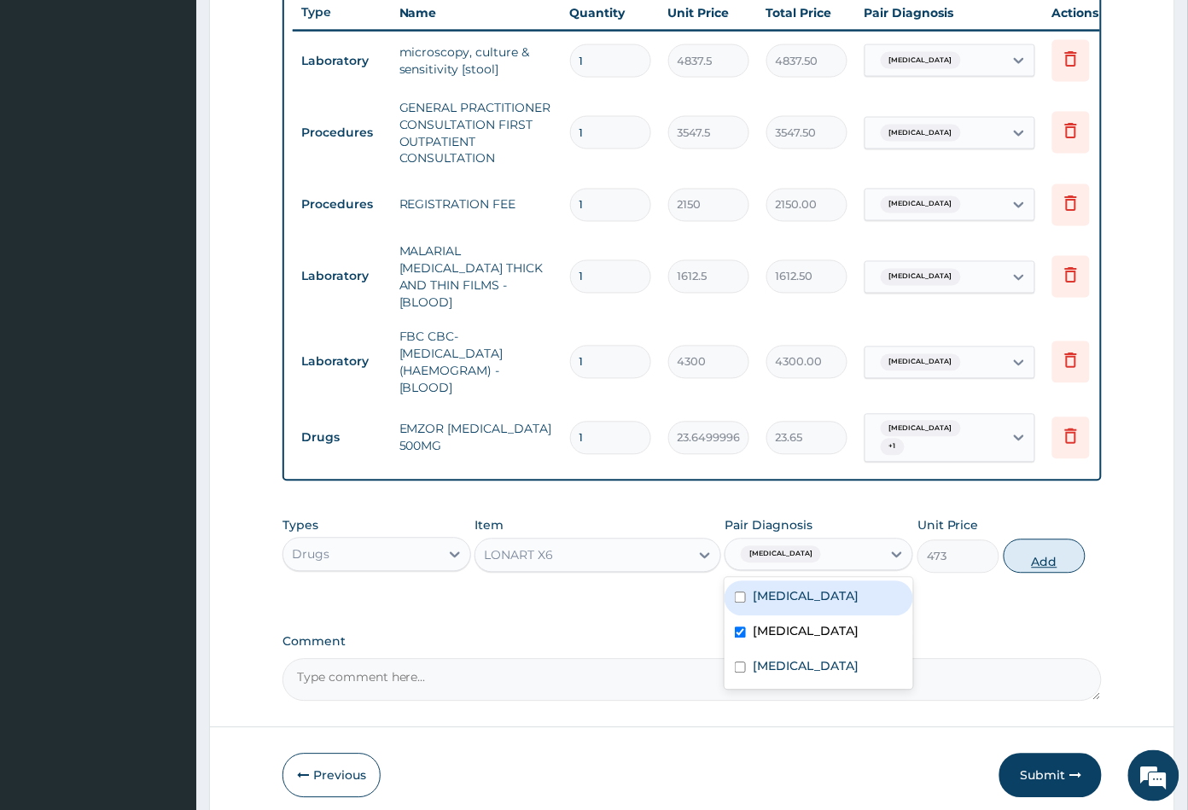
click at [1030, 551] on button "Add" at bounding box center [1045, 556] width 82 height 34
type input "0"
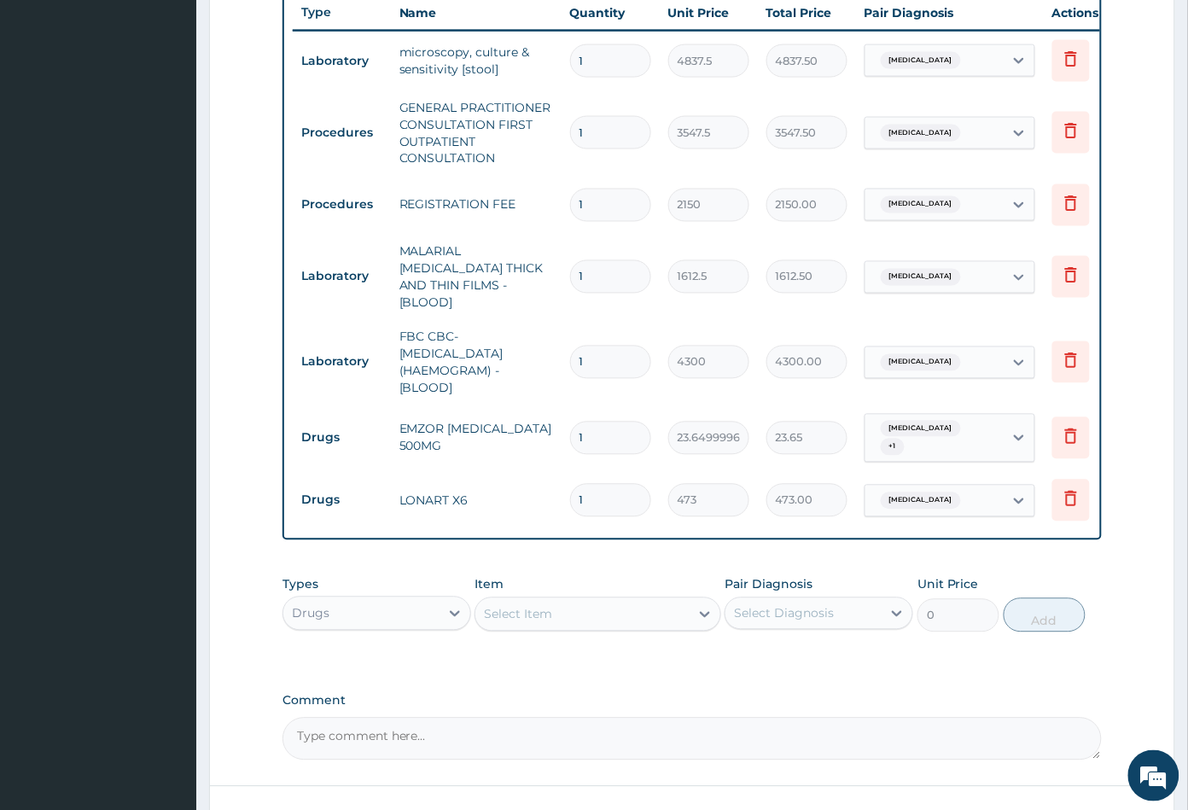
click at [609, 422] on input "1" at bounding box center [610, 438] width 81 height 33
type input "18"
type input "425.70"
type input "18"
click at [598, 484] on input "1" at bounding box center [610, 500] width 81 height 33
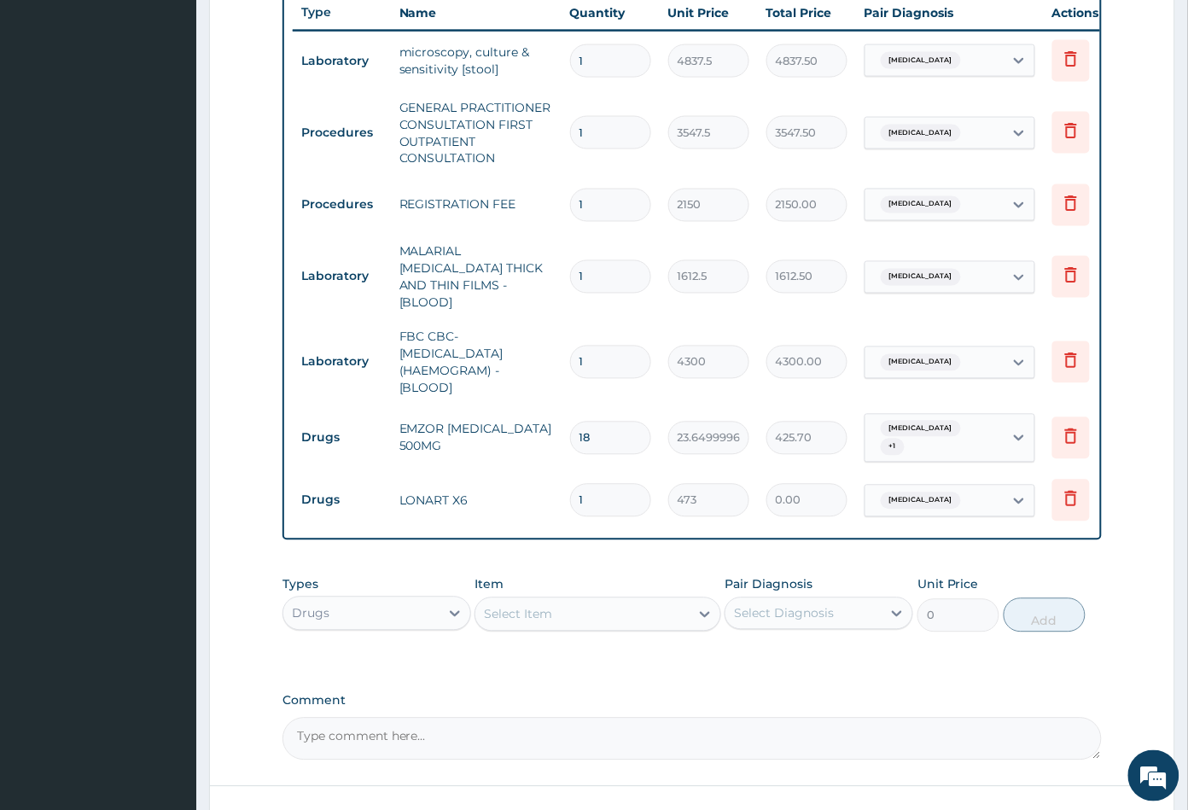
type input "0.00"
type input "6"
type input "2838.00"
type input "5"
type input "2365.00"
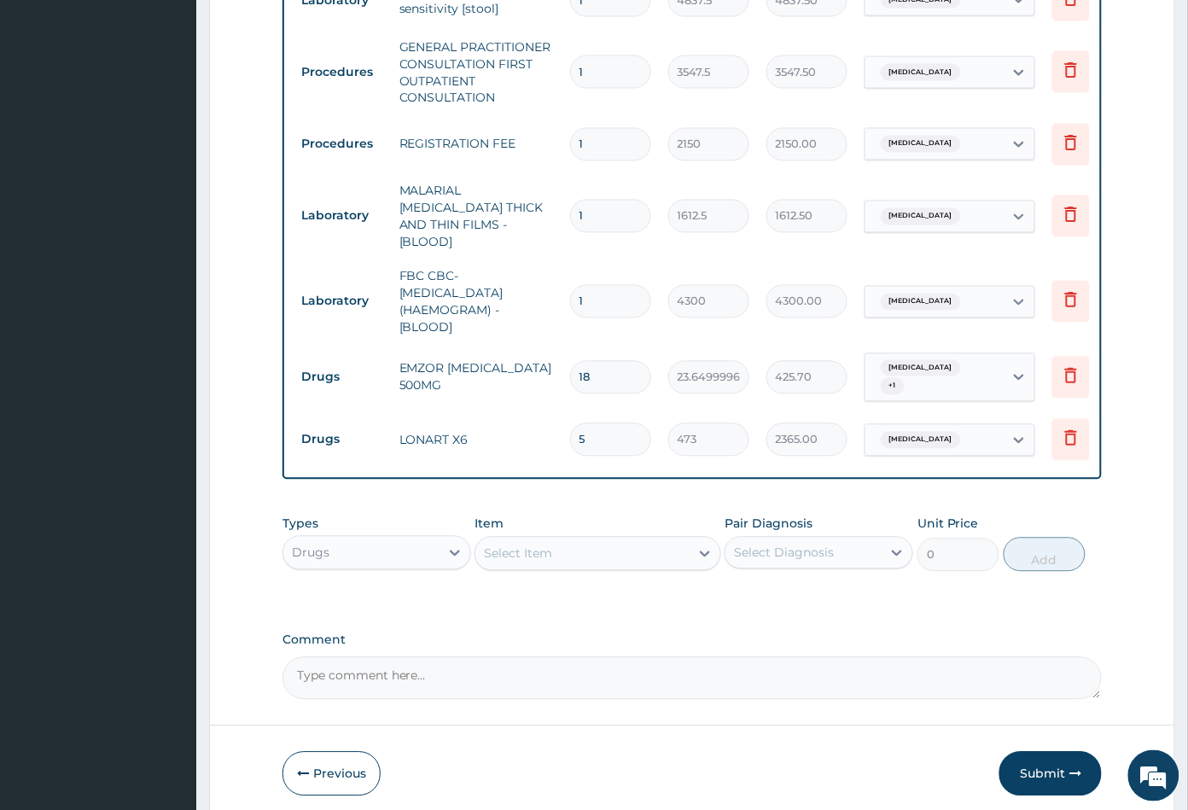
scroll to position [744, 0]
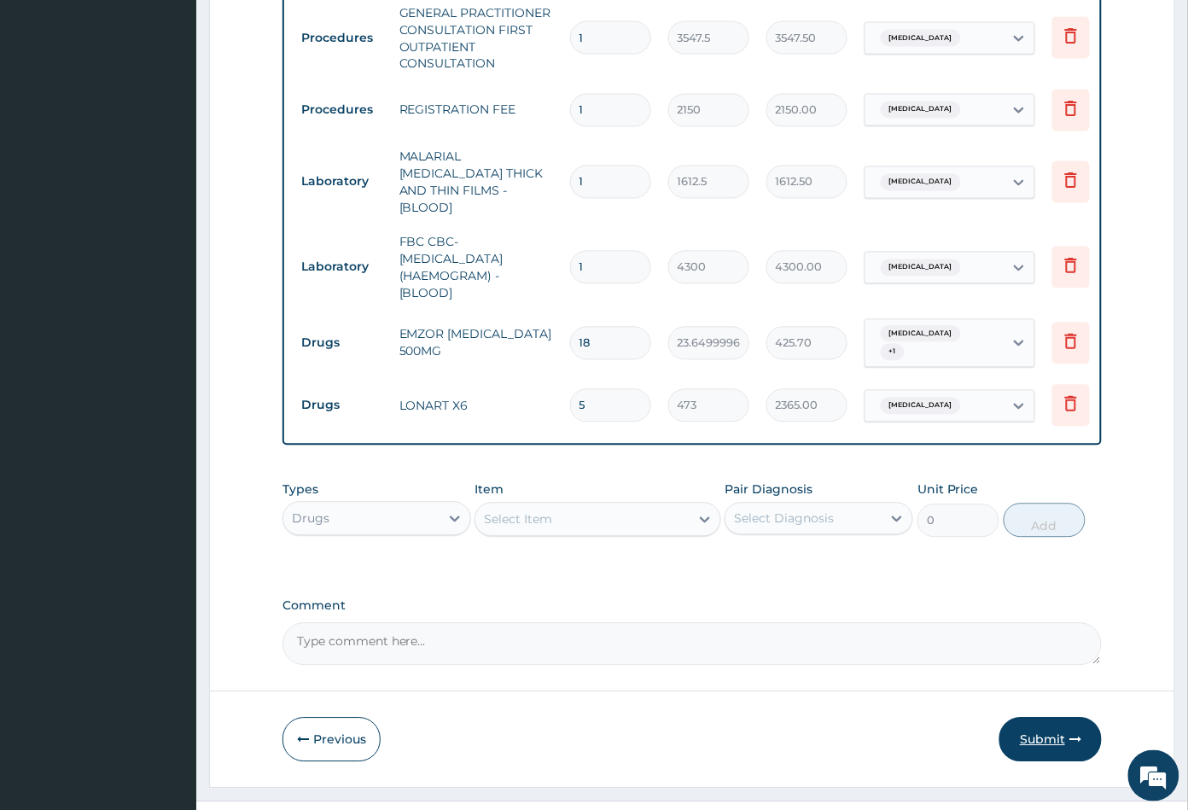
type input "5"
click at [1045, 725] on button "Submit" at bounding box center [1051, 740] width 102 height 44
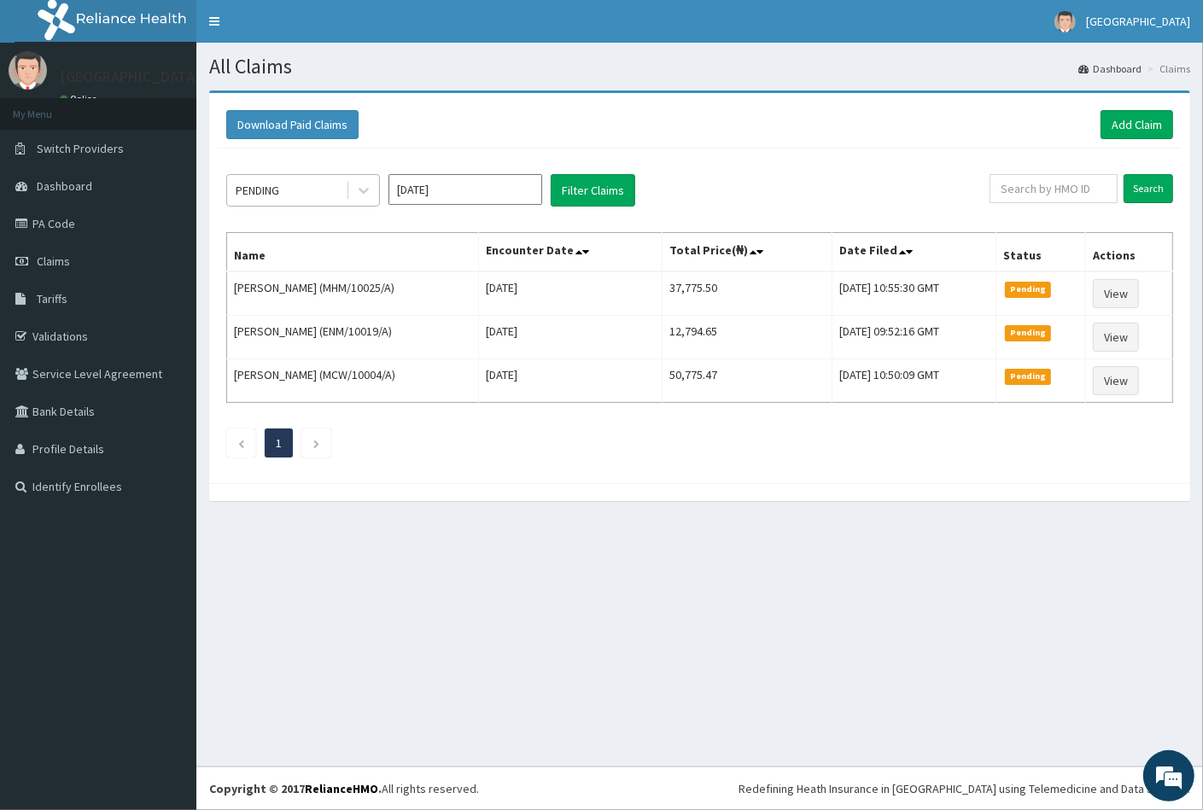
click at [289, 189] on div "PENDING" at bounding box center [286, 190] width 119 height 27
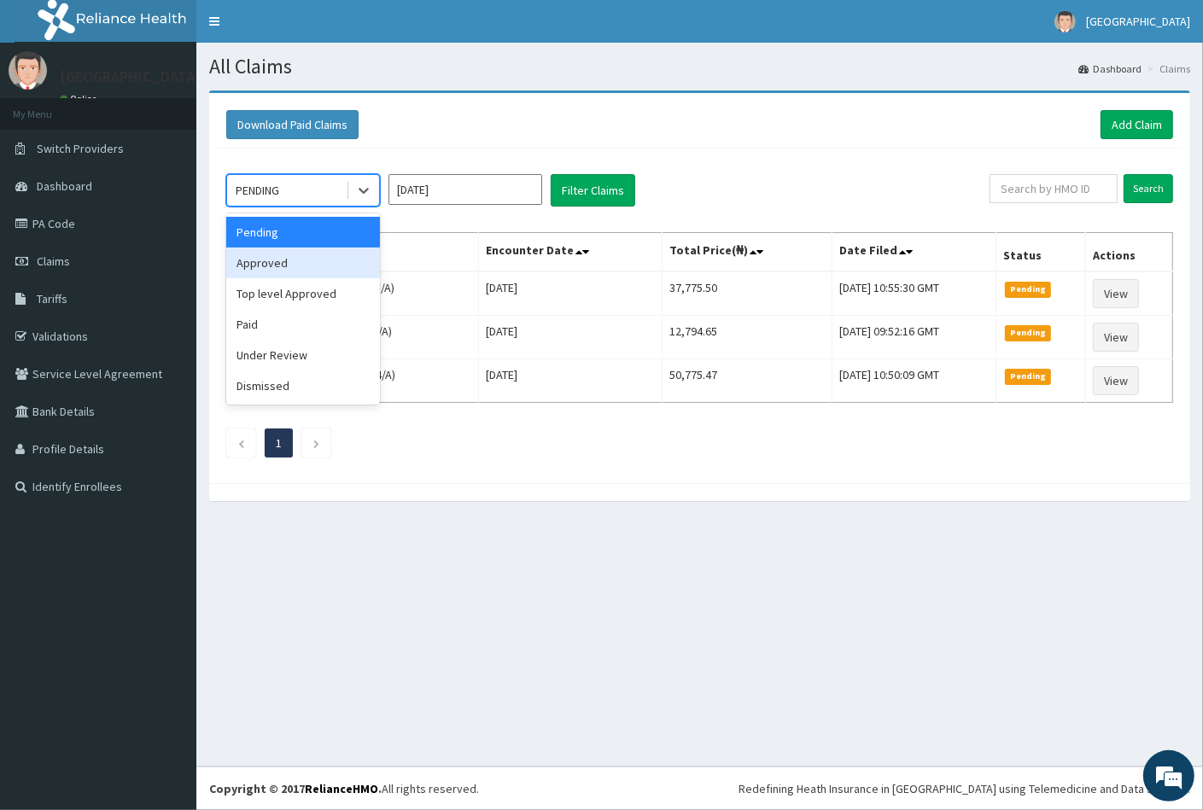
click at [301, 262] on div "Approved" at bounding box center [303, 263] width 154 height 31
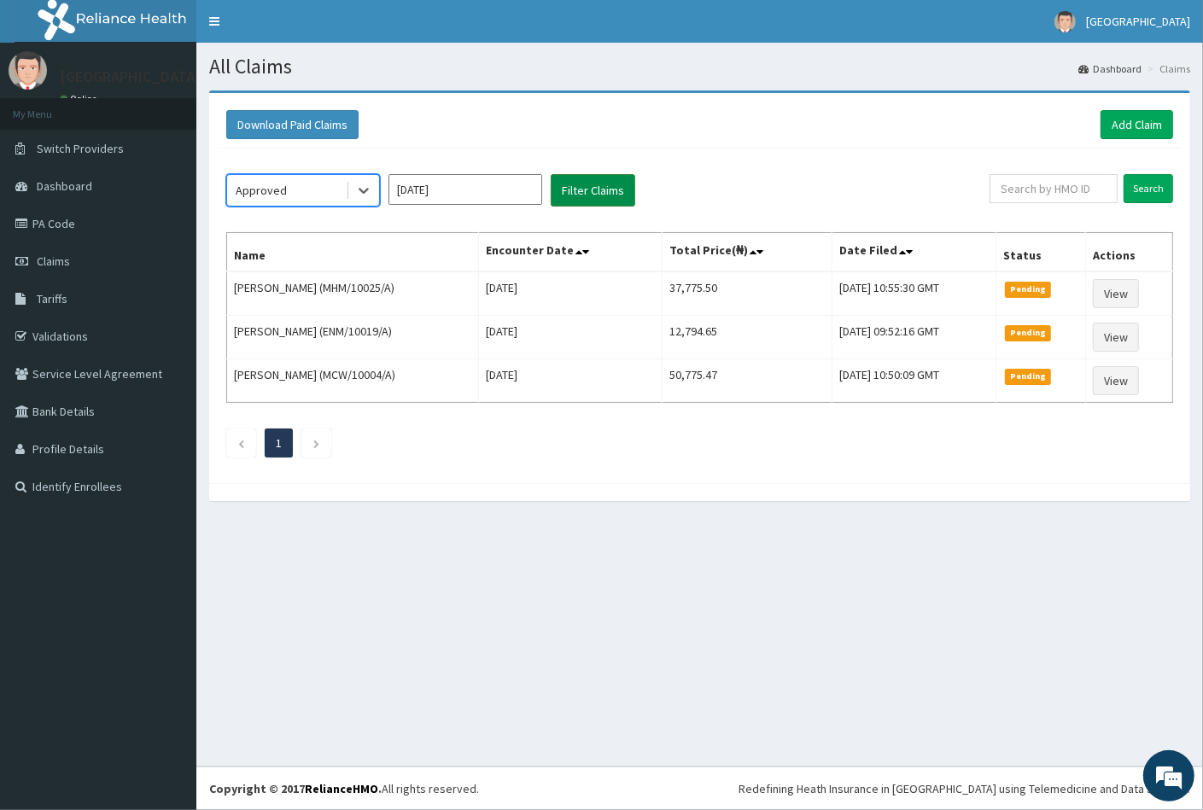
click at [573, 194] on button "Filter Claims" at bounding box center [593, 190] width 85 height 32
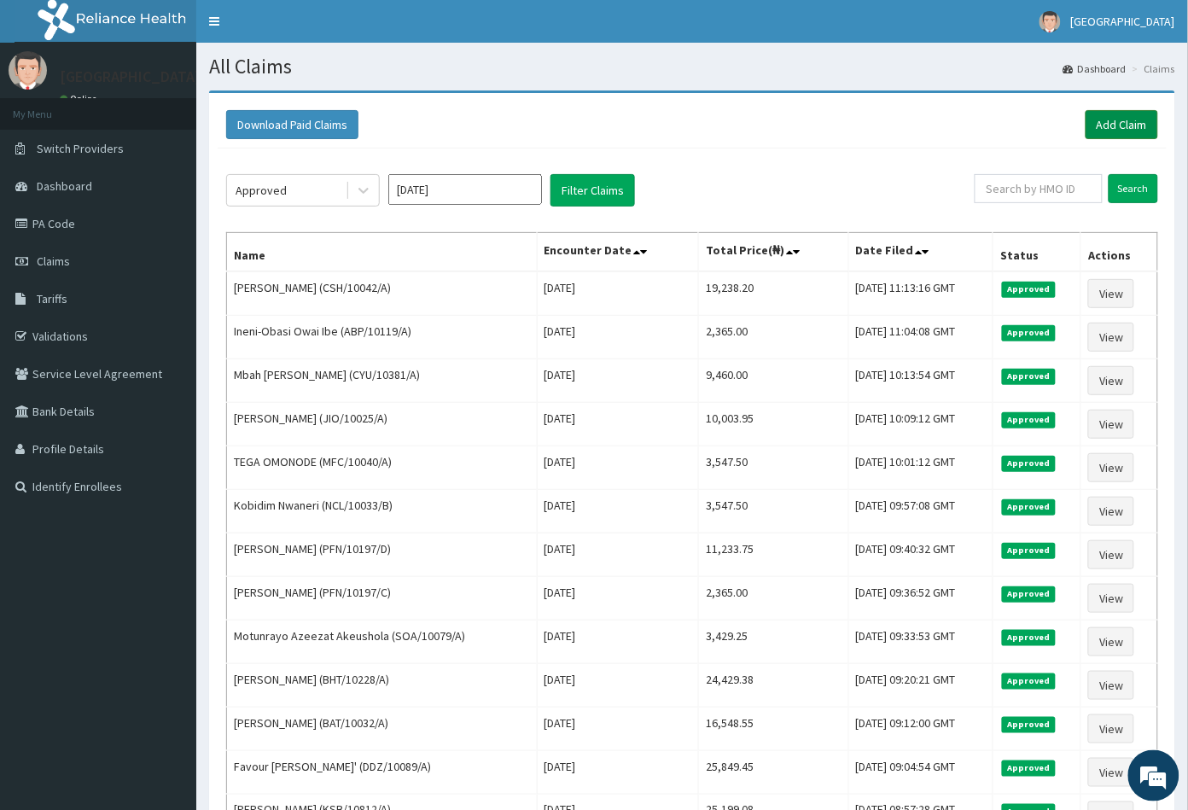
click at [1145, 119] on link "Add Claim" at bounding box center [1122, 124] width 73 height 29
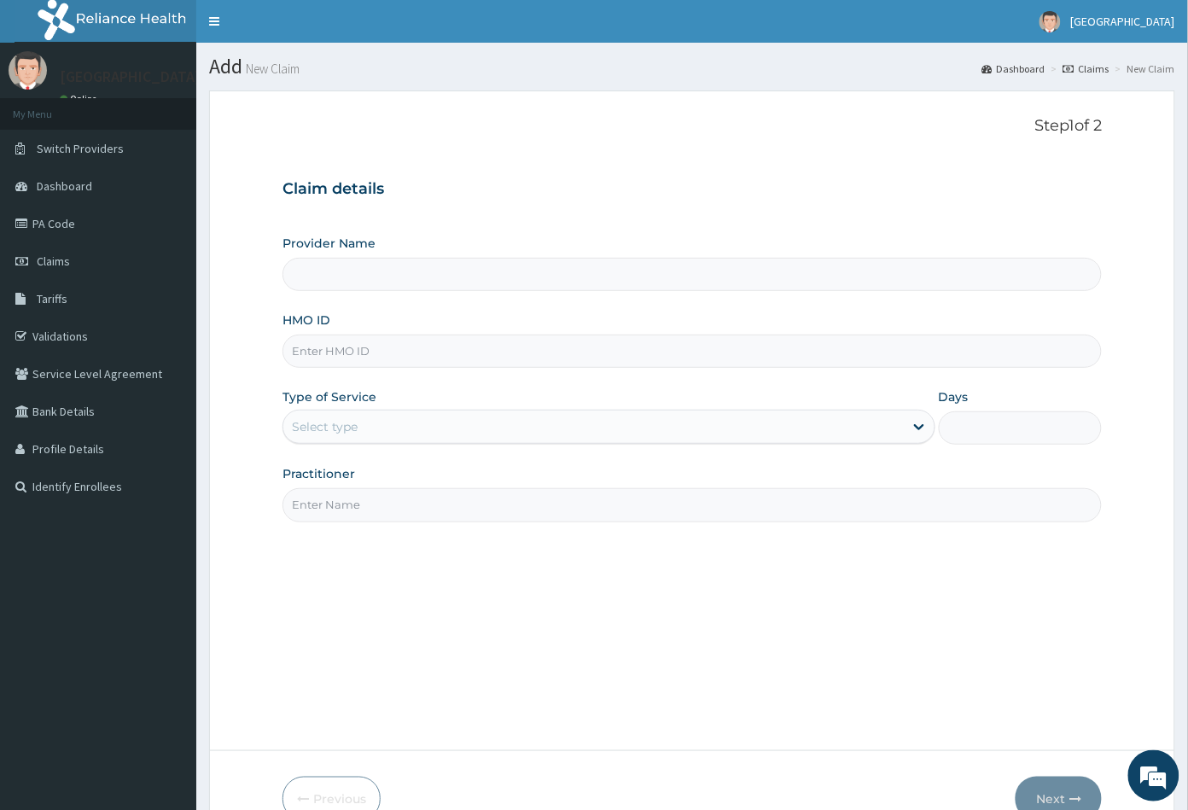
click at [308, 344] on input "HMO ID" at bounding box center [693, 351] width 820 height 33
click at [878, 577] on div "Step 1 of 2 Claim details Provider Name HMO ID Type of Service Select type Days…" at bounding box center [693, 421] width 820 height 608
click at [319, 352] on input "HMO ID" at bounding box center [693, 351] width 820 height 33
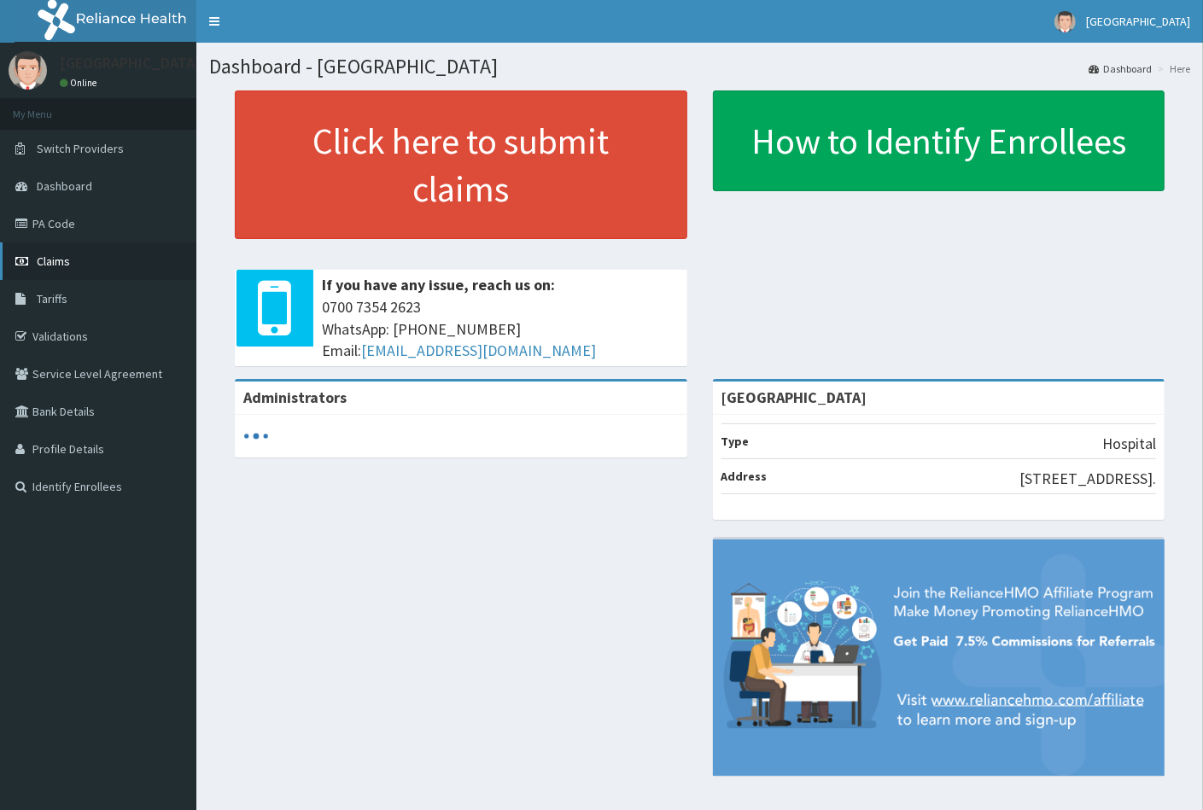
click at [47, 256] on span "Claims" at bounding box center [53, 261] width 33 height 15
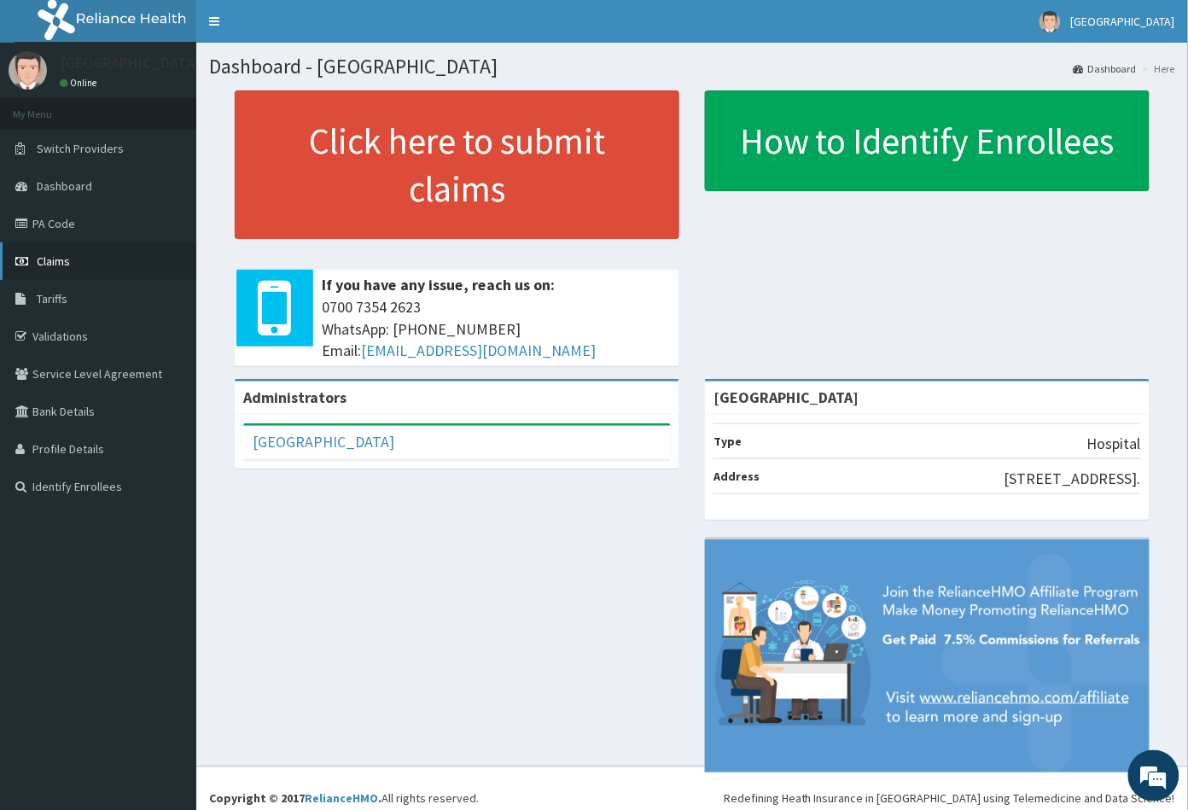
click at [61, 252] on link "Claims" at bounding box center [98, 261] width 196 height 38
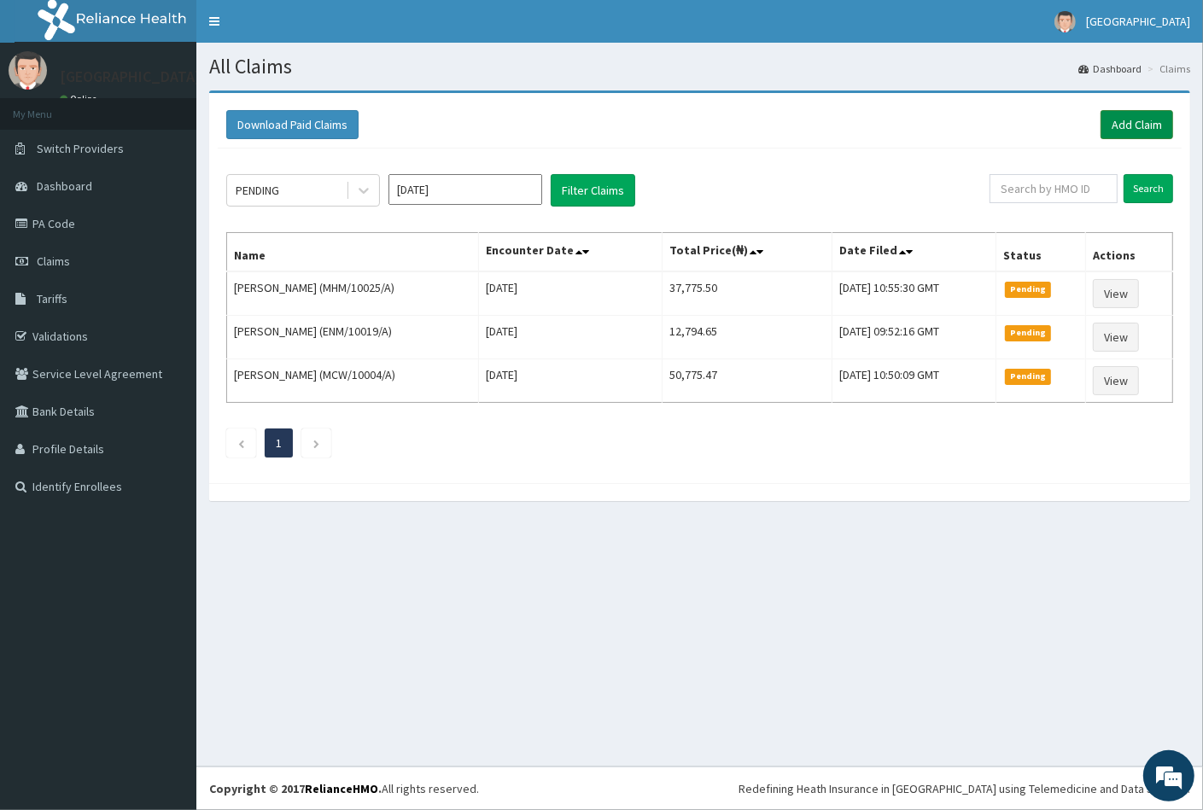
click at [1122, 122] on link "Add Claim" at bounding box center [1136, 124] width 73 height 29
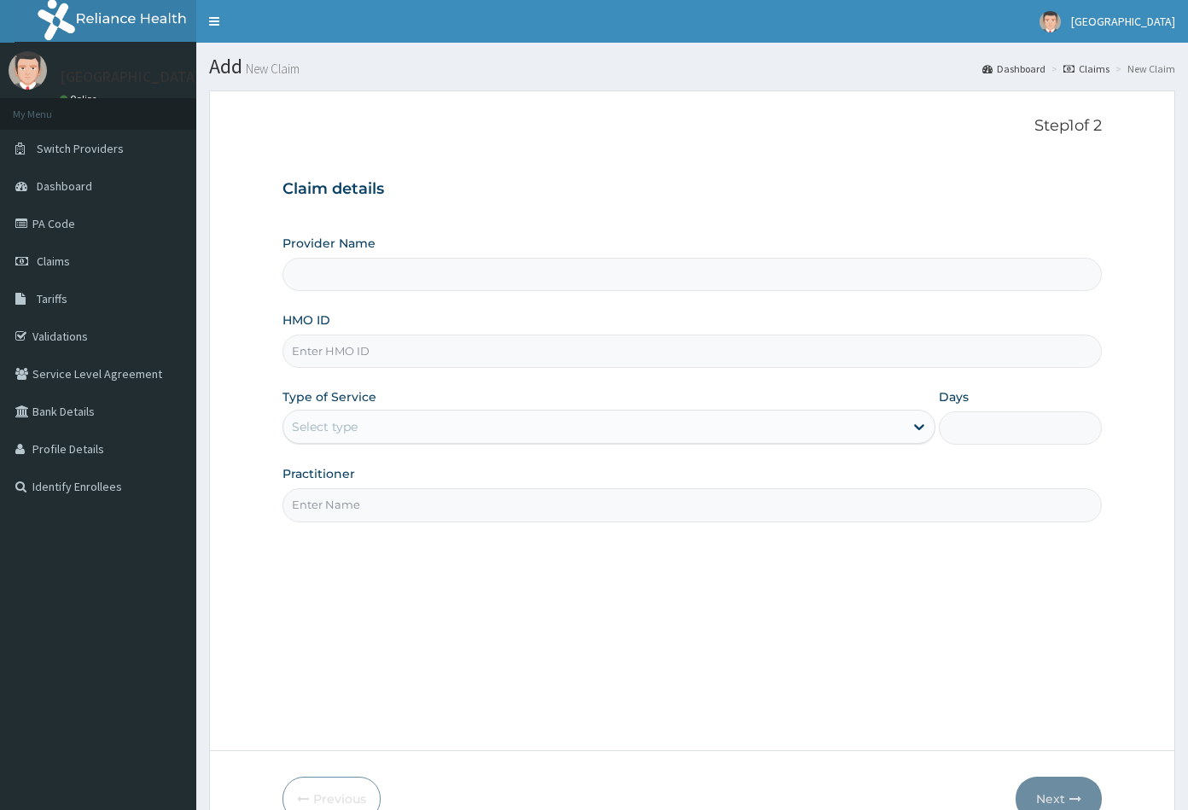
type input "[GEOGRAPHIC_DATA]"
click at [308, 351] on input "HMO ID" at bounding box center [693, 351] width 820 height 33
paste input "QLR/10008/A"
type input "QLR/10008/A"
click at [348, 425] on div "Select type" at bounding box center [325, 426] width 66 height 17
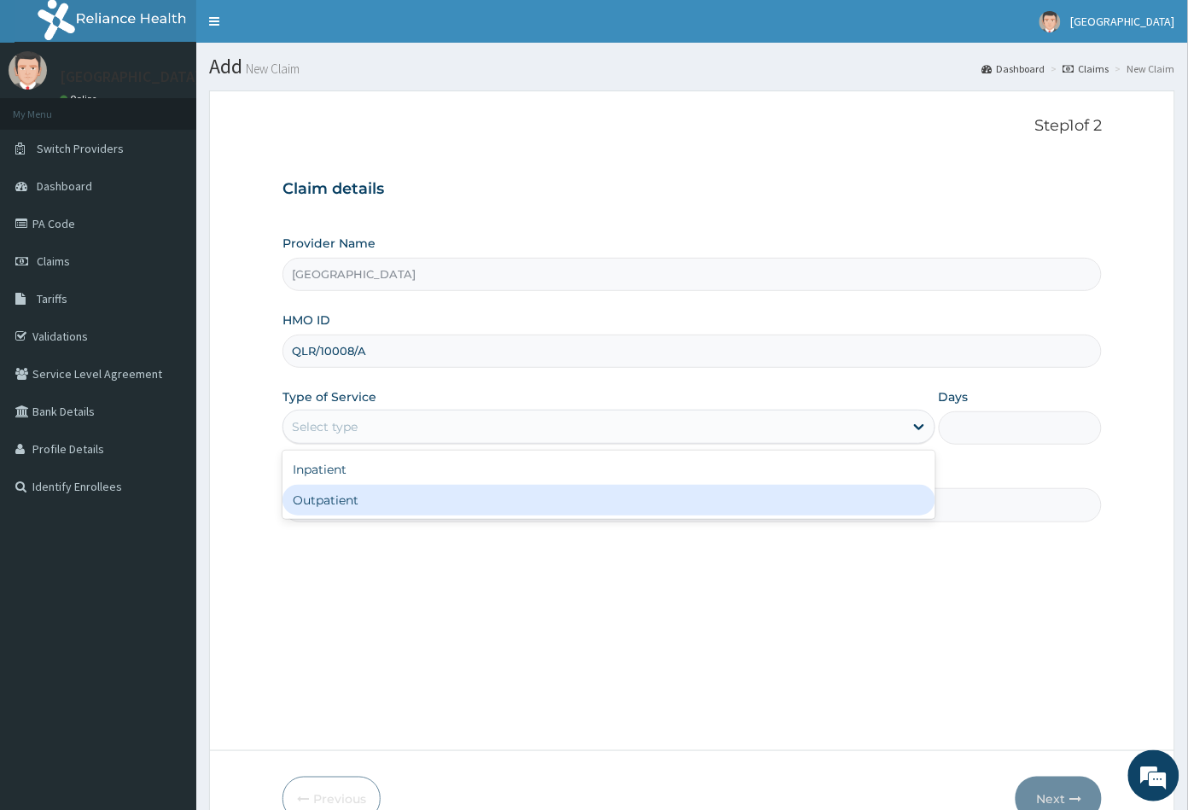
click at [335, 498] on div "Outpatient" at bounding box center [609, 500] width 653 height 31
type input "1"
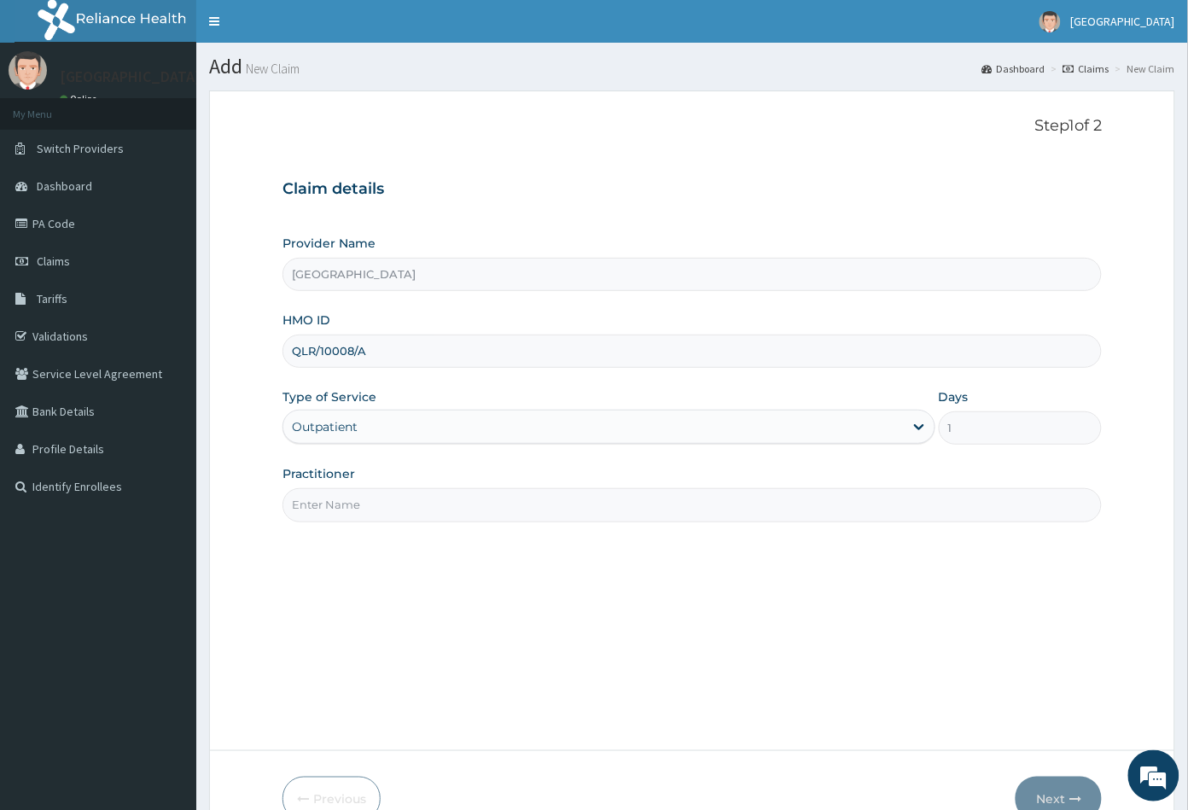
drag, startPoint x: 335, startPoint y: 498, endPoint x: 346, endPoint y: 529, distance: 33.2
click at [335, 498] on input "Practitioner" at bounding box center [693, 504] width 820 height 33
type input "CON"
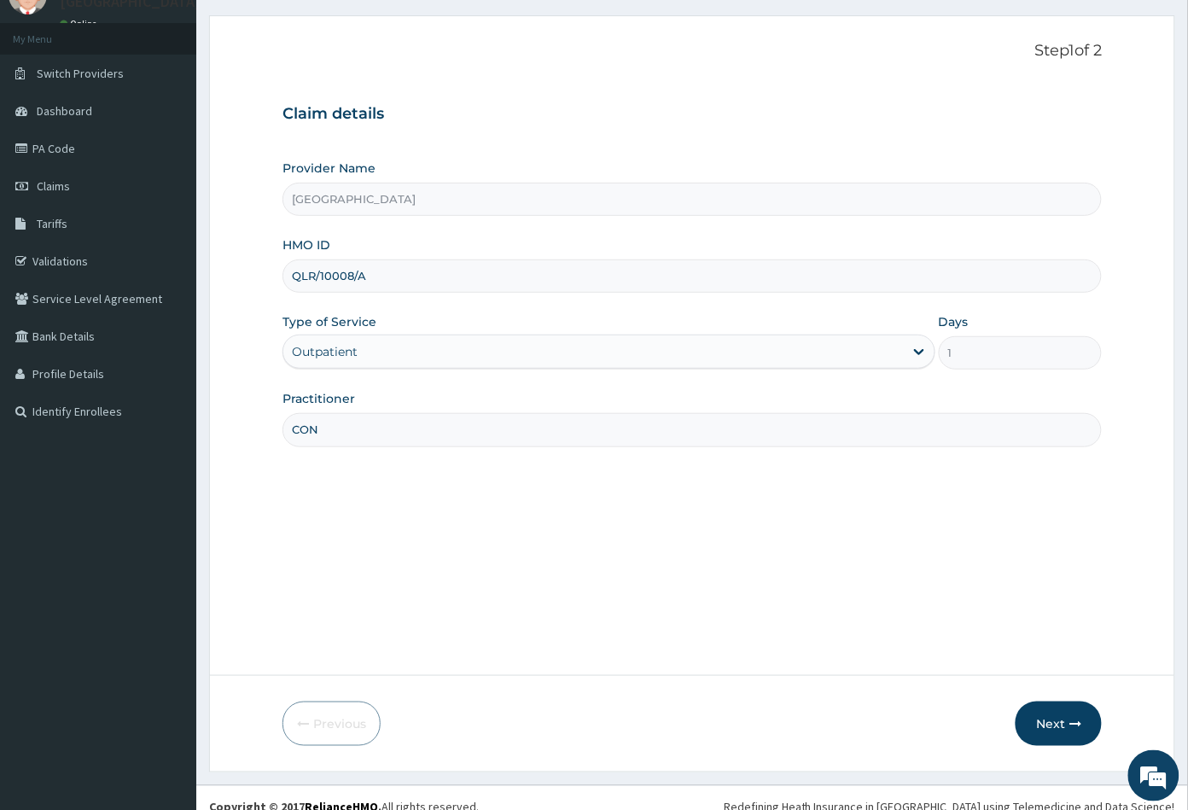
scroll to position [94, 0]
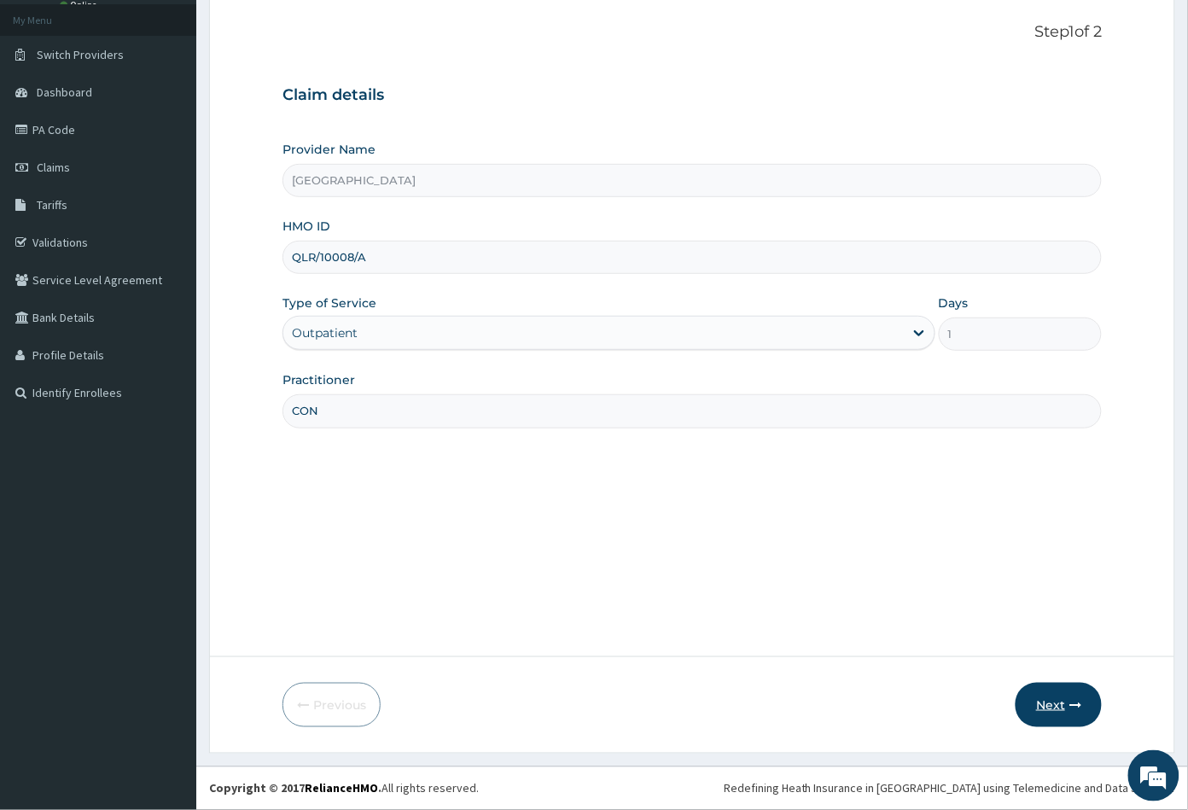
click at [1056, 710] on button "Next" at bounding box center [1059, 705] width 86 height 44
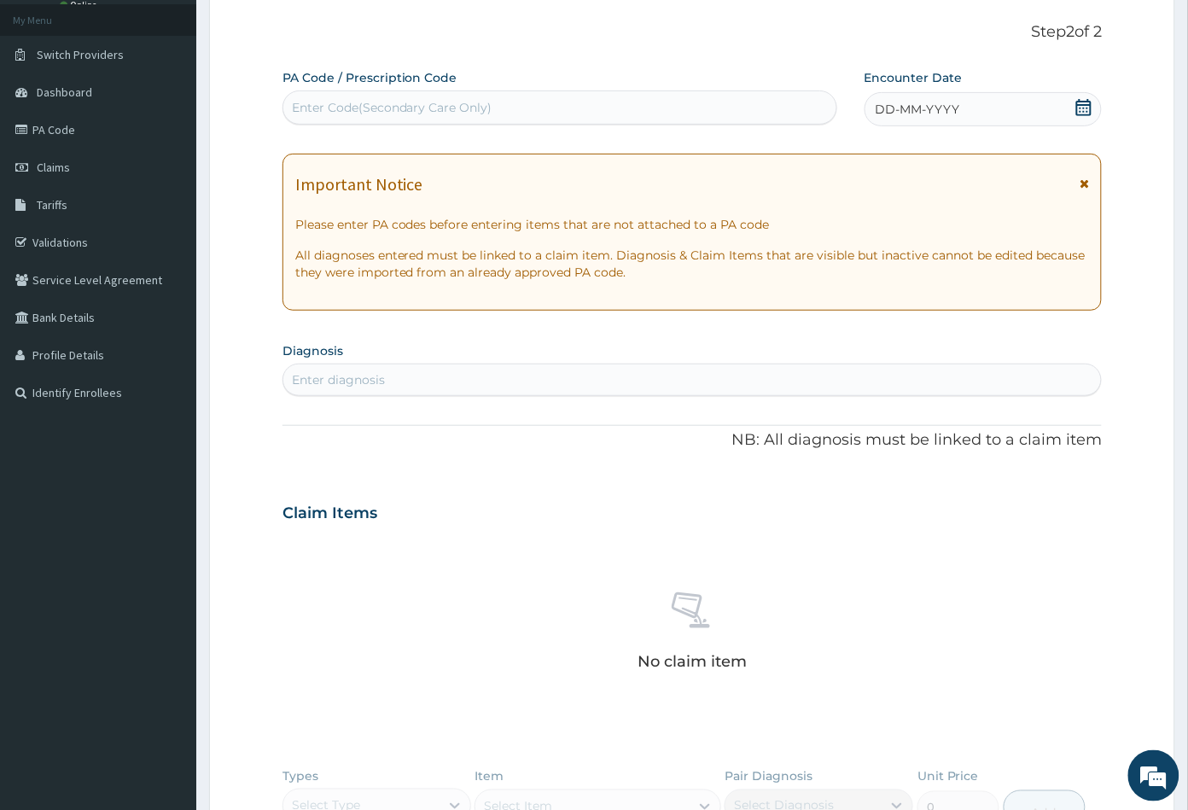
click at [1083, 108] on icon at bounding box center [1084, 107] width 17 height 17
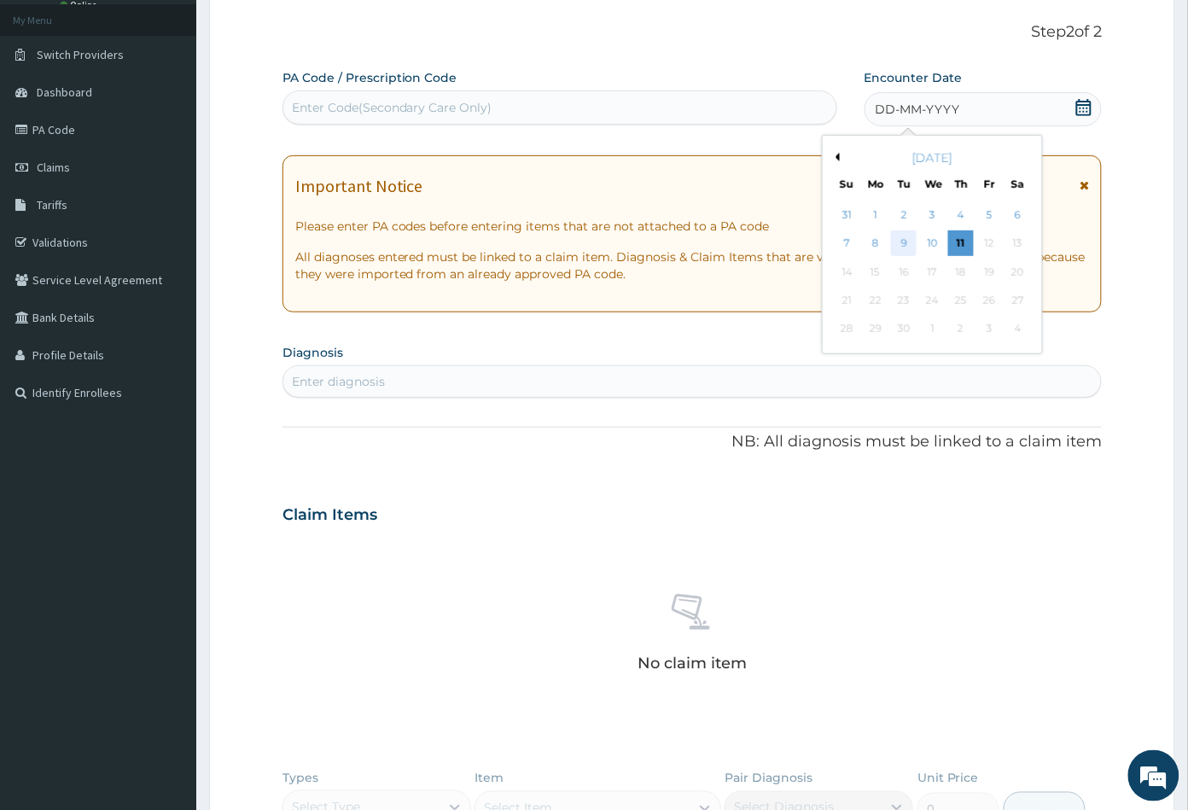
click at [906, 242] on div "9" at bounding box center [904, 244] width 26 height 26
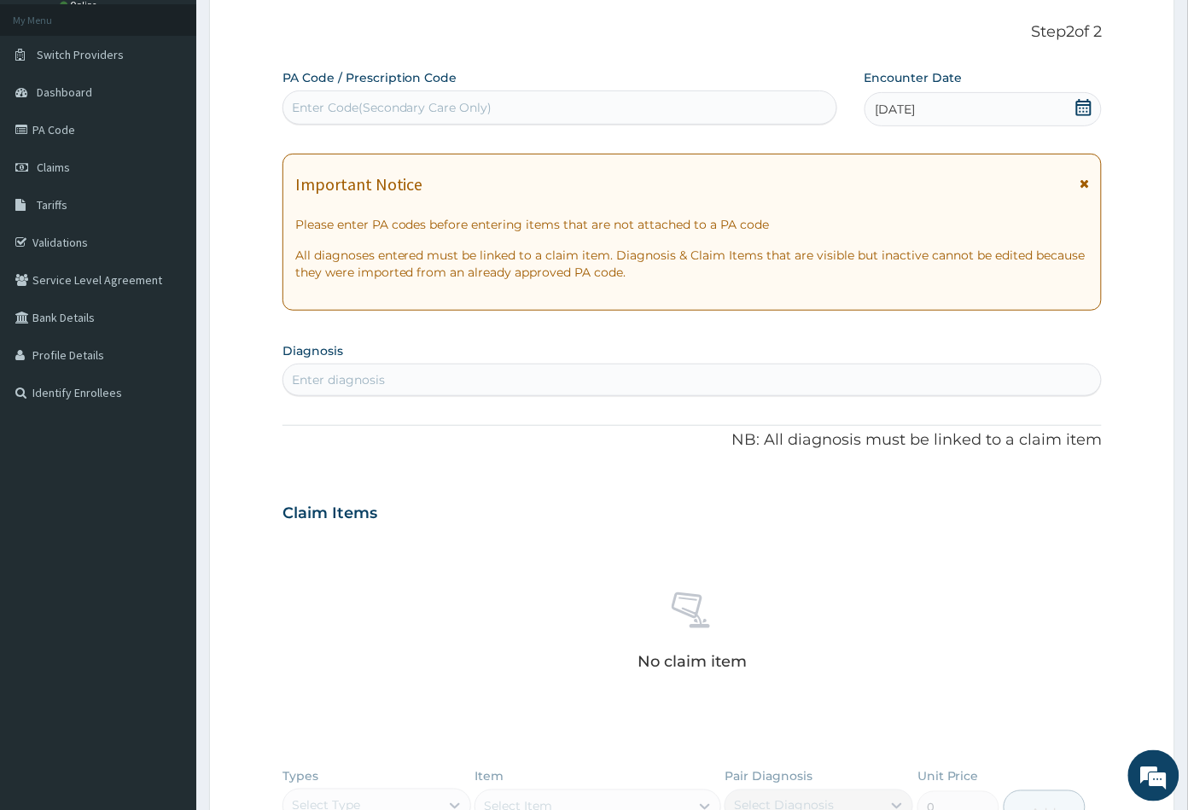
click at [380, 382] on div "Enter diagnosis" at bounding box center [338, 379] width 93 height 17
type input "URINA"
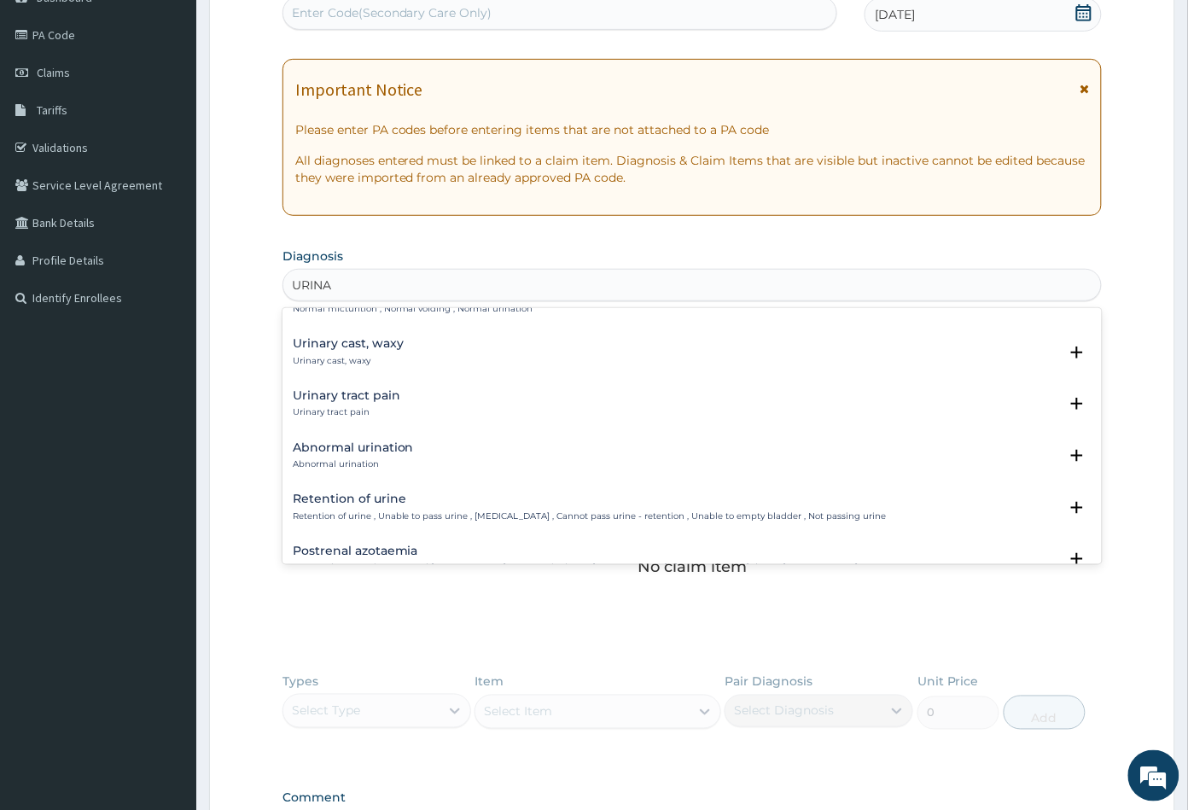
scroll to position [569, 0]
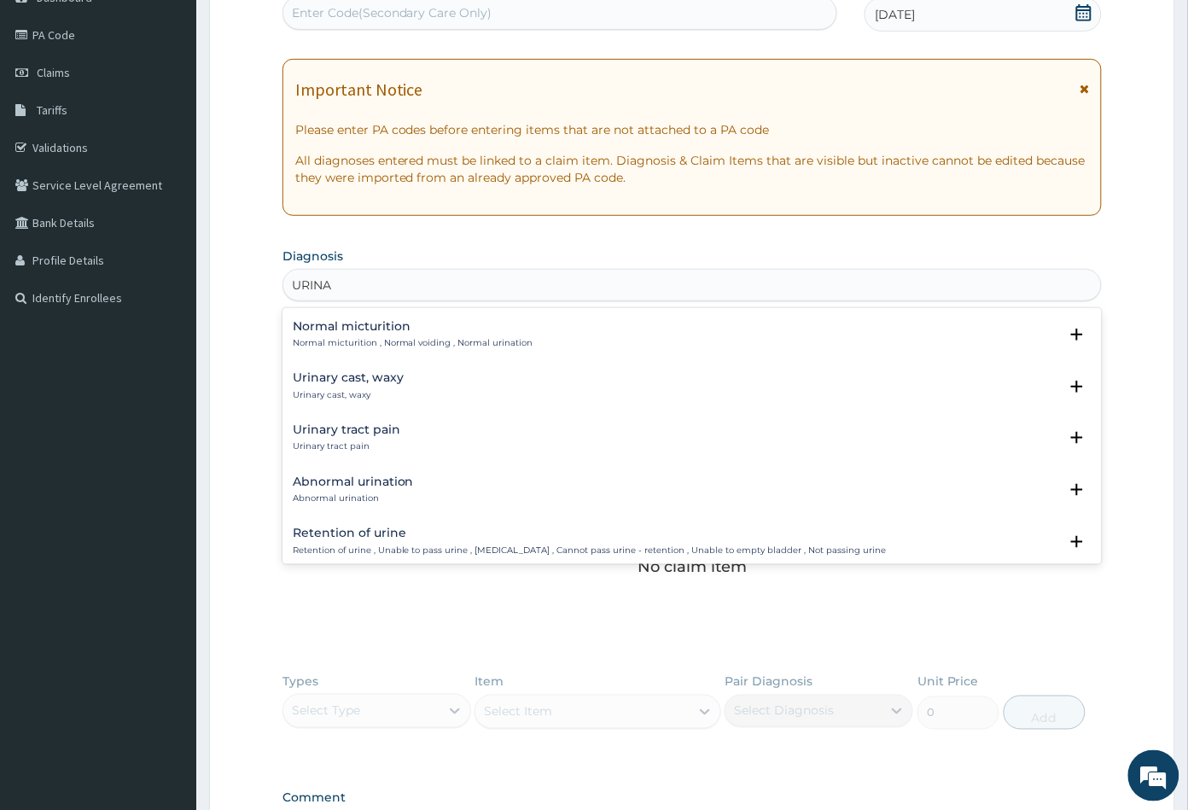
click at [341, 435] on h4 "Urinary tract pain" at bounding box center [347, 429] width 108 height 13
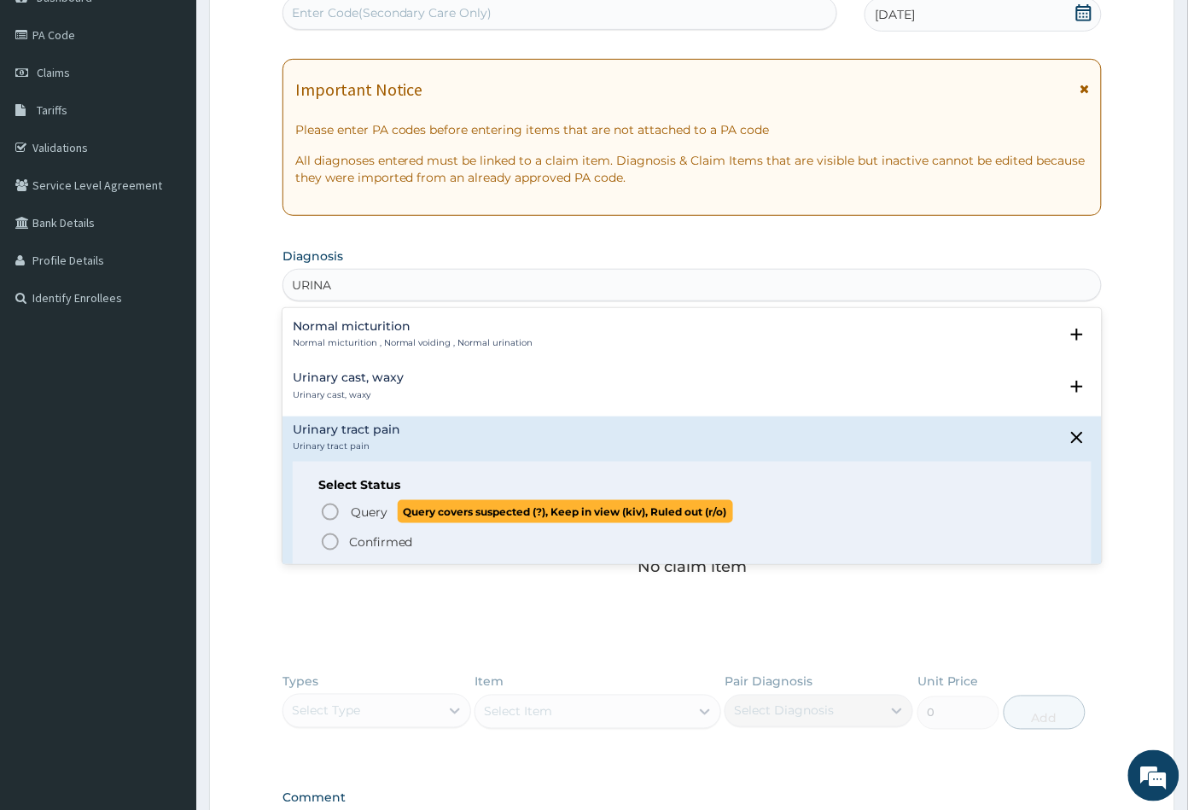
click at [329, 504] on icon "status option query" at bounding box center [330, 512] width 20 height 20
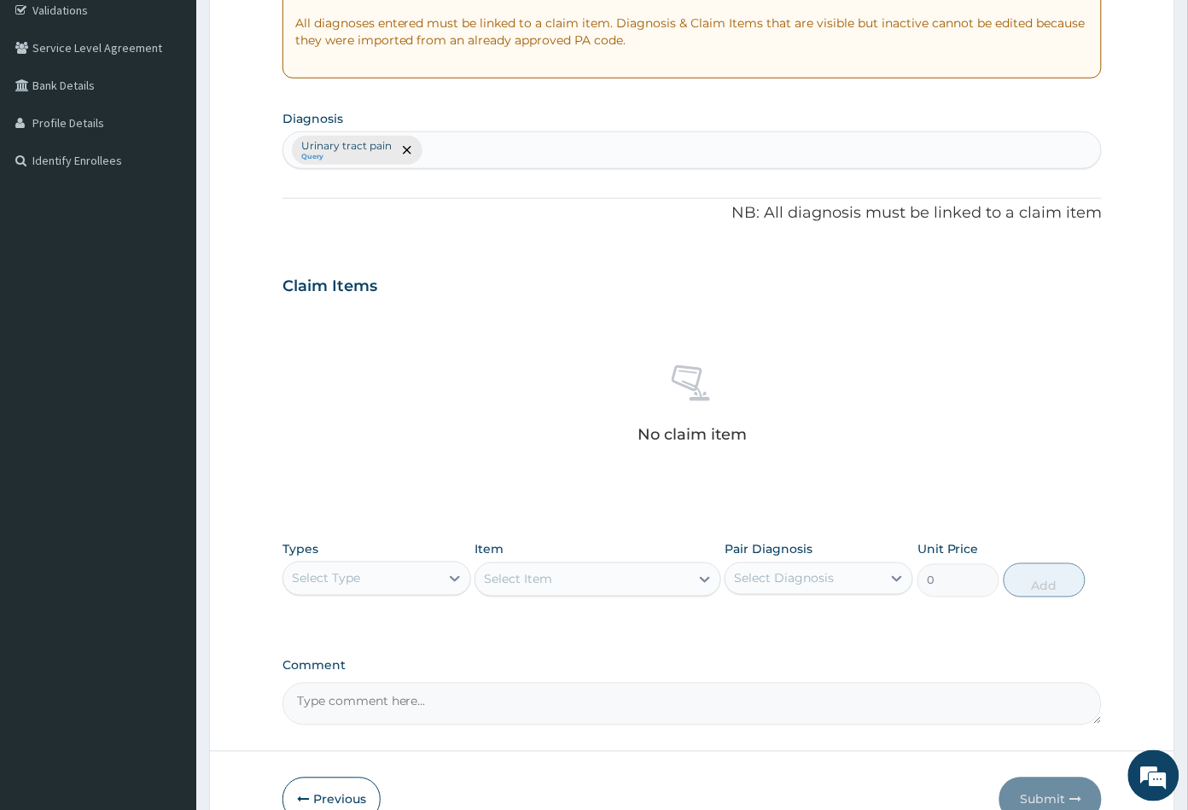
scroll to position [420, 0]
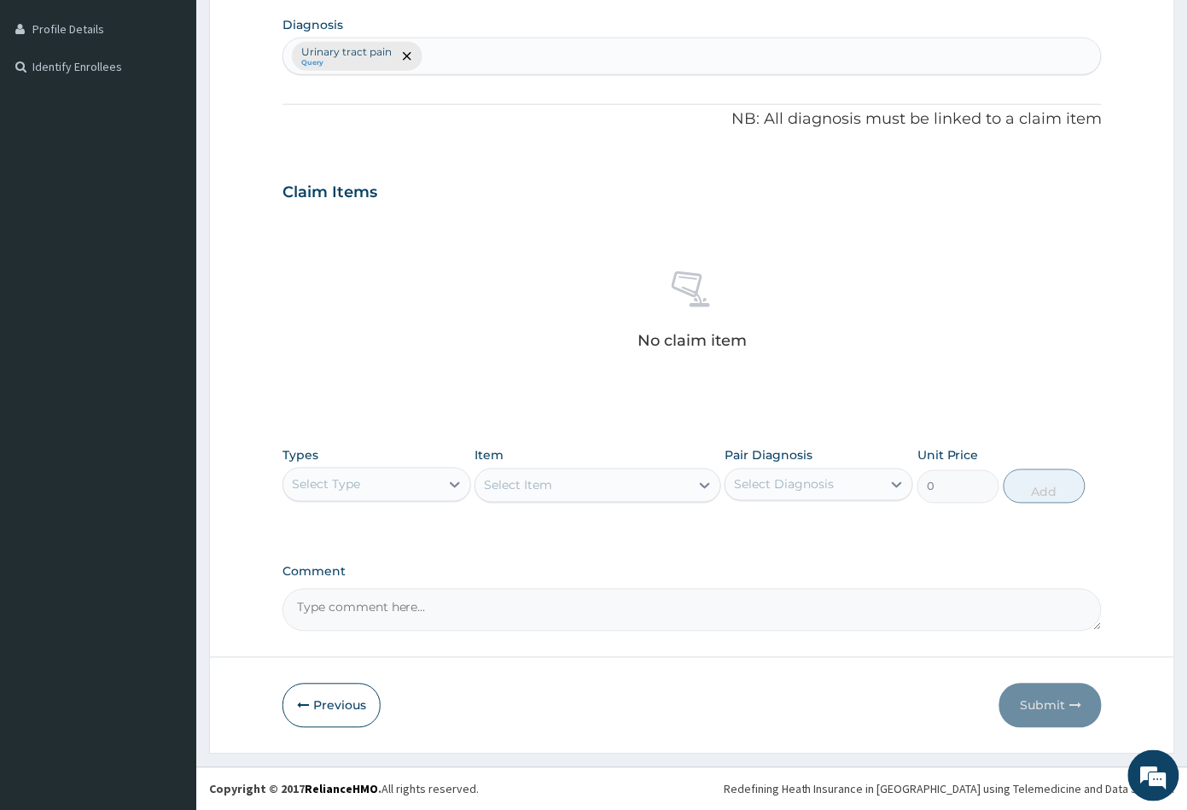
click at [436, 479] on div "Select Type" at bounding box center [361, 484] width 156 height 27
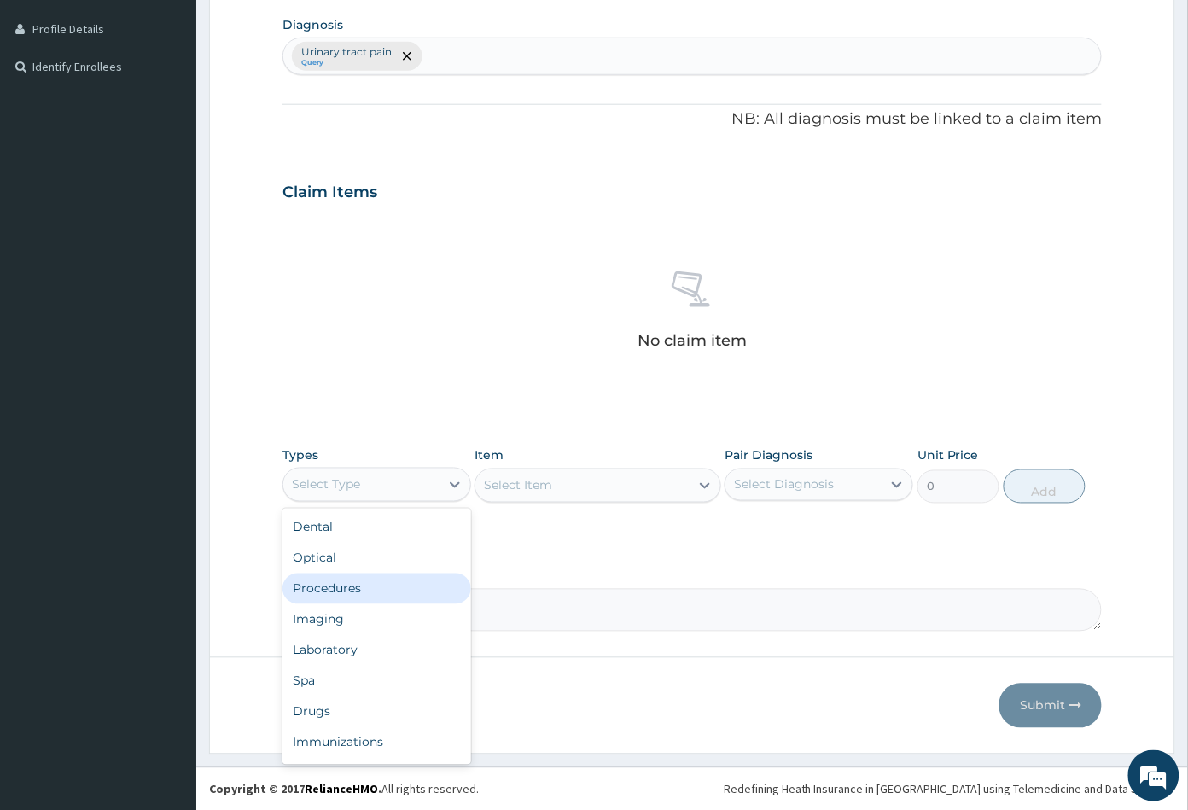
click at [380, 589] on div "Procedures" at bounding box center [377, 589] width 189 height 31
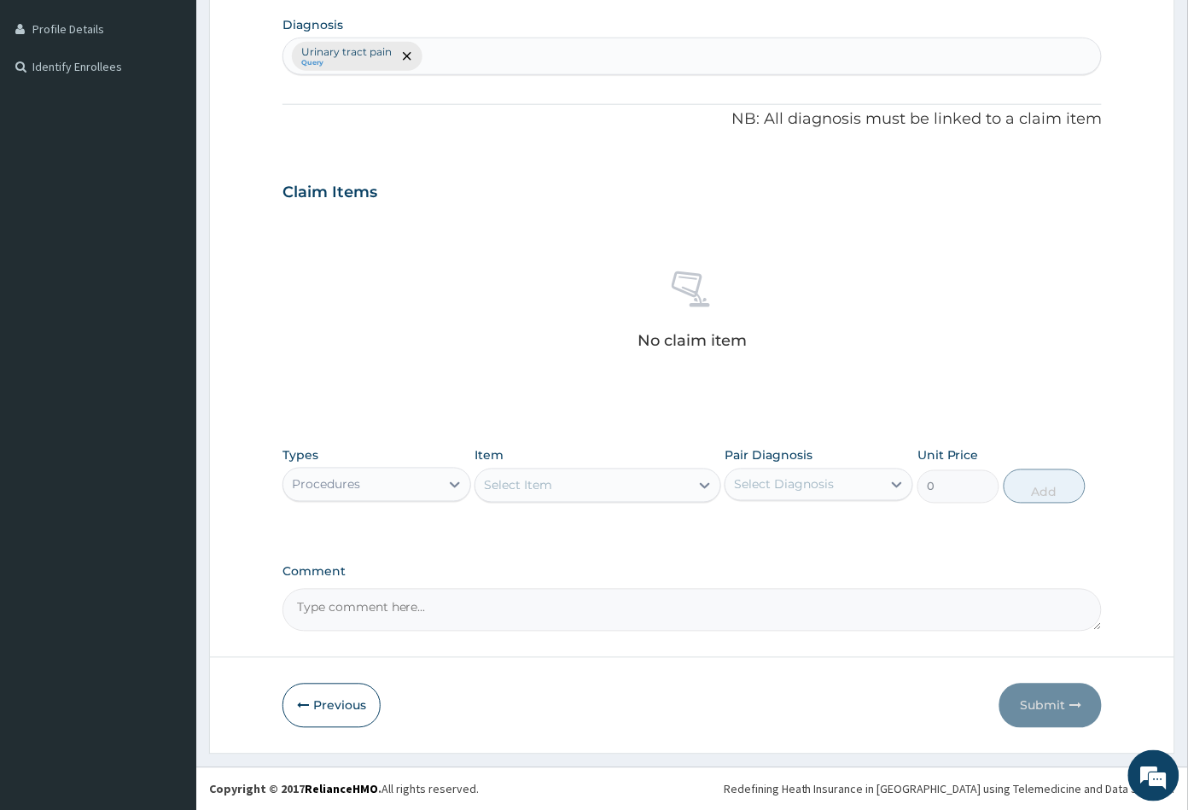
click at [622, 472] on div "Select Item" at bounding box center [581, 485] width 213 height 27
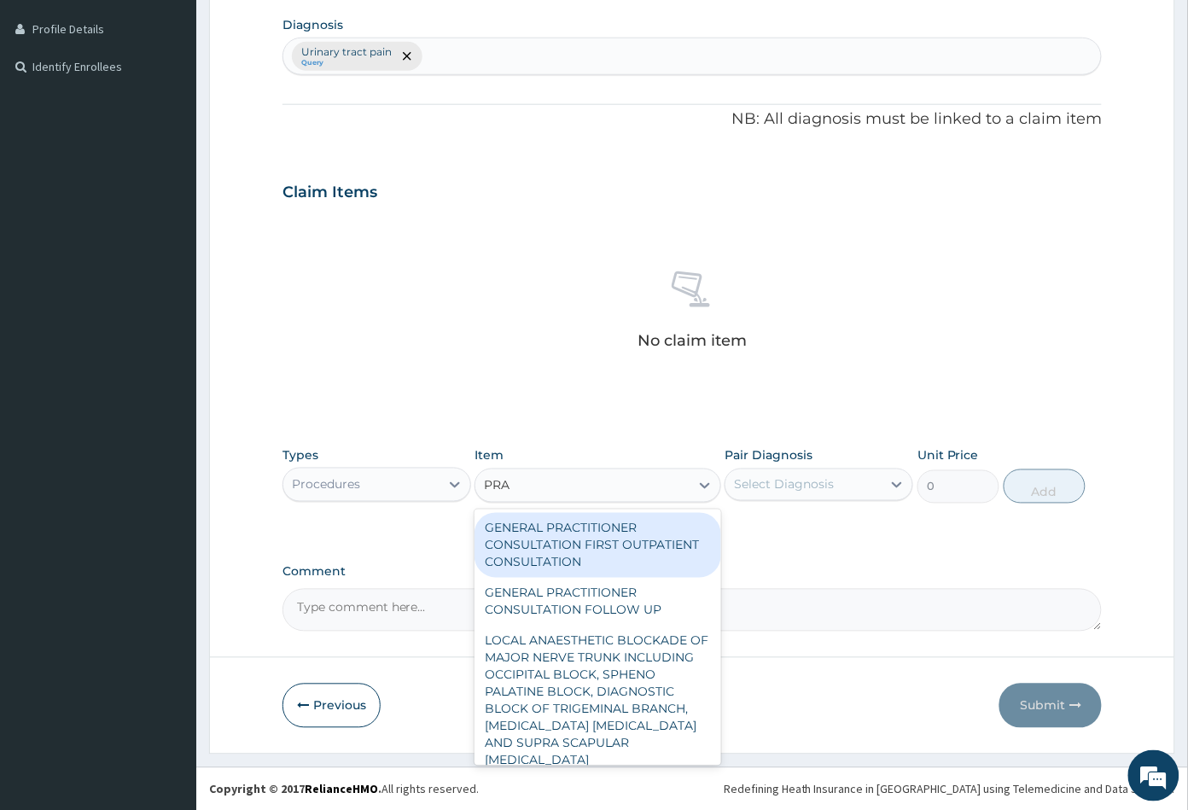
type input "PRAC"
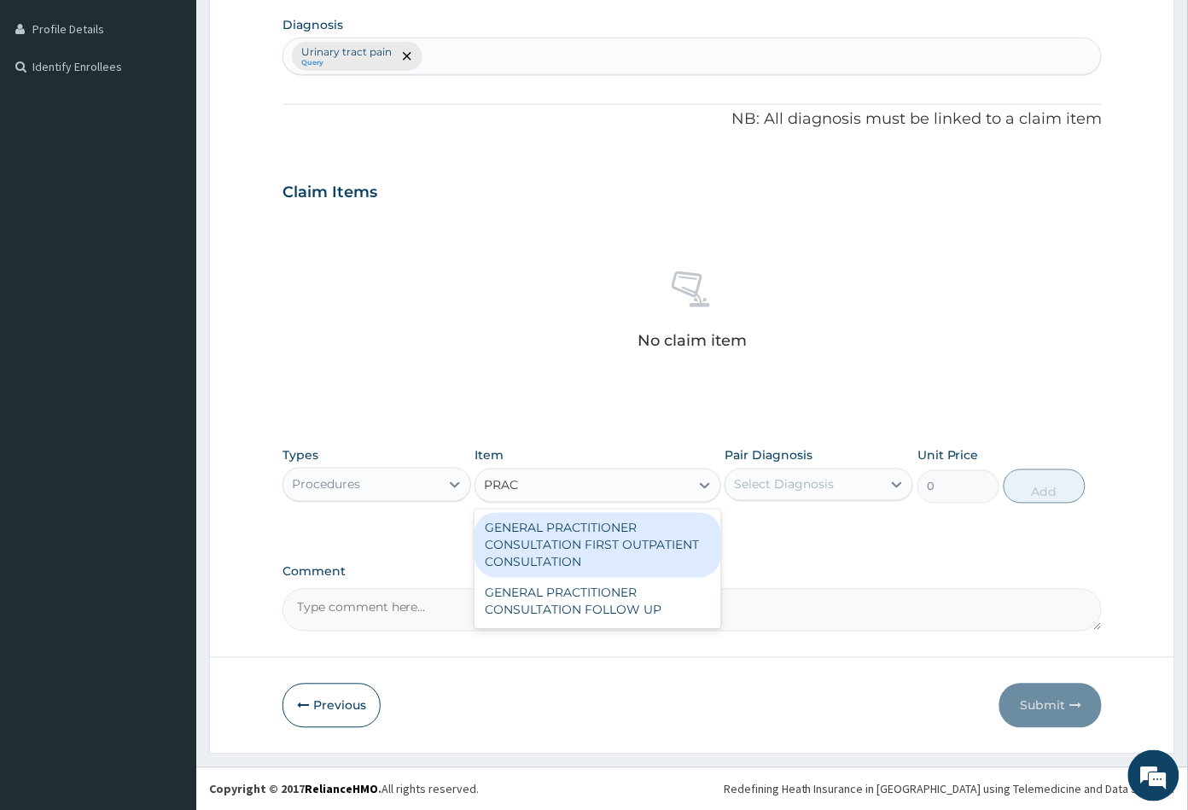
click at [615, 540] on div "GENERAL PRACTITIONER CONSULTATION FIRST OUTPATIENT CONSULTATION" at bounding box center [598, 545] width 246 height 65
type input "3547.5"
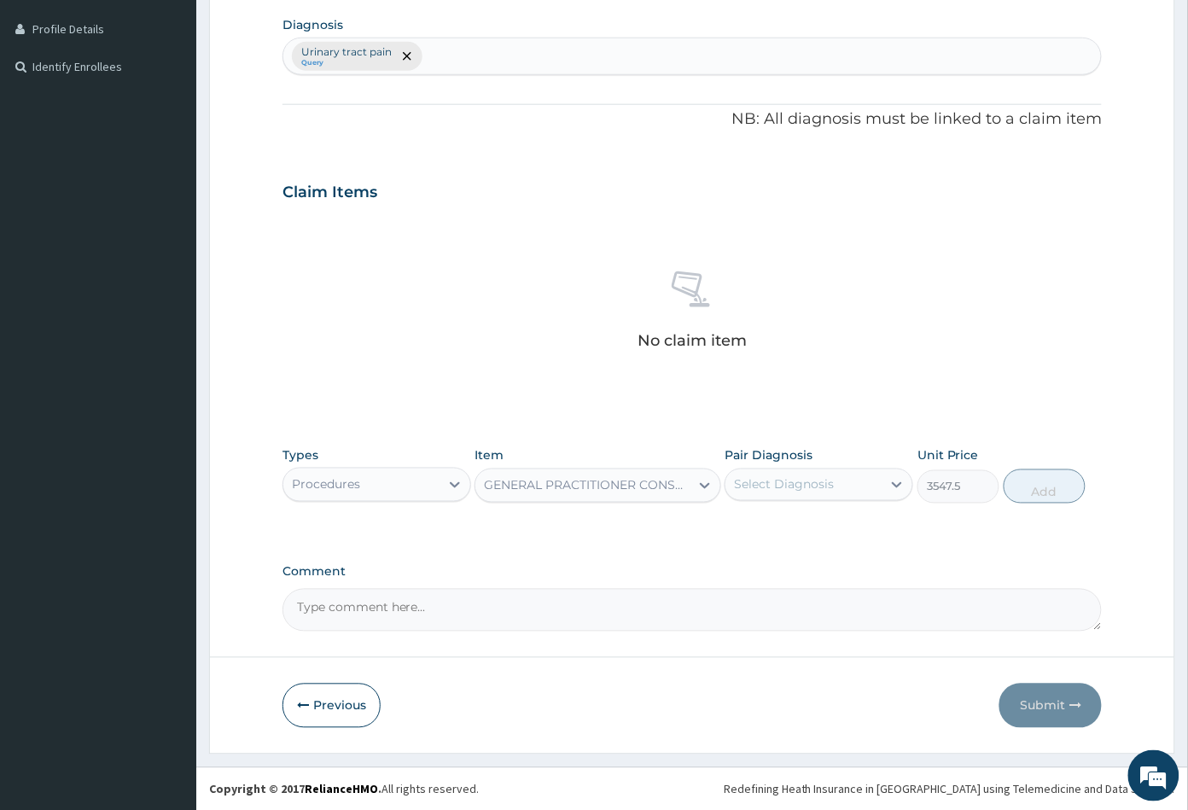
click at [809, 492] on div "Select Diagnosis" at bounding box center [784, 484] width 100 height 17
click at [809, 521] on label "Urinary tract pain" at bounding box center [807, 526] width 108 height 17
checkbox input "true"
click at [1035, 496] on button "Add" at bounding box center [1045, 486] width 82 height 34
type input "0"
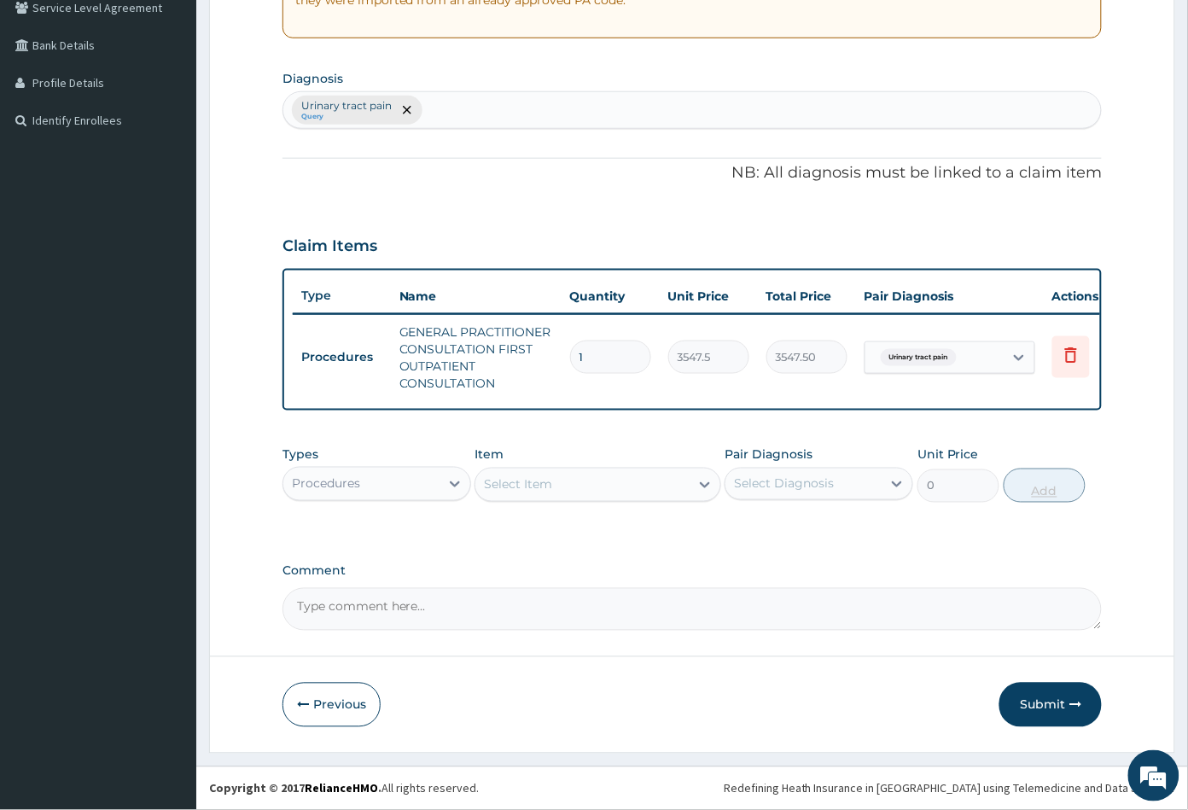
scroll to position [377, 0]
click at [1038, 704] on button "Submit" at bounding box center [1051, 705] width 102 height 44
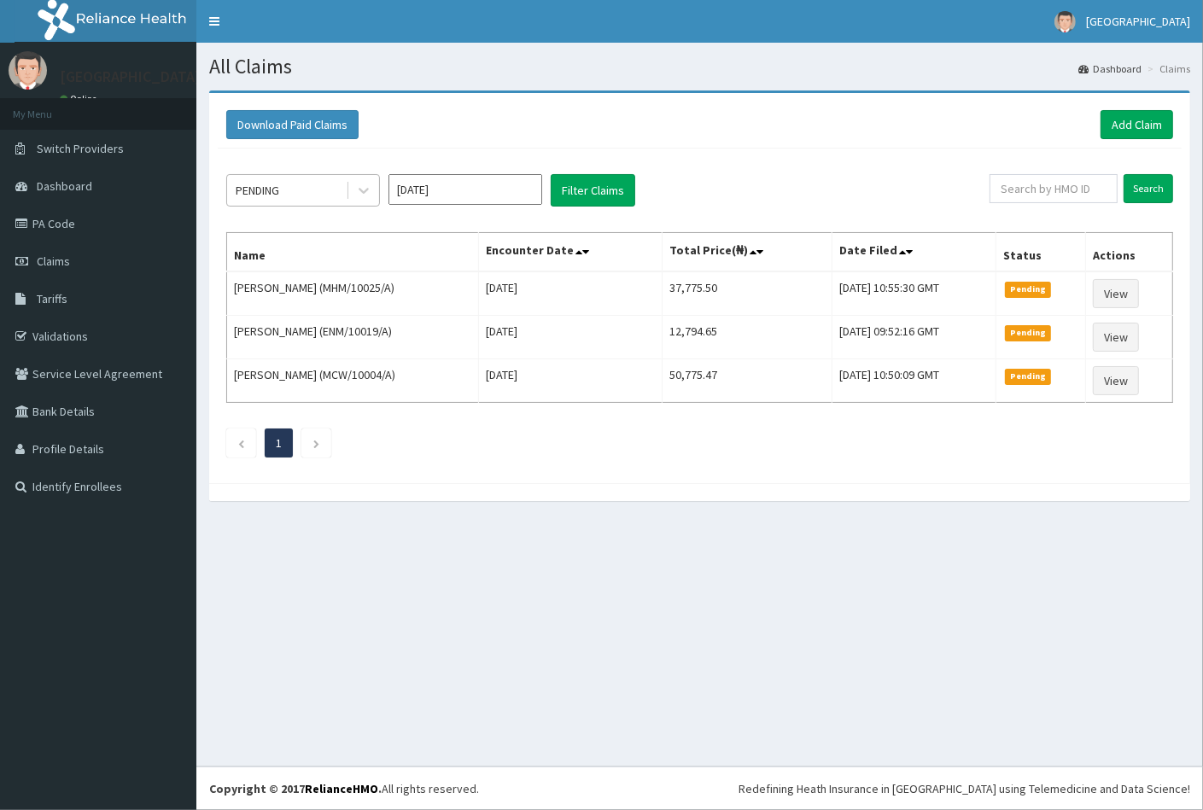
click at [305, 184] on div "PENDING" at bounding box center [286, 190] width 119 height 27
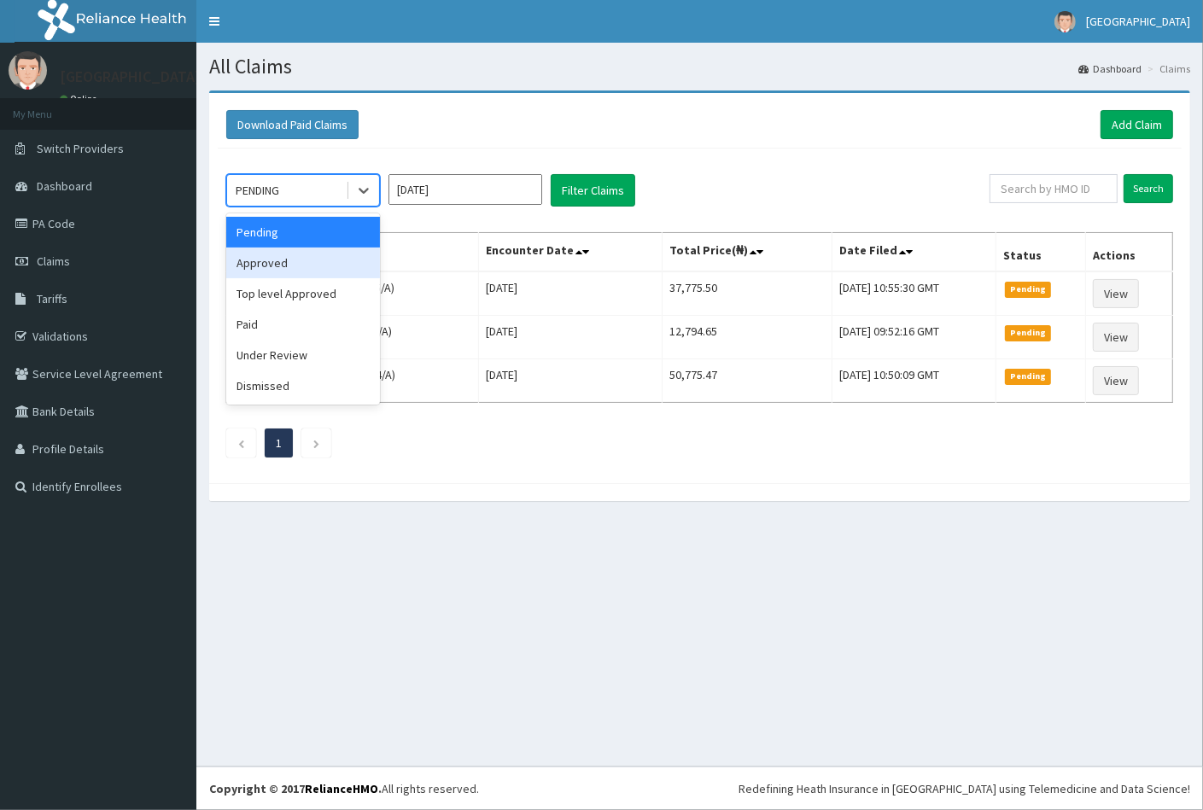
click at [312, 265] on div "Approved" at bounding box center [303, 263] width 154 height 31
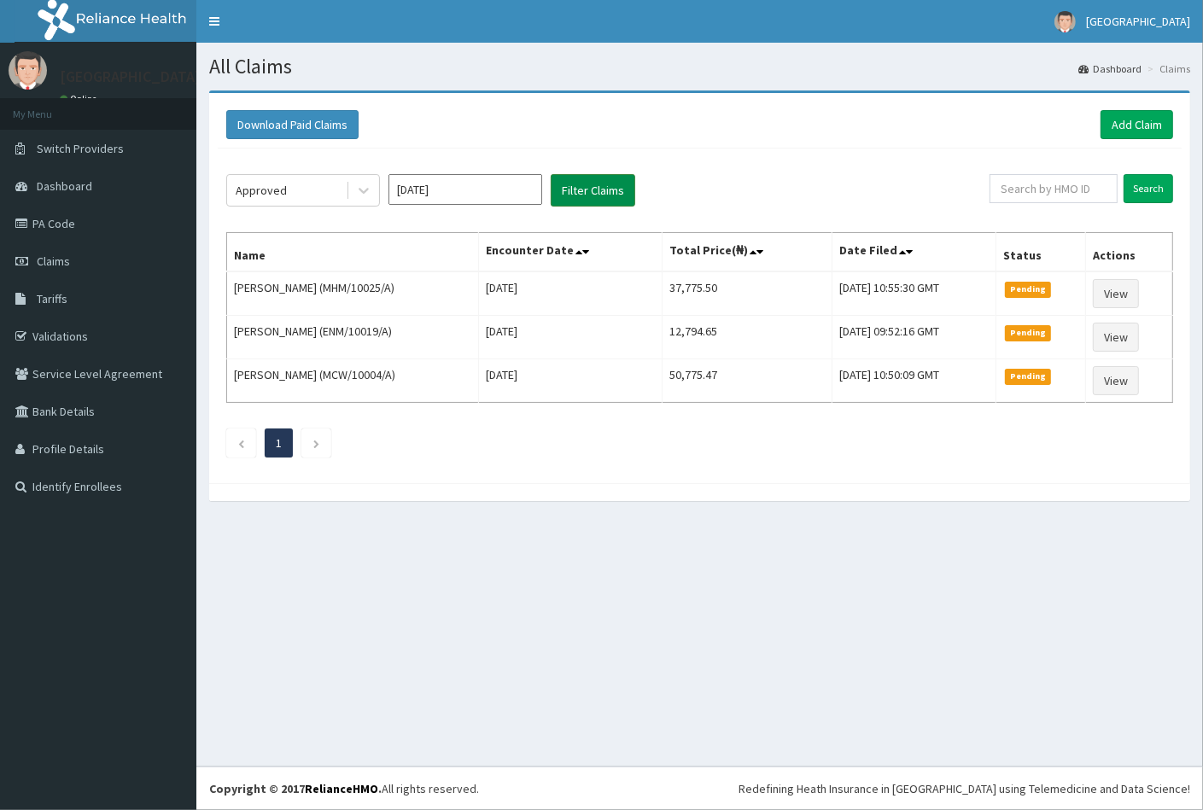
click at [597, 191] on button "Filter Claims" at bounding box center [593, 190] width 85 height 32
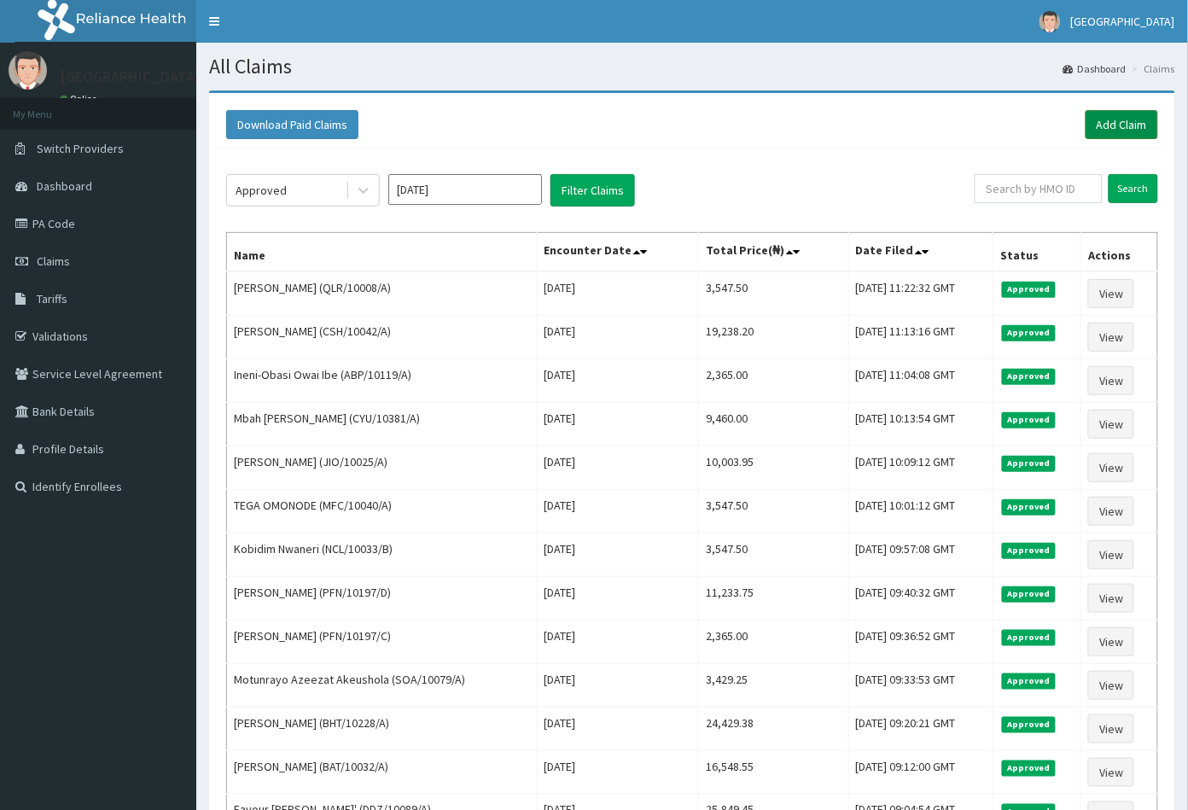
click at [1111, 121] on link "Add Claim" at bounding box center [1122, 124] width 73 height 29
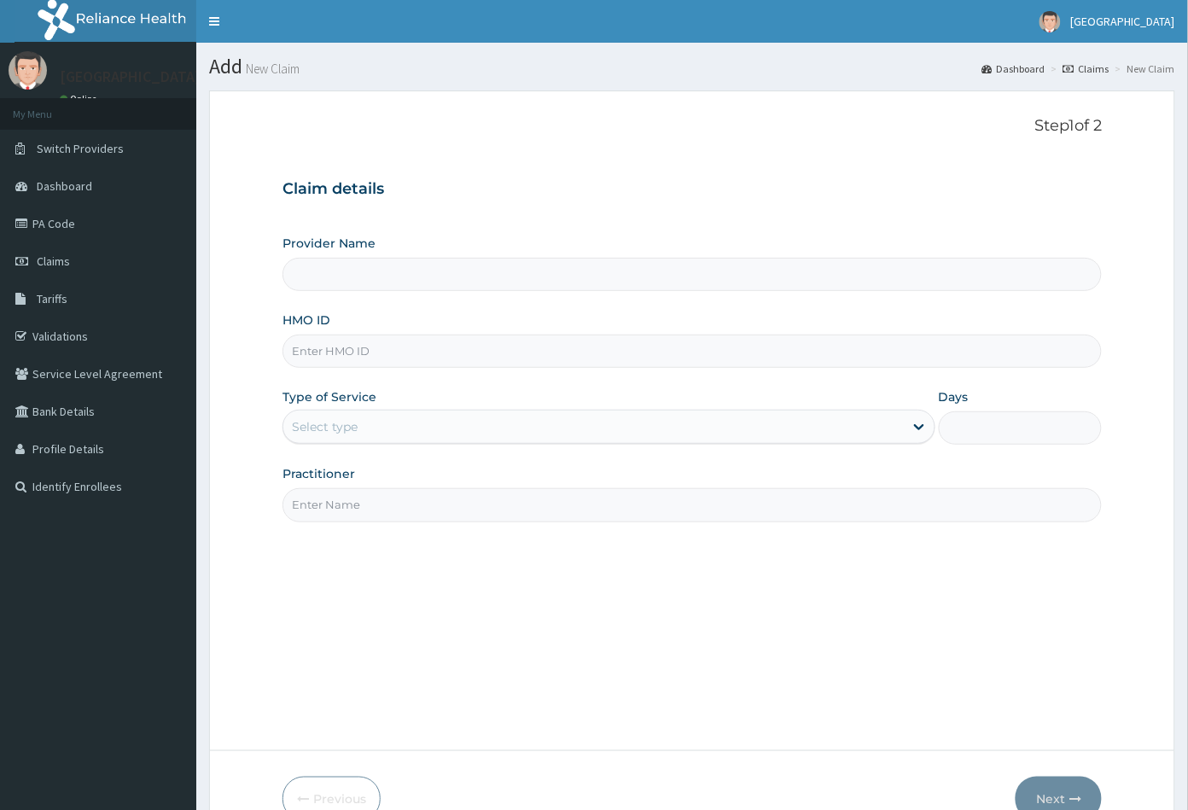
click at [303, 343] on input "HMO ID" at bounding box center [693, 351] width 820 height 33
type input "[GEOGRAPHIC_DATA]"
paste input "JIO/10007/A"
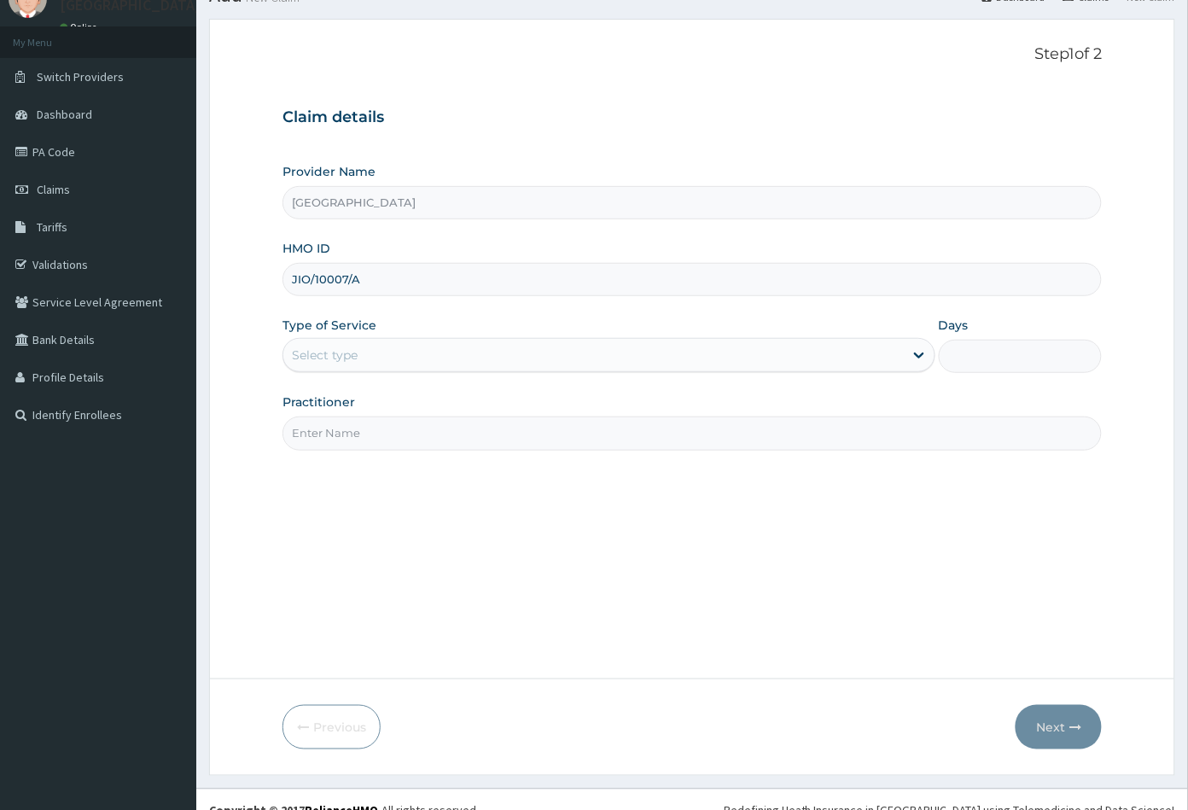
scroll to position [94, 0]
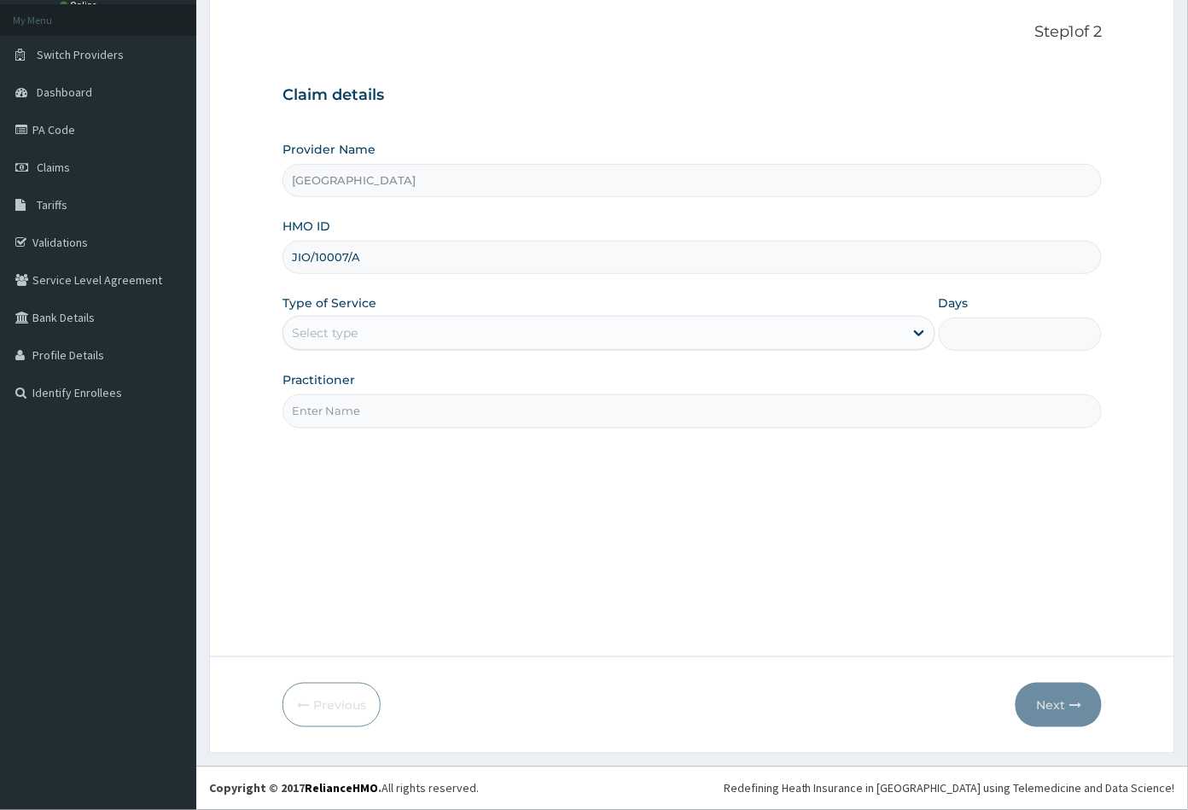
type input "JIO/10007/A"
click at [360, 334] on div "Select type" at bounding box center [593, 332] width 621 height 27
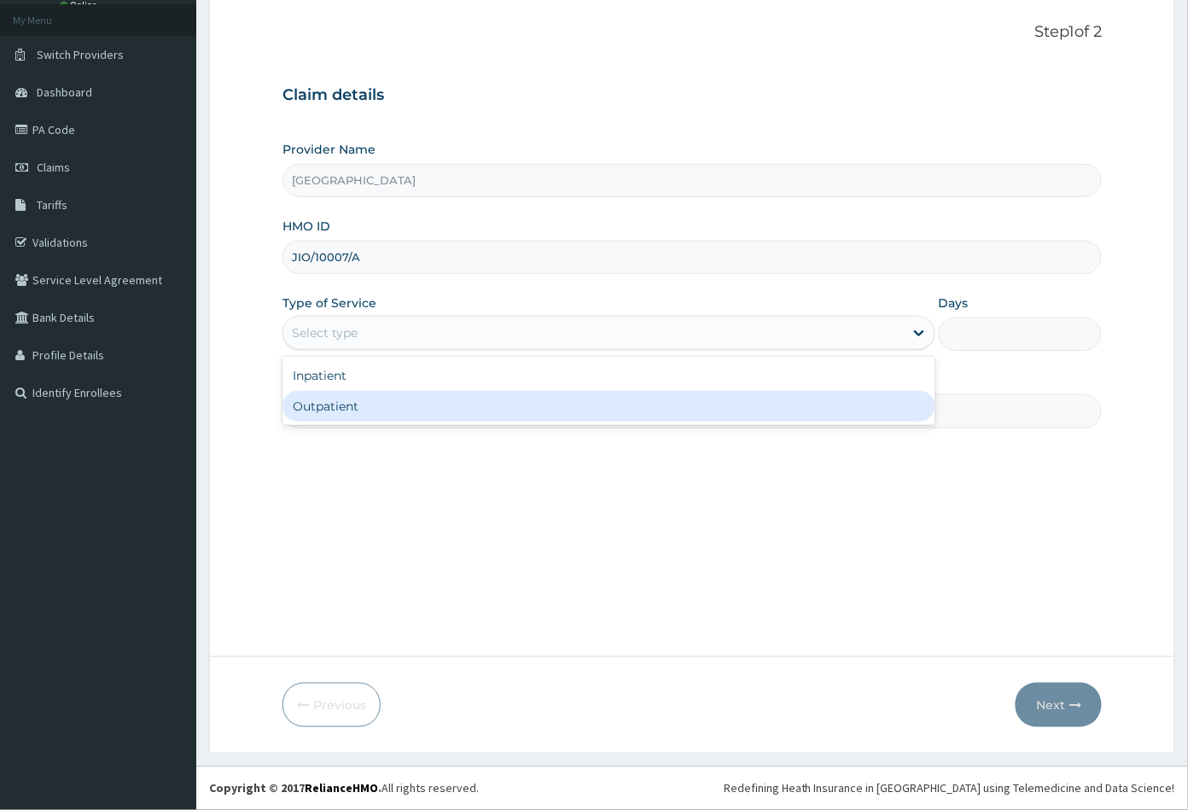
click at [343, 406] on div "Outpatient" at bounding box center [609, 406] width 653 height 31
type input "1"
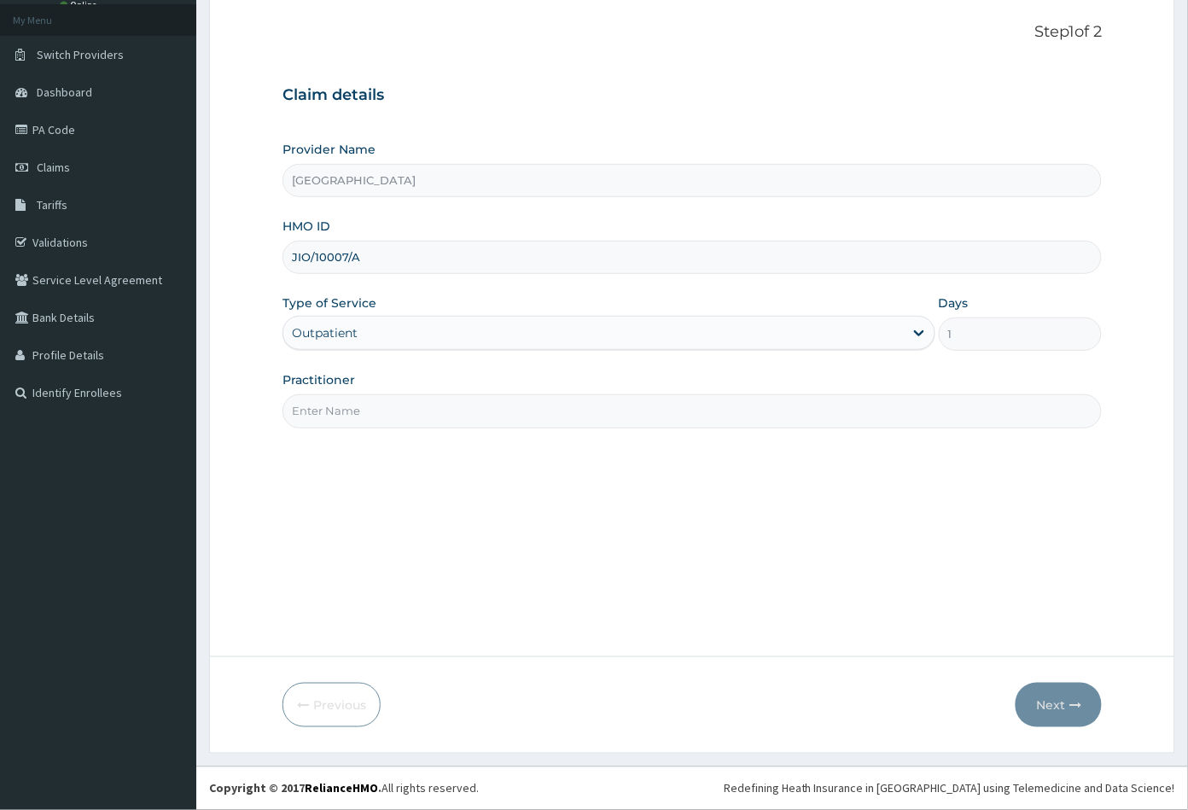
click at [369, 417] on input "Practitioner" at bounding box center [693, 410] width 820 height 33
type input "CON"
click at [1053, 702] on button "Next" at bounding box center [1059, 705] width 86 height 44
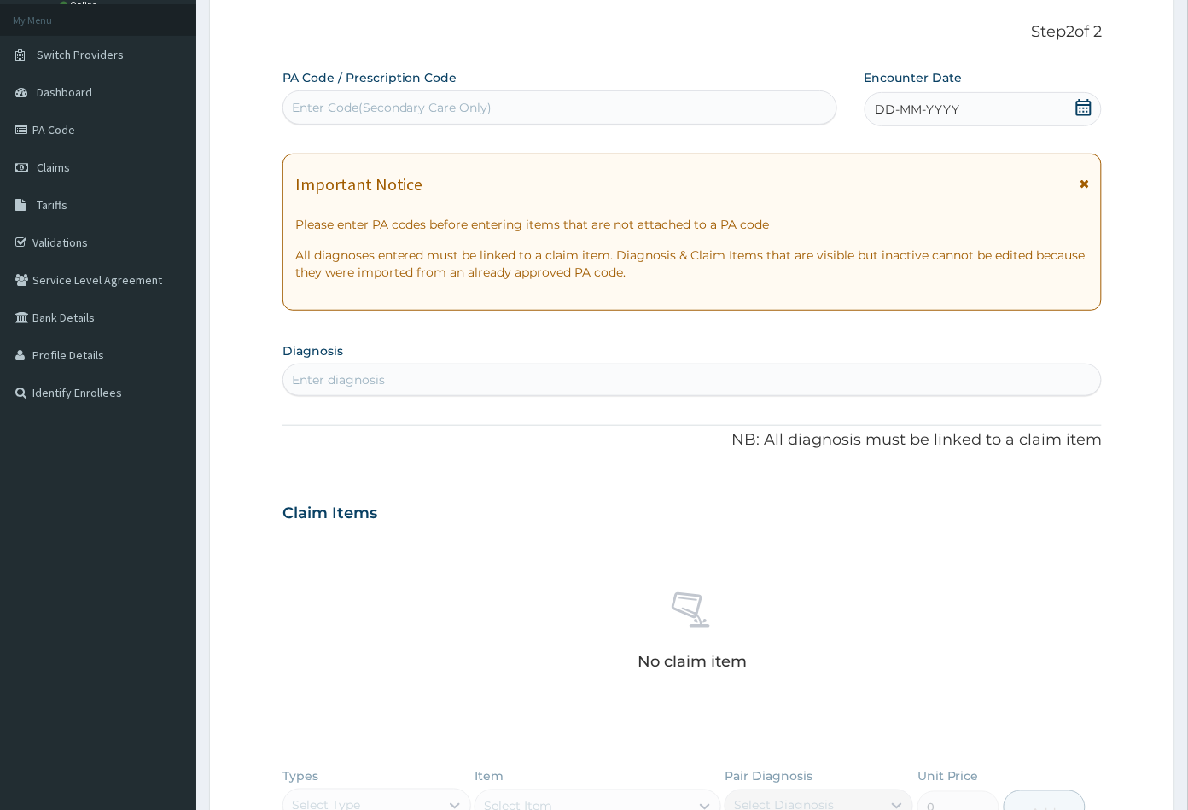
click at [1085, 111] on icon at bounding box center [1083, 107] width 15 height 17
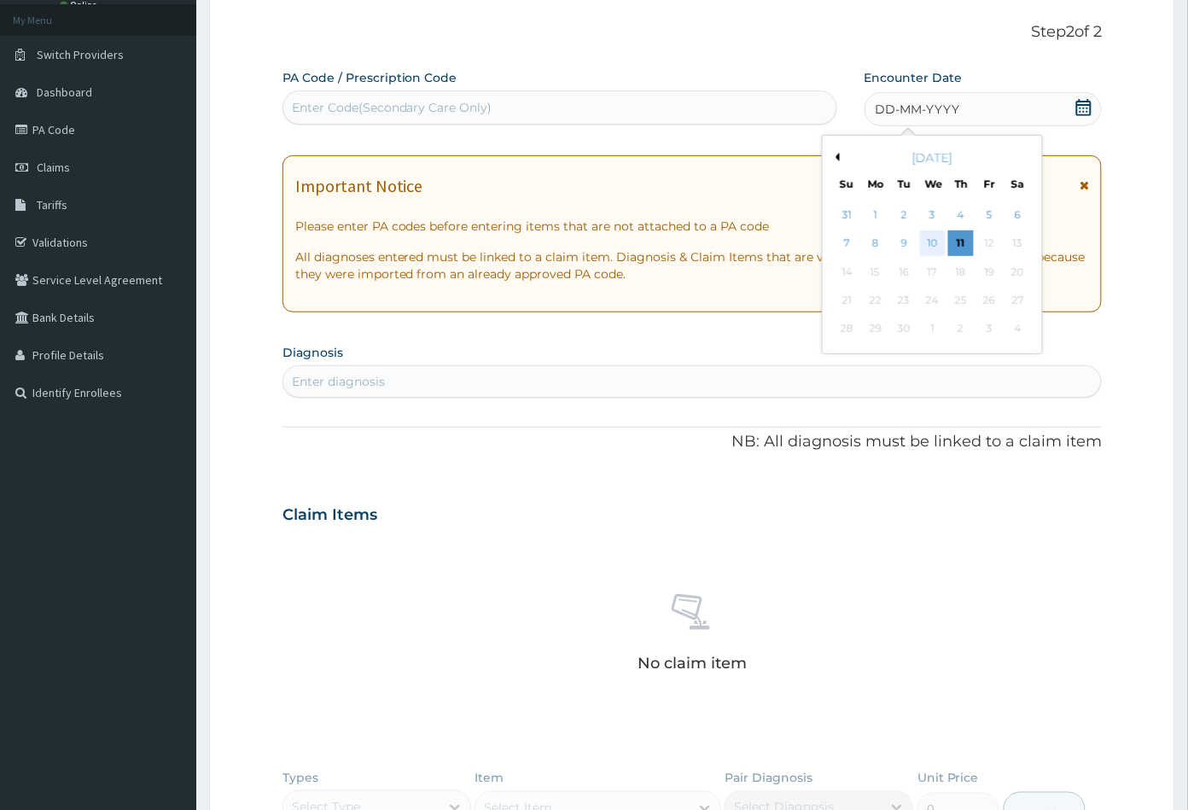
click at [930, 248] on div "10" at bounding box center [932, 244] width 26 height 26
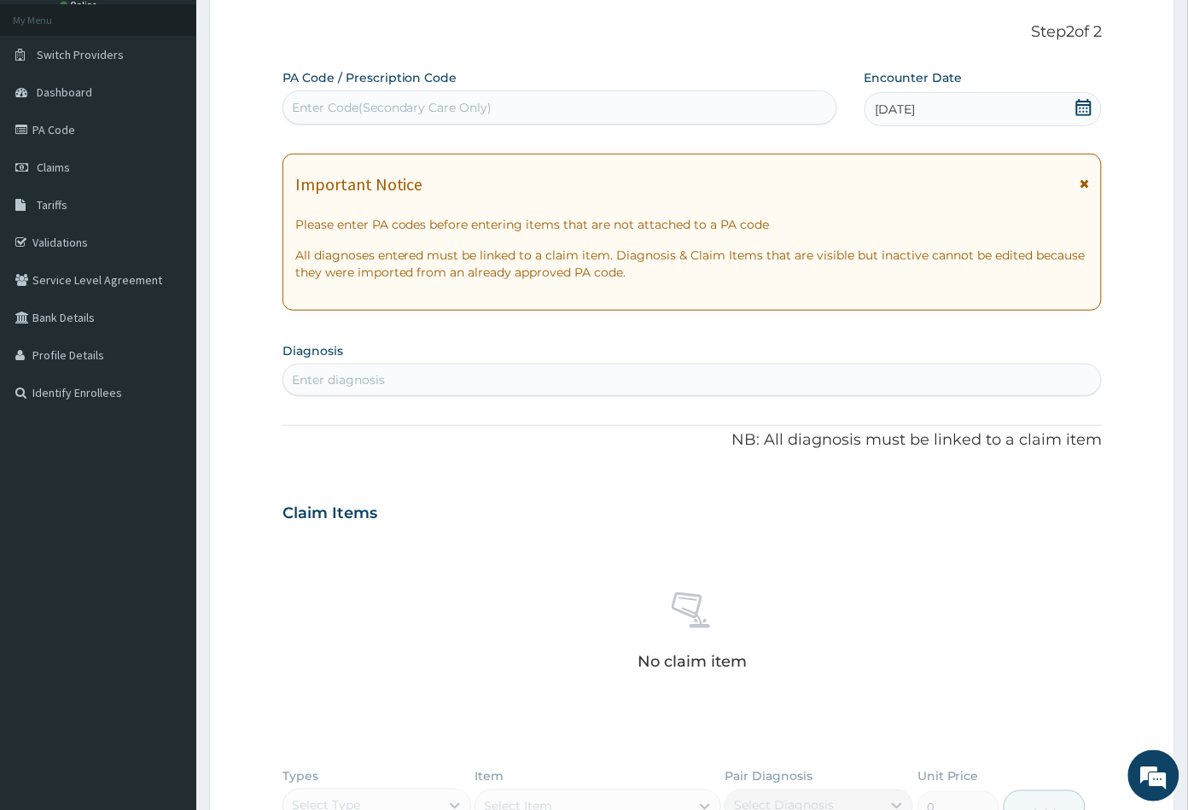
click at [415, 381] on div "Enter diagnosis" at bounding box center [692, 379] width 819 height 27
type input "MALA"
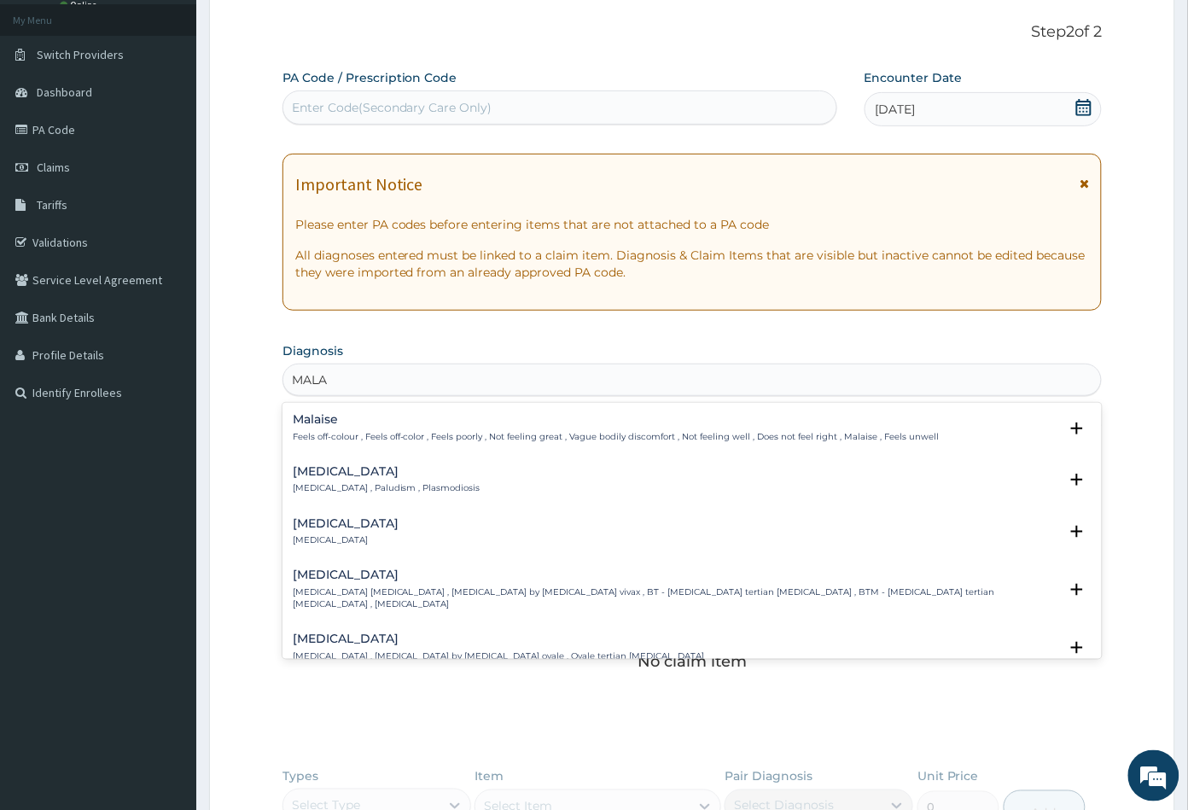
scroll to position [0, 0]
click at [321, 473] on h4 "[MEDICAL_DATA]" at bounding box center [387, 471] width 188 height 13
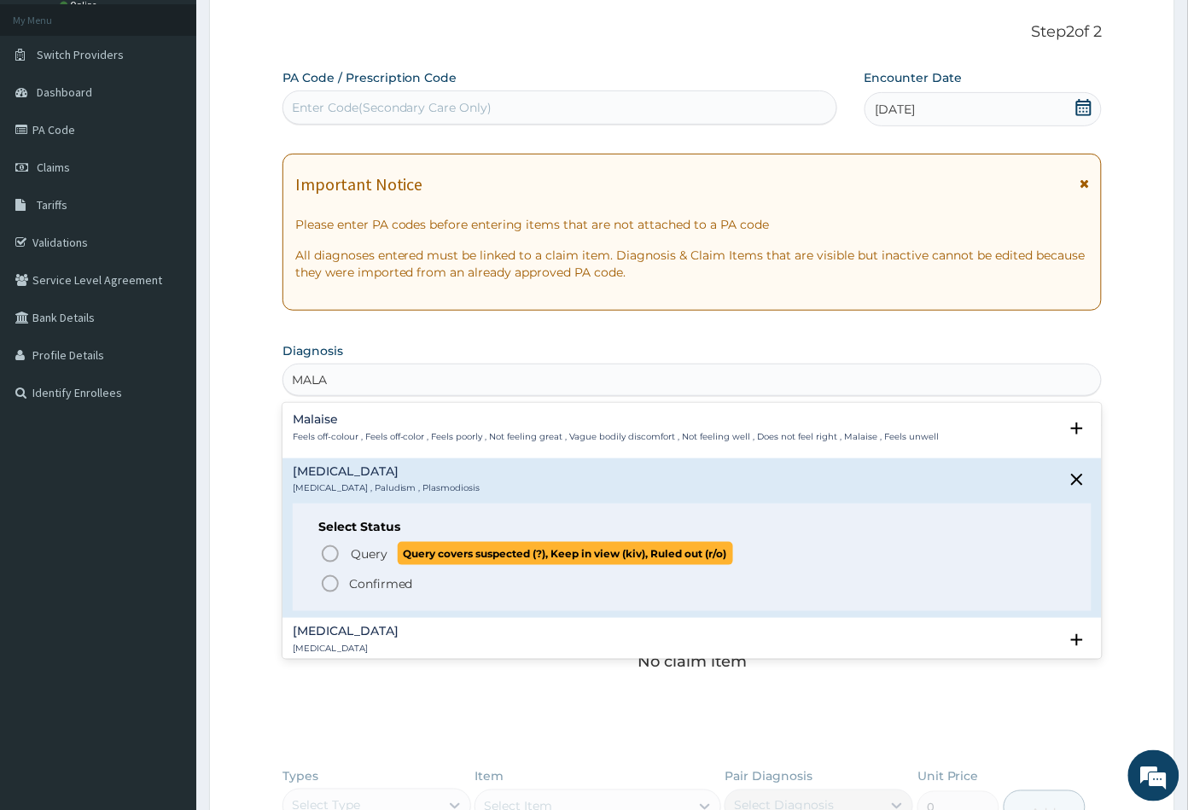
click at [330, 547] on icon "status option query" at bounding box center [330, 554] width 20 height 20
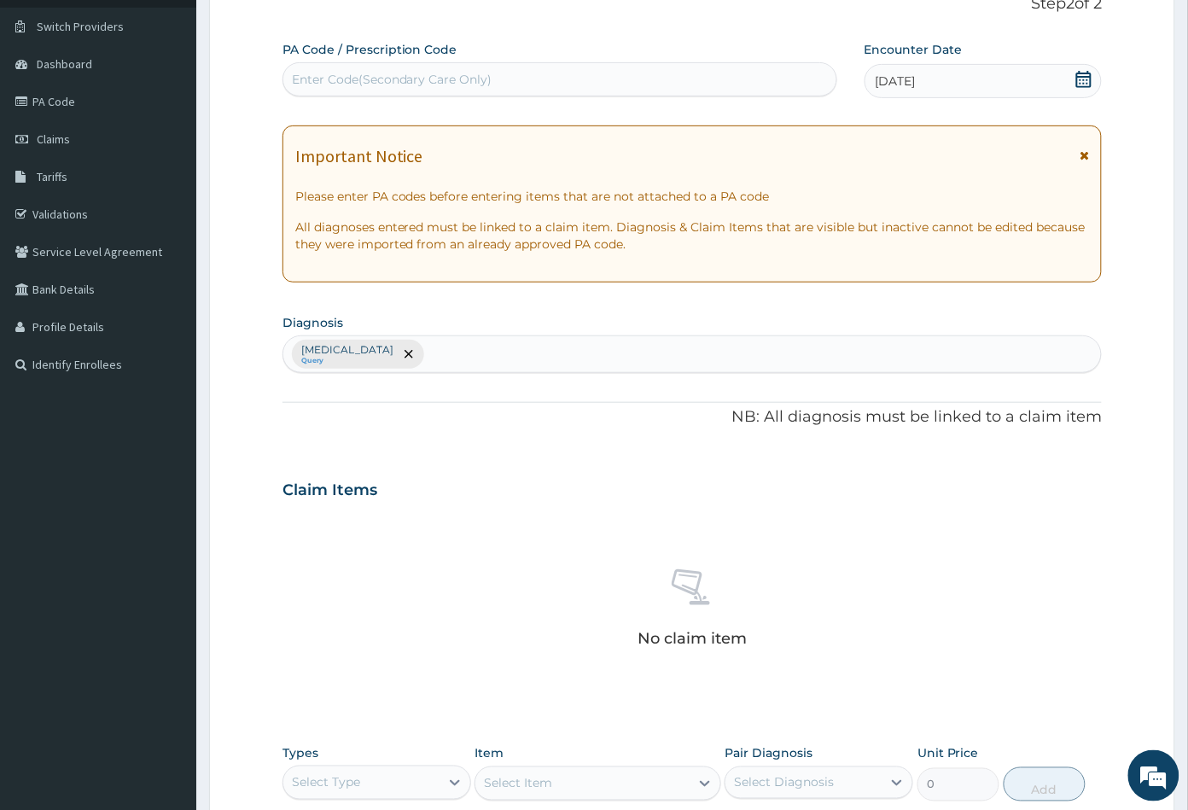
scroll to position [420, 0]
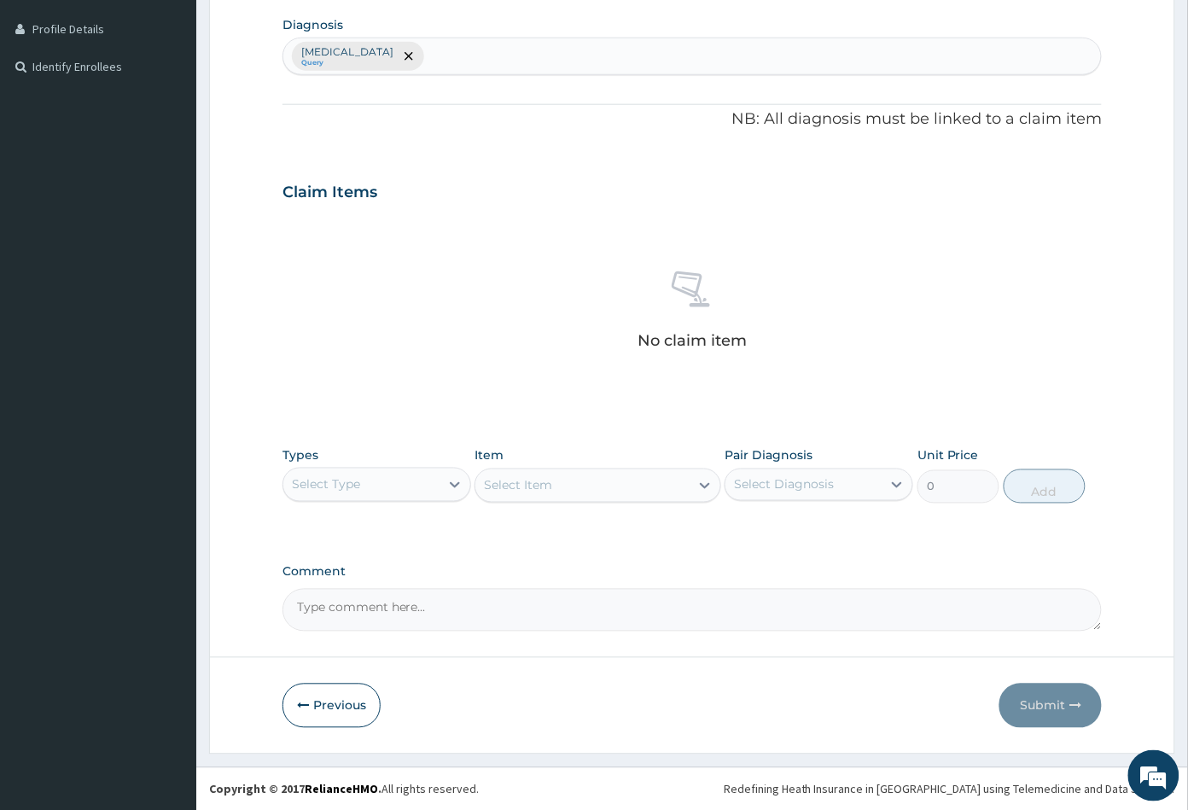
click at [397, 475] on div "Select Type" at bounding box center [361, 484] width 156 height 27
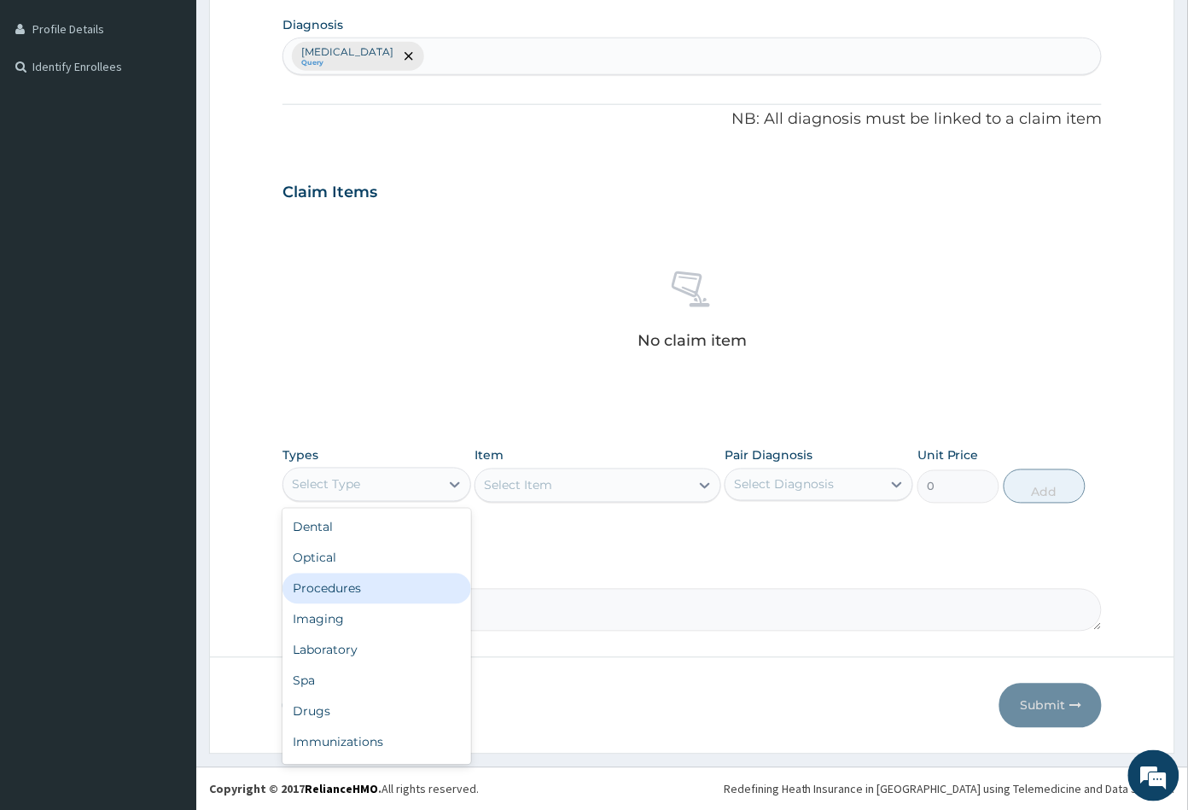
click at [347, 588] on div "Procedures" at bounding box center [377, 589] width 189 height 31
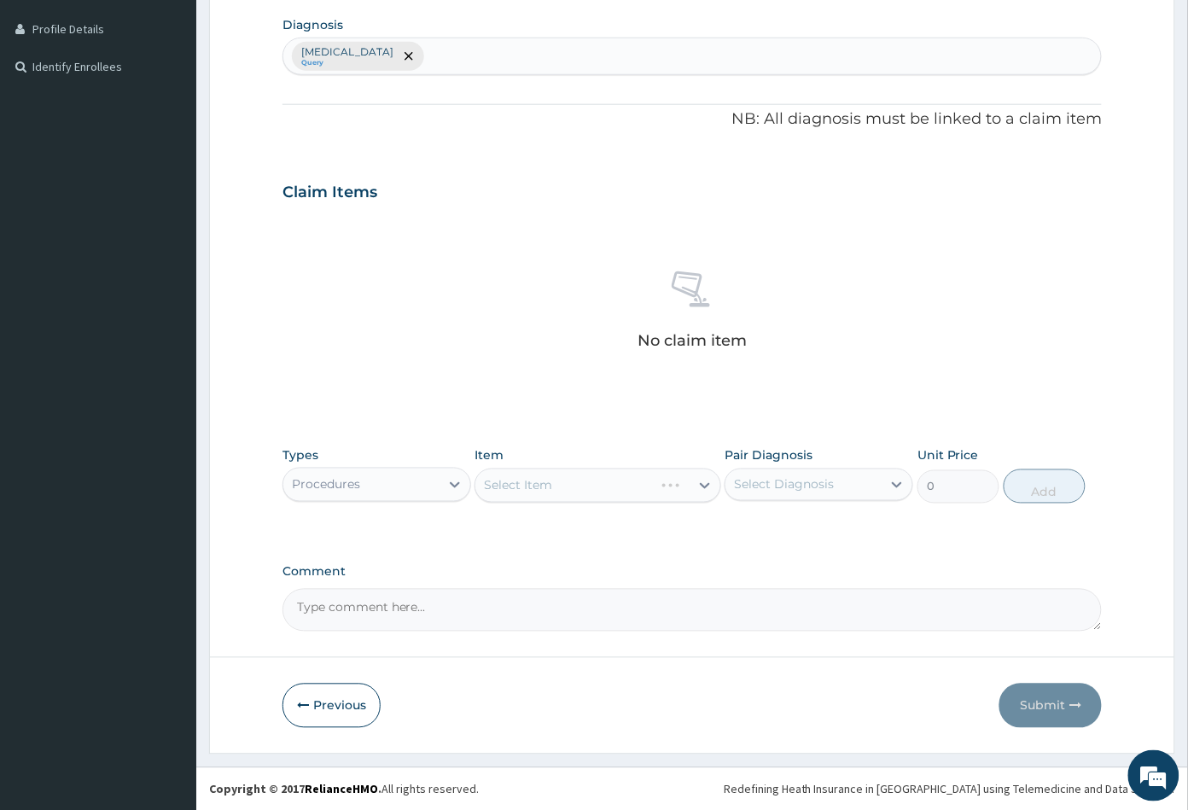
click at [620, 492] on div "Select Item" at bounding box center [598, 486] width 246 height 34
click at [321, 703] on button "Previous" at bounding box center [332, 706] width 98 height 44
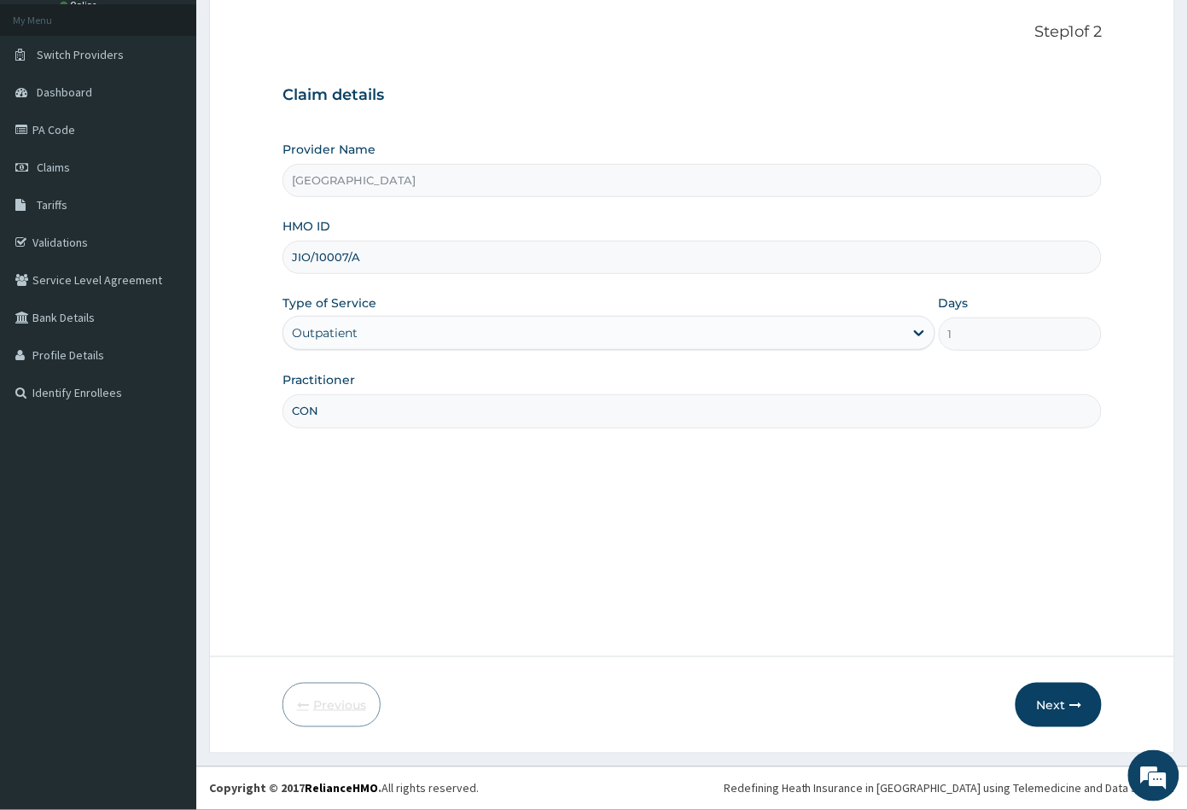
scroll to position [94, 0]
click at [1055, 708] on button "Next" at bounding box center [1059, 705] width 86 height 44
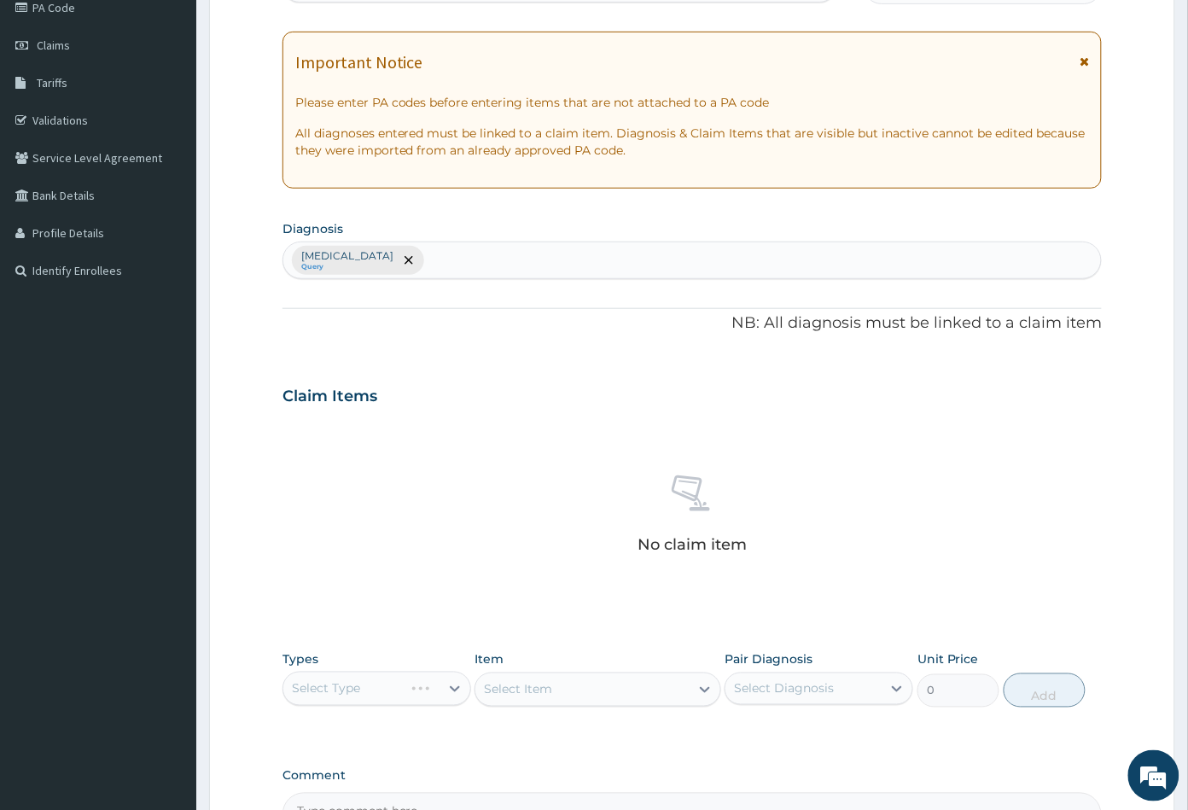
scroll to position [378, 0]
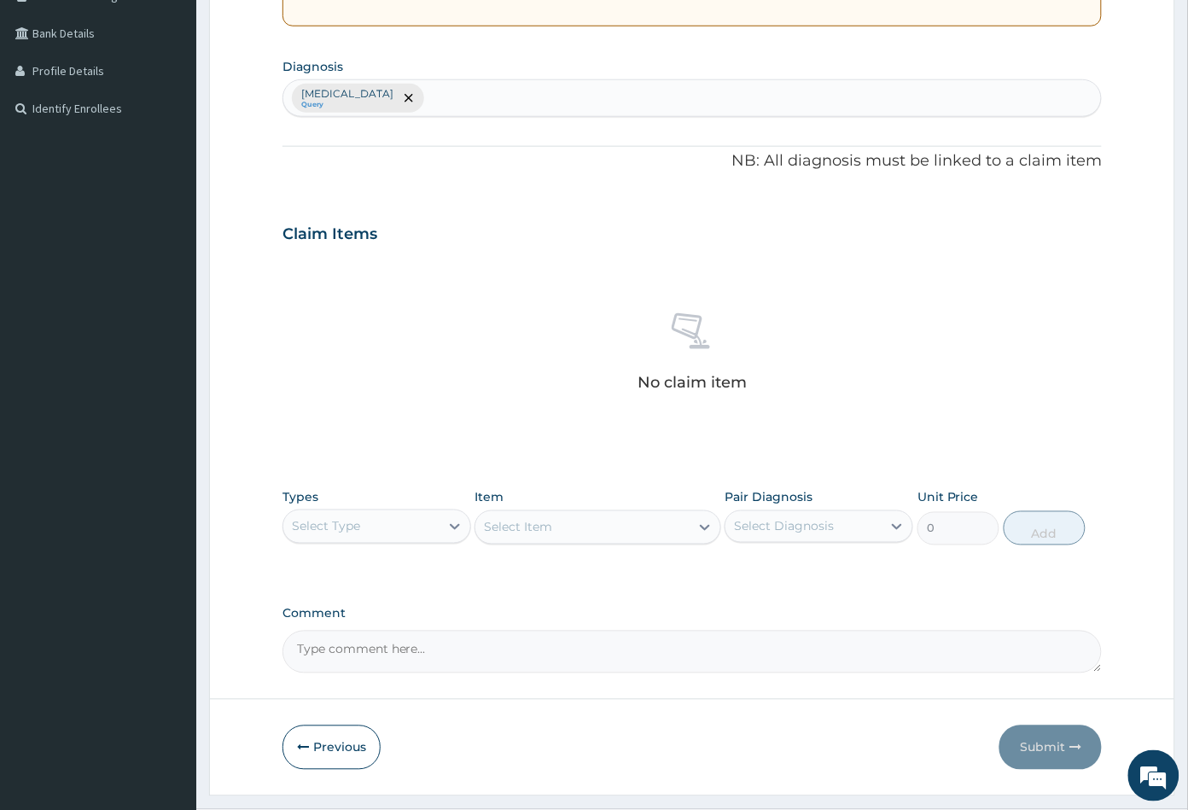
click at [411, 524] on div "Select Type" at bounding box center [361, 526] width 156 height 27
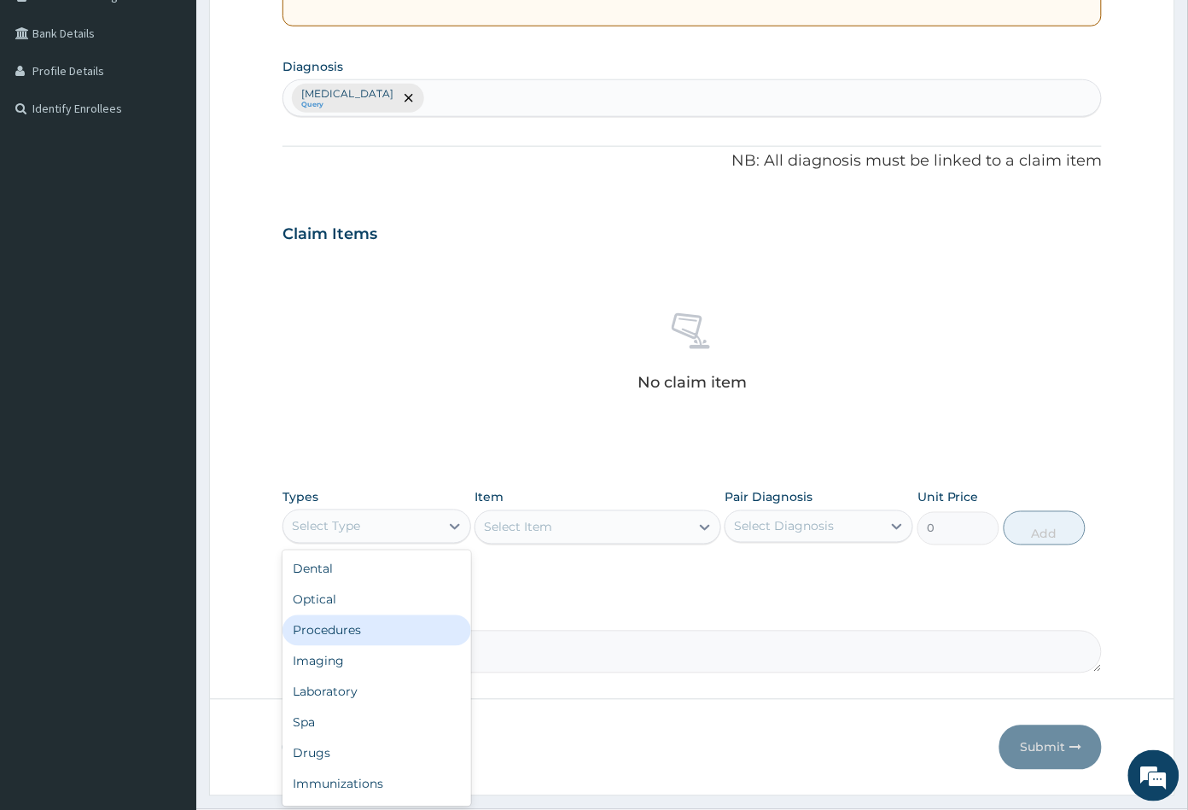
click at [401, 621] on div "Procedures" at bounding box center [377, 630] width 189 height 31
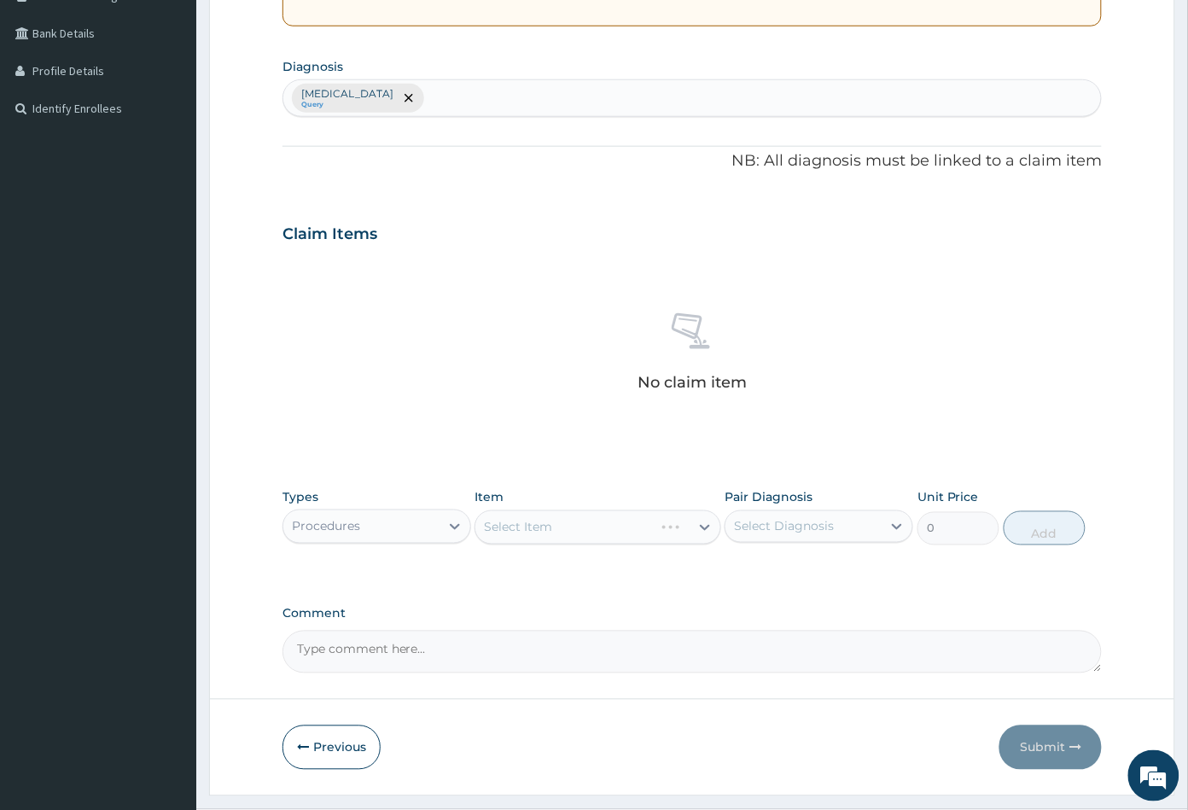
click at [613, 526] on div "Select Item" at bounding box center [598, 527] width 246 height 34
click at [615, 526] on div "Select Item" at bounding box center [598, 527] width 246 height 34
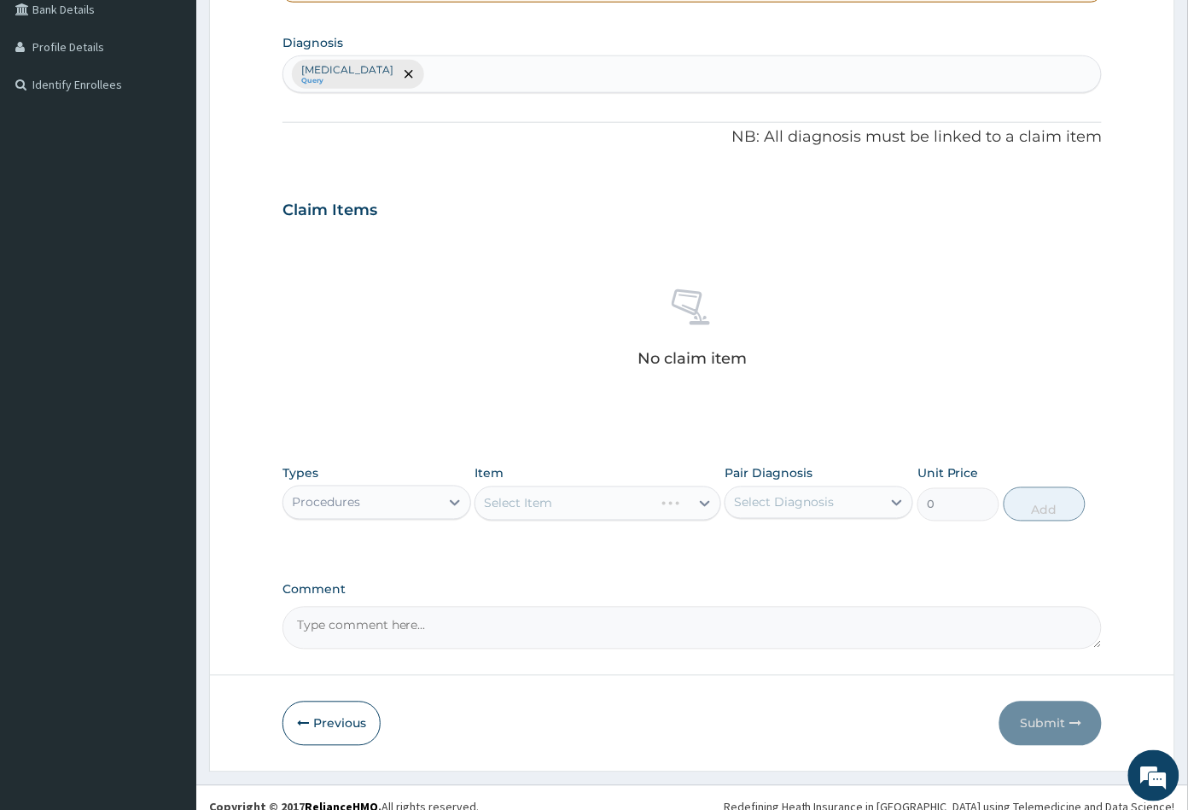
scroll to position [420, 0]
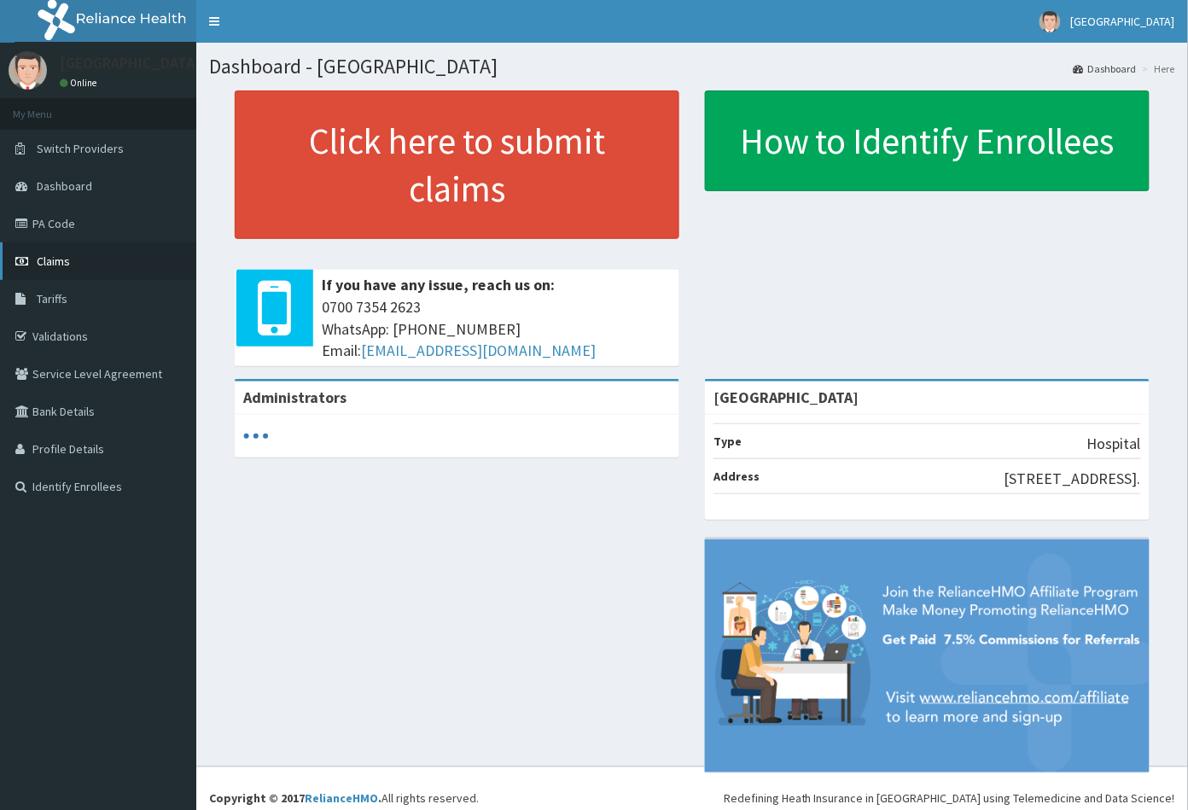
click at [59, 269] on link "Claims" at bounding box center [98, 261] width 196 height 38
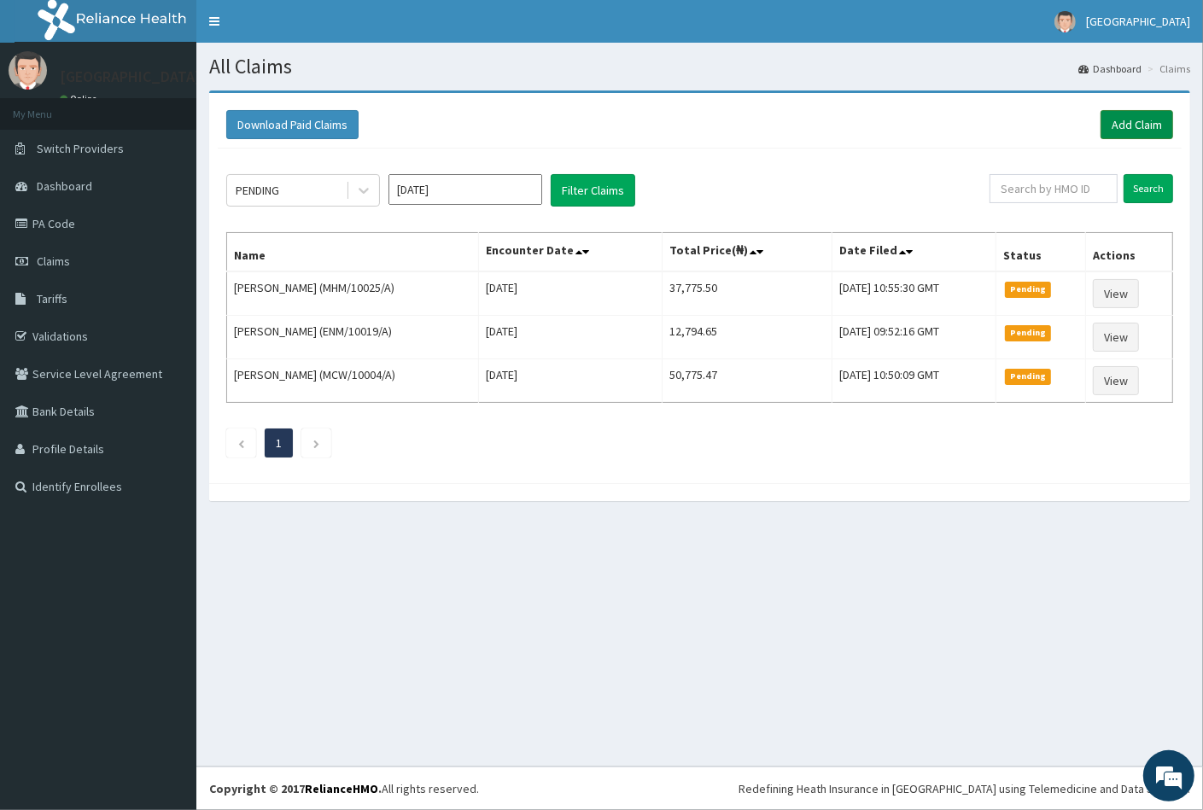
click at [1114, 126] on link "Add Claim" at bounding box center [1136, 124] width 73 height 29
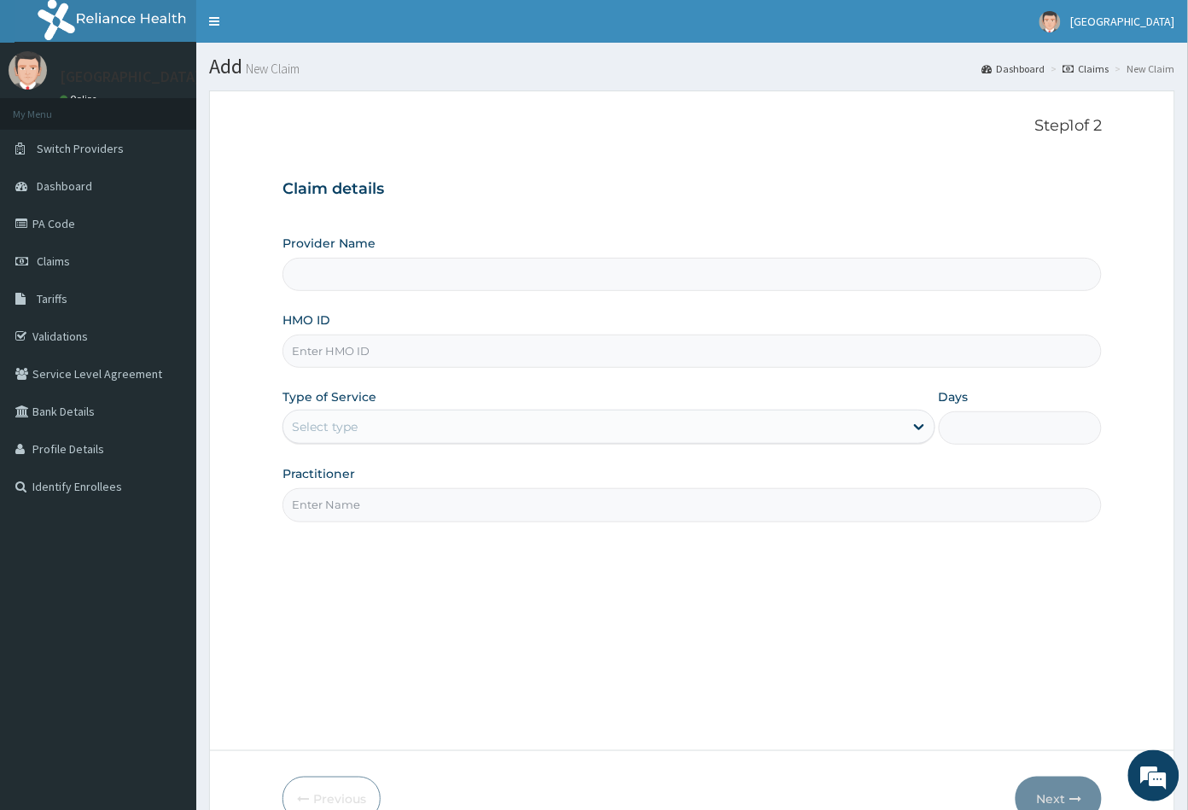
type input "[GEOGRAPHIC_DATA]"
click at [306, 352] on input "HMO ID" at bounding box center [693, 351] width 820 height 33
paste input "JIO/10007/A"
type input "JIO/10007/A"
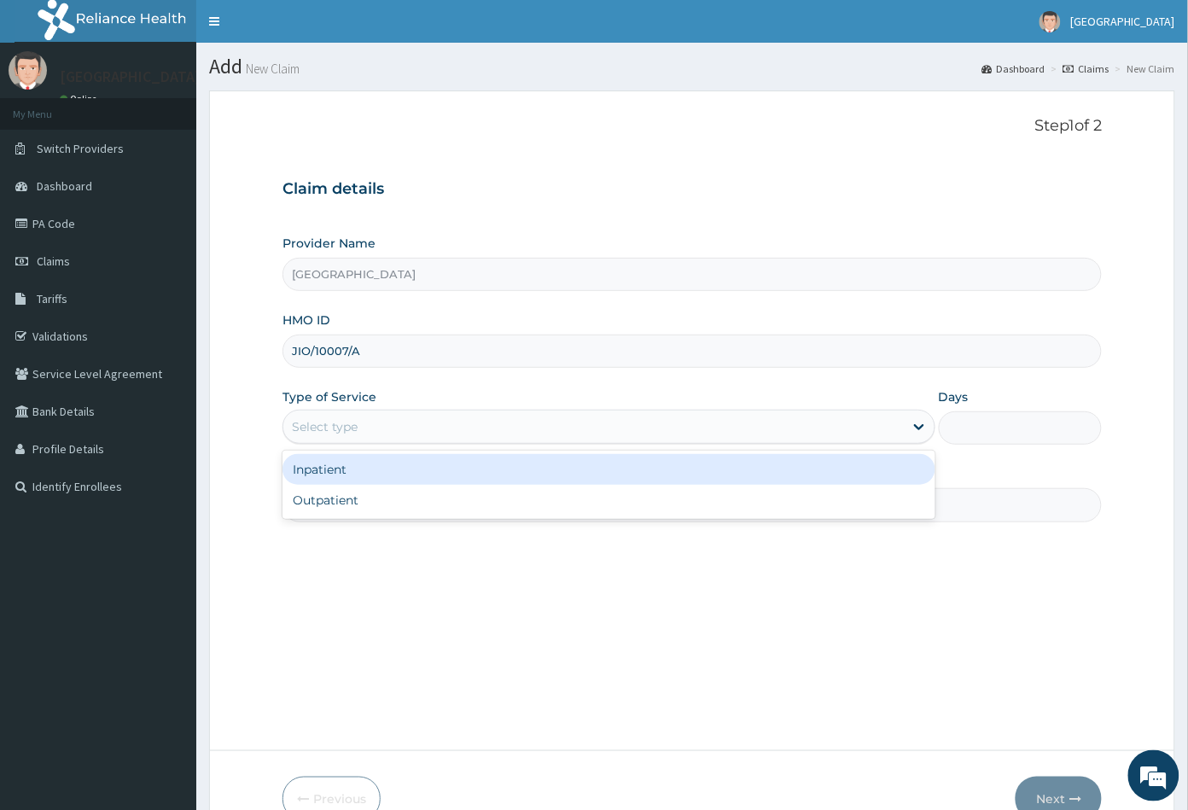
click at [350, 429] on div "Select type" at bounding box center [325, 426] width 66 height 17
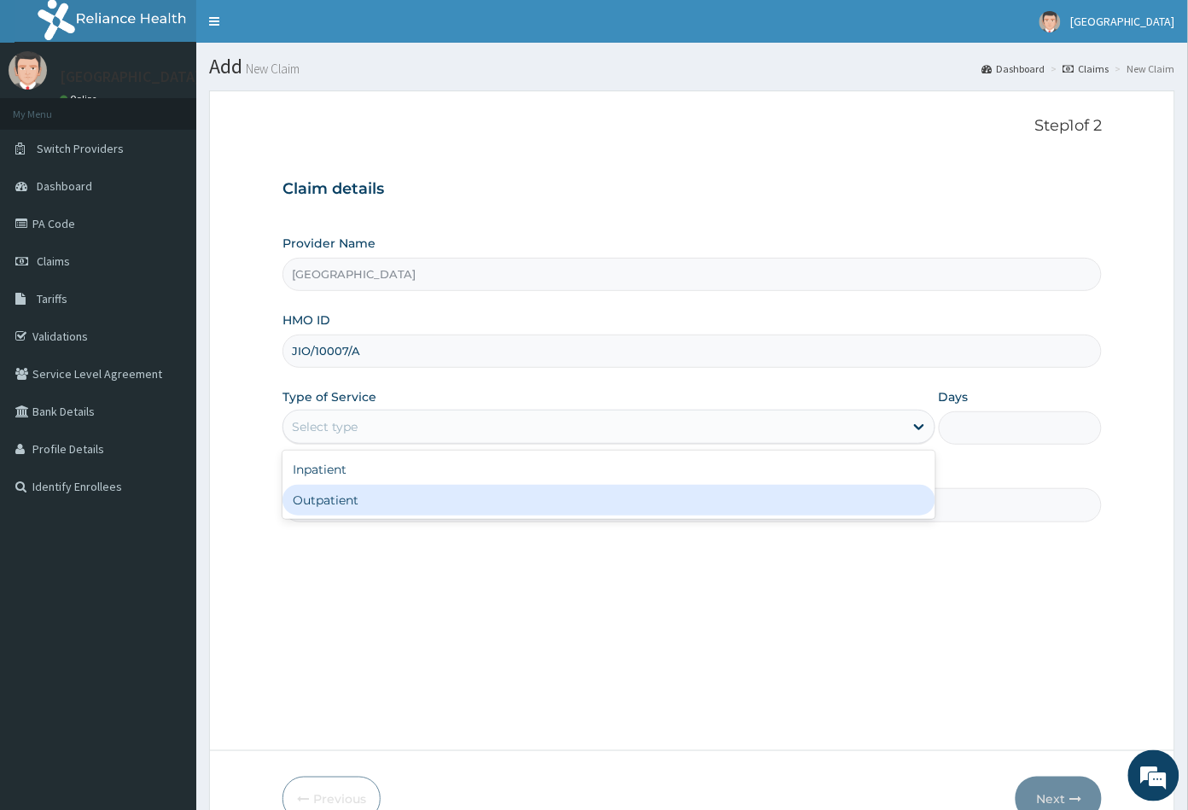
click at [353, 496] on div "Outpatient" at bounding box center [609, 500] width 653 height 31
type input "1"
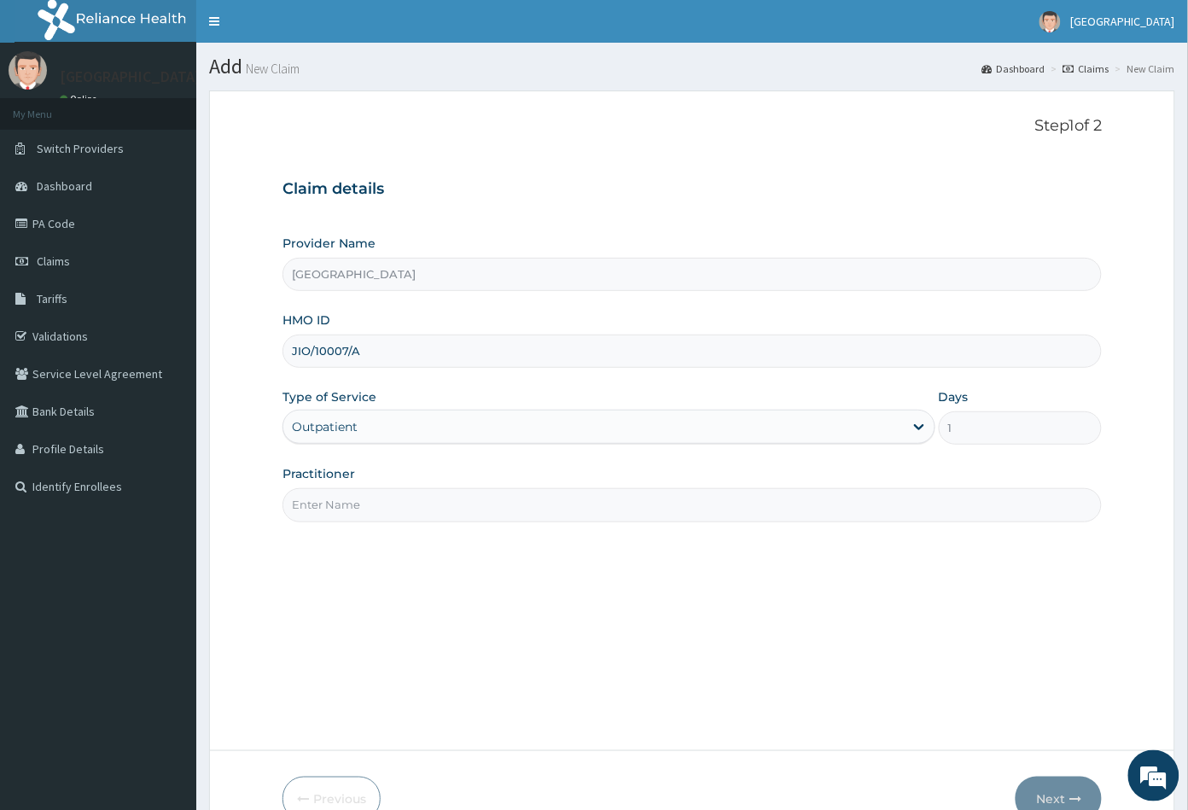
click at [353, 498] on input "Practitioner" at bounding box center [693, 504] width 820 height 33
type input "CON"
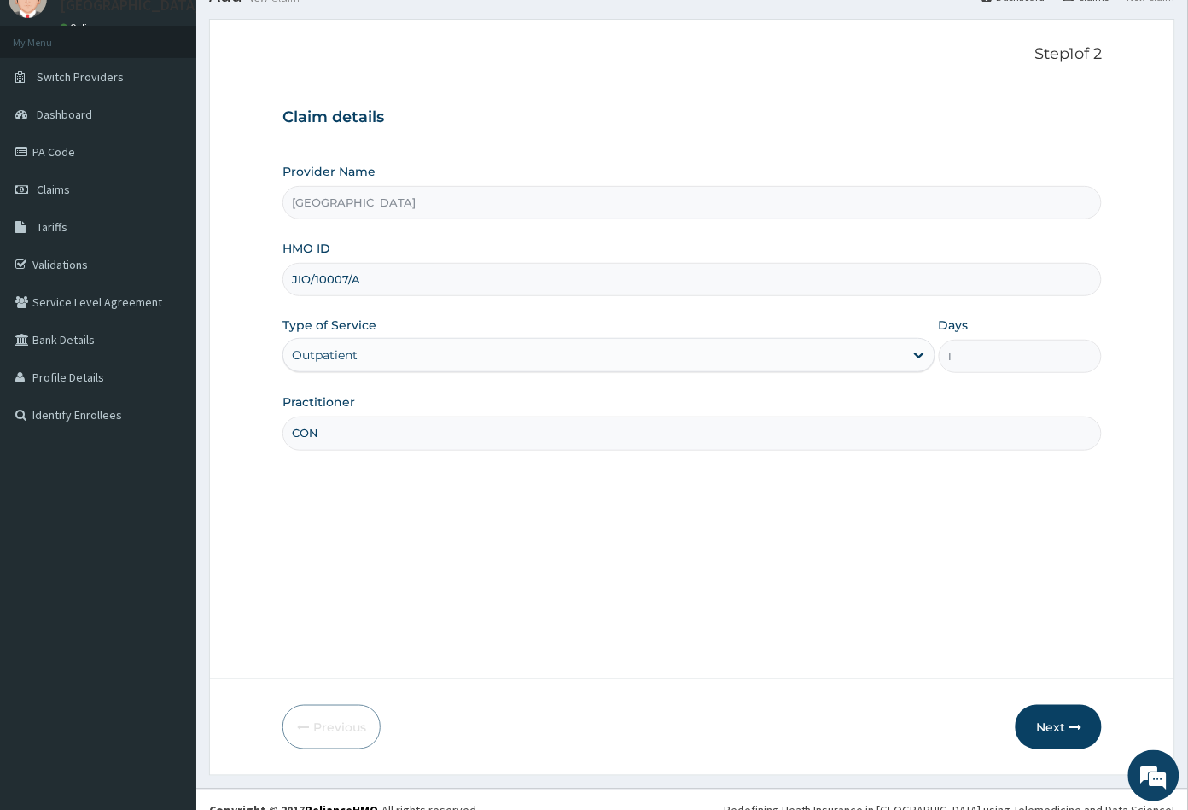
scroll to position [94, 0]
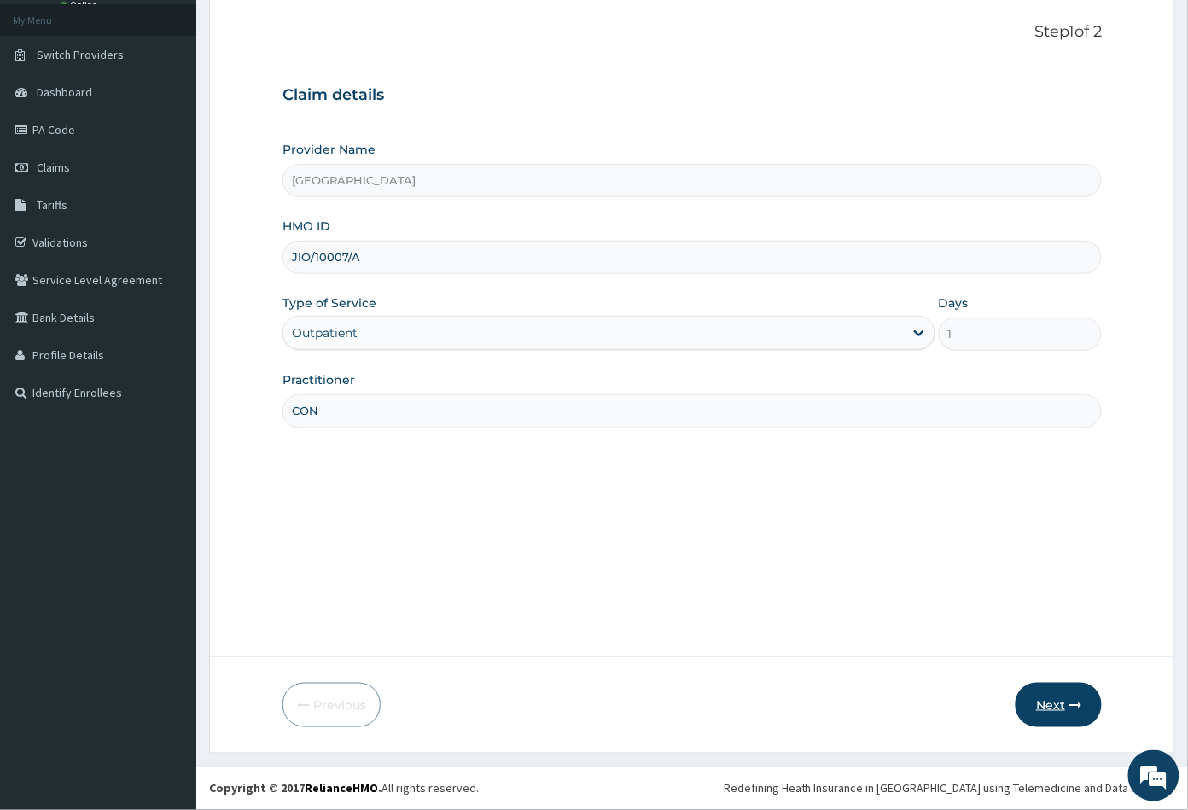
click at [1041, 699] on button "Next" at bounding box center [1059, 705] width 86 height 44
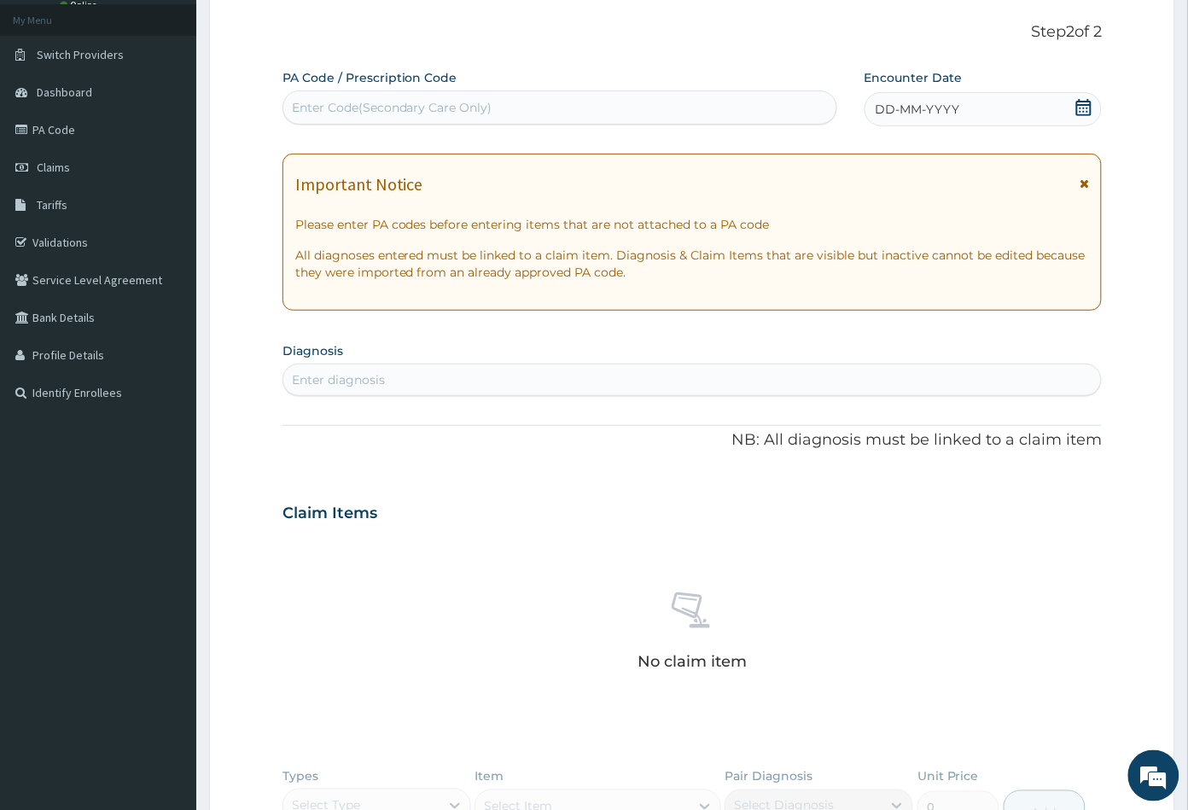
click at [1084, 113] on icon at bounding box center [1084, 107] width 17 height 17
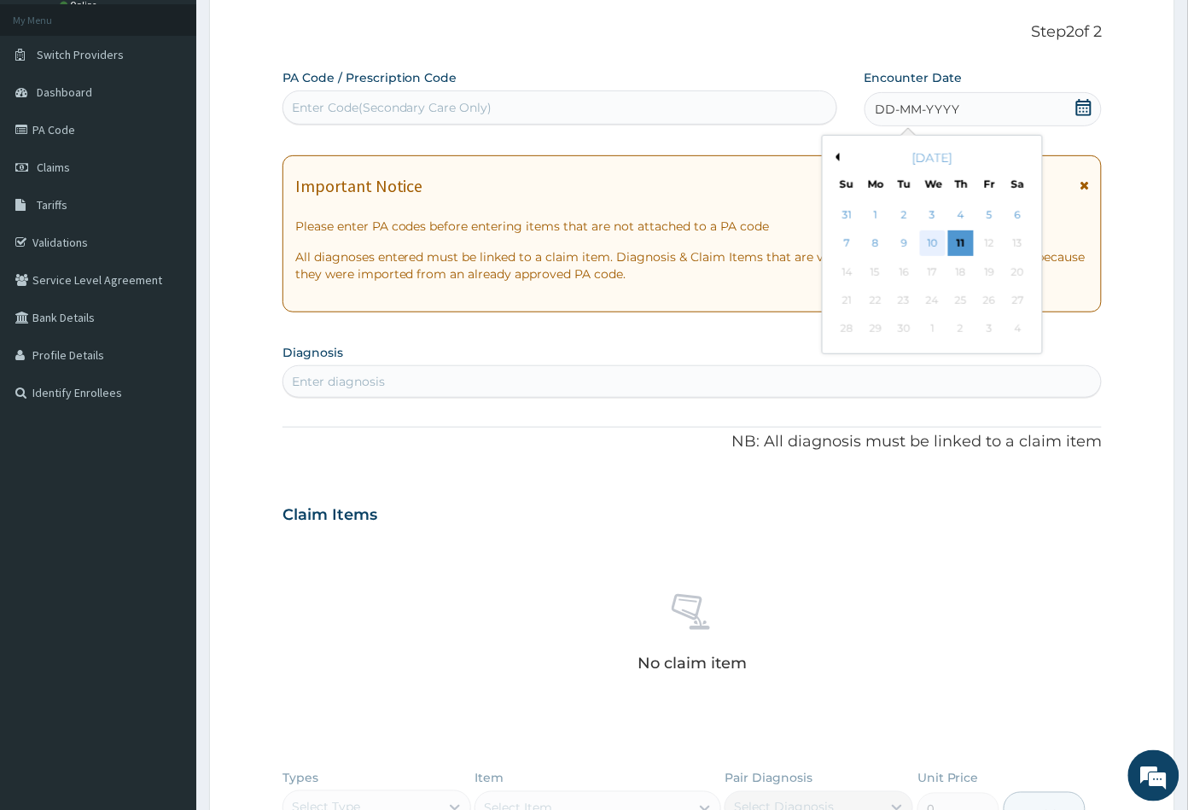
click at [929, 244] on div "10" at bounding box center [932, 244] width 26 height 26
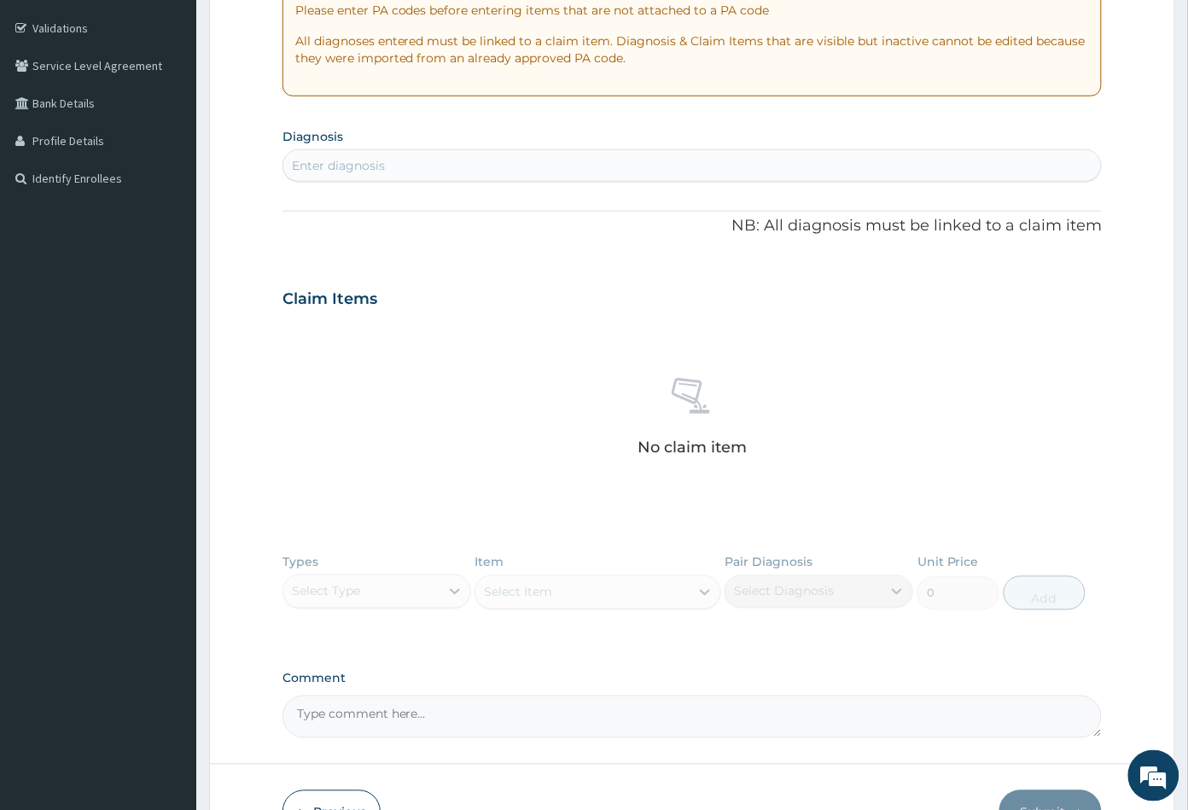
scroll to position [189, 0]
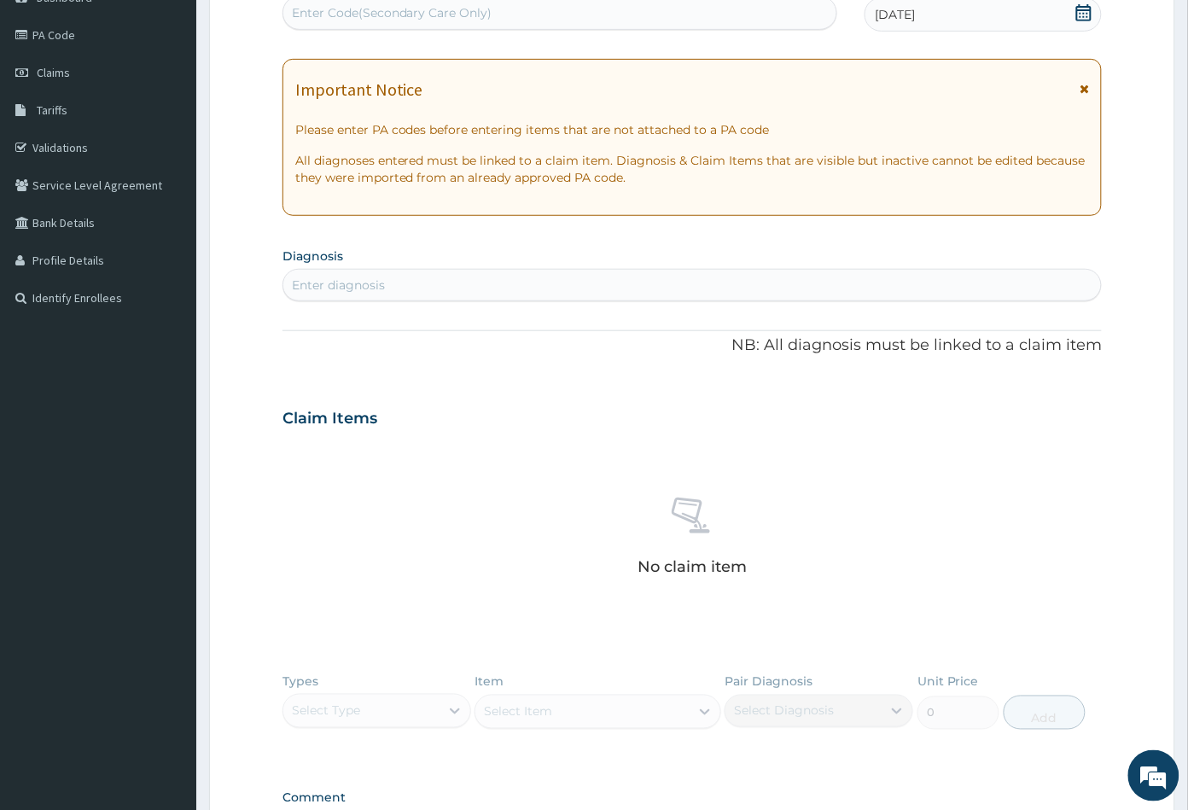
click at [424, 283] on div "Enter diagnosis" at bounding box center [692, 284] width 819 height 27
type input "MALA"
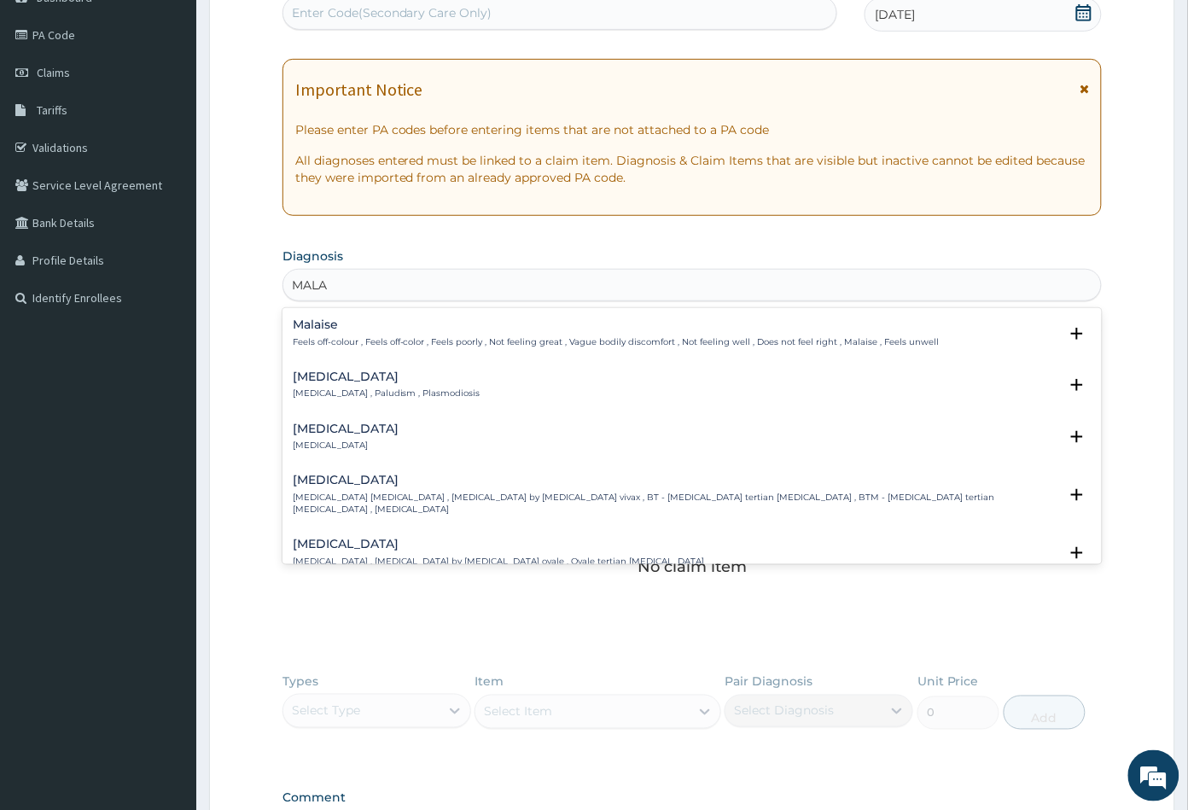
click at [342, 387] on div "Malaria Malaria , Paludism , Plasmodiosis" at bounding box center [387, 385] width 188 height 30
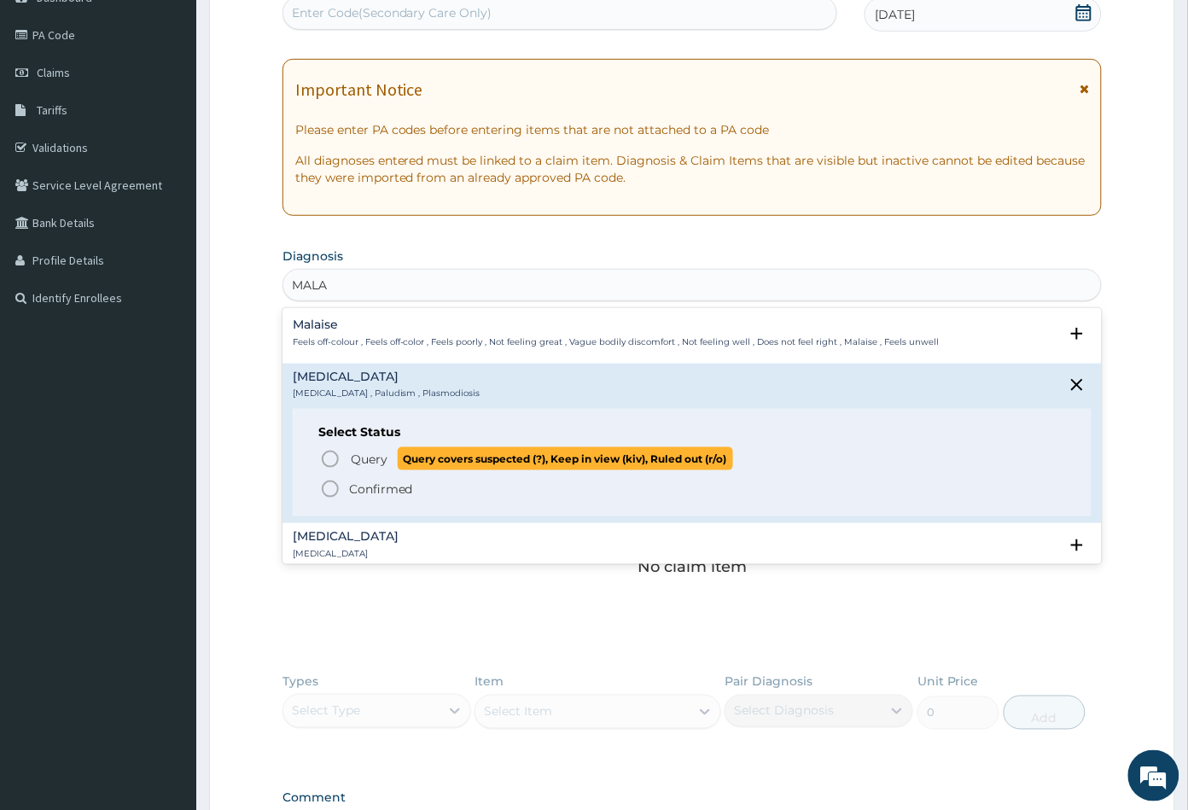
click at [330, 456] on icon "status option query" at bounding box center [330, 459] width 20 height 20
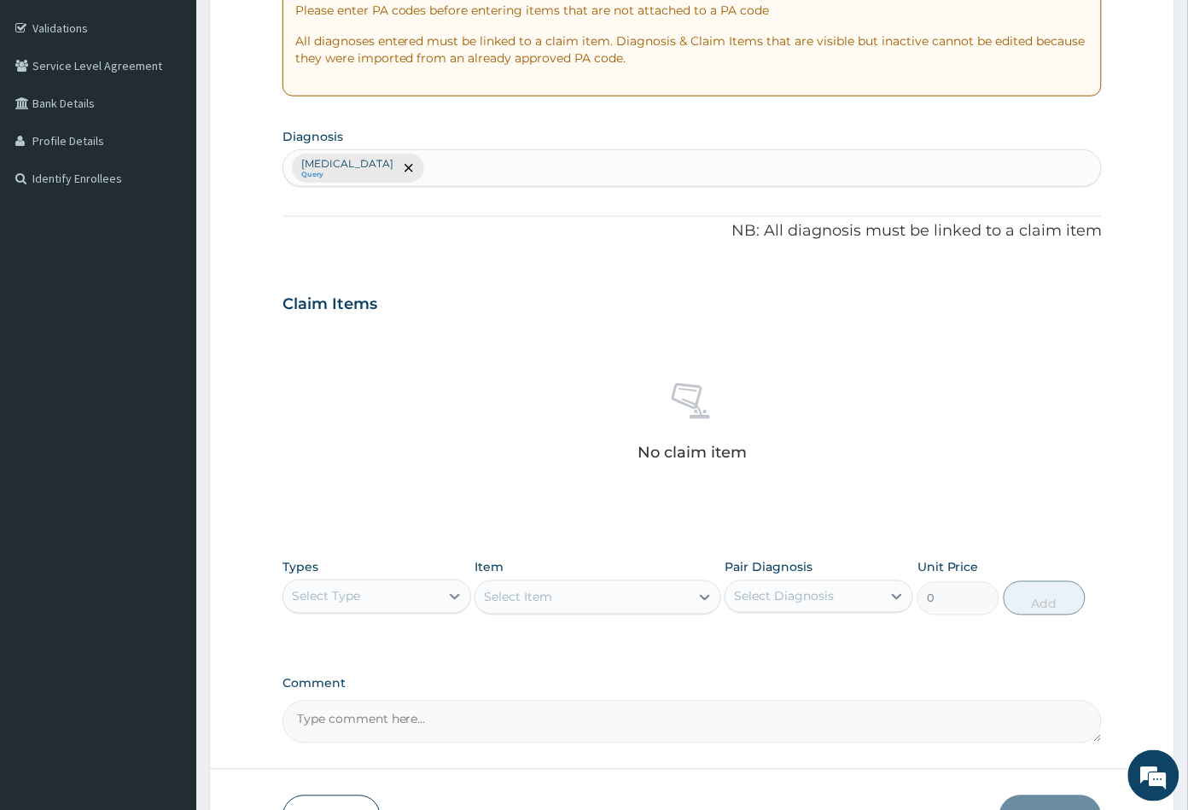
scroll to position [420, 0]
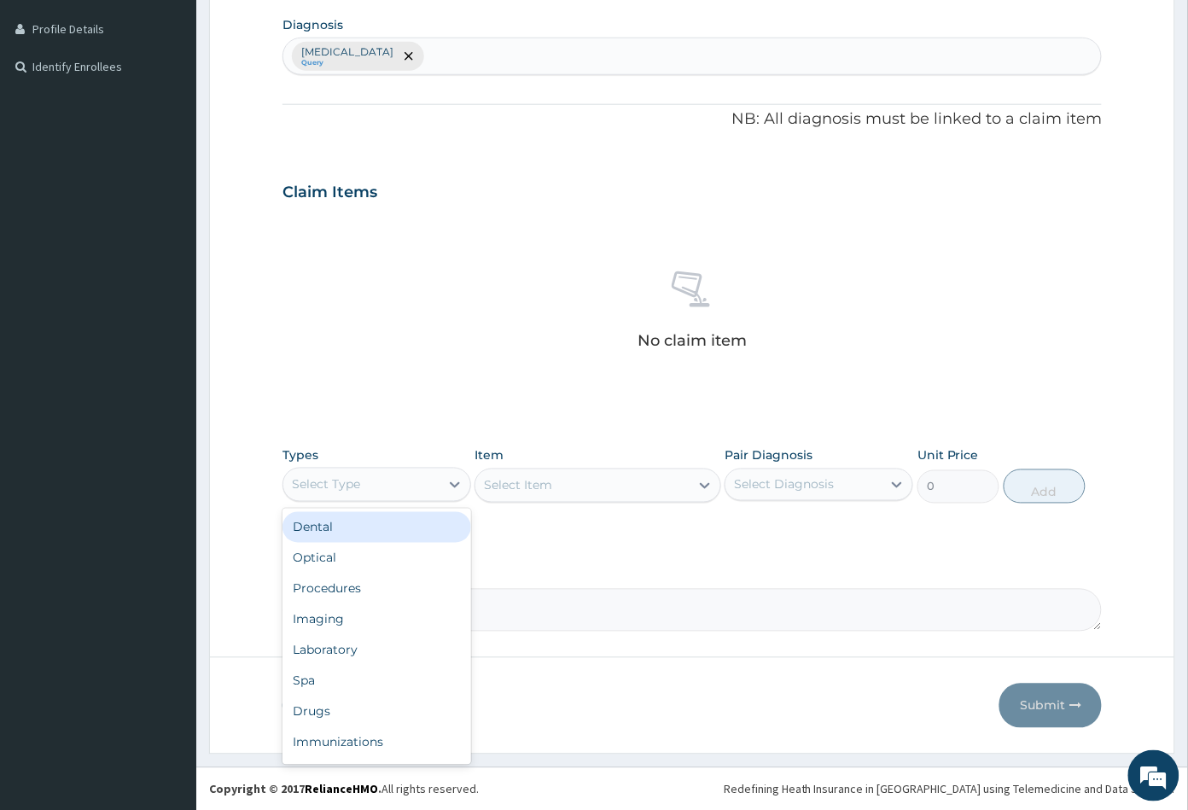
click at [405, 485] on div "Select Type" at bounding box center [361, 484] width 156 height 27
click at [394, 594] on div "Procedures" at bounding box center [377, 589] width 189 height 31
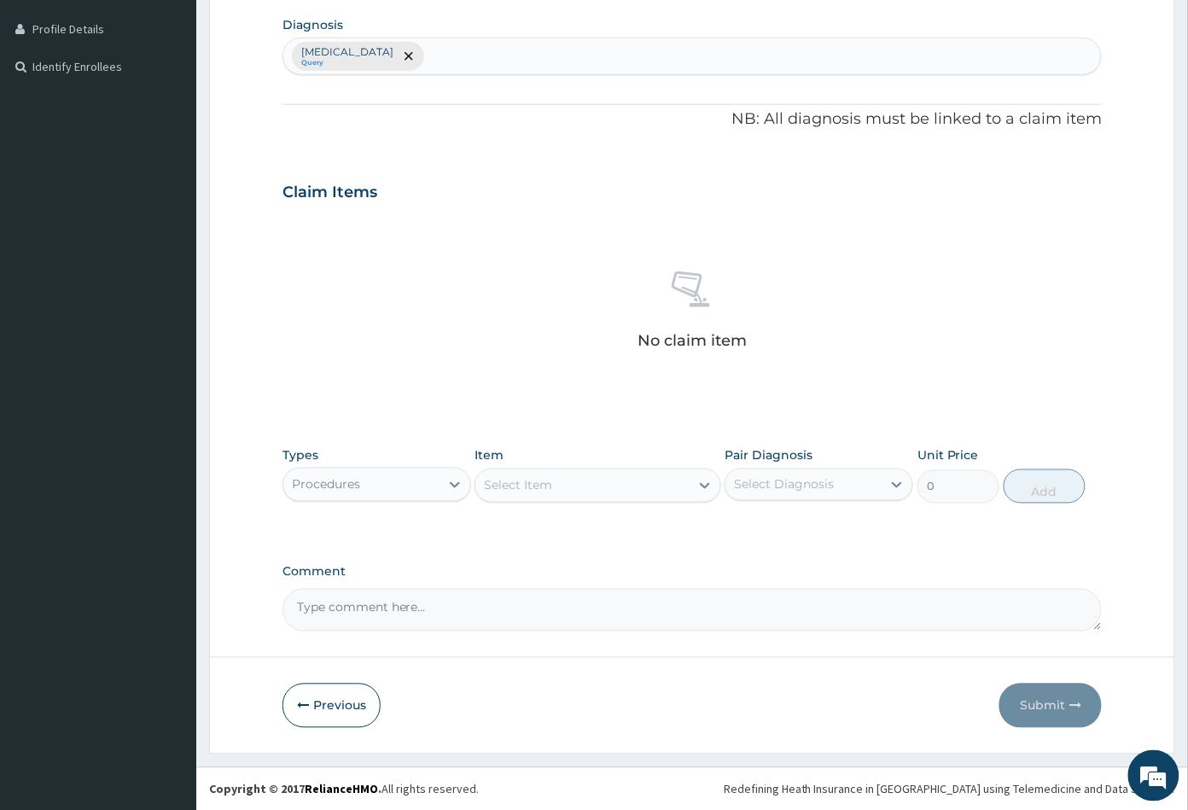
click at [593, 488] on div "Select Item" at bounding box center [581, 485] width 213 height 27
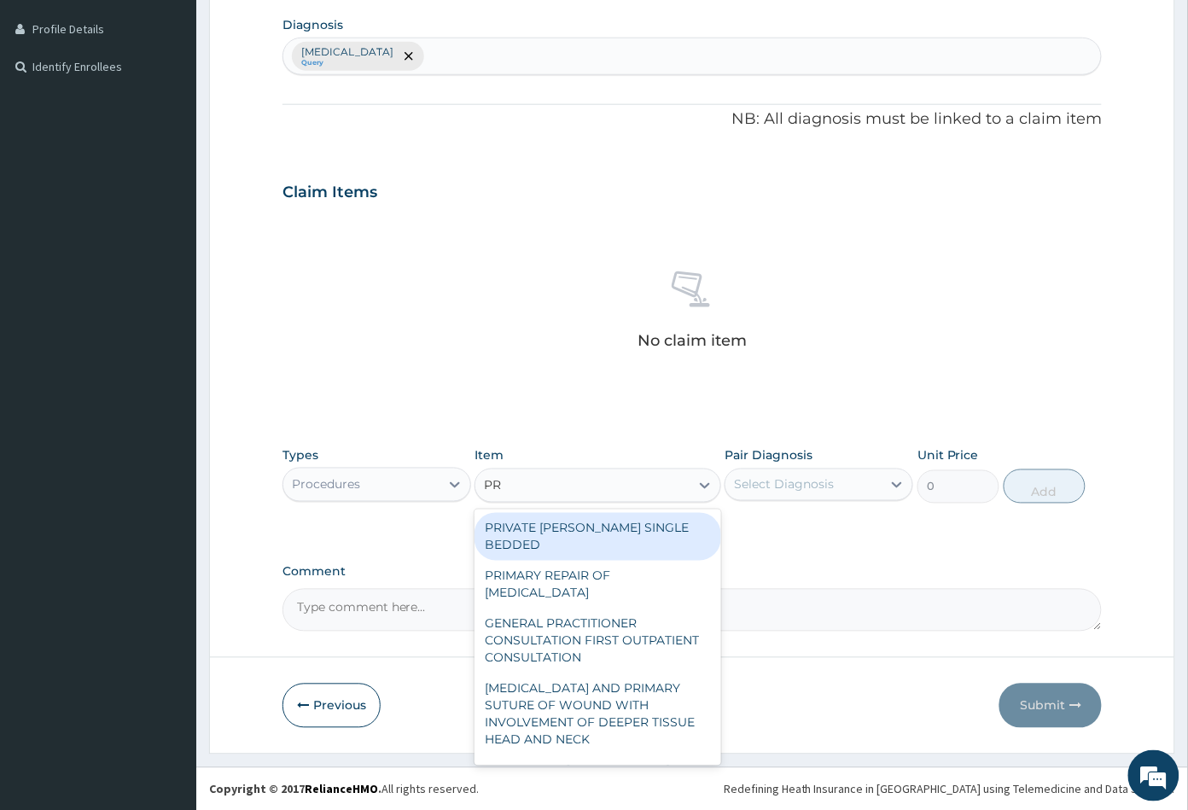
type input "PRA"
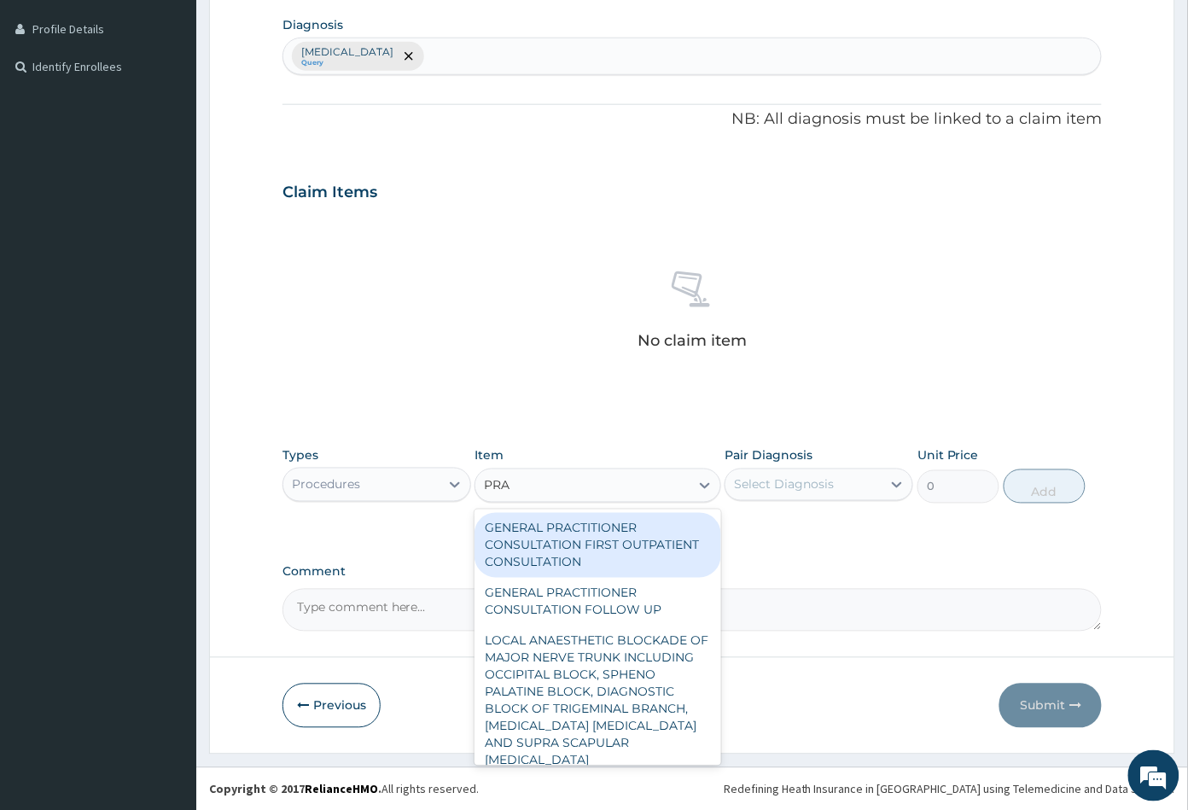
click at [596, 541] on div "GENERAL PRACTITIONER CONSULTATION FIRST OUTPATIENT CONSULTATION" at bounding box center [598, 545] width 246 height 65
type input "3547.5"
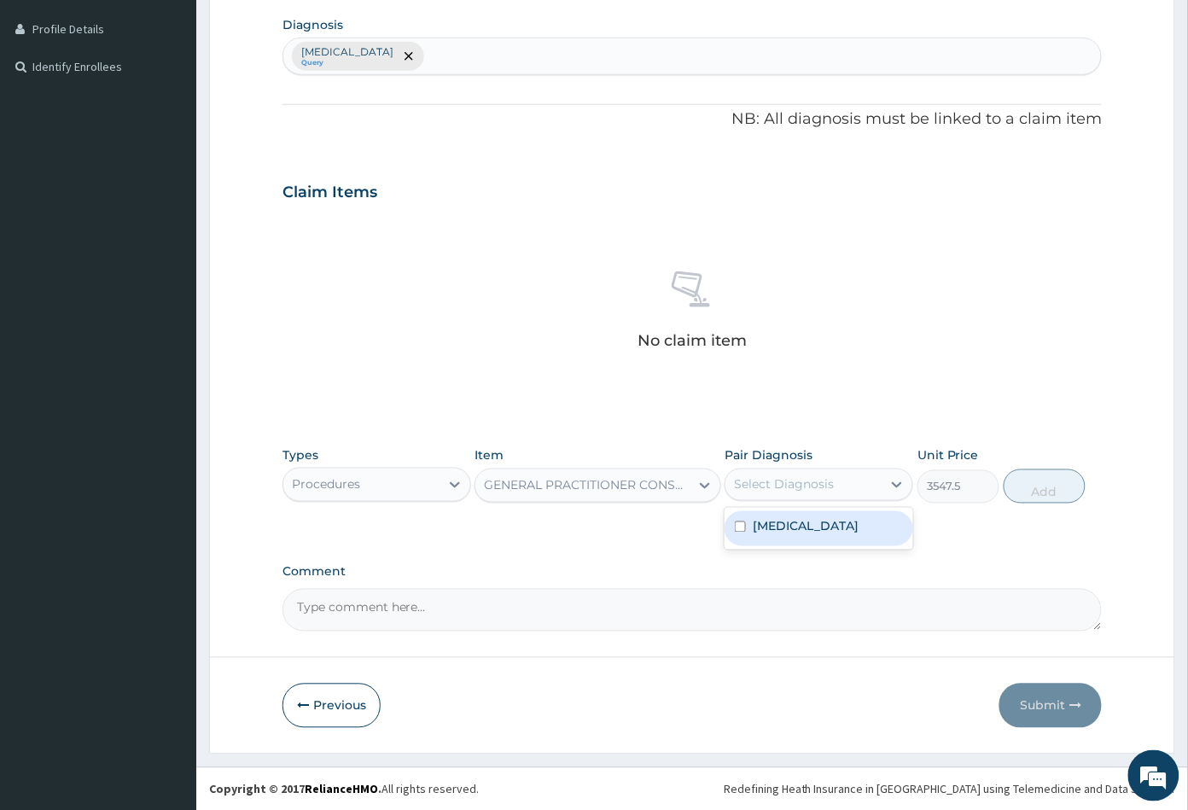
click at [784, 488] on div "Select Diagnosis" at bounding box center [784, 484] width 100 height 17
click at [845, 539] on div "[MEDICAL_DATA]" at bounding box center [819, 528] width 189 height 35
checkbox input "true"
click at [1038, 487] on button "Add" at bounding box center [1045, 486] width 82 height 34
type input "0"
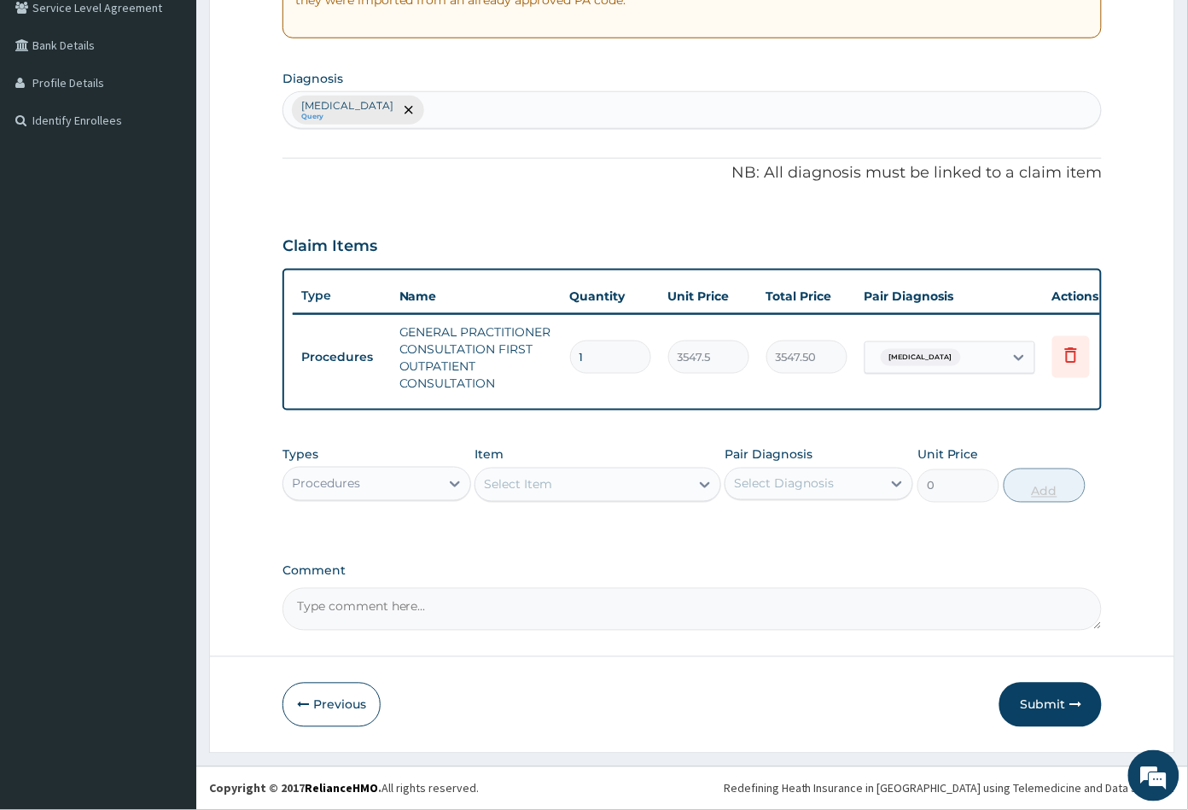
scroll to position [377, 0]
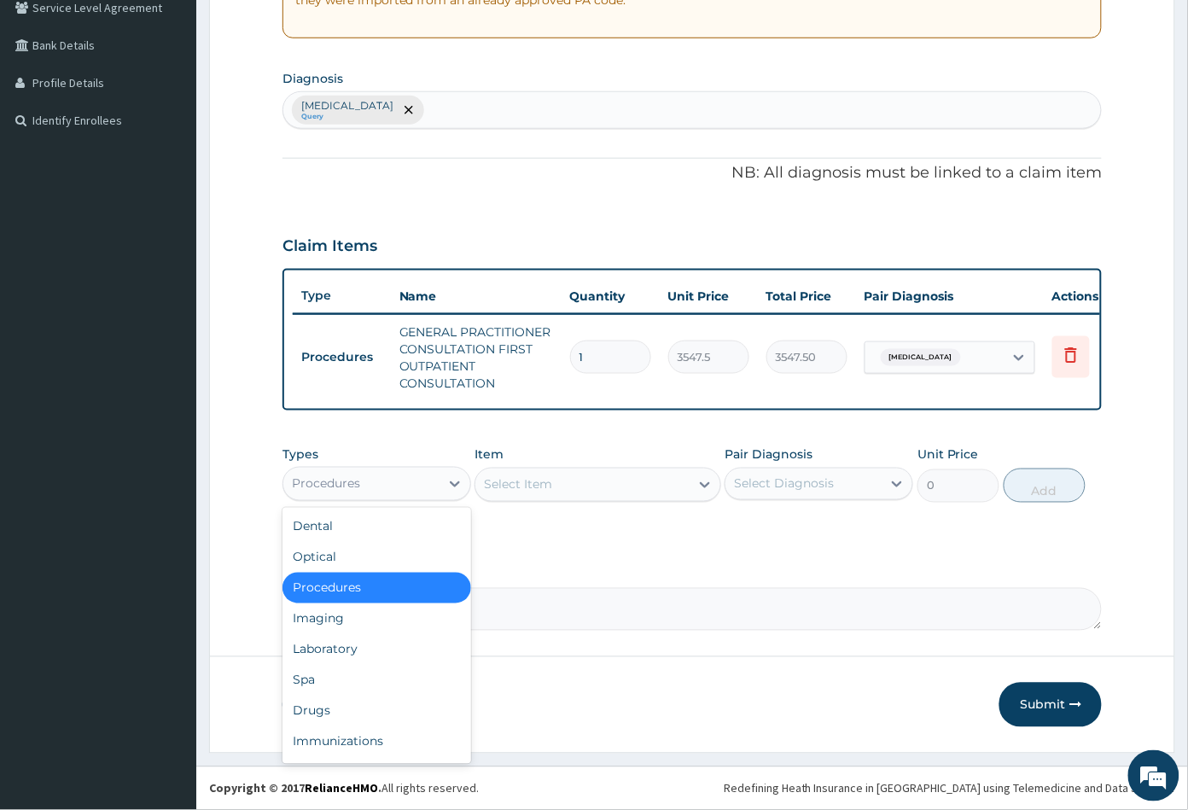
click at [397, 487] on div "Procedures" at bounding box center [361, 483] width 156 height 27
click at [348, 703] on div "Drugs" at bounding box center [377, 711] width 189 height 31
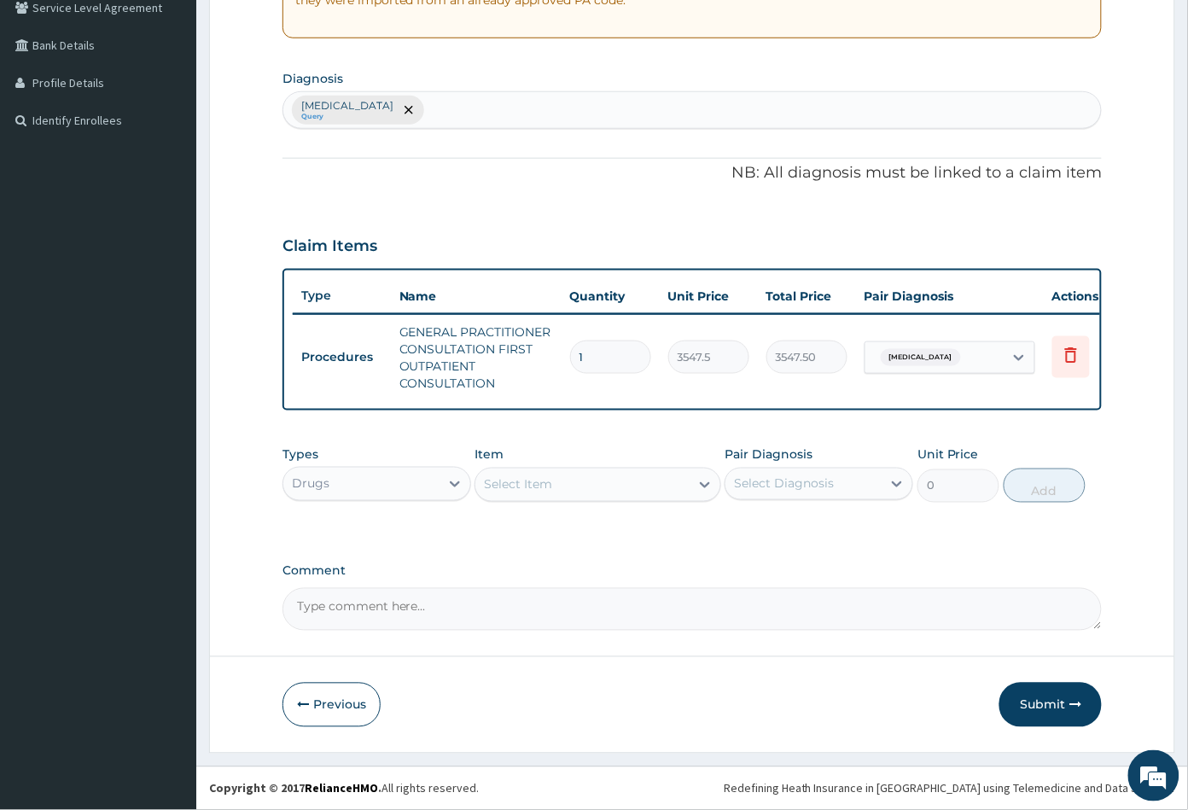
click at [590, 490] on div "Select Item" at bounding box center [581, 484] width 213 height 27
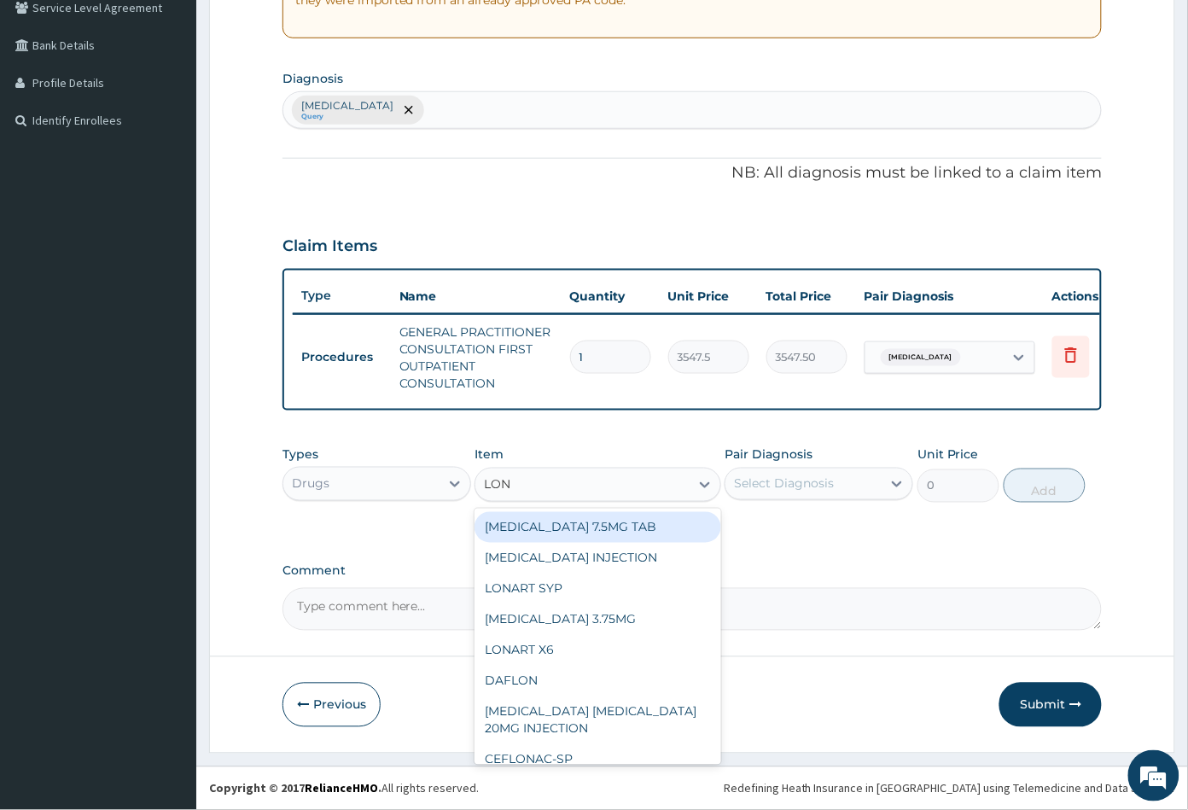
type input "LONA"
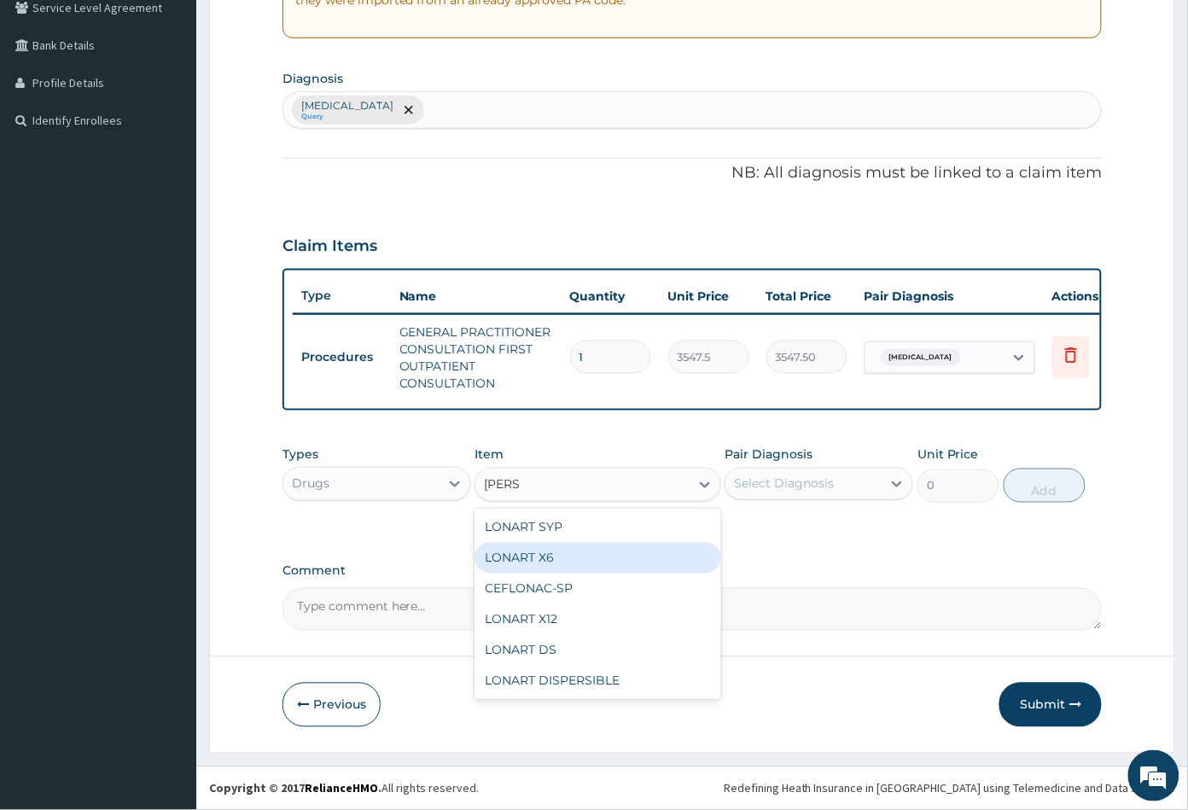
click at [617, 557] on div "LONART X6" at bounding box center [598, 558] width 246 height 31
type input "473"
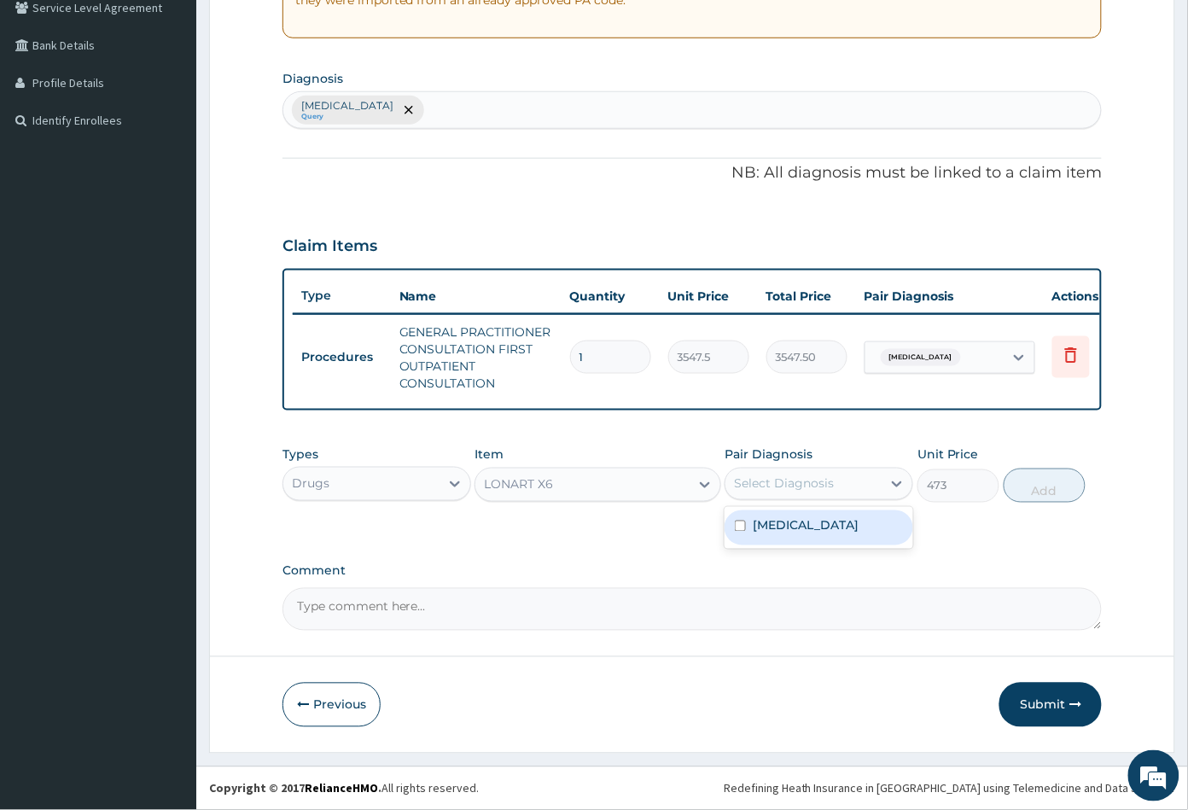
click at [833, 481] on div "Select Diagnosis" at bounding box center [804, 483] width 156 height 27
click at [813, 531] on div "[MEDICAL_DATA]" at bounding box center [819, 527] width 189 height 35
checkbox input "true"
click at [1034, 483] on button "Add" at bounding box center [1045, 486] width 82 height 34
type input "0"
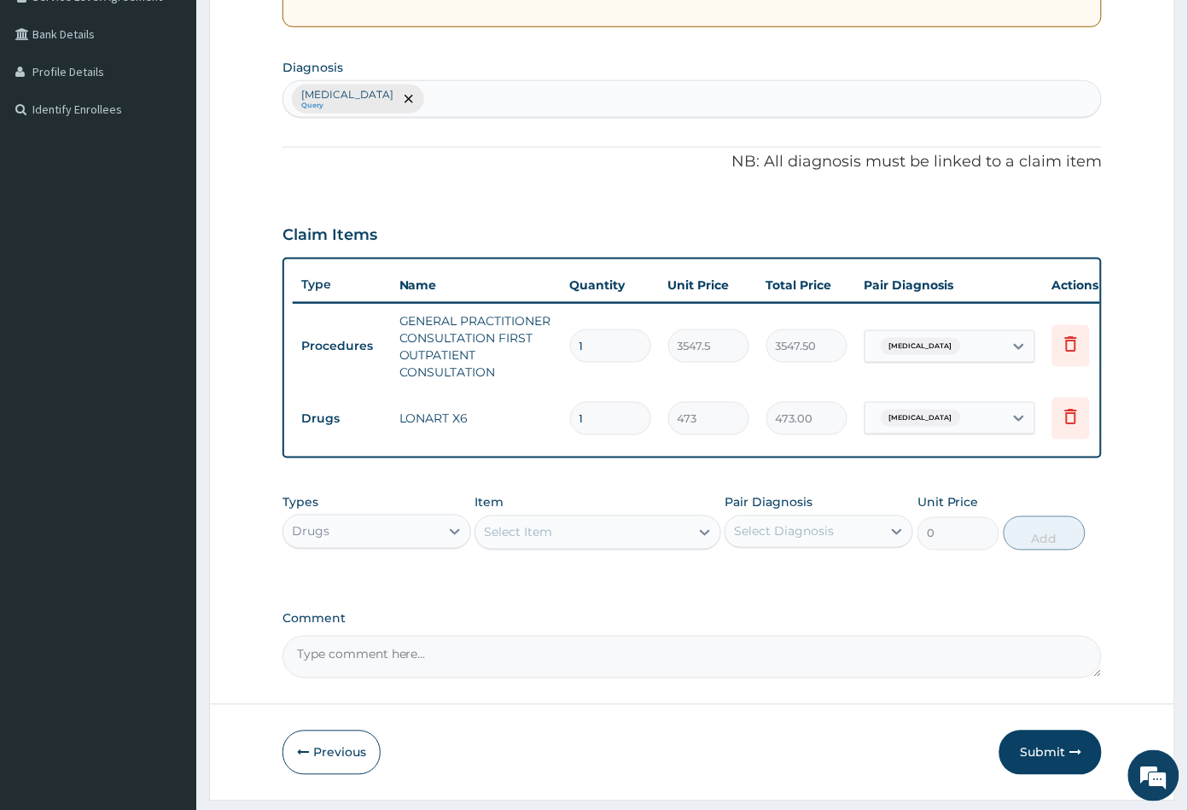
type input "0.00"
type input "6"
type input "2838.00"
type input "6"
click at [598, 546] on div "Select Item" at bounding box center [581, 532] width 213 height 27
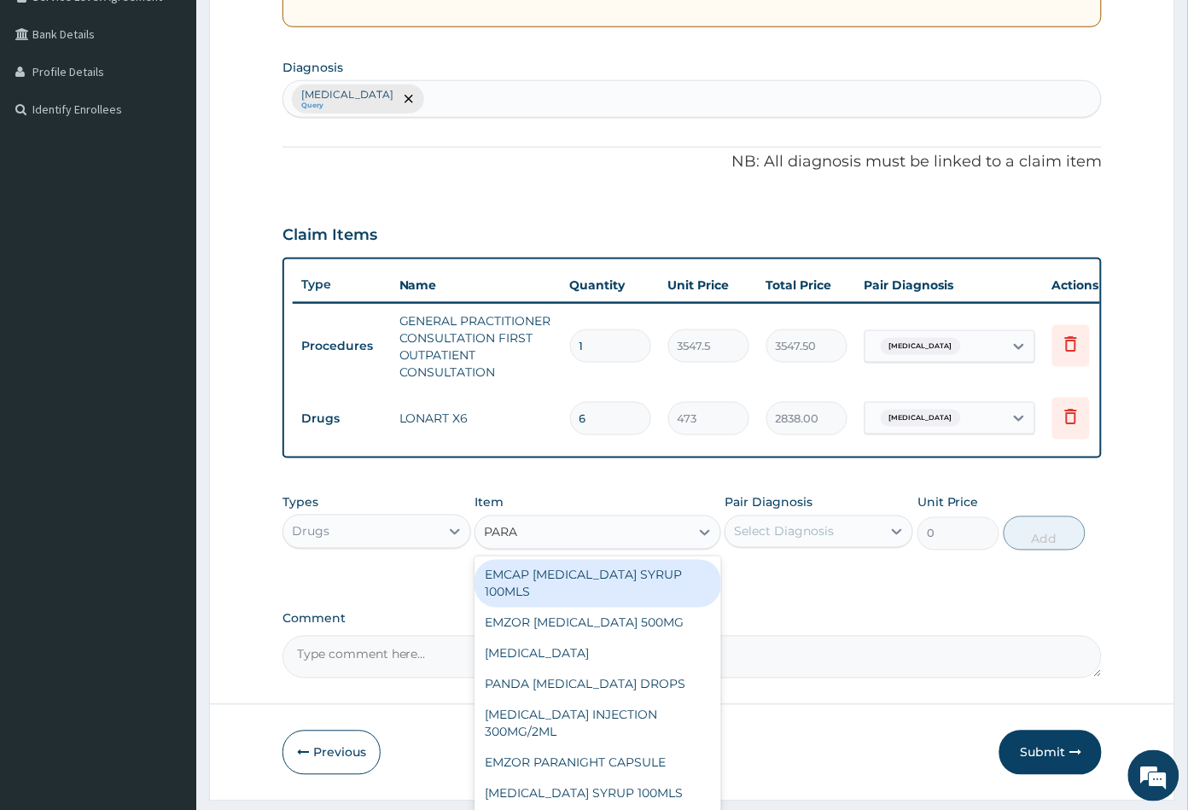
type input "PARAC"
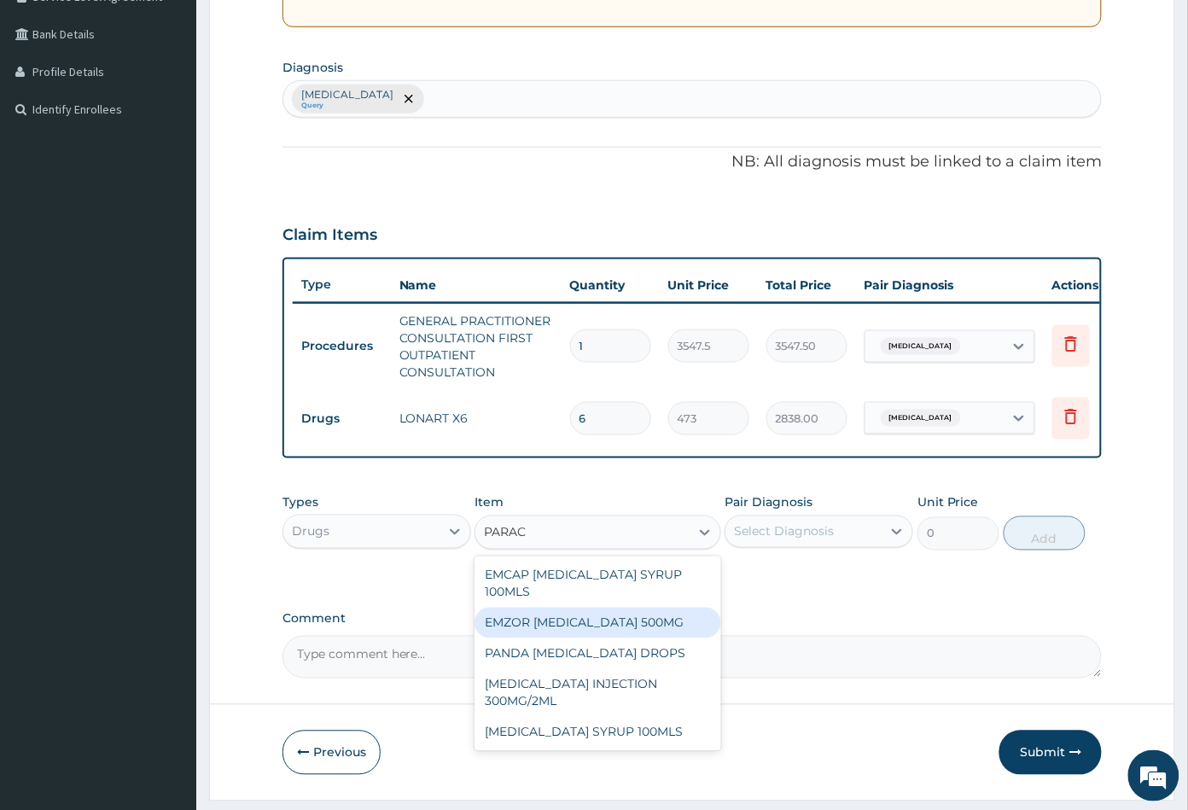
click at [606, 631] on div "EMZOR [MEDICAL_DATA] 500MG" at bounding box center [598, 623] width 246 height 31
type input "23.64999961853027"
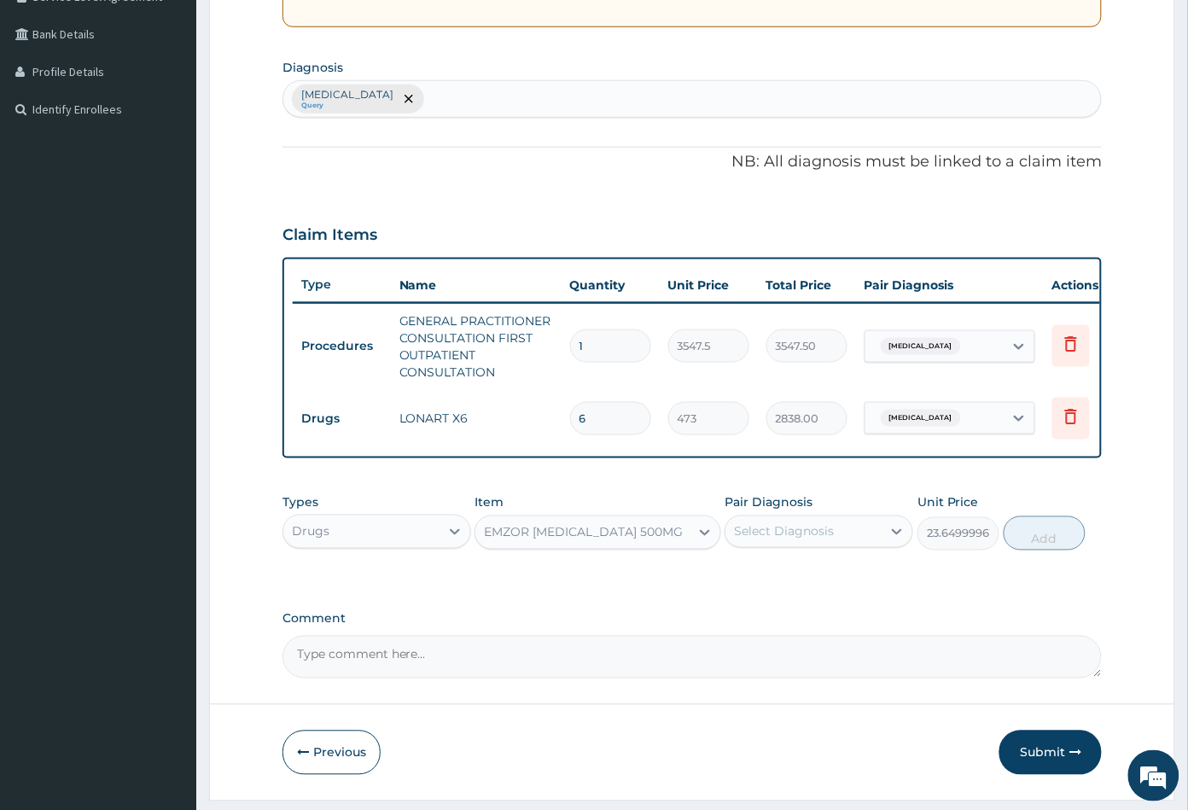
click at [817, 540] on div "Select Diagnosis" at bounding box center [784, 531] width 100 height 17
click at [800, 593] on div "[MEDICAL_DATA]" at bounding box center [819, 575] width 189 height 35
checkbox input "true"
click at [1037, 548] on button "Add" at bounding box center [1045, 533] width 82 height 34
type input "0"
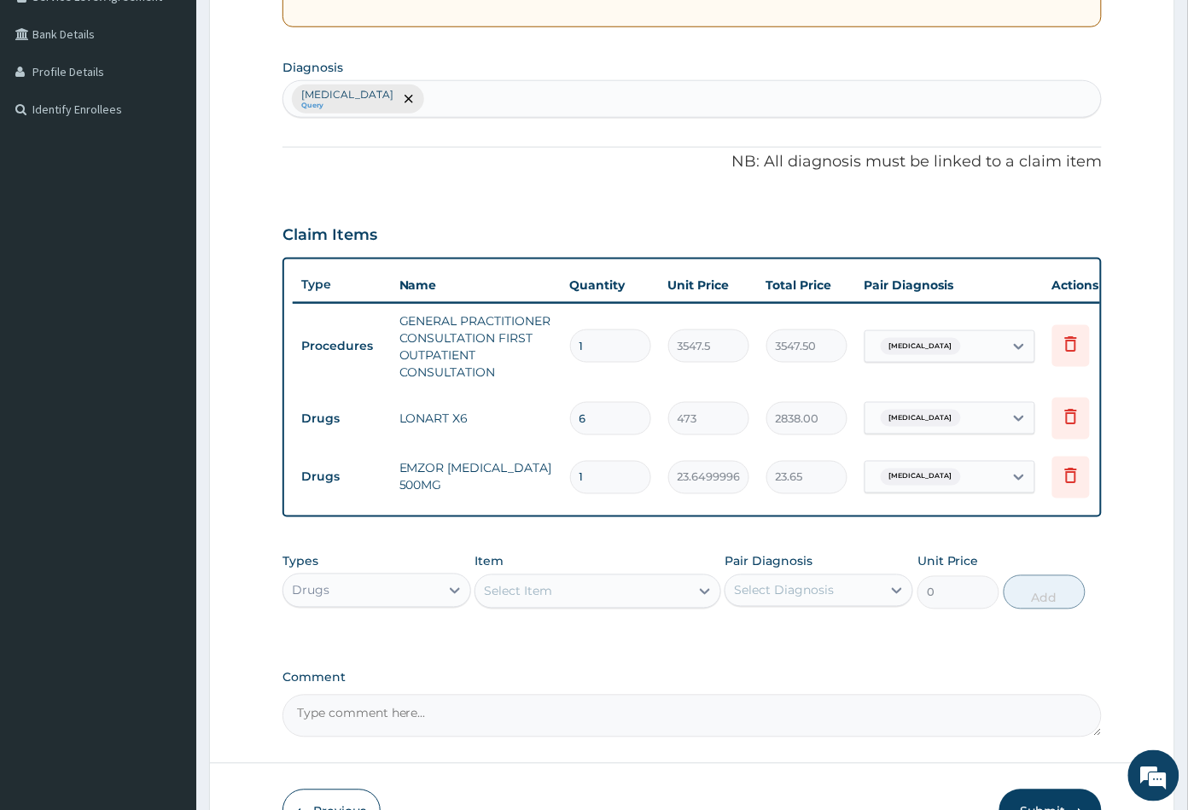
type input "18"
type input "425.70"
type input "18"
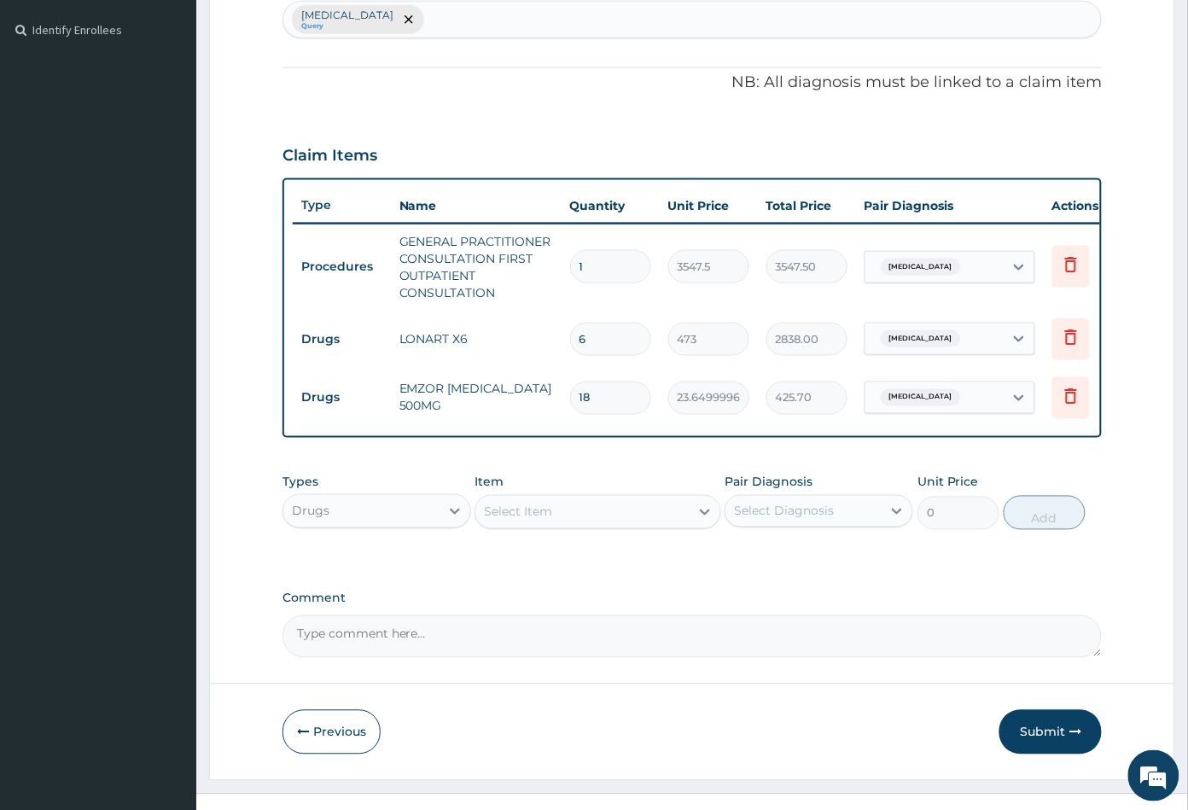
scroll to position [472, 0]
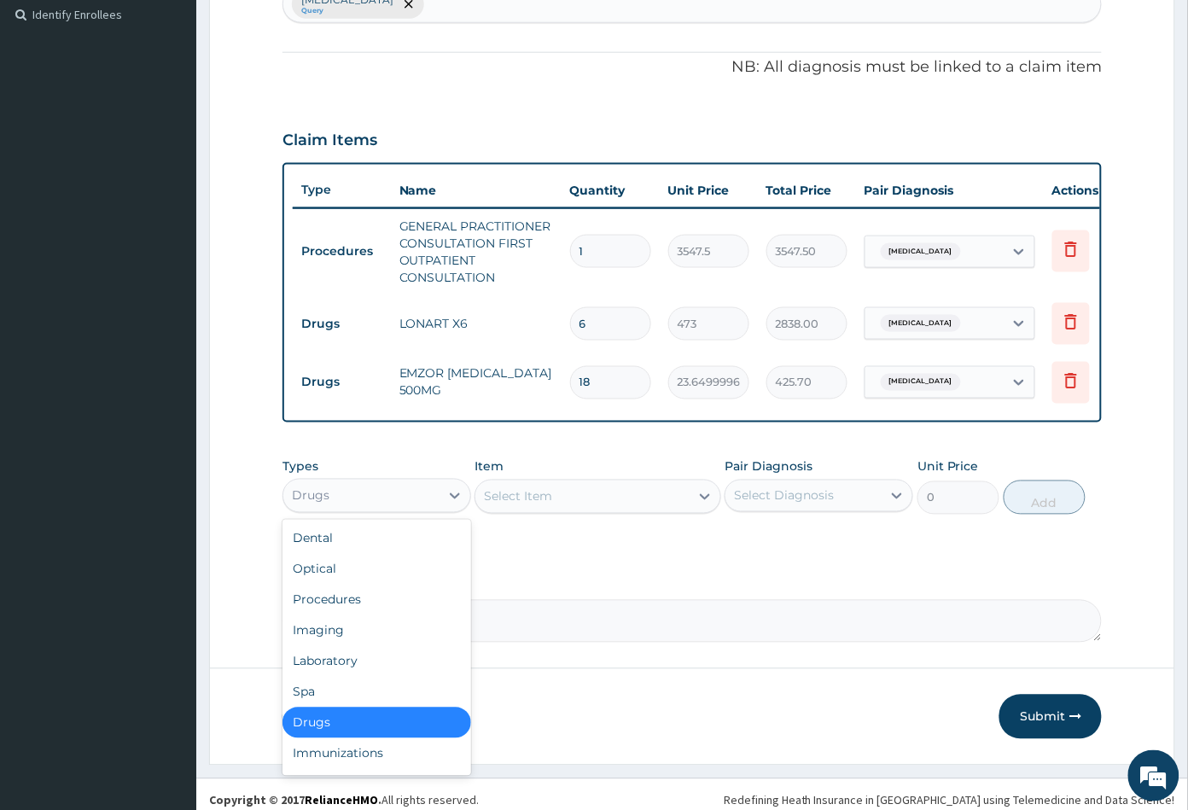
click at [365, 507] on div "Drugs" at bounding box center [361, 495] width 156 height 27
click at [361, 605] on div "Procedures" at bounding box center [377, 600] width 189 height 31
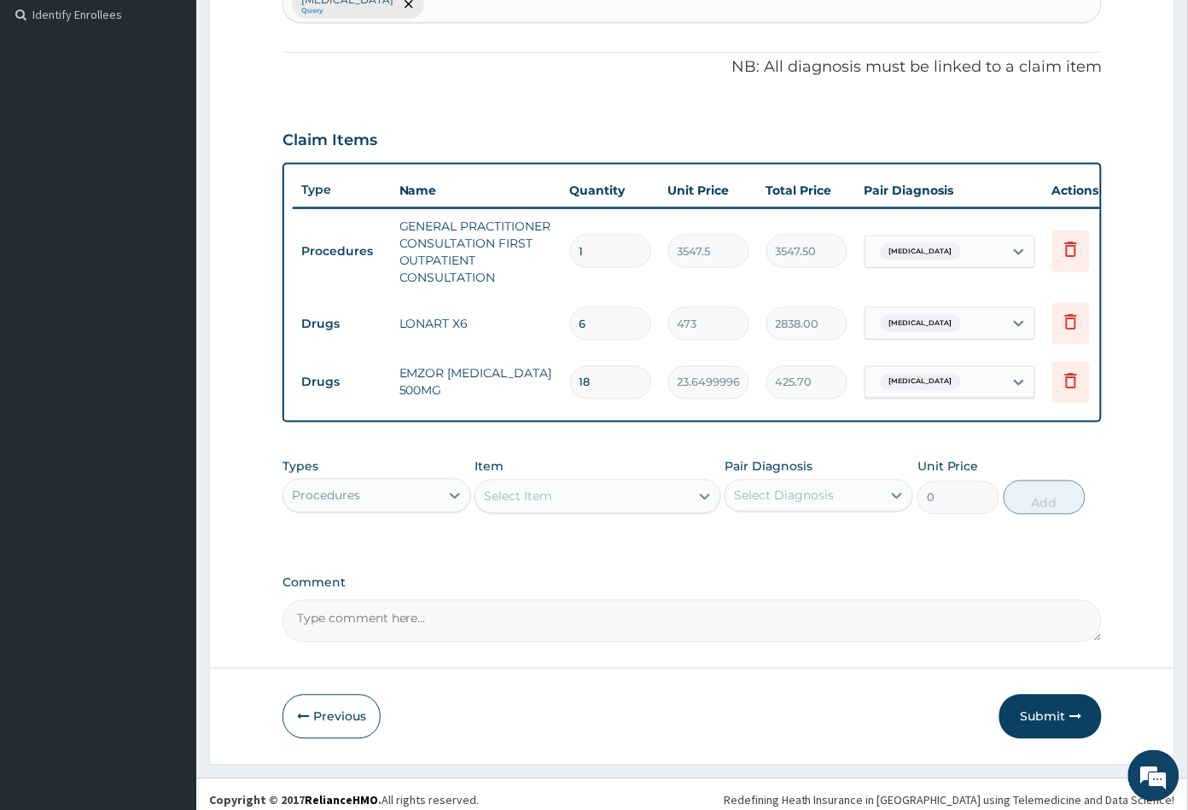
click at [561, 510] on div "Select Item" at bounding box center [581, 496] width 213 height 27
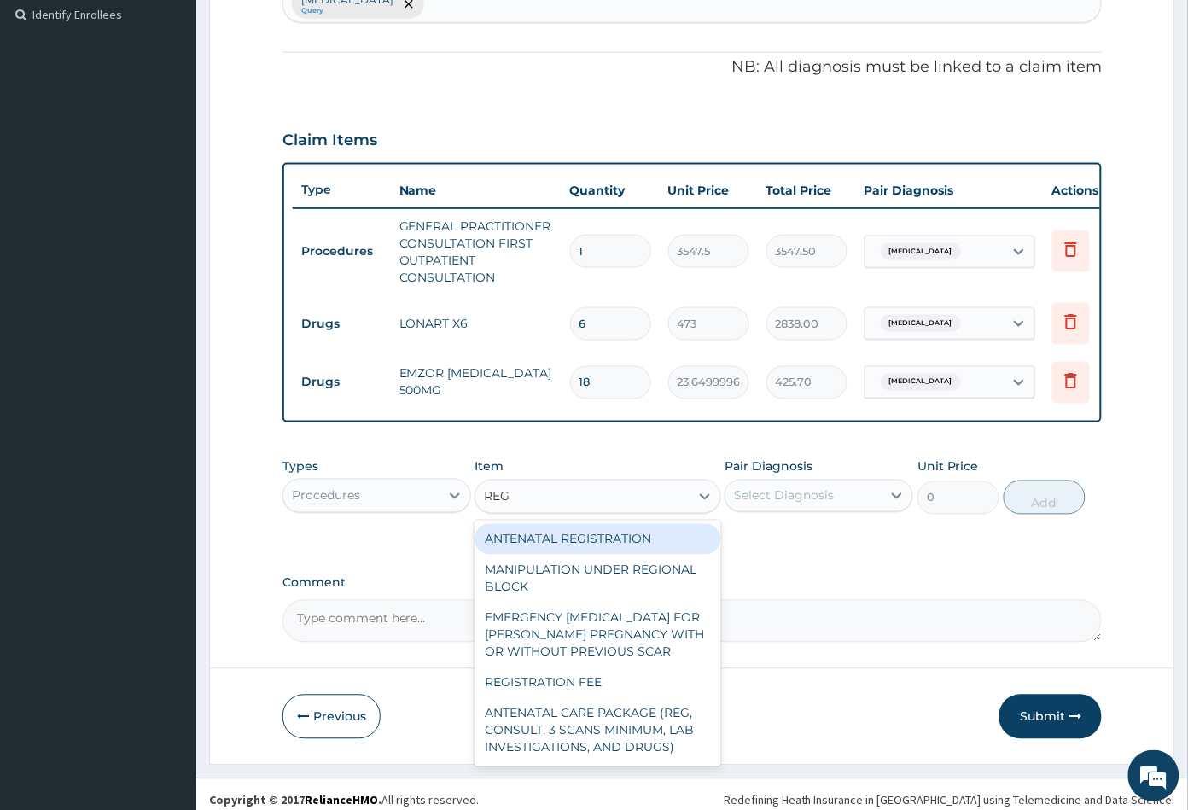
type input "REGI"
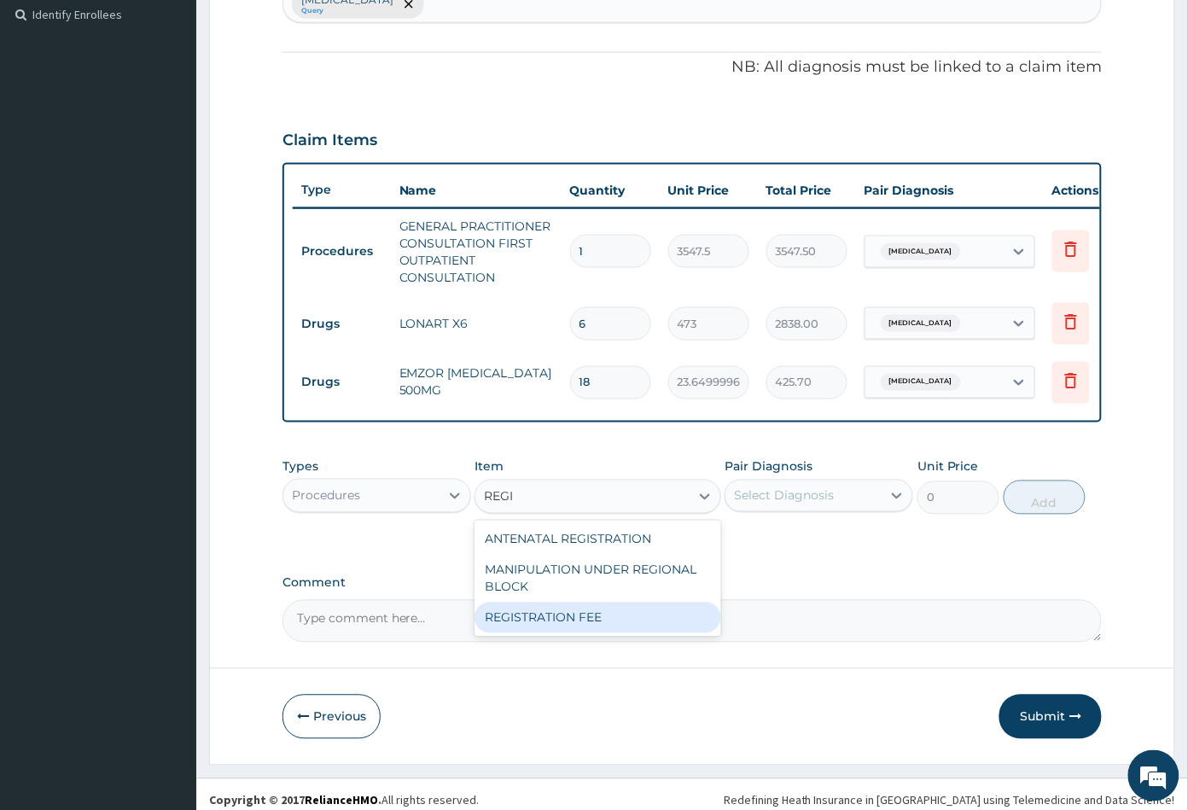
drag, startPoint x: 561, startPoint y: 633, endPoint x: 610, endPoint y: 614, distance: 53.0
click at [563, 629] on div "REGISTRATION FEE" at bounding box center [598, 618] width 246 height 31
type input "2150"
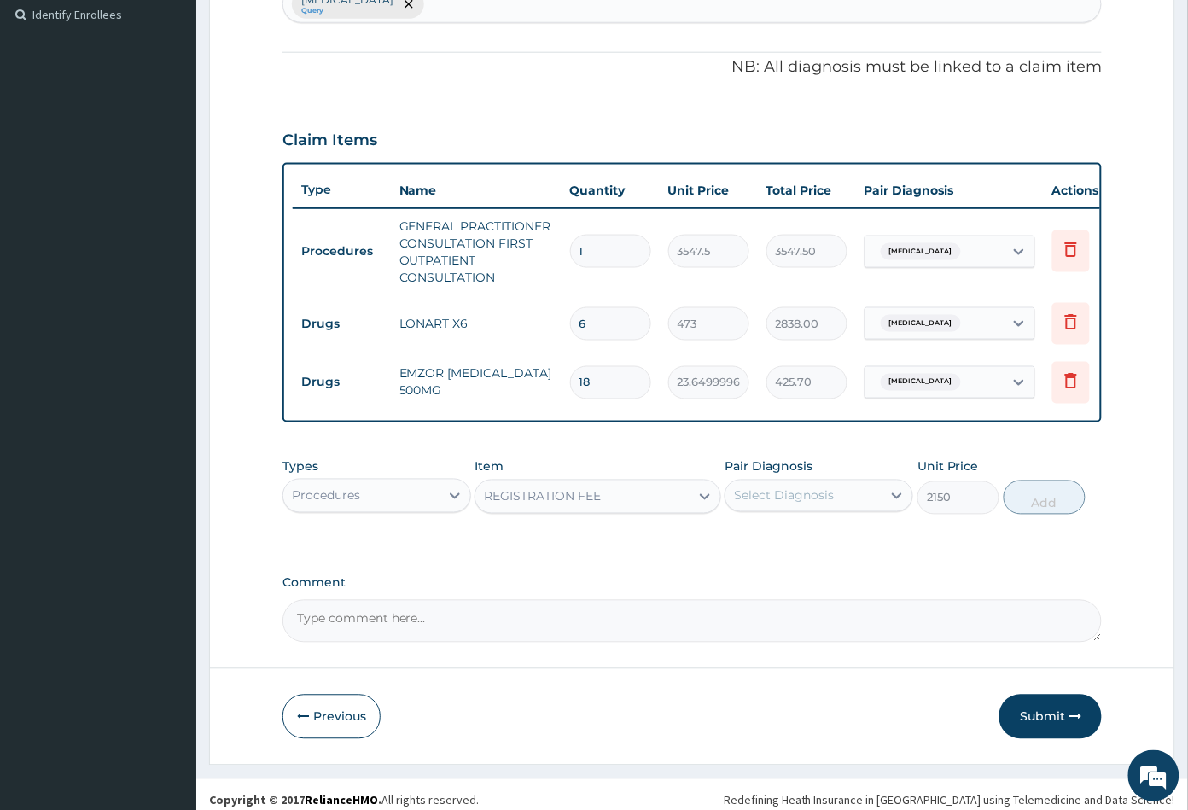
click at [808, 504] on div "Select Diagnosis" at bounding box center [784, 495] width 100 height 17
click at [809, 547] on div "[MEDICAL_DATA]" at bounding box center [819, 539] width 189 height 35
checkbox input "true"
click at [1028, 511] on button "Add" at bounding box center [1045, 498] width 82 height 34
type input "0"
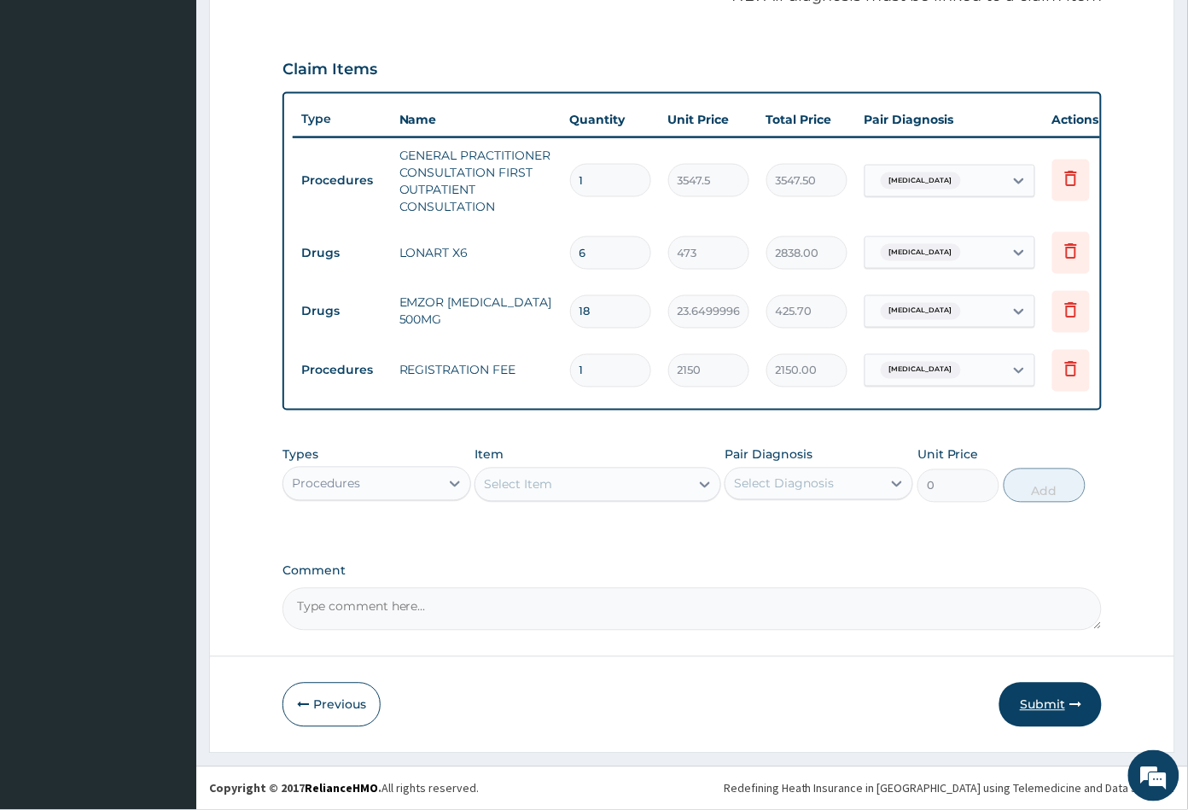
click at [1033, 702] on button "Submit" at bounding box center [1051, 705] width 102 height 44
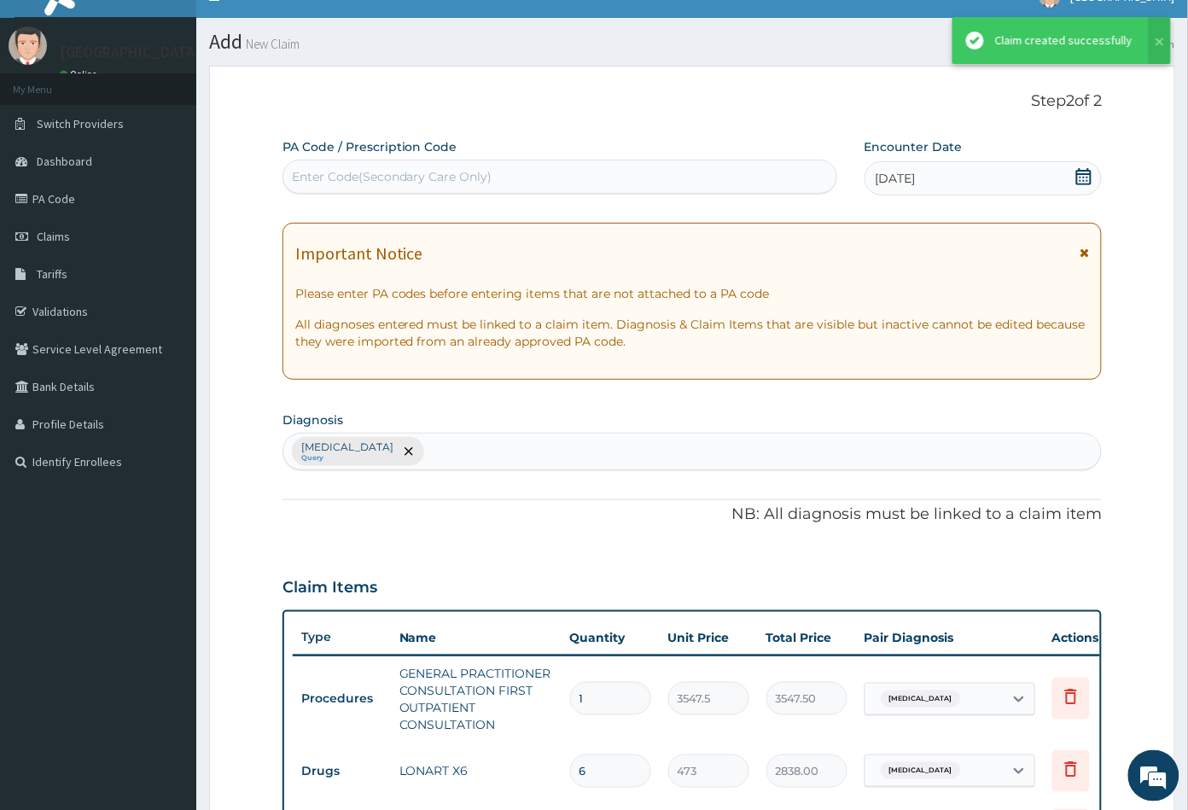
scroll to position [556, 0]
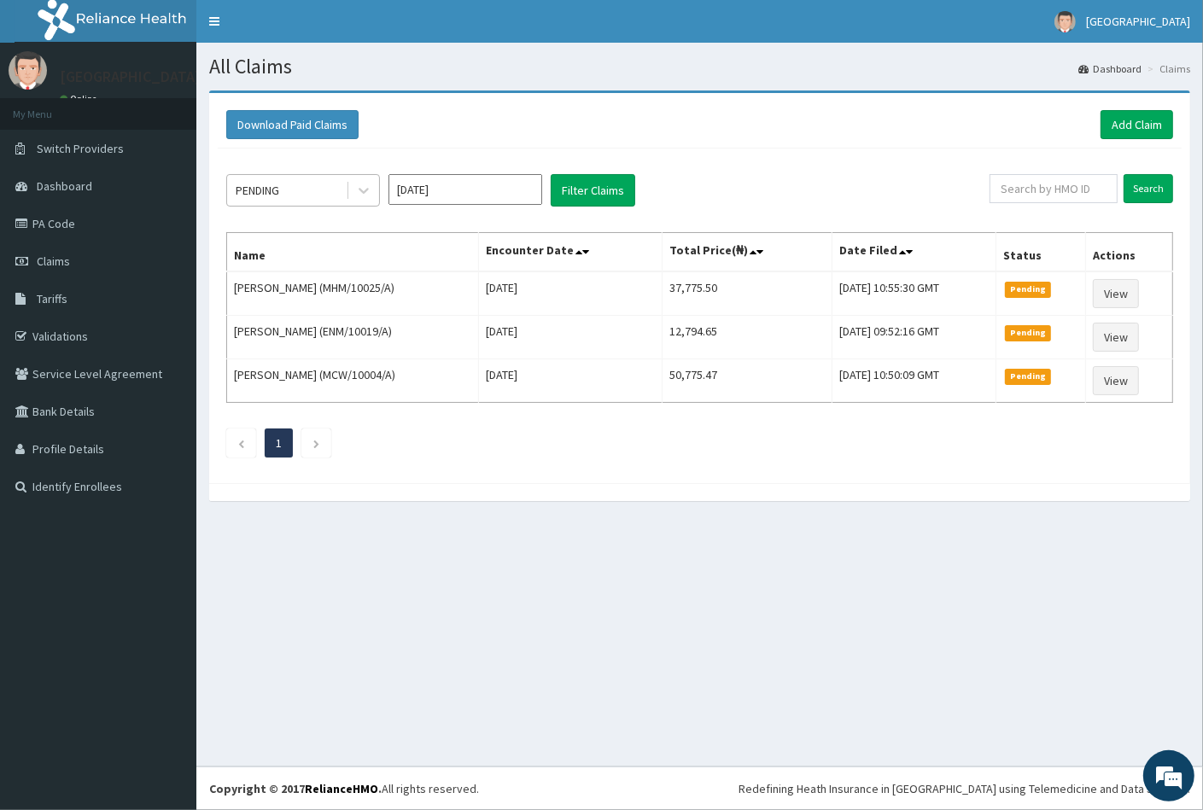
click at [312, 190] on div "PENDING" at bounding box center [286, 190] width 119 height 27
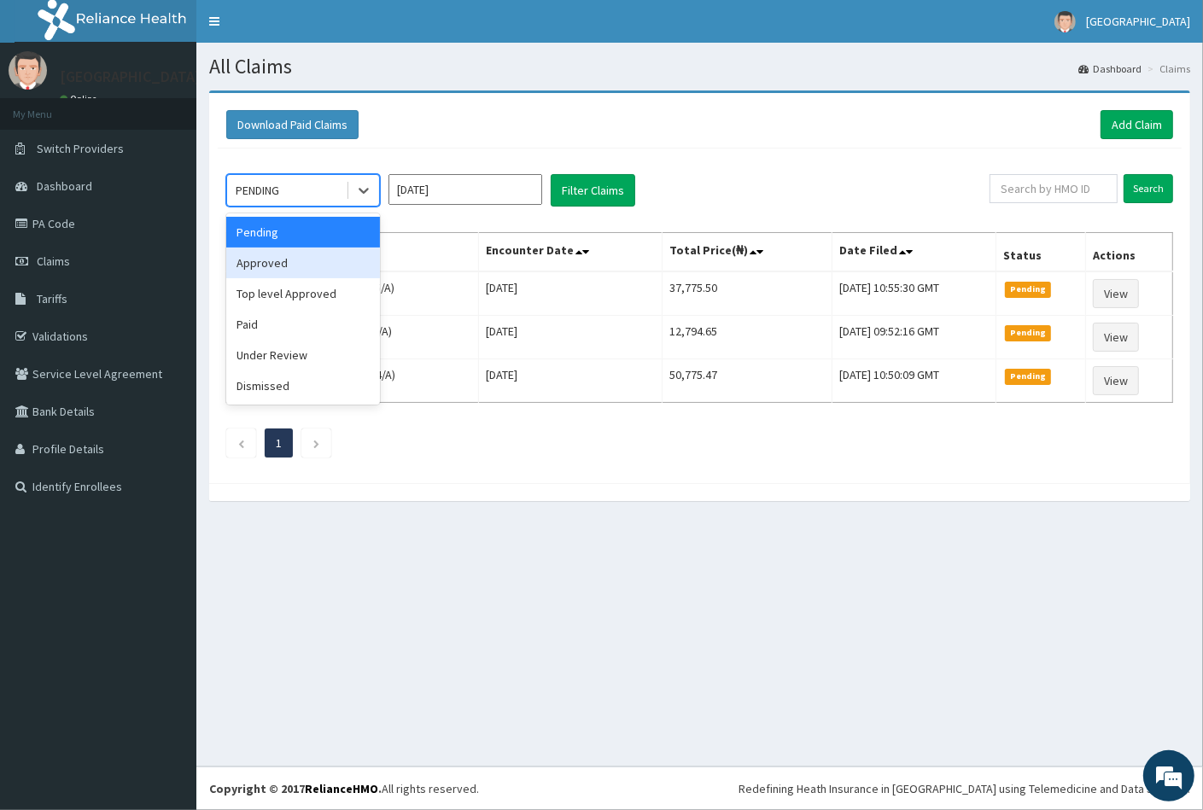
click at [288, 262] on div "Approved" at bounding box center [303, 263] width 154 height 31
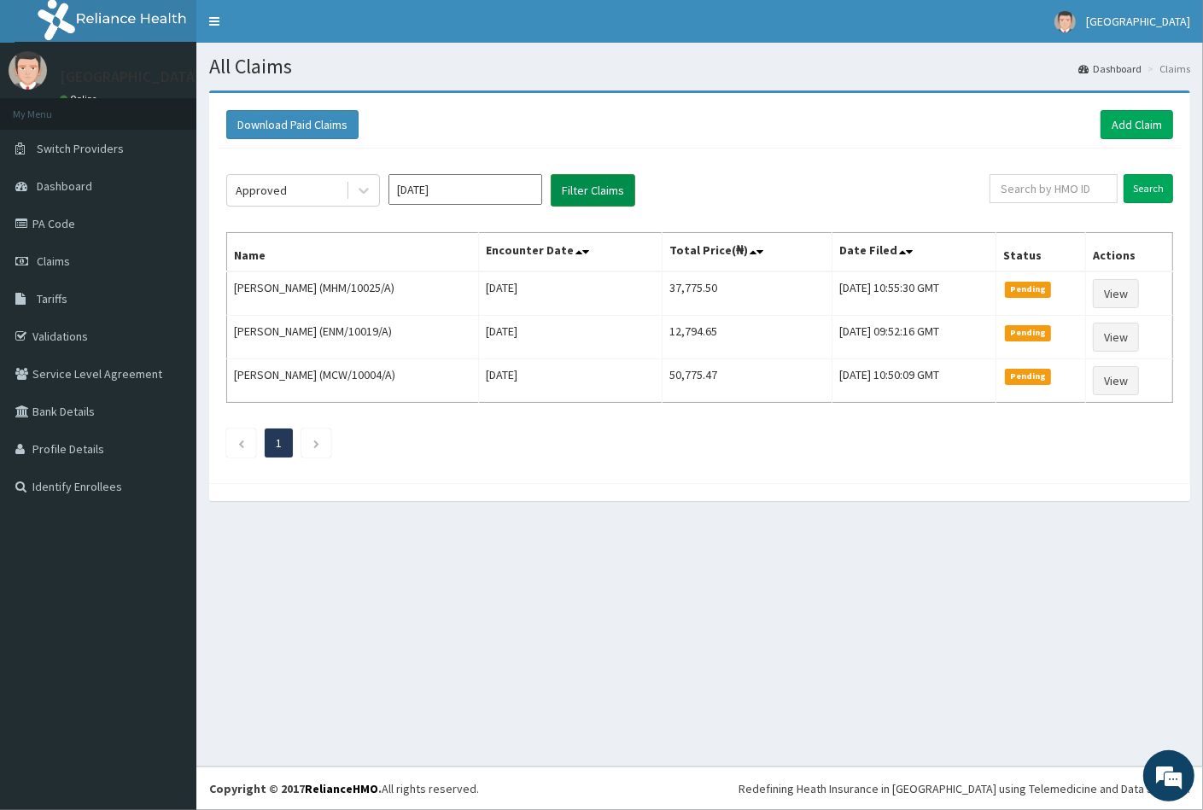
click at [573, 184] on button "Filter Claims" at bounding box center [593, 190] width 85 height 32
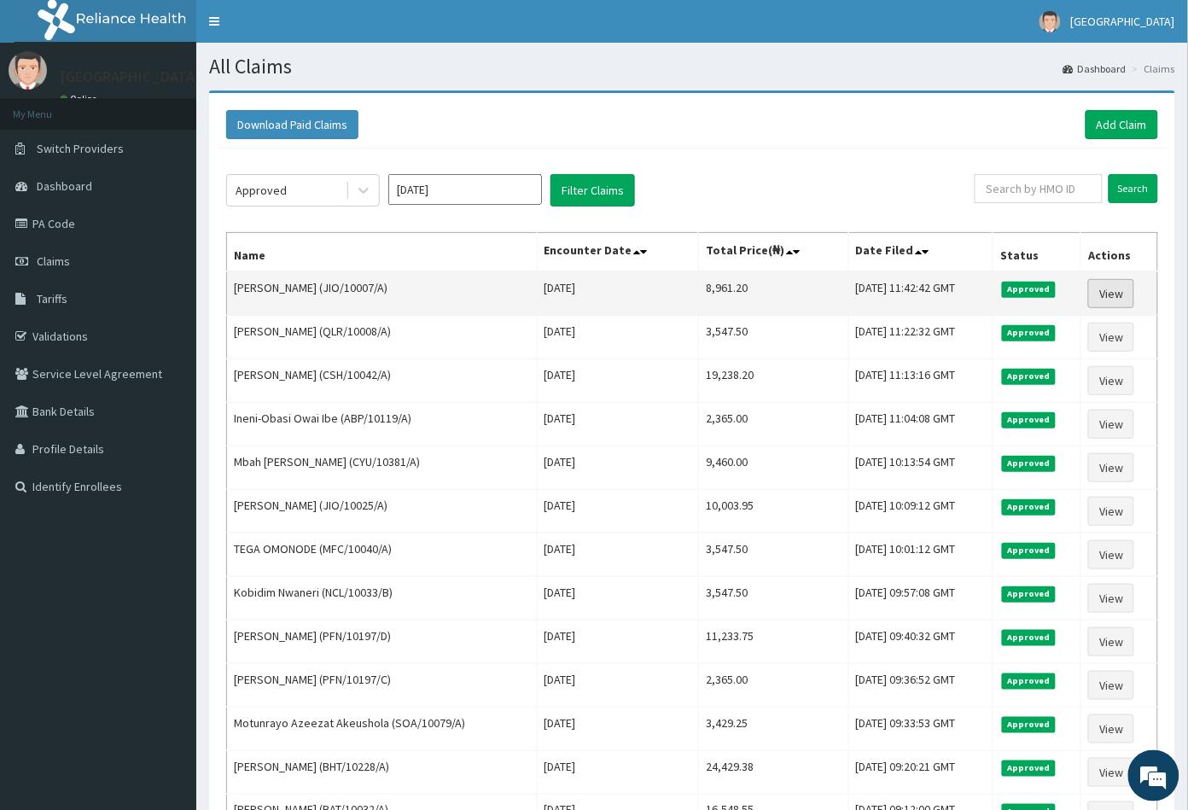
click at [1115, 294] on link "View" at bounding box center [1111, 293] width 46 height 29
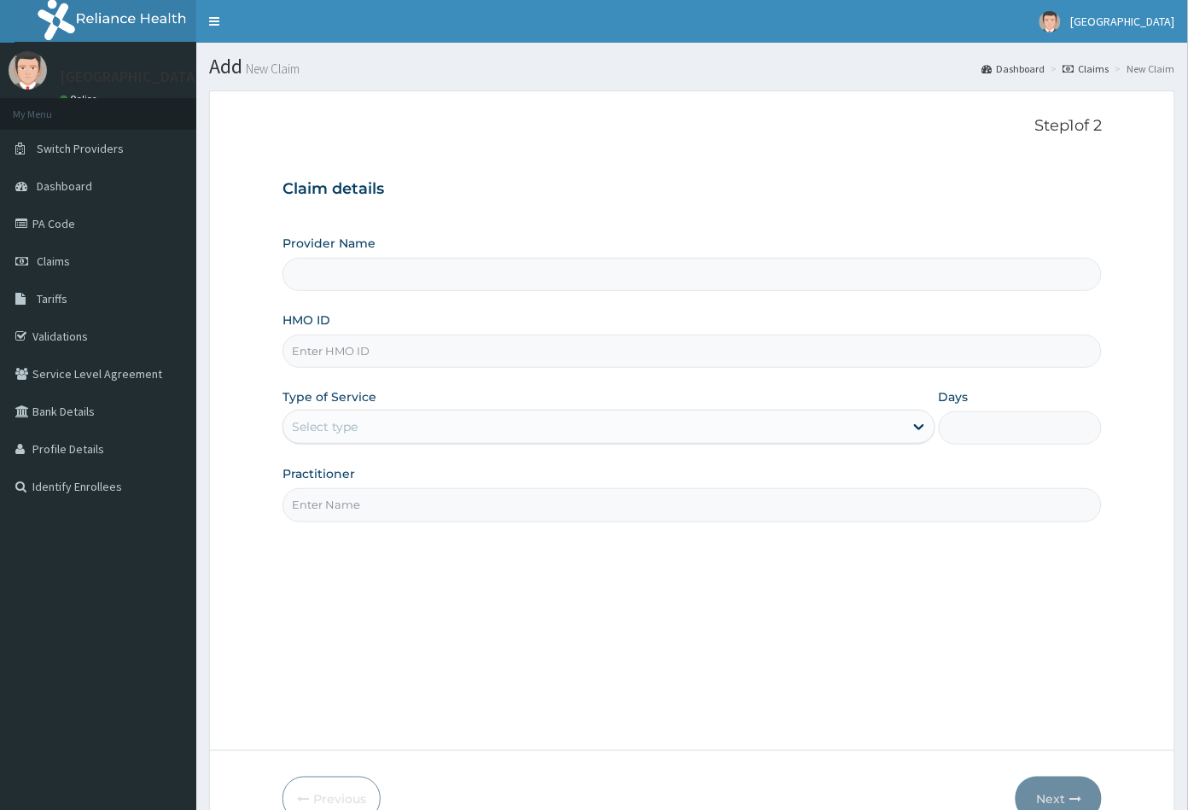
scroll to position [94, 0]
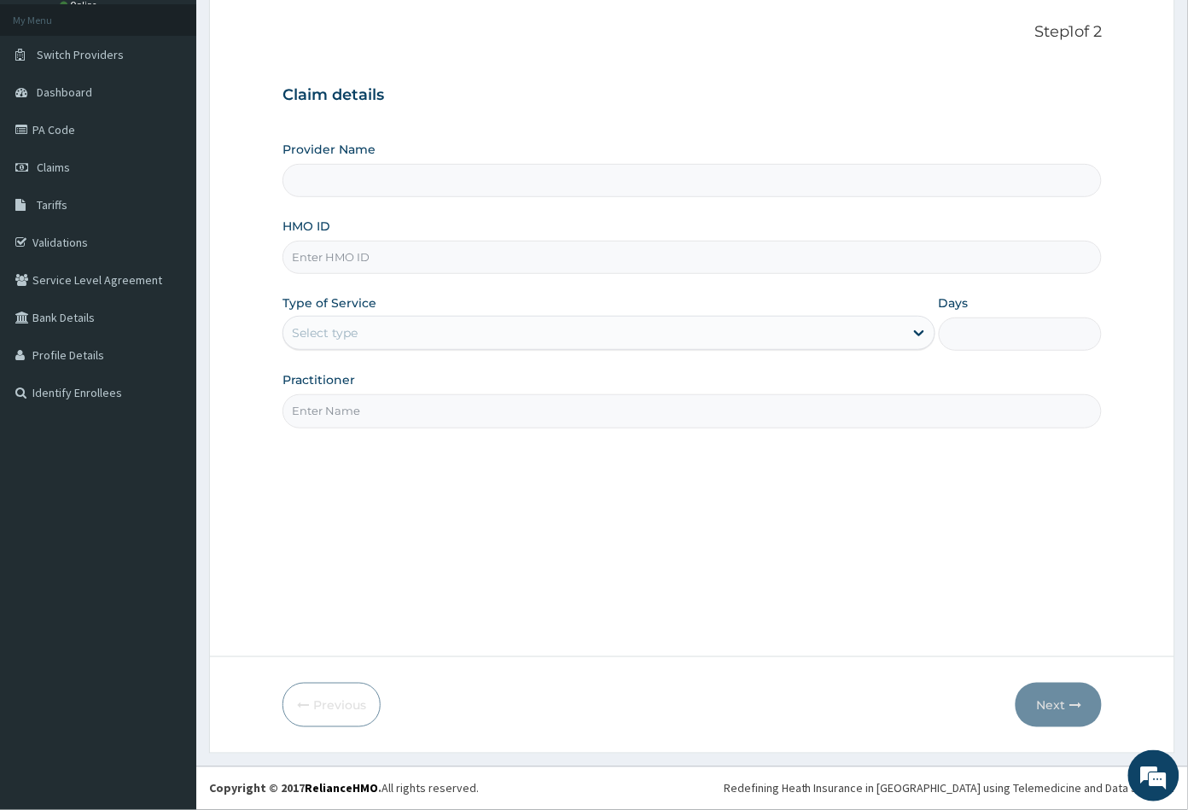
type input "[GEOGRAPHIC_DATA]"
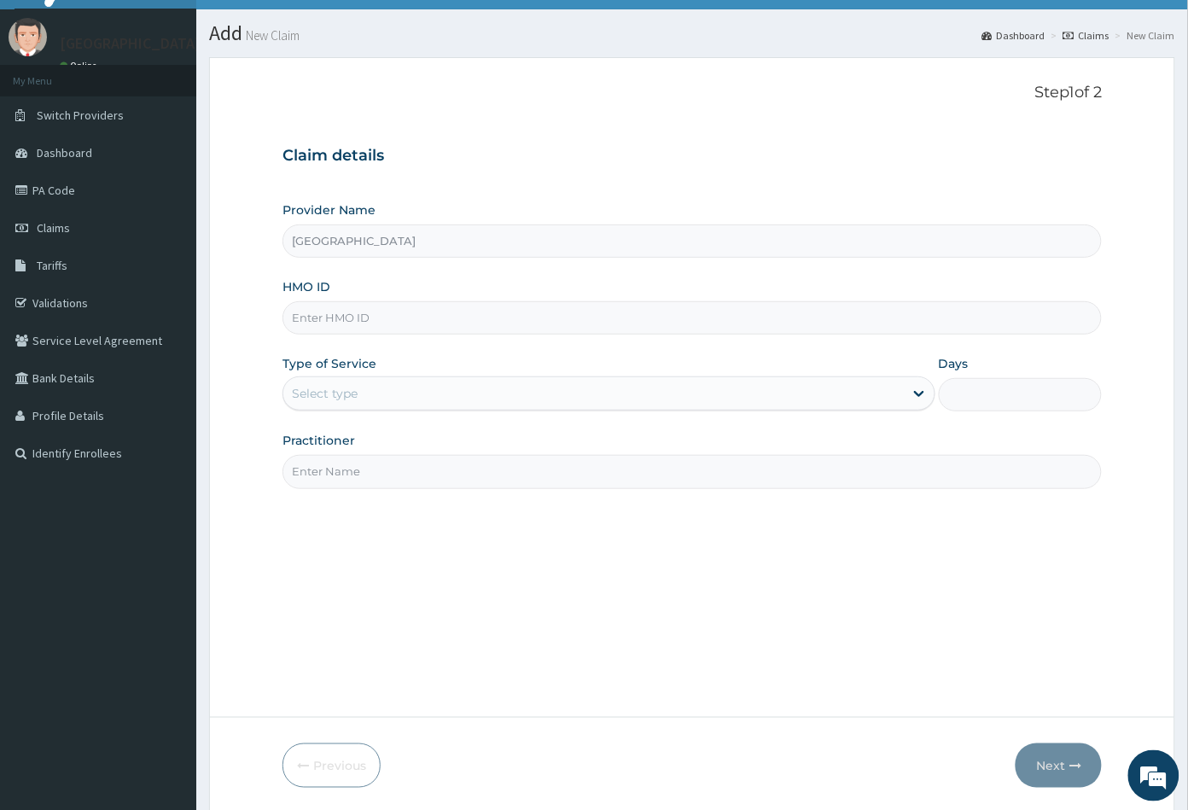
scroll to position [0, 0]
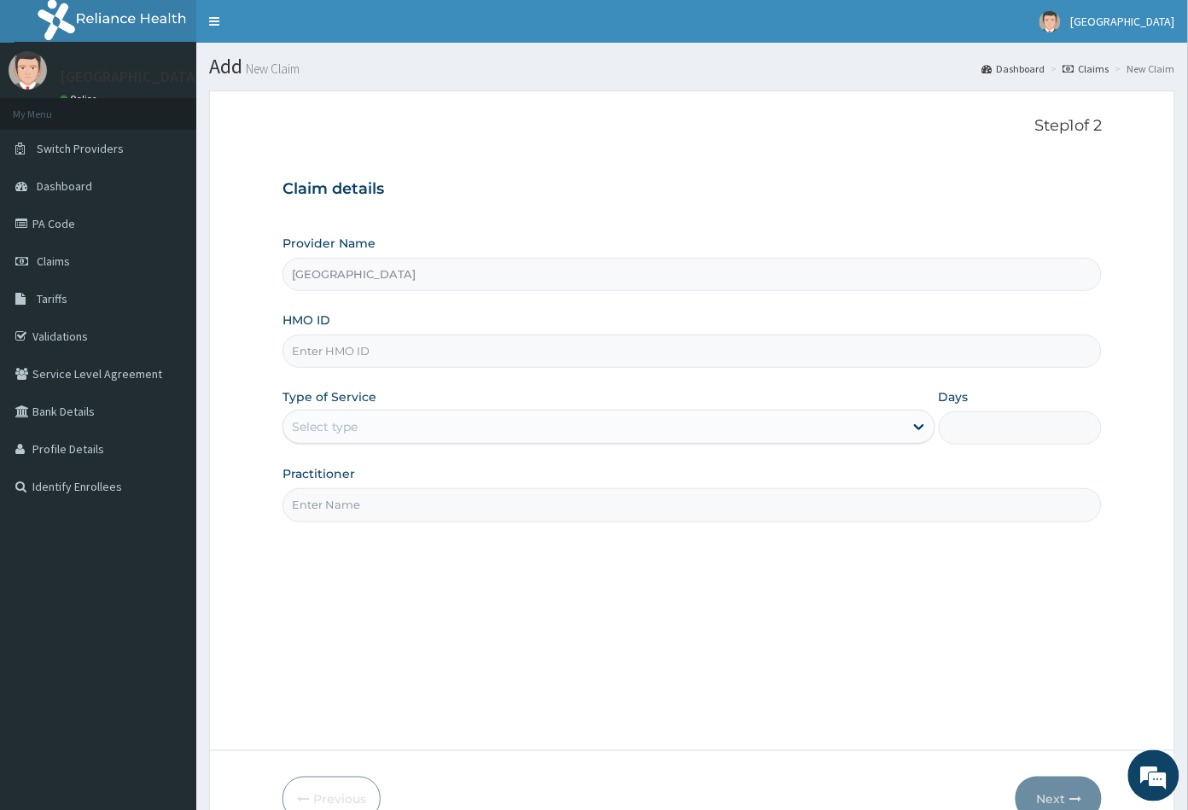
click at [306, 347] on input "HMO ID" at bounding box center [693, 351] width 820 height 33
click at [300, 346] on input "HMO ID" at bounding box center [693, 351] width 820 height 33
paste input "JIO/10101/A"
type input "JIO/10101/A"
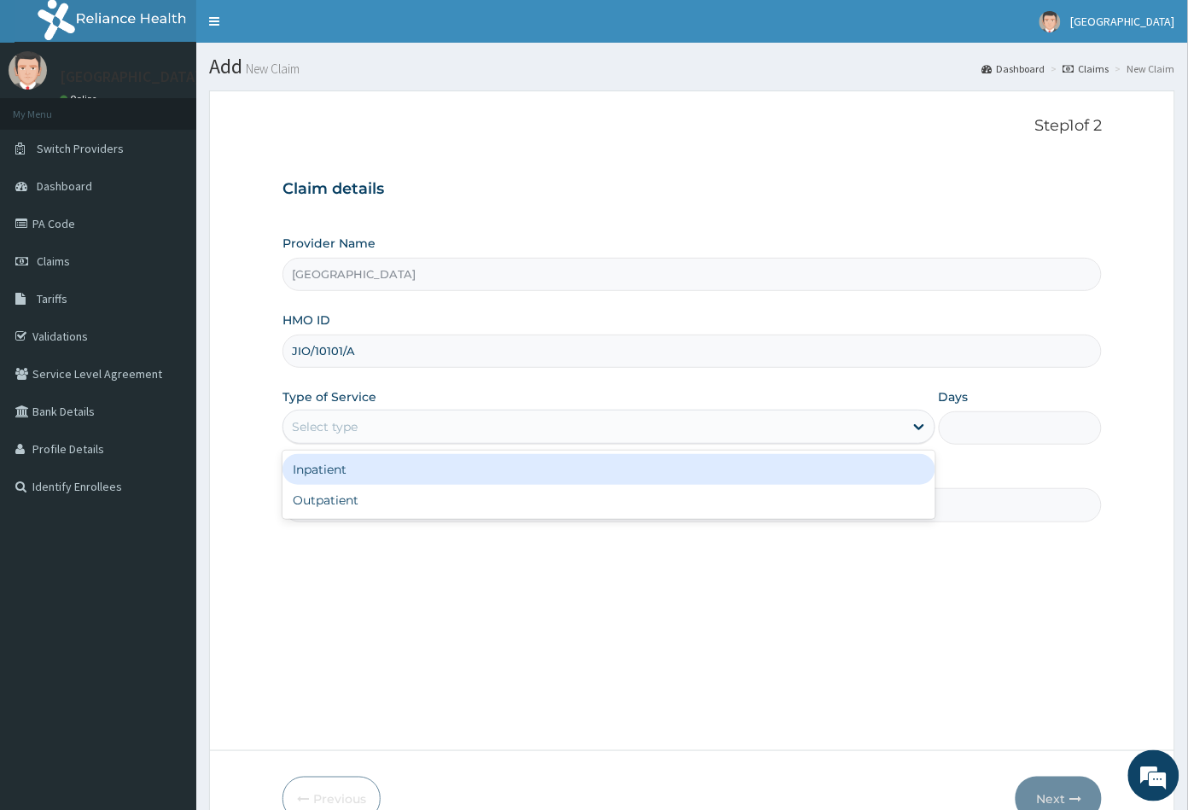
click at [342, 418] on div "Select type" at bounding box center [325, 426] width 66 height 17
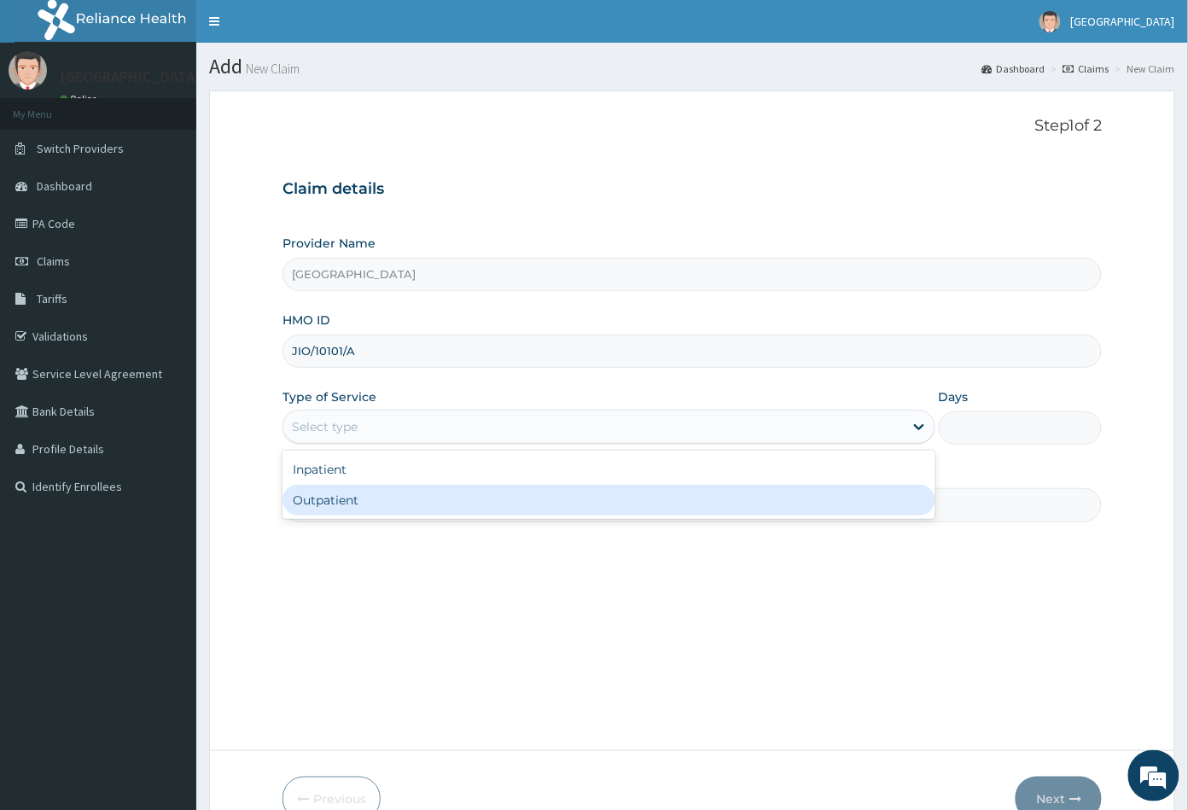
click at [343, 493] on div "Outpatient" at bounding box center [609, 500] width 653 height 31
type input "1"
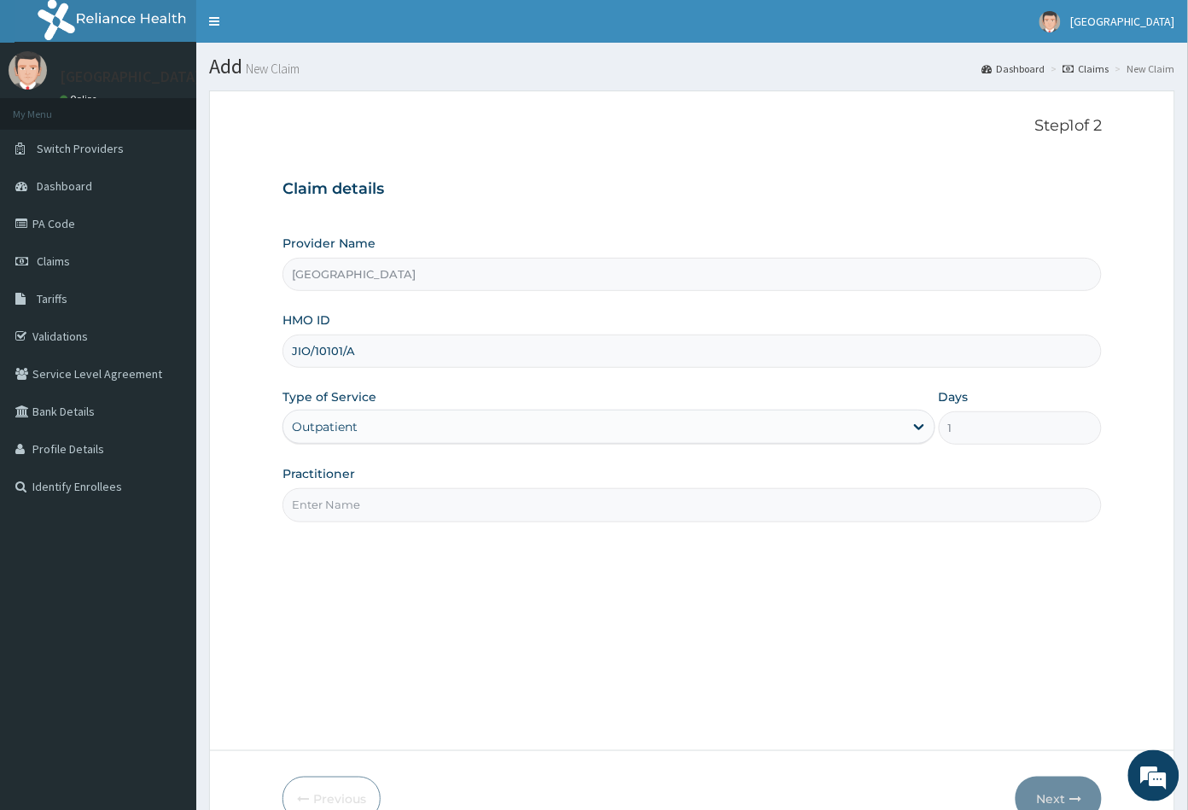
click at [343, 493] on input "Practitioner" at bounding box center [693, 504] width 820 height 33
type input "CON"
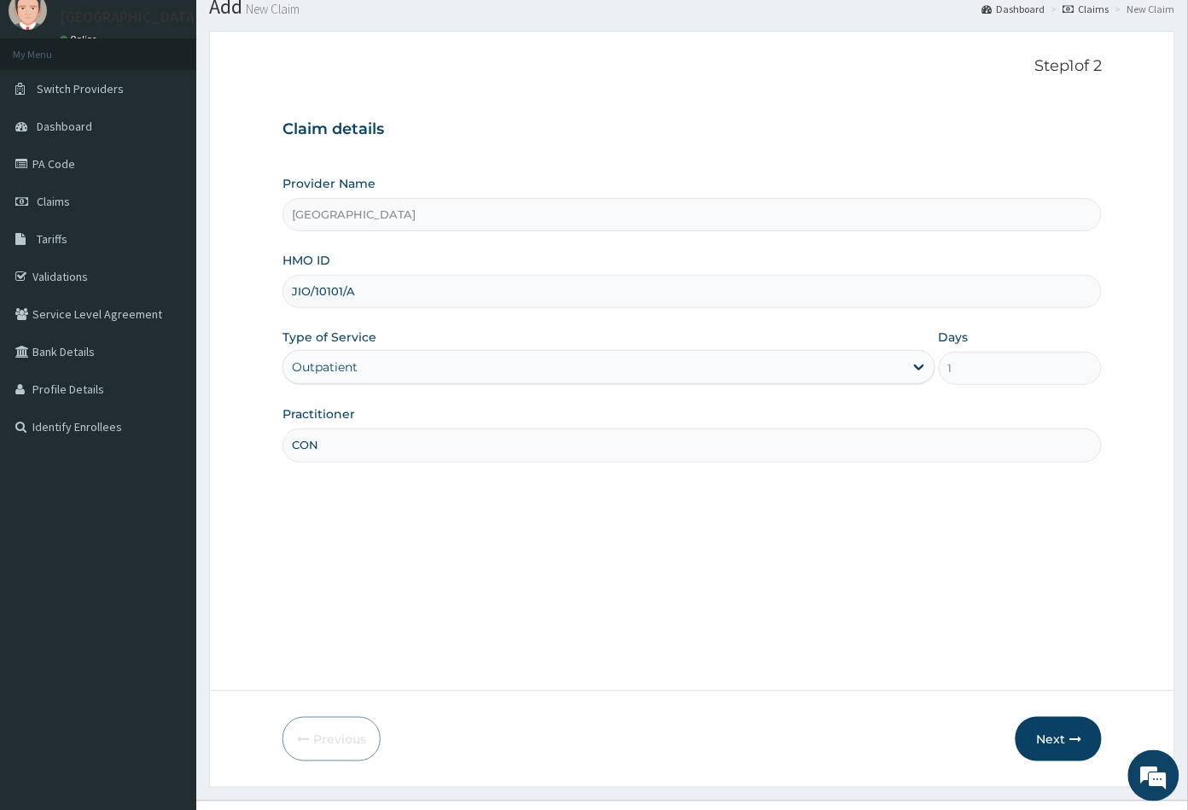
scroll to position [94, 0]
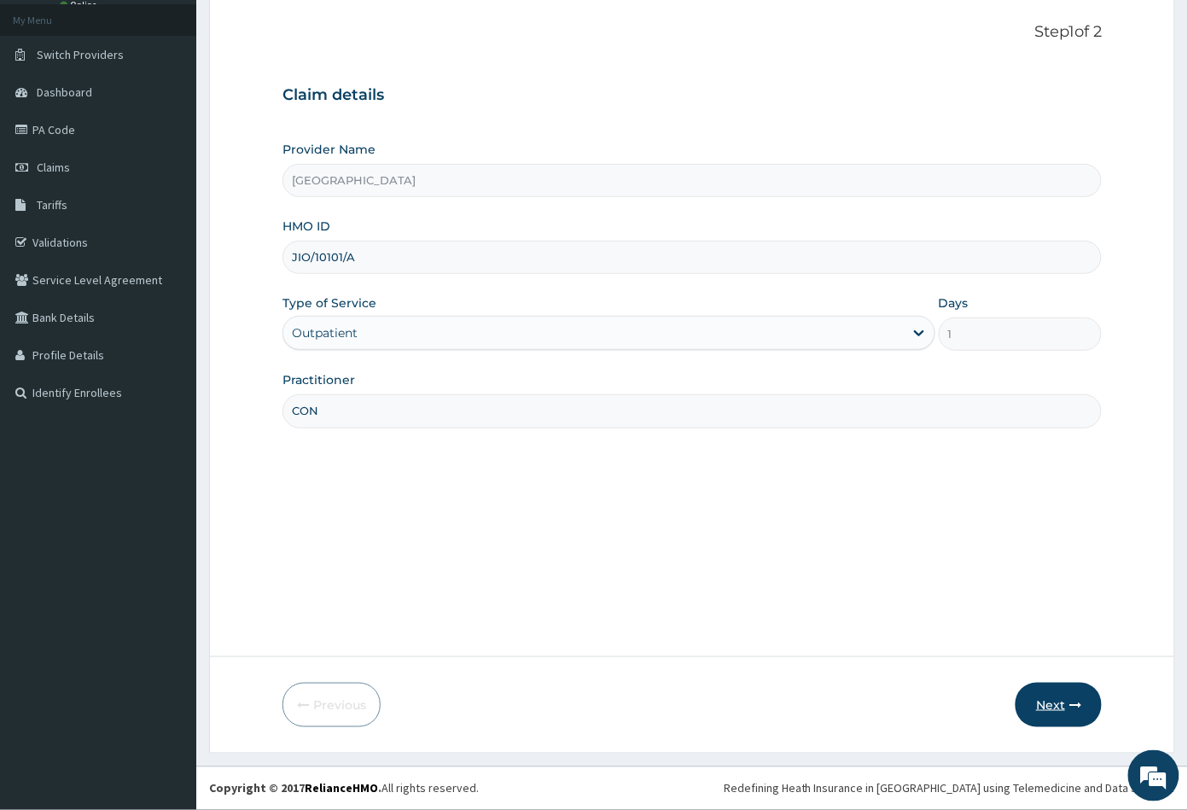
click at [1045, 703] on button "Next" at bounding box center [1059, 705] width 86 height 44
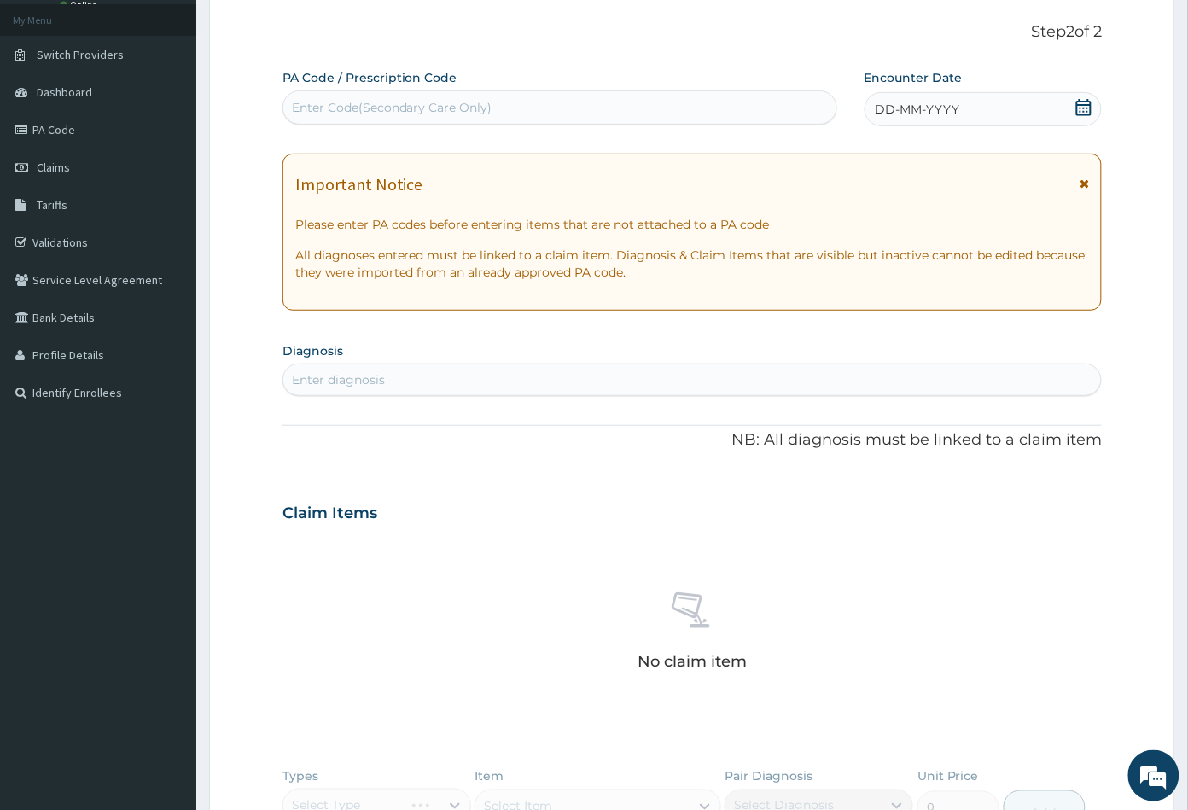
click at [1083, 107] on icon at bounding box center [1084, 107] width 17 height 17
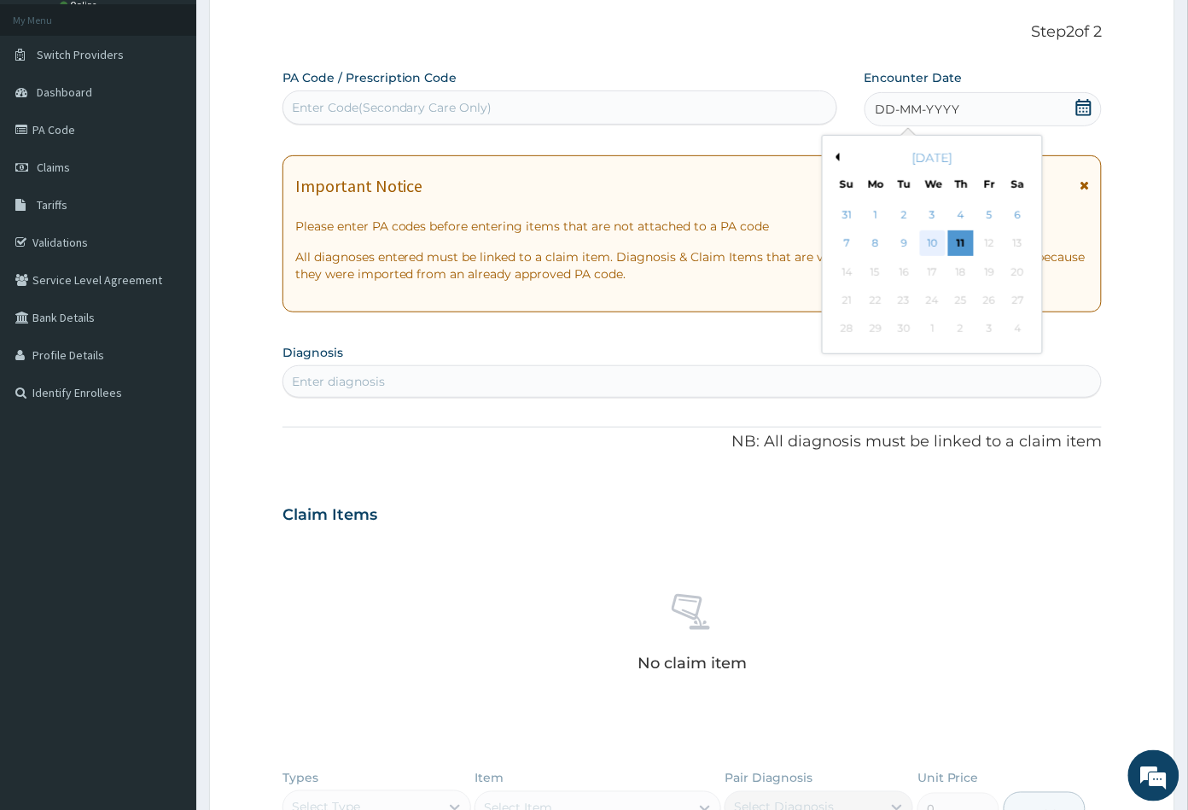
click at [935, 239] on div "10" at bounding box center [932, 244] width 26 height 26
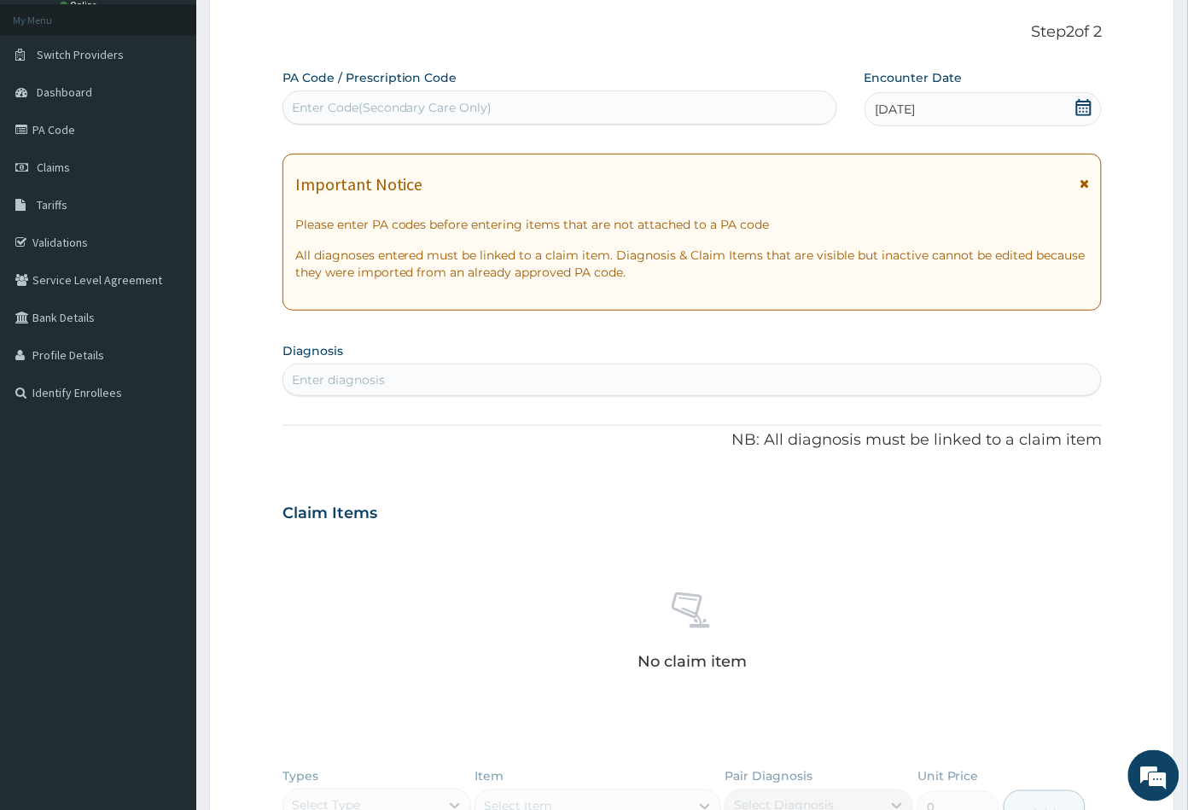
click at [382, 383] on div "Enter diagnosis" at bounding box center [338, 379] width 93 height 17
type input "MALA"
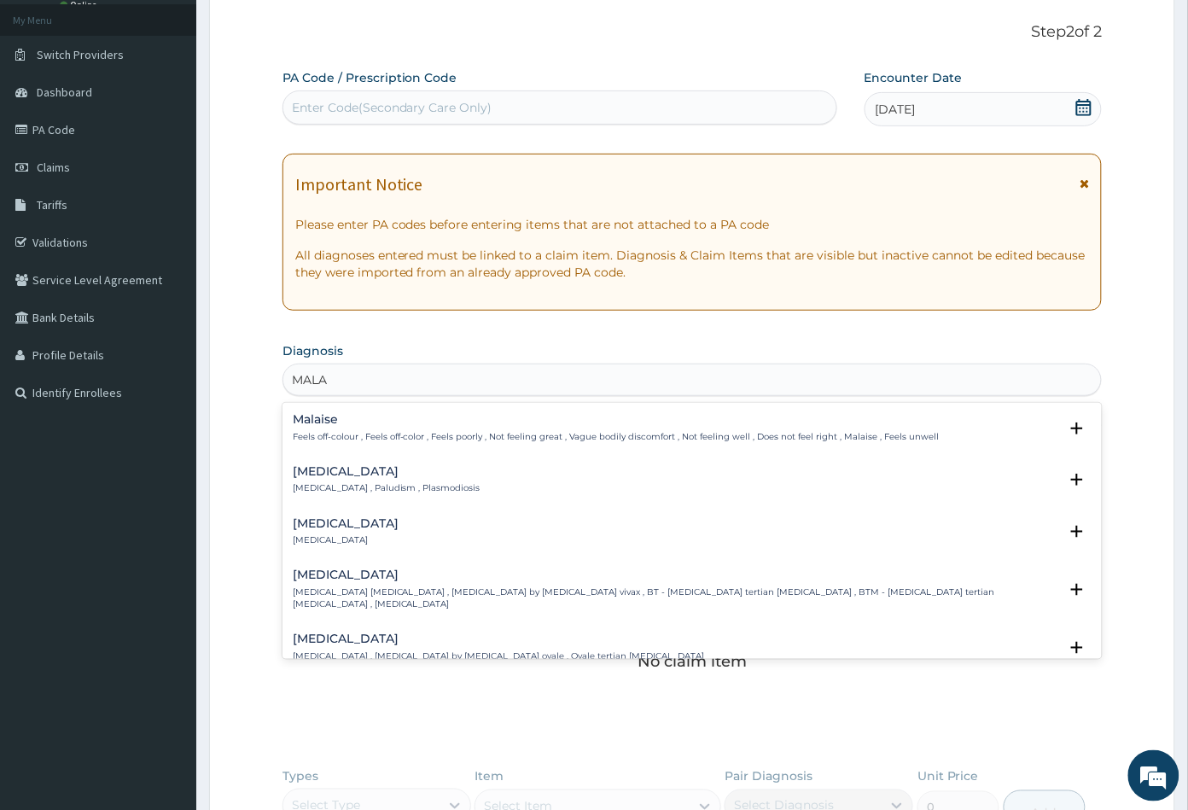
click at [335, 475] on h4 "[MEDICAL_DATA]" at bounding box center [387, 471] width 188 height 13
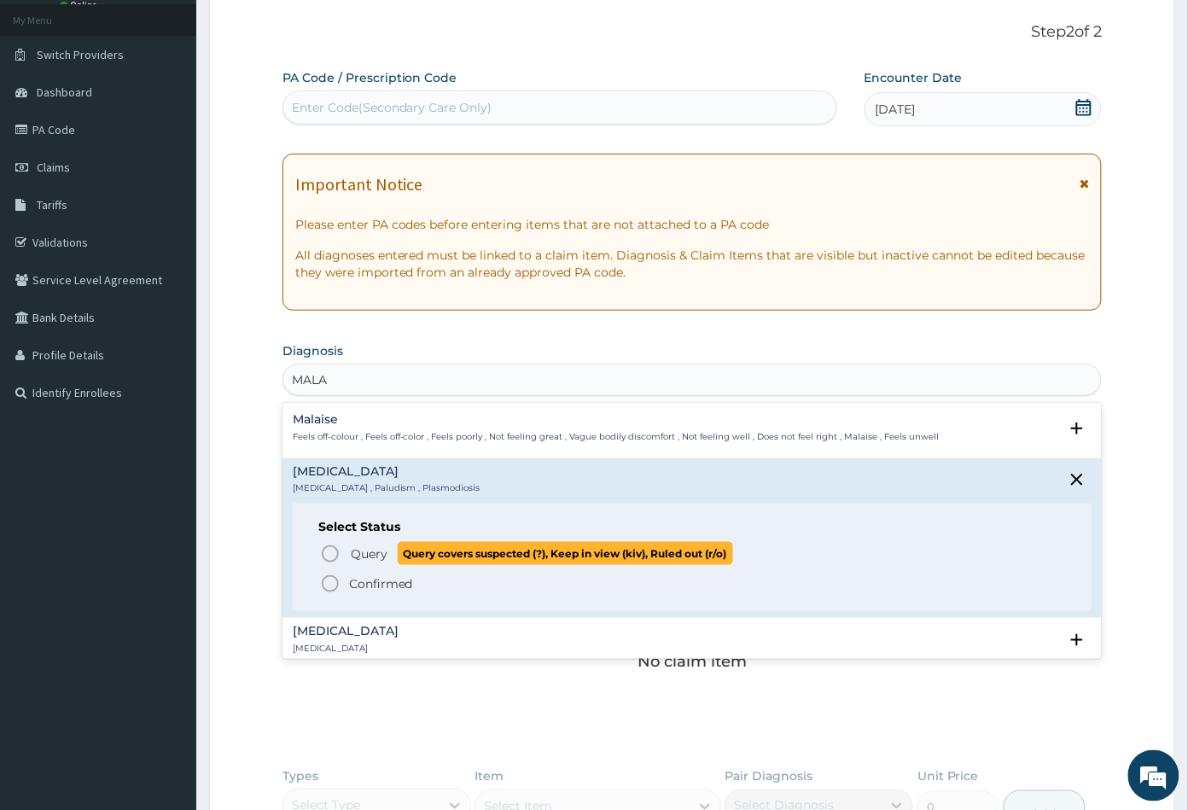
click at [330, 550] on icon "status option query" at bounding box center [330, 554] width 20 height 20
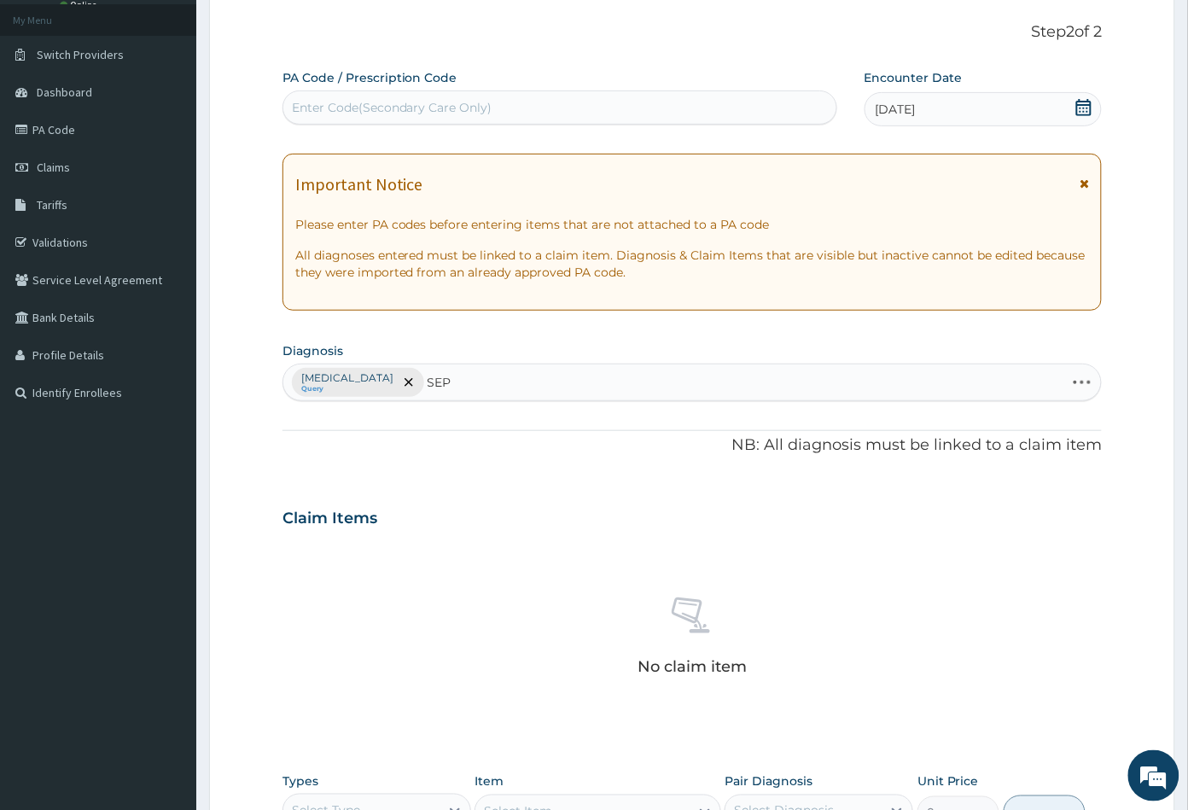
type input "SEPS"
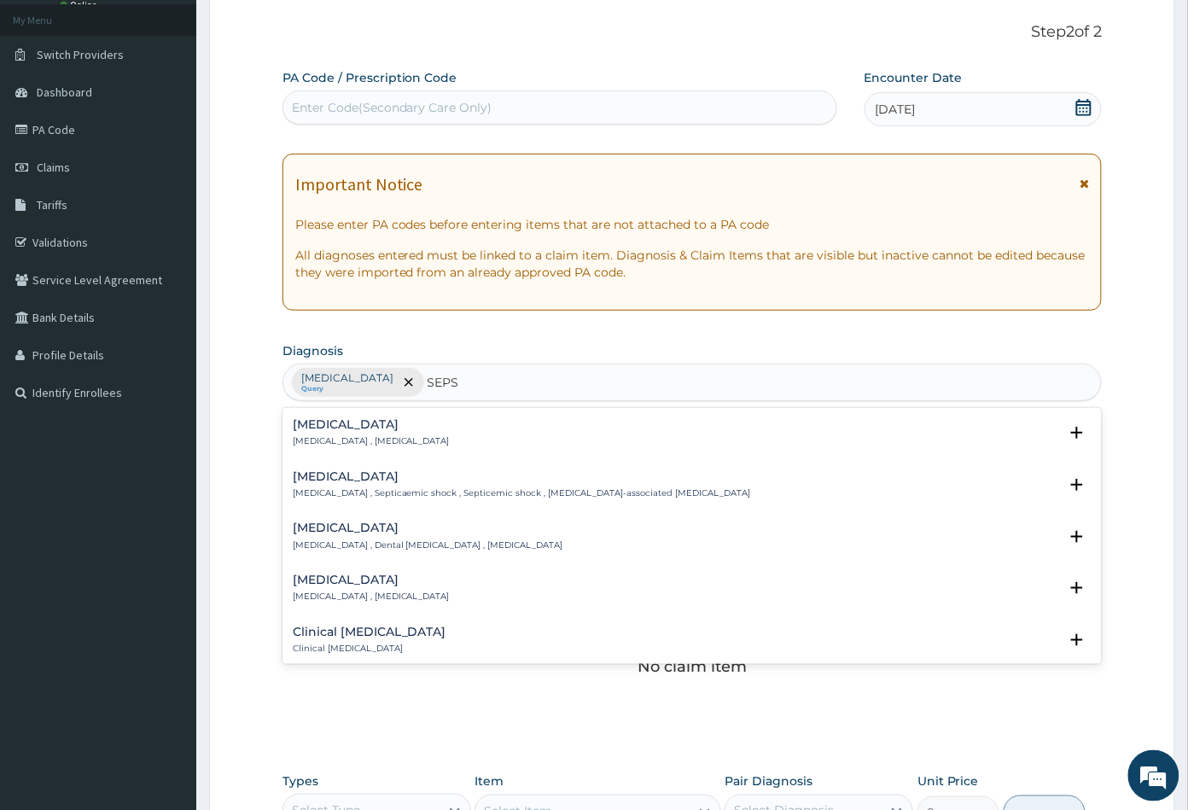
click at [339, 430] on h4 "[MEDICAL_DATA]" at bounding box center [371, 424] width 157 height 13
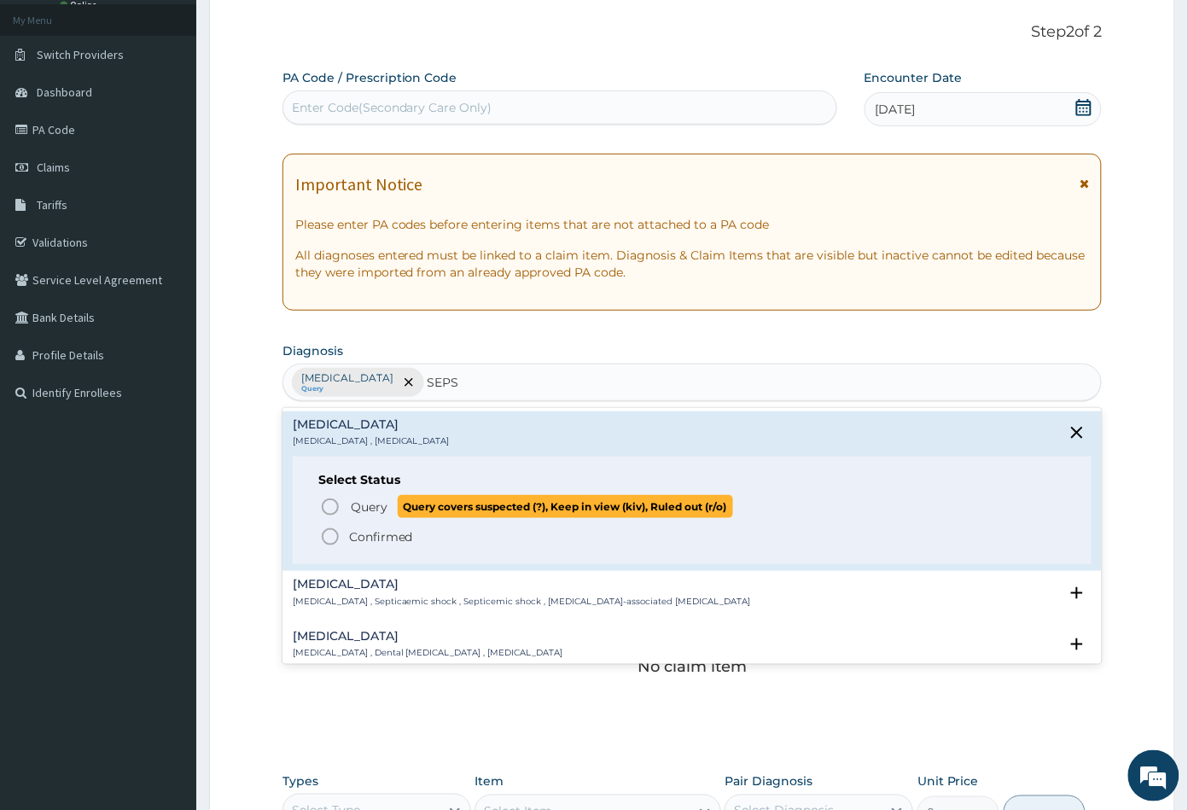
click at [354, 504] on span "Query" at bounding box center [369, 507] width 37 height 17
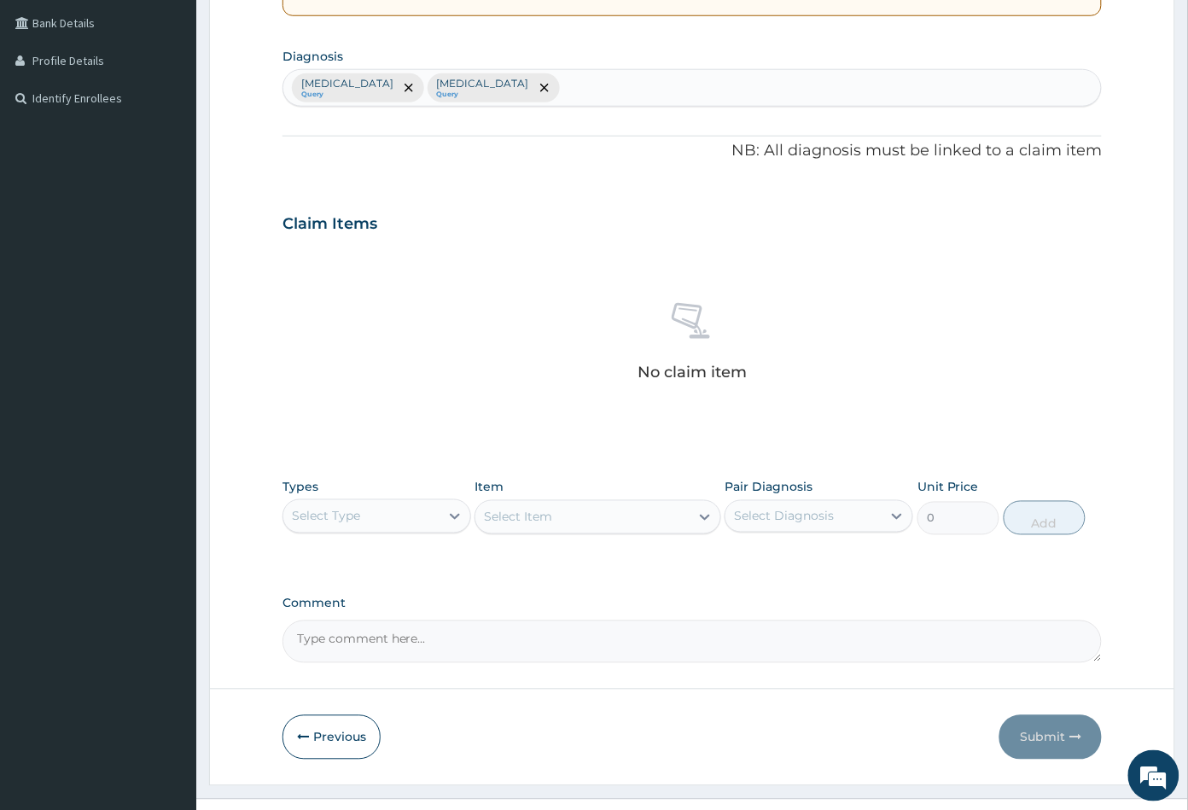
scroll to position [420, 0]
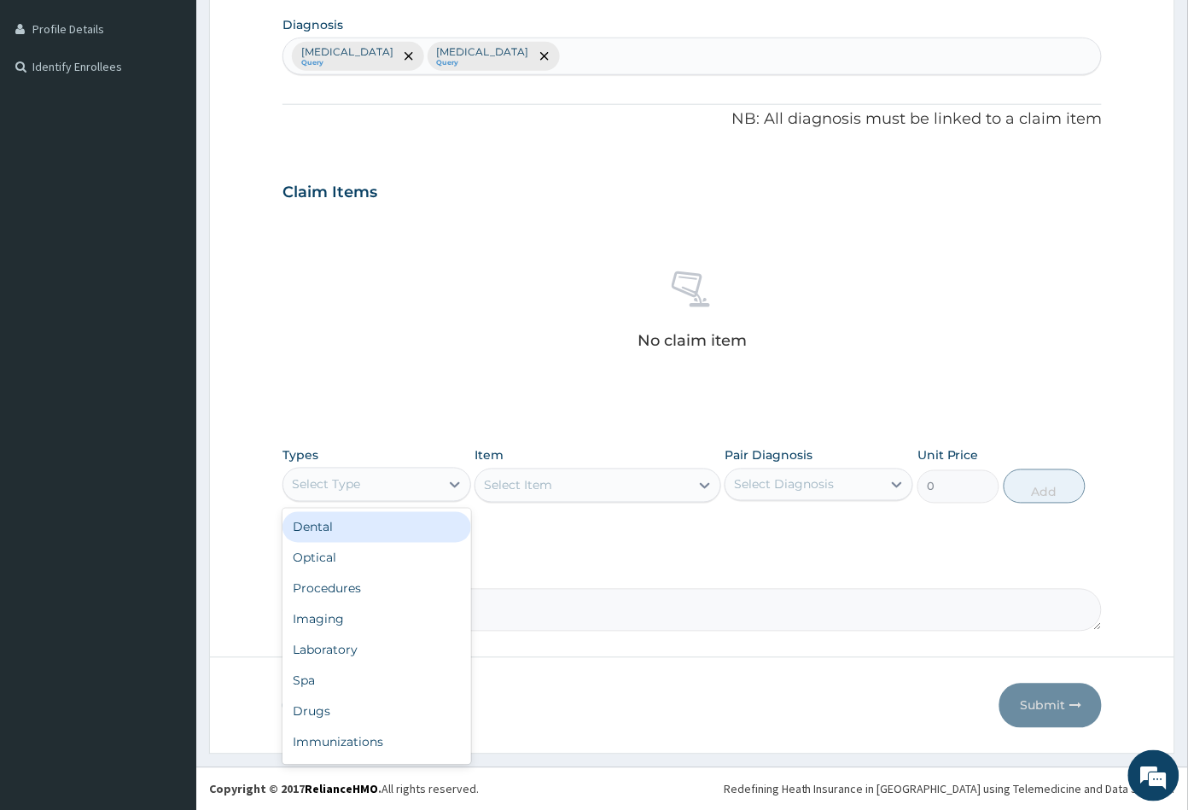
click at [383, 482] on div "Select Type" at bounding box center [361, 484] width 156 height 27
click at [357, 582] on div "Procedures" at bounding box center [377, 589] width 189 height 31
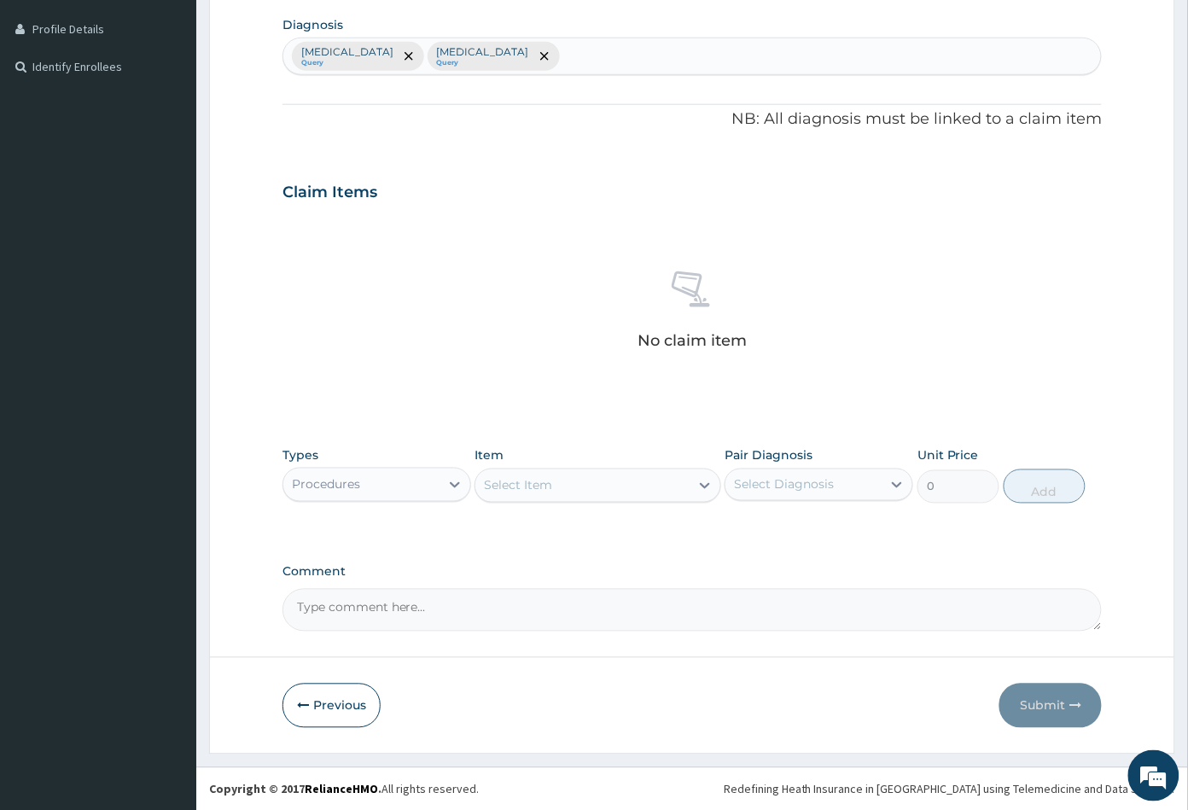
click at [580, 485] on div "Select Item" at bounding box center [581, 485] width 213 height 27
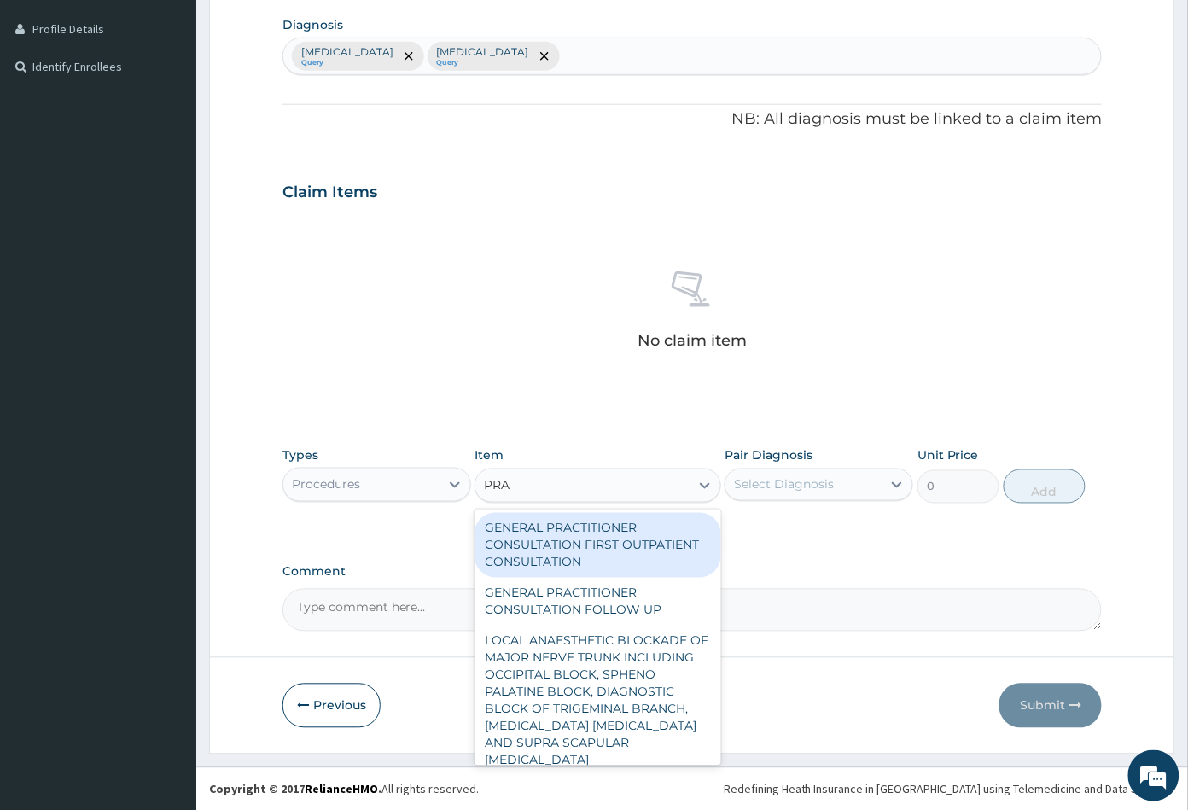
type input "PRAC"
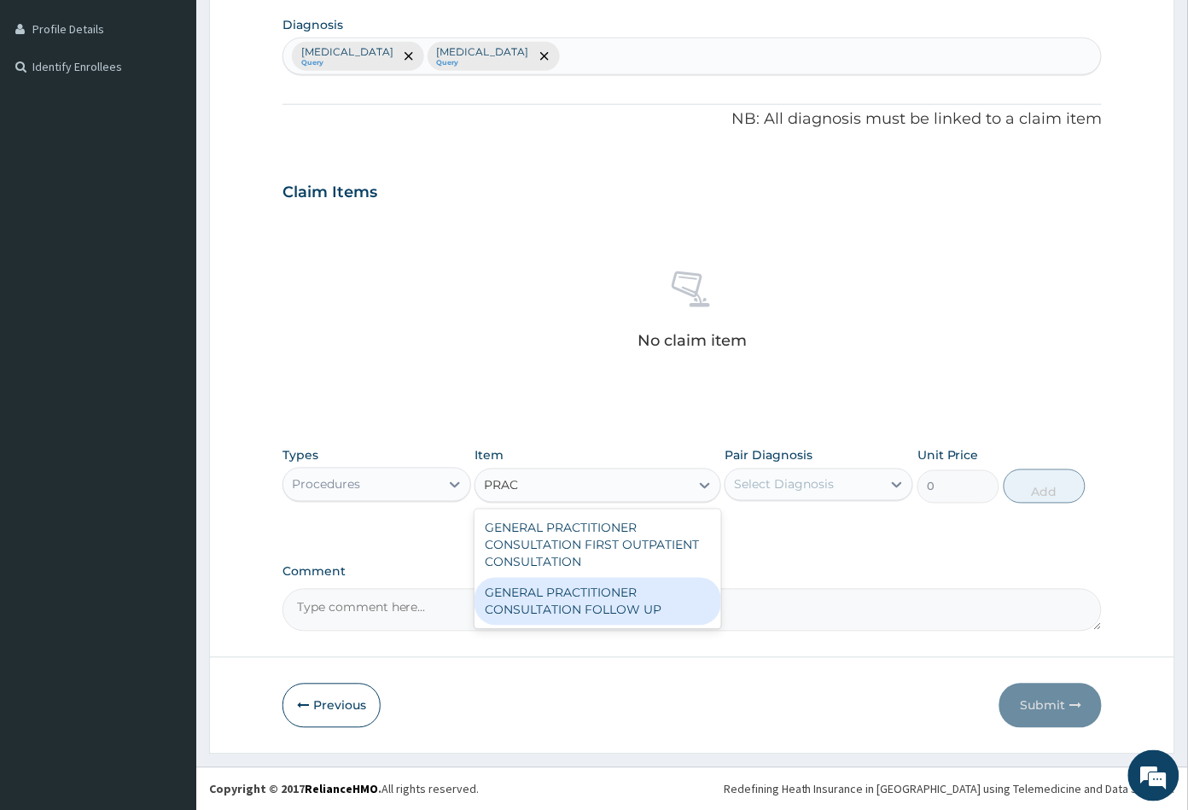
click at [594, 590] on div "GENERAL PRACTITIONER CONSULTATION FOLLOW UP" at bounding box center [598, 602] width 246 height 48
type input "2365"
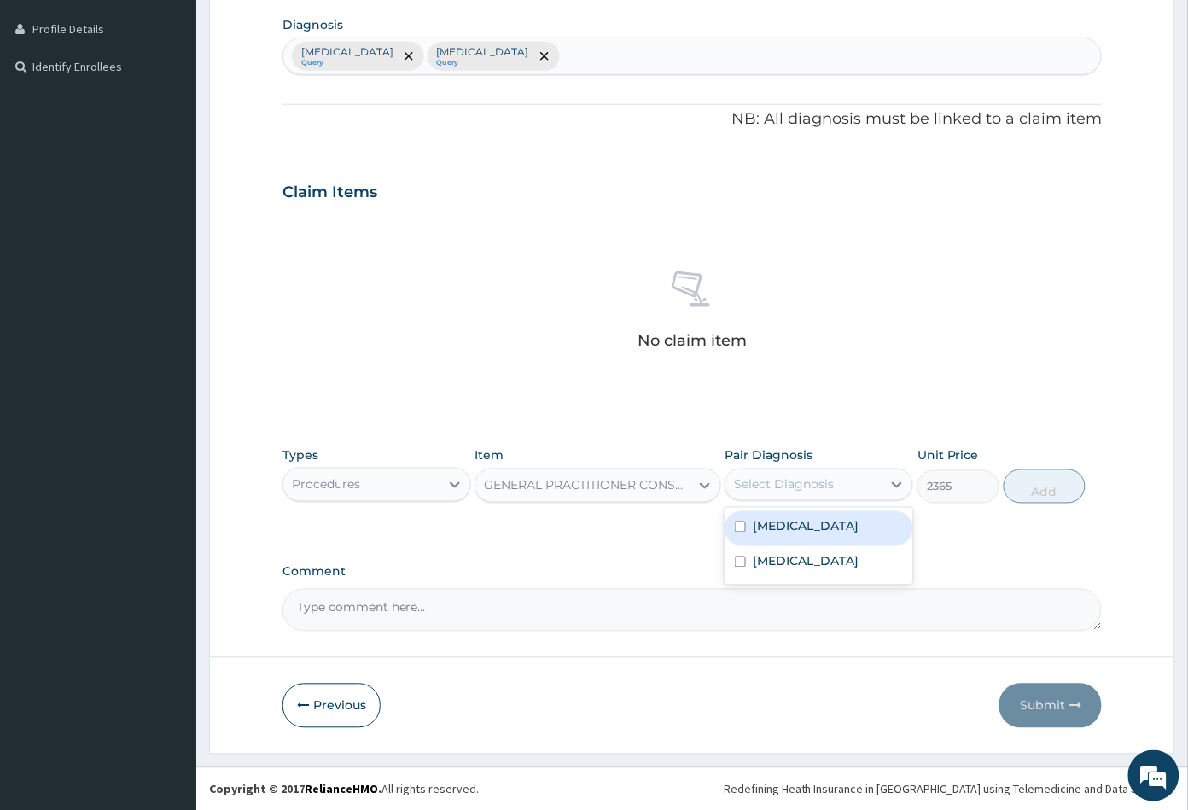
click at [785, 487] on div "Select Diagnosis" at bounding box center [784, 484] width 100 height 17
click at [784, 523] on label "[MEDICAL_DATA]" at bounding box center [806, 526] width 106 height 17
checkbox input "true"
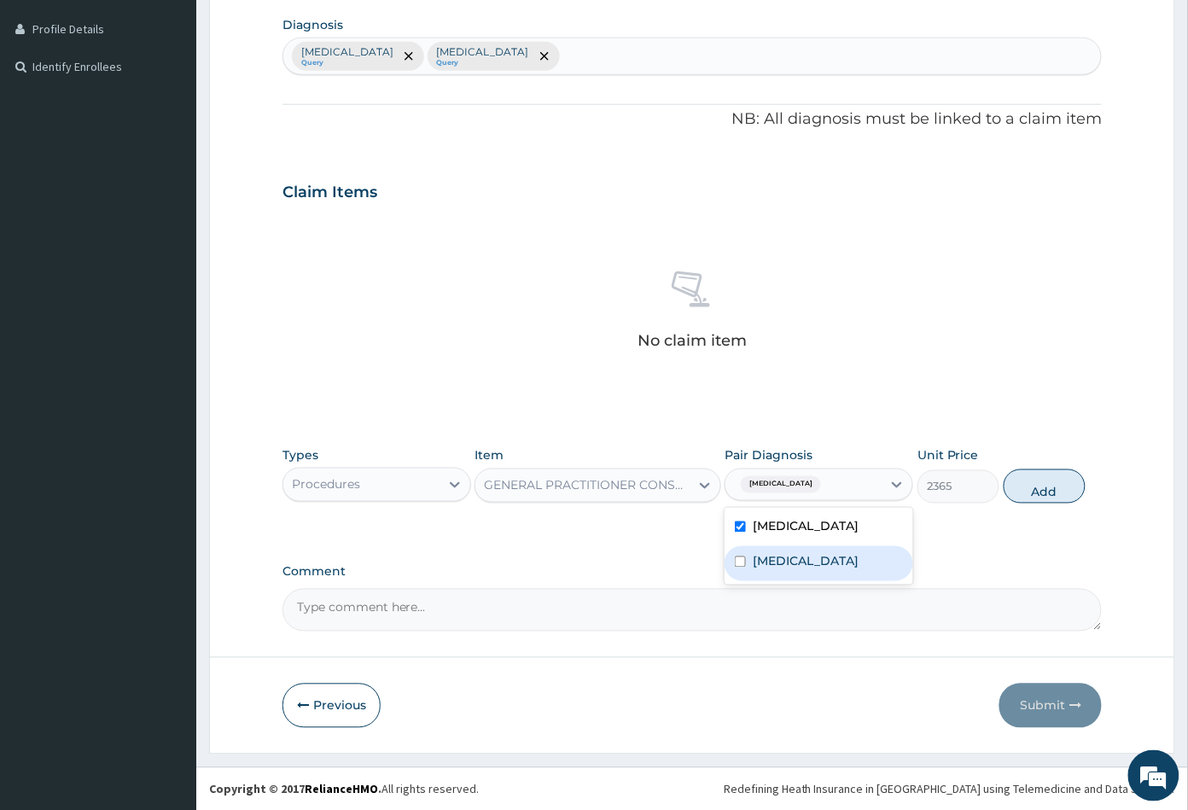
drag, startPoint x: 785, startPoint y: 567, endPoint x: 796, endPoint y: 565, distance: 11.2
click at [787, 567] on label "[MEDICAL_DATA]" at bounding box center [806, 561] width 106 height 17
checkbox input "true"
click at [1038, 488] on button "Add" at bounding box center [1045, 486] width 82 height 34
type input "0"
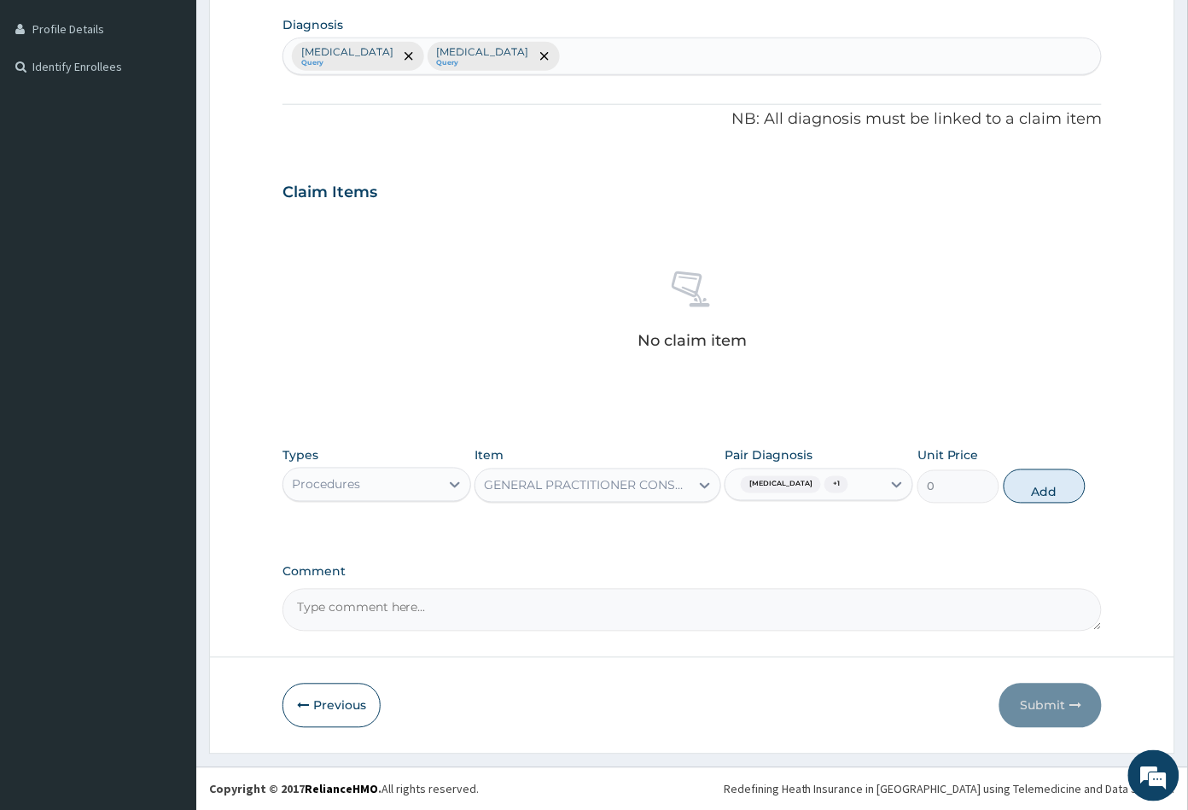
scroll to position [360, 0]
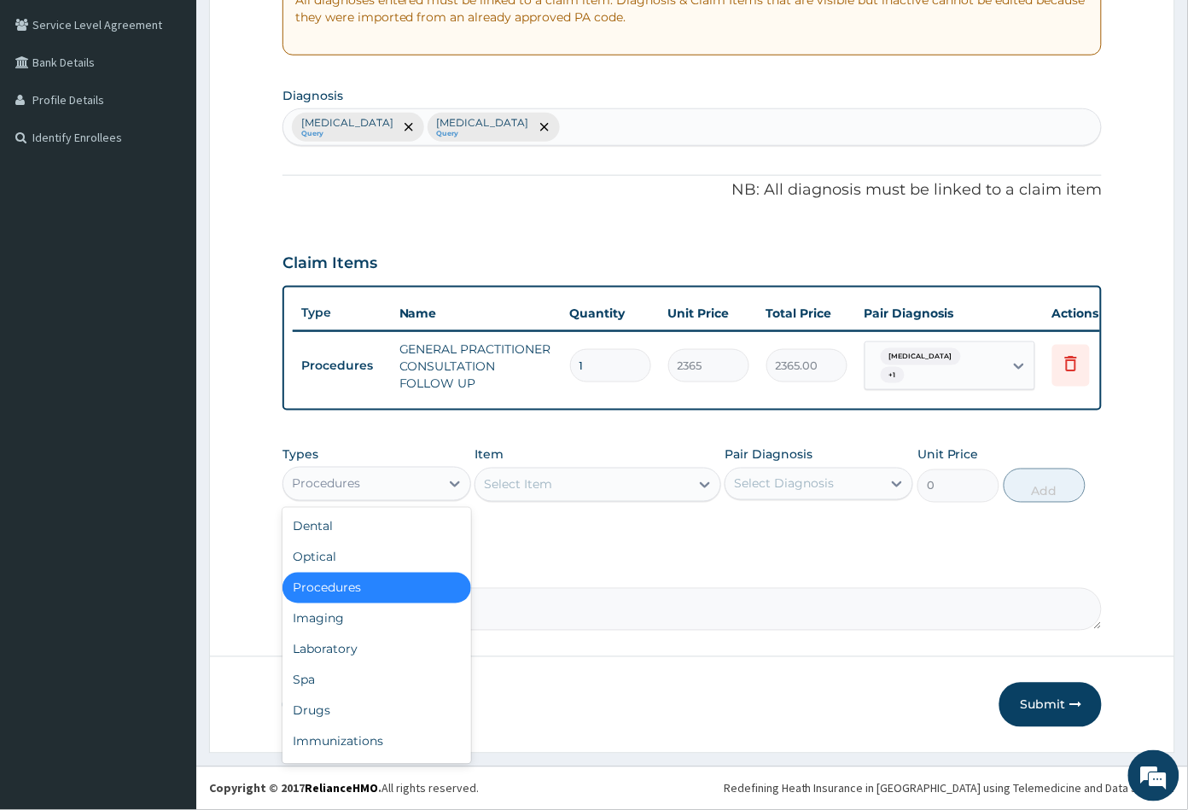
click at [357, 483] on div "Procedures" at bounding box center [326, 483] width 68 height 17
click at [342, 709] on div "Drugs" at bounding box center [377, 711] width 189 height 31
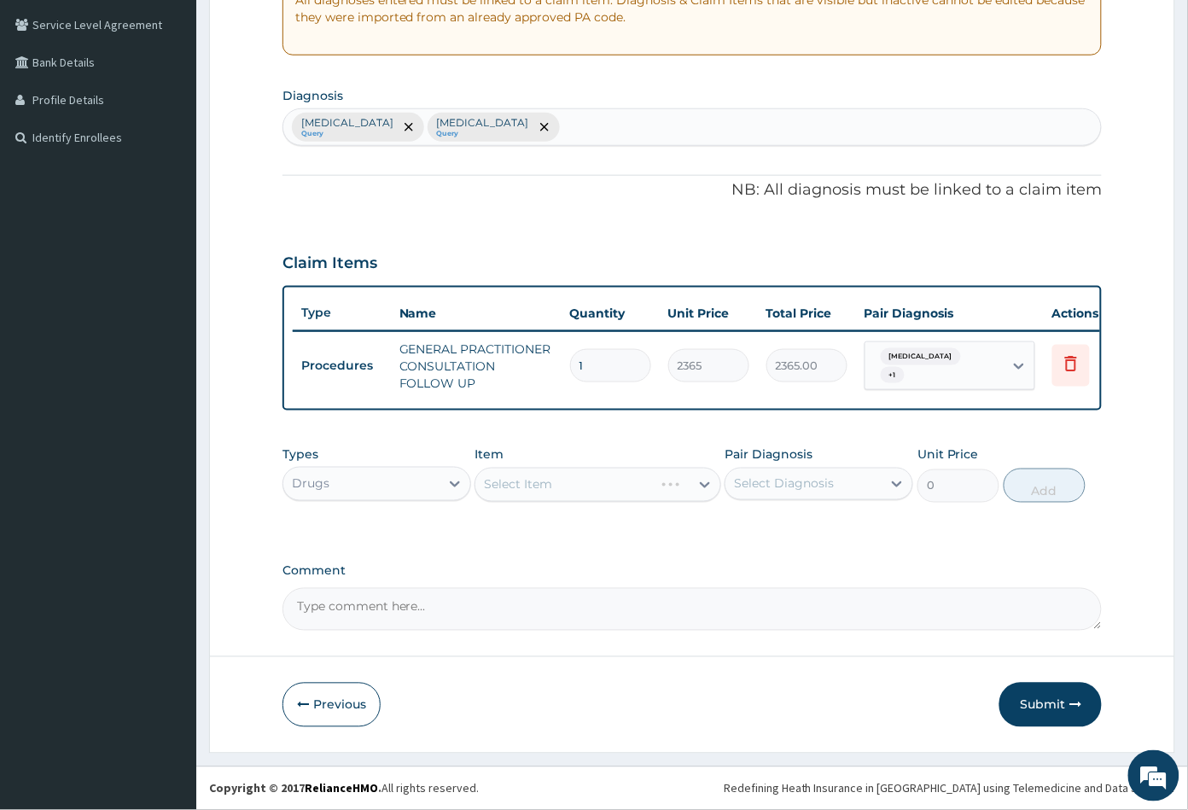
click at [617, 495] on div "Select Item" at bounding box center [598, 485] width 246 height 34
click at [611, 495] on div "Select Item" at bounding box center [581, 484] width 213 height 27
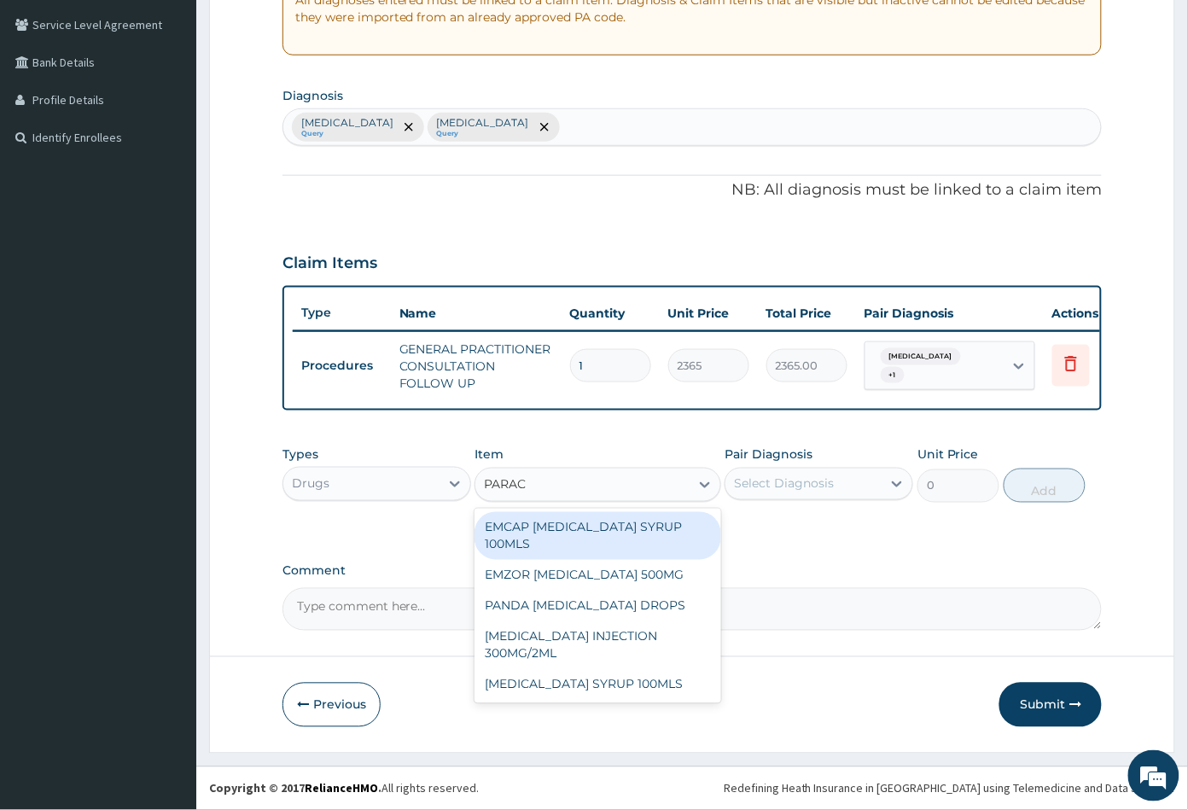
type input "PARACE"
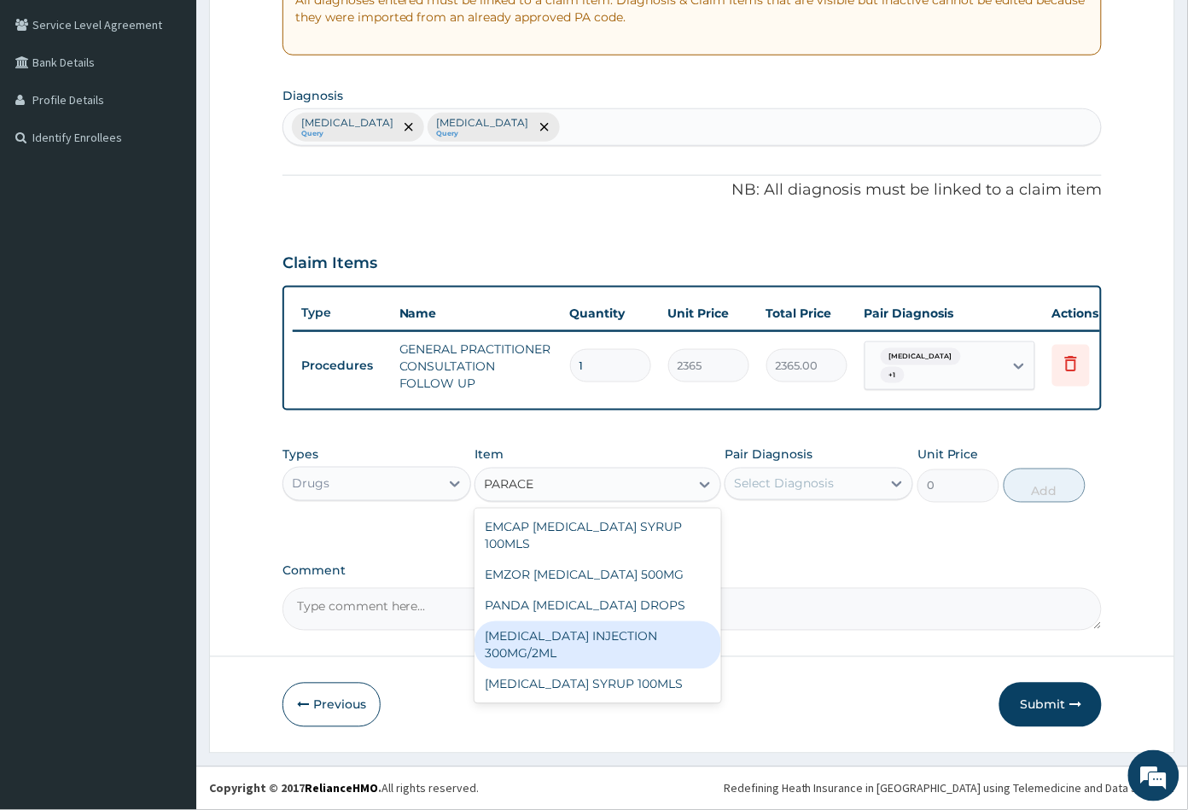
click at [614, 650] on div "[MEDICAL_DATA] INJECTION 300MG/2ML" at bounding box center [598, 645] width 246 height 48
type input "260.1499938964844"
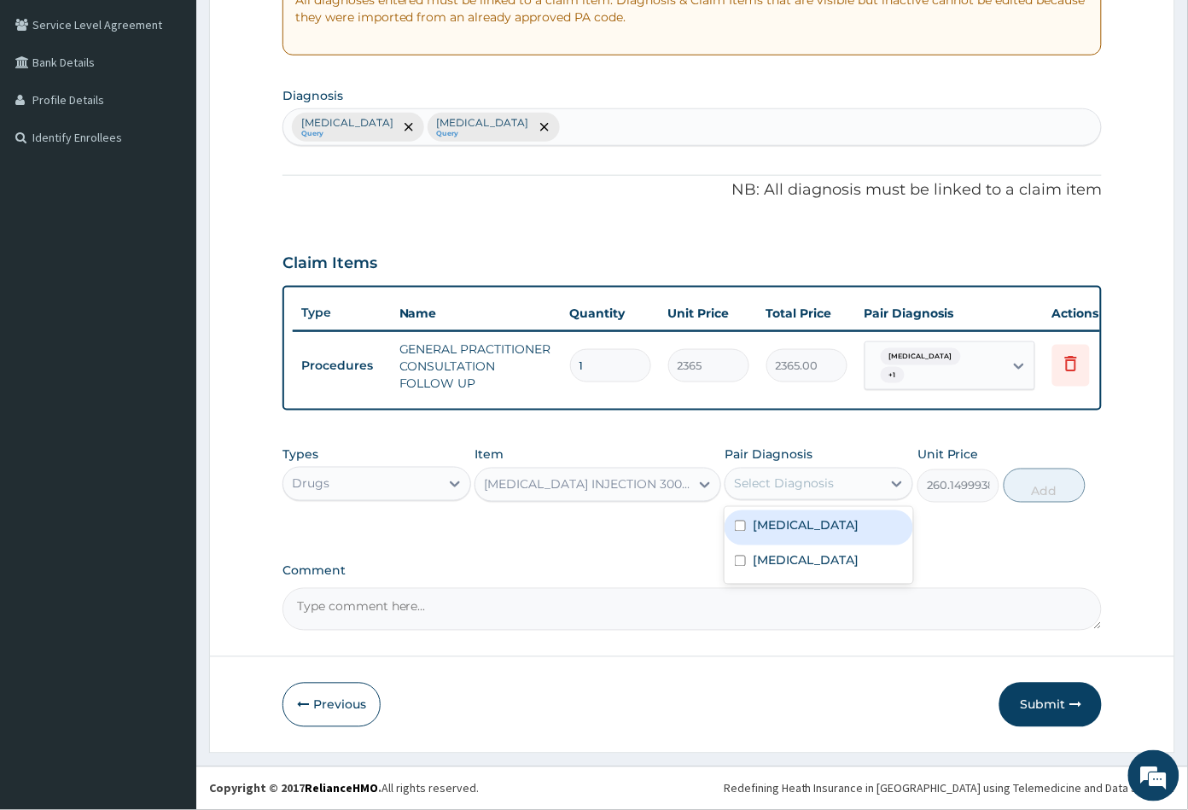
click at [790, 487] on div "Select Diagnosis" at bounding box center [784, 483] width 100 height 17
click at [794, 522] on label "[MEDICAL_DATA]" at bounding box center [806, 525] width 106 height 17
checkbox input "true"
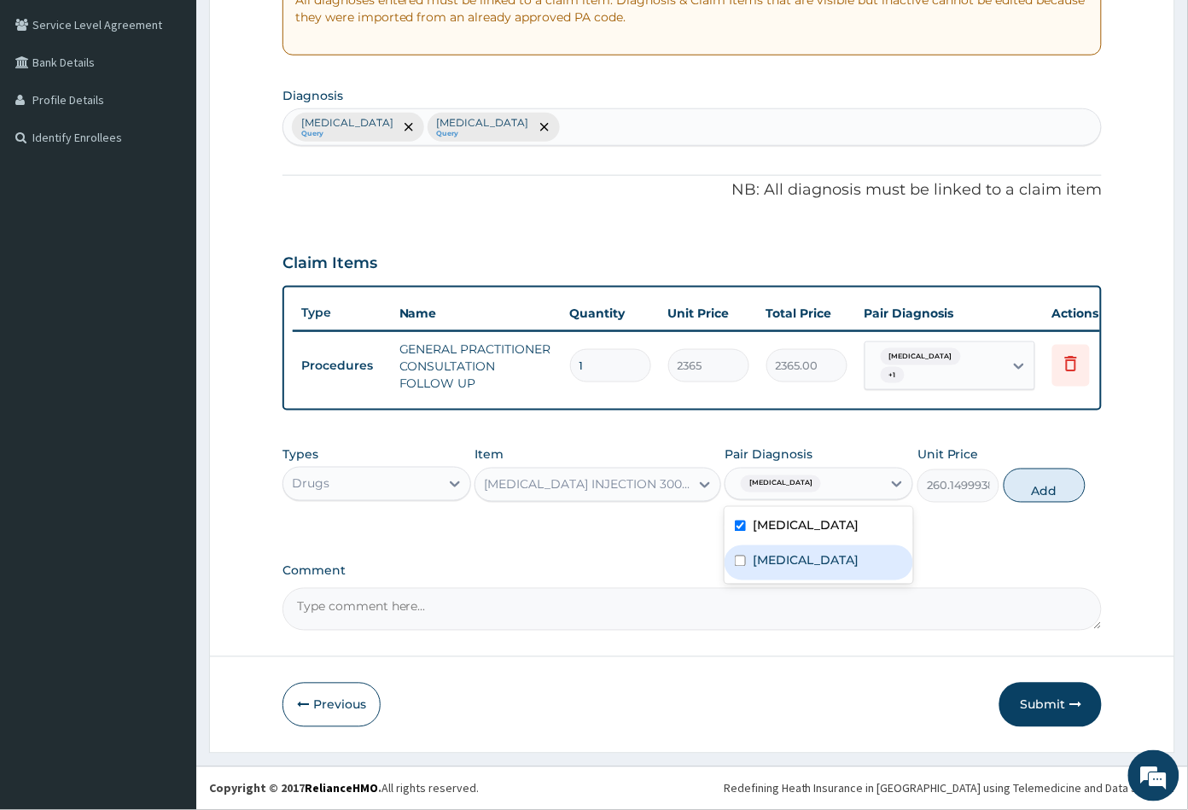
click at [810, 557] on div "[MEDICAL_DATA]" at bounding box center [819, 562] width 189 height 35
checkbox input "true"
click at [1032, 488] on button "Add" at bounding box center [1045, 486] width 82 height 34
type input "0"
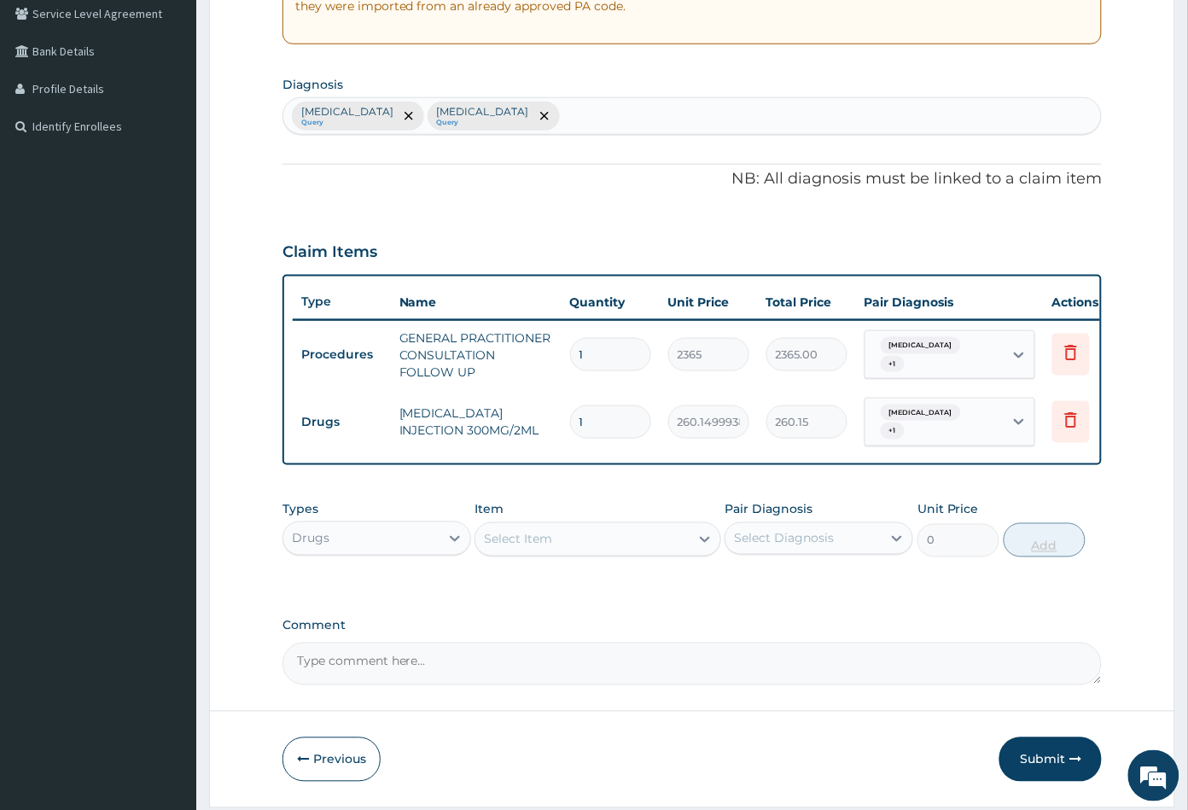
type input "0.00"
type input "4"
type input "1040.60"
type input "4"
click at [593, 553] on div "Select Item" at bounding box center [581, 539] width 213 height 27
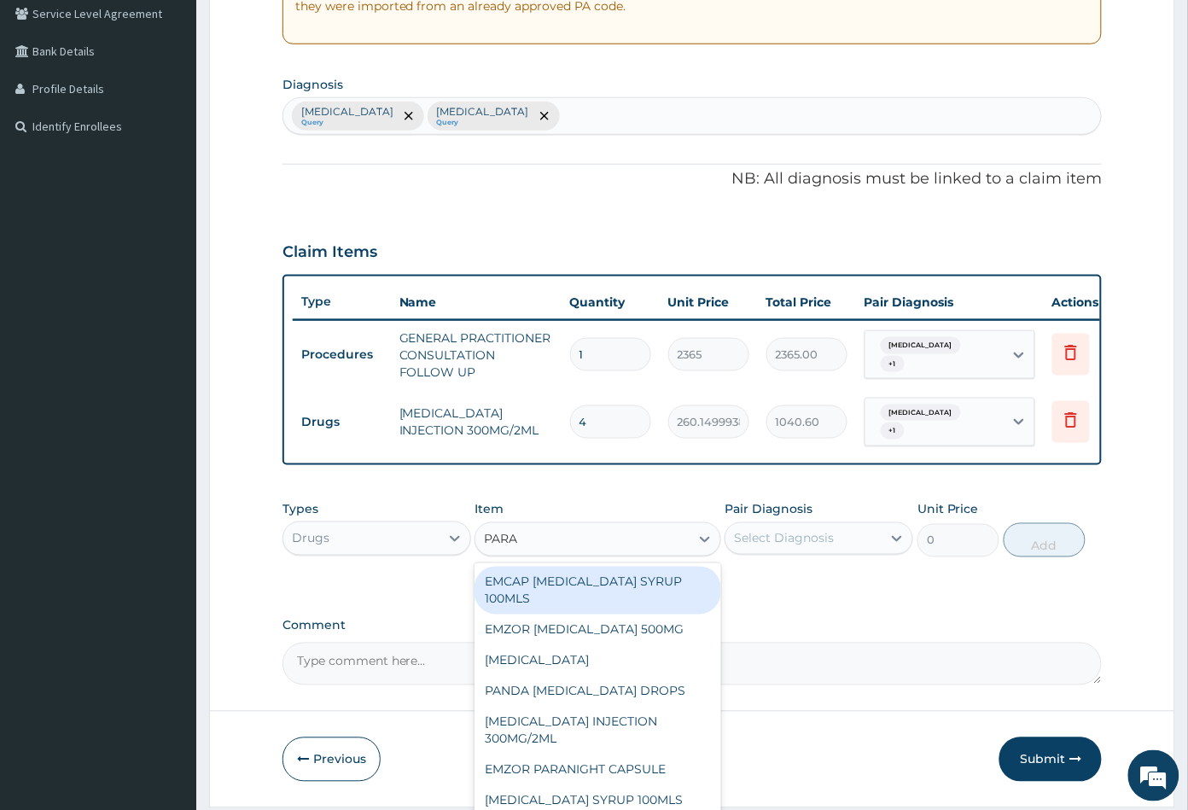
type input "PARAC"
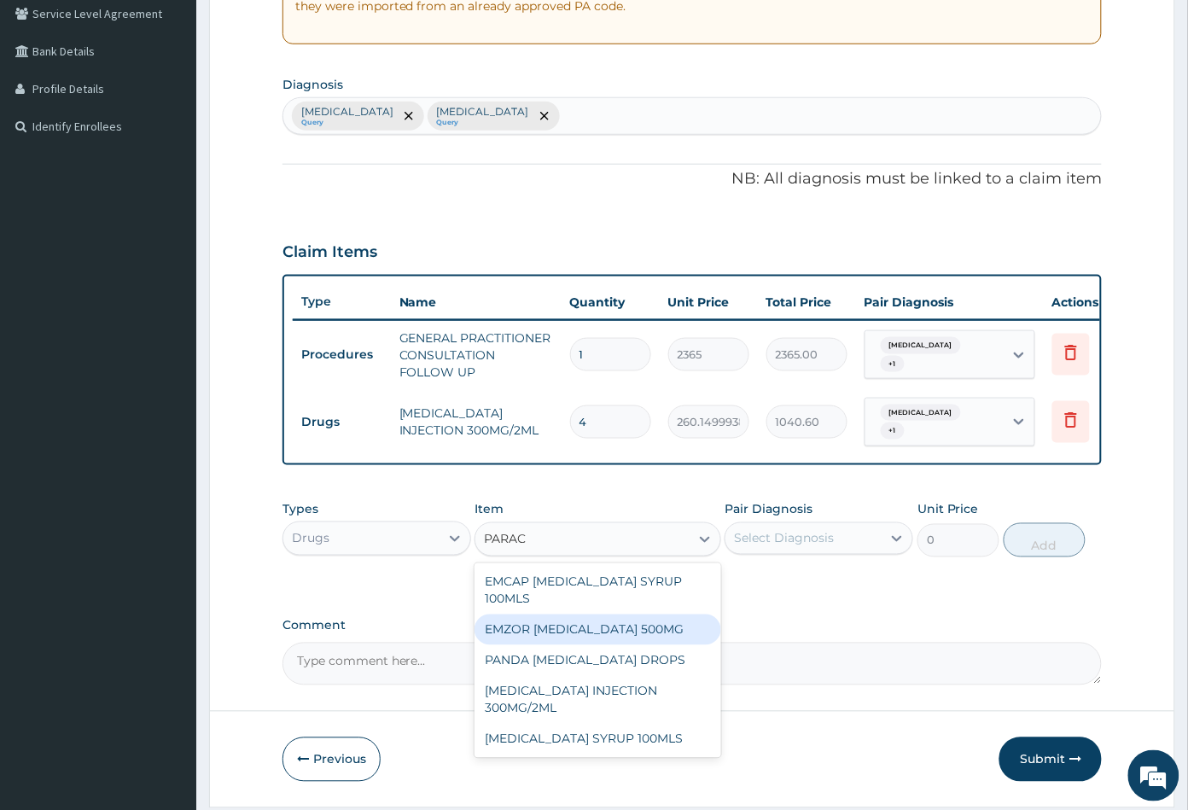
click at [574, 637] on div "EMZOR [MEDICAL_DATA] 500MG" at bounding box center [598, 630] width 246 height 31
type input "23.64999961853027"
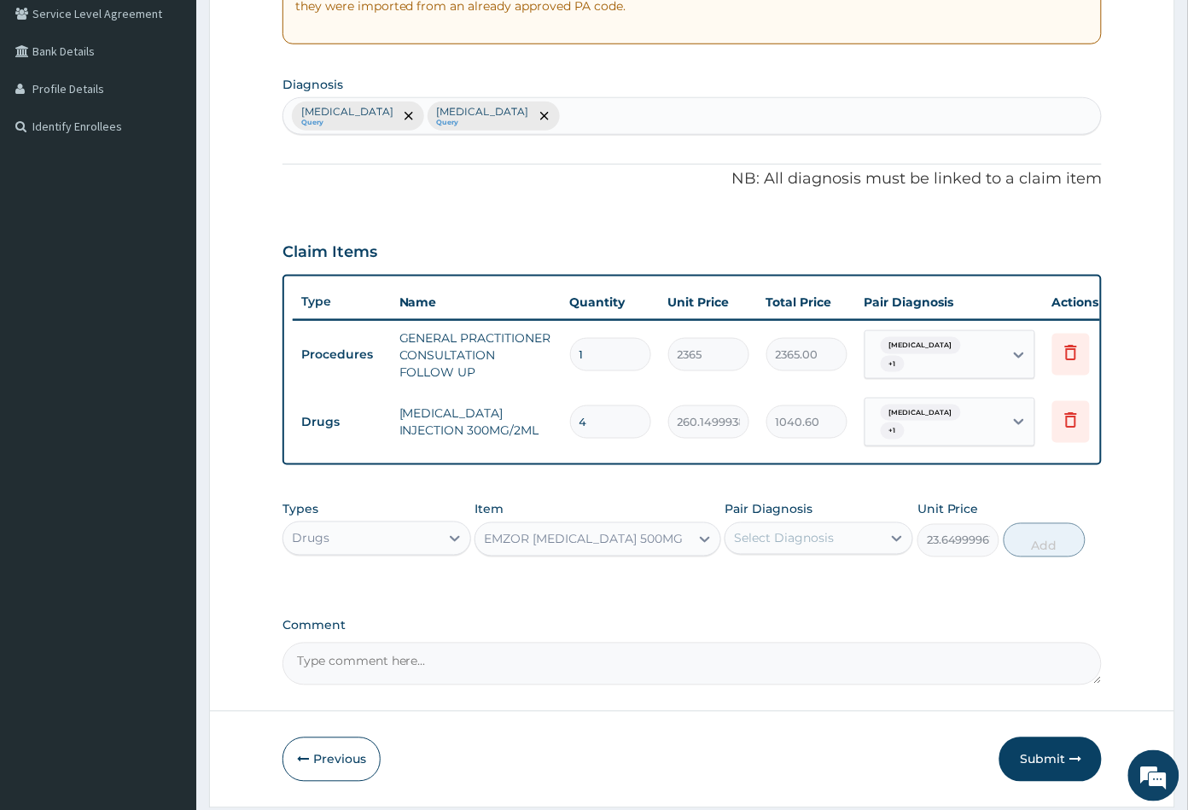
click at [777, 544] on div "Select Diagnosis" at bounding box center [784, 538] width 100 height 17
click at [784, 585] on label "[MEDICAL_DATA]" at bounding box center [806, 580] width 106 height 17
checkbox input "true"
click at [1025, 547] on button "Add" at bounding box center [1045, 540] width 82 height 34
type input "0"
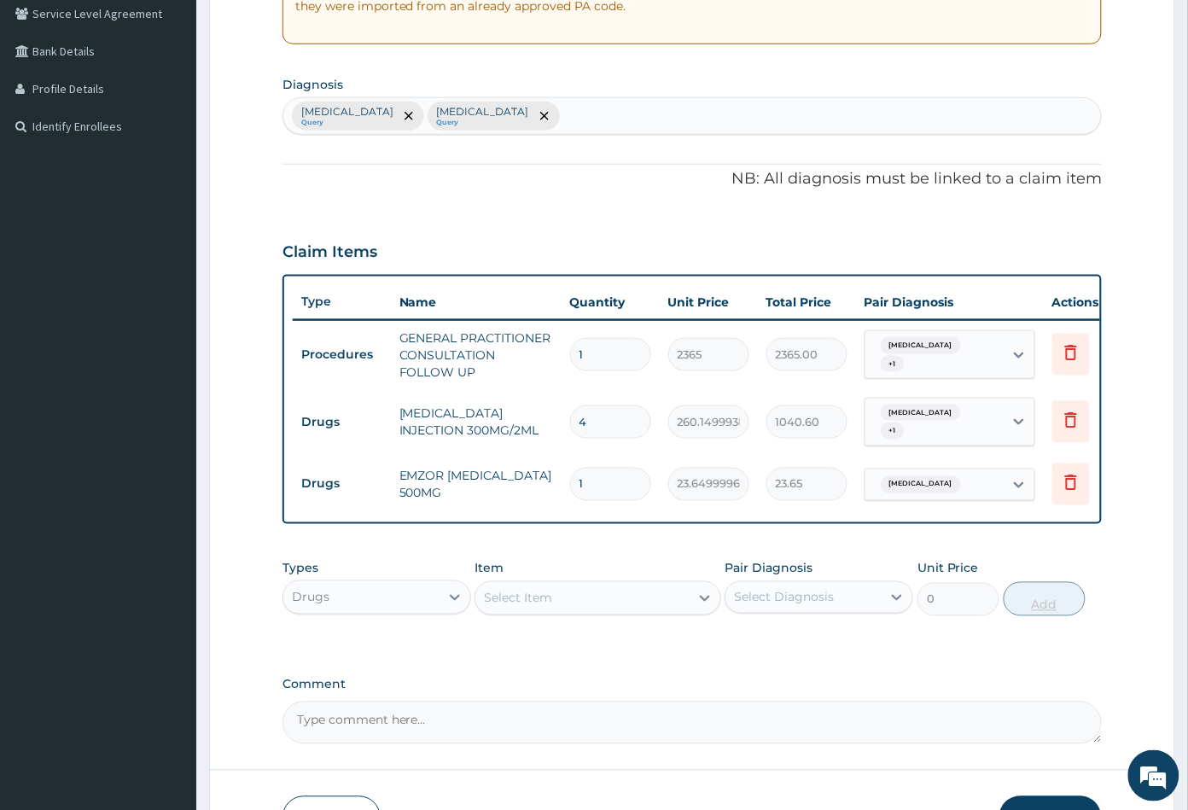
type input "18"
type input "425.70"
type input "18"
click at [580, 608] on div "Select Item" at bounding box center [581, 598] width 213 height 27
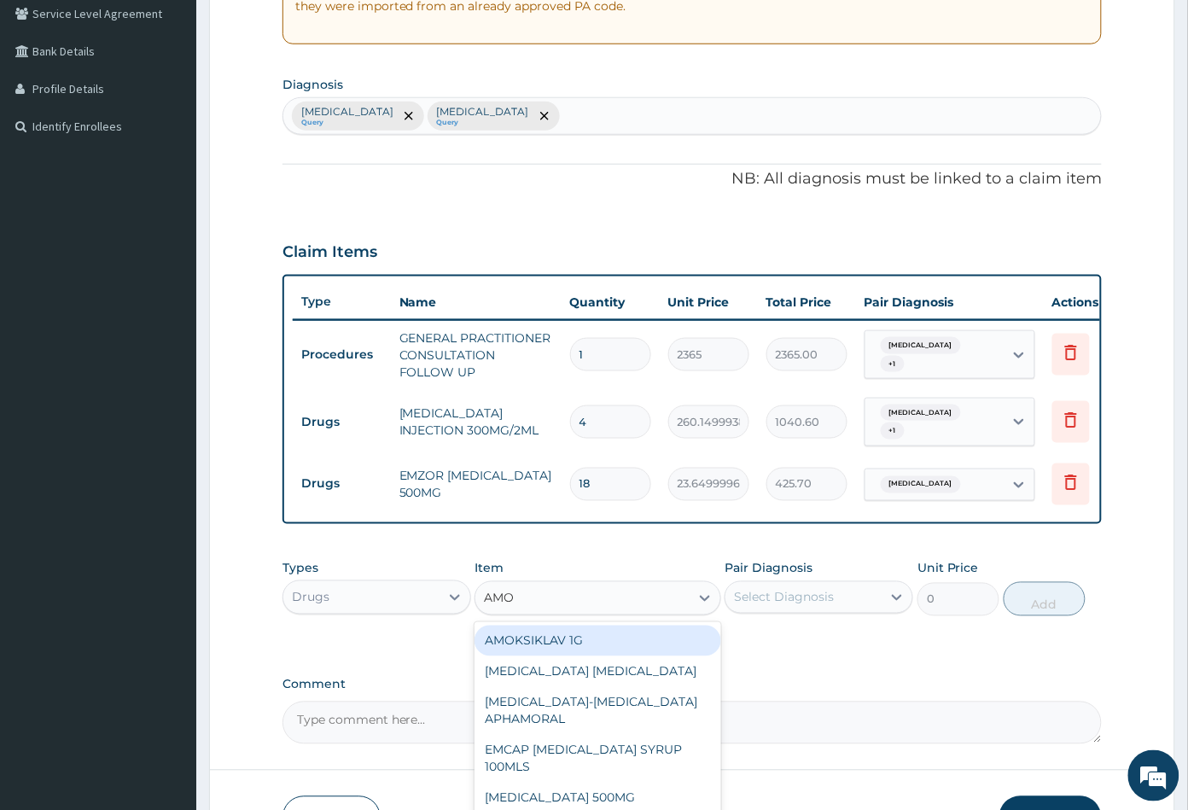
type input "AMOX"
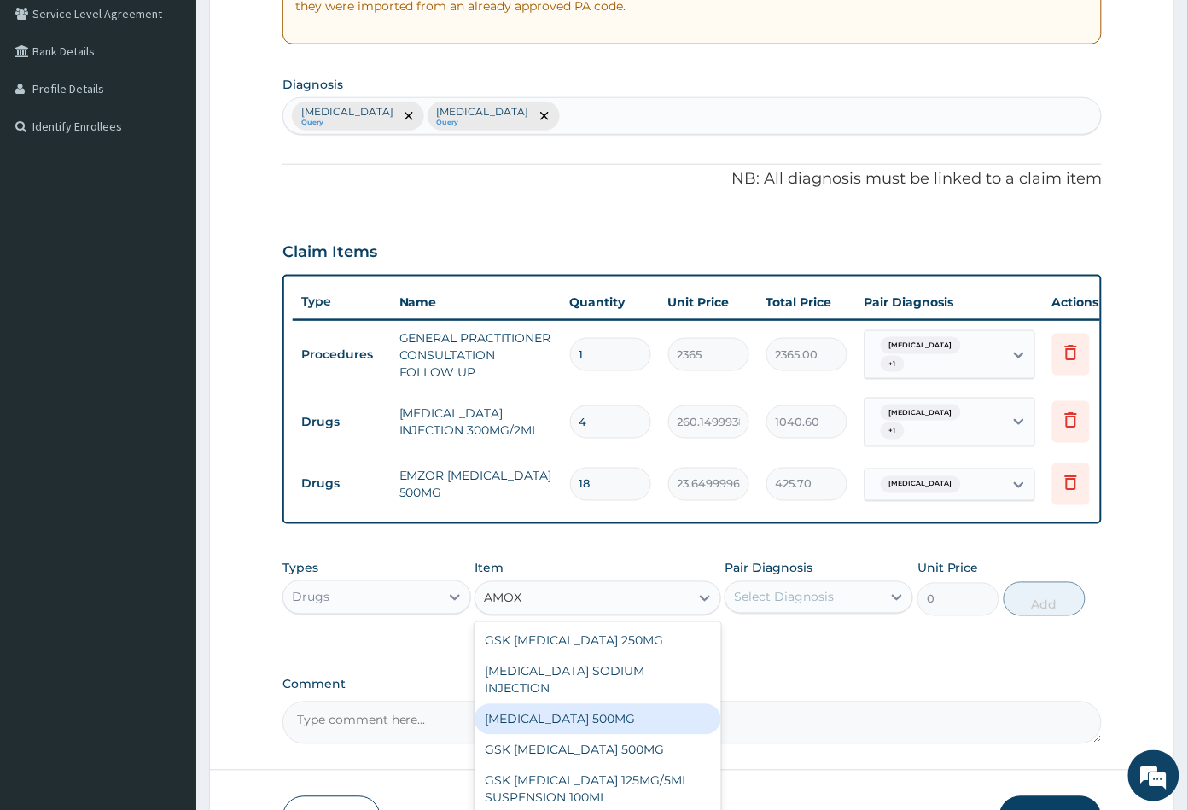
click at [605, 704] on div "[MEDICAL_DATA] 500MG" at bounding box center [598, 719] width 246 height 31
type input "70.94999694824219"
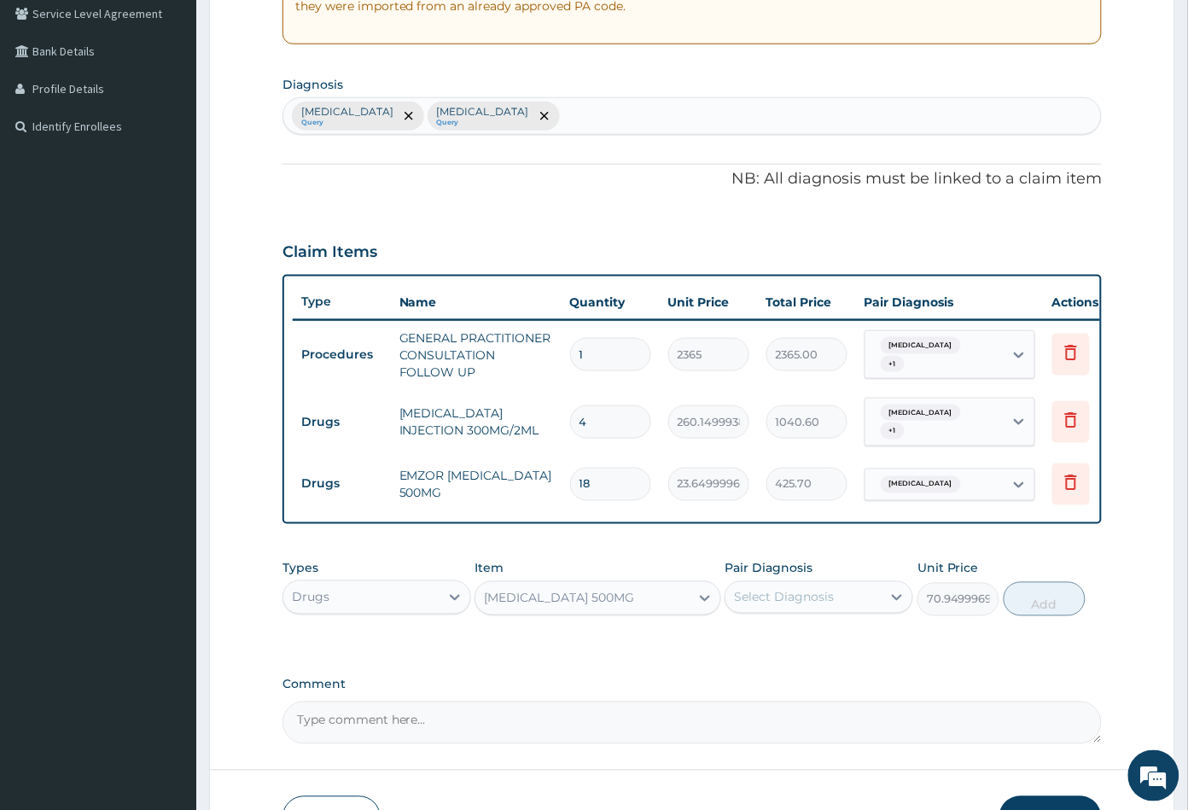
click at [785, 606] on div "Select Diagnosis" at bounding box center [784, 597] width 100 height 17
click at [785, 676] on label "[MEDICAL_DATA]" at bounding box center [806, 674] width 106 height 17
checkbox input "true"
click at [1030, 610] on button "Add" at bounding box center [1045, 599] width 82 height 34
type input "0"
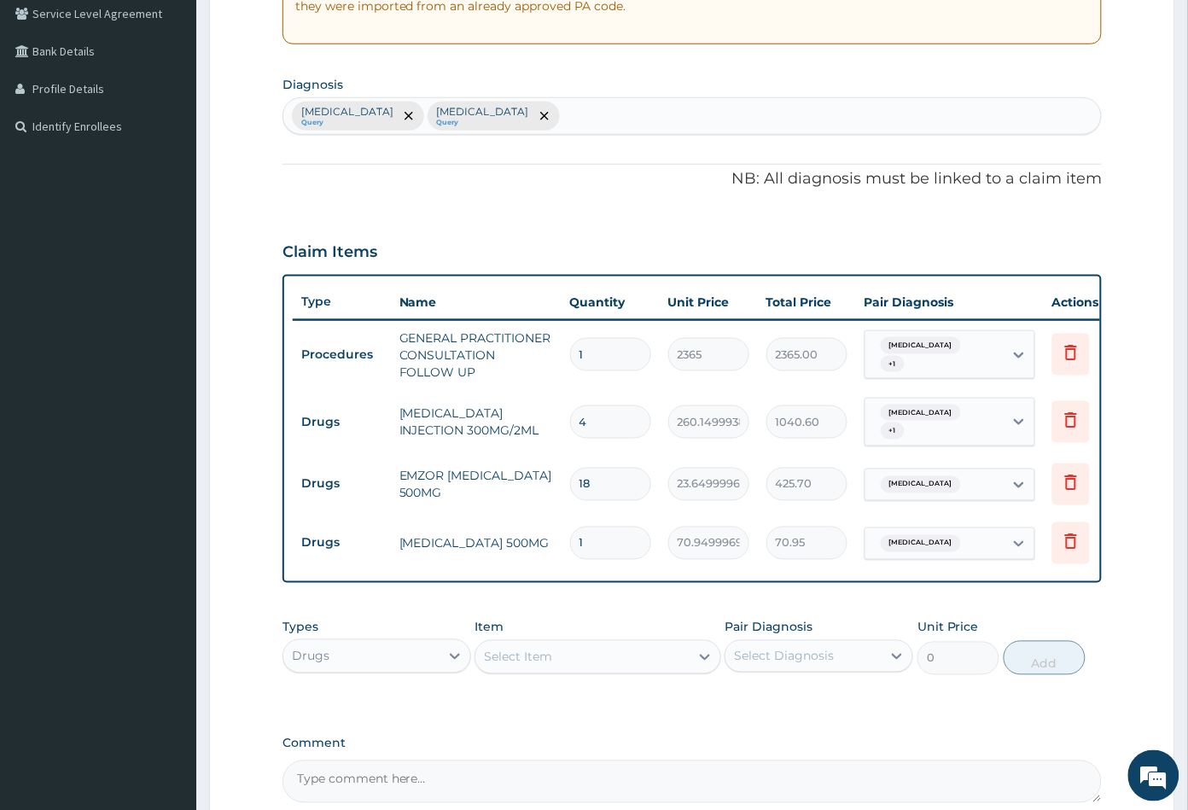
type input "0.00"
type input "2"
type input "141.90"
type input "20"
type input "1419.00"
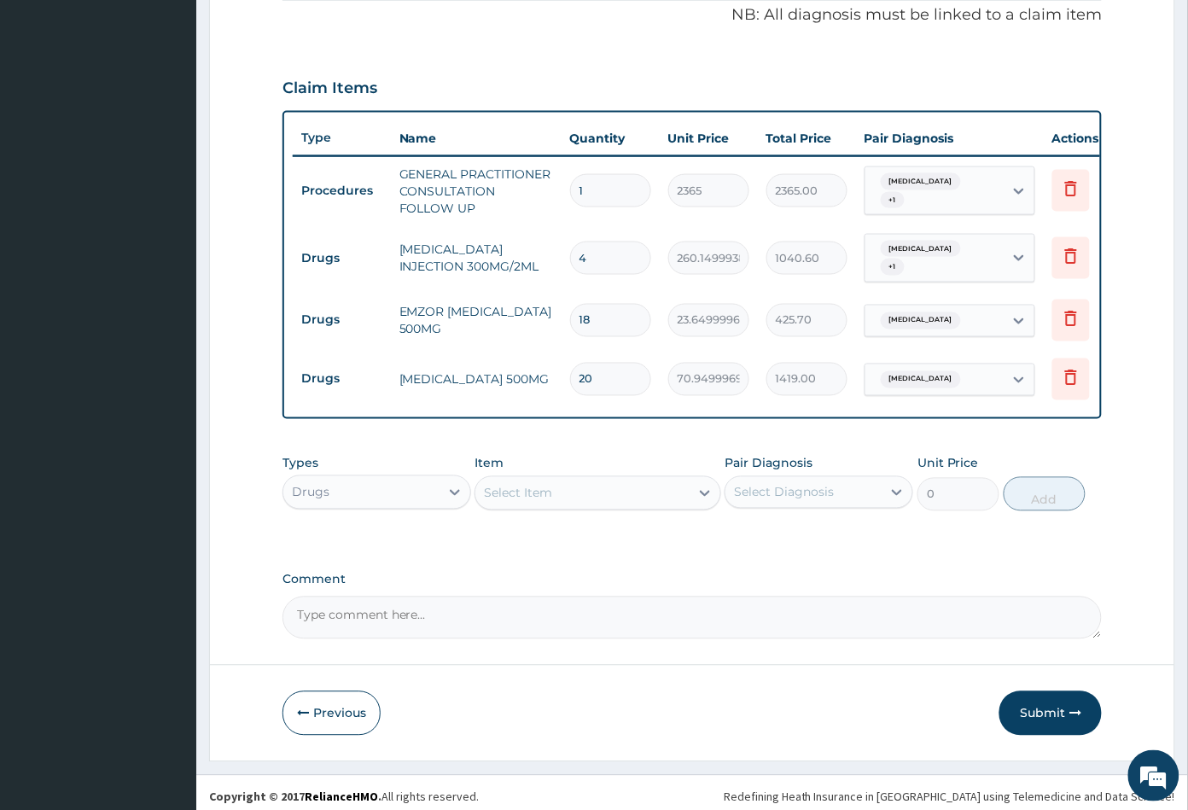
scroll to position [539, 0]
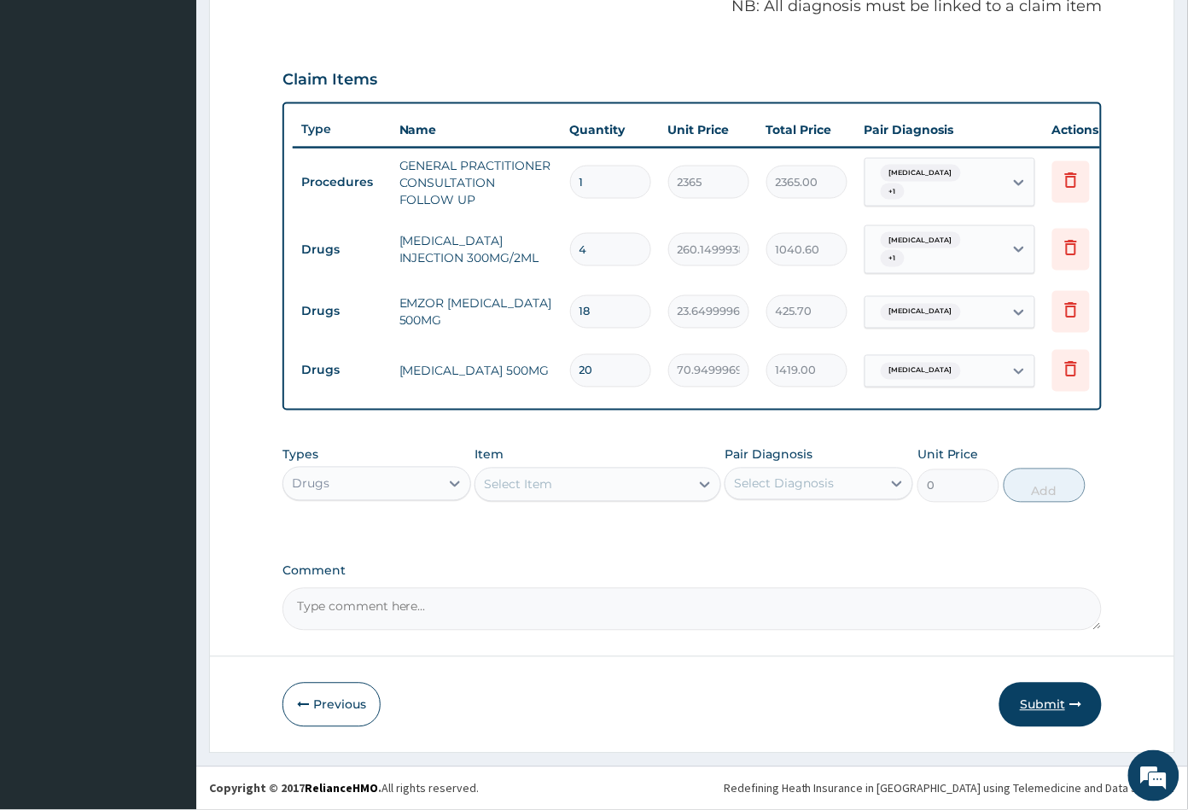
type input "20"
click at [1044, 703] on button "Submit" at bounding box center [1051, 705] width 102 height 44
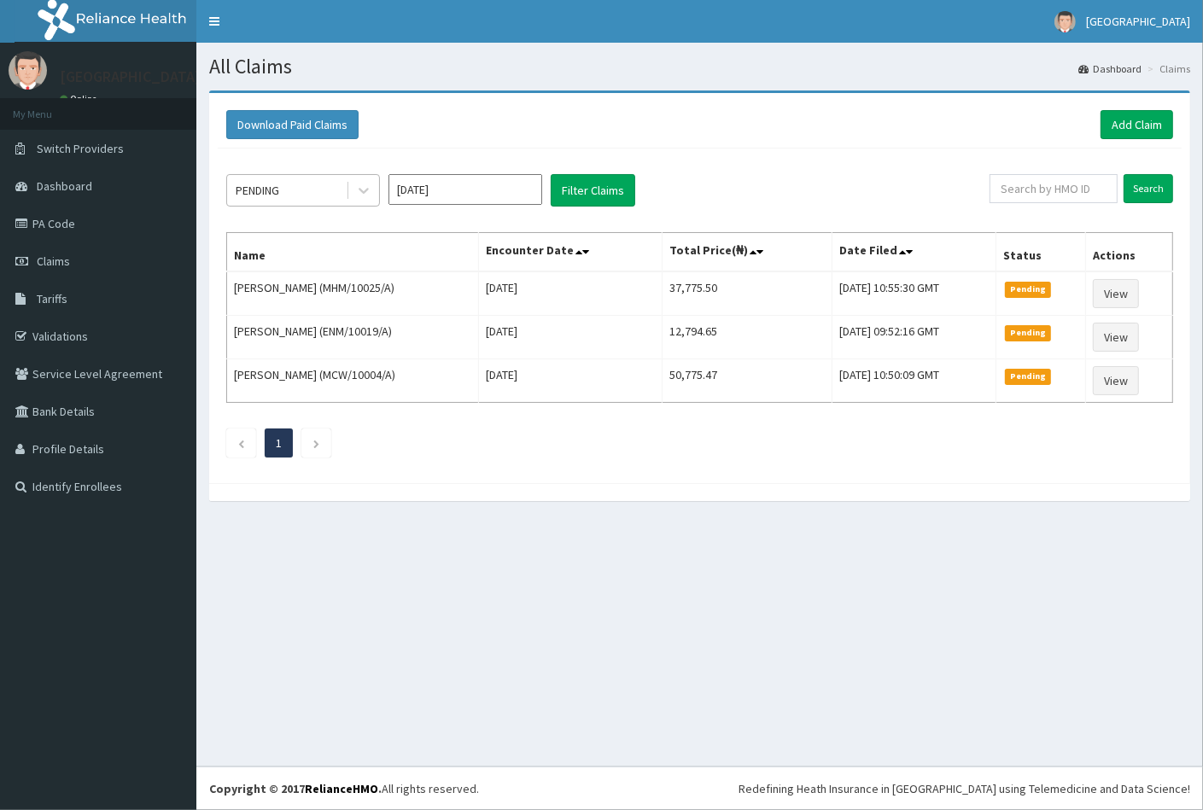
click at [310, 189] on div "PENDING" at bounding box center [286, 190] width 119 height 27
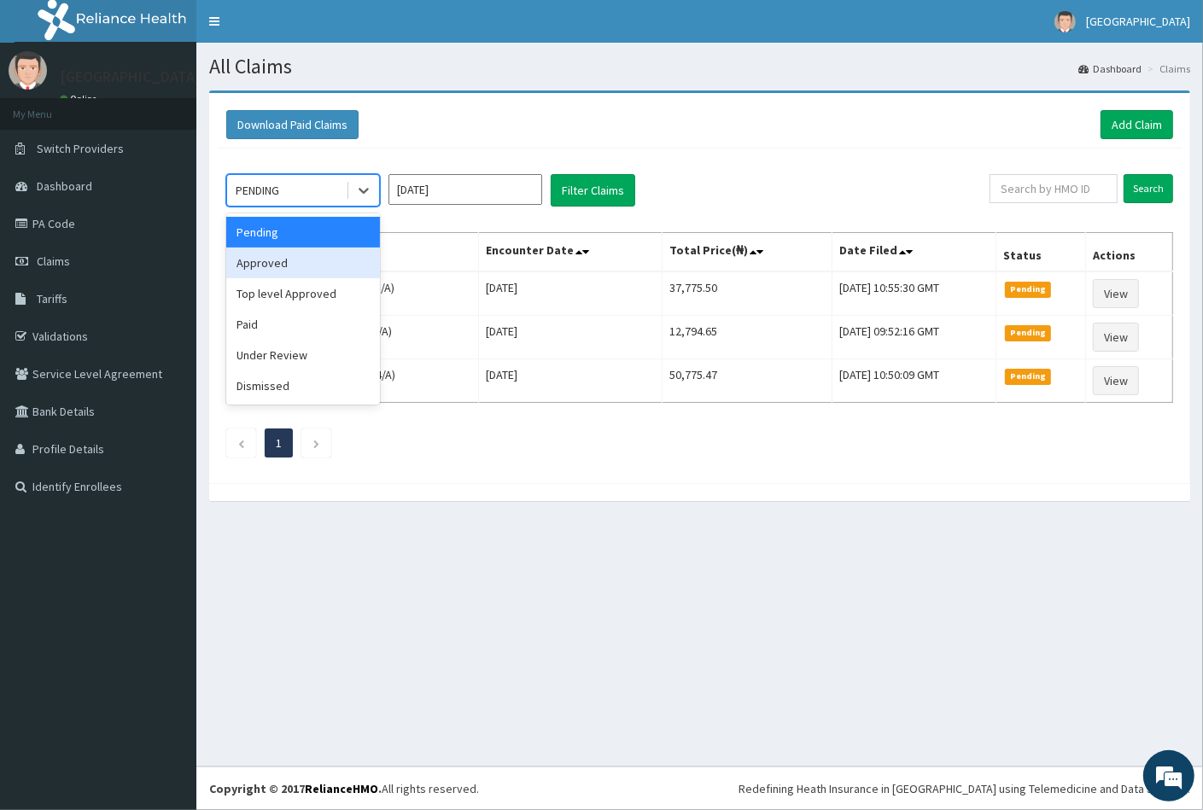
click at [291, 269] on div "Approved" at bounding box center [303, 263] width 154 height 31
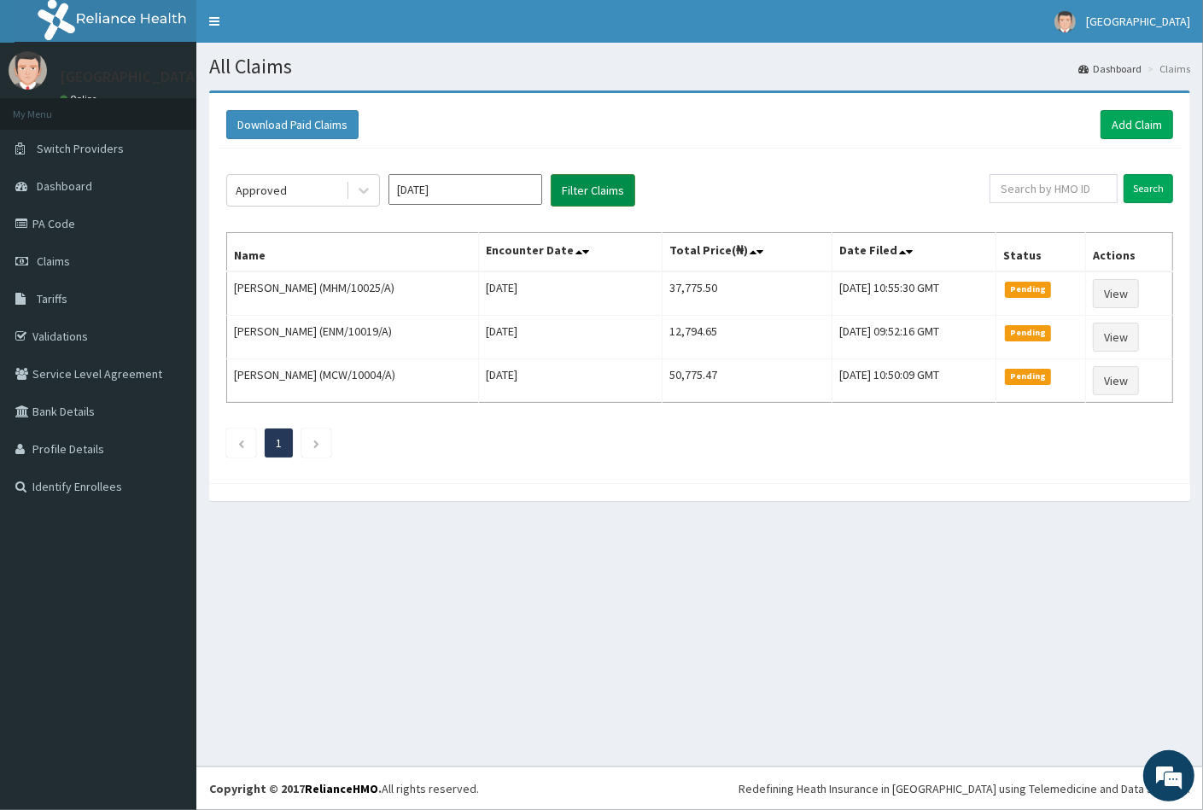
click at [592, 190] on button "Filter Claims" at bounding box center [593, 190] width 85 height 32
